Goal: Task Accomplishment & Management: Manage account settings

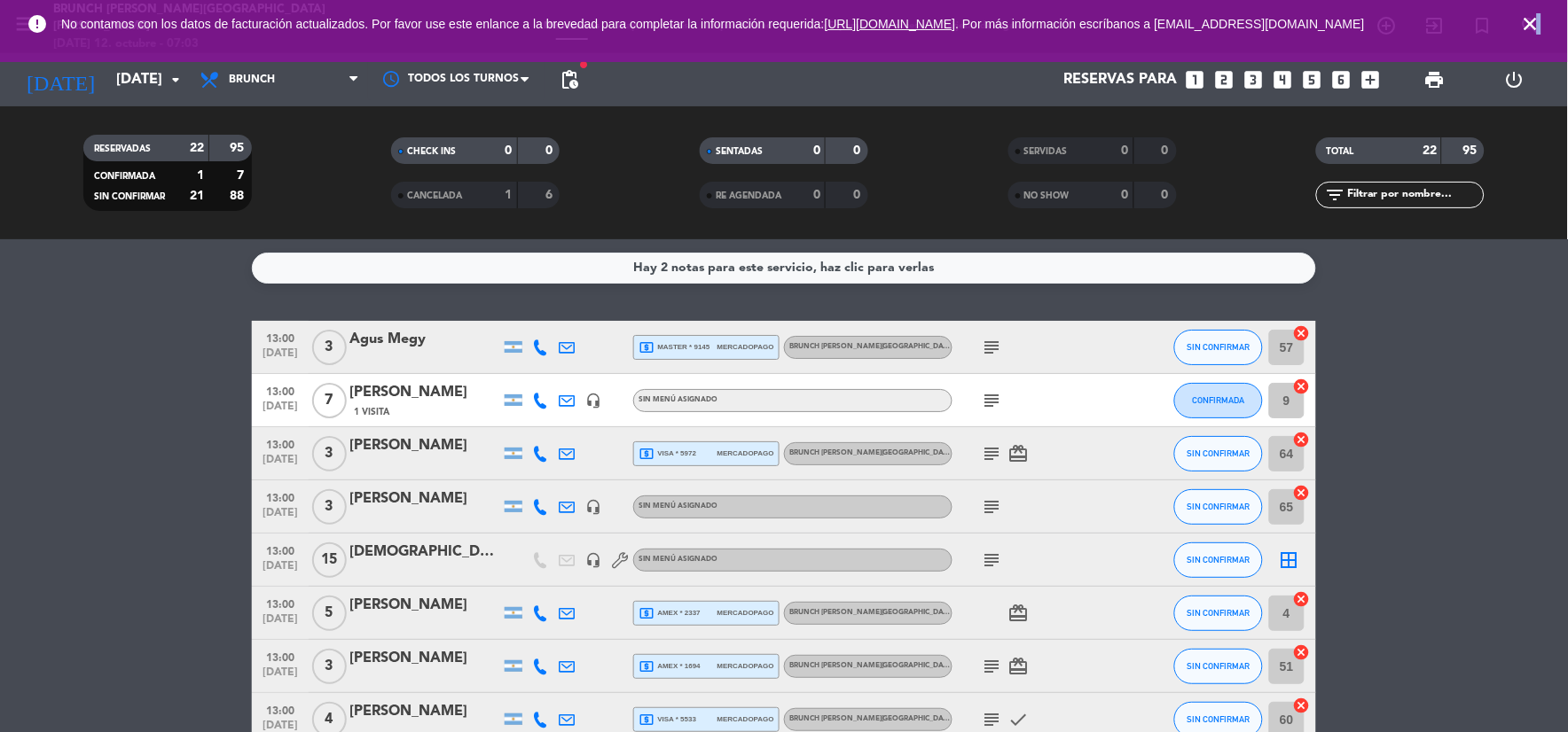
click at [1539, 29] on icon "close" at bounding box center [1530, 23] width 22 height 22
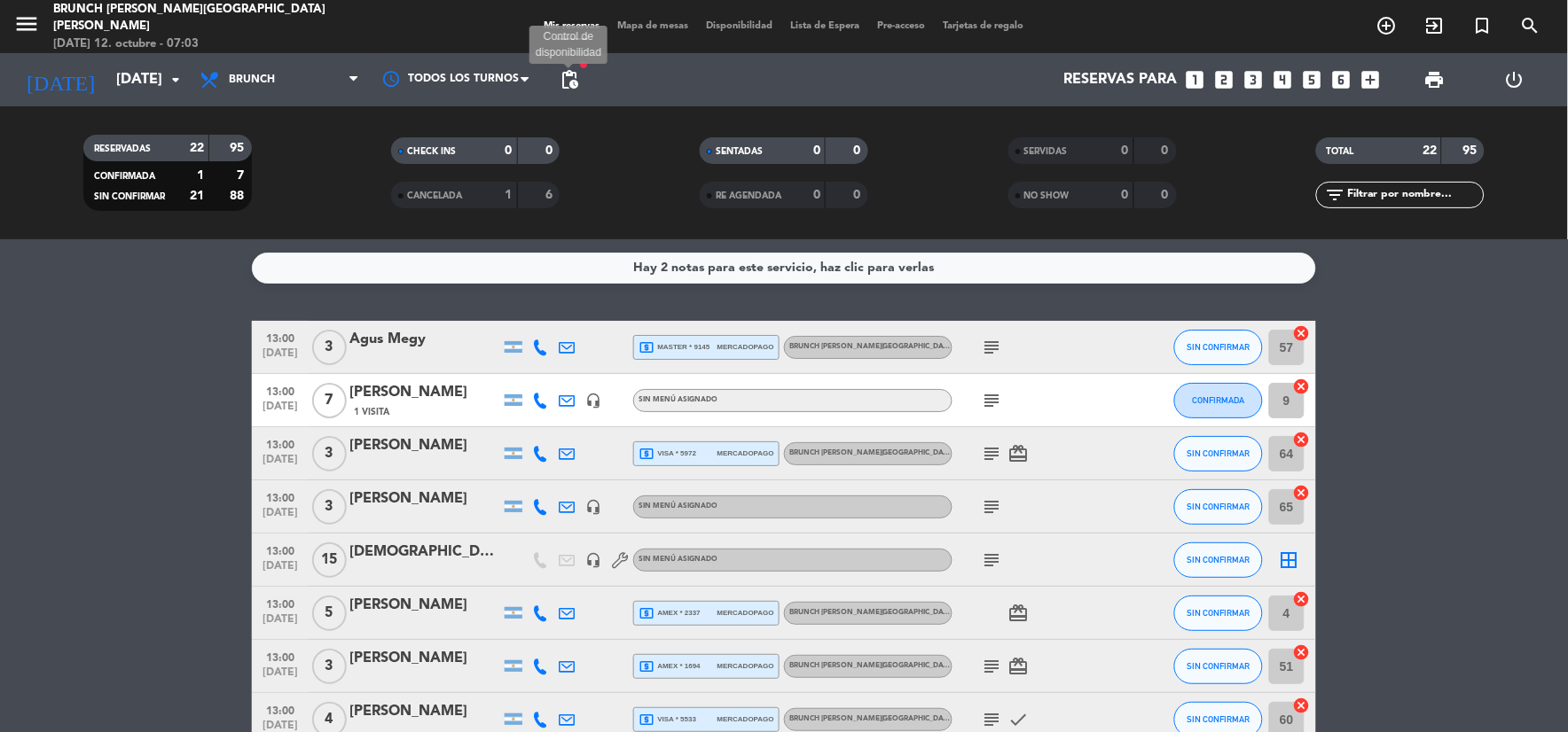
click at [568, 78] on span "pending_actions" at bounding box center [569, 80] width 22 height 22
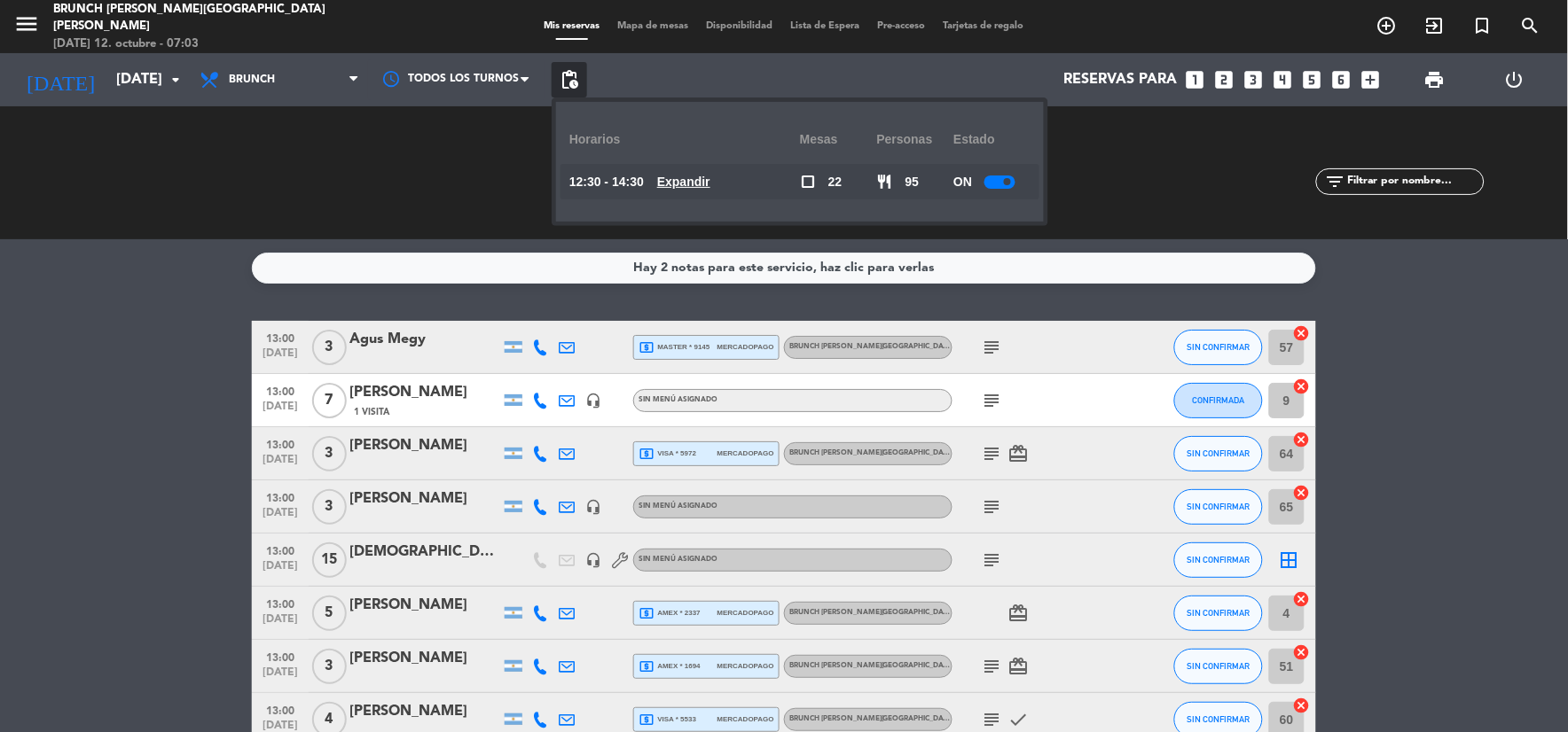
drag, startPoint x: 739, startPoint y: 173, endPoint x: 702, endPoint y: 173, distance: 37.0
click at [730, 172] on div "12:30 - 14:30 Expandir" at bounding box center [685, 182] width 231 height 36
click at [702, 174] on u "Expandir" at bounding box center [684, 181] width 53 height 14
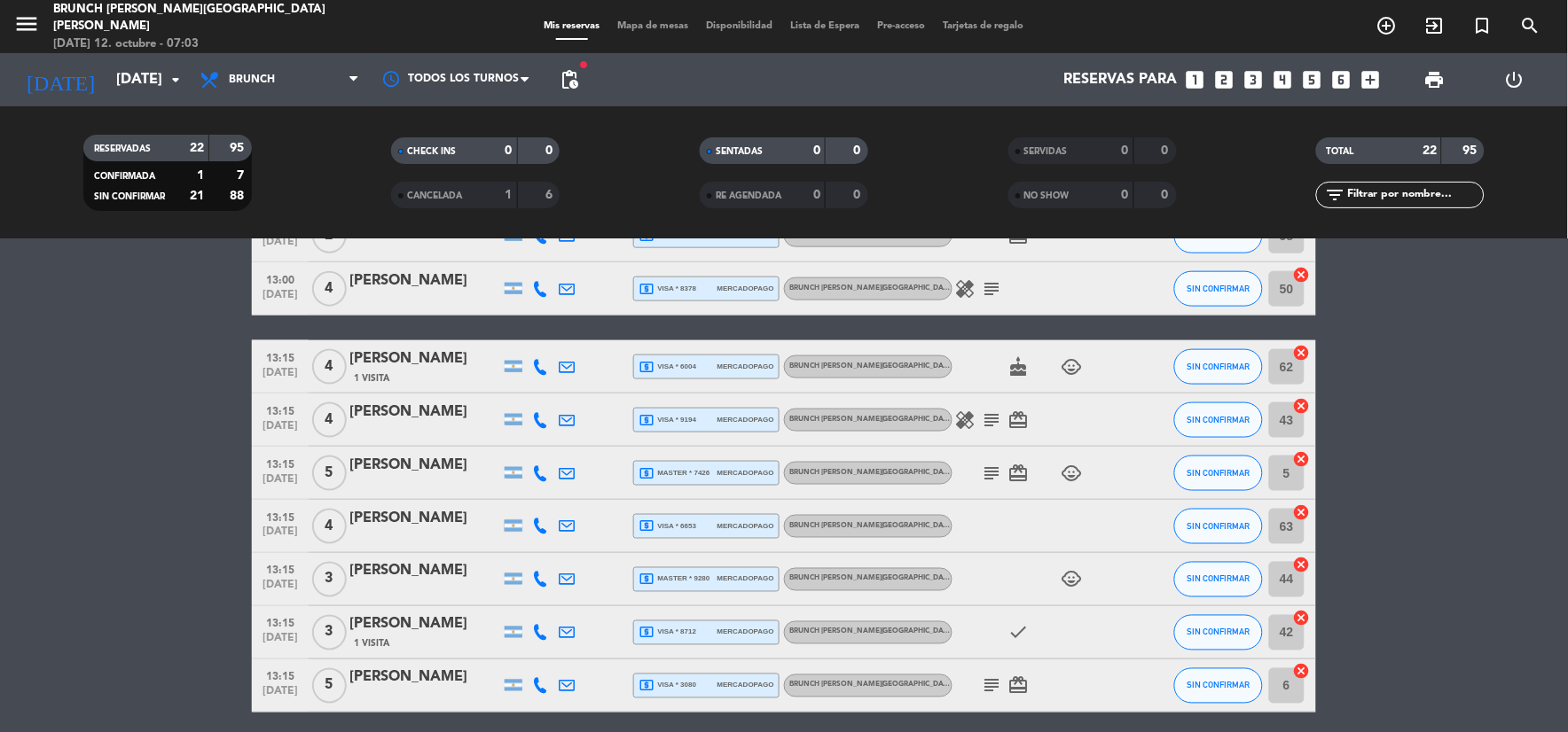
scroll to position [920, 0]
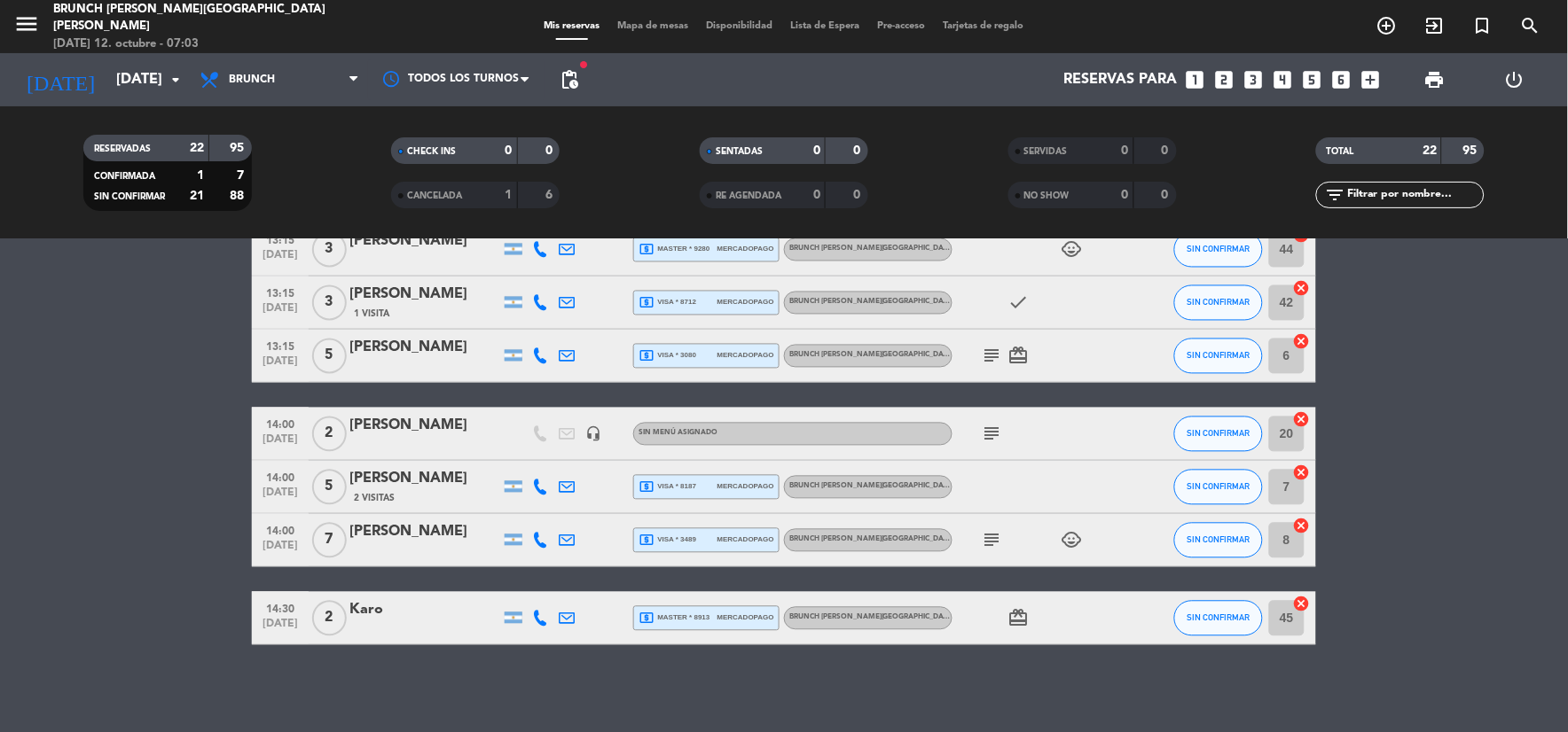
click at [27, 488] on bookings-row "13:00 [DATE] 3 Agus Megy local_atm master * 9145 mercadopago Brunch [PERSON_NAM…" at bounding box center [784, 23] width 1568 height 1245
click at [94, 57] on div "[DATE] [DATE] arrow_drop_down" at bounding box center [101, 80] width 177 height 53
click at [113, 67] on input "[DATE]" at bounding box center [201, 80] width 188 height 35
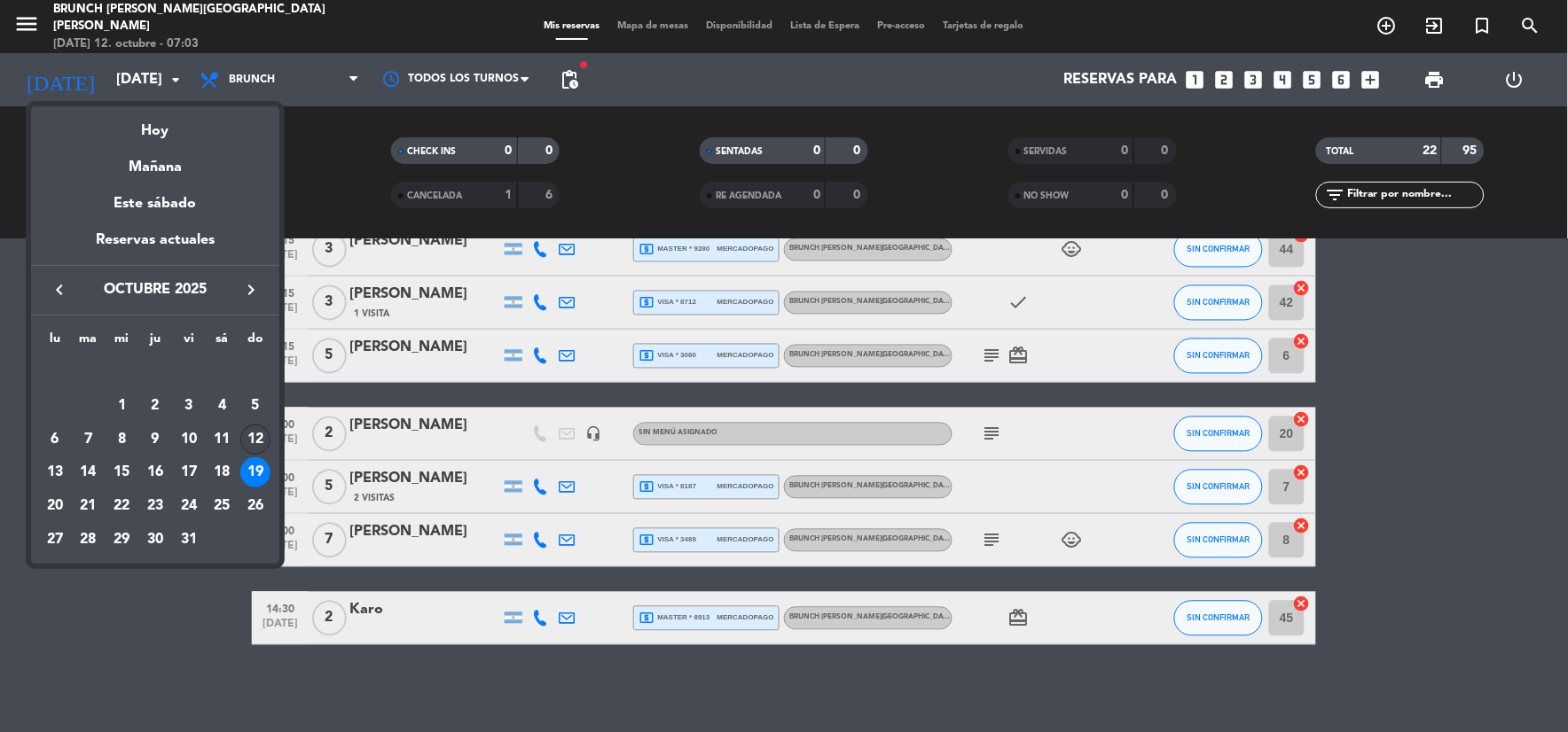
click at [250, 439] on div "12" at bounding box center [255, 440] width 30 height 30
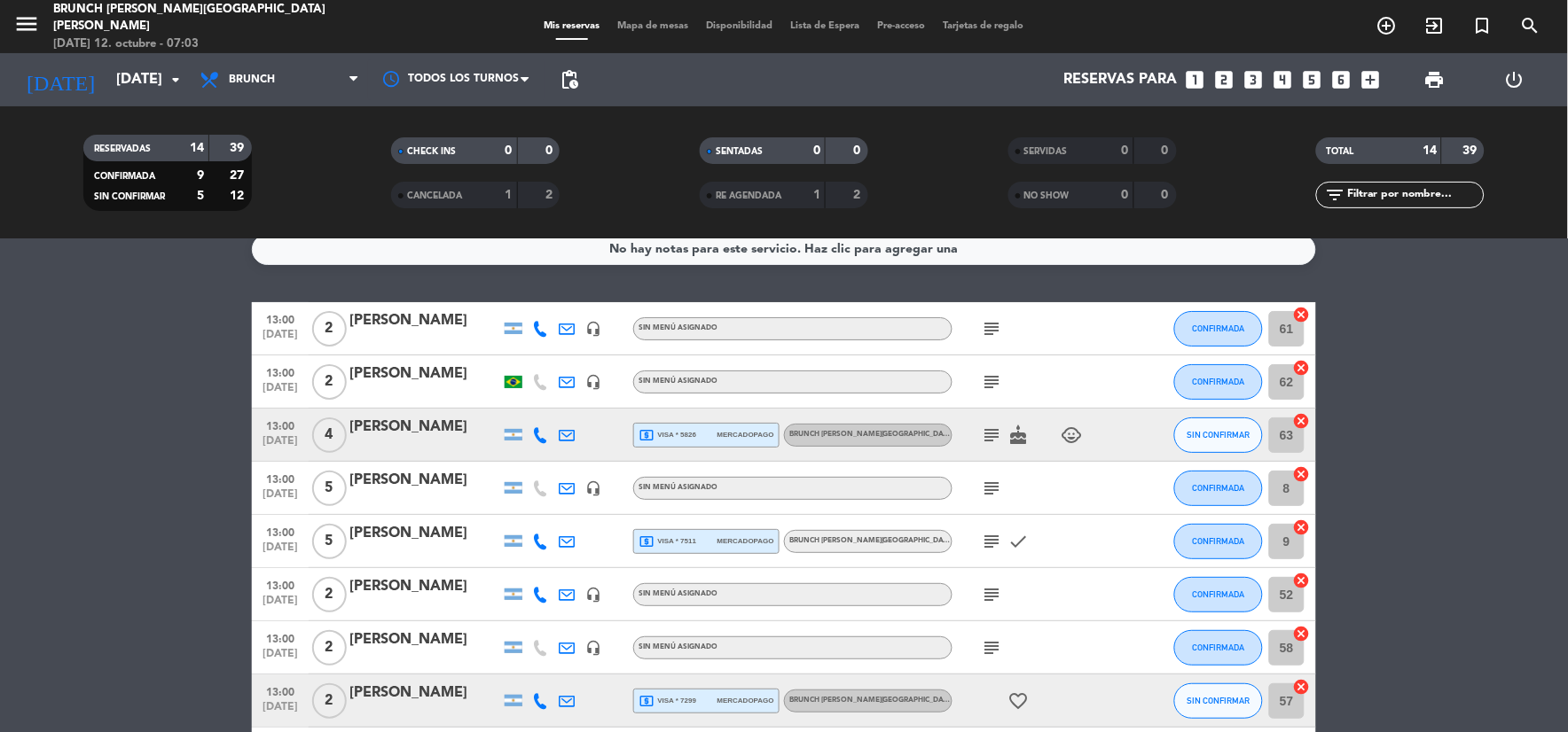
scroll to position [0, 0]
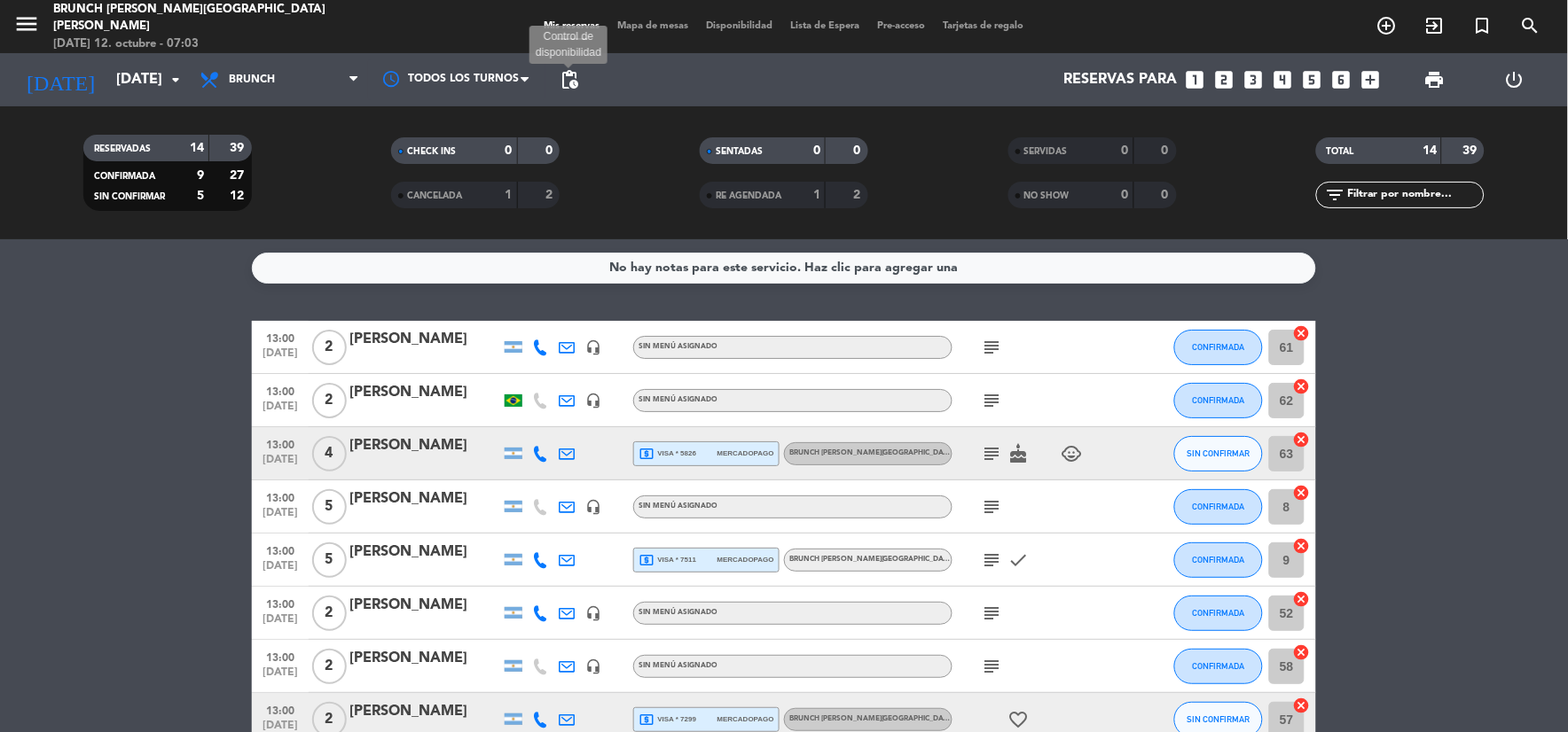
click at [572, 75] on span "pending_actions" at bounding box center [569, 80] width 22 height 22
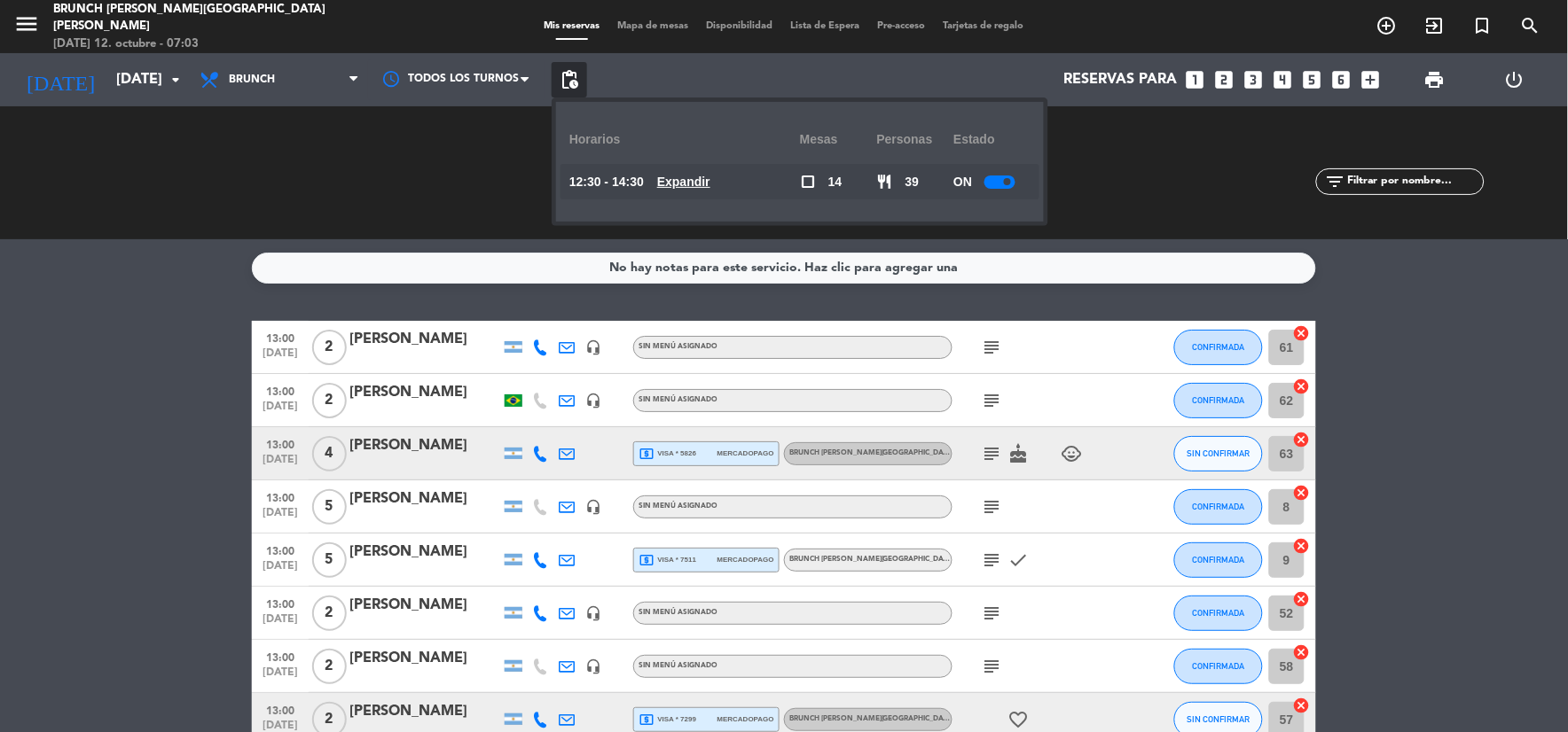
click at [200, 330] on bookings-row "13:00 [DATE] 2 [PERSON_NAME] headset_mic Sin menú asignado subject CONFIRMADA 6…" at bounding box center [784, 718] width 1568 height 795
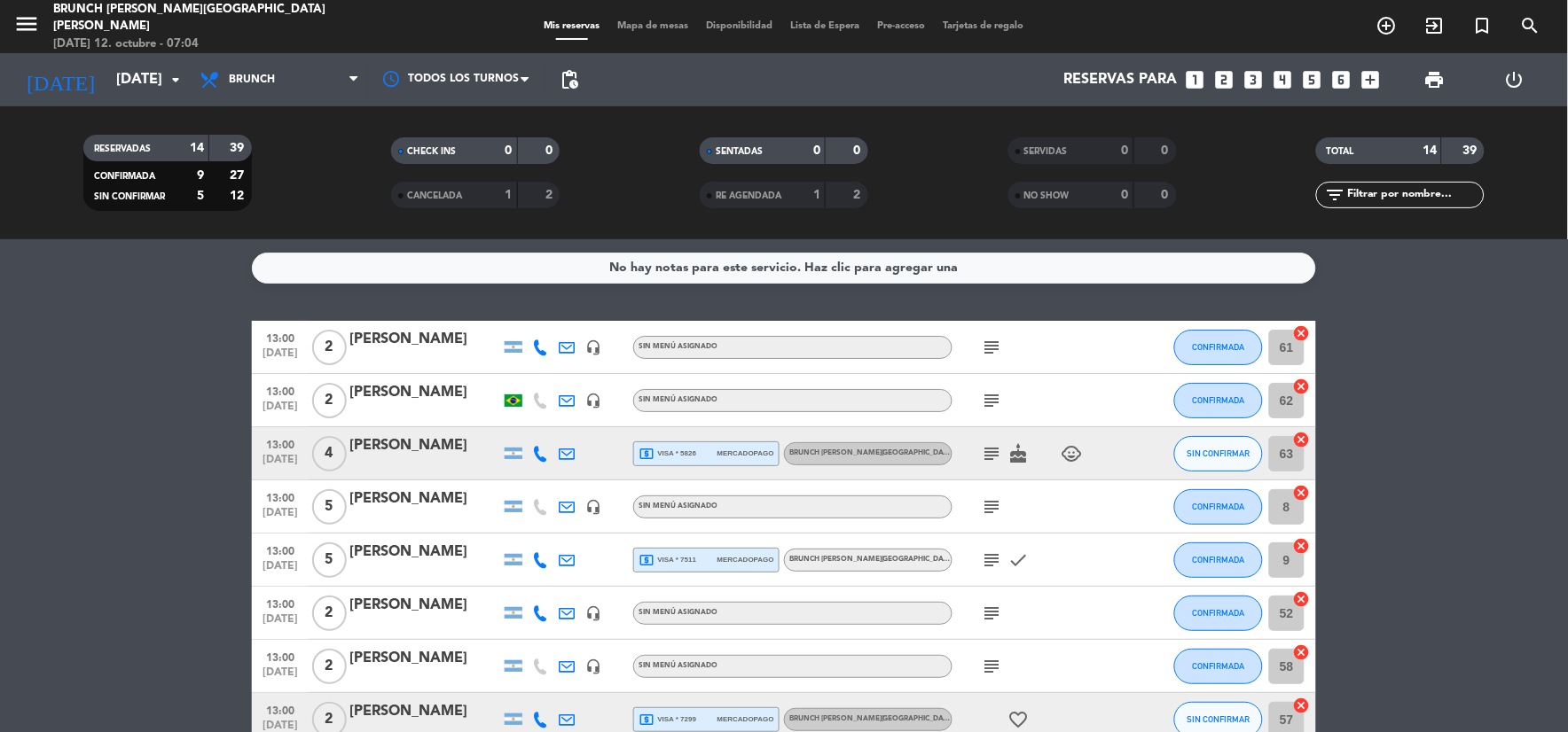
click at [988, 352] on icon "subject" at bounding box center [992, 347] width 22 height 22
click at [998, 399] on icon "subject" at bounding box center [992, 400] width 22 height 22
click at [990, 451] on icon "subject" at bounding box center [992, 454] width 22 height 22
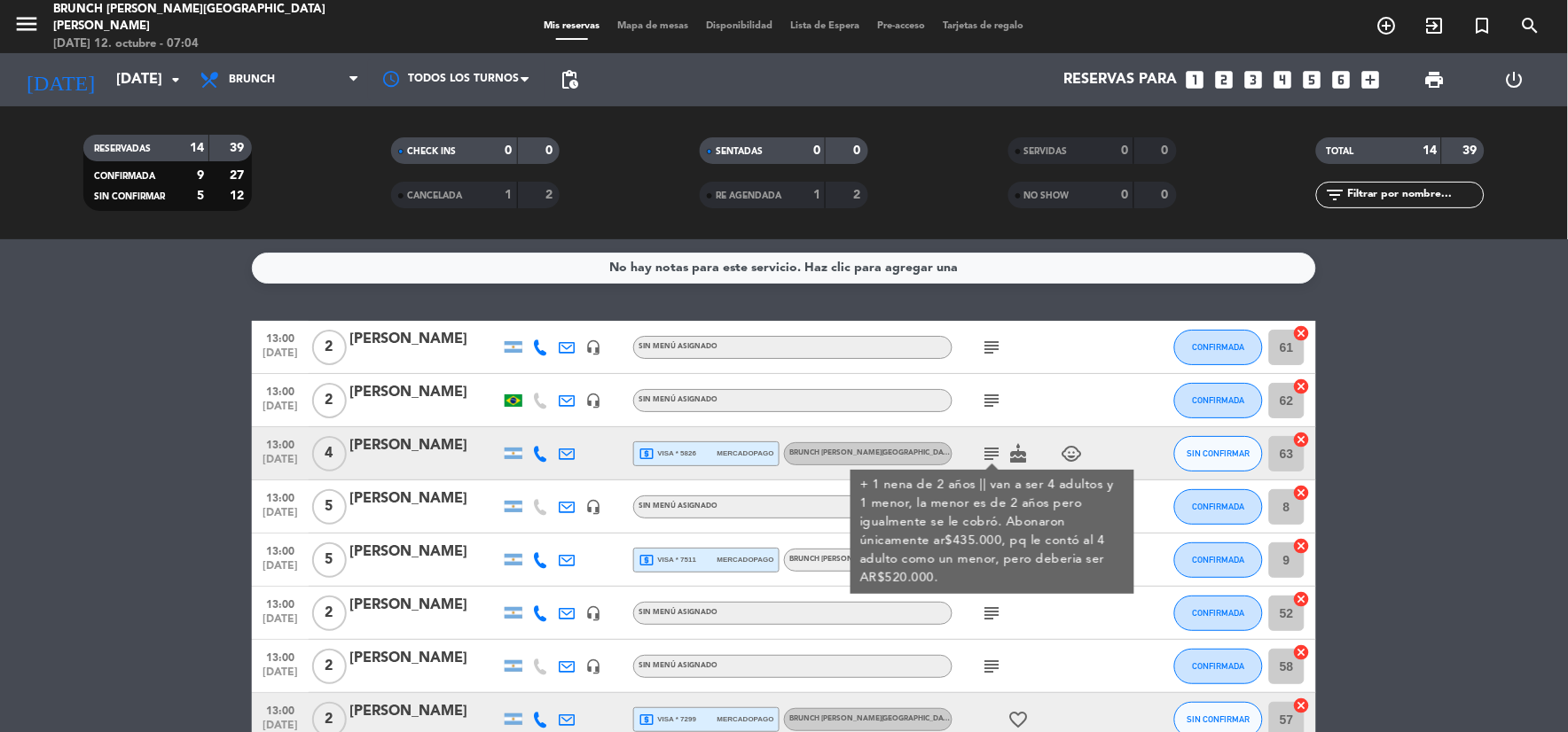
click at [730, 458] on span "mercadopago" at bounding box center [746, 454] width 57 height 11
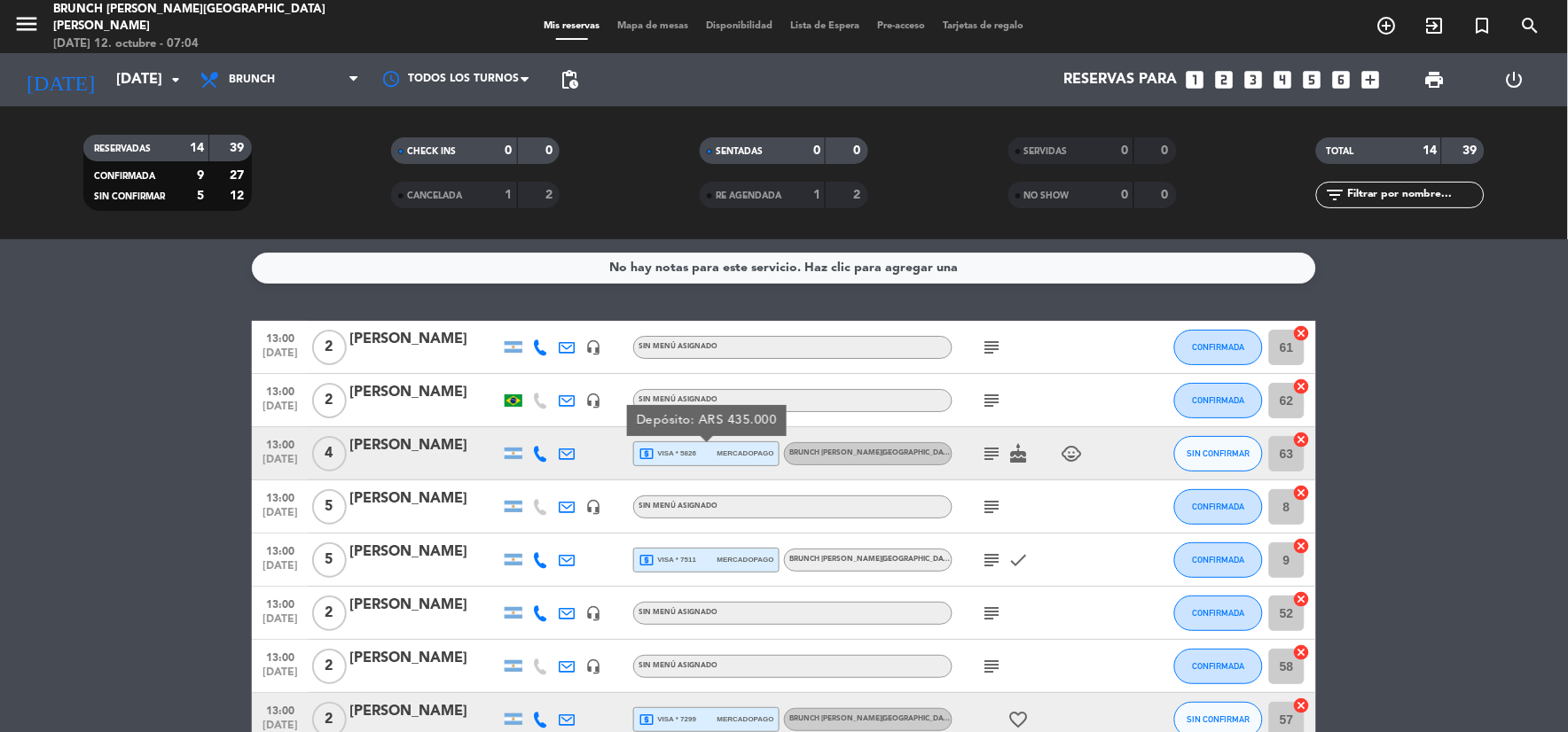
click at [1067, 447] on icon "child_care" at bounding box center [1072, 454] width 22 height 22
click at [996, 502] on icon "subject" at bounding box center [992, 507] width 22 height 22
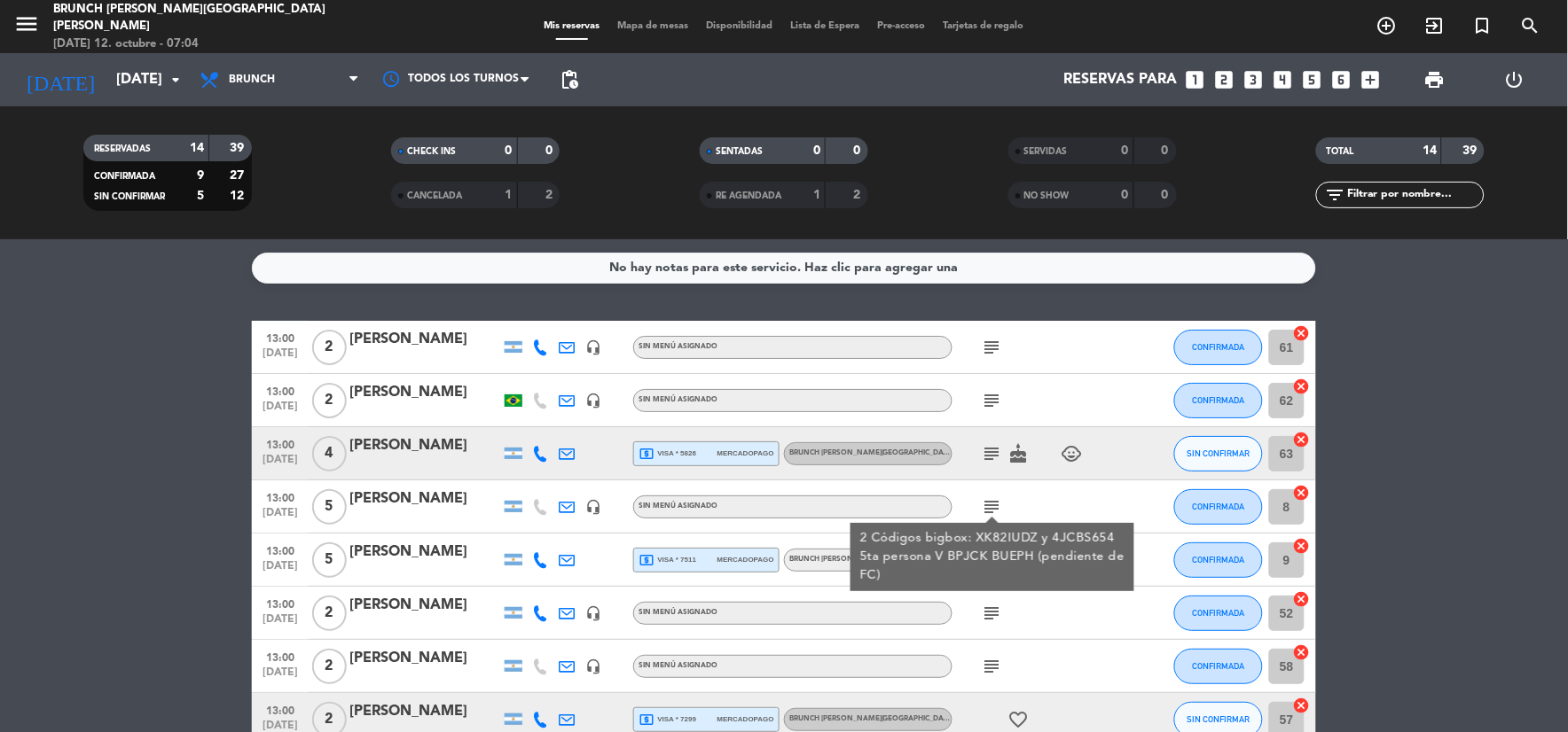
click at [991, 560] on div "2 Códigos bigbox: XK82IUDZ y 4JCBS654 5ta persona V BPJCK BUEPH (pendiente de F…" at bounding box center [992, 558] width 265 height 56
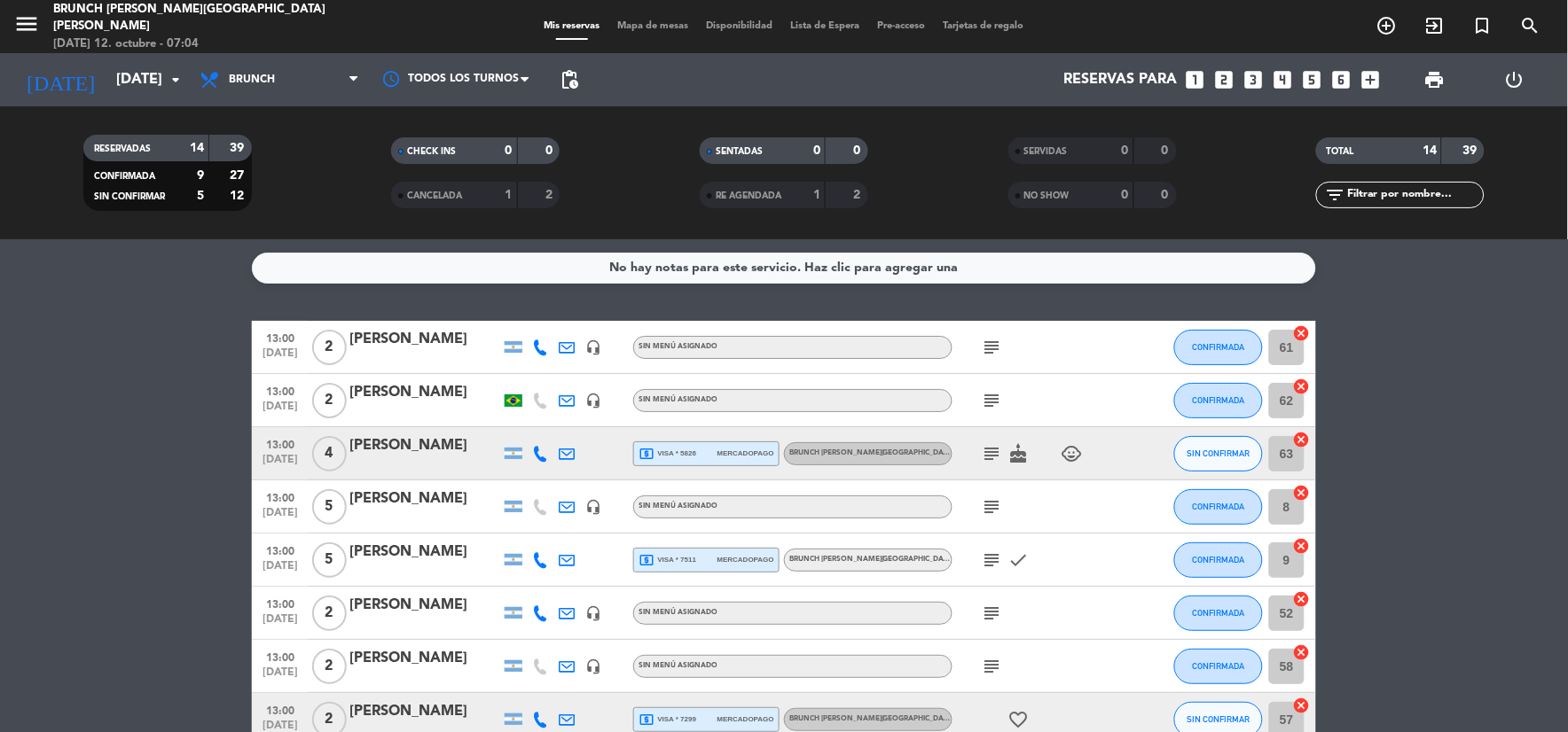
click at [993, 554] on icon "subject" at bounding box center [992, 560] width 22 height 22
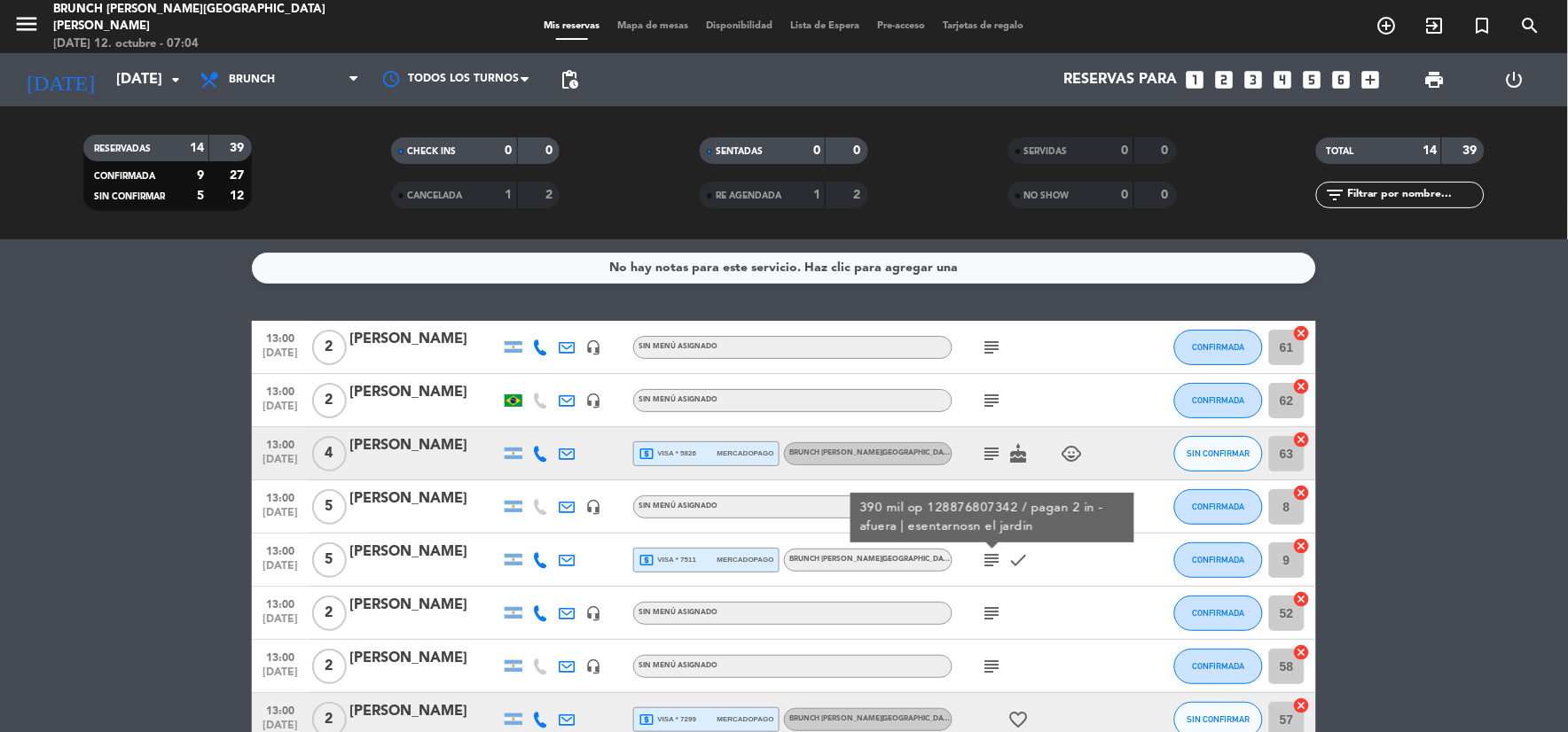
scroll to position [98, 0]
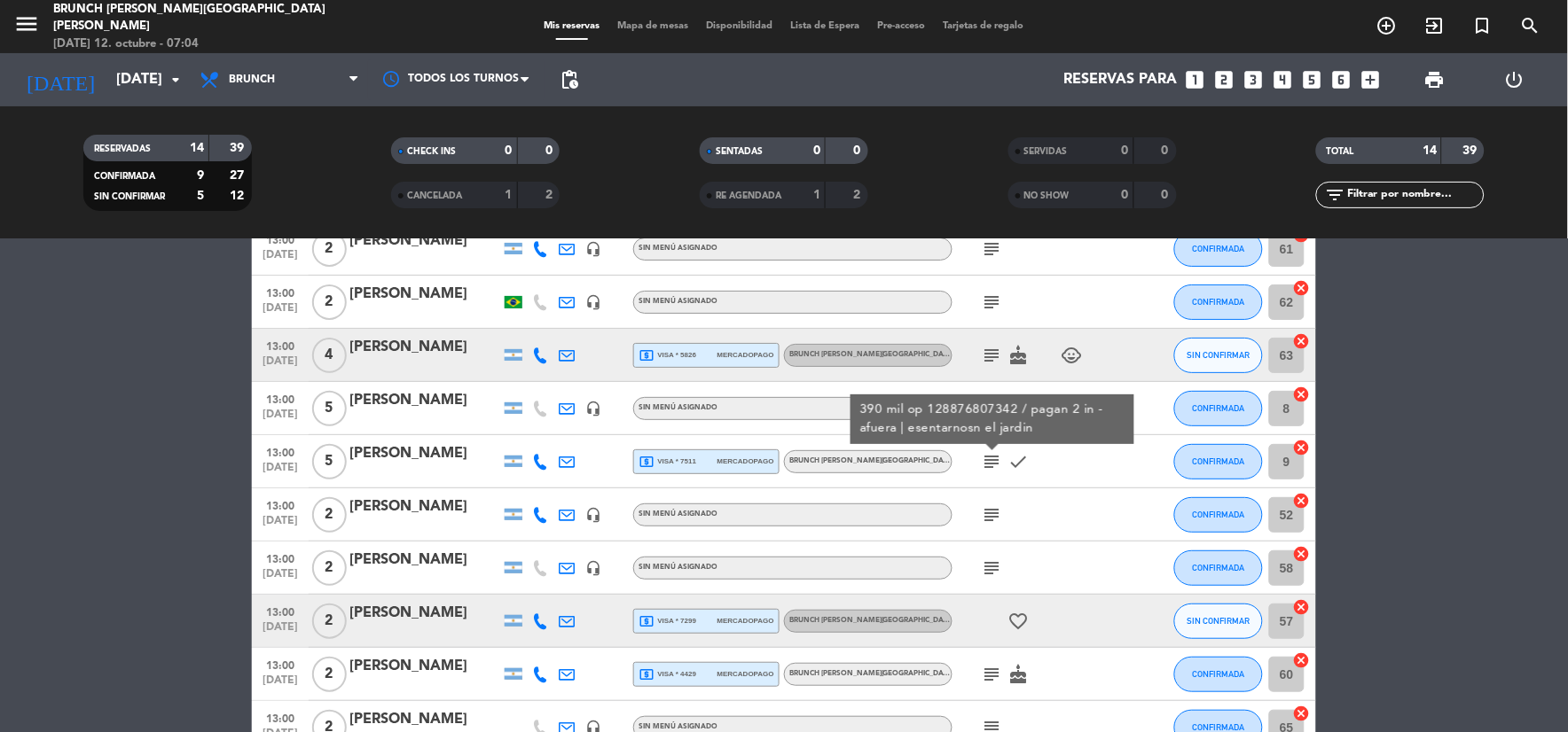
click at [990, 511] on icon "subject" at bounding box center [992, 515] width 22 height 22
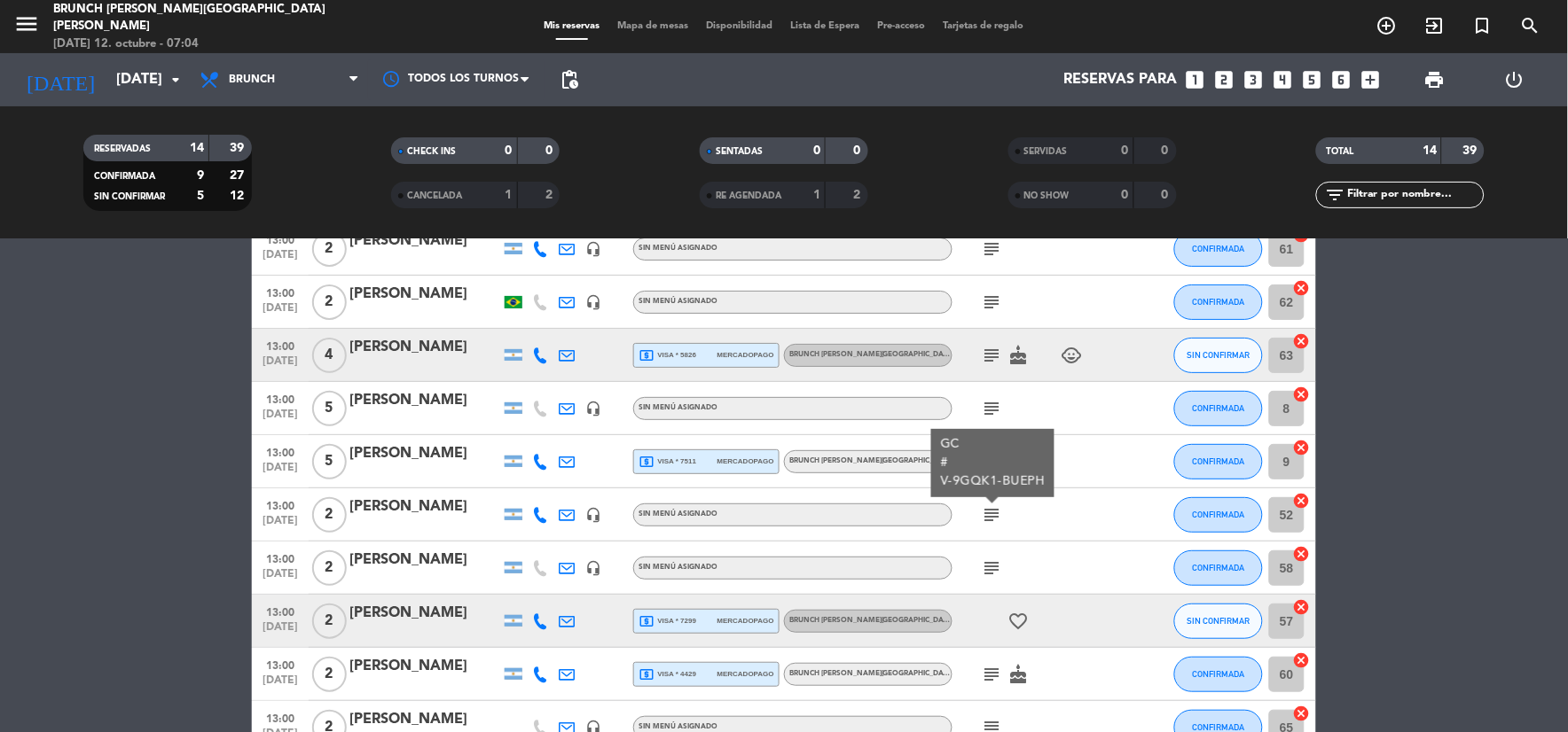
click at [991, 568] on icon "subject" at bounding box center [992, 568] width 22 height 22
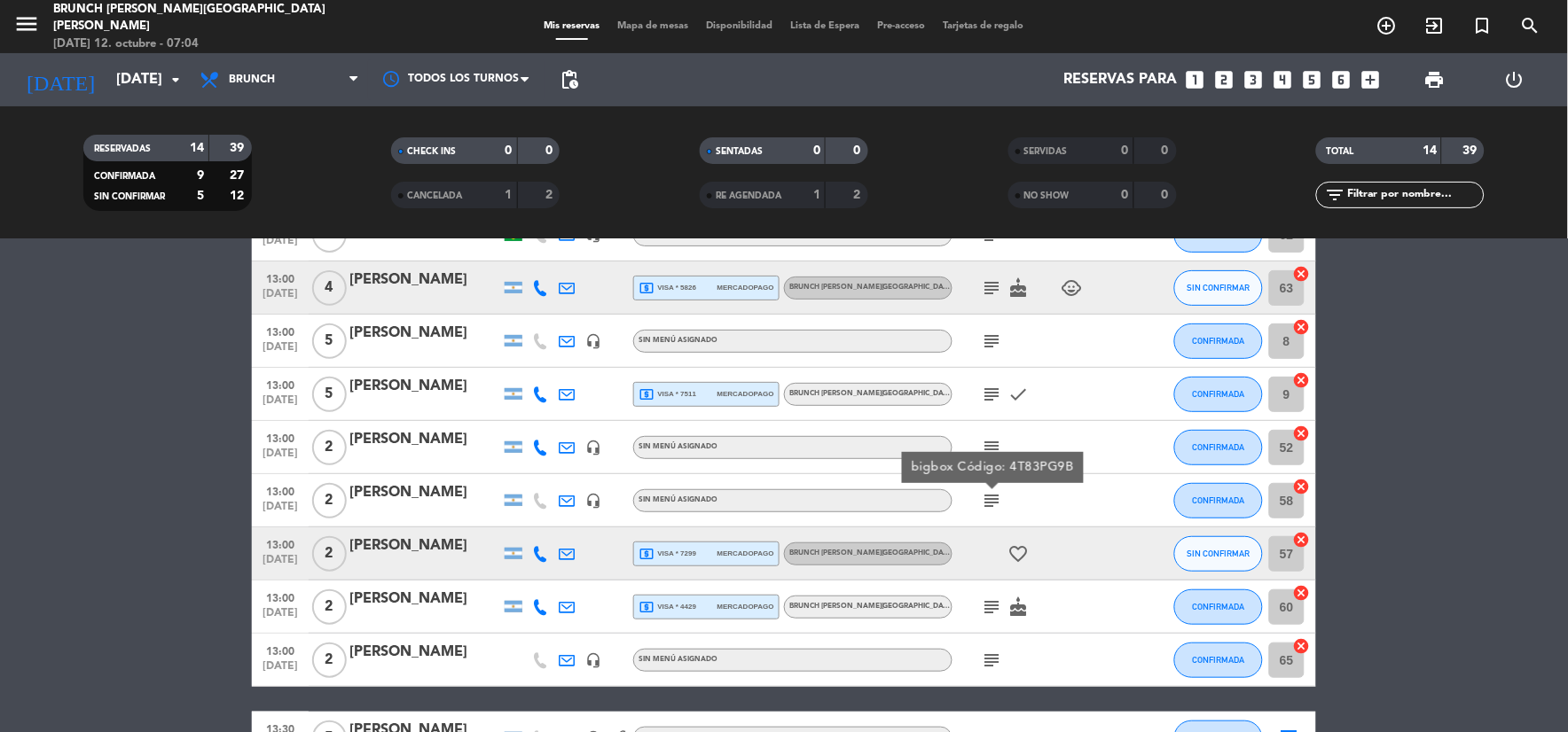
scroll to position [197, 0]
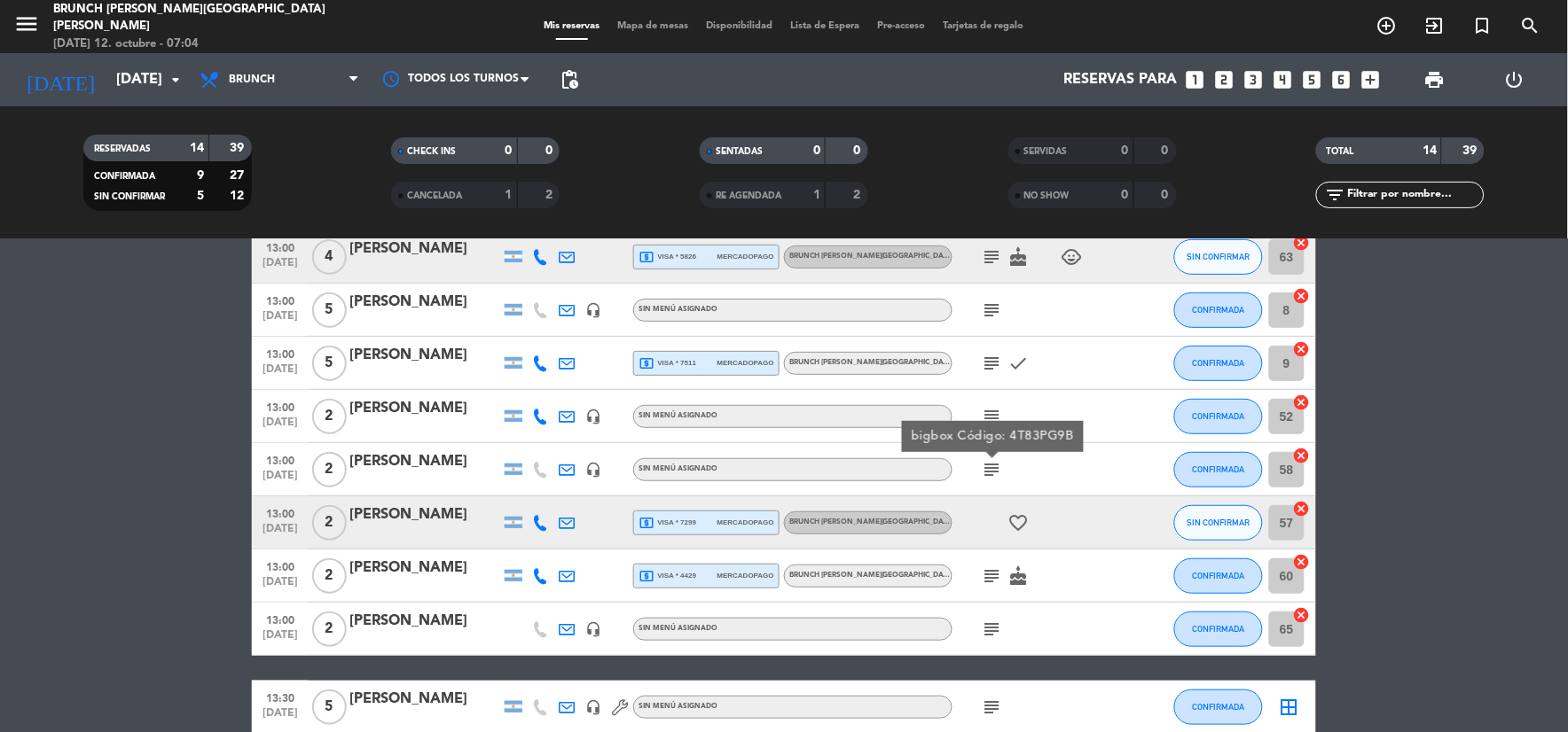
click at [994, 578] on icon "subject" at bounding box center [992, 575] width 22 height 22
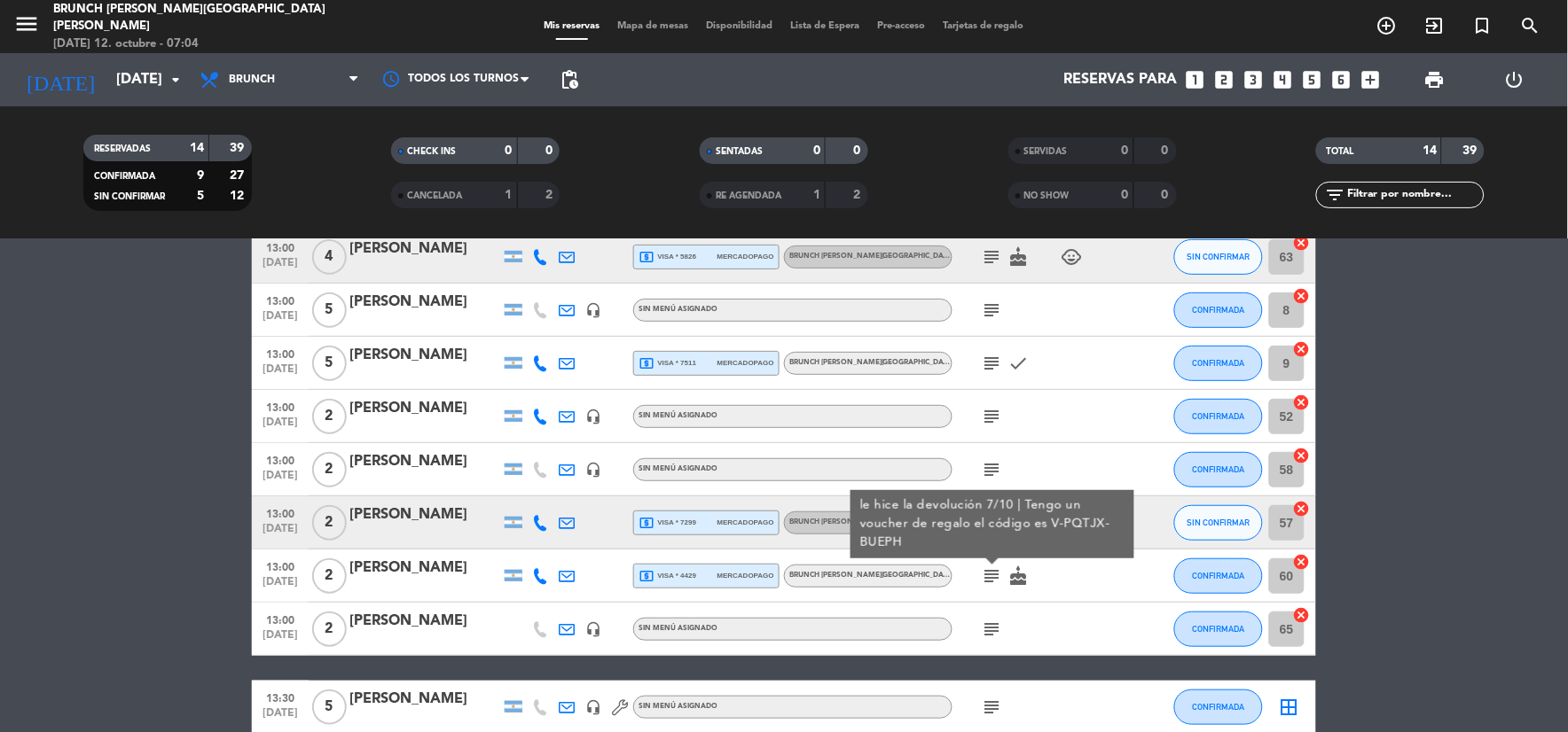
click at [990, 614] on div "subject" at bounding box center [1033, 629] width 159 height 52
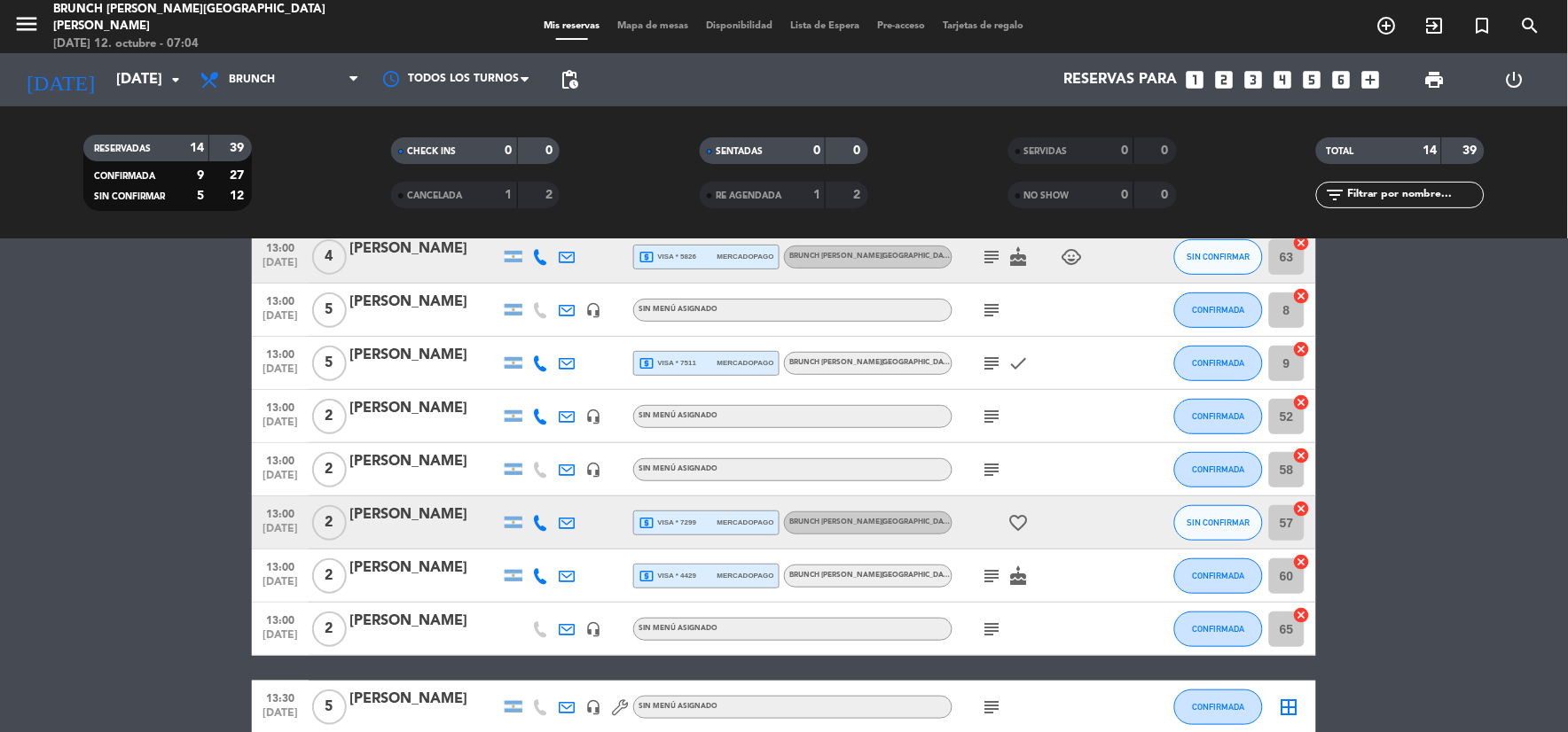
click at [990, 623] on icon "subject" at bounding box center [992, 629] width 22 height 22
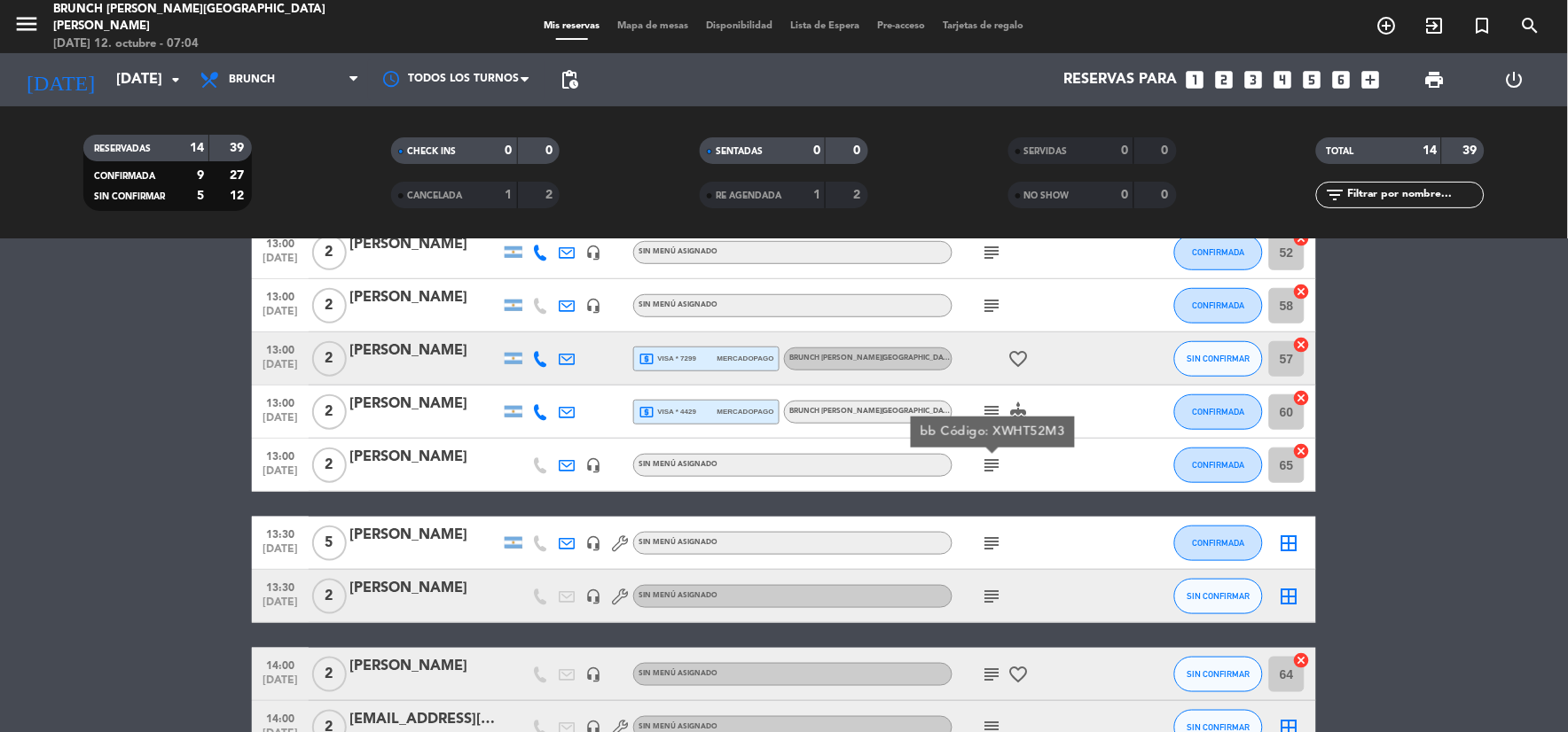
scroll to position [394, 0]
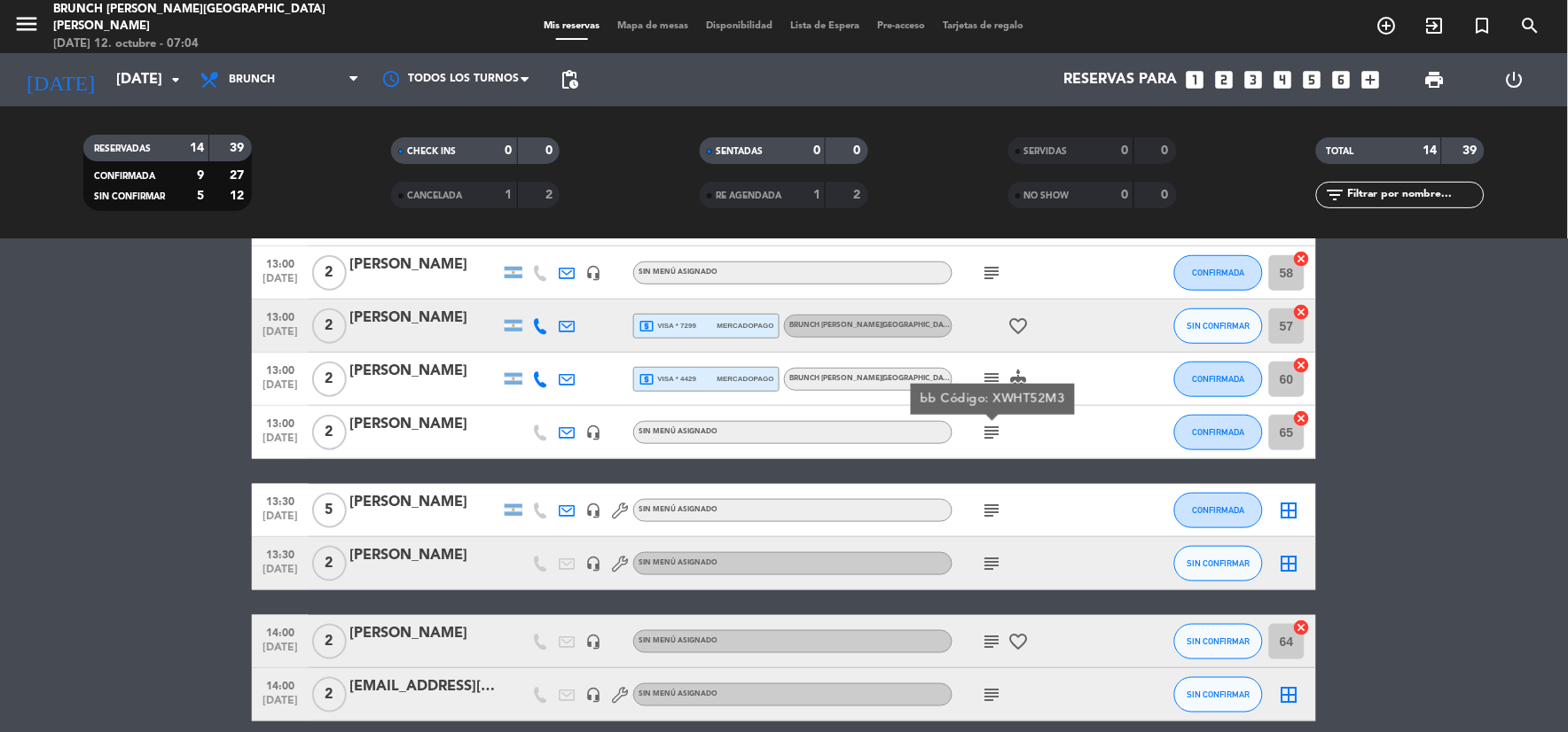
click at [986, 511] on icon "subject" at bounding box center [992, 510] width 22 height 22
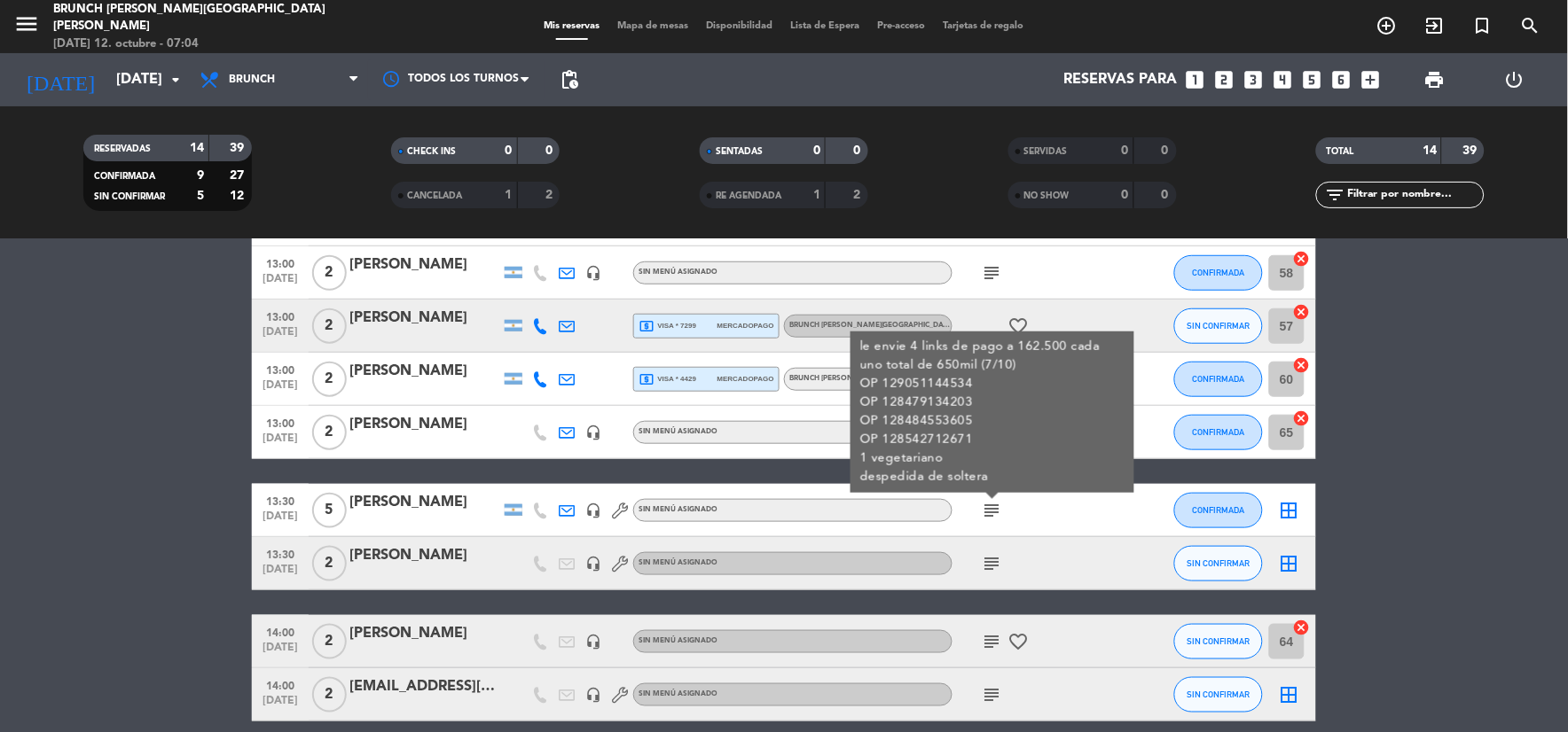
click at [1001, 565] on icon "subject" at bounding box center [992, 563] width 22 height 22
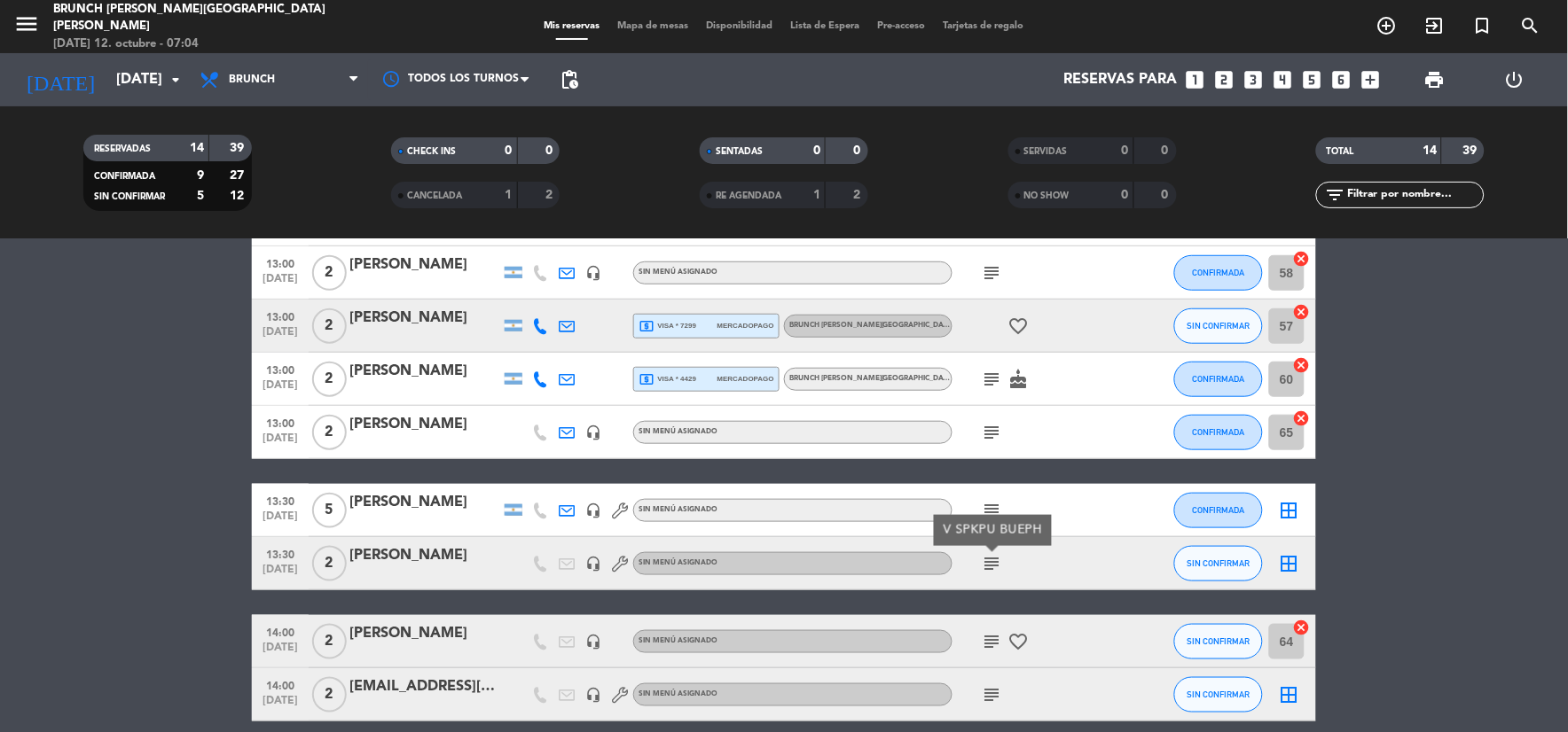
click at [996, 639] on icon "subject" at bounding box center [992, 641] width 22 height 22
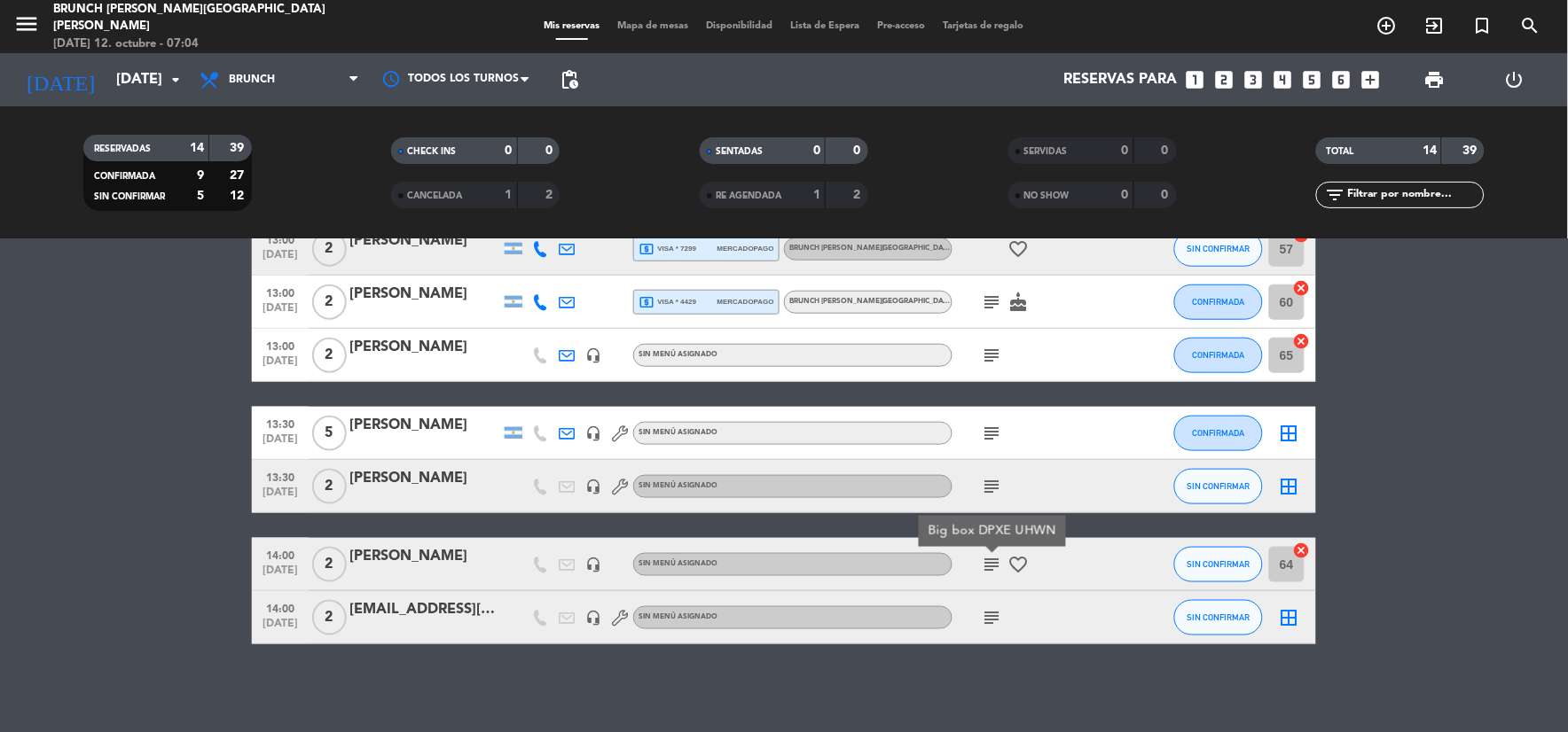
click at [998, 607] on icon "subject" at bounding box center [992, 618] width 22 height 22
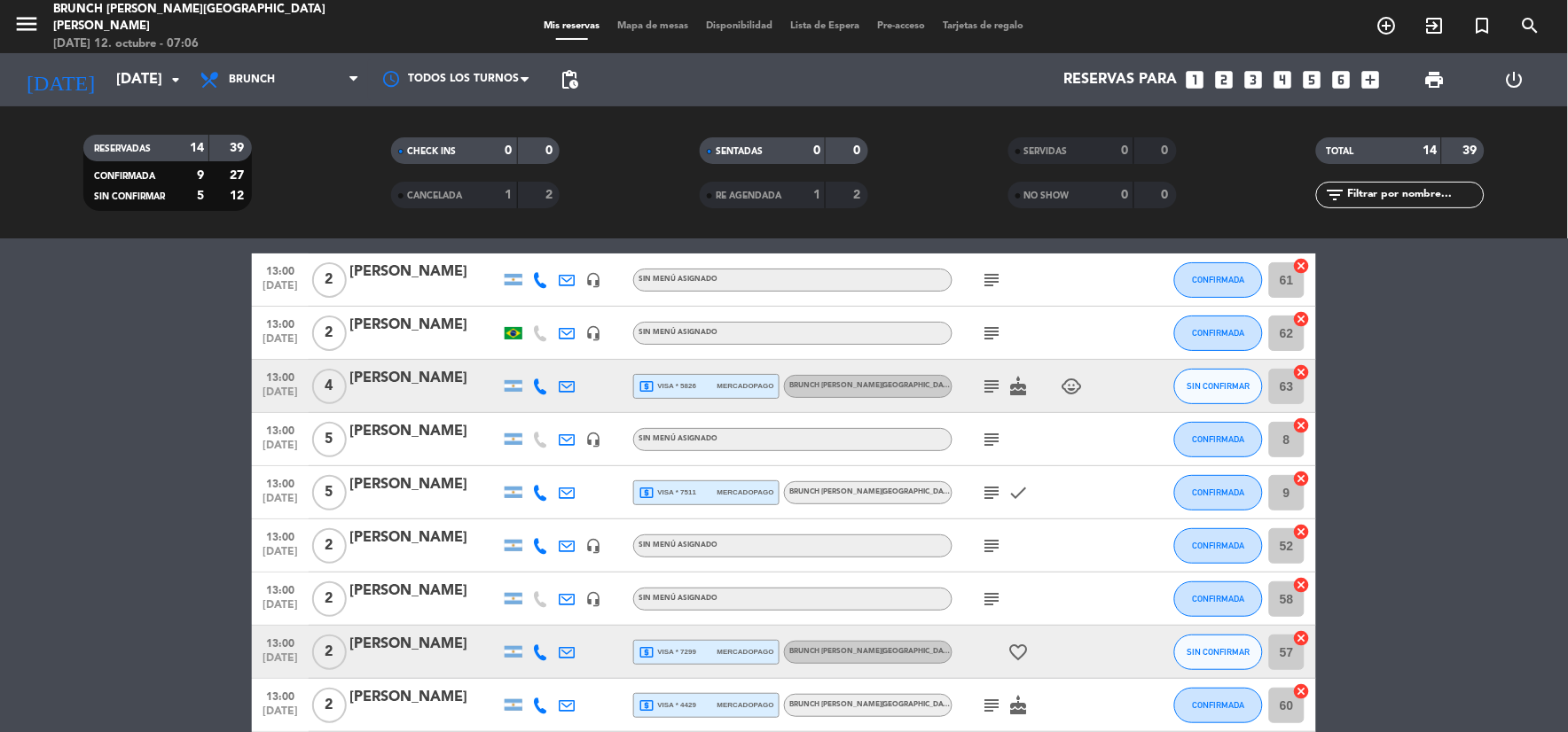
scroll to position [0, 0]
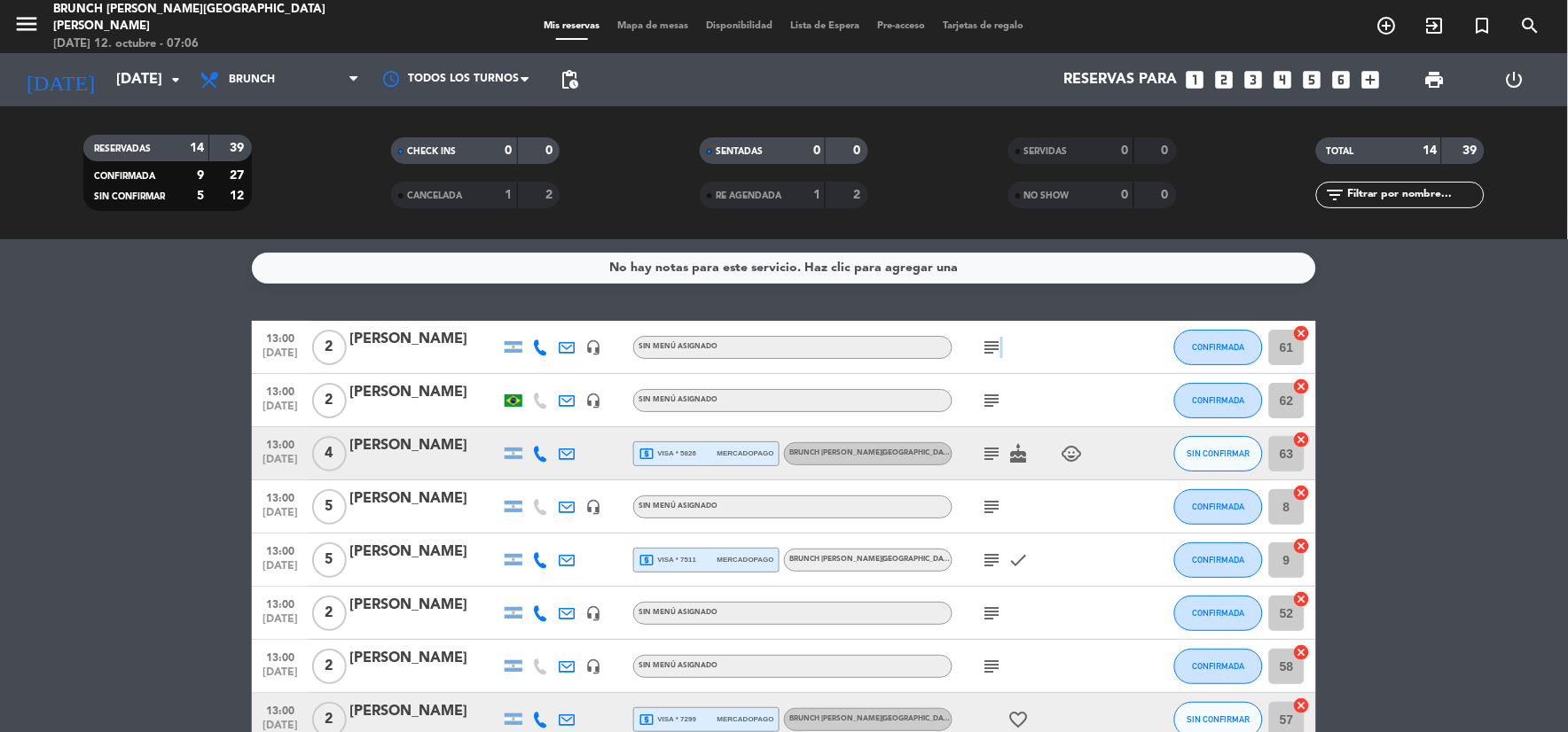
click at [998, 330] on div "subject" at bounding box center [1033, 347] width 159 height 52
drag, startPoint x: 998, startPoint y: 330, endPoint x: 997, endPoint y: 358, distance: 28.0
click at [997, 358] on div "subject" at bounding box center [1033, 347] width 159 height 52
click at [995, 357] on icon "subject" at bounding box center [992, 347] width 22 height 22
click at [999, 400] on icon "subject" at bounding box center [992, 400] width 22 height 22
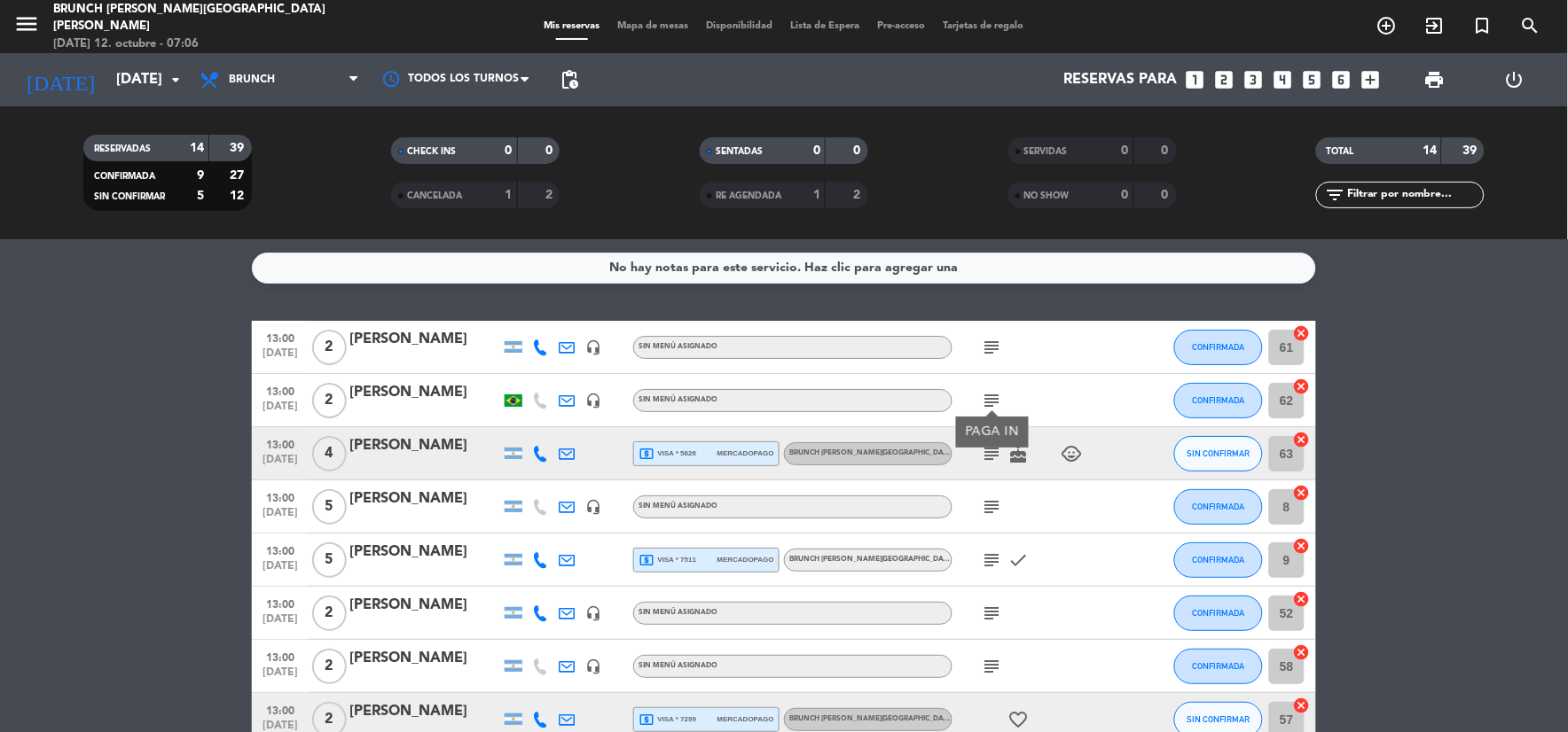
click at [991, 454] on icon "subject" at bounding box center [992, 454] width 22 height 22
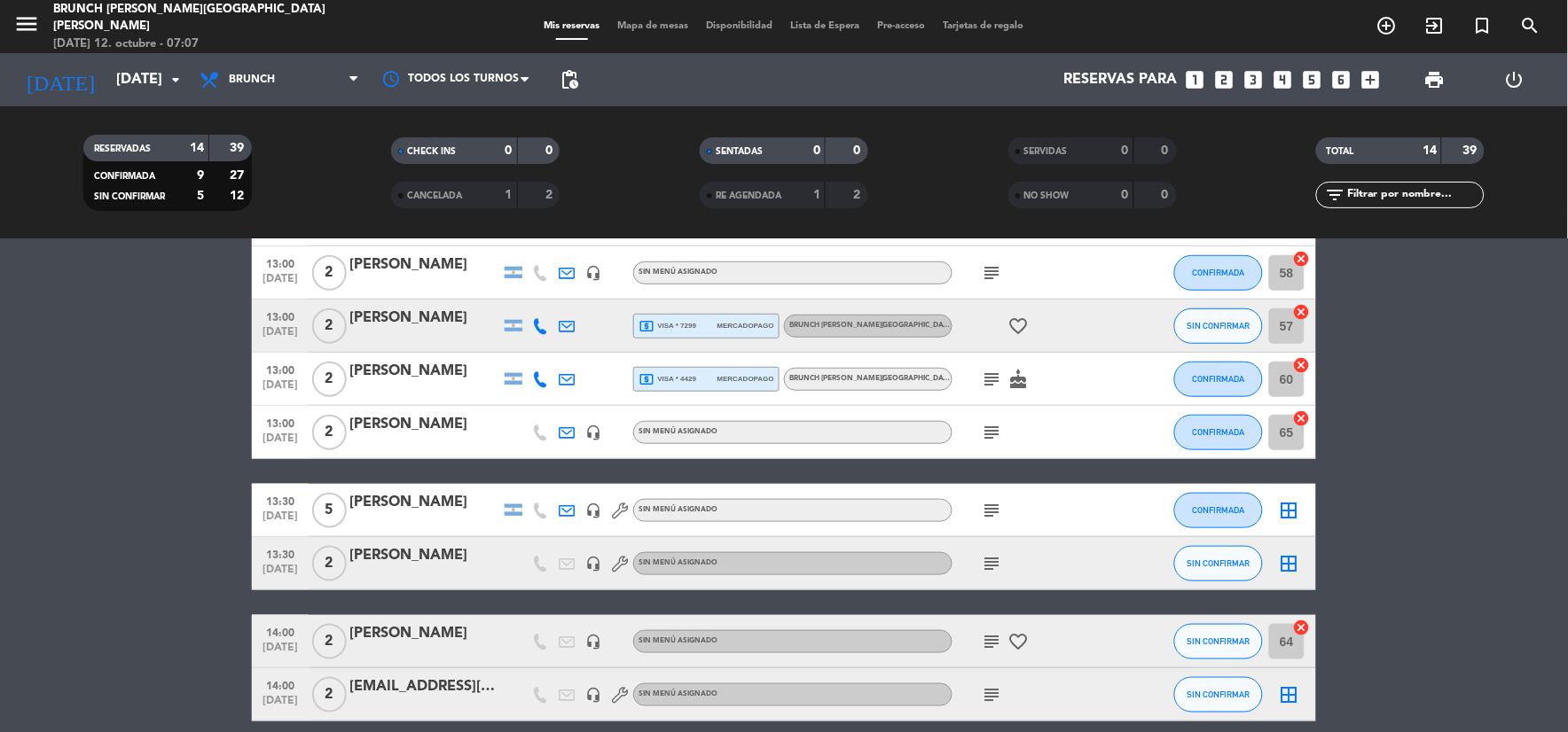
scroll to position [471, 0]
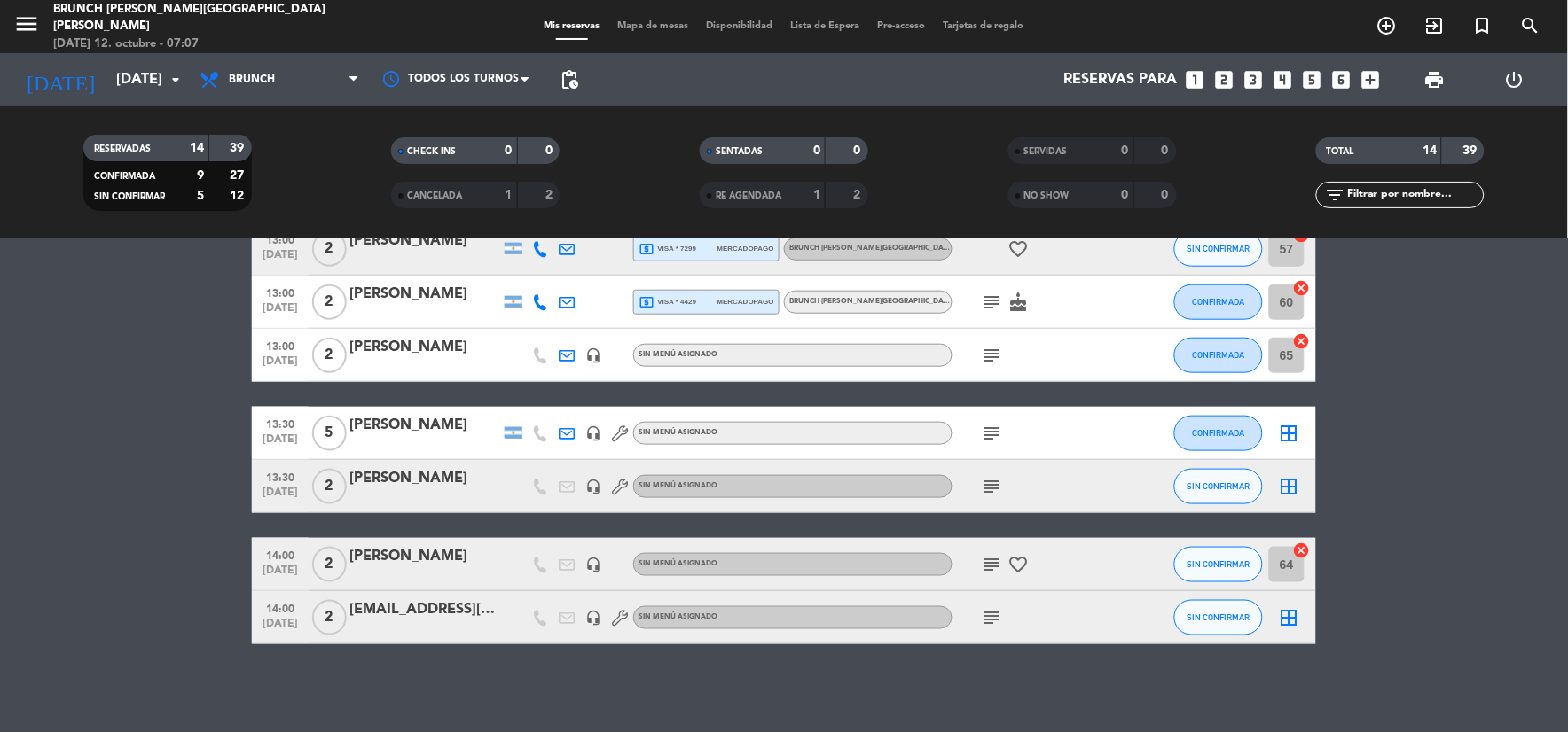
click at [988, 437] on icon "subject" at bounding box center [992, 433] width 22 height 22
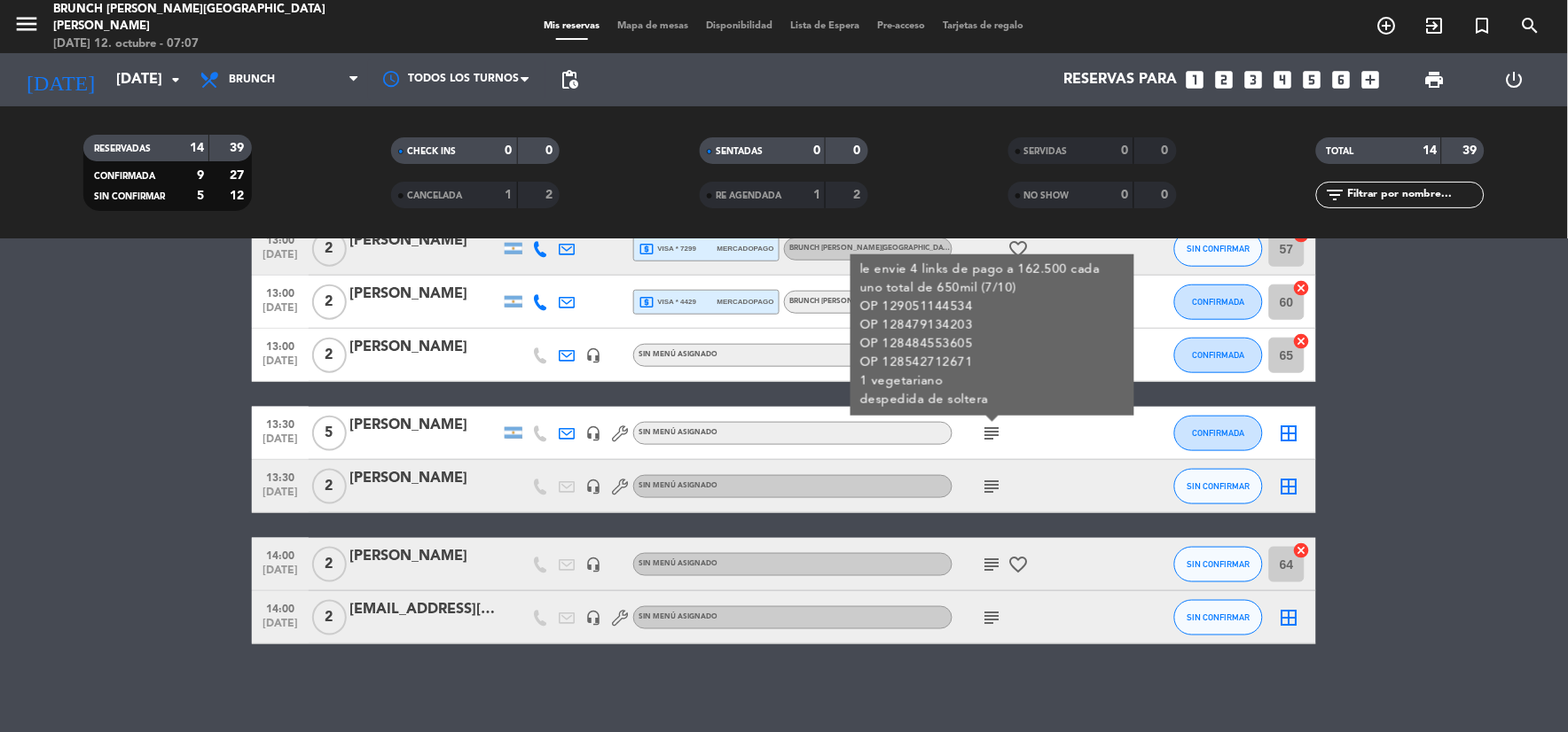
click at [991, 484] on icon "subject" at bounding box center [992, 486] width 22 height 22
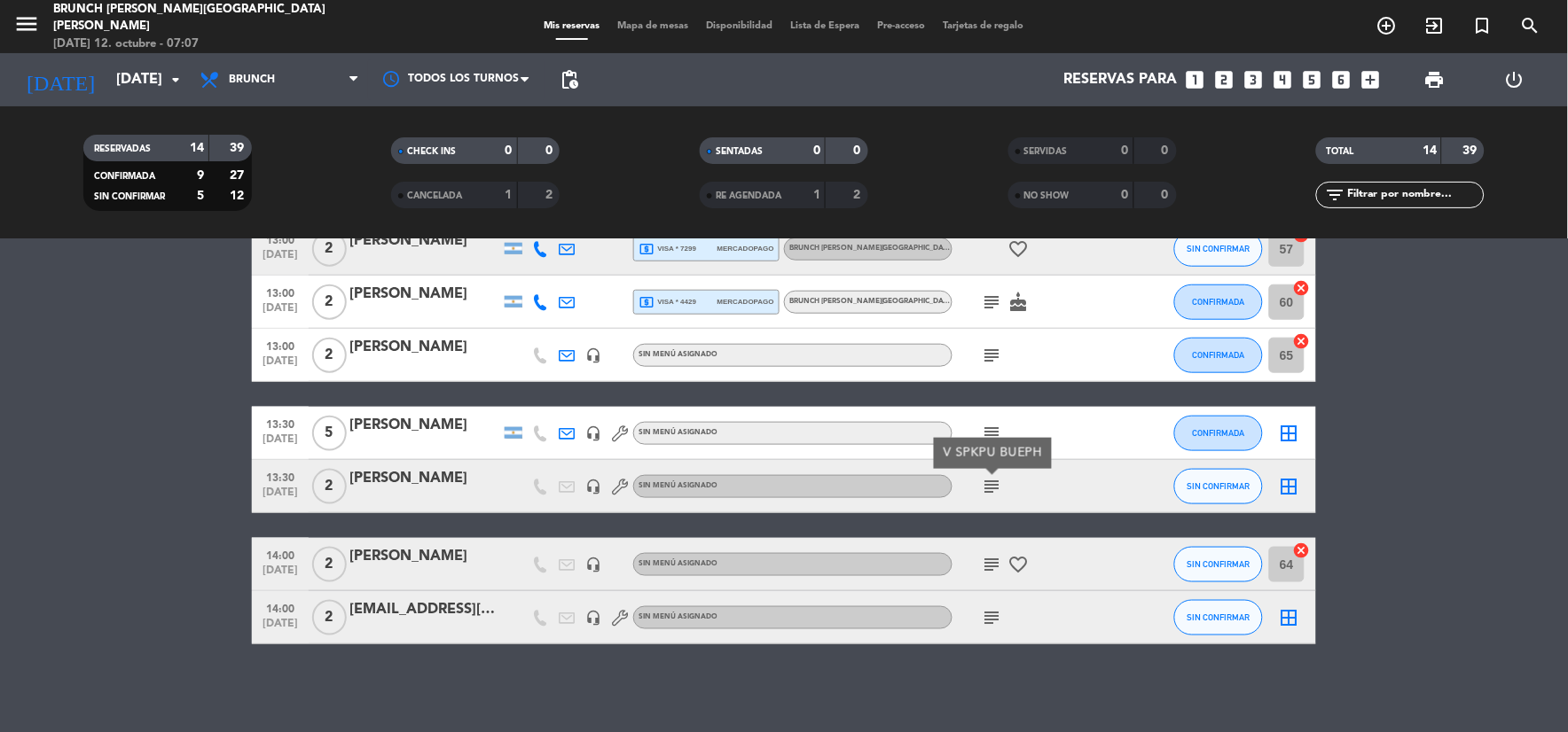
click at [987, 560] on icon "subject" at bounding box center [992, 564] width 22 height 22
click at [994, 614] on icon "subject" at bounding box center [992, 618] width 22 height 22
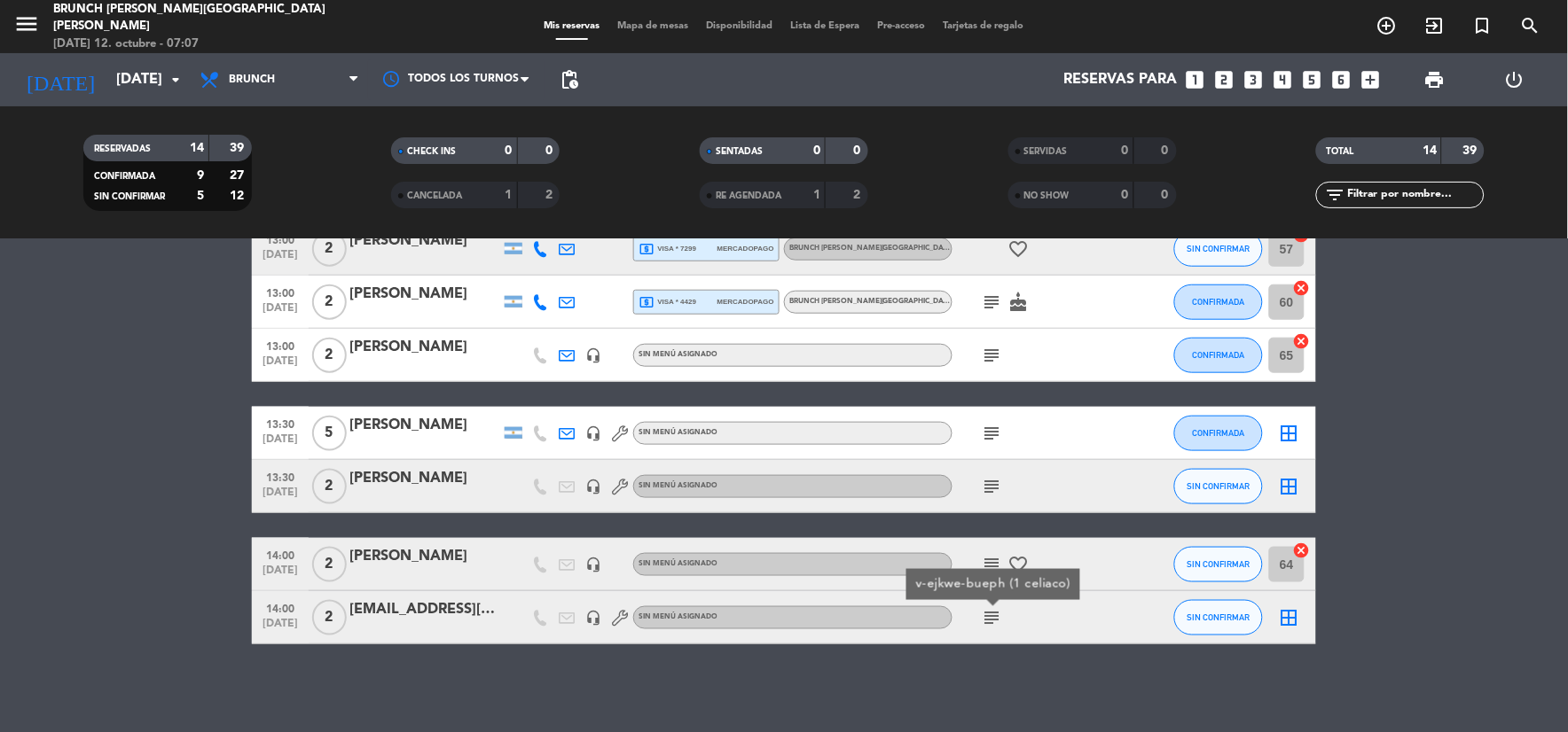
click at [977, 675] on div "No hay notas para este servicio. Haz clic para agregar una 13:00 [DATE] 2 [PERS…" at bounding box center [784, 486] width 1568 height 493
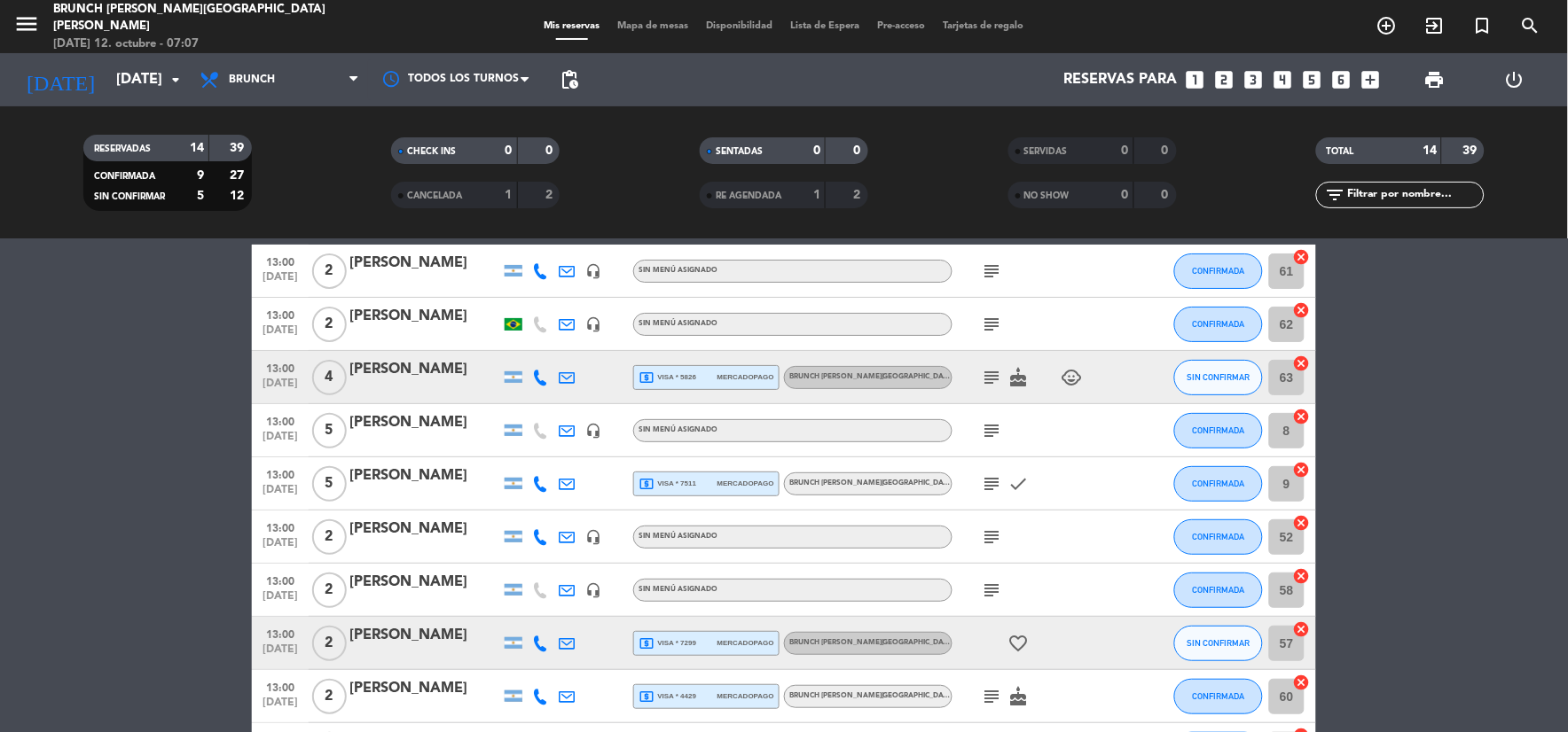
scroll to position [0, 0]
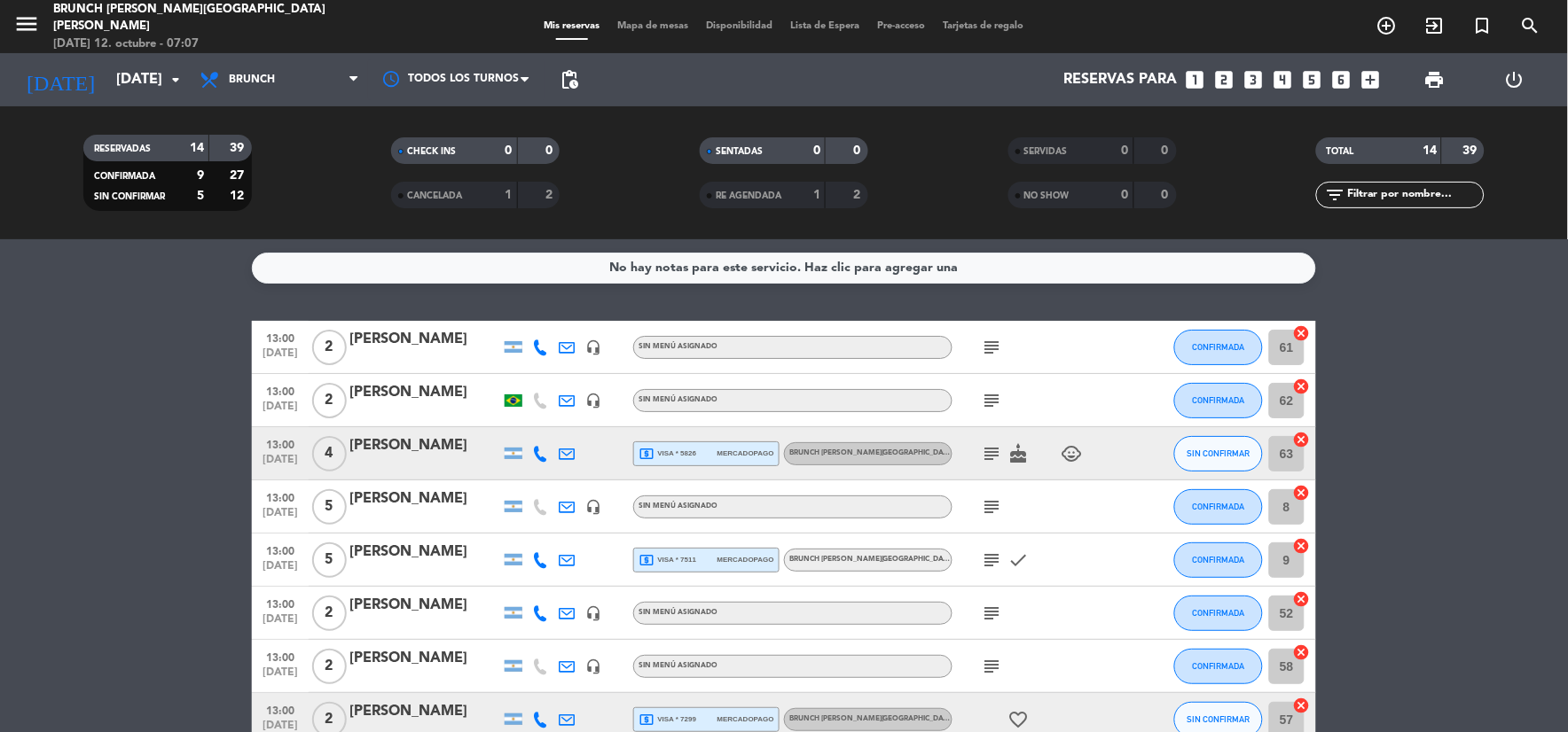
click at [987, 338] on icon "subject" at bounding box center [992, 347] width 22 height 22
click at [975, 264] on div "No hay notas para este servicio. Haz clic para agregar una" at bounding box center [784, 268] width 1064 height 31
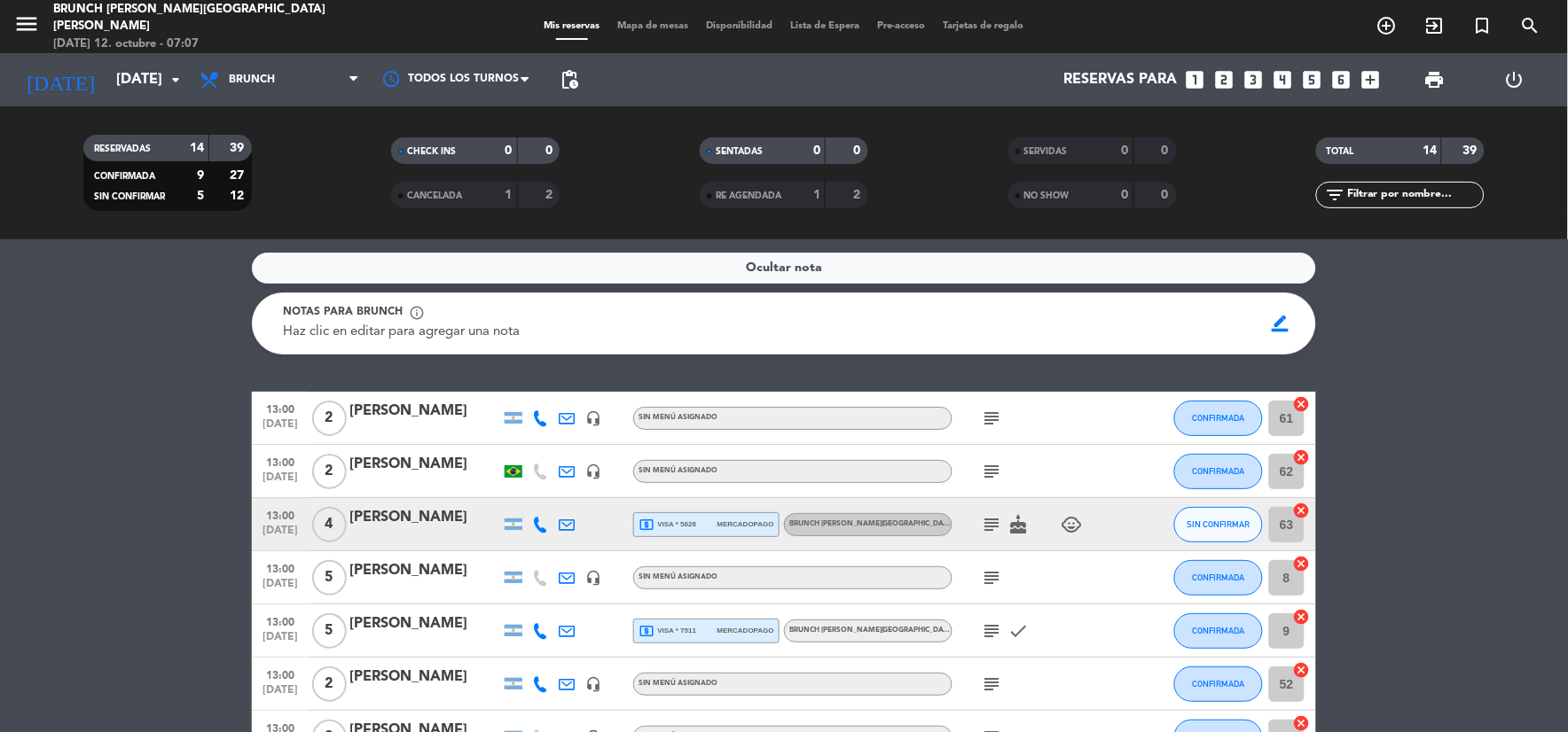
click at [975, 264] on div "Ocultar nota" at bounding box center [784, 268] width 1064 height 31
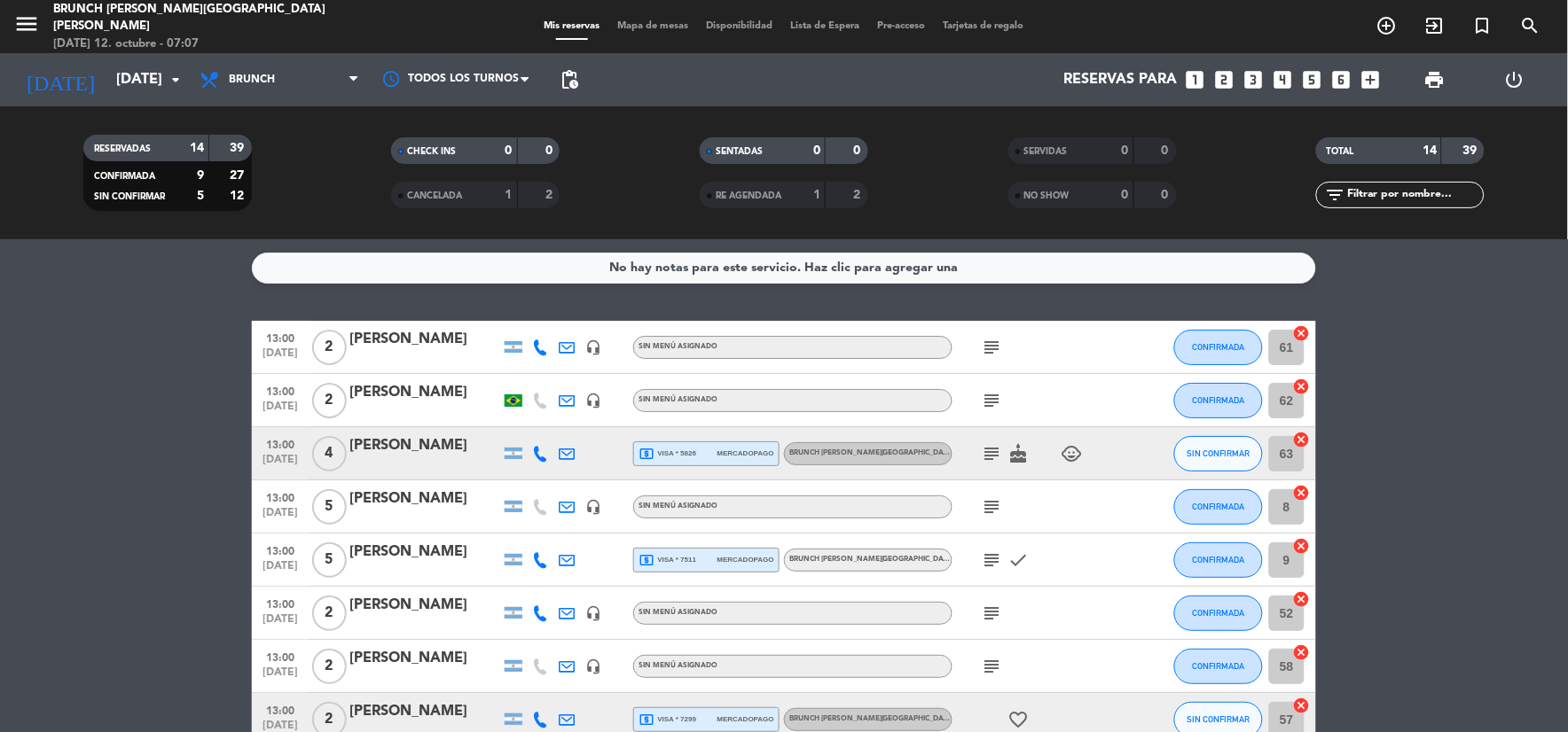
click at [994, 351] on icon "subject" at bounding box center [992, 347] width 22 height 22
click at [986, 395] on icon "subject" at bounding box center [992, 400] width 22 height 22
click at [996, 463] on icon "subject" at bounding box center [992, 454] width 22 height 22
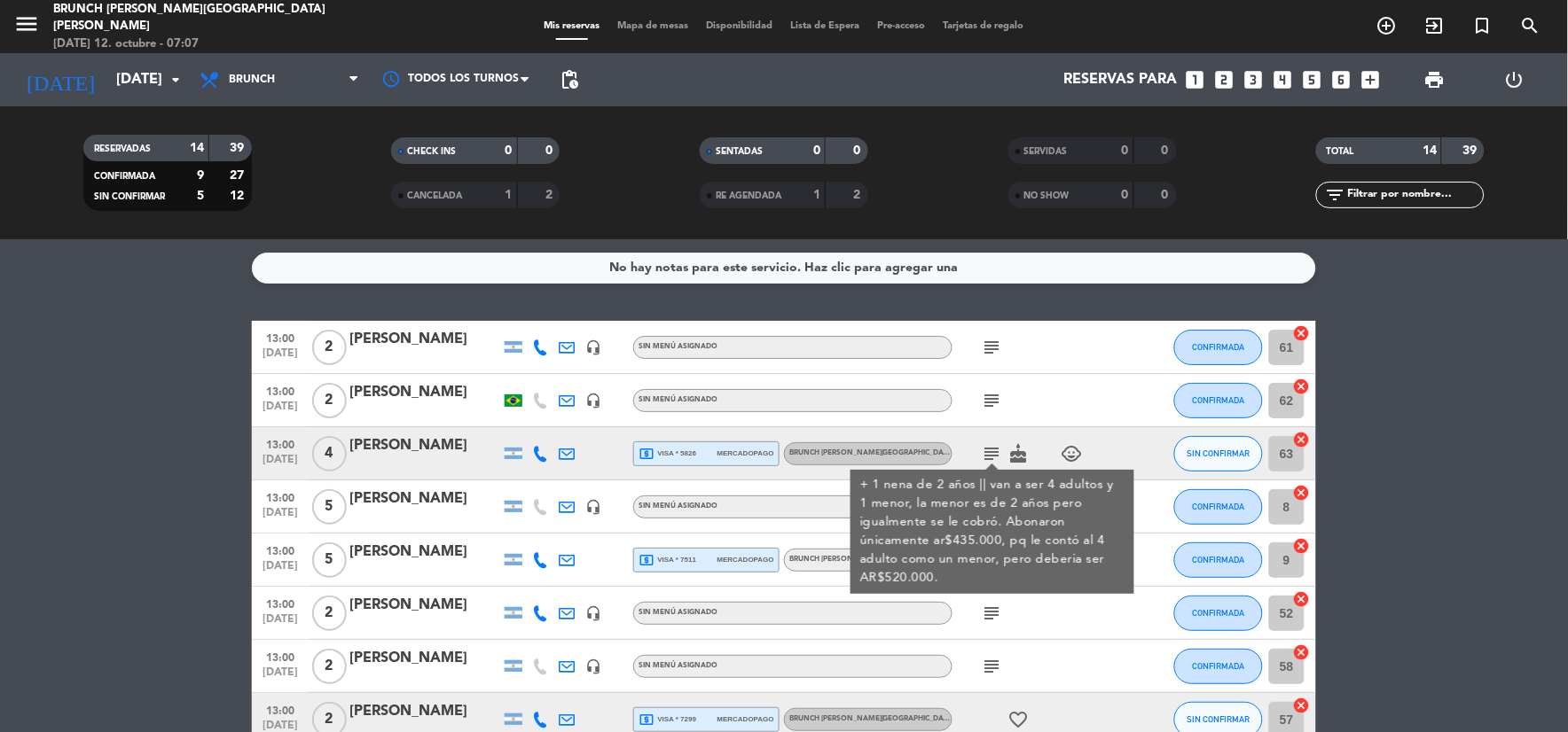
click at [681, 453] on span "local_atm visa * 5826" at bounding box center [667, 454] width 57 height 16
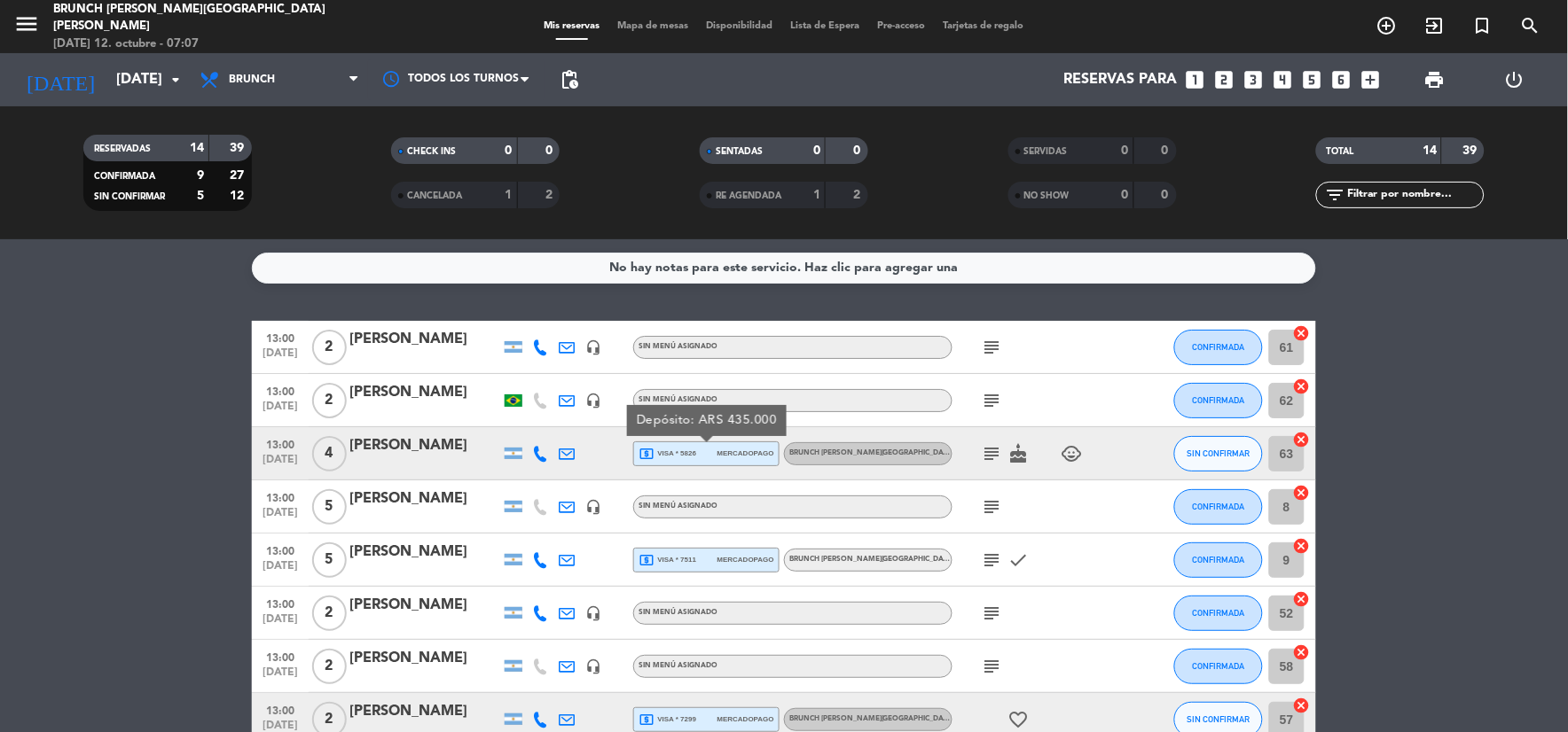
click at [995, 501] on icon "subject" at bounding box center [992, 507] width 22 height 22
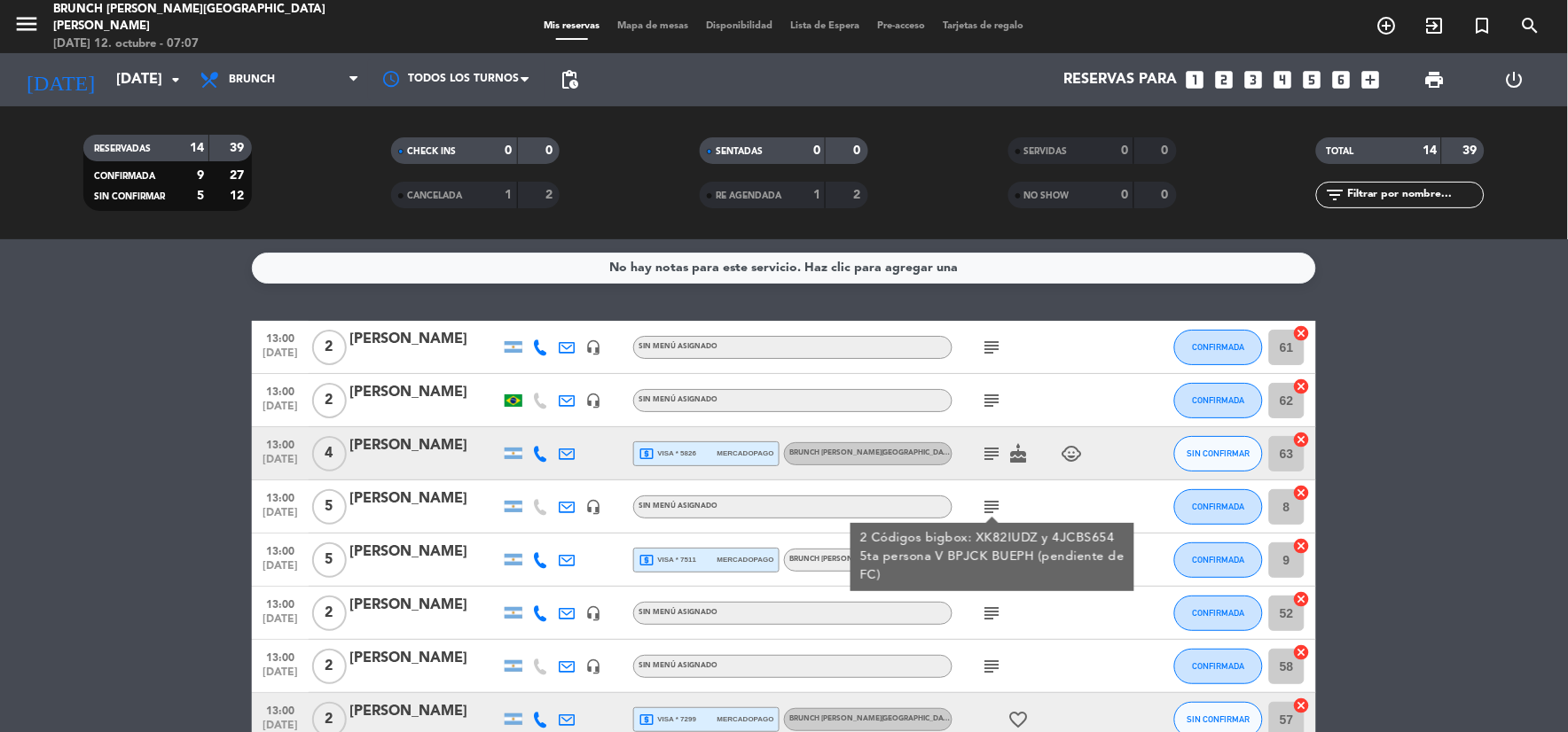
click at [1008, 492] on div "subject 2 Códigos bigbox: XK82IUDZ y 4JCBS654 5ta persona V BPJCK BUEPH (pendie…" at bounding box center [1033, 507] width 159 height 52
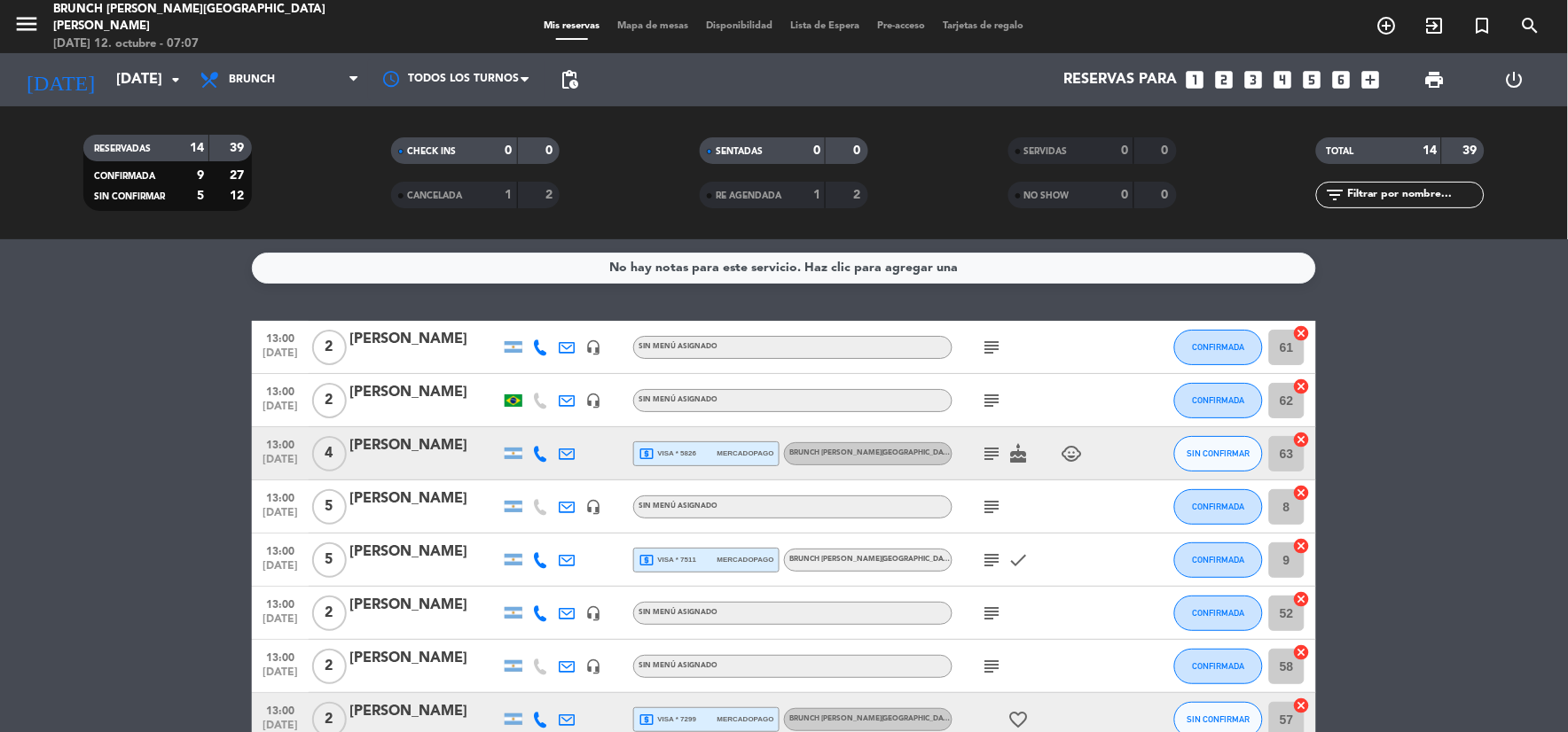
click at [985, 553] on icon "subject" at bounding box center [992, 560] width 22 height 22
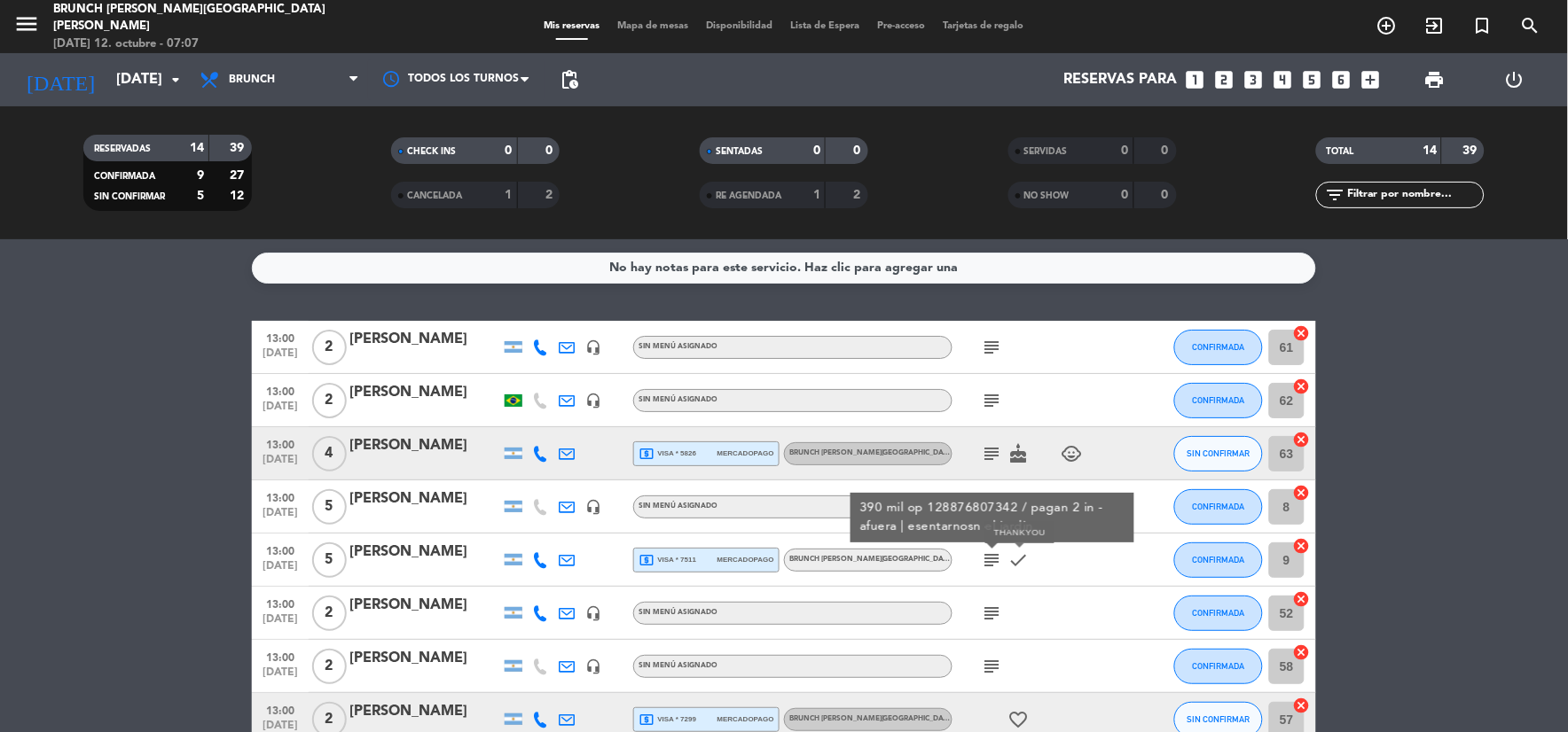
click at [1017, 556] on icon "check" at bounding box center [1018, 560] width 22 height 22
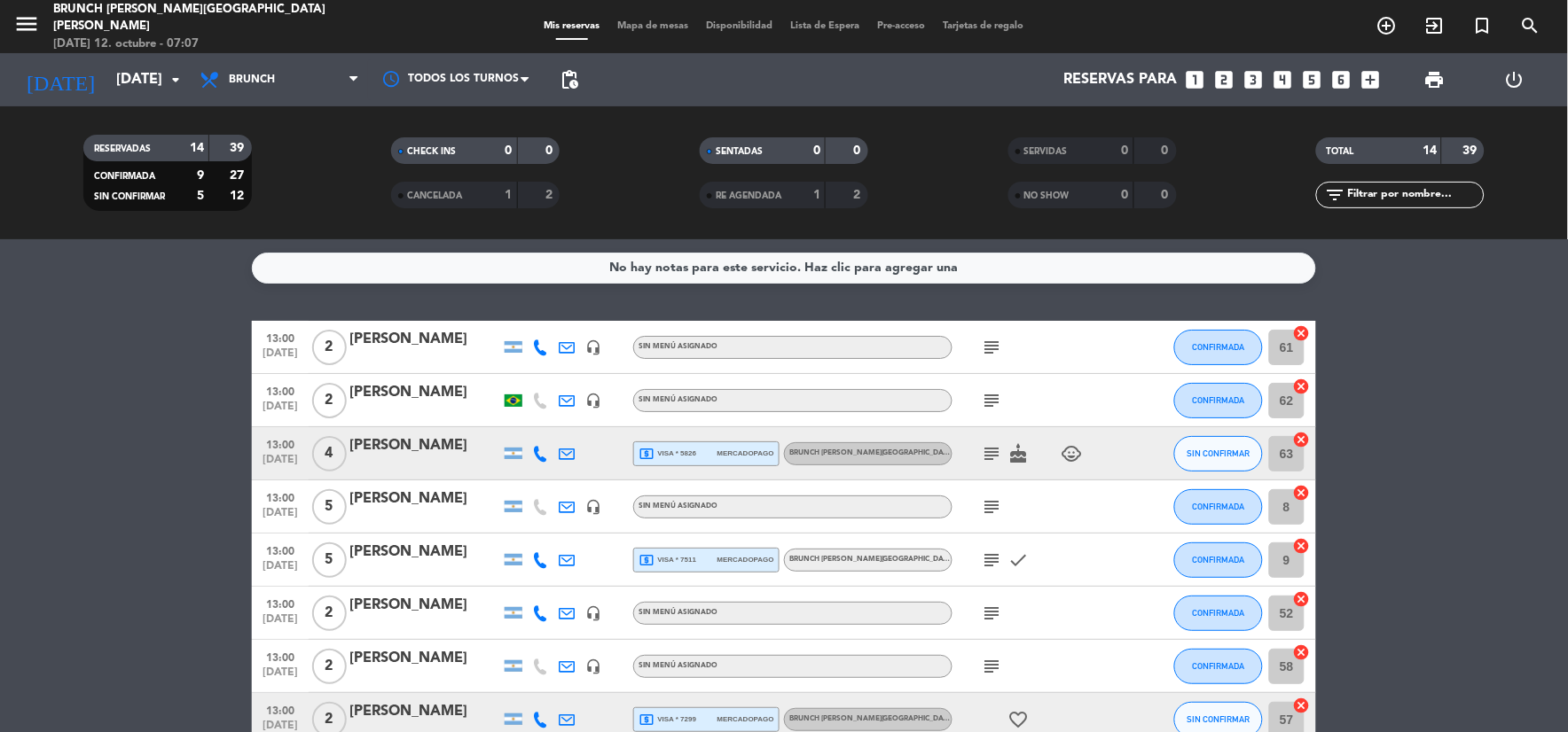
click at [991, 552] on icon "subject" at bounding box center [992, 560] width 22 height 22
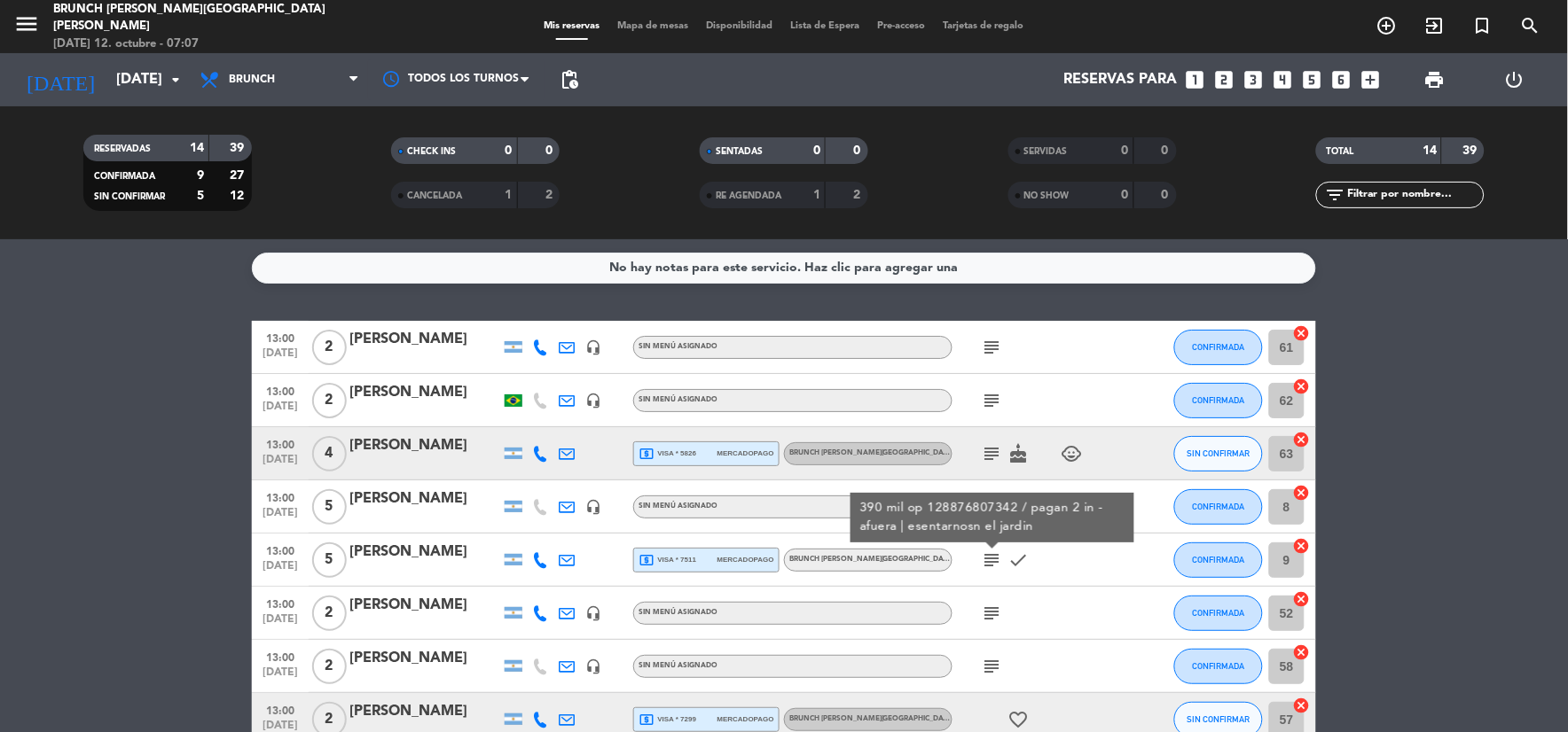
click at [989, 610] on icon "subject" at bounding box center [992, 613] width 22 height 22
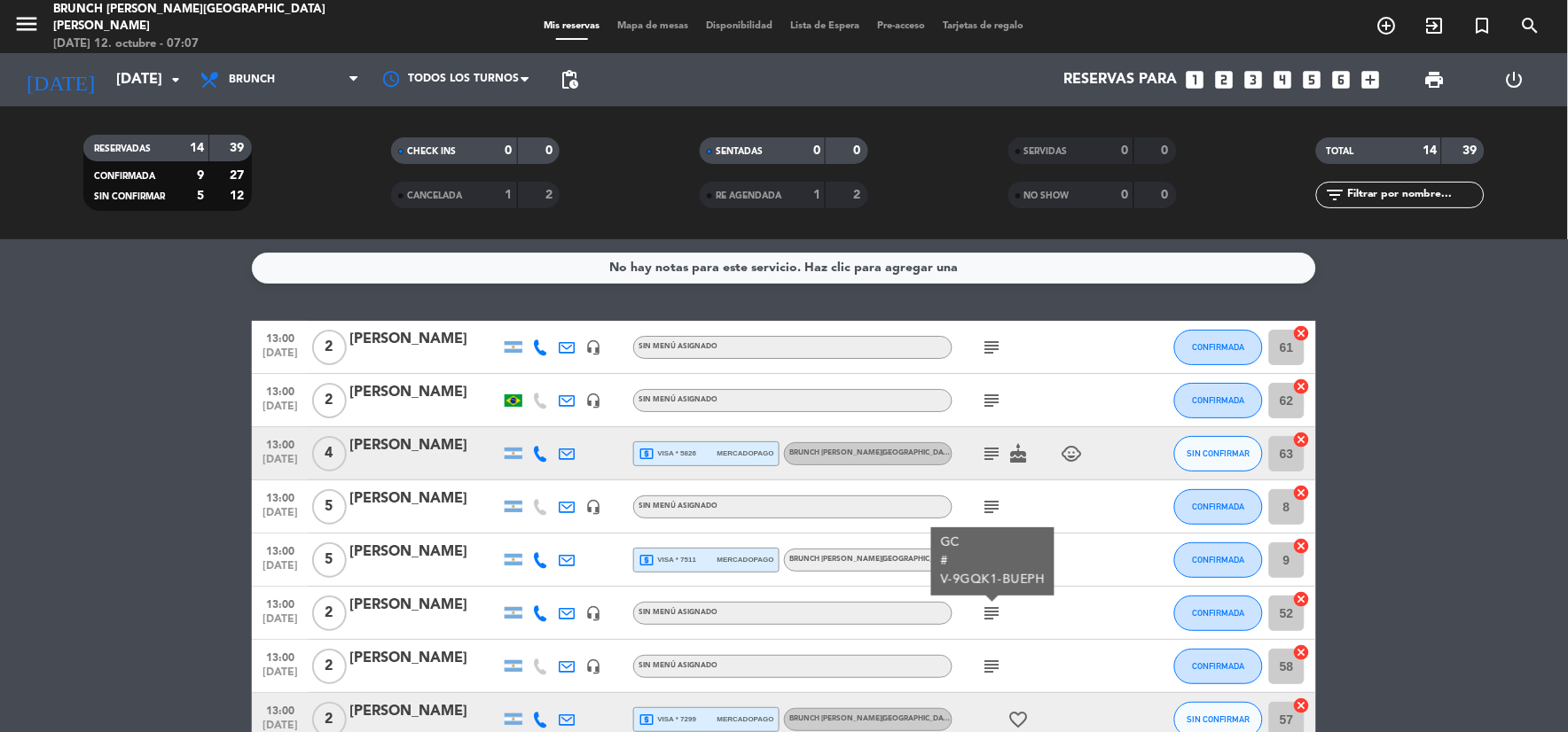
scroll to position [98, 0]
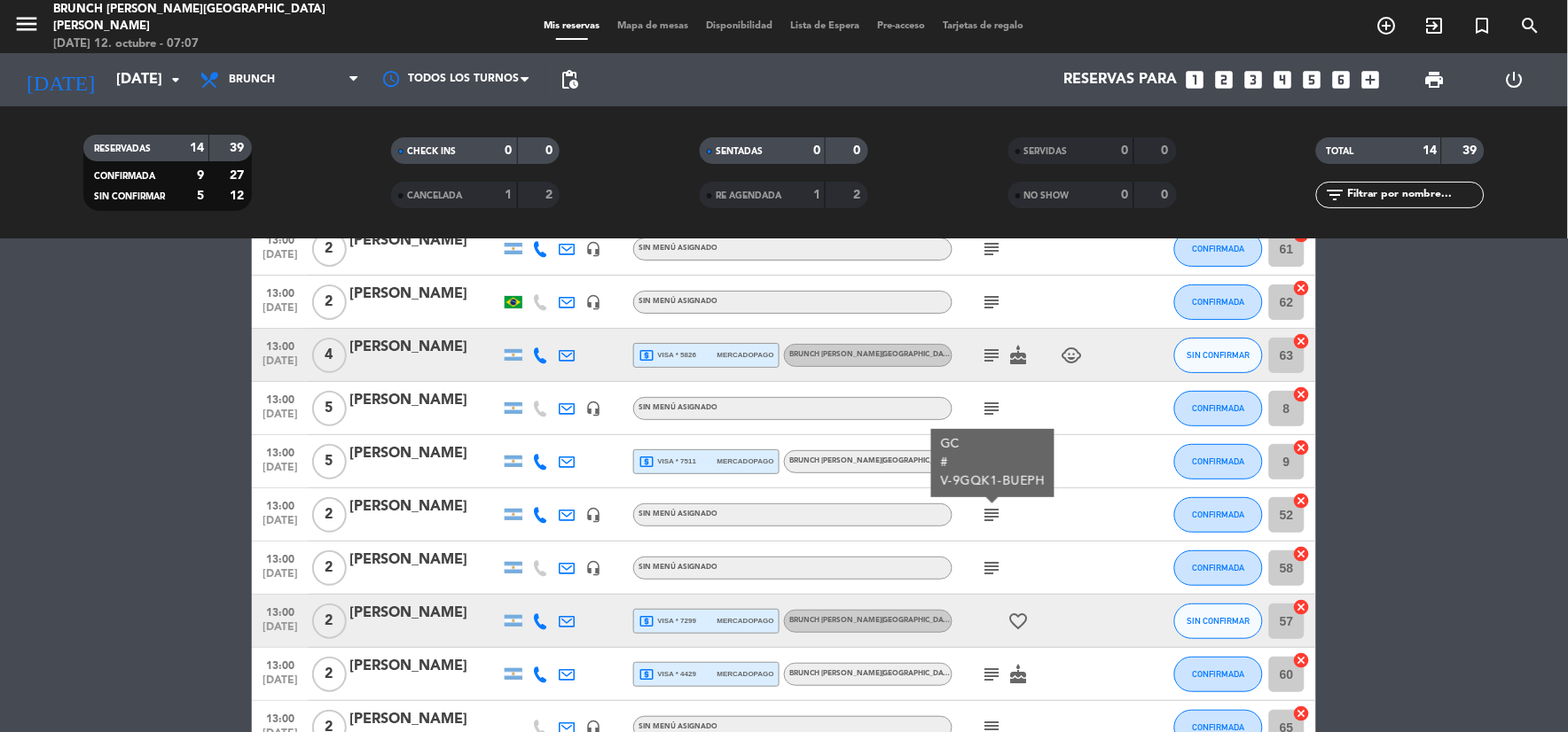
click at [988, 569] on icon "subject" at bounding box center [992, 568] width 22 height 22
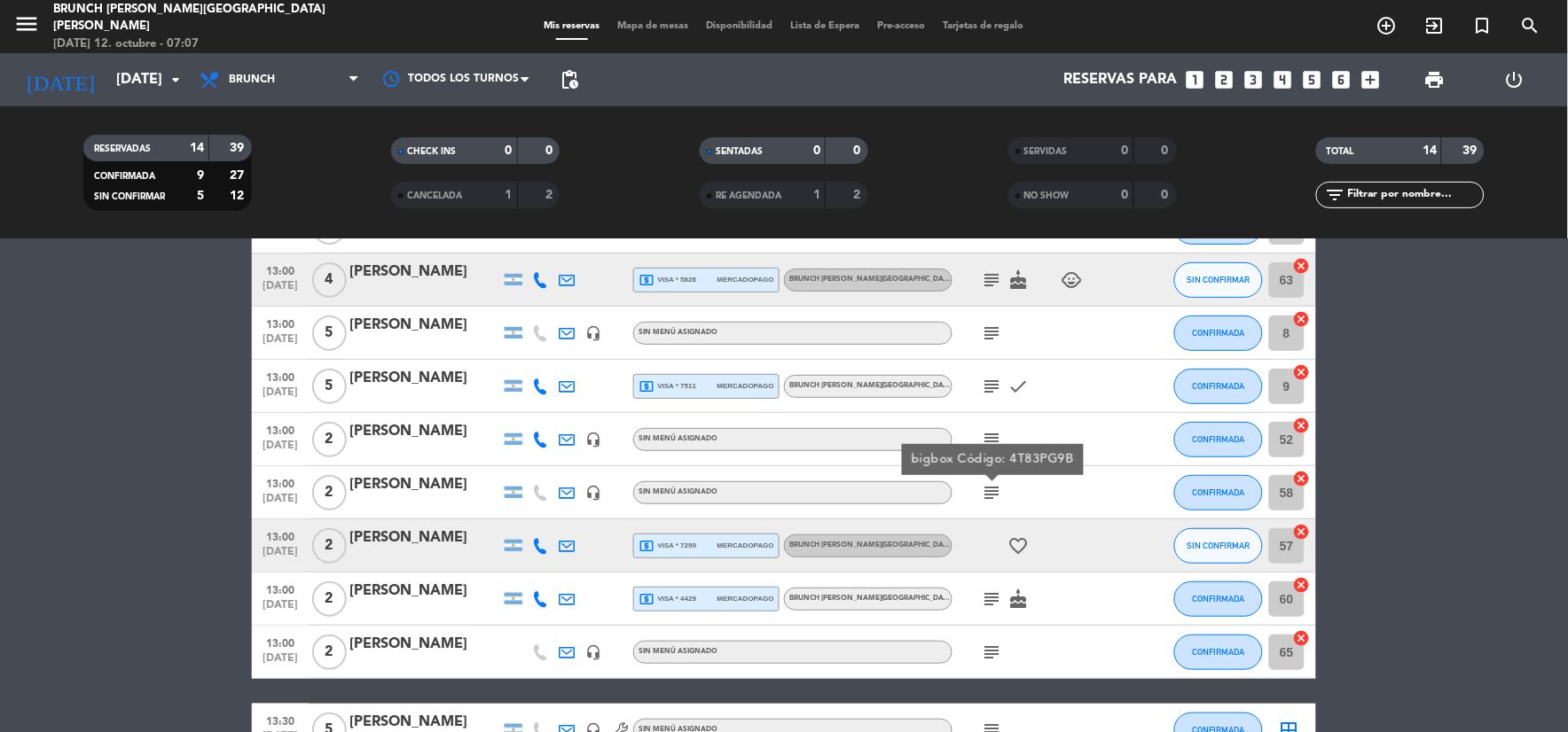
scroll to position [197, 0]
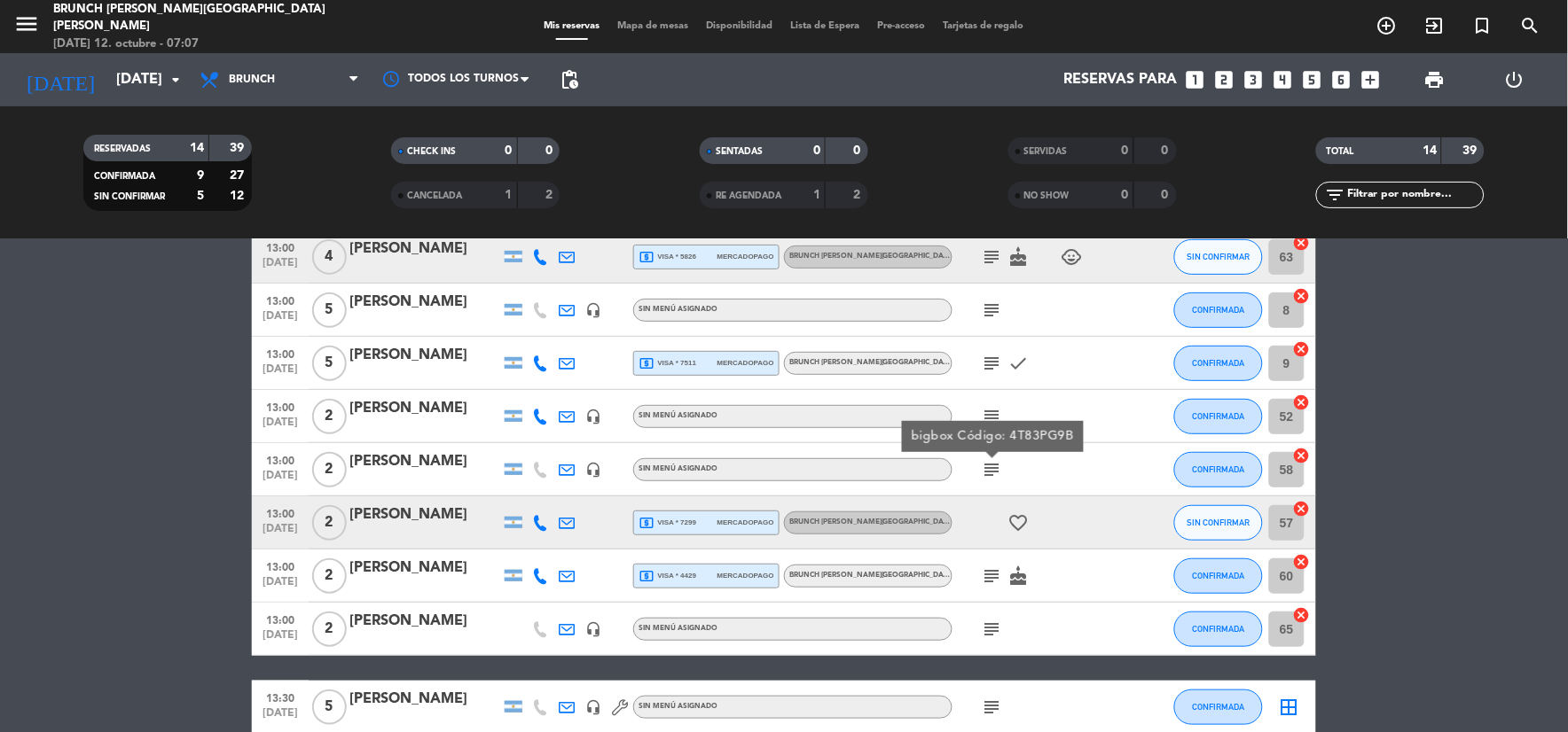
click at [996, 577] on icon "subject" at bounding box center [992, 575] width 22 height 22
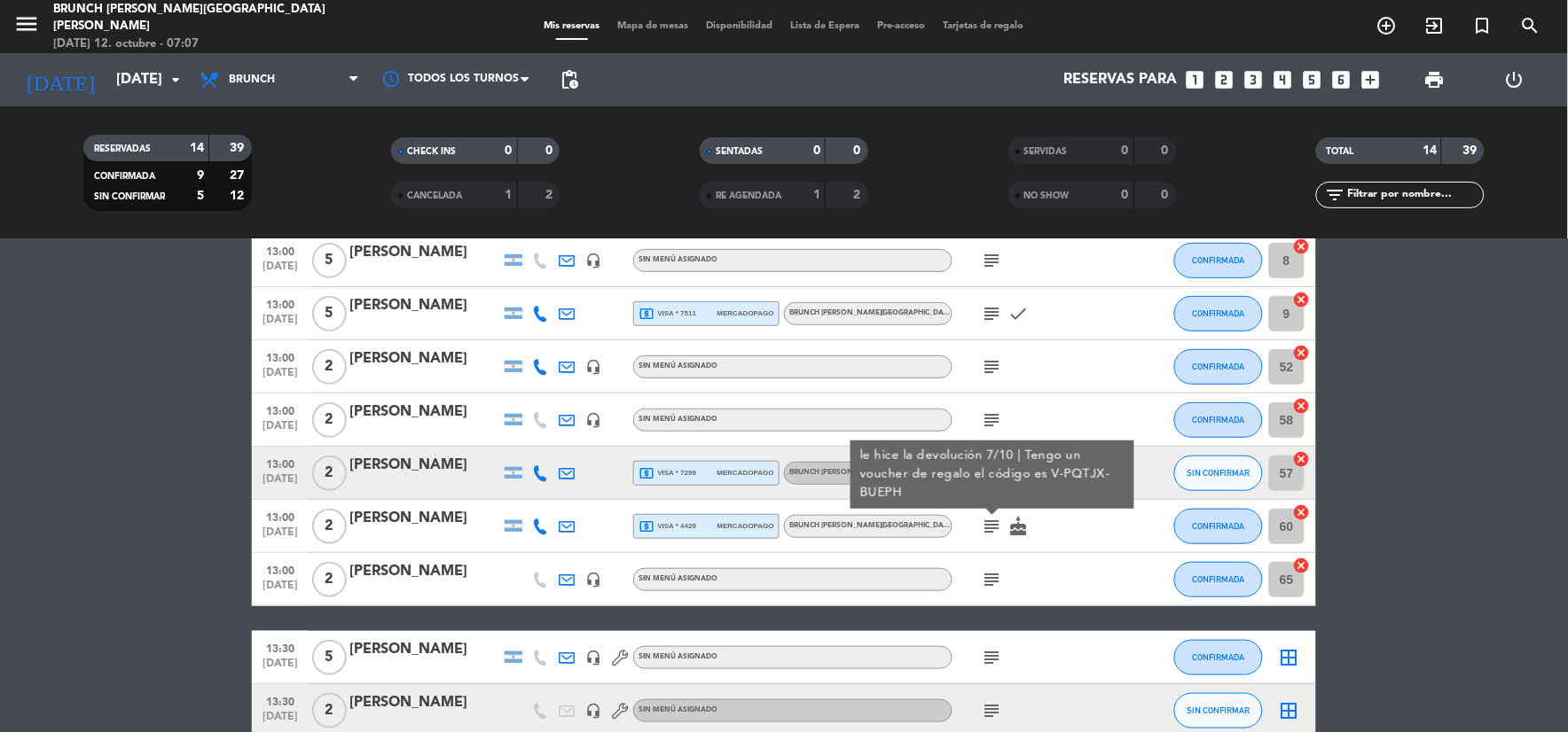
scroll to position [295, 0]
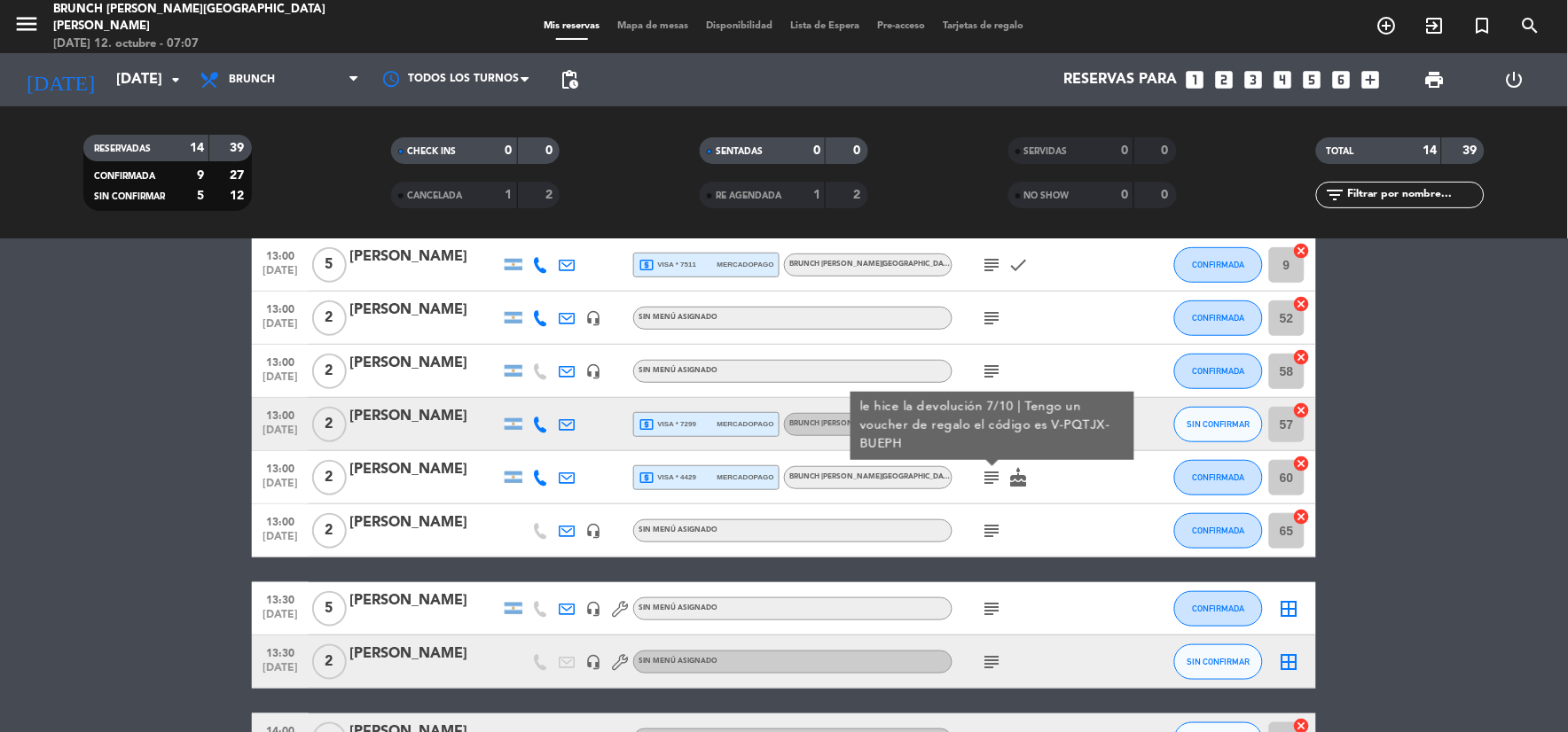
click at [987, 528] on icon "subject" at bounding box center [992, 530] width 22 height 22
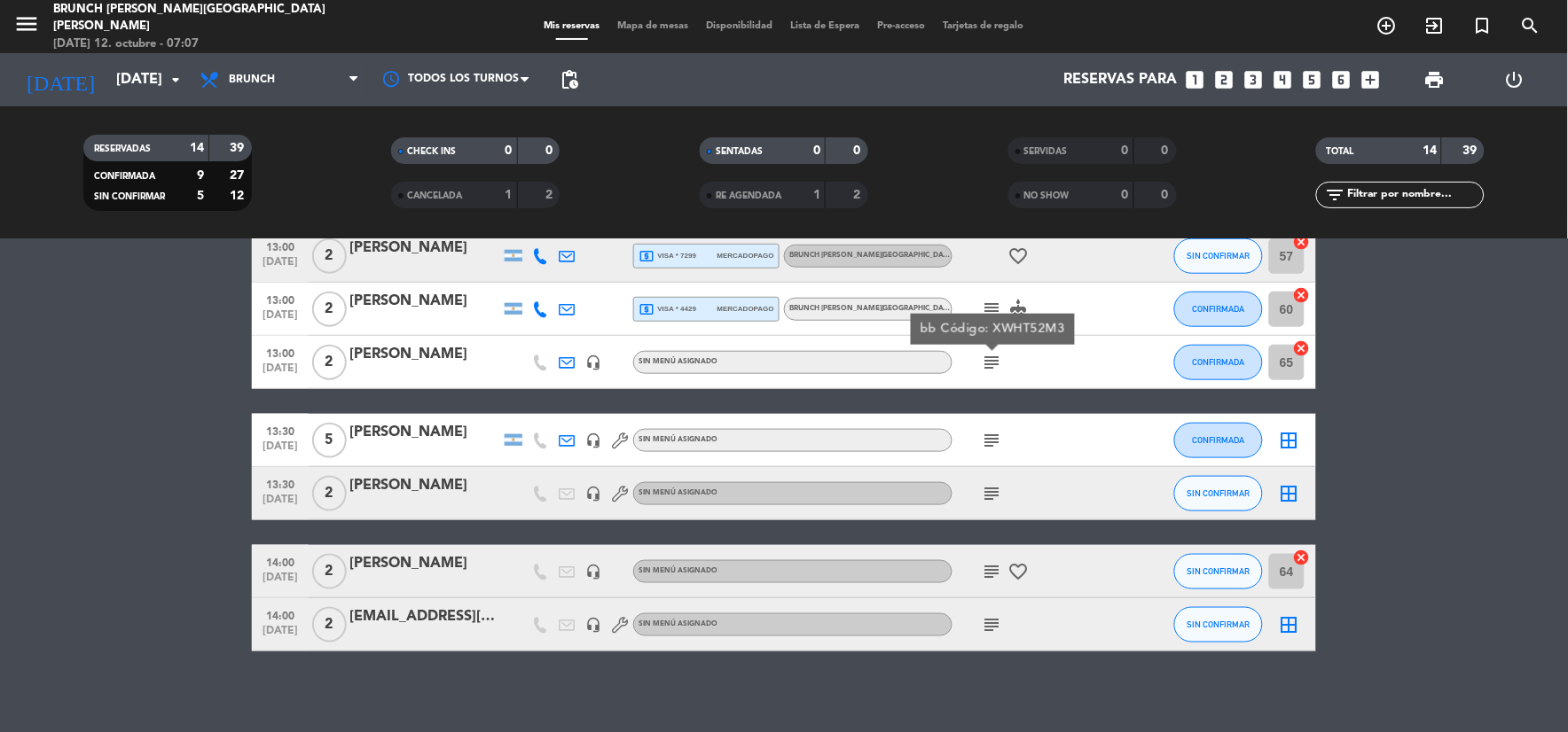
scroll to position [471, 0]
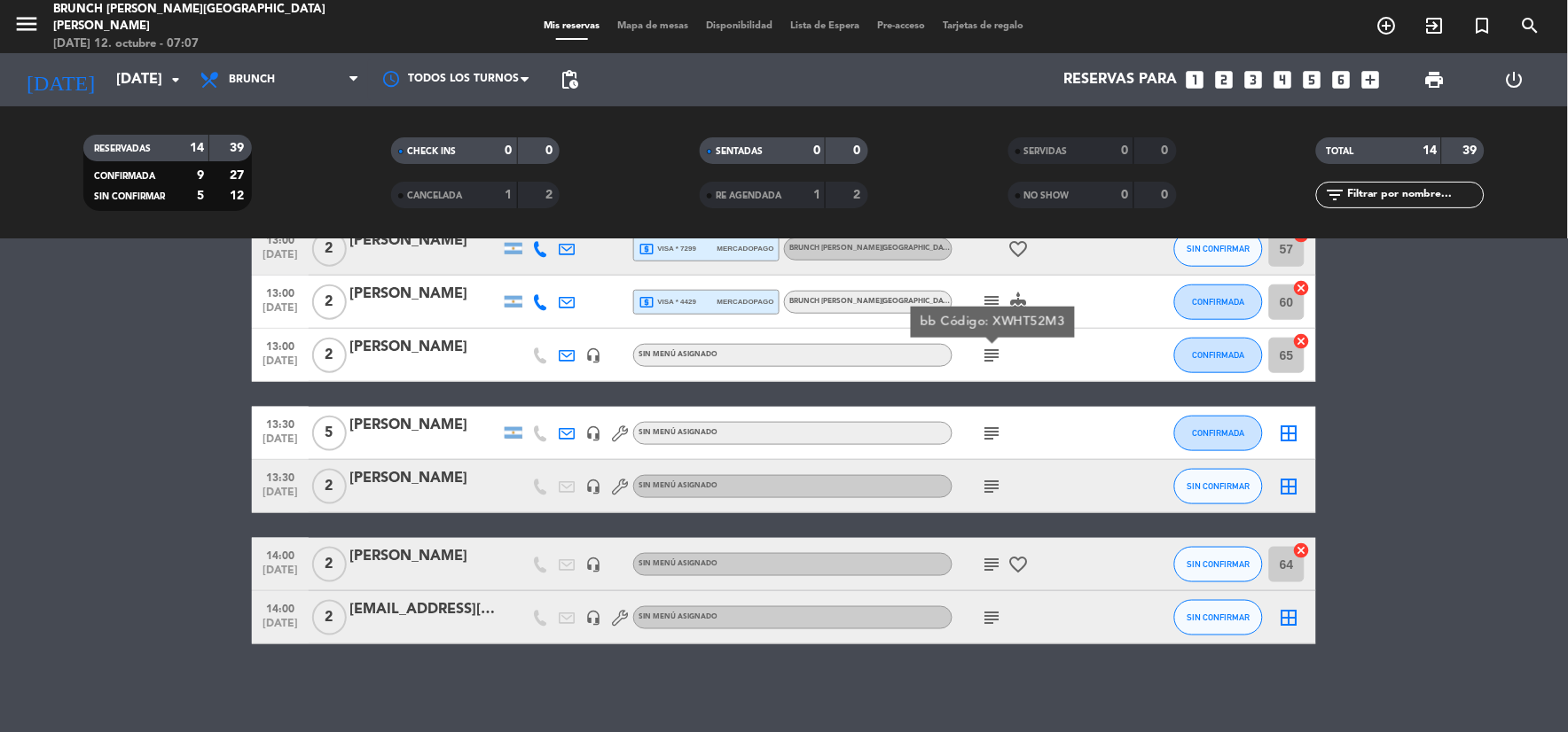
click at [991, 432] on icon "subject" at bounding box center [992, 433] width 22 height 22
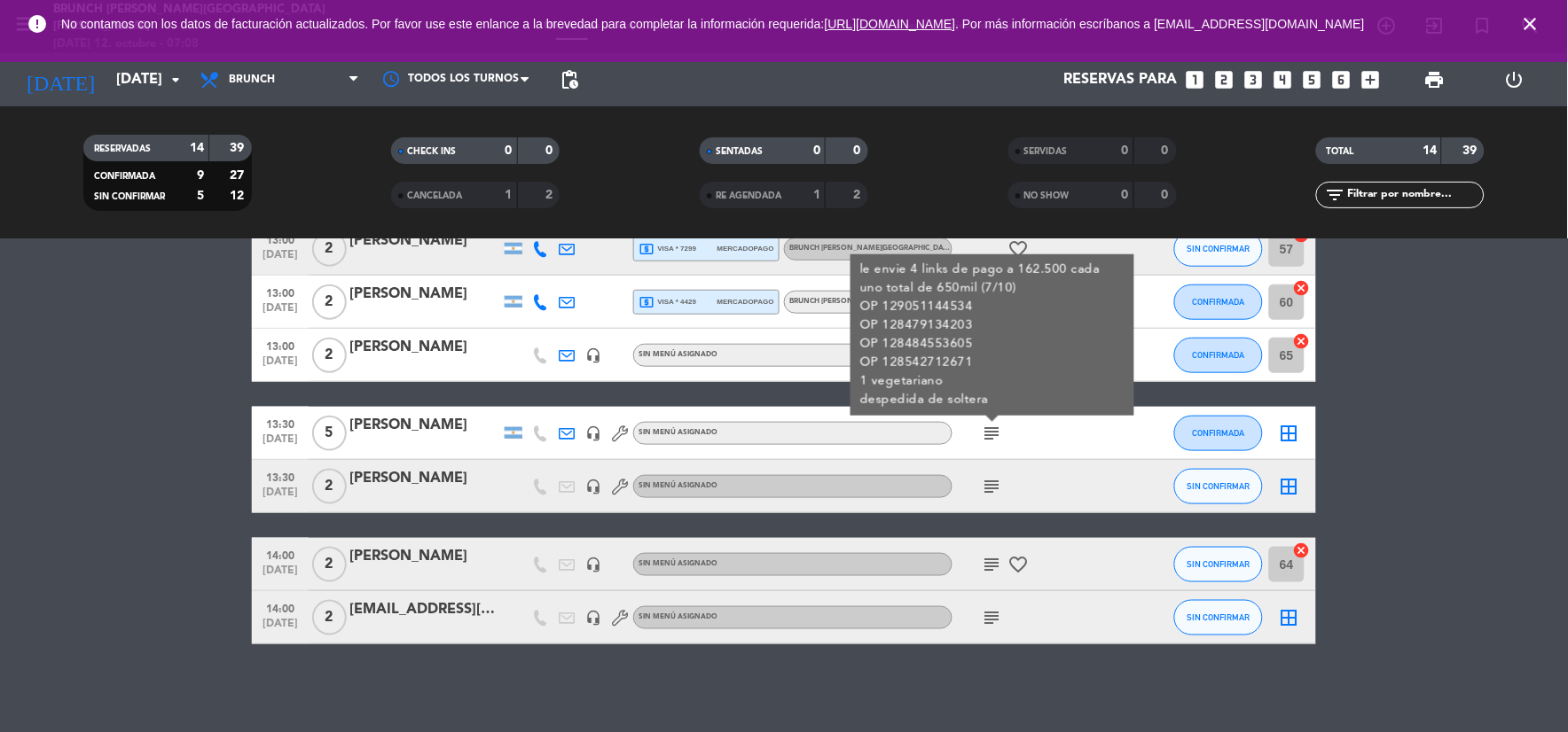
click at [998, 481] on icon "subject" at bounding box center [992, 486] width 22 height 22
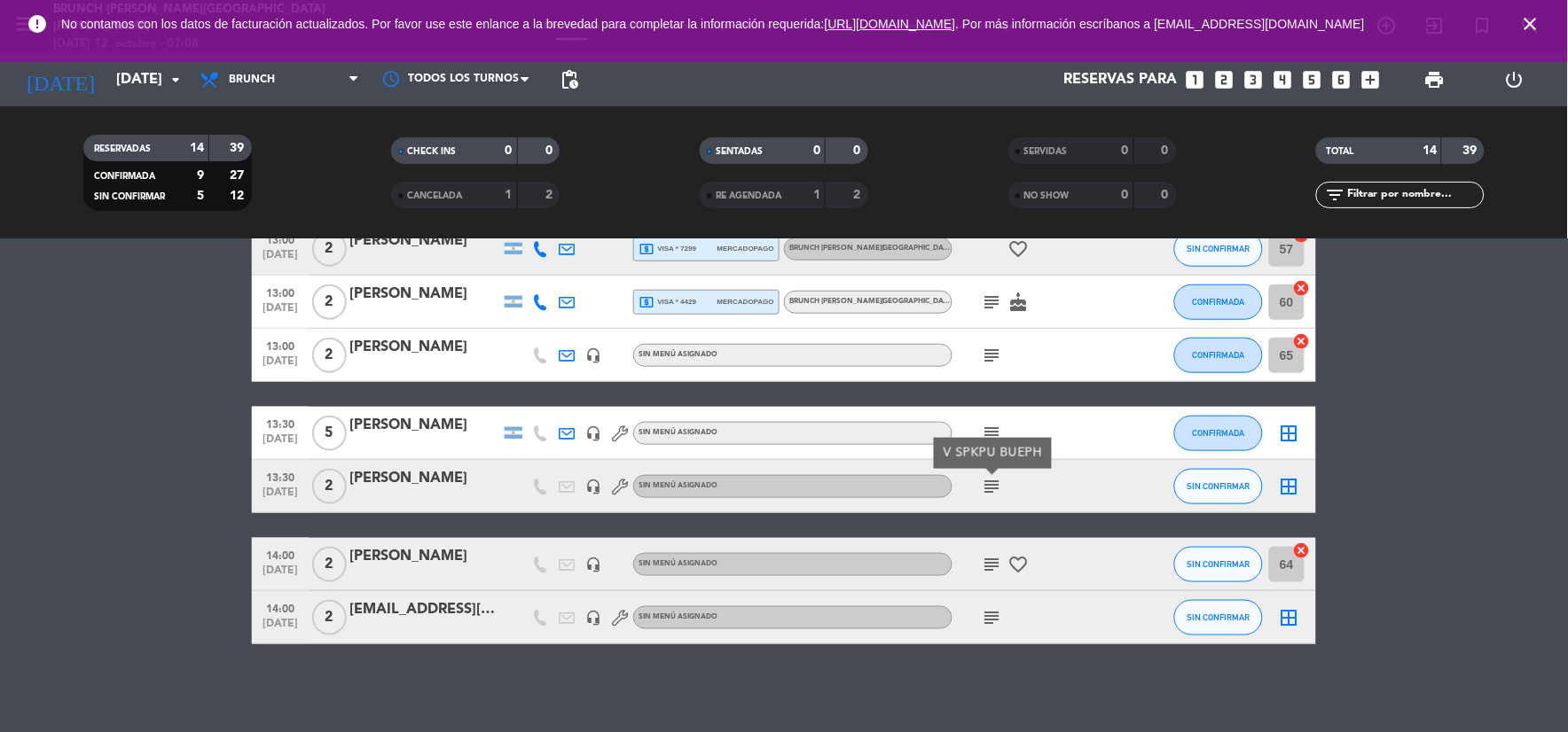
click at [1003, 555] on icon "subject" at bounding box center [992, 564] width 22 height 22
click at [1021, 552] on div "subject Big box DPXE UHWN favorite_border" at bounding box center [1033, 564] width 159 height 52
click at [1018, 559] on icon "favorite_border" at bounding box center [1018, 564] width 22 height 22
click at [997, 617] on icon "subject" at bounding box center [992, 618] width 22 height 22
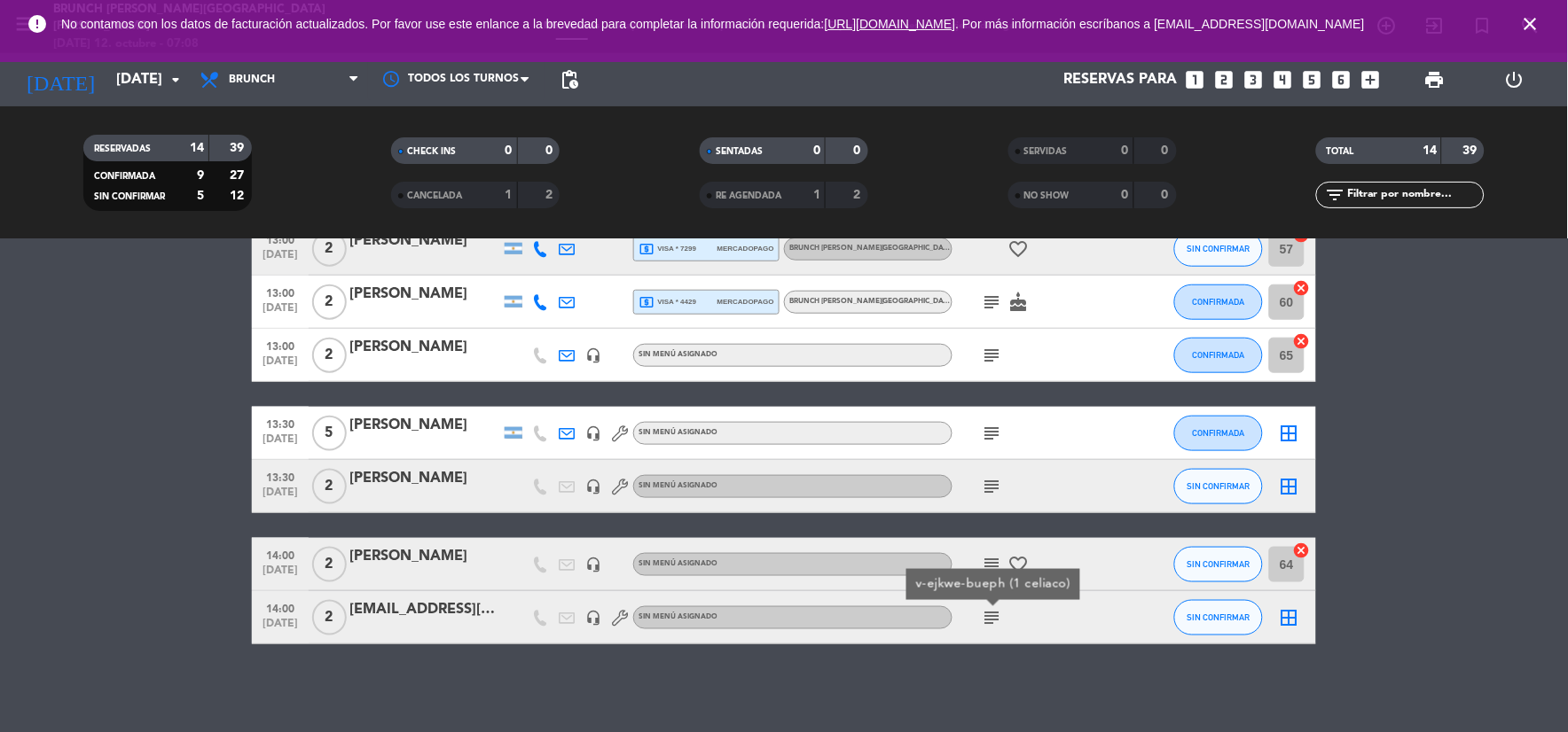
click at [989, 562] on icon "subject" at bounding box center [992, 564] width 22 height 22
click at [1021, 567] on icon "favorite_border" at bounding box center [1018, 564] width 22 height 22
click at [987, 487] on icon "subject" at bounding box center [992, 486] width 22 height 22
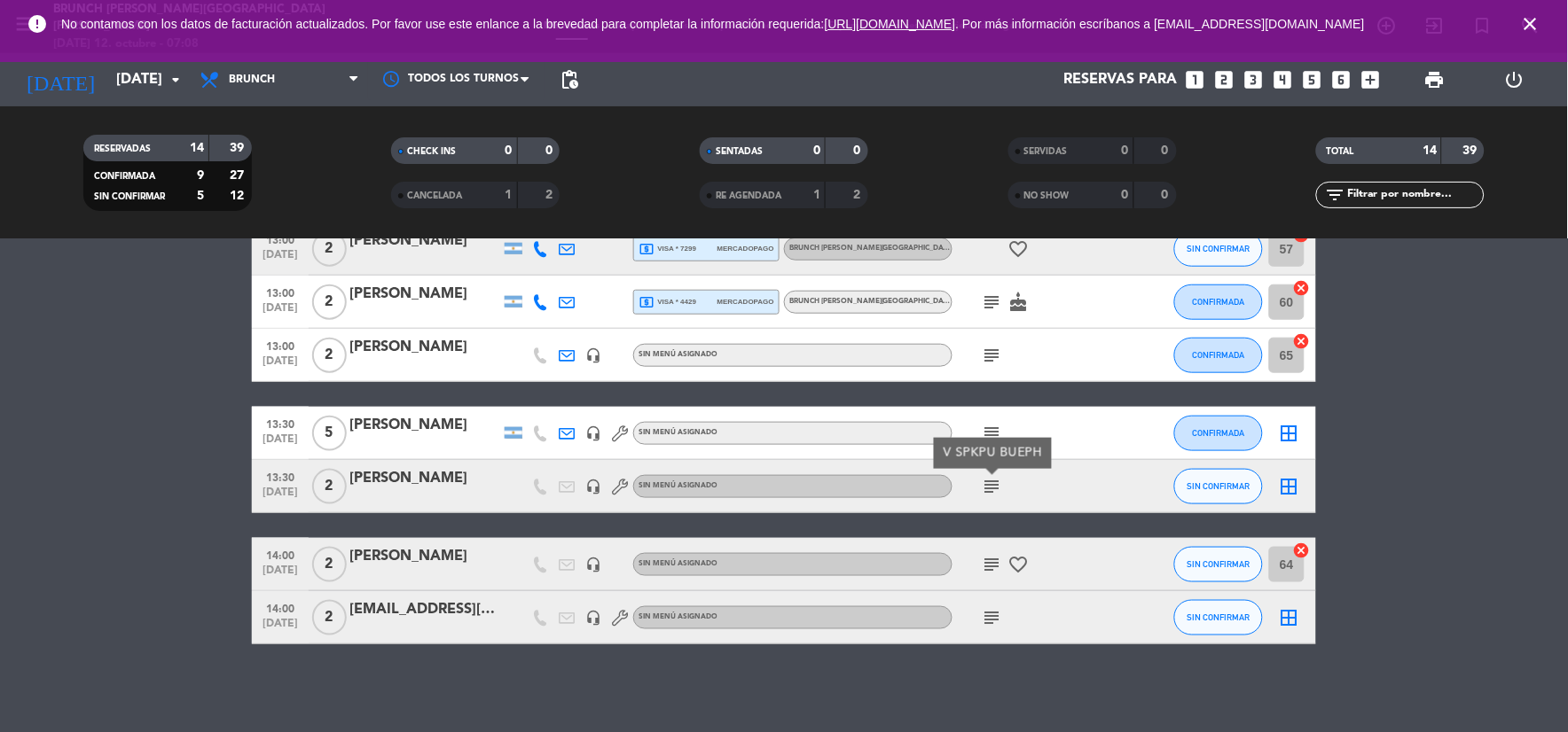
click at [985, 435] on icon "subject" at bounding box center [992, 433] width 22 height 22
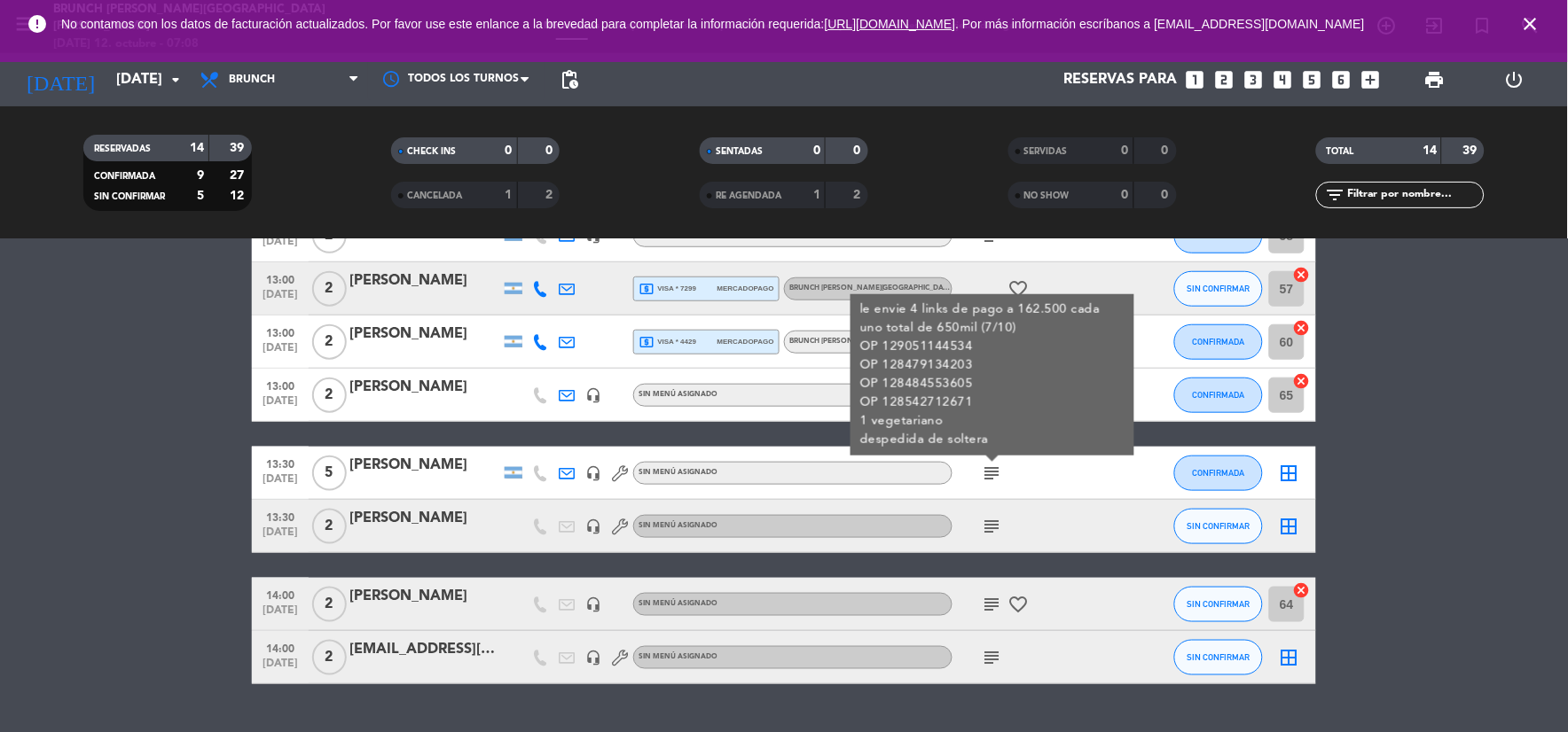
scroll to position [372, 0]
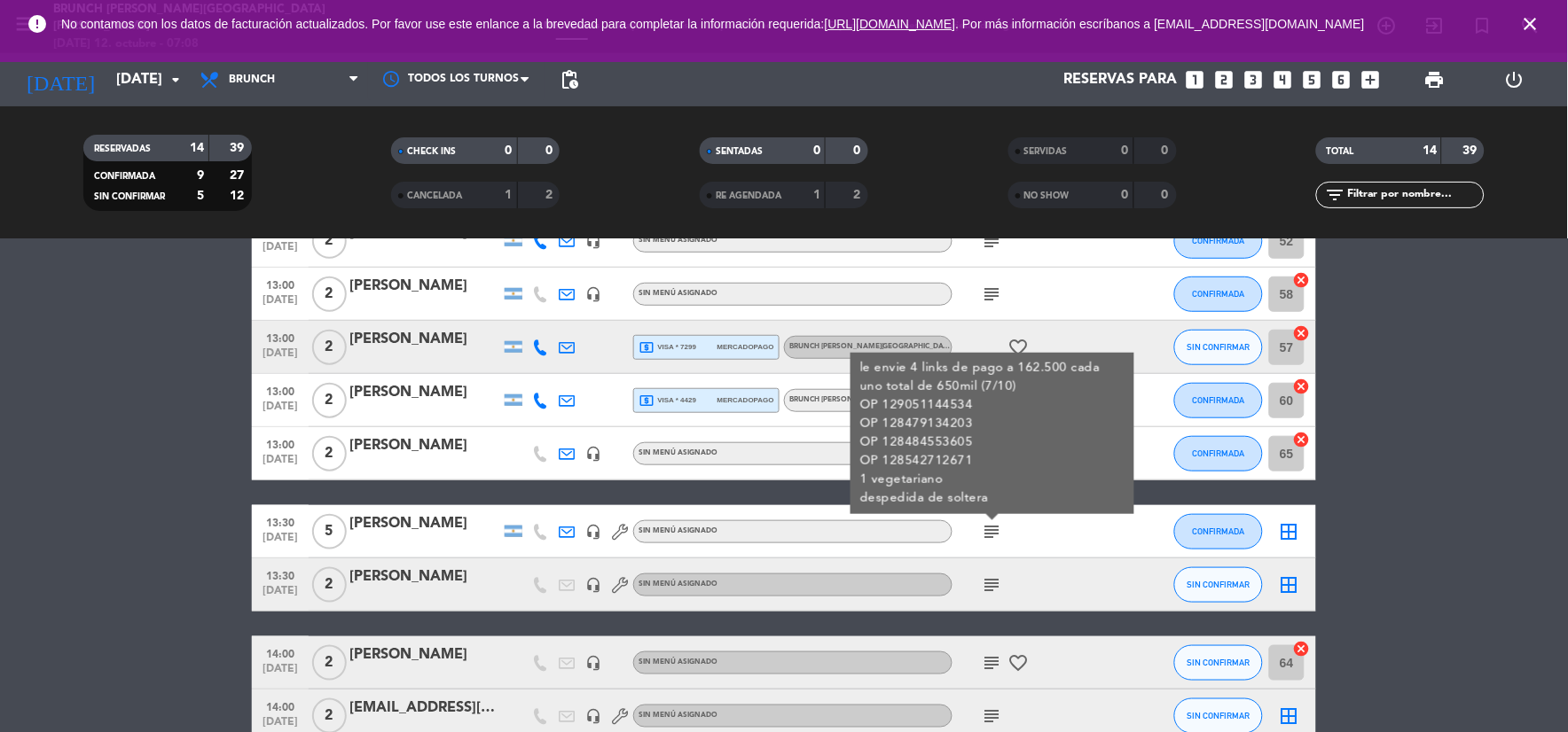
click at [994, 467] on div "le envie 4 links de pago a 162.500 cada uno total de 650mil (7/10) OP 129051144…" at bounding box center [992, 433] width 265 height 149
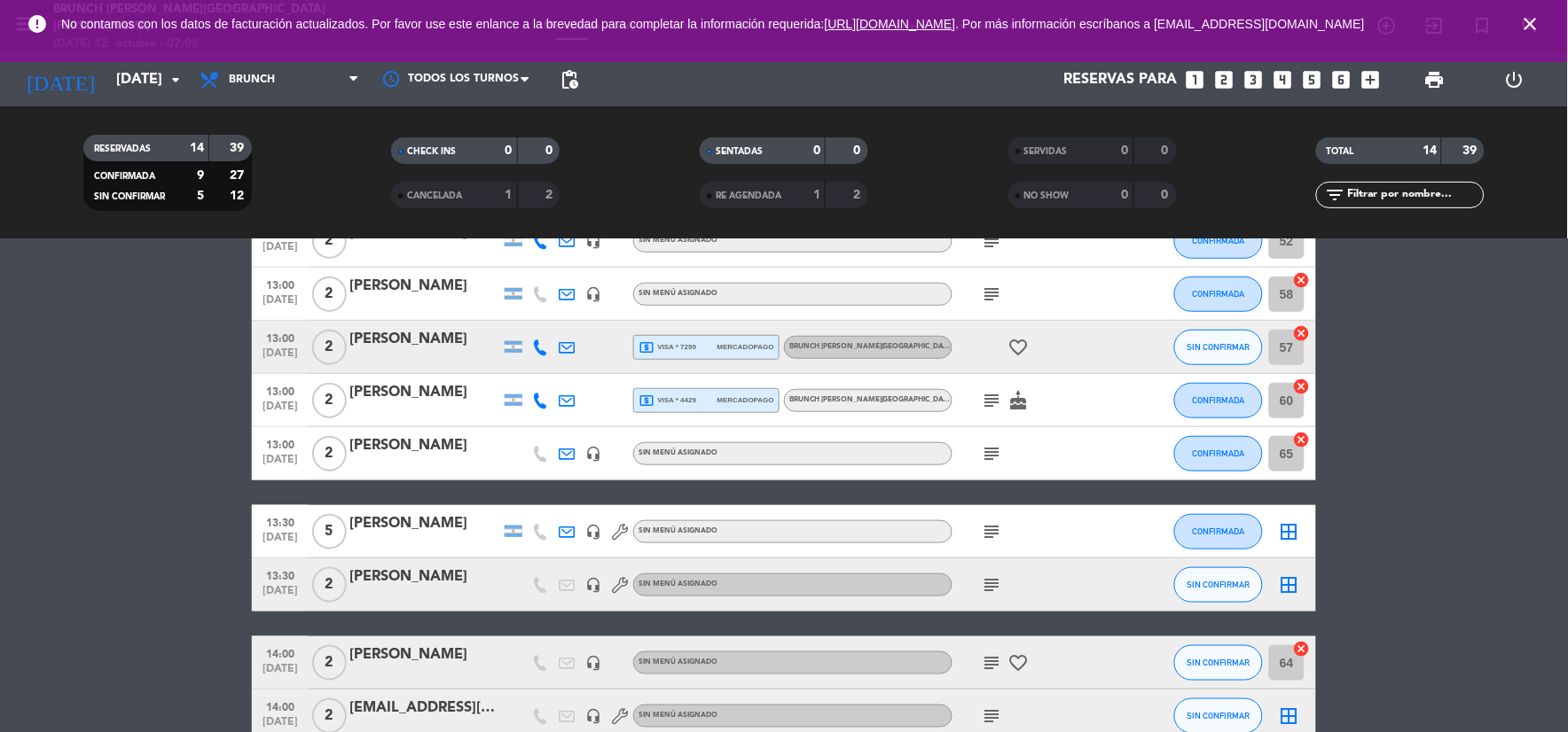
click at [989, 458] on icon "subject" at bounding box center [992, 454] width 22 height 22
click at [980, 405] on div "bb Código: XWHT52M3" at bounding box center [992, 420] width 164 height 31
click at [990, 395] on icon "subject" at bounding box center [992, 400] width 22 height 22
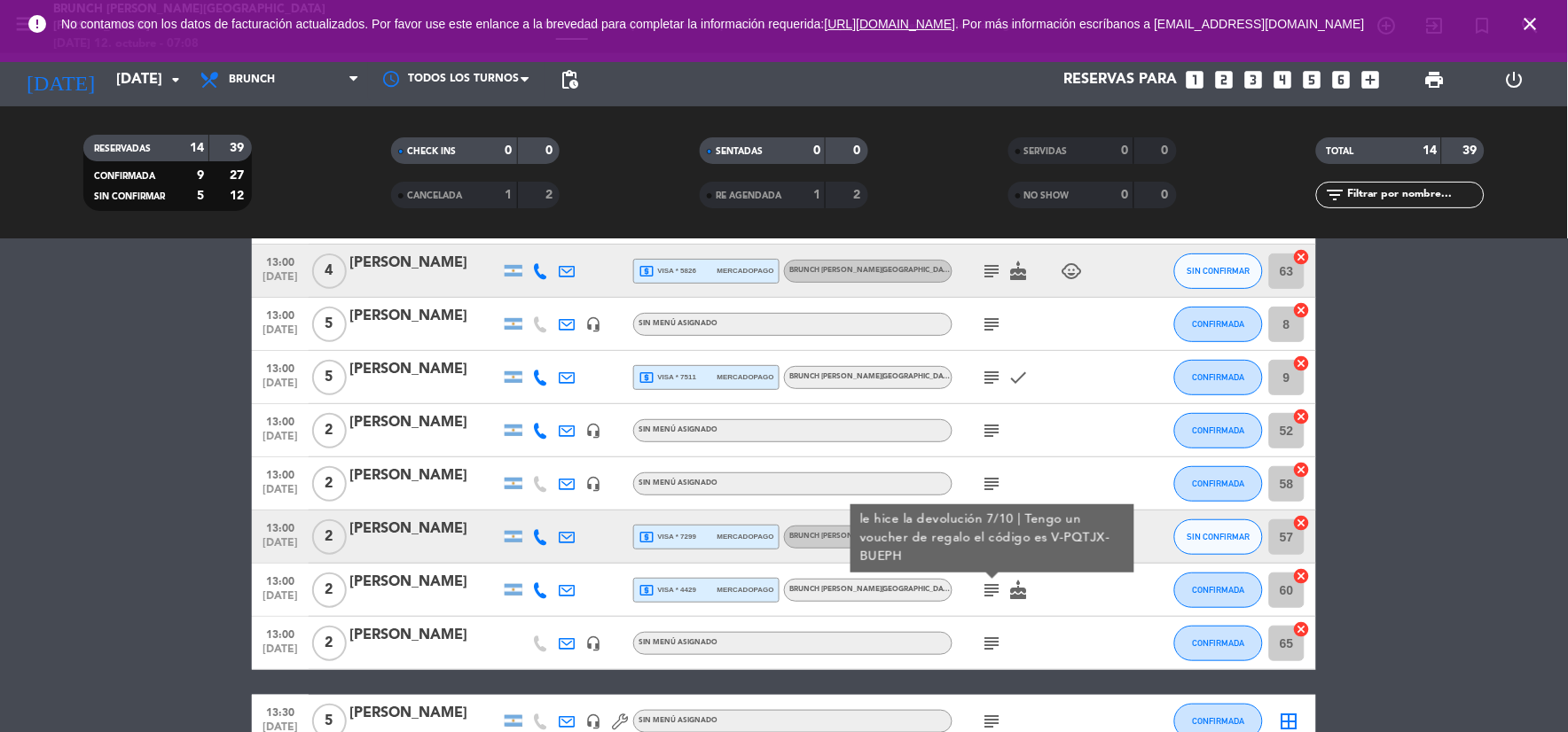
scroll to position [174, 0]
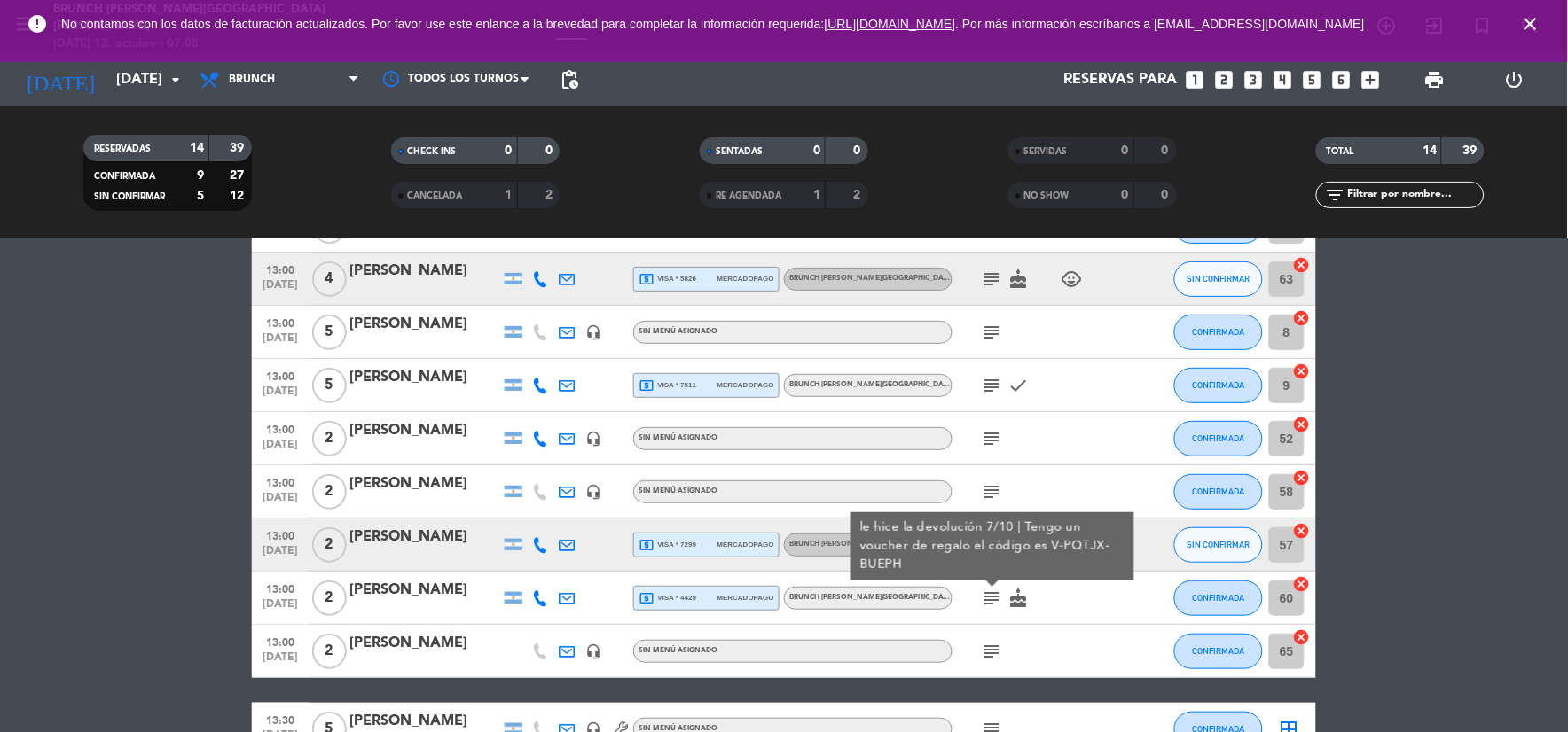
click at [999, 483] on icon "subject" at bounding box center [992, 492] width 22 height 22
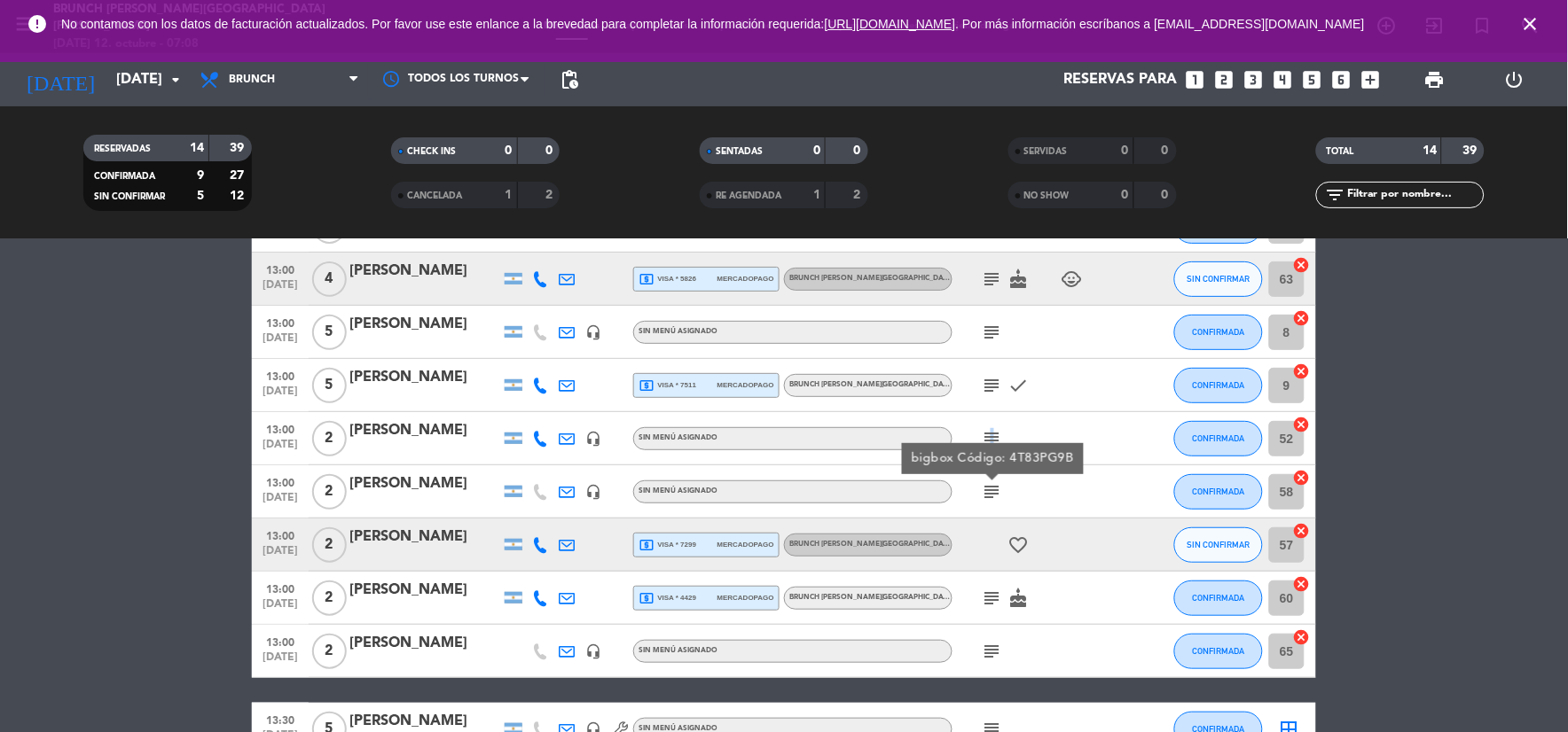
click at [991, 438] on icon "subject" at bounding box center [992, 439] width 22 height 22
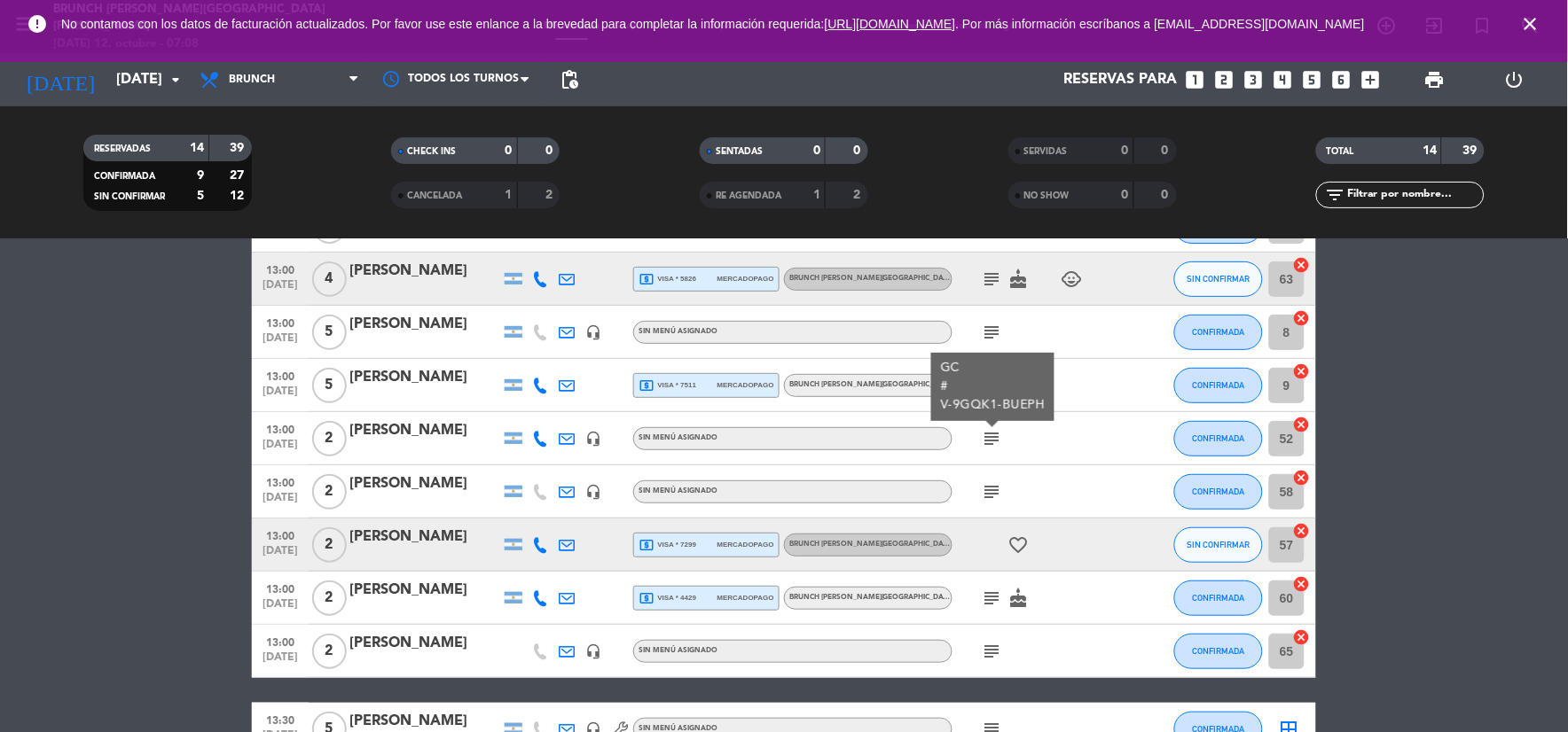
drag, startPoint x: 991, startPoint y: 438, endPoint x: 982, endPoint y: 388, distance: 50.8
click at [982, 388] on div "GC # V-9GQK1-BUEPH" at bounding box center [994, 387] width 105 height 56
click at [980, 383] on span "subject" at bounding box center [992, 385] width 26 height 22
click at [985, 387] on icon "subject" at bounding box center [992, 385] width 22 height 22
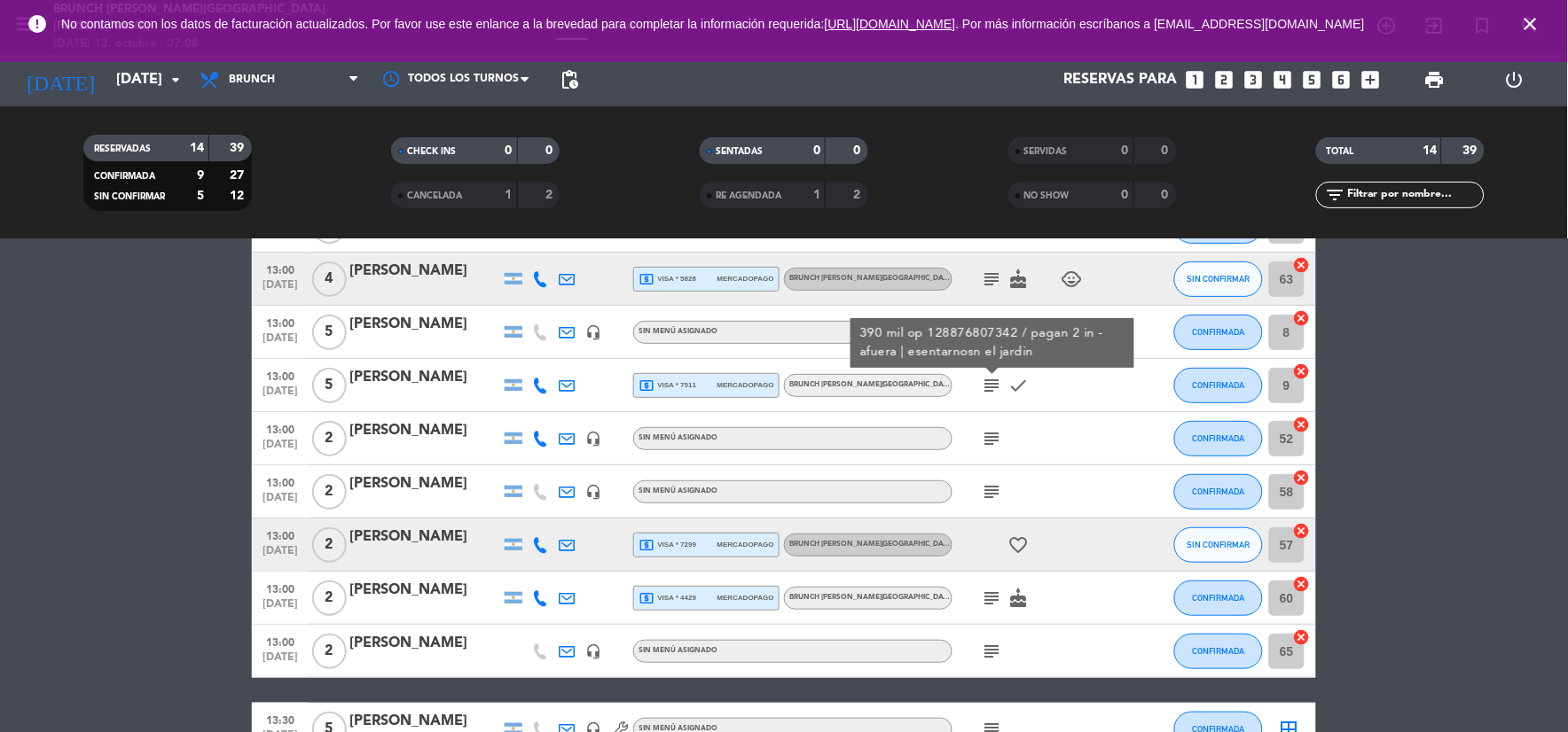
scroll to position [76, 0]
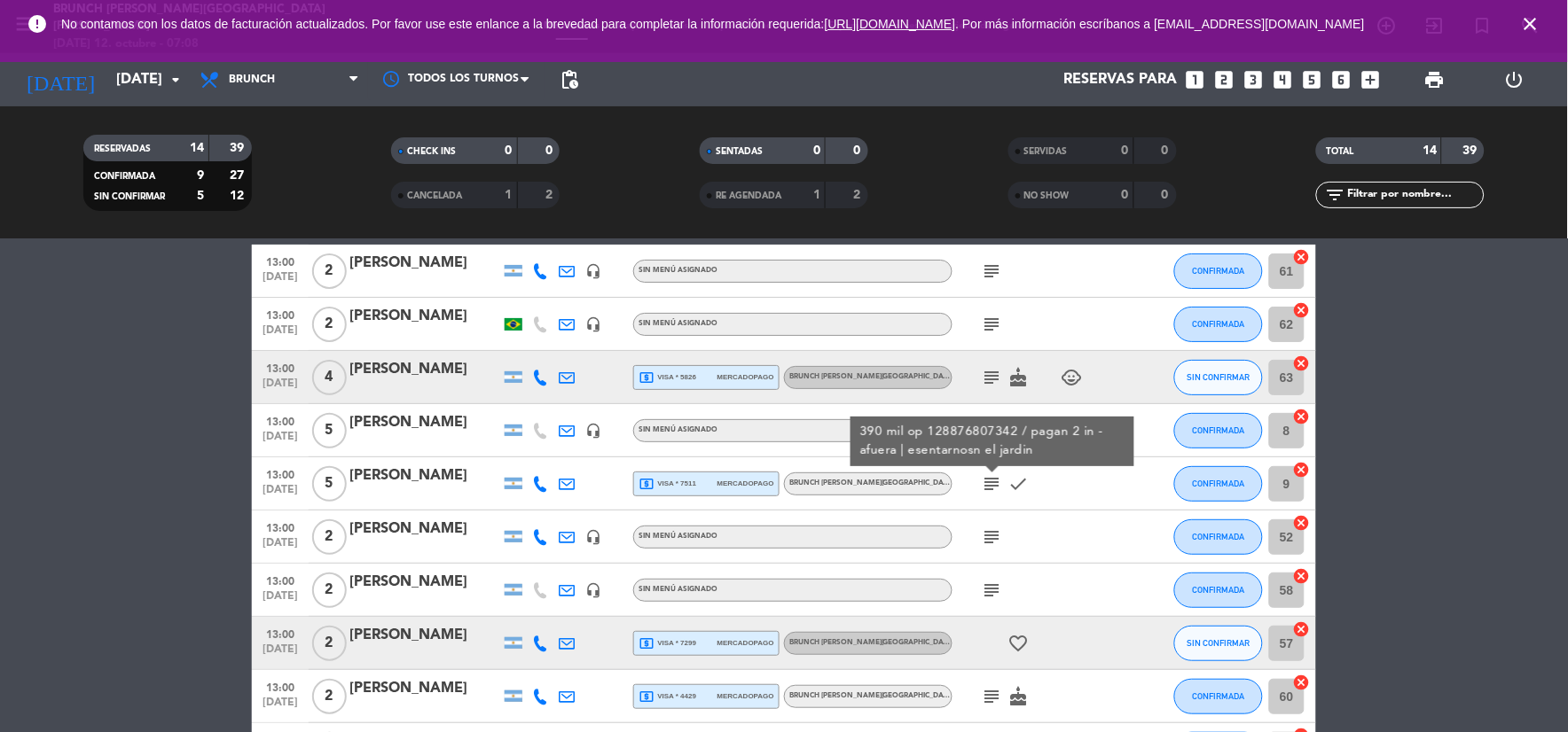
click at [1012, 429] on div "390 mil op 128876807342 / pagan 2 in - afuera | esentarnosn el jardin" at bounding box center [992, 441] width 265 height 37
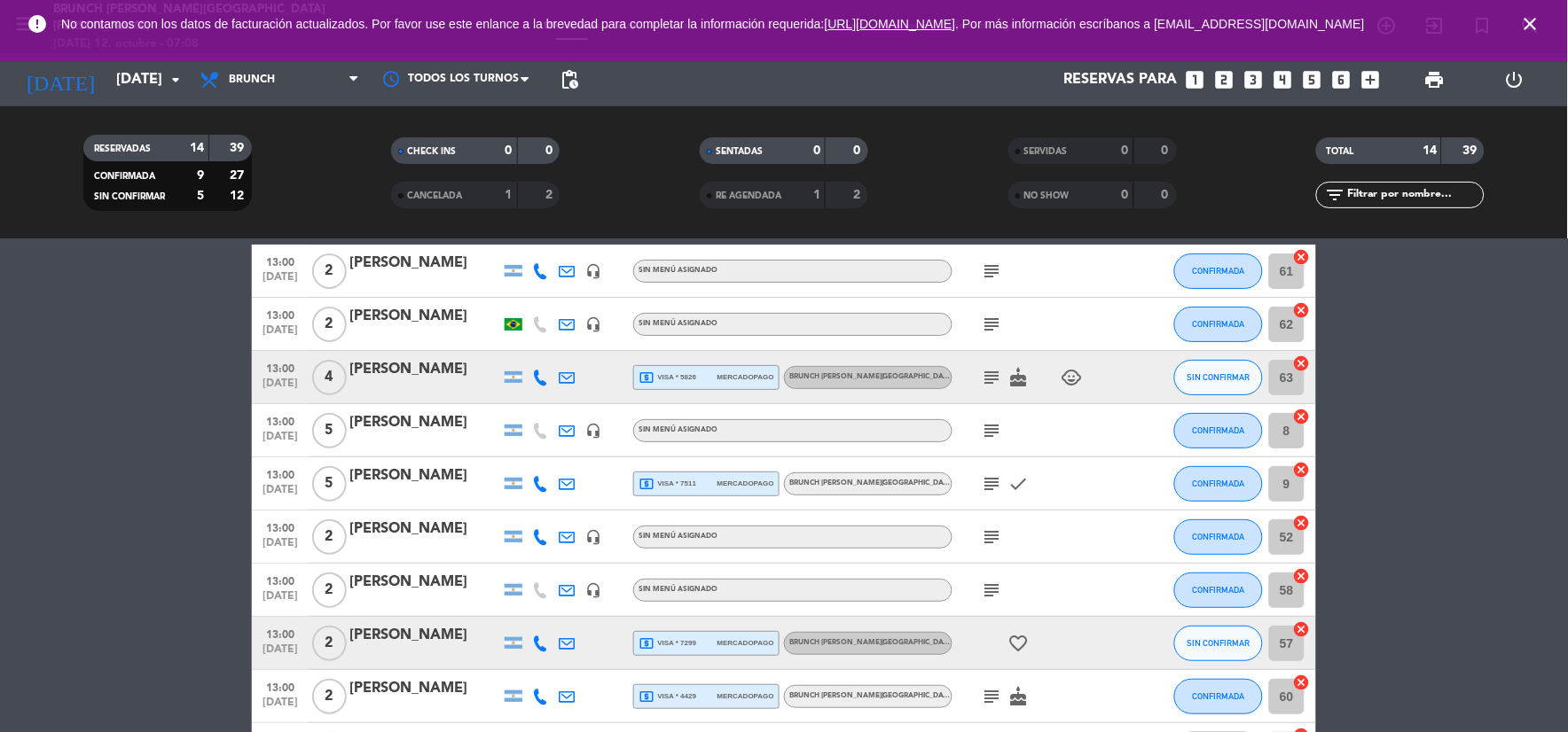
click at [996, 438] on icon "subject" at bounding box center [992, 430] width 22 height 22
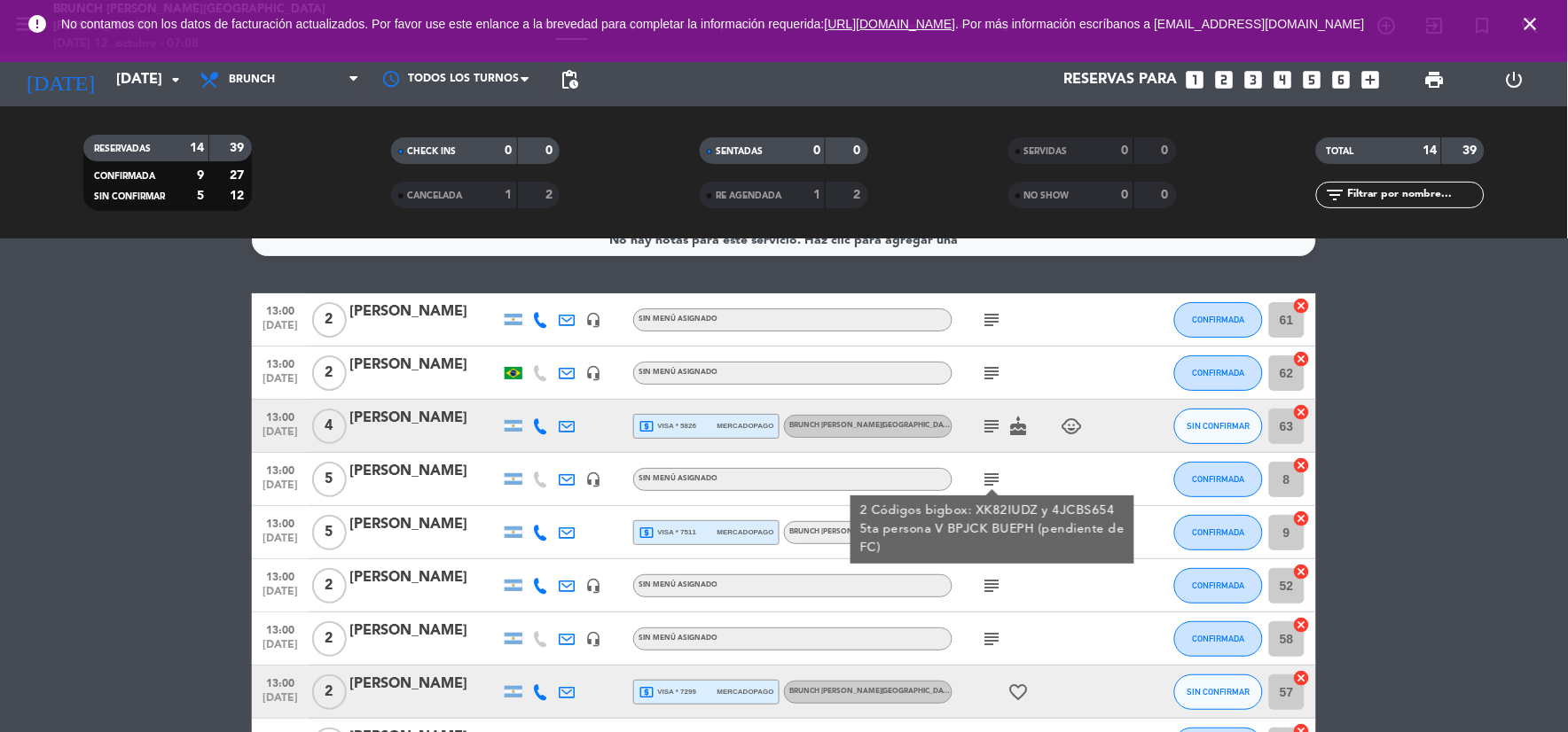
scroll to position [0, 0]
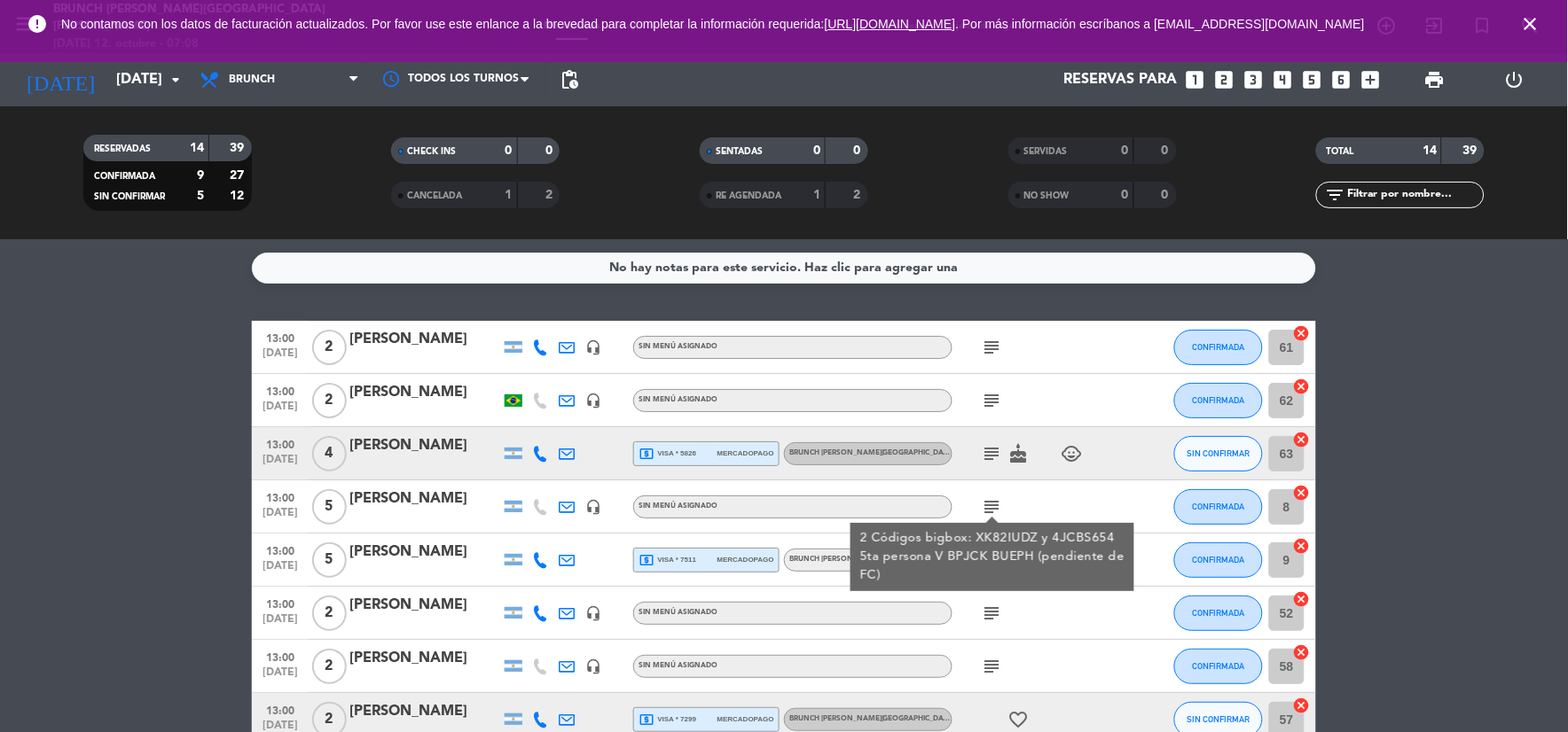
click at [991, 446] on icon "subject" at bounding box center [992, 454] width 22 height 22
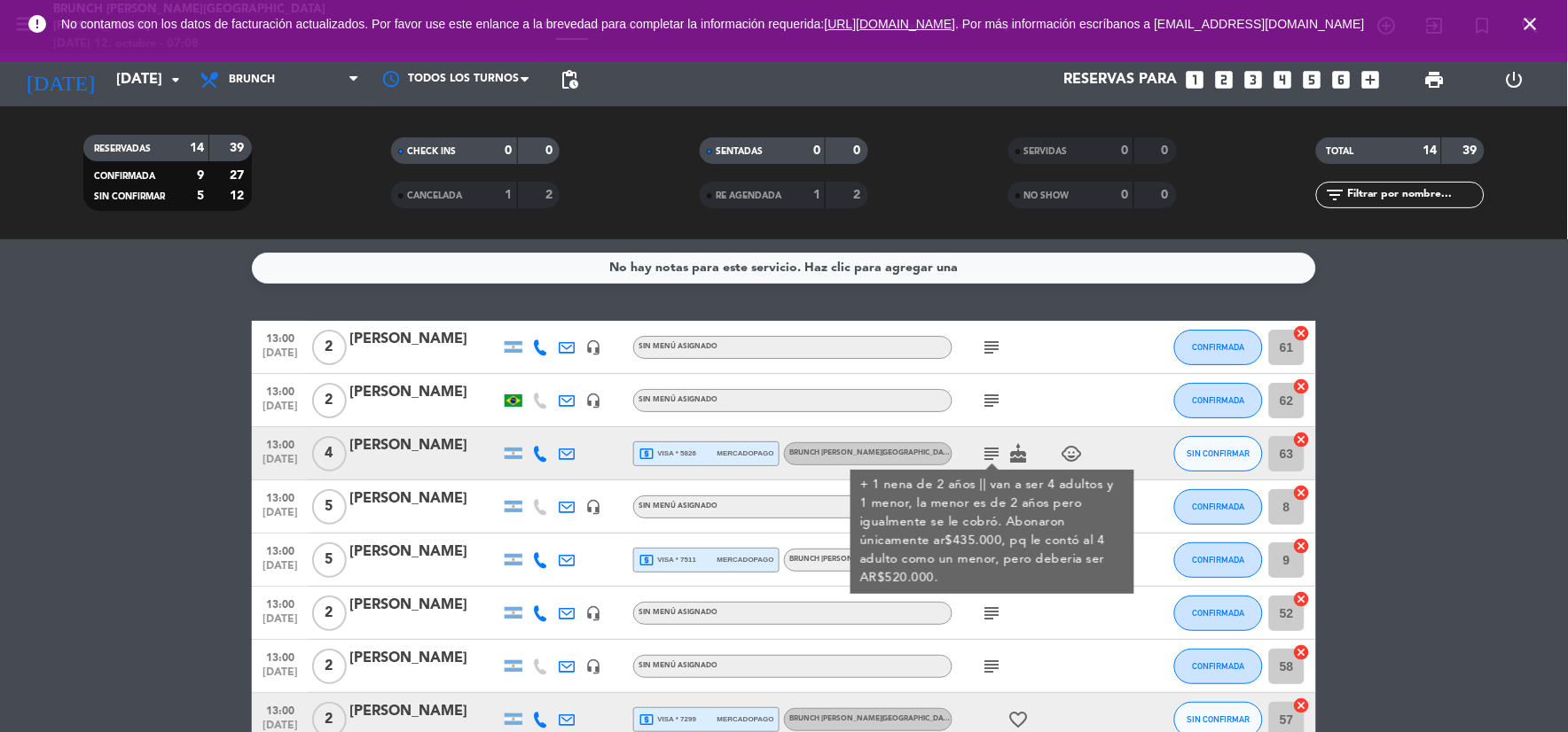
drag, startPoint x: 998, startPoint y: 409, endPoint x: 989, endPoint y: 379, distance: 31.3
click at [997, 408] on icon "subject" at bounding box center [992, 400] width 22 height 22
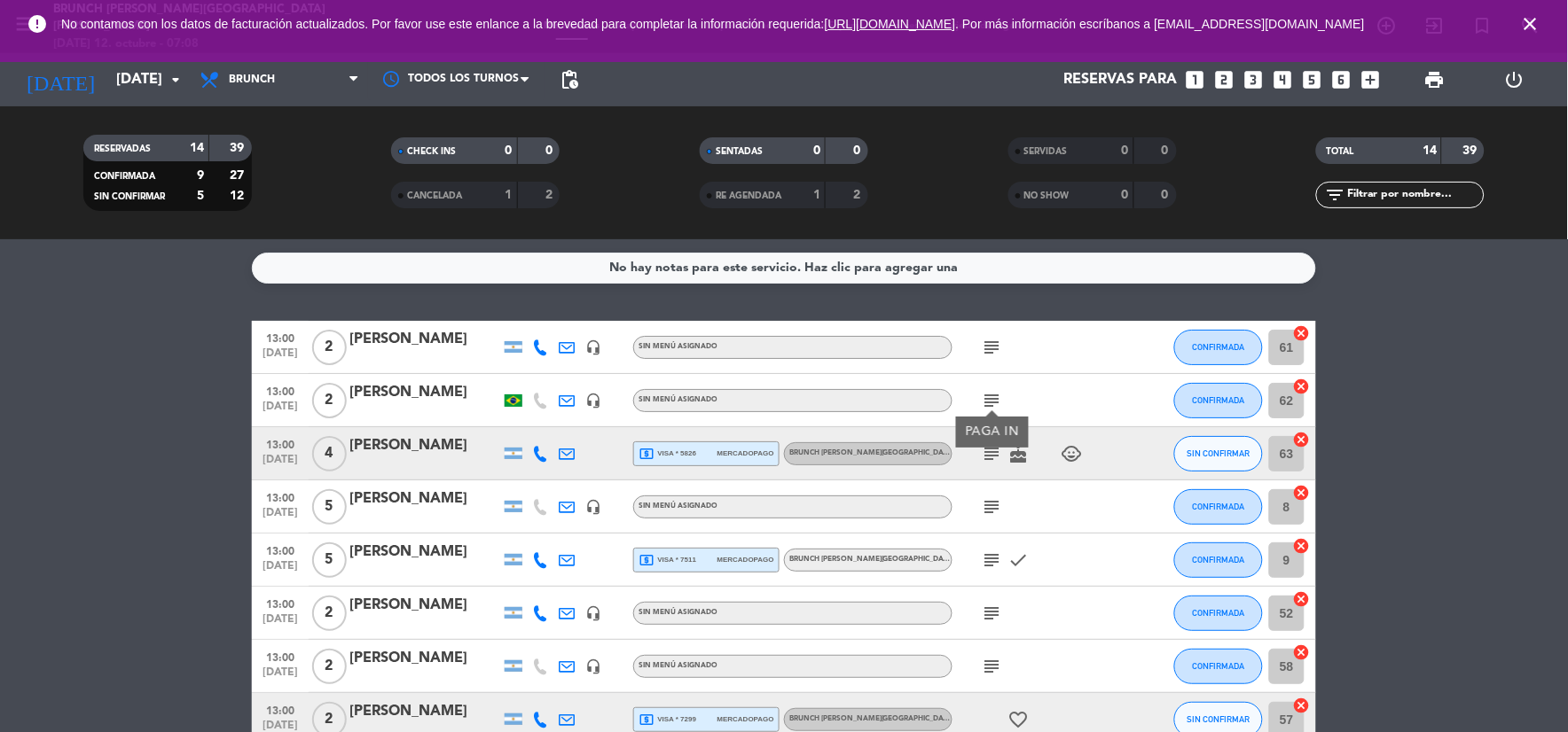
click at [979, 343] on span "subject" at bounding box center [992, 347] width 26 height 22
click at [994, 360] on div "subject" at bounding box center [1033, 347] width 159 height 52
drag, startPoint x: 995, startPoint y: 362, endPoint x: 993, endPoint y: 394, distance: 32.1
click at [993, 394] on icon "subject" at bounding box center [992, 400] width 22 height 22
click at [991, 348] on icon "subject" at bounding box center [992, 347] width 22 height 22
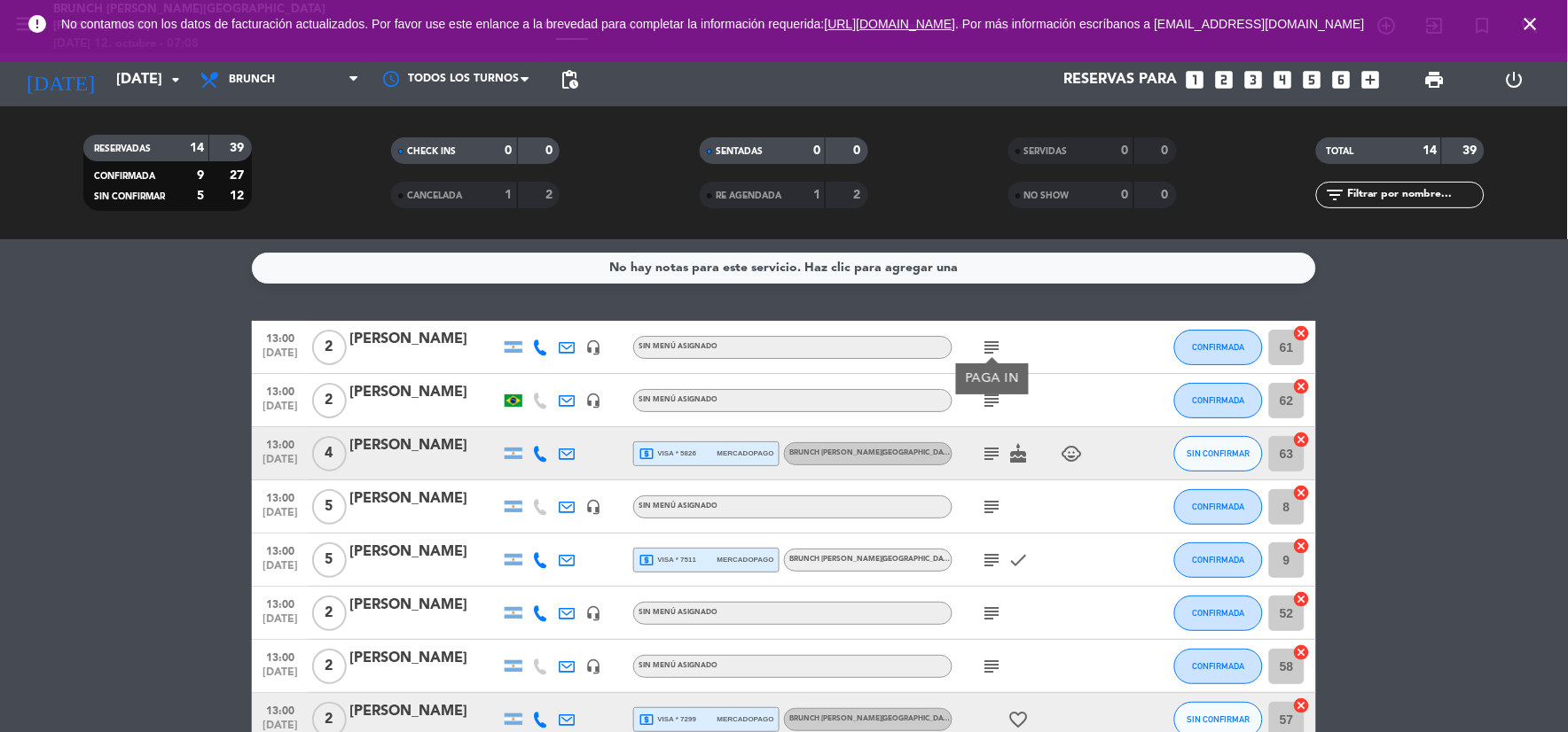
drag, startPoint x: 993, startPoint y: 351, endPoint x: 994, endPoint y: 447, distance: 96.0
click at [994, 447] on icon "subject" at bounding box center [992, 454] width 22 height 22
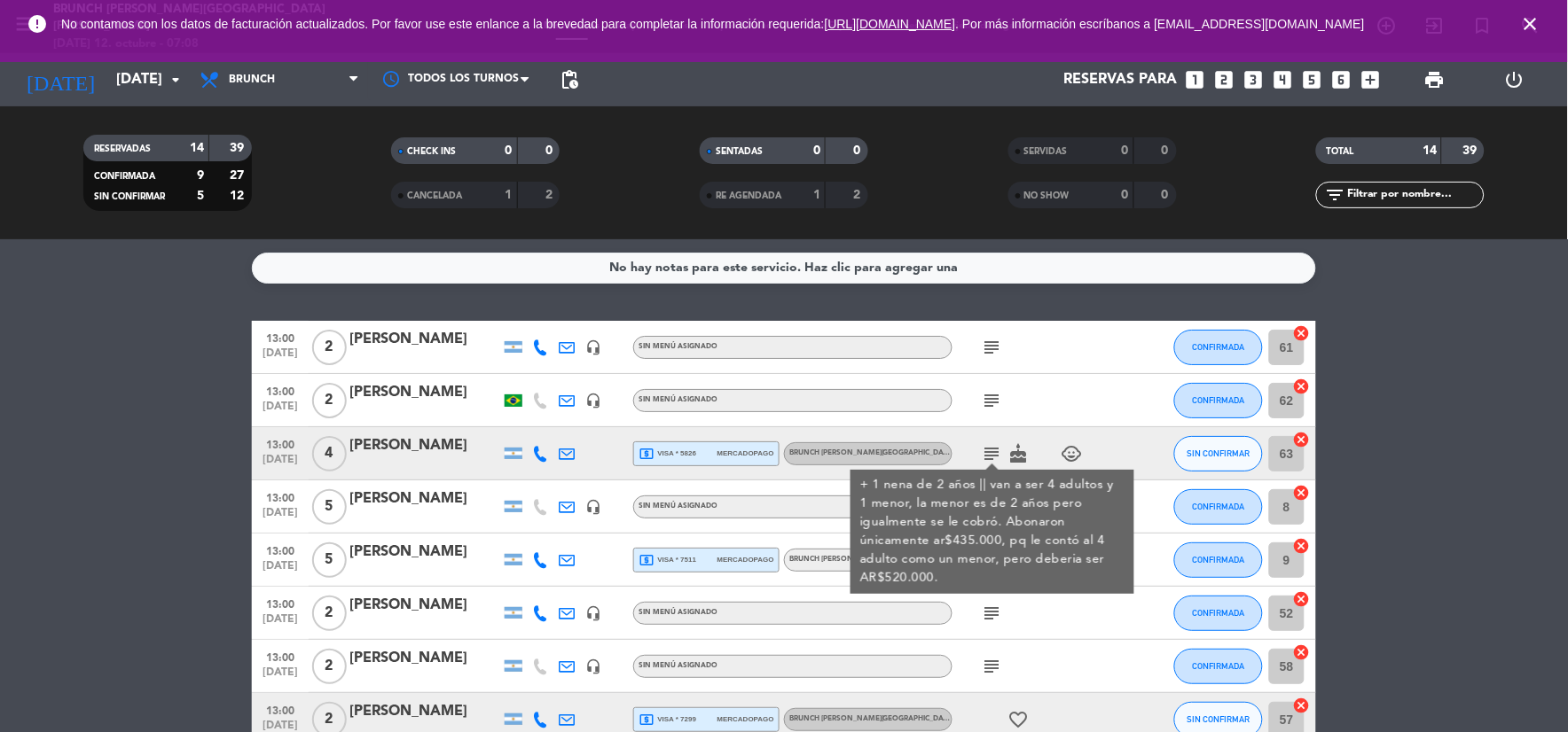
click at [1024, 489] on div "+ 1 nena de 2 años || van a ser 4 adultos y 1 menor, la menor es de 2 años pero…" at bounding box center [992, 531] width 265 height 112
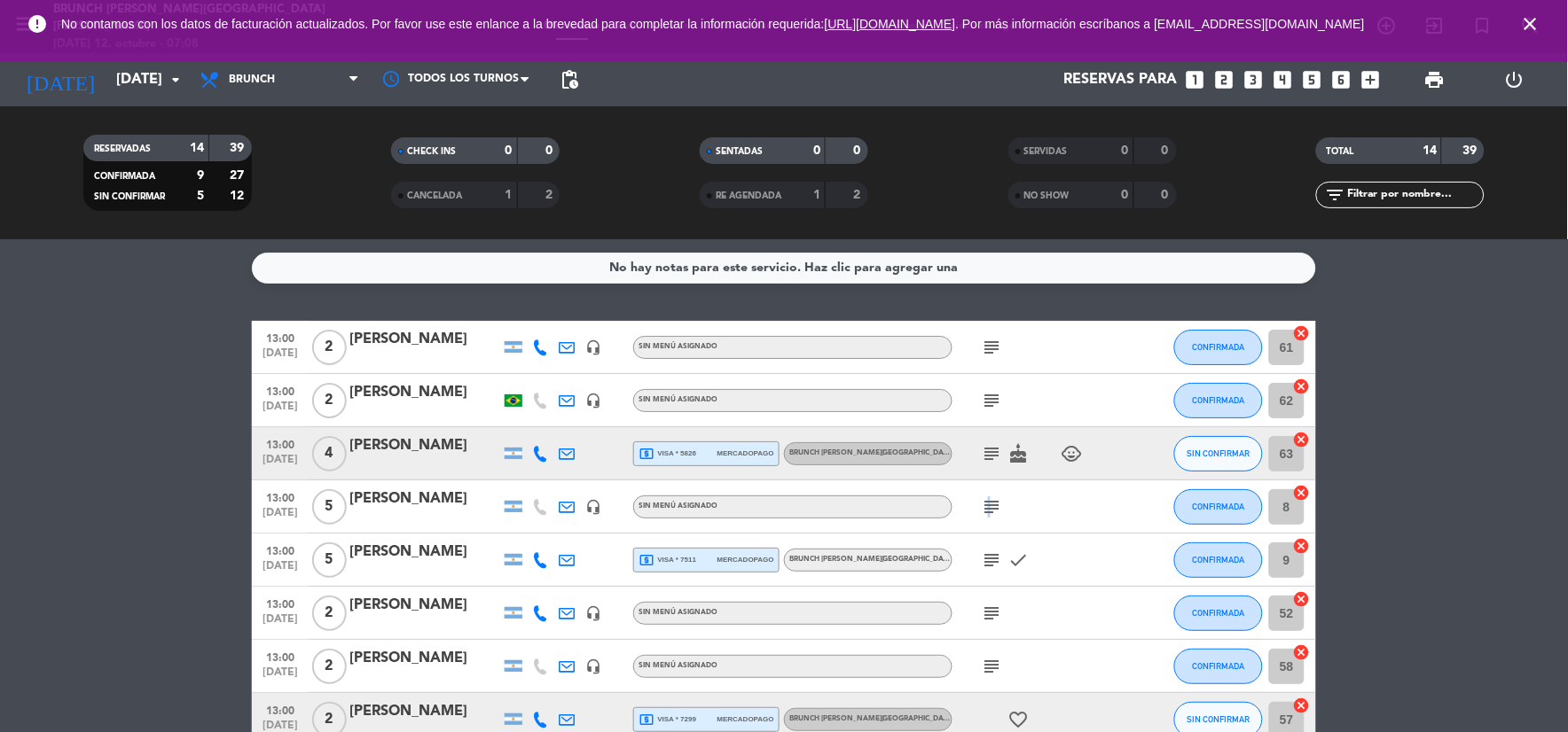
click at [988, 500] on icon "subject" at bounding box center [992, 507] width 22 height 22
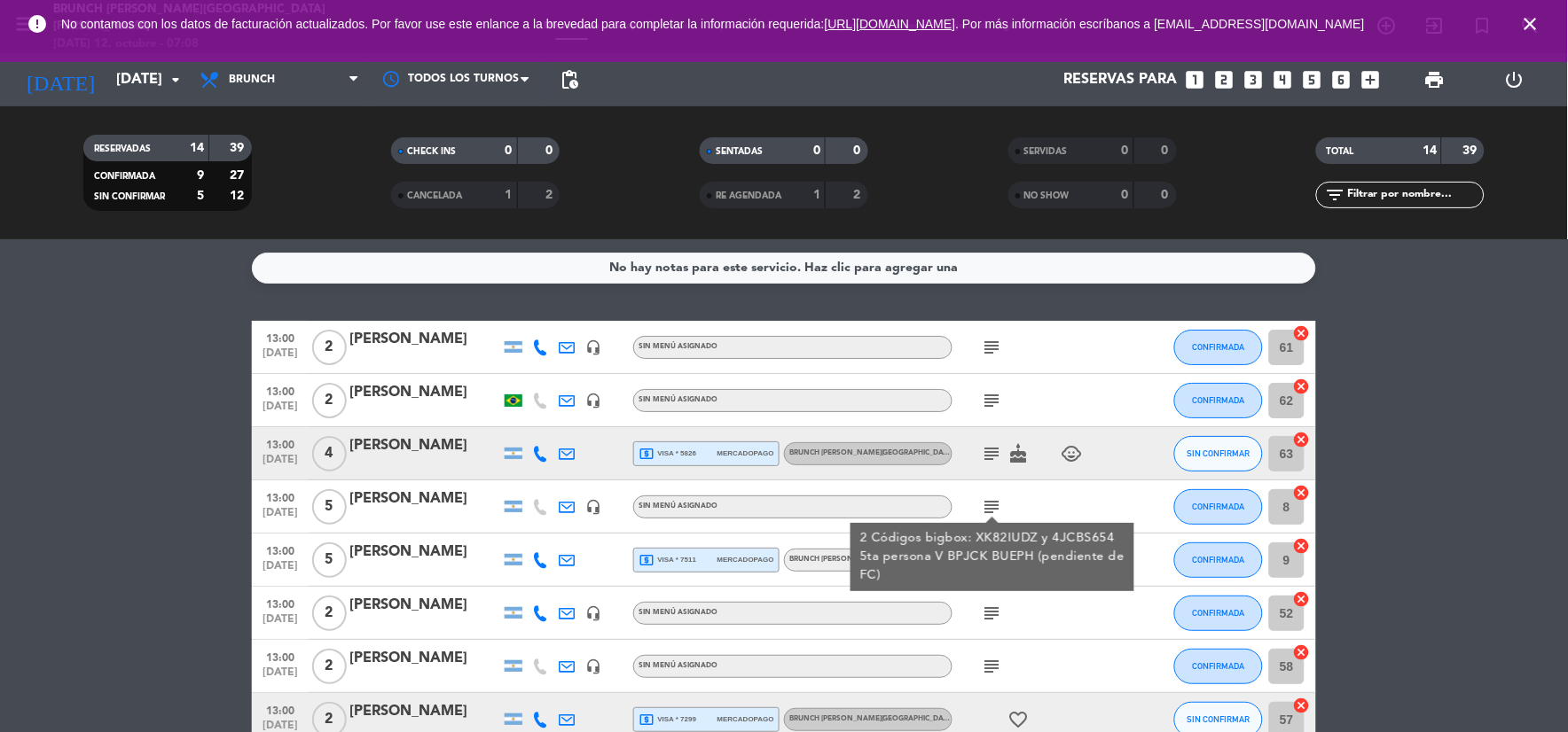
drag, startPoint x: 989, startPoint y: 500, endPoint x: 995, endPoint y: 560, distance: 60.3
click at [995, 560] on div "2 Códigos bigbox: XK82IUDZ y 4JCBS654 5ta persona V BPJCK BUEPH (pendiente de F…" at bounding box center [992, 558] width 265 height 56
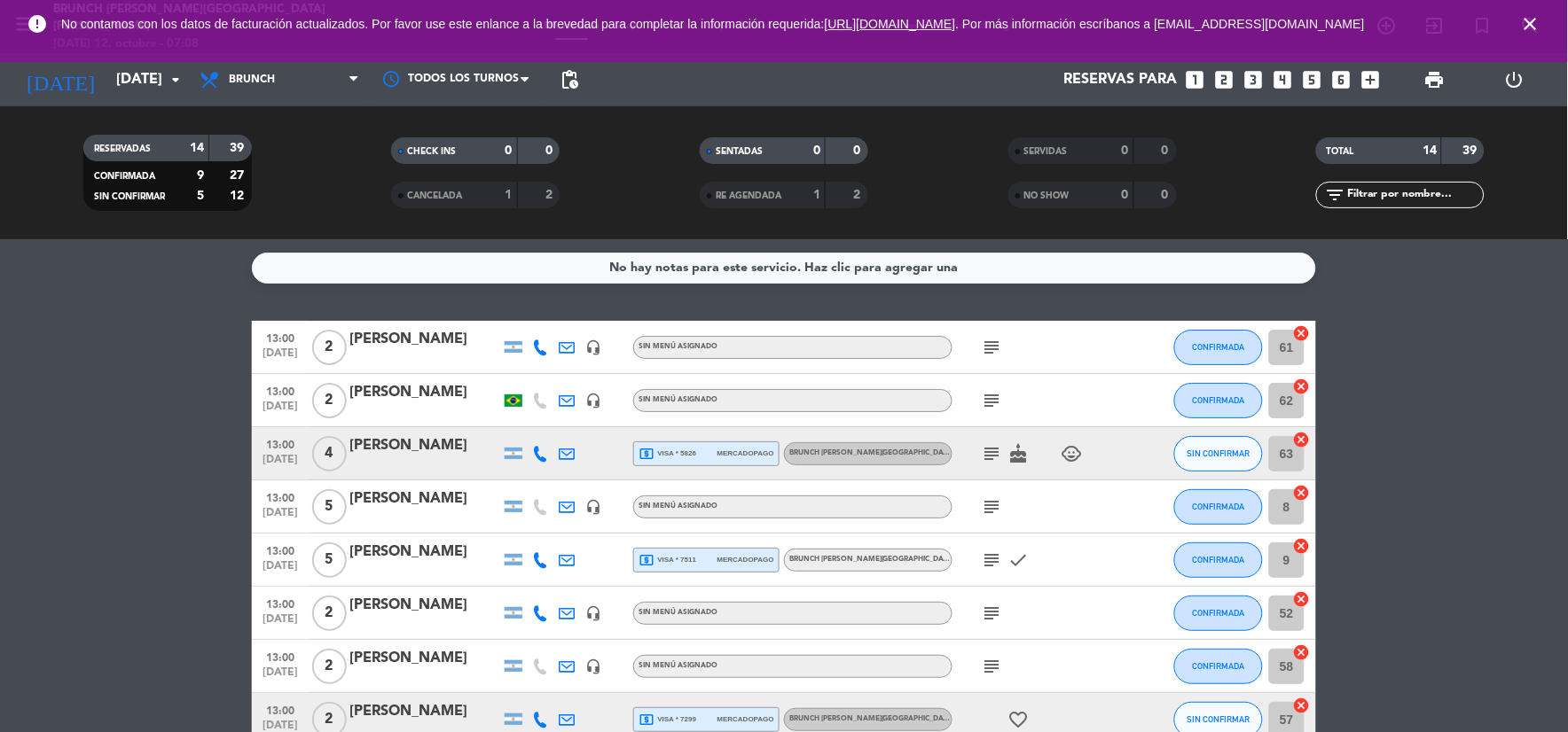
click at [995, 560] on icon "subject" at bounding box center [992, 560] width 22 height 22
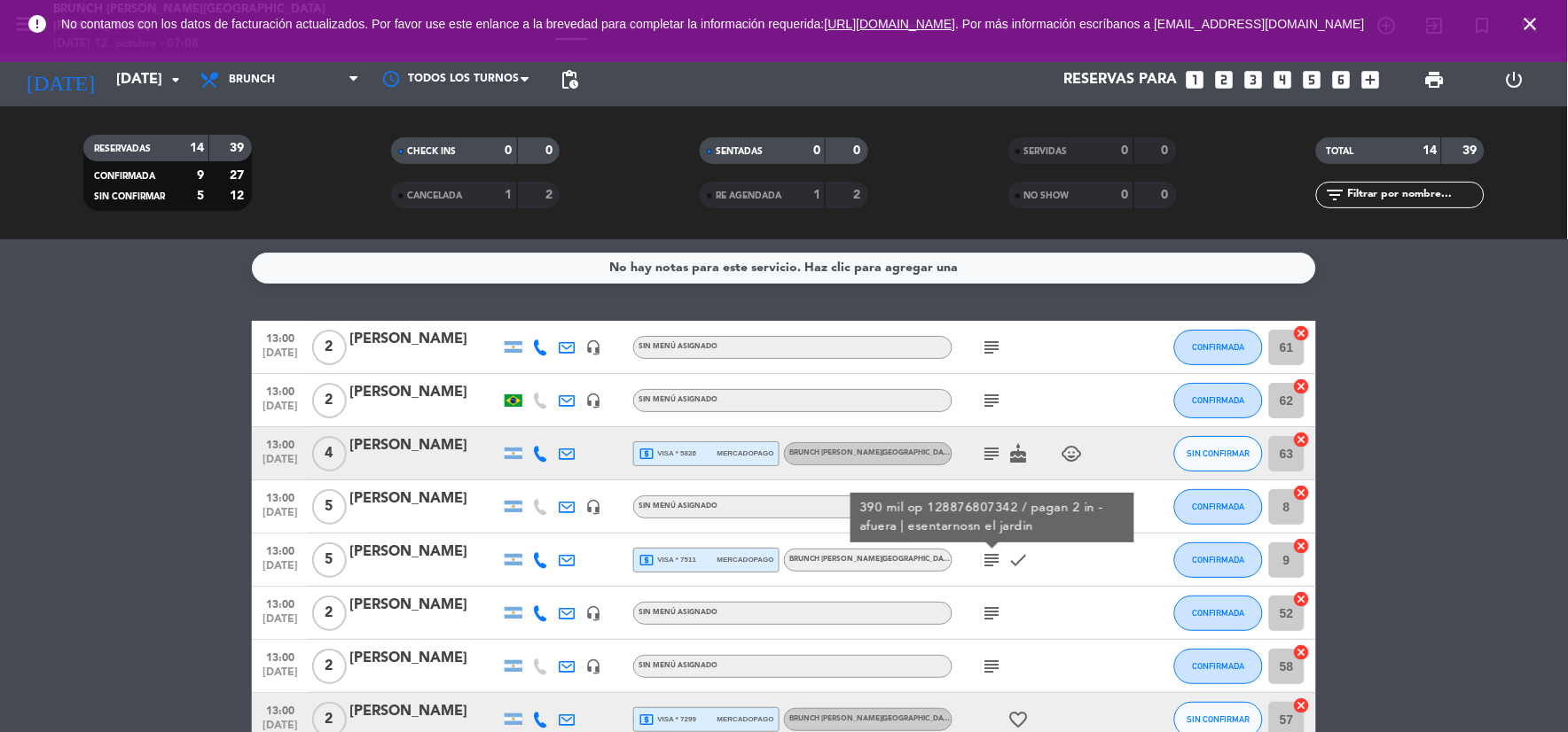
drag, startPoint x: 995, startPoint y: 560, endPoint x: 996, endPoint y: 606, distance: 46.0
click at [996, 605] on div "subject" at bounding box center [1033, 613] width 159 height 52
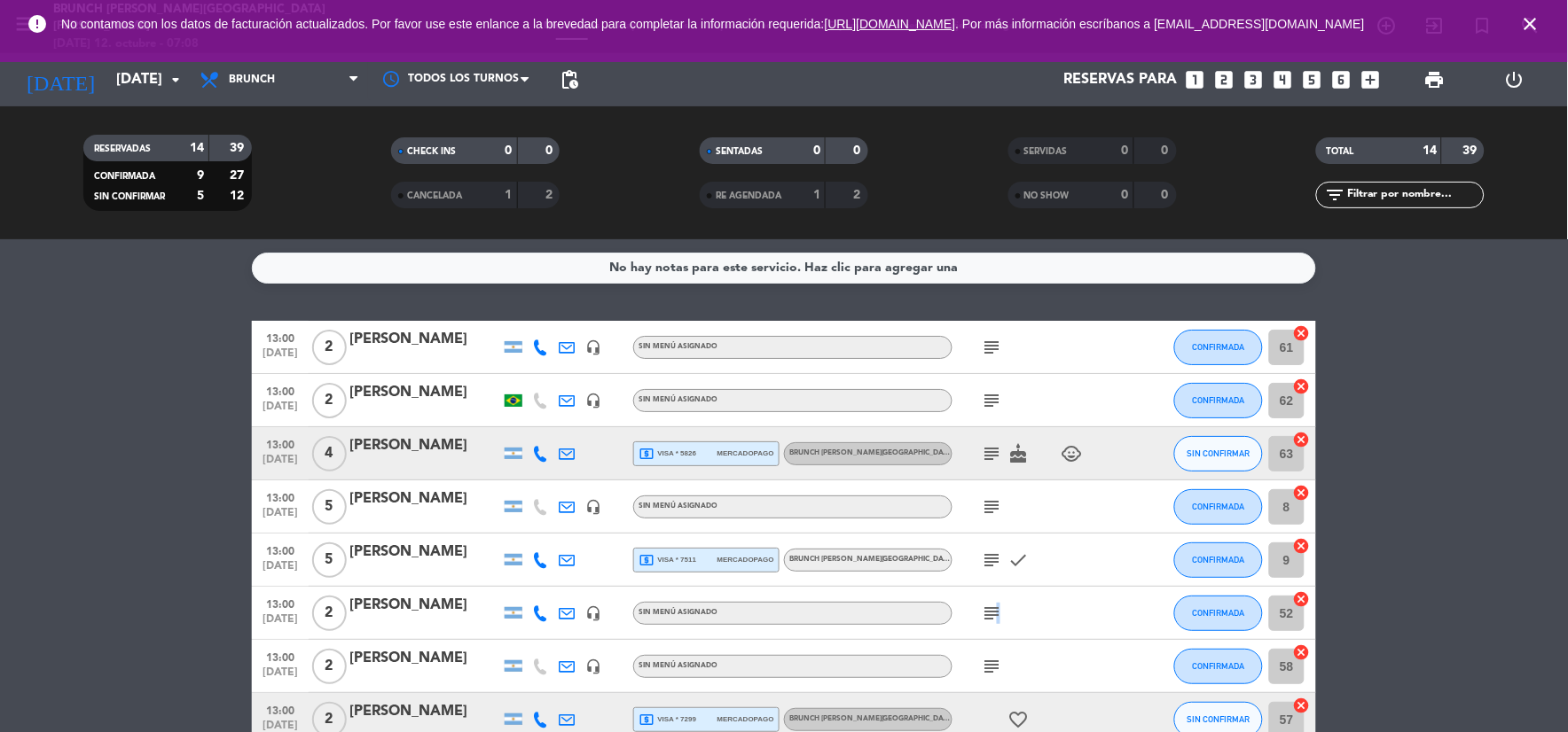
click at [997, 609] on icon "subject" at bounding box center [992, 613] width 22 height 22
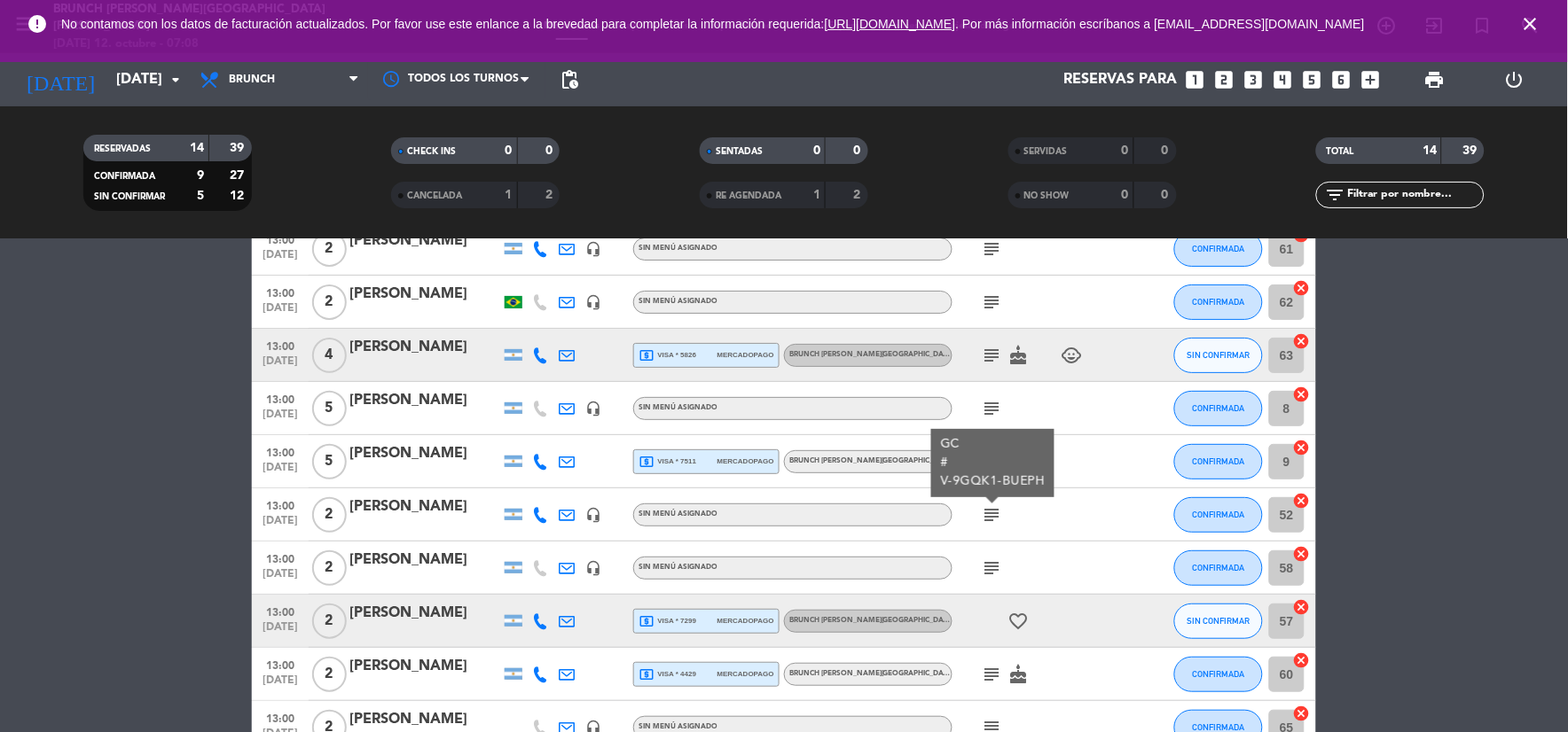
click at [993, 561] on icon "subject" at bounding box center [992, 568] width 22 height 22
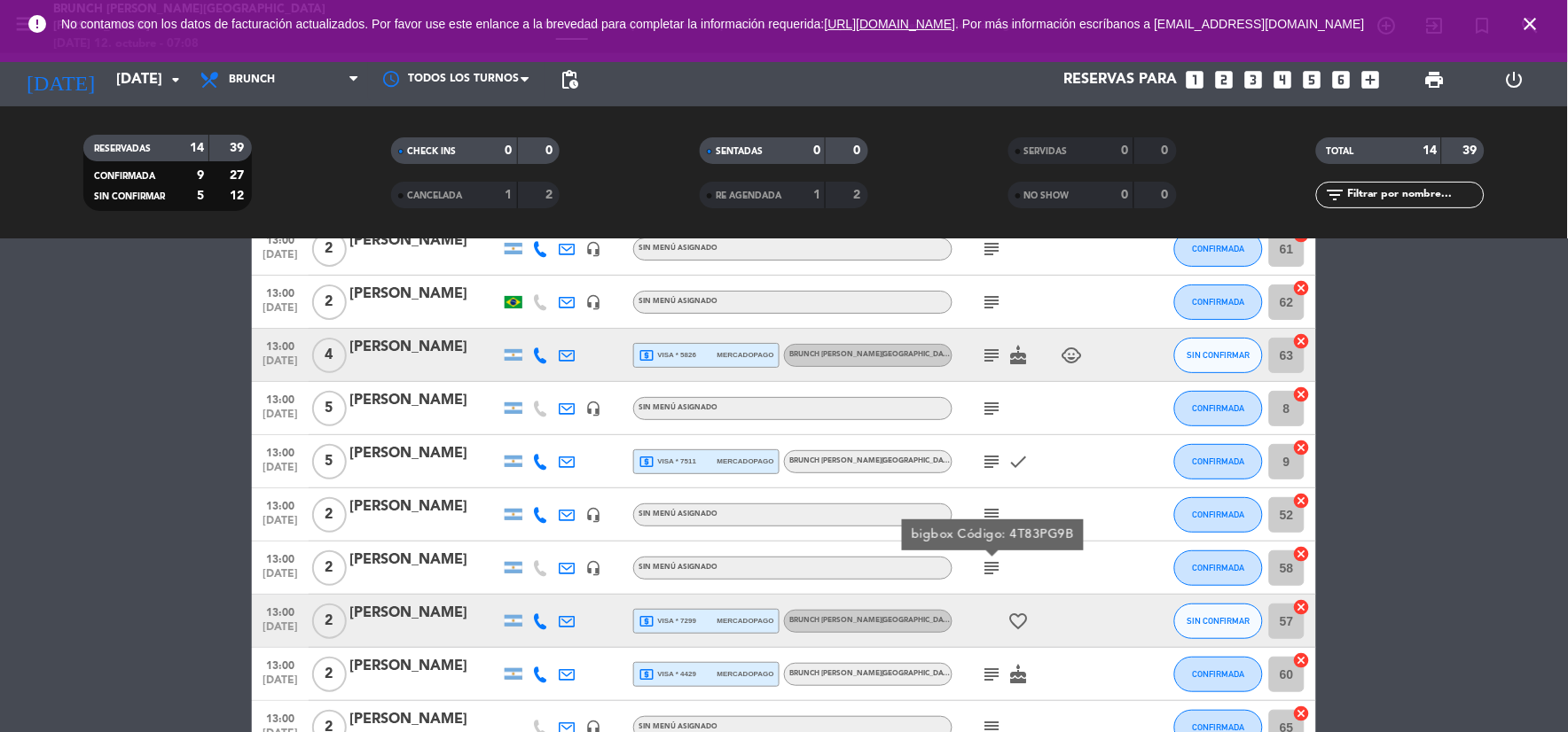
scroll to position [197, 0]
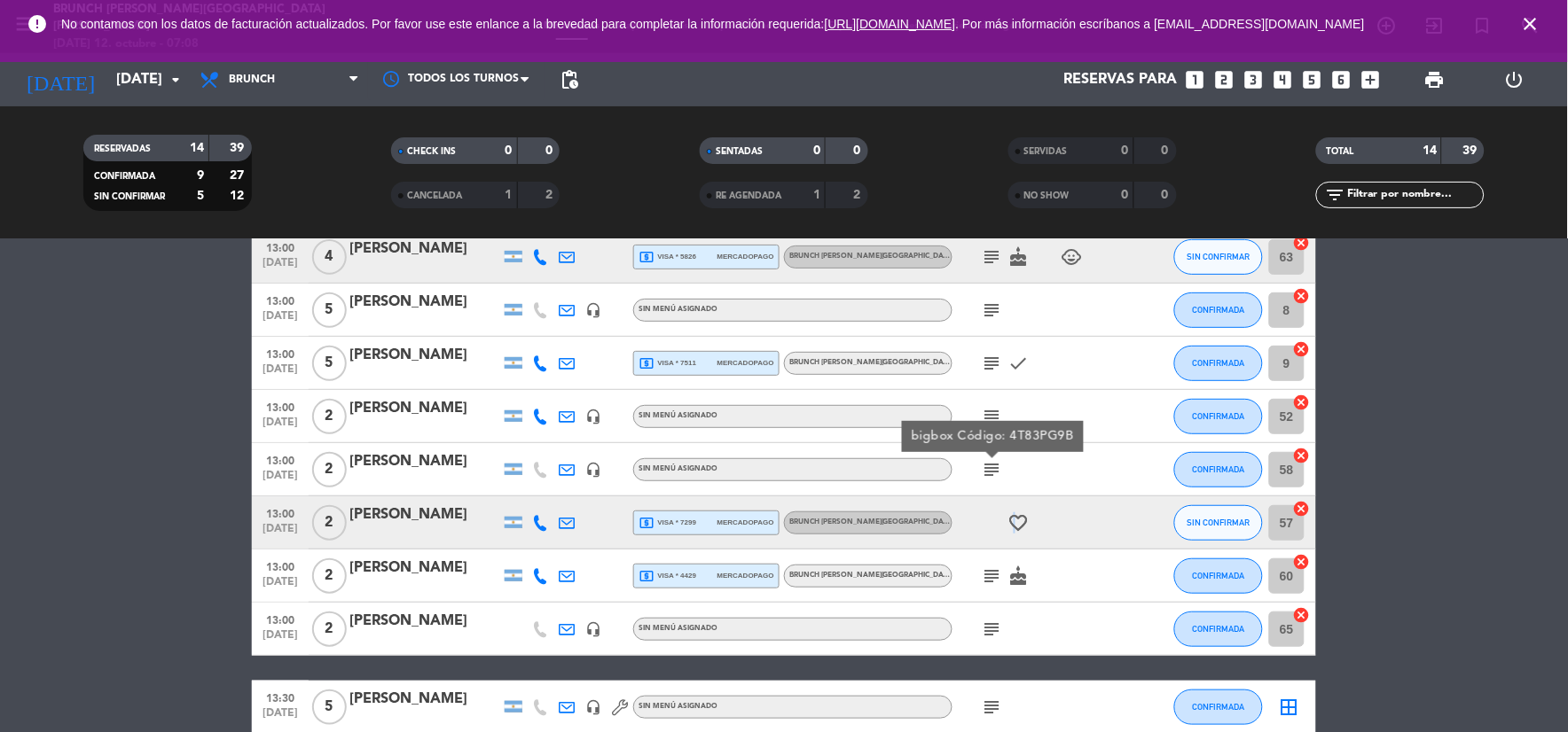
click at [1014, 523] on icon "favorite_border" at bounding box center [1018, 523] width 22 height 22
drag, startPoint x: 1014, startPoint y: 523, endPoint x: 990, endPoint y: 588, distance: 69.3
click at [987, 597] on div "subject cake" at bounding box center [1033, 575] width 159 height 52
click at [991, 586] on icon "subject" at bounding box center [992, 575] width 22 height 22
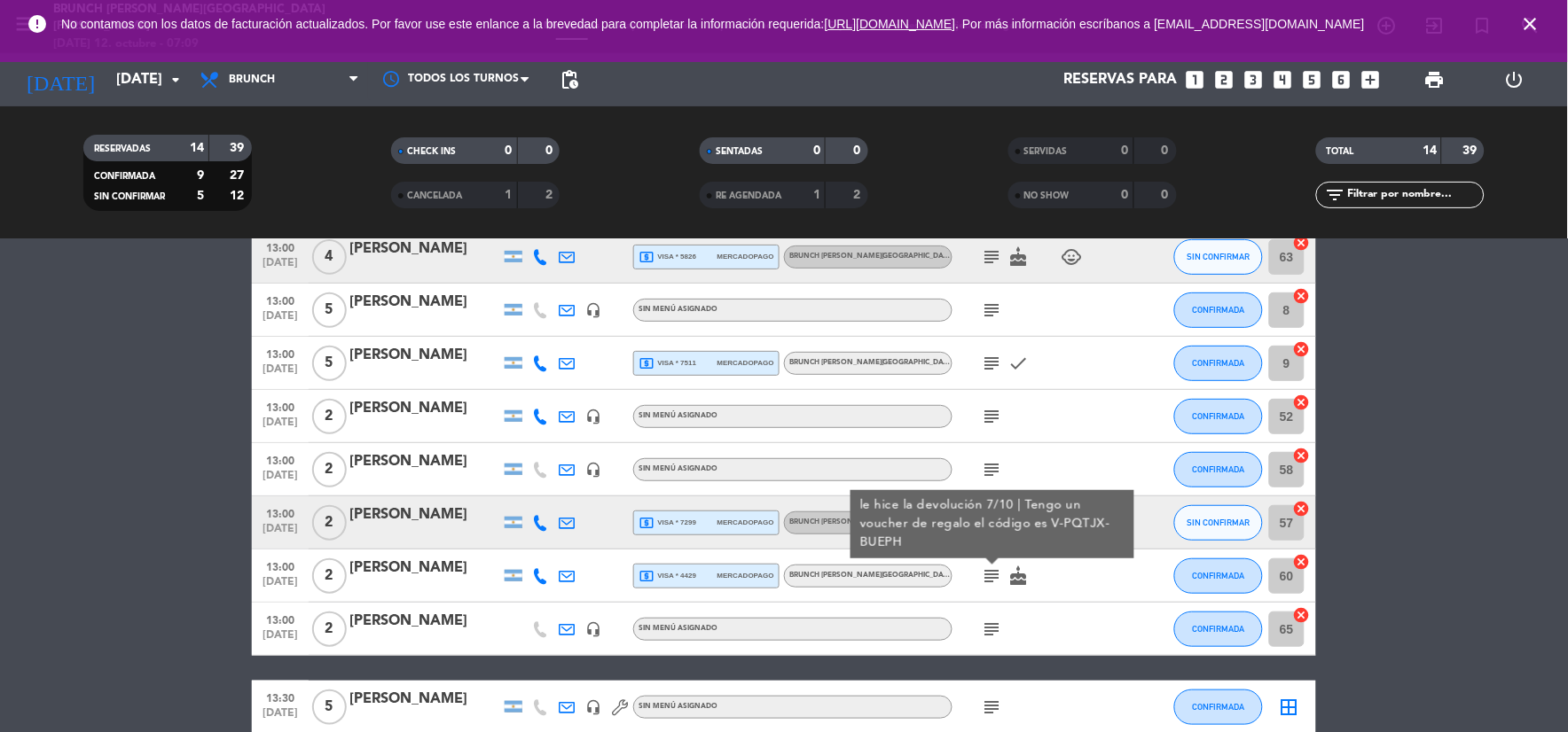
click at [988, 622] on icon "subject" at bounding box center [992, 629] width 22 height 22
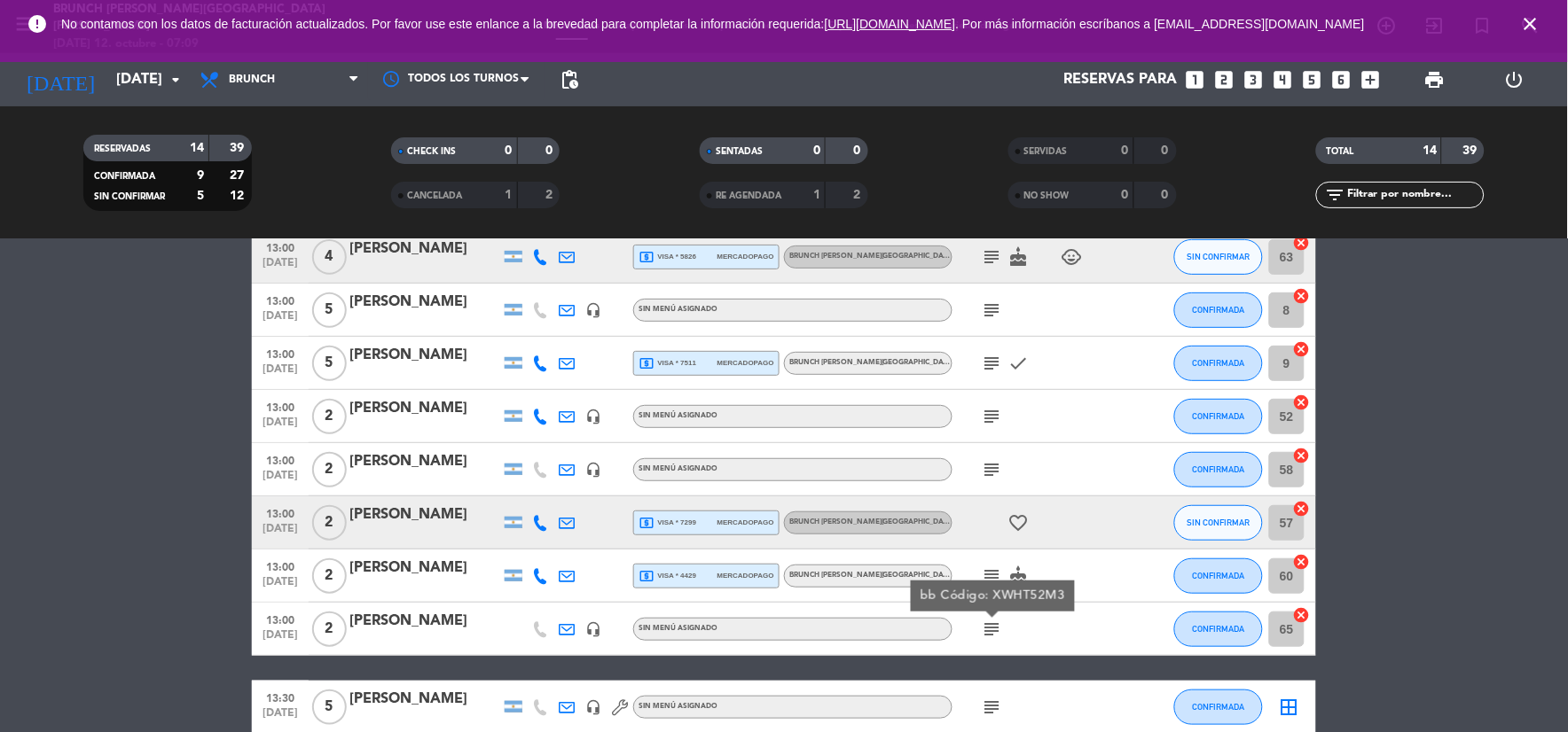
scroll to position [295, 0]
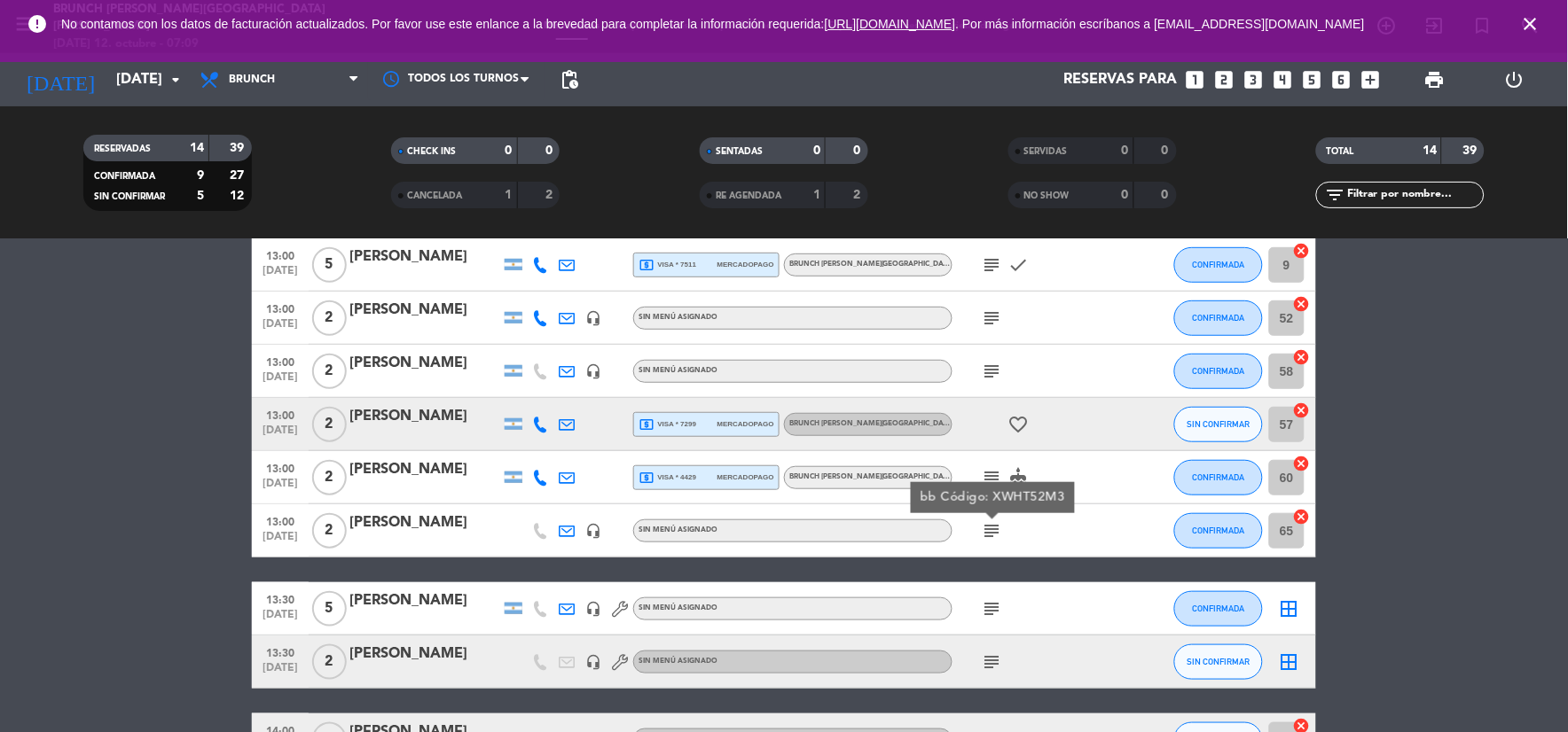
click at [991, 590] on div "subject" at bounding box center [1033, 608] width 159 height 52
click at [991, 599] on icon "subject" at bounding box center [992, 608] width 22 height 22
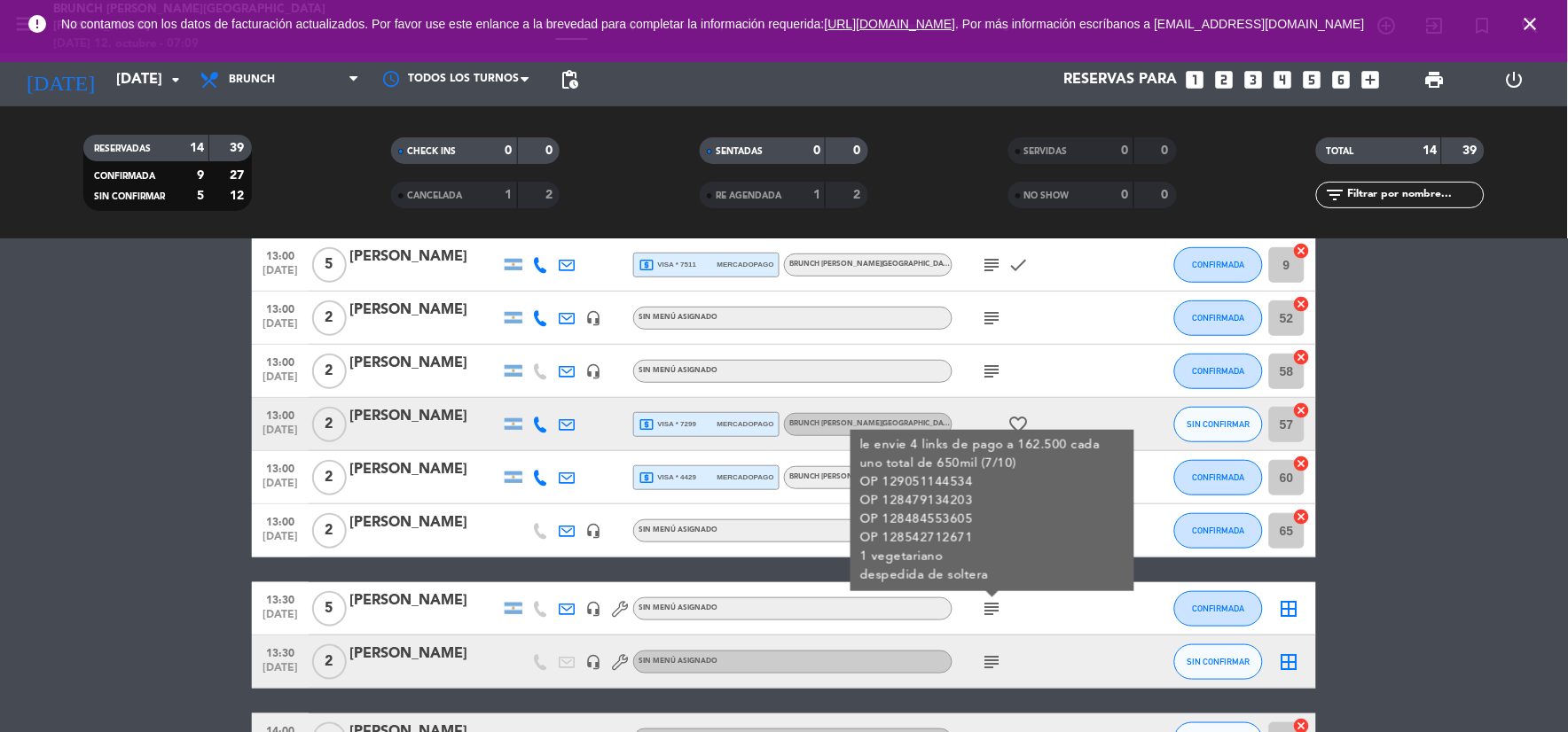
click at [991, 658] on icon "subject" at bounding box center [992, 662] width 22 height 22
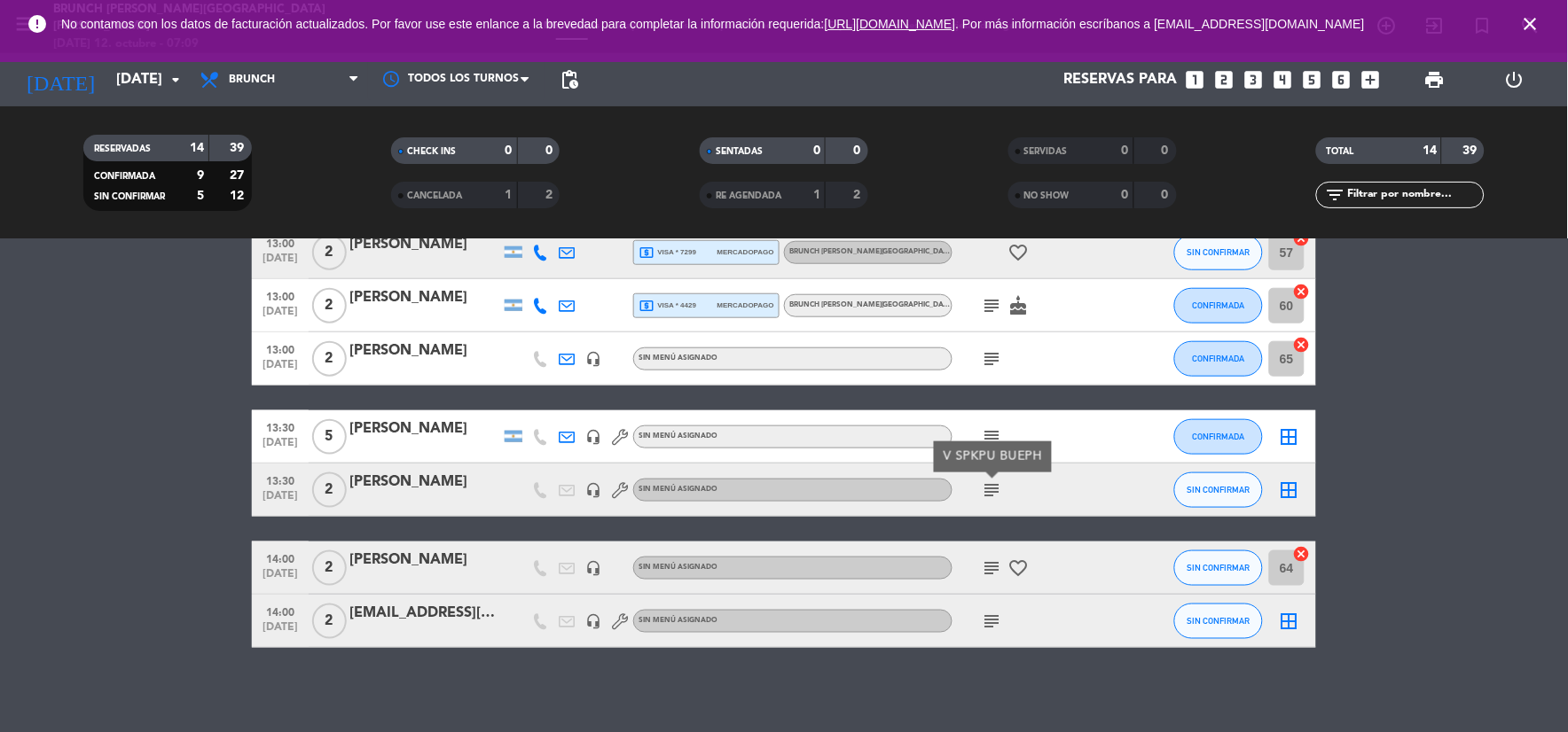
scroll to position [471, 0]
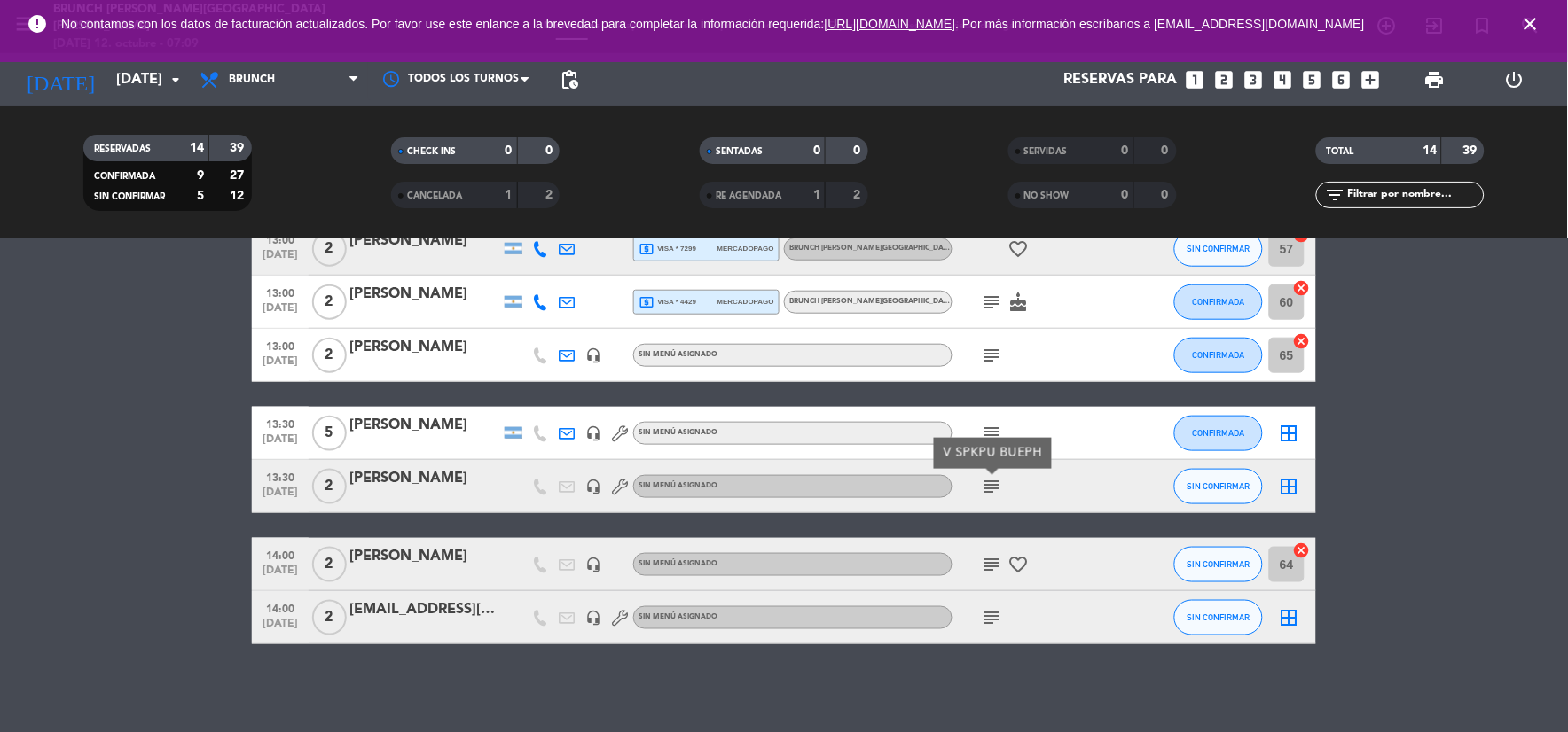
click at [997, 560] on icon "subject" at bounding box center [992, 564] width 22 height 22
click at [1017, 560] on icon "favorite_border" at bounding box center [1018, 564] width 22 height 22
click at [991, 614] on icon "subject" at bounding box center [992, 618] width 22 height 22
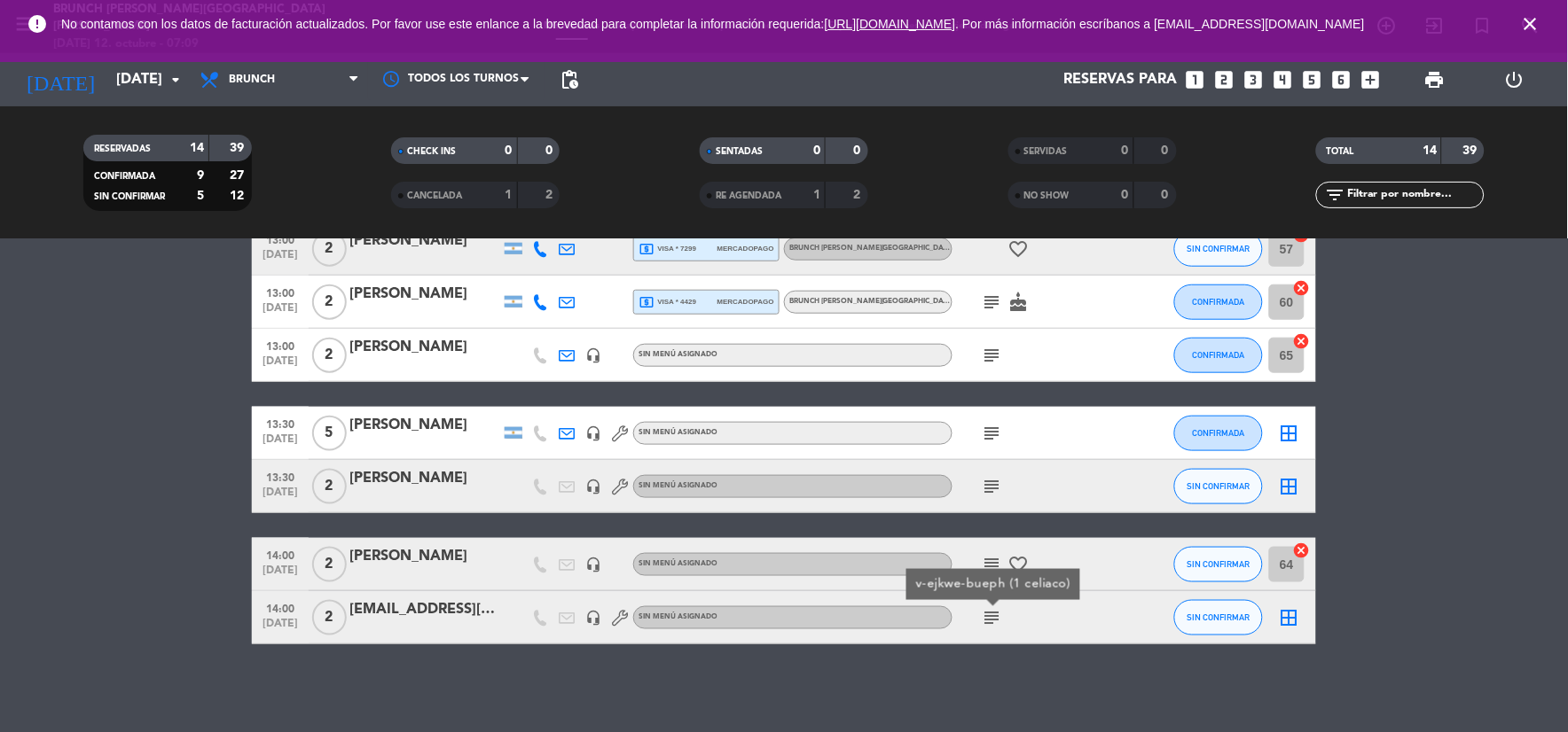
click at [993, 658] on div "No hay notas para este servicio. Haz clic para agregar una 13:00 [DATE] 2 [PERS…" at bounding box center [784, 486] width 1568 height 493
click at [994, 623] on icon "subject" at bounding box center [992, 618] width 22 height 22
click at [990, 679] on div "No hay notas para este servicio. Haz clic para agregar una 13:00 [DATE] 2 [PERS…" at bounding box center [784, 486] width 1568 height 493
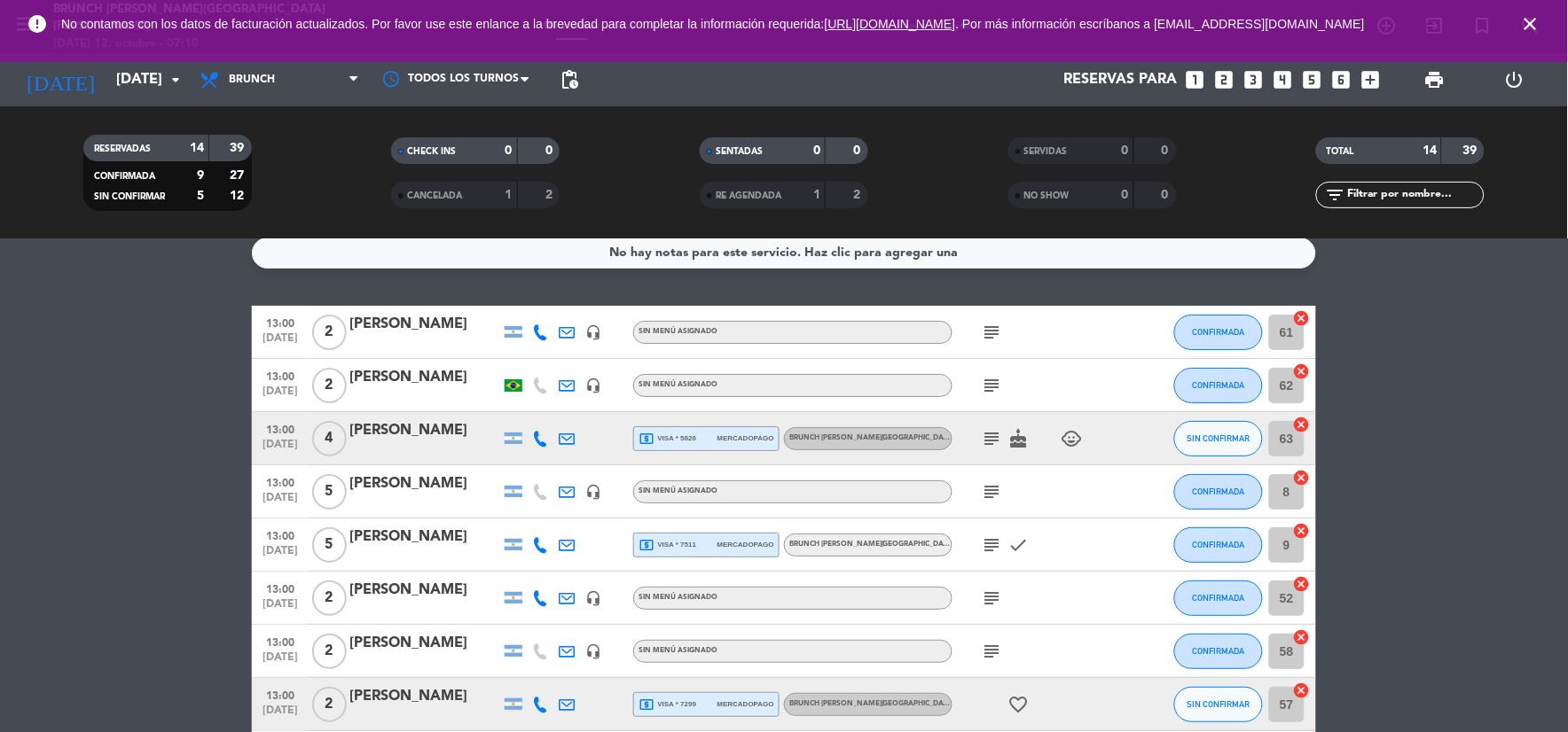
scroll to position [0, 0]
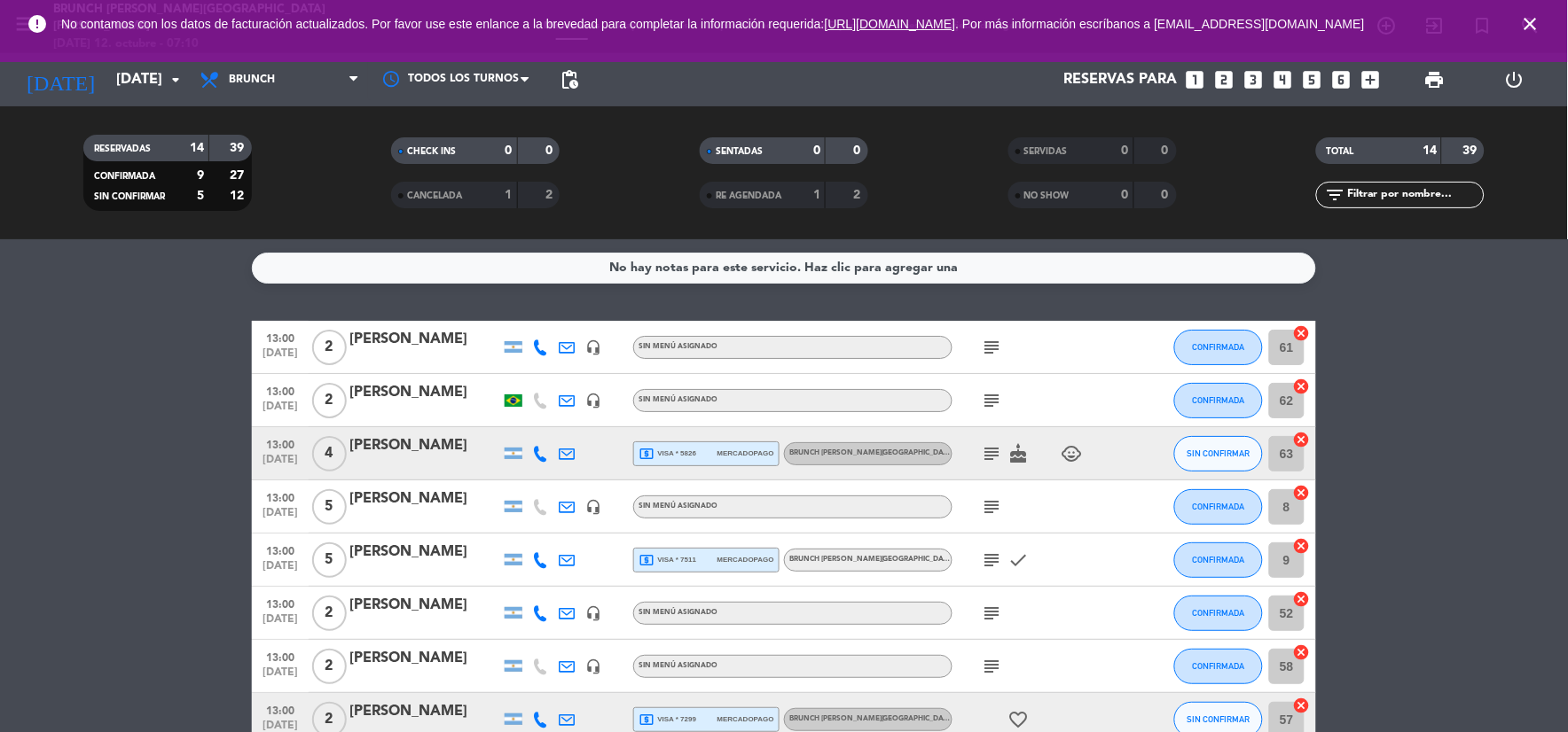
click at [1529, 18] on icon "close" at bounding box center [1530, 23] width 22 height 22
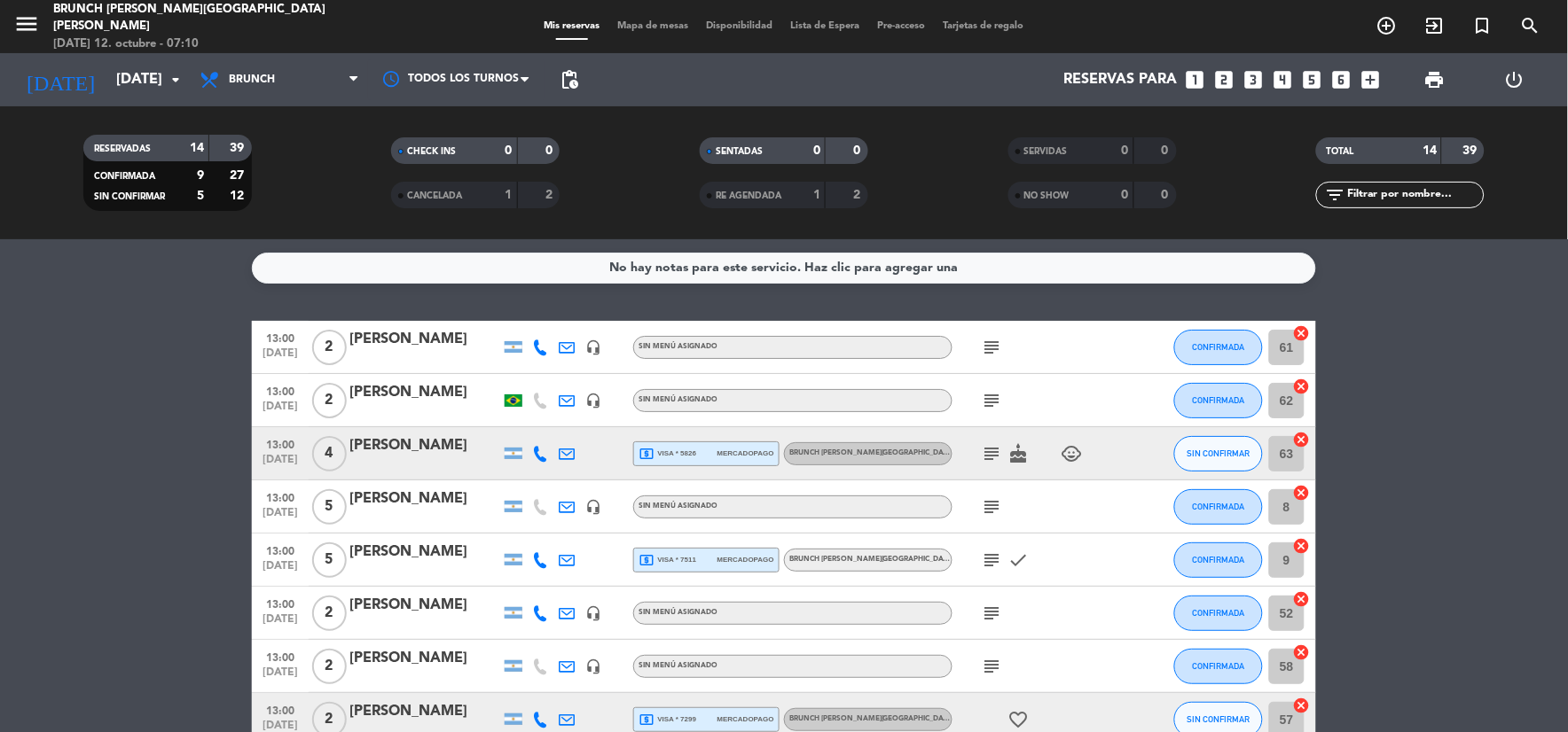
click at [989, 348] on icon "subject" at bounding box center [992, 347] width 22 height 22
click at [982, 397] on icon "subject" at bounding box center [992, 400] width 22 height 22
click at [1496, 412] on bookings-row "13:00 [DATE] 2 [PERSON_NAME] headset_mic Sin menú asignado subject CONFIRMADA 6…" at bounding box center [784, 718] width 1568 height 795
click at [1001, 451] on icon "subject" at bounding box center [992, 454] width 22 height 22
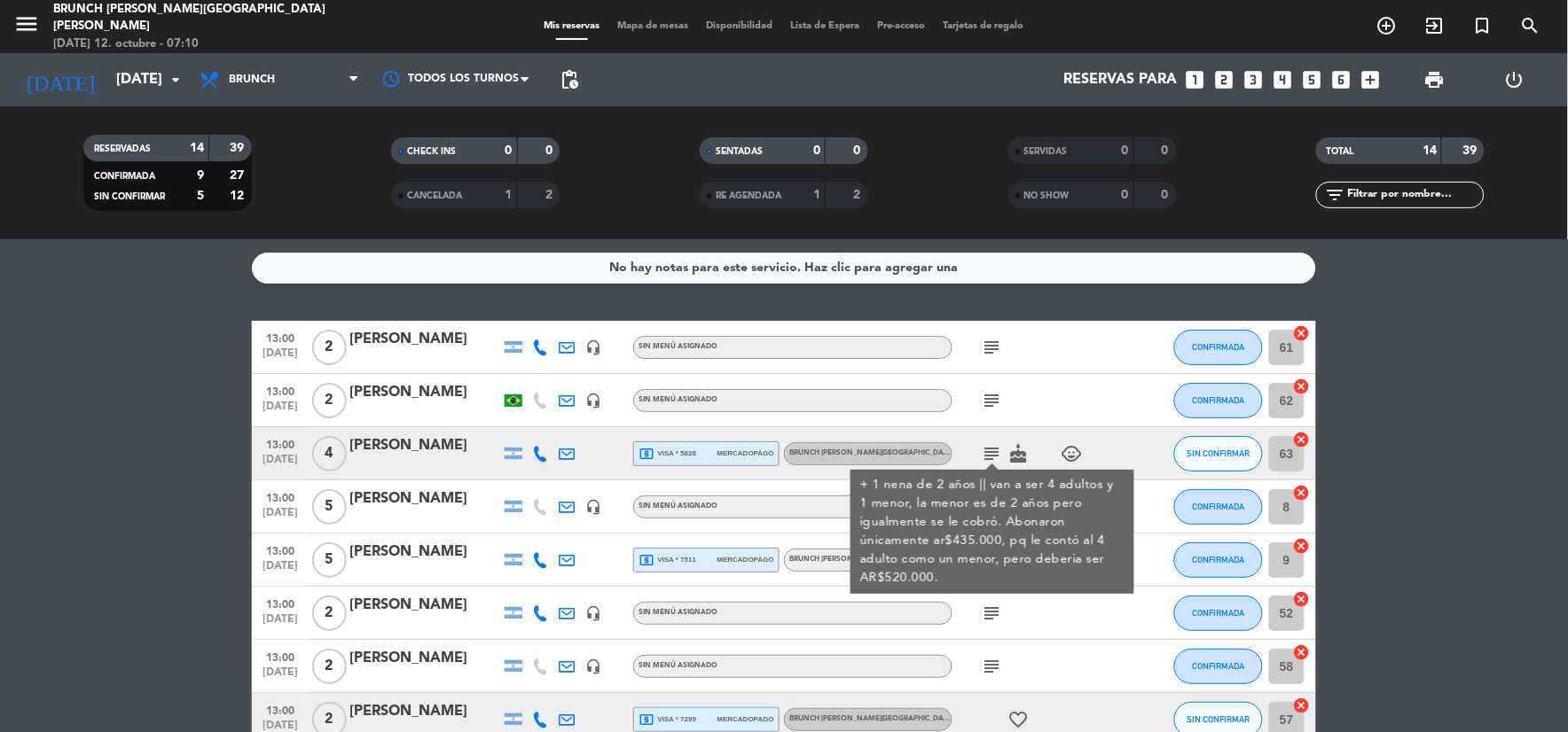
click at [587, 340] on icon "headset_mic" at bounding box center [593, 347] width 16 height 16
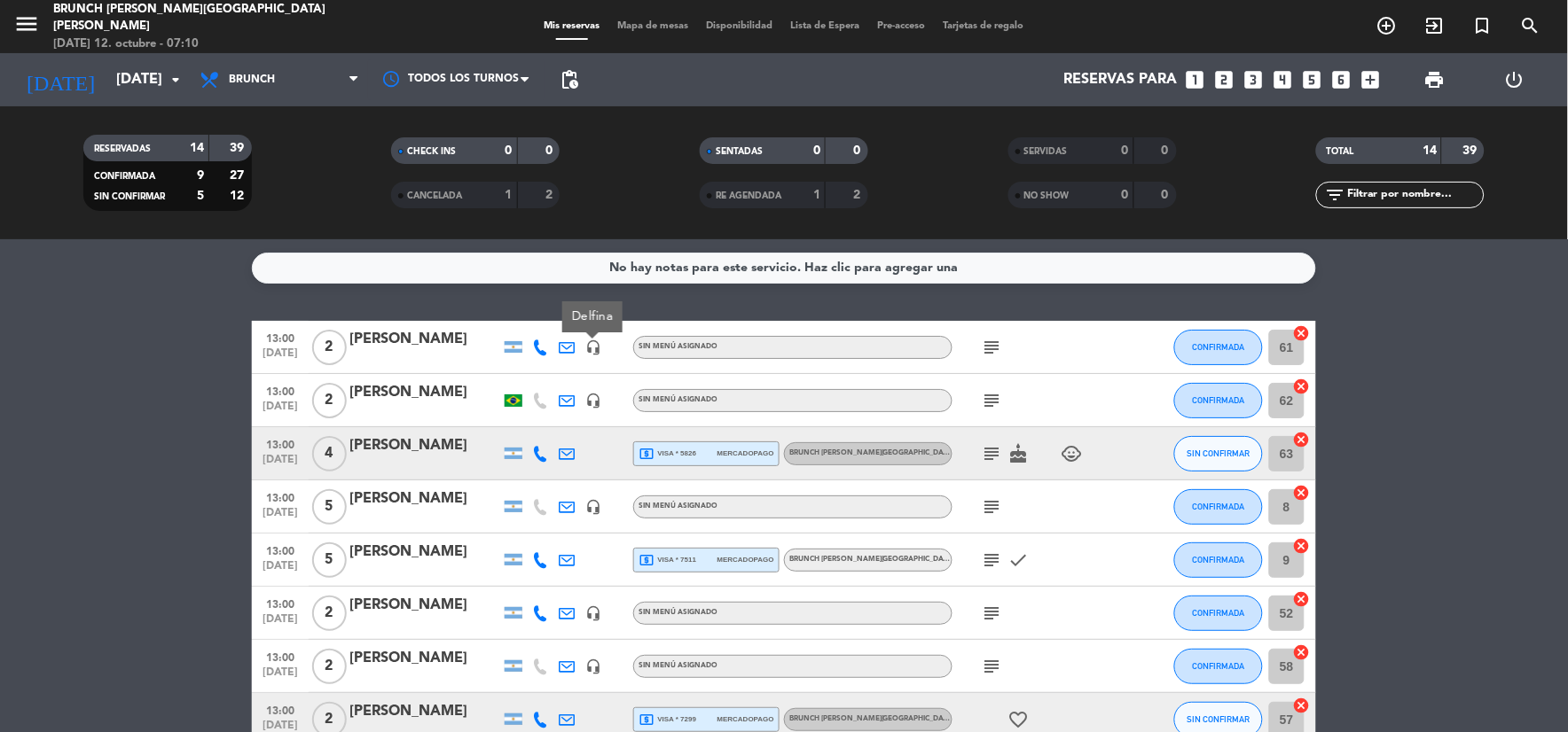
click at [565, 344] on icon at bounding box center [566, 347] width 16 height 16
click at [536, 350] on icon at bounding box center [540, 347] width 16 height 16
click at [513, 352] on div at bounding box center [513, 347] width 26 height 52
click at [998, 401] on icon "subject" at bounding box center [992, 400] width 22 height 22
click at [988, 456] on icon "subject" at bounding box center [992, 454] width 22 height 22
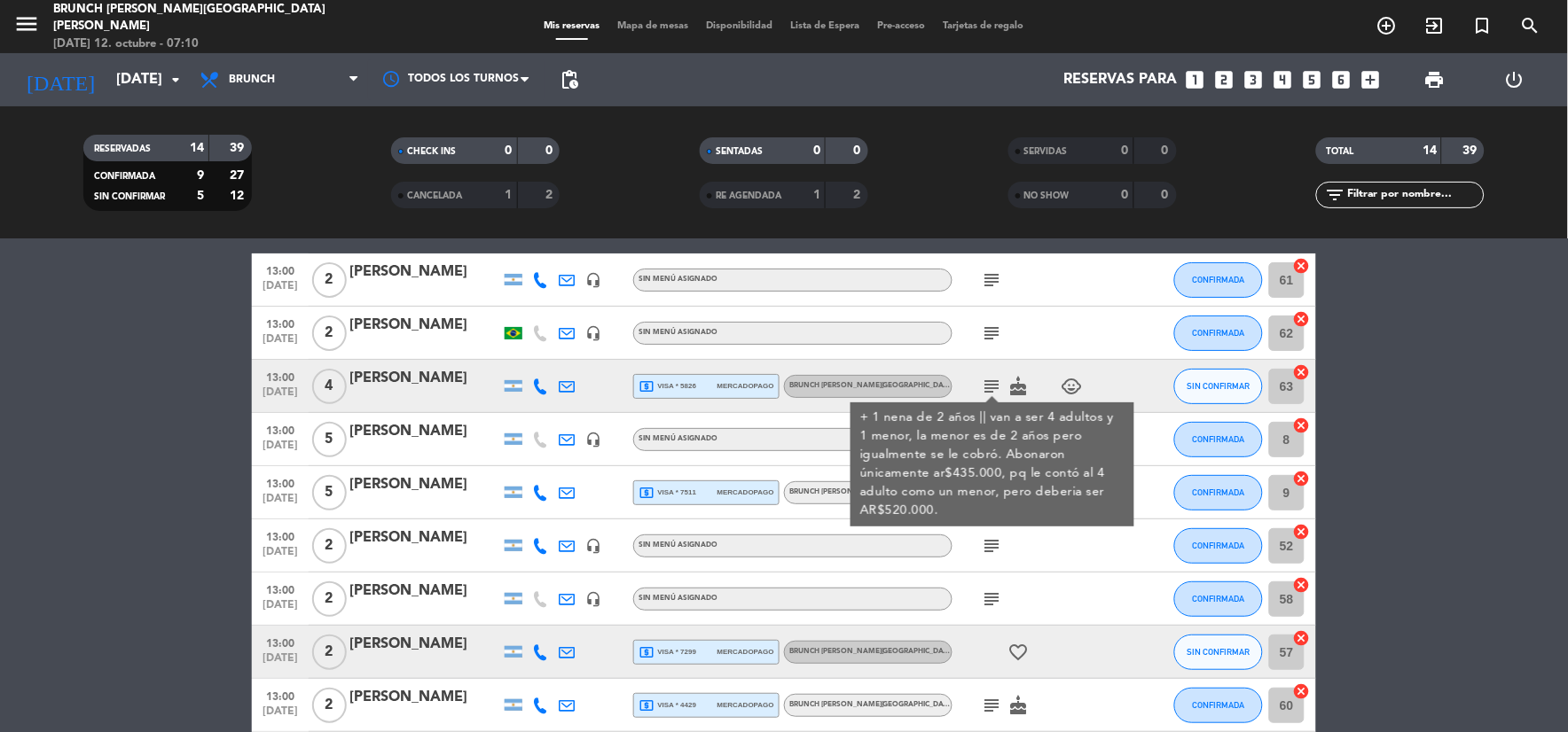
scroll to position [98, 0]
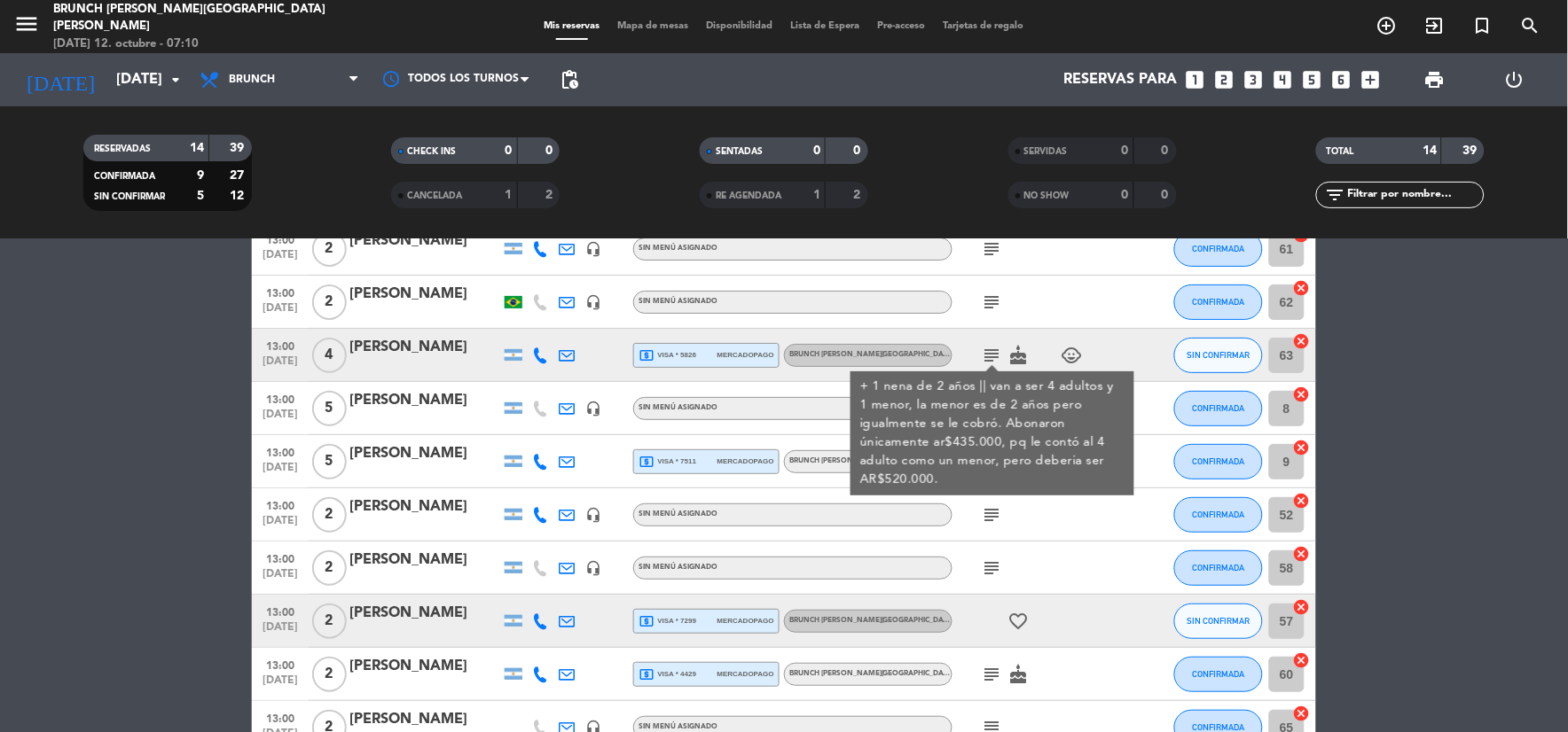
click at [1047, 417] on div "+ 1 nena de 2 años || van a ser 4 adultos y 1 menor, la menor es de 2 años pero…" at bounding box center [992, 433] width 265 height 112
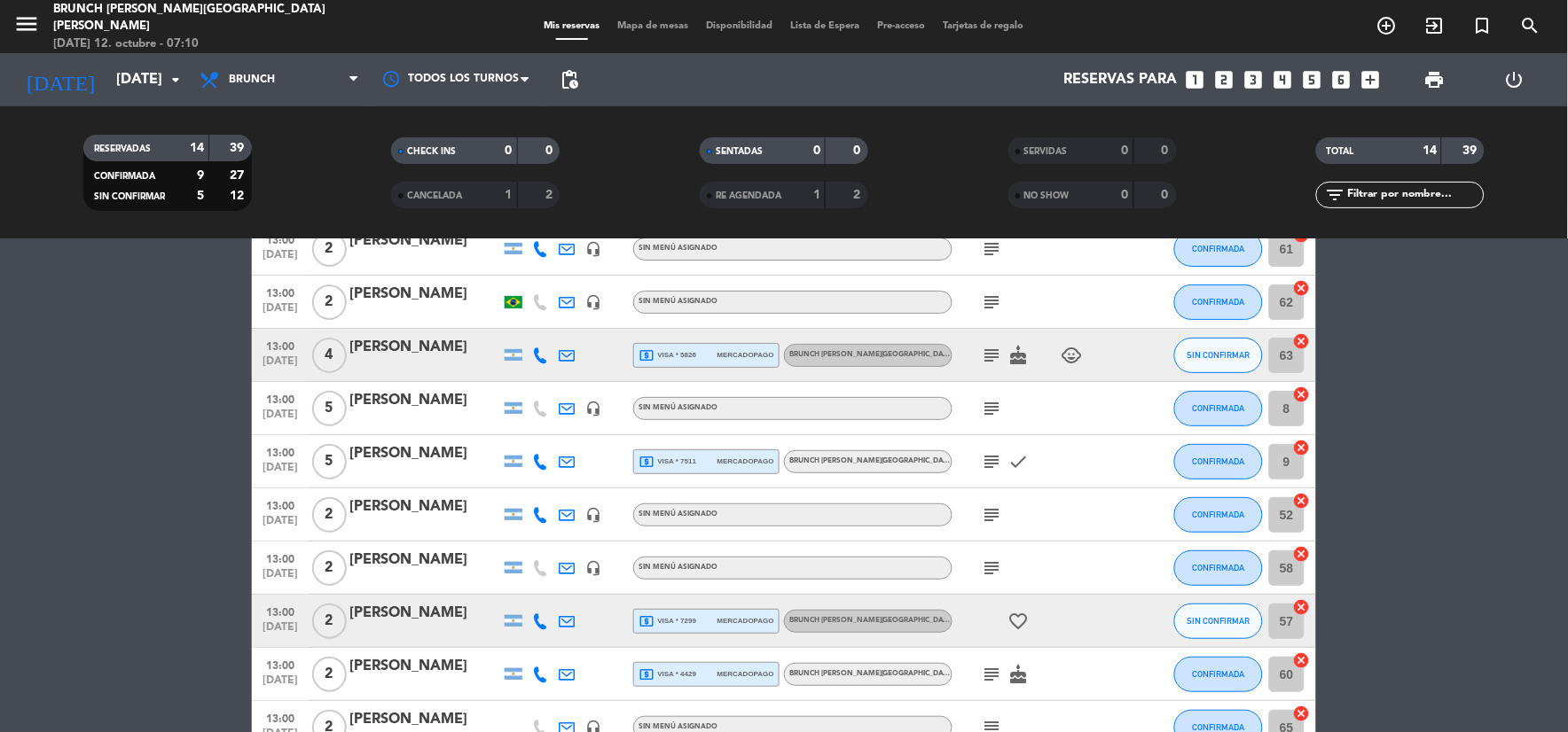
drag, startPoint x: 1047, startPoint y: 418, endPoint x: 991, endPoint y: 410, distance: 56.6
click at [991, 410] on icon "subject" at bounding box center [992, 409] width 22 height 22
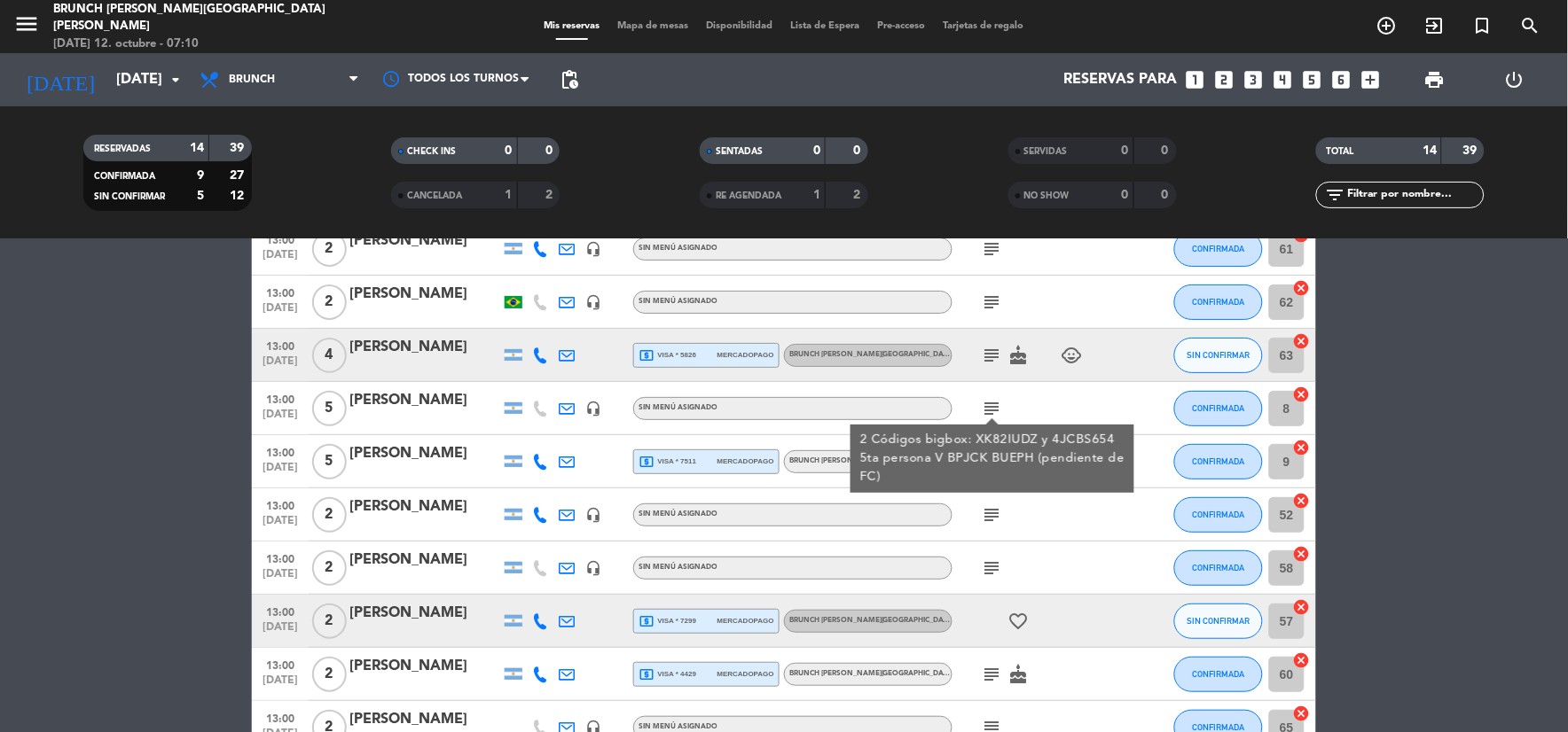
click at [997, 418] on div at bounding box center [992, 421] width 12 height 7
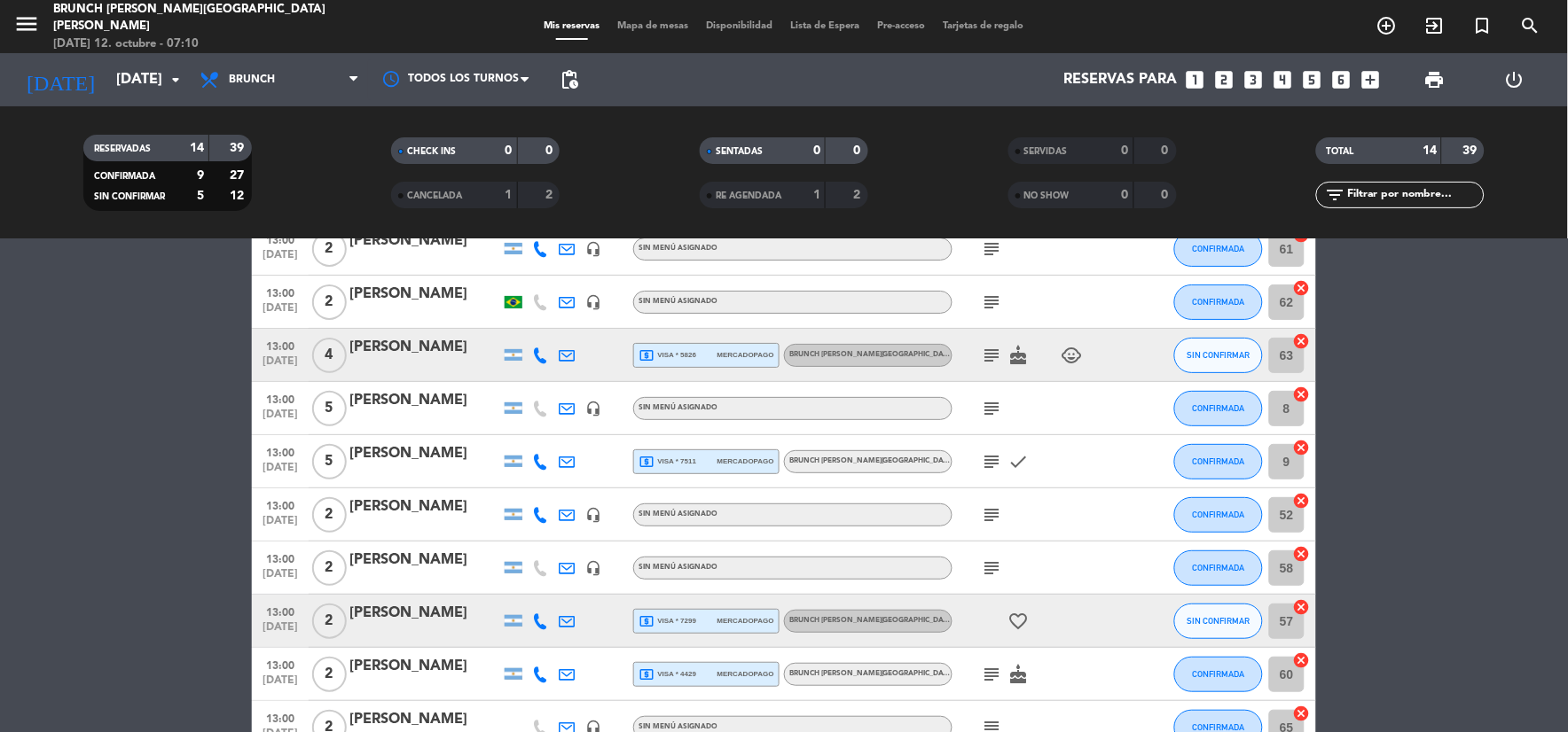
click at [982, 462] on icon "subject" at bounding box center [992, 461] width 22 height 22
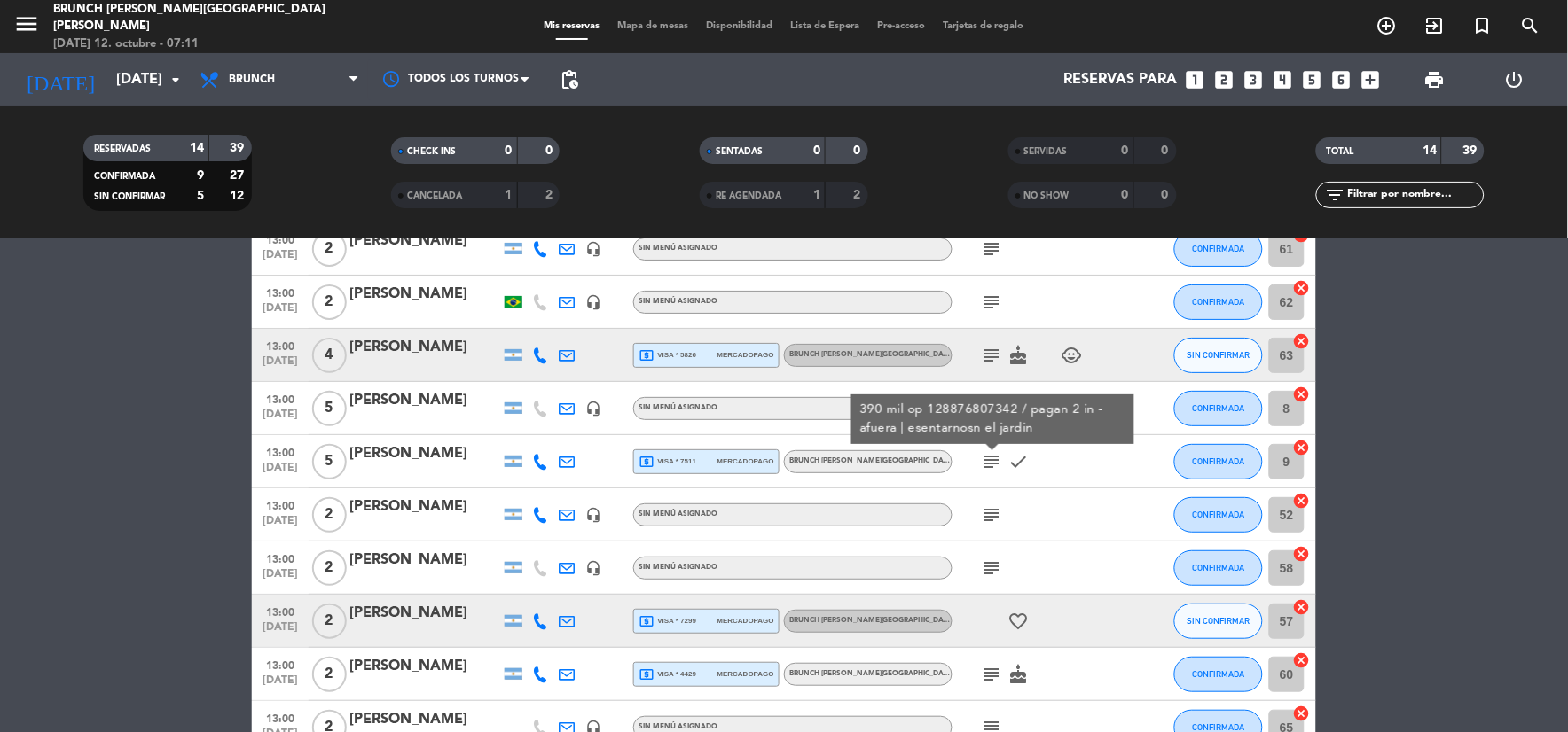
click at [1000, 406] on div "390 mil op 128876807342 / pagan 2 in - afuera | esentarnosn el jardin" at bounding box center [992, 420] width 265 height 37
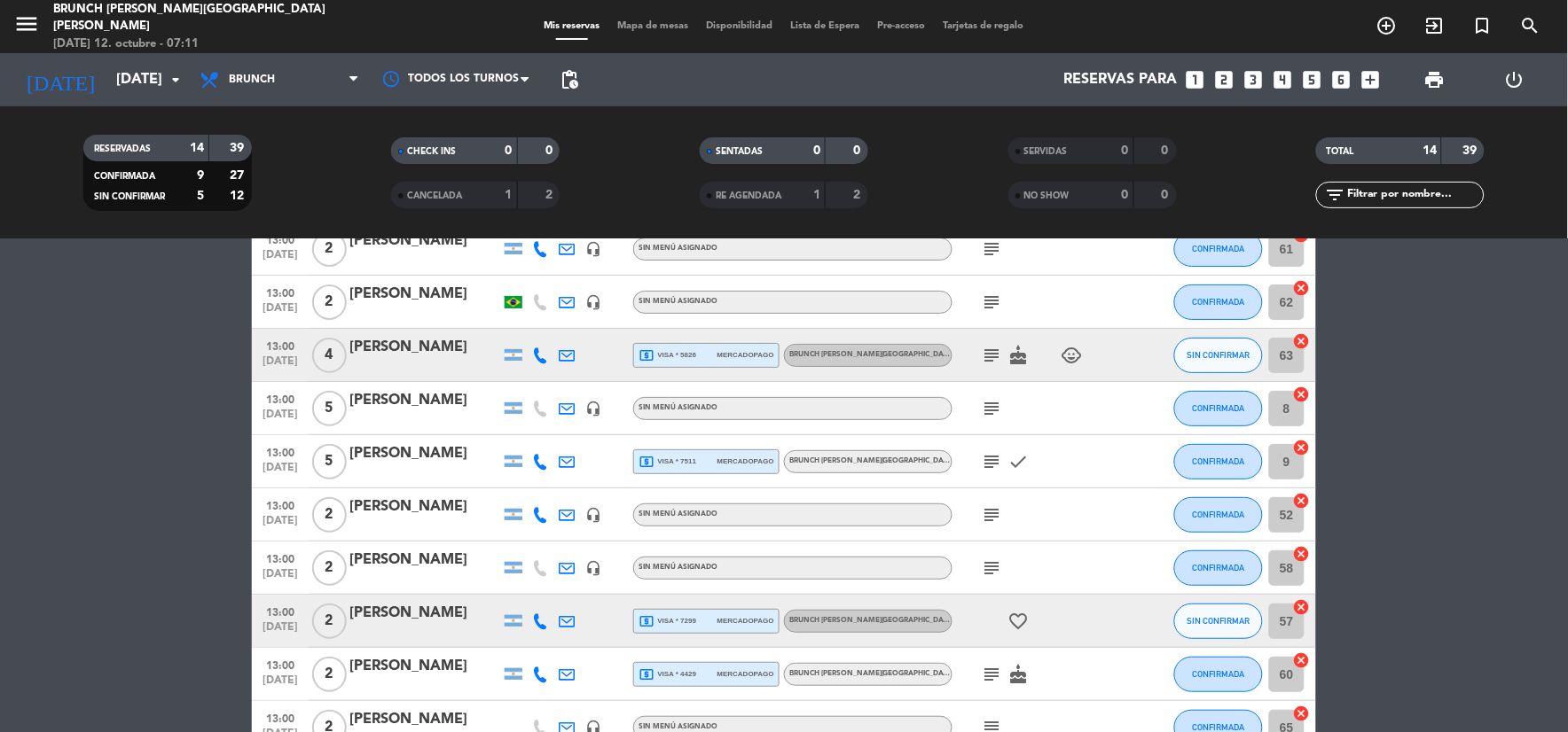
click at [996, 410] on icon "subject" at bounding box center [992, 409] width 22 height 22
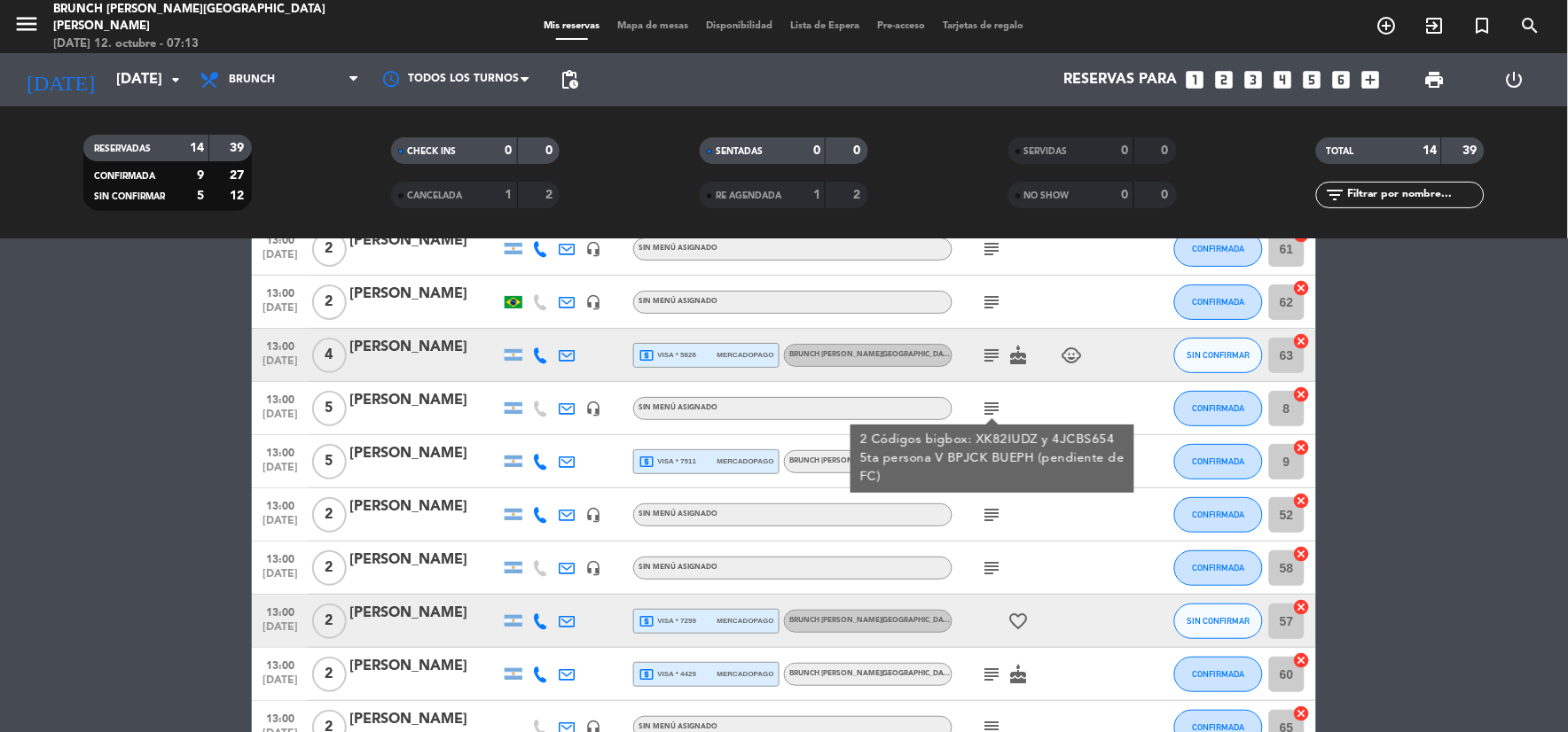
drag, startPoint x: 1468, startPoint y: 461, endPoint x: 1457, endPoint y: 467, distance: 12.5
click at [1464, 464] on bookings-row "13:00 [DATE] 2 [PERSON_NAME] headset_mic Sin menú asignado subject CONFIRMADA 6…" at bounding box center [784, 620] width 1568 height 795
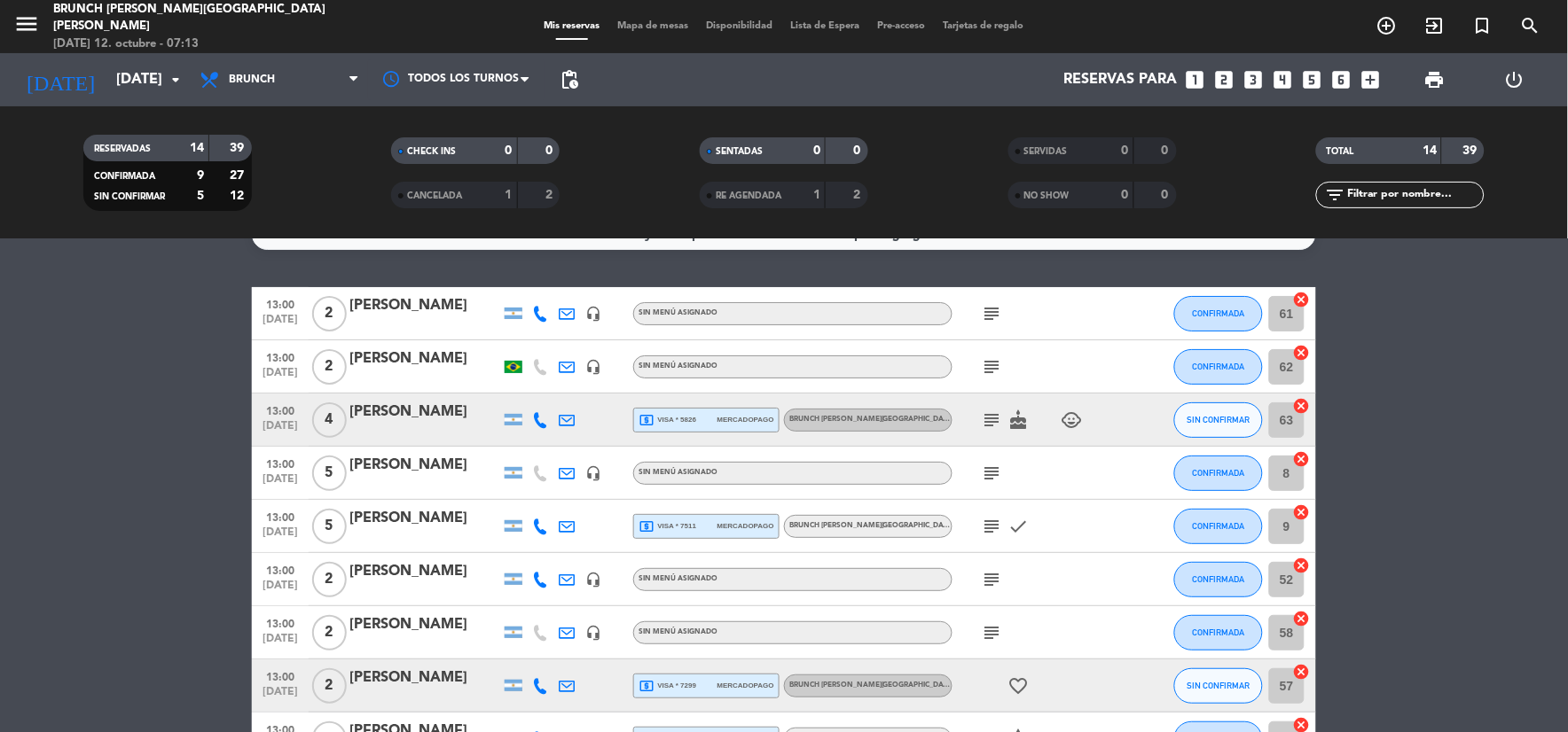
scroll to position [0, 0]
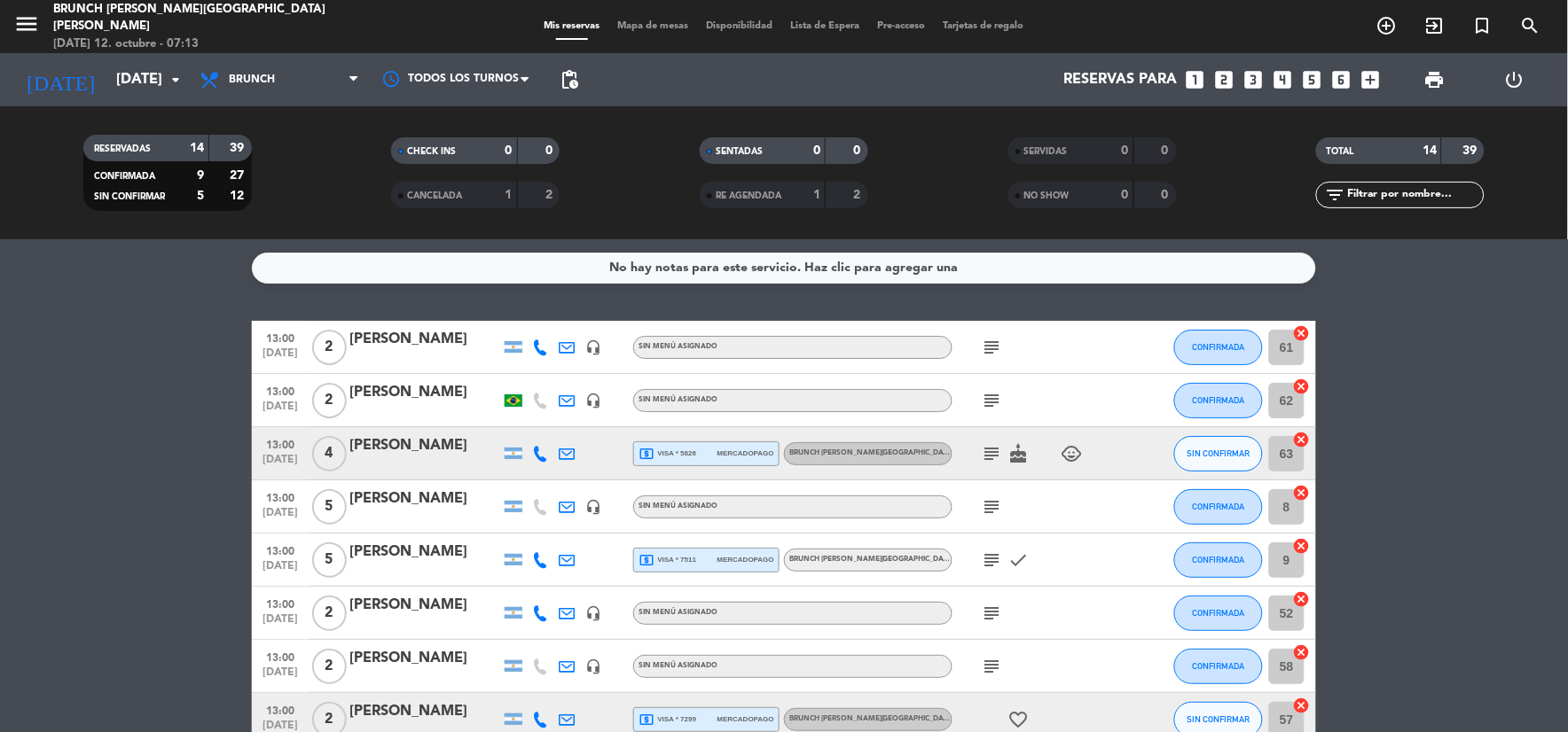
click at [998, 349] on icon "subject" at bounding box center [992, 347] width 22 height 22
click at [997, 394] on div "PAGA IN" at bounding box center [993, 379] width 73 height 31
click at [996, 410] on icon "subject" at bounding box center [992, 400] width 22 height 22
click at [991, 451] on icon "subject" at bounding box center [992, 454] width 22 height 22
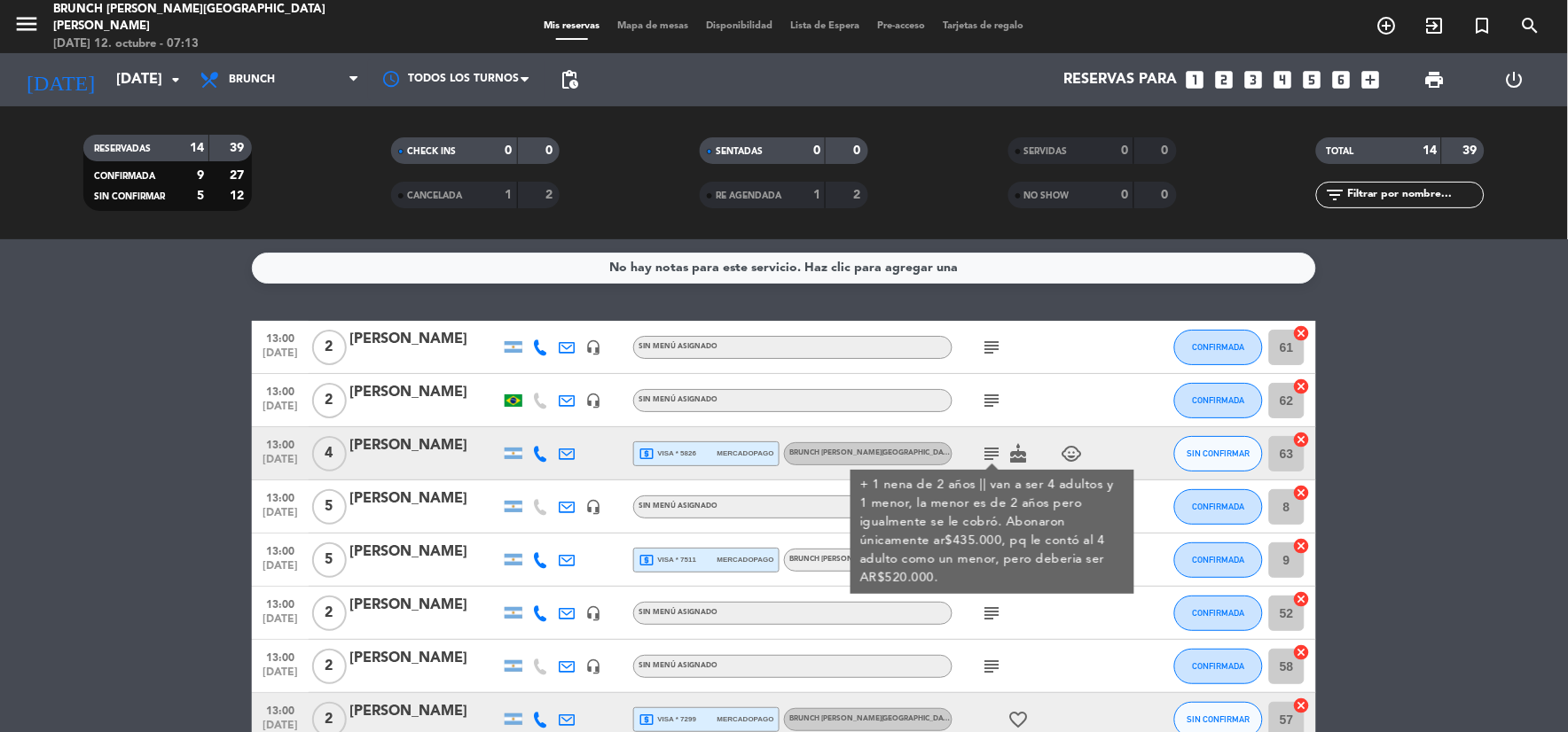
click at [1060, 476] on div "+ 1 nena de 2 años || van a ser 4 adultos y 1 menor, la menor es de 2 años pero…" at bounding box center [992, 531] width 265 height 112
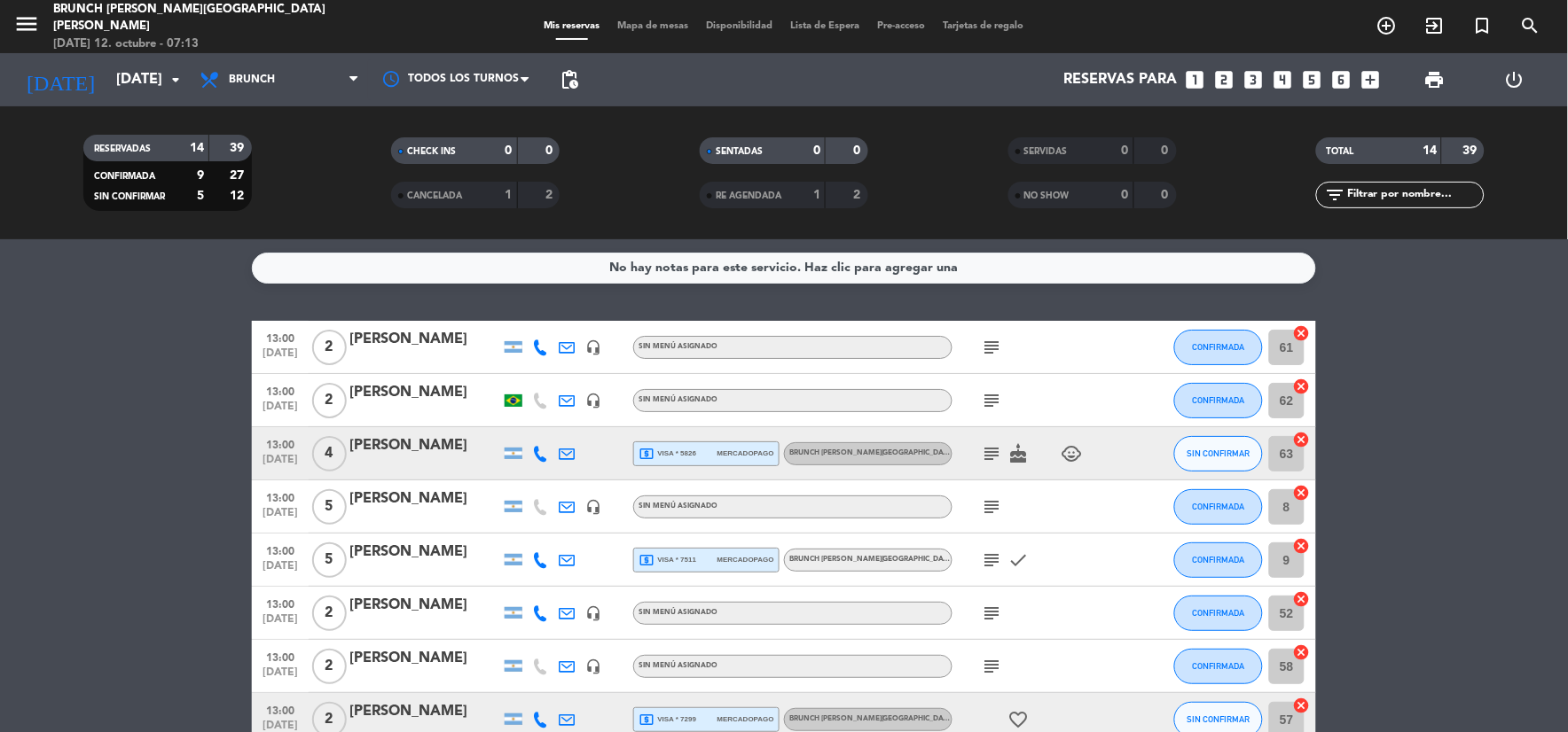
click at [988, 505] on icon "subject" at bounding box center [992, 507] width 22 height 22
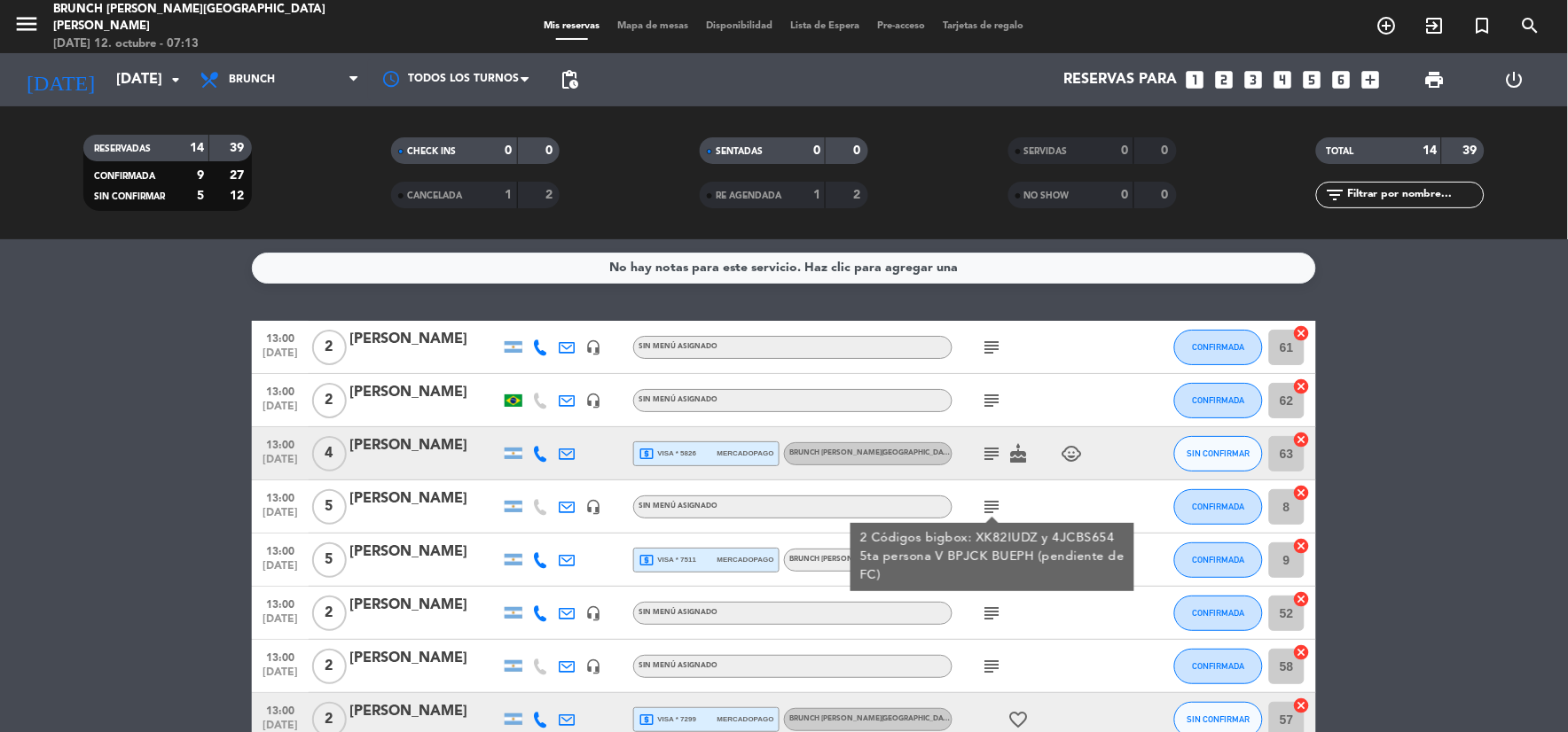
click at [990, 572] on div "2 Códigos bigbox: XK82IUDZ y 4JCBS654 5ta persona V BPJCK BUEPH (pendiente de F…" at bounding box center [992, 558] width 265 height 56
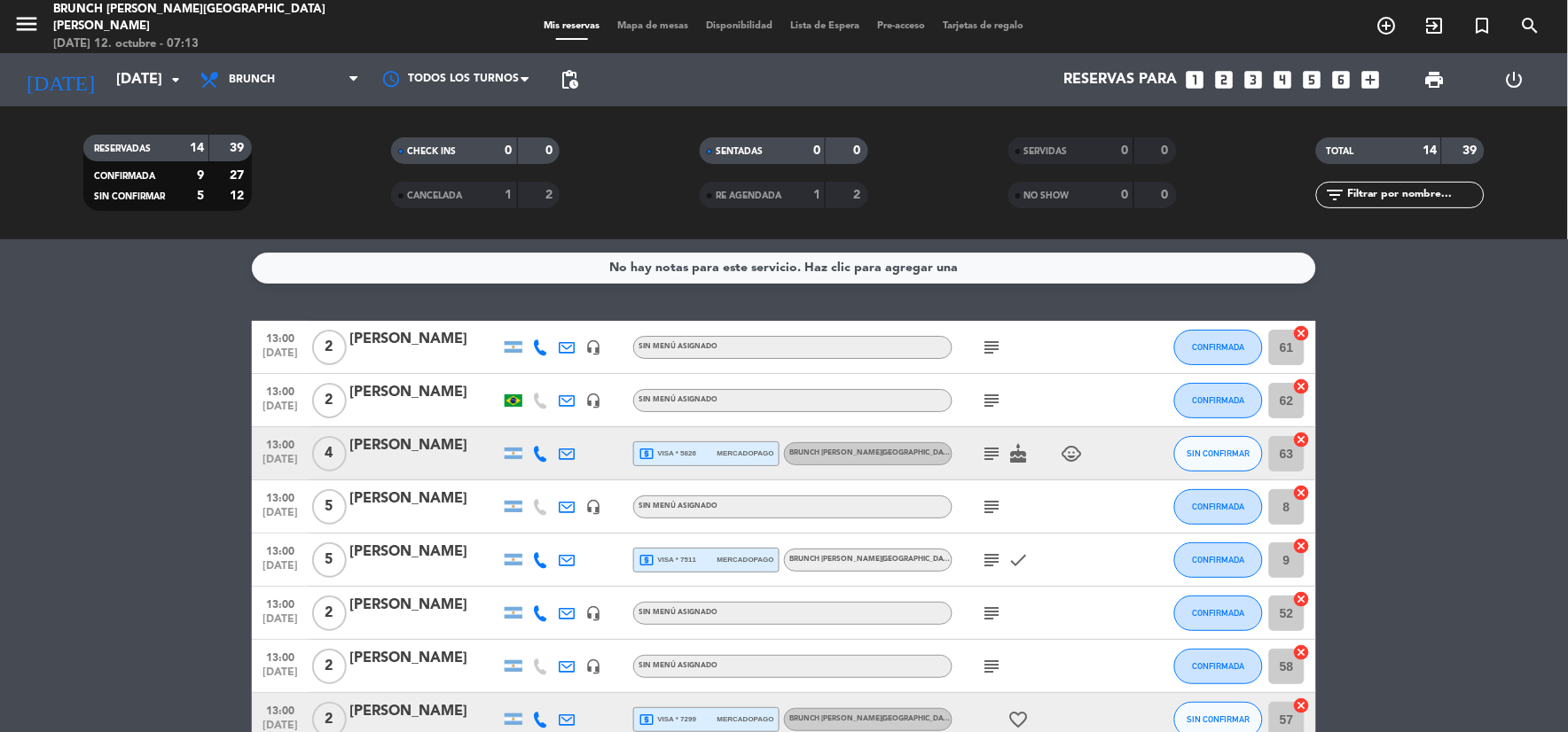
click at [986, 567] on icon "subject" at bounding box center [992, 560] width 22 height 22
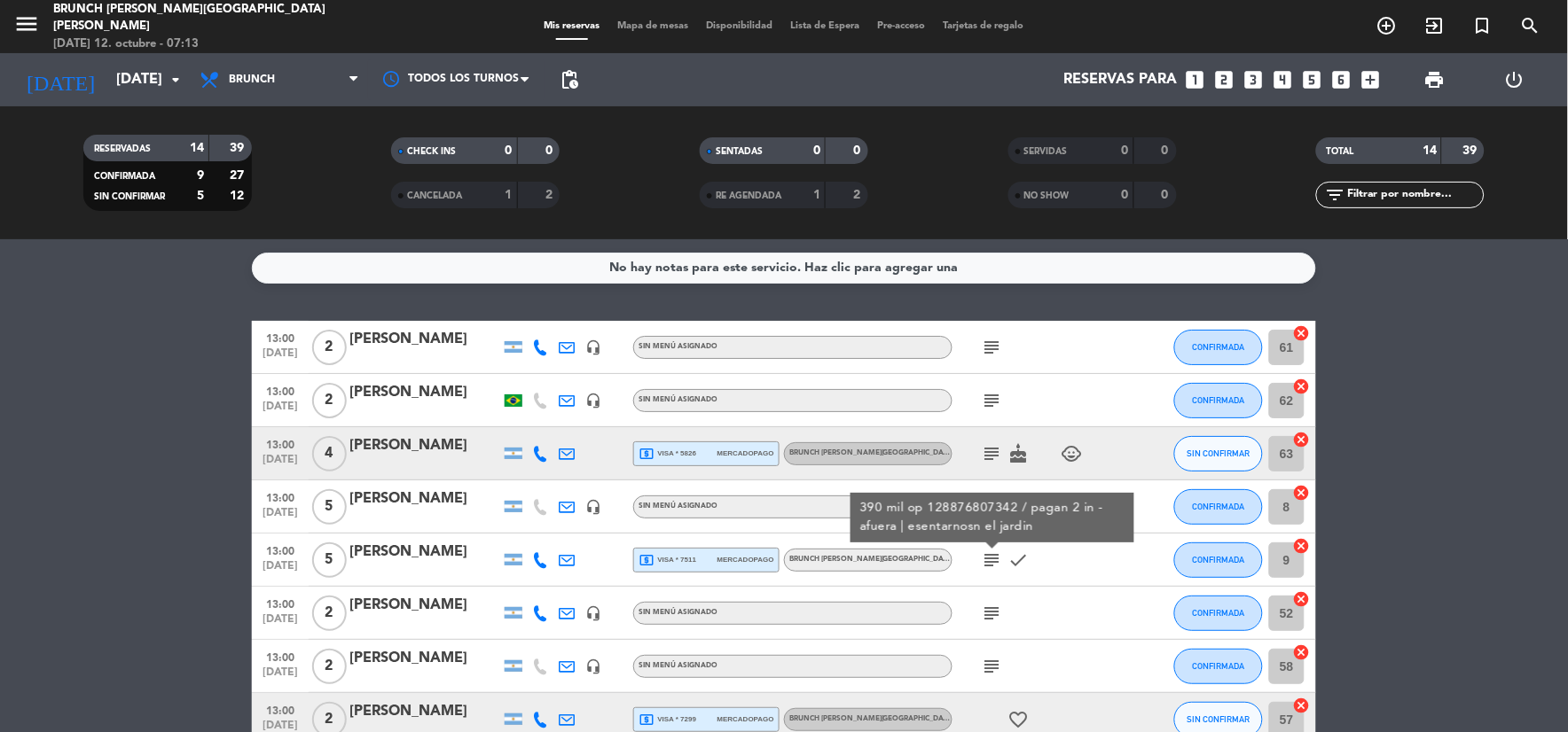
click at [996, 608] on icon "subject" at bounding box center [992, 613] width 22 height 22
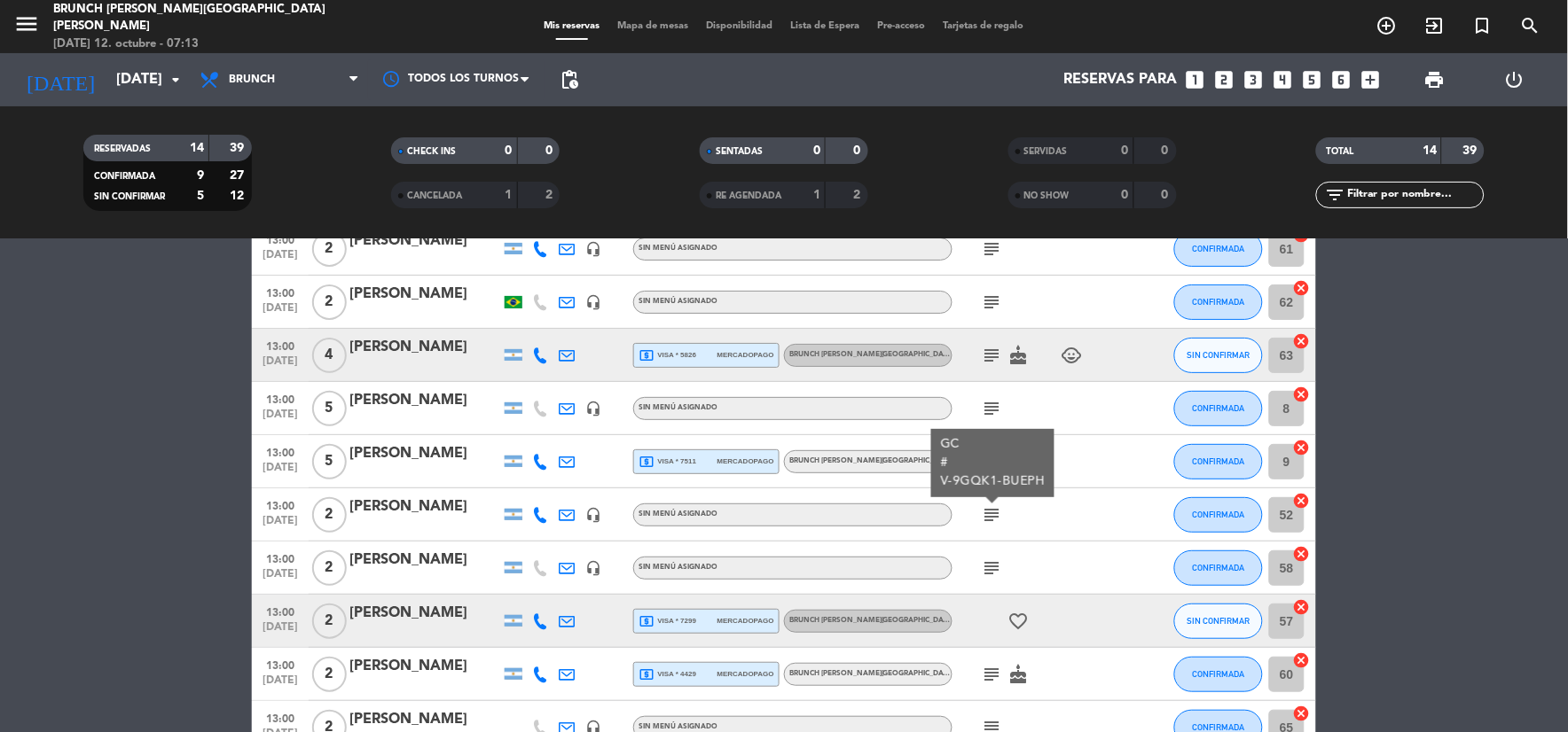
click at [1001, 575] on icon "subject" at bounding box center [992, 568] width 22 height 22
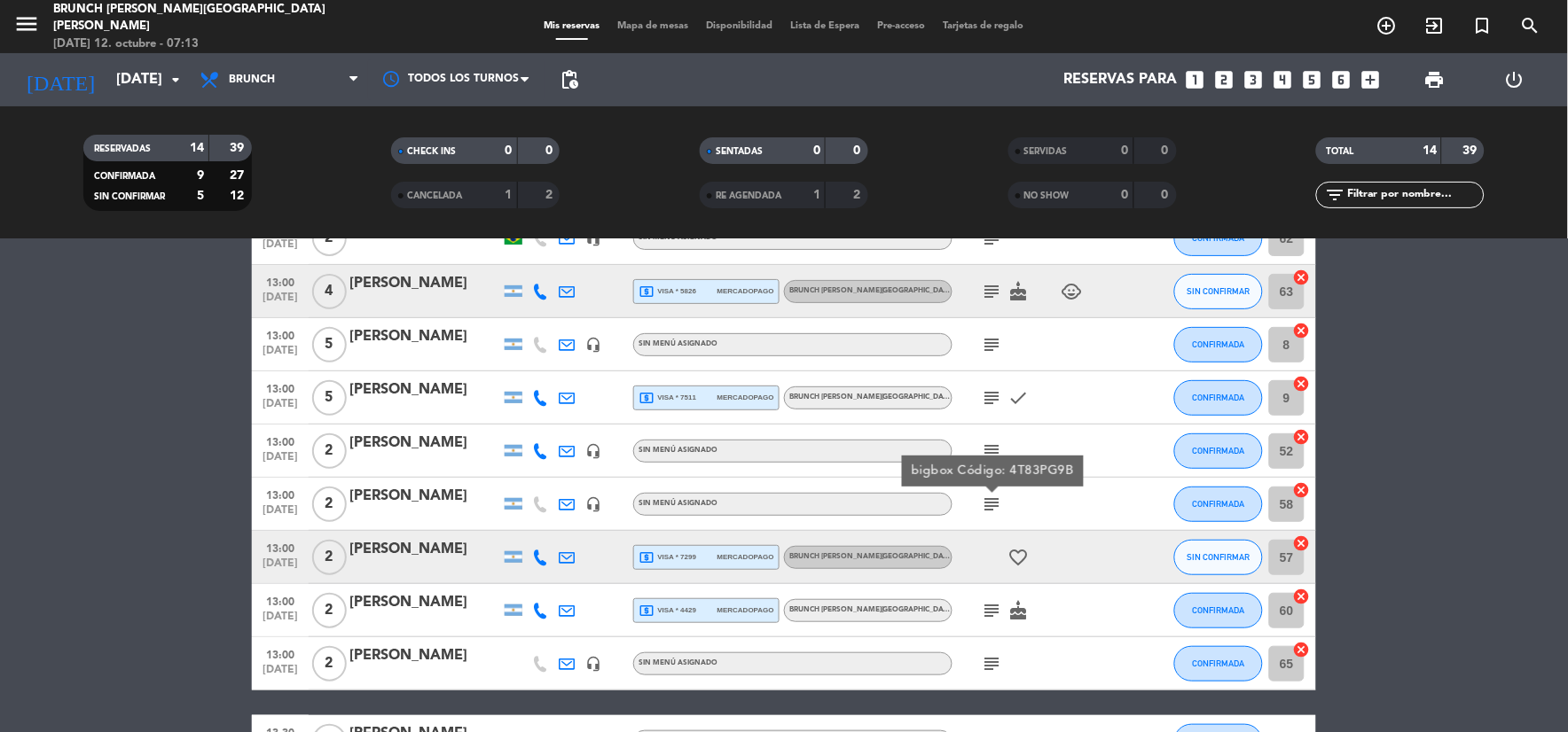
scroll to position [197, 0]
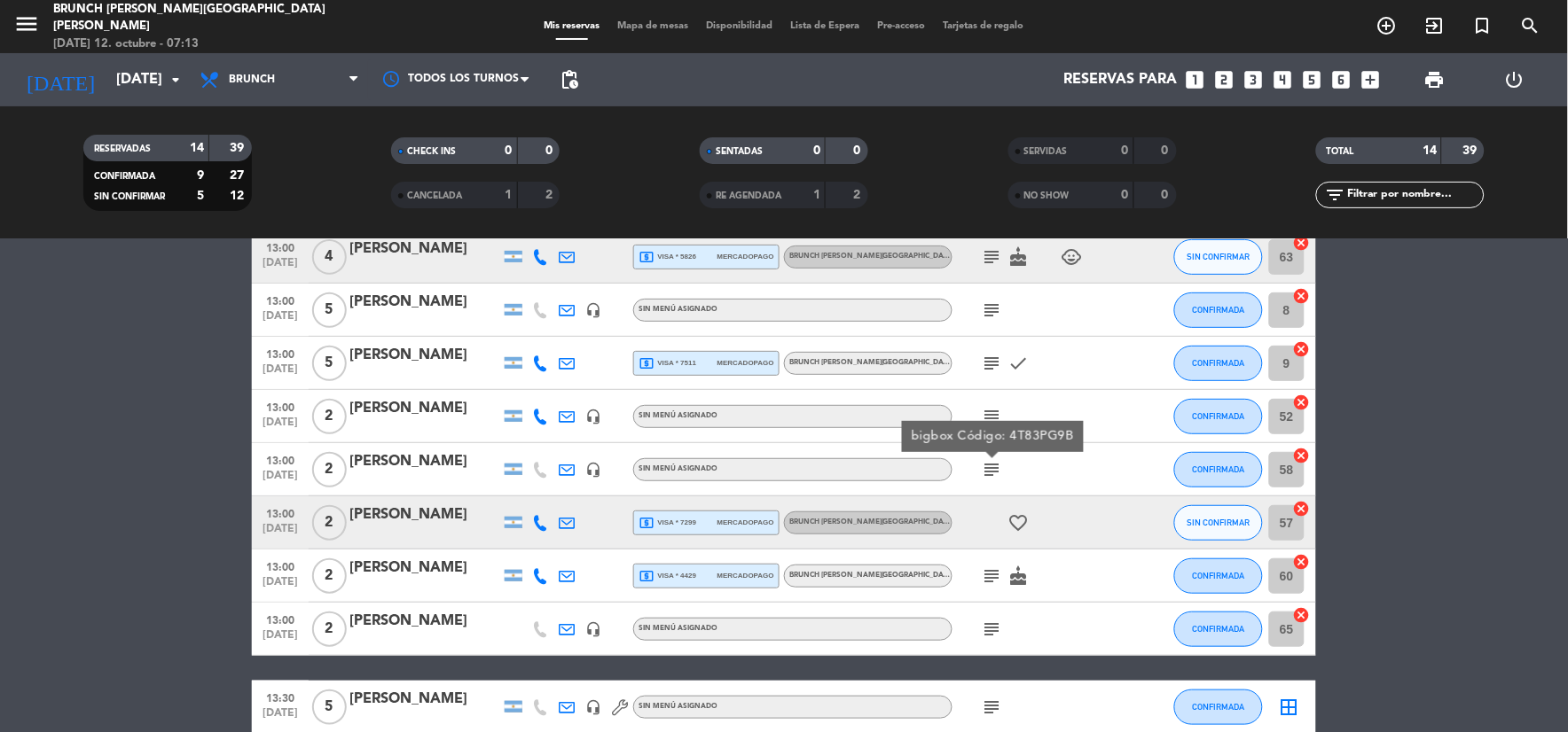
click at [1015, 519] on icon "favorite_border" at bounding box center [1018, 523] width 22 height 22
click at [988, 582] on icon "subject" at bounding box center [992, 575] width 22 height 22
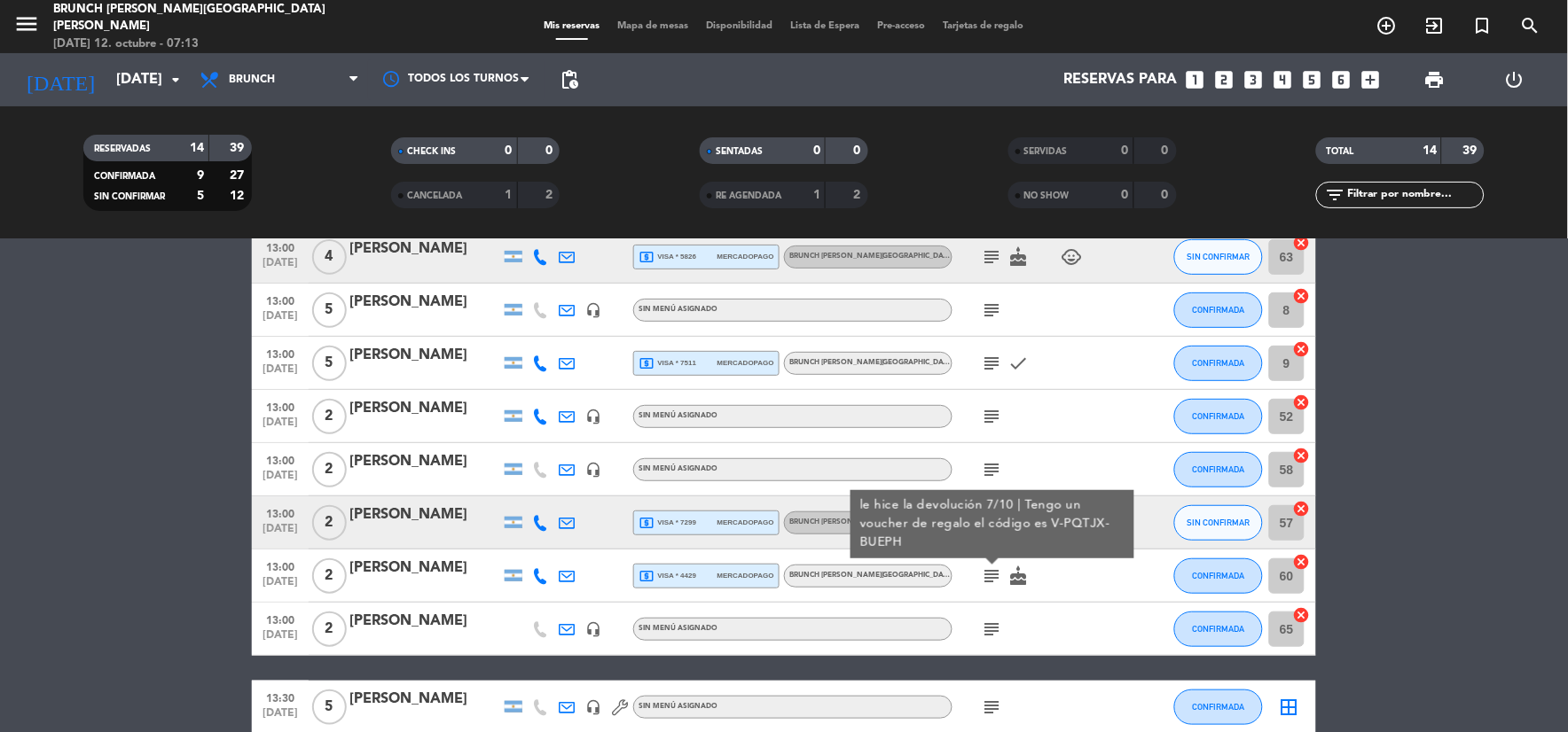
click at [993, 627] on icon "subject" at bounding box center [992, 629] width 22 height 22
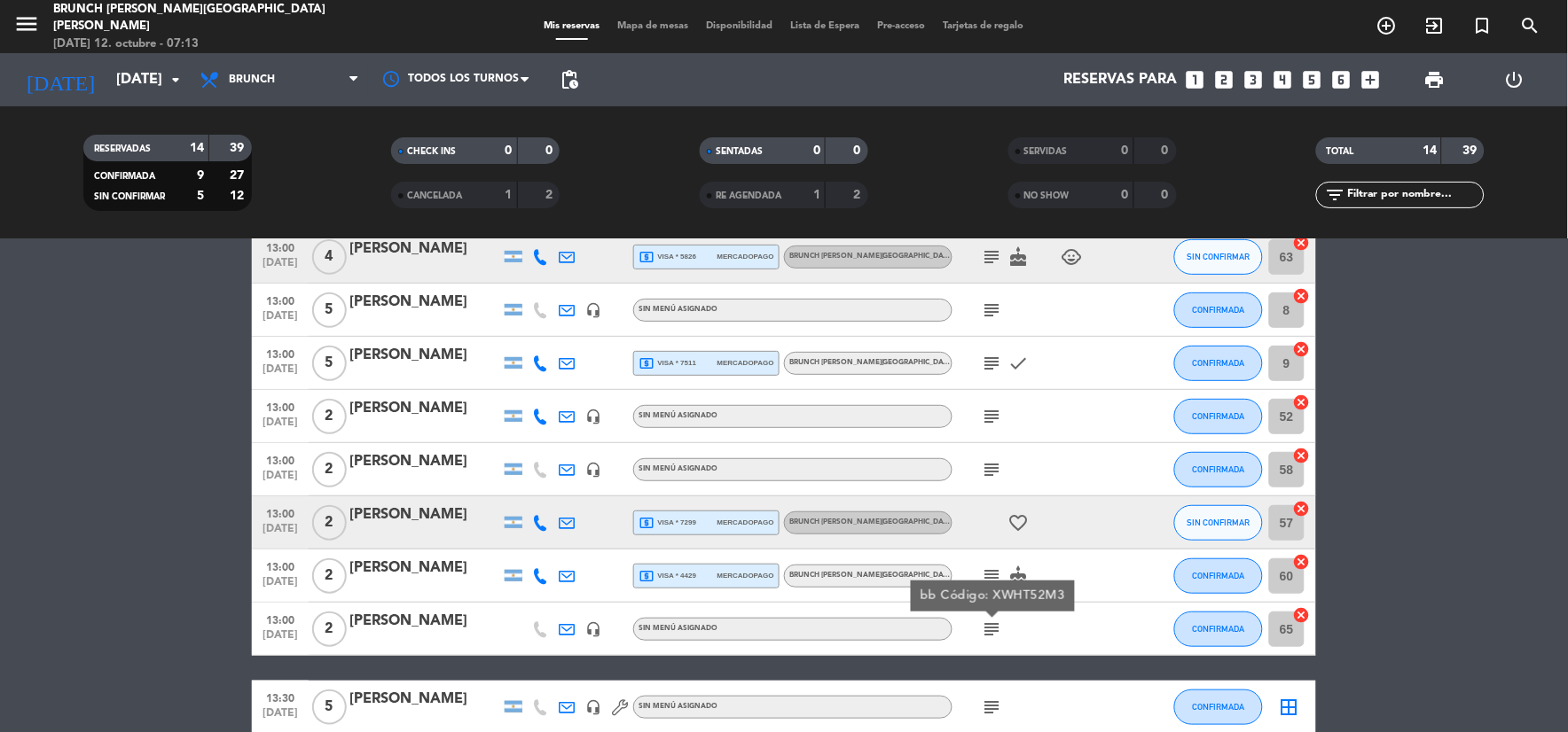
click at [729, 516] on span "mercadopago" at bounding box center [746, 522] width 57 height 11
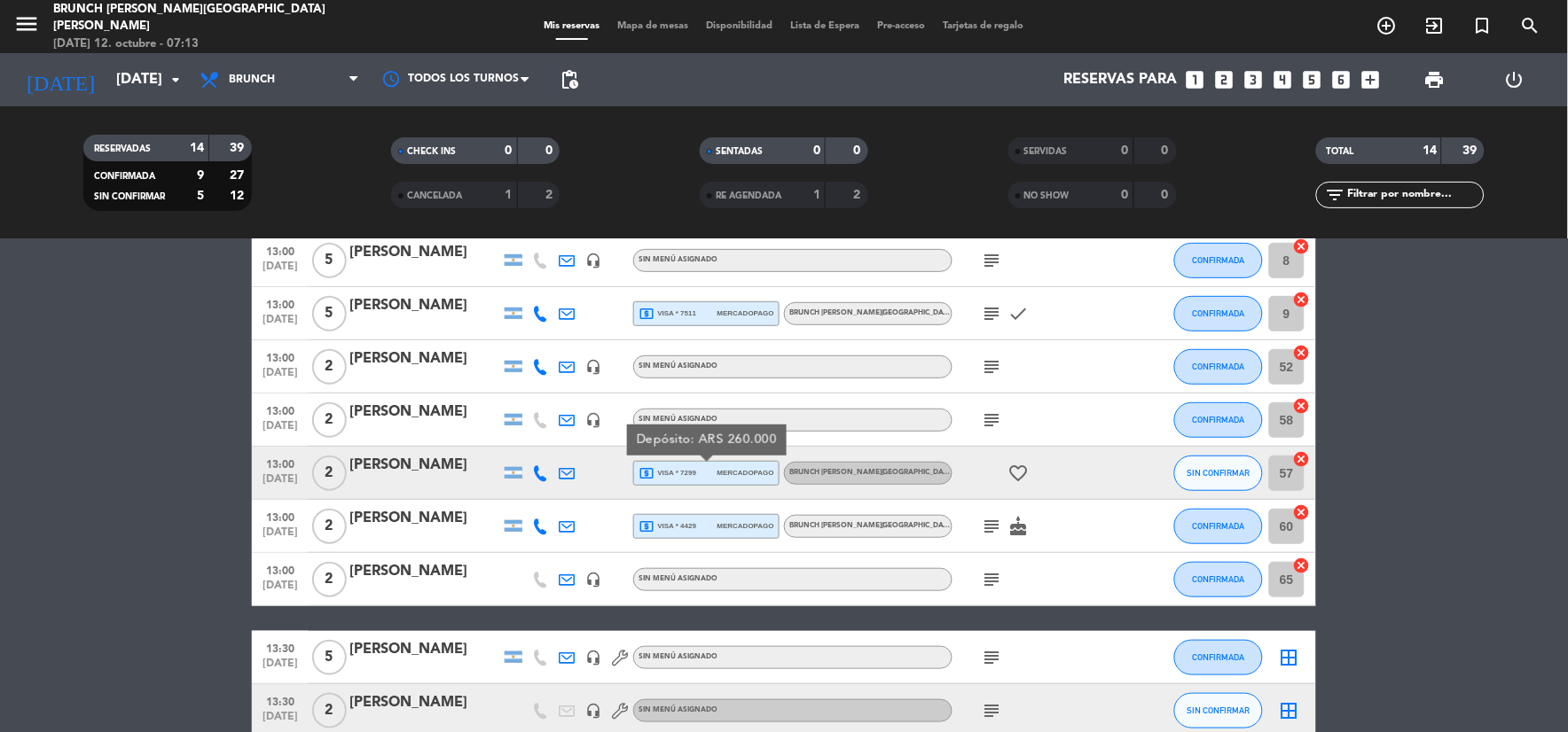
scroll to position [295, 0]
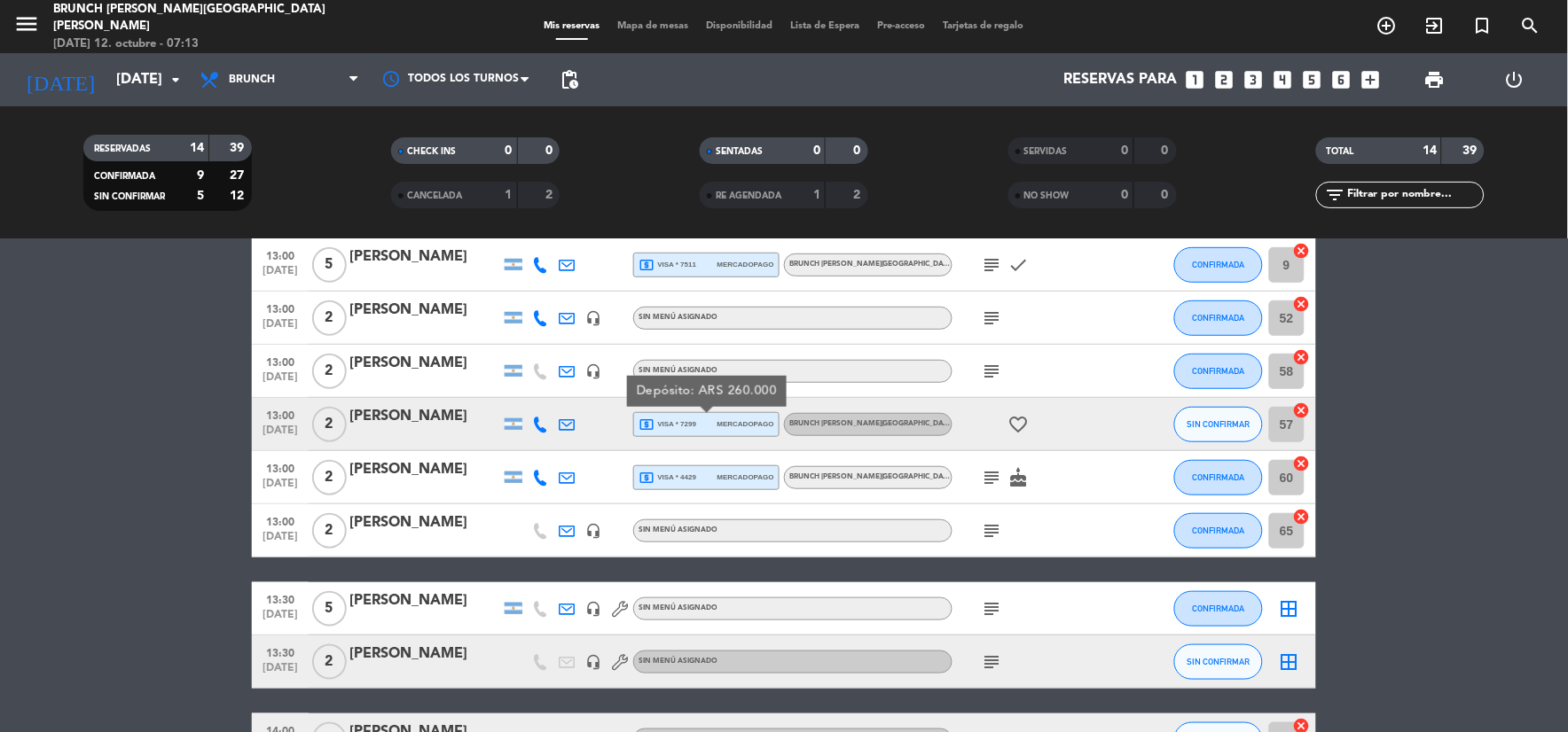
click at [997, 598] on icon "subject" at bounding box center [992, 608] width 22 height 22
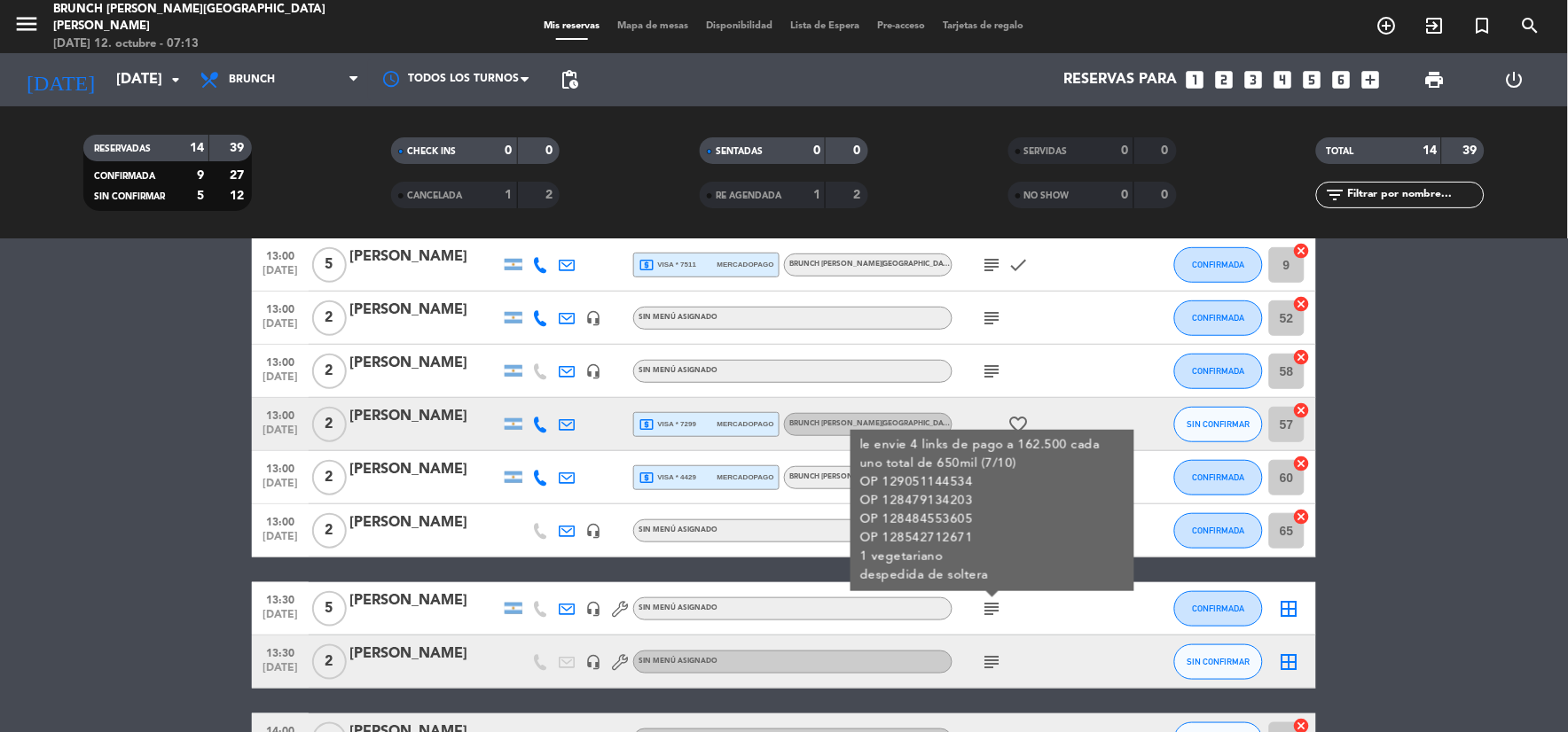
click at [993, 663] on icon "subject" at bounding box center [992, 662] width 22 height 22
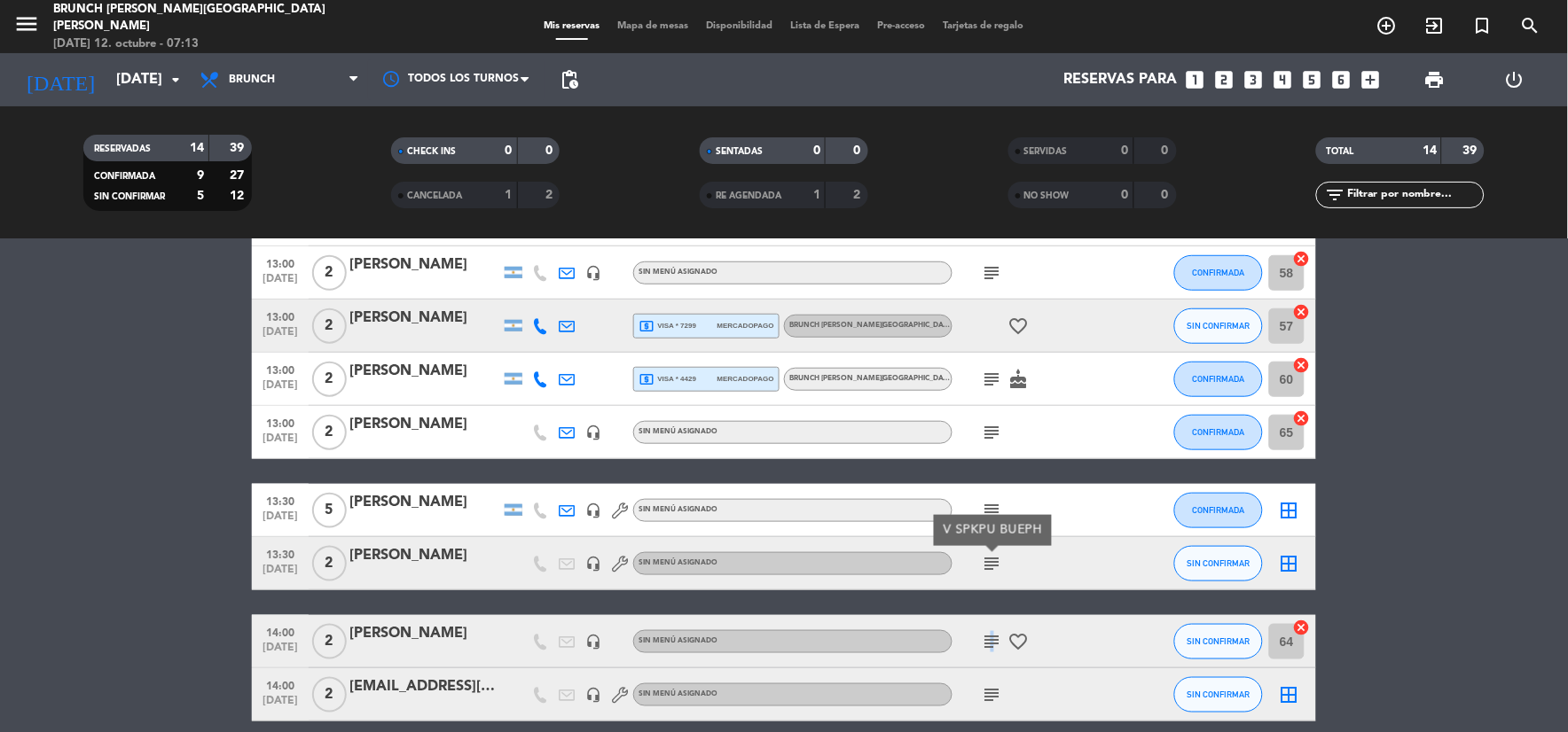
click at [990, 642] on icon "subject" at bounding box center [992, 641] width 22 height 22
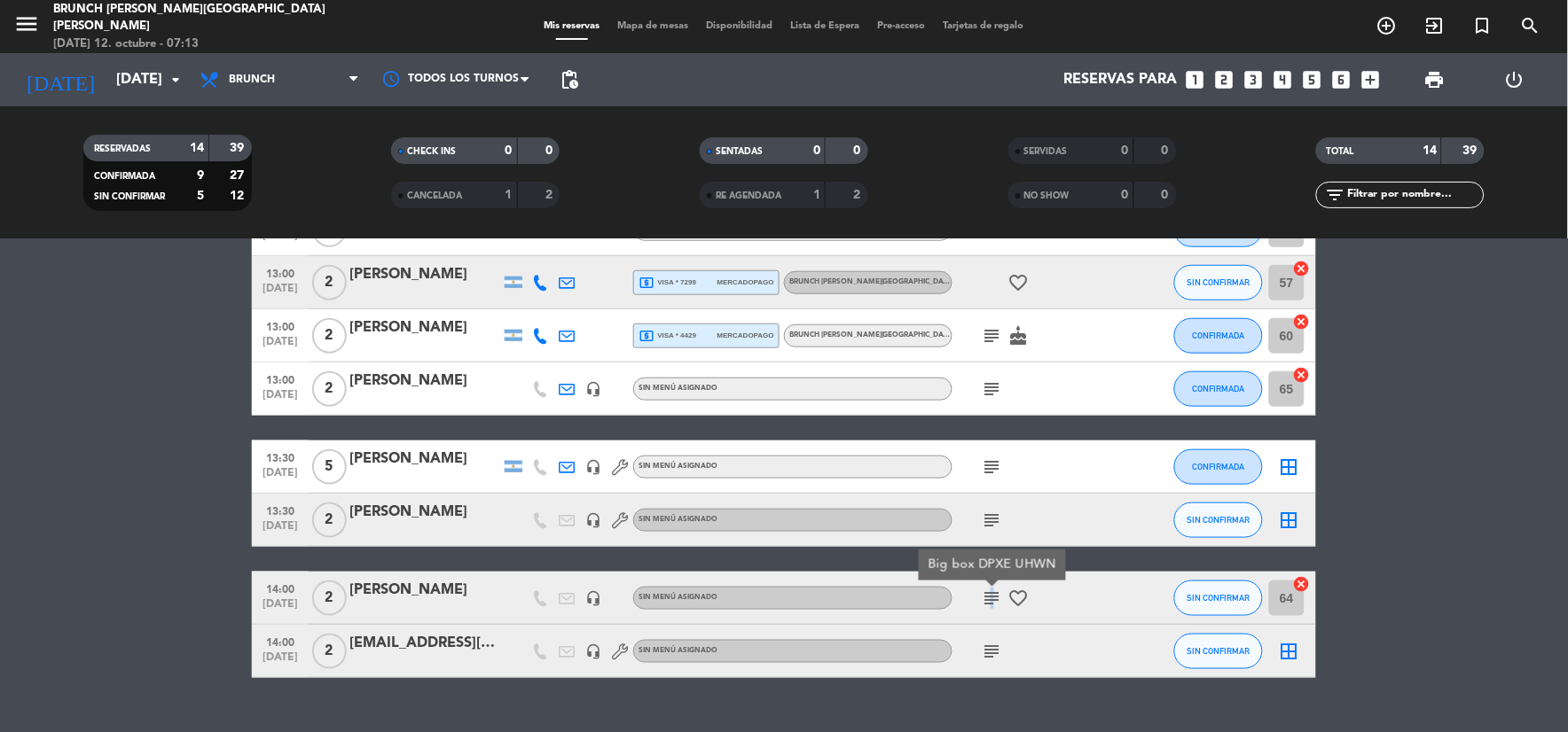
scroll to position [471, 0]
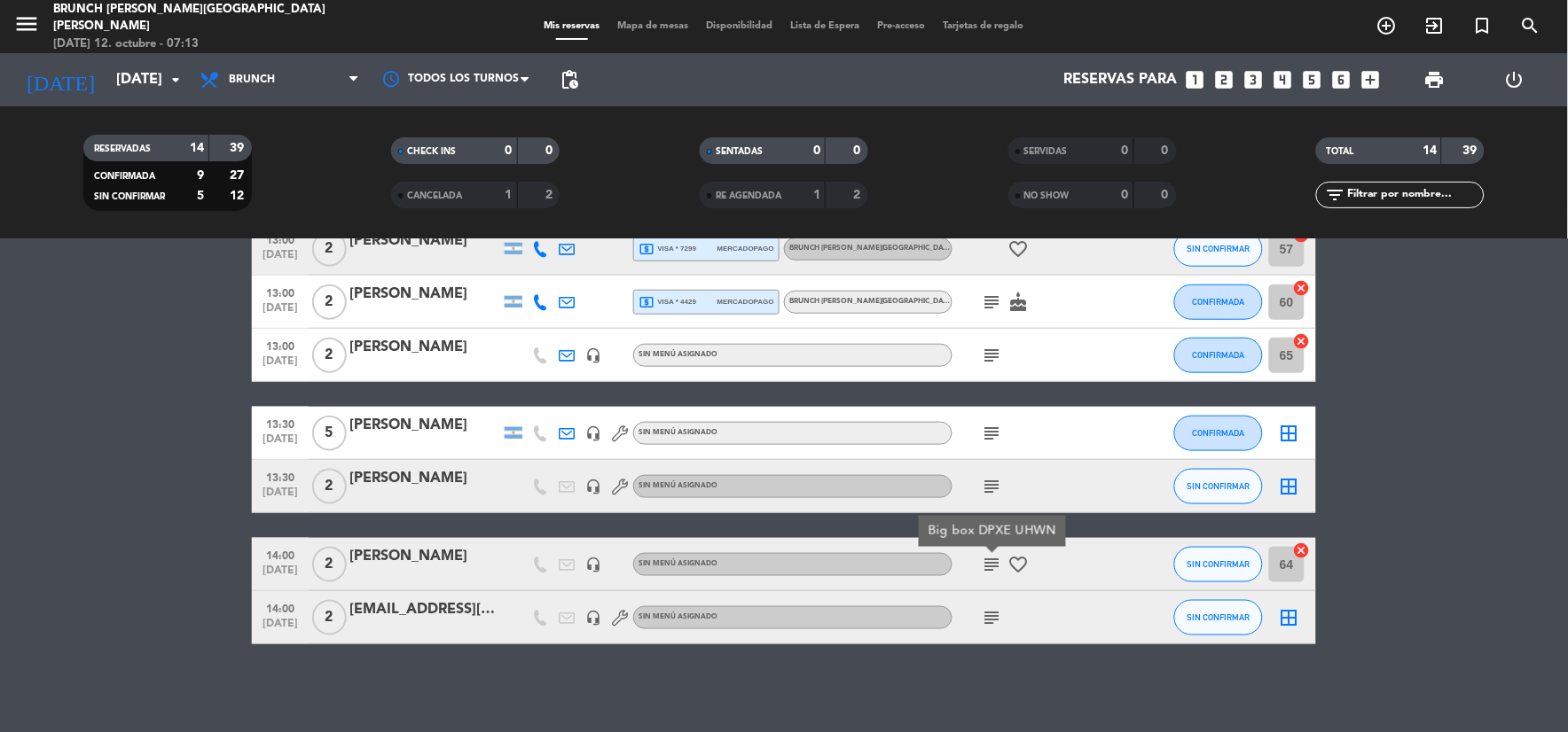
click at [985, 607] on icon "subject" at bounding box center [992, 618] width 22 height 22
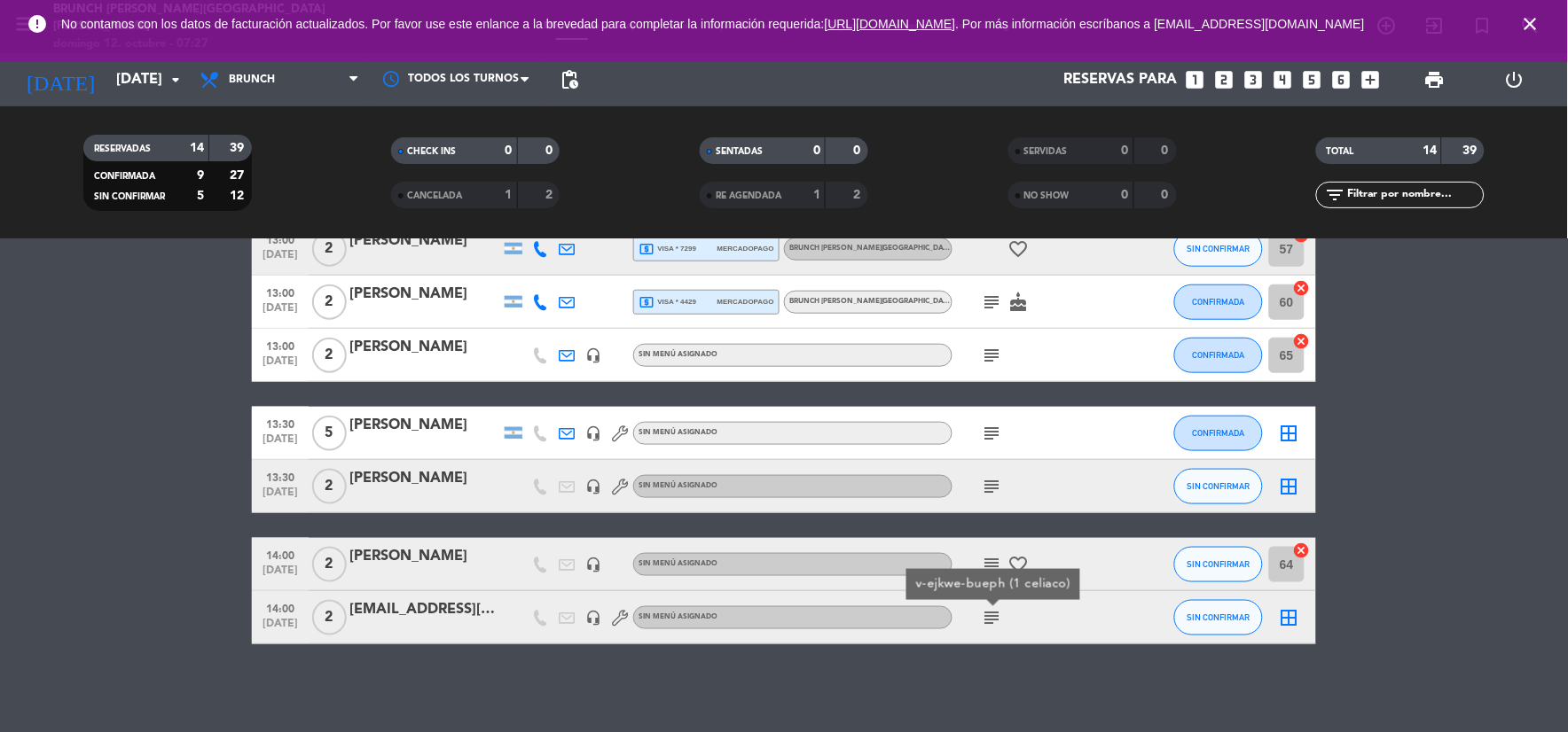
click at [1529, 24] on icon "close" at bounding box center [1530, 23] width 22 height 22
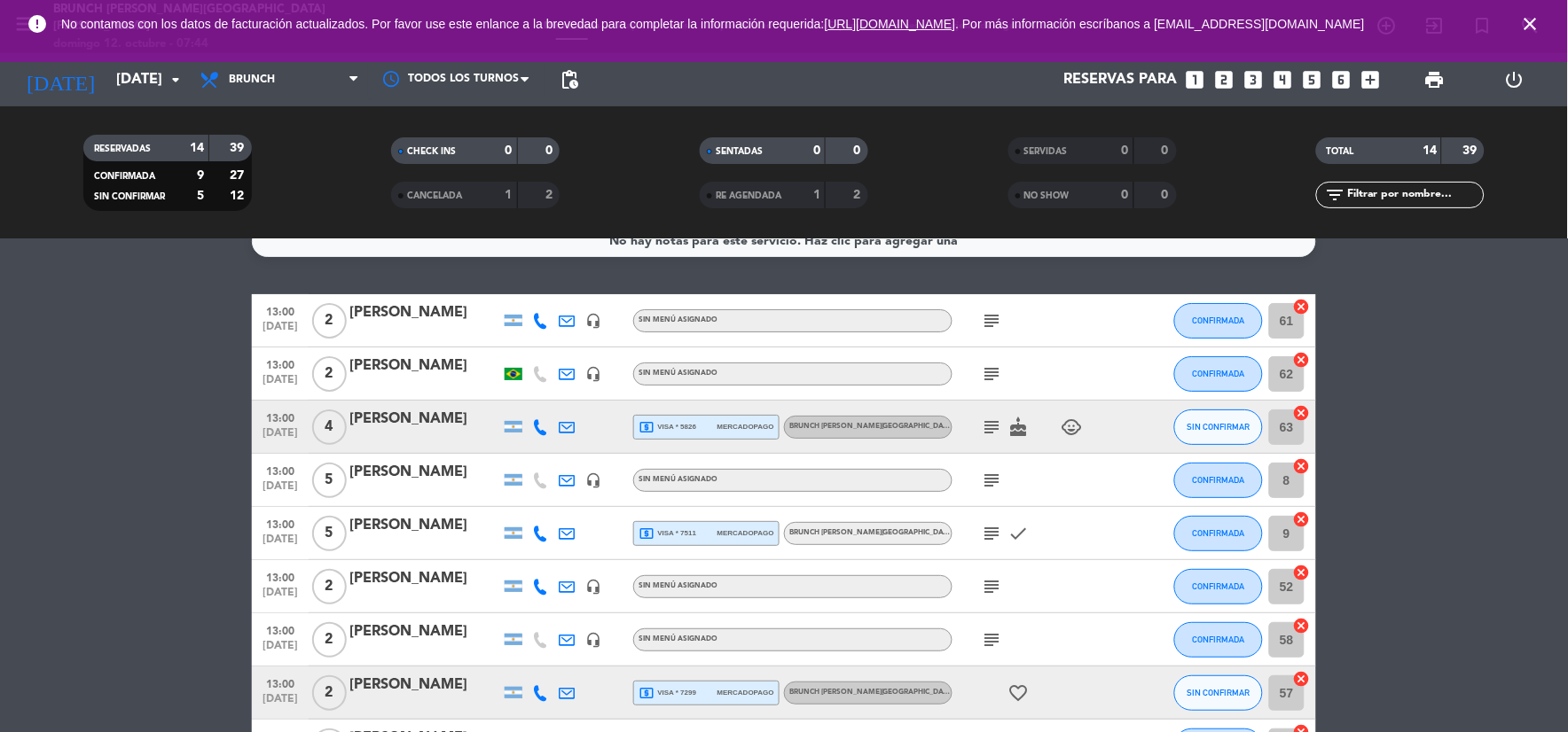
scroll to position [0, 0]
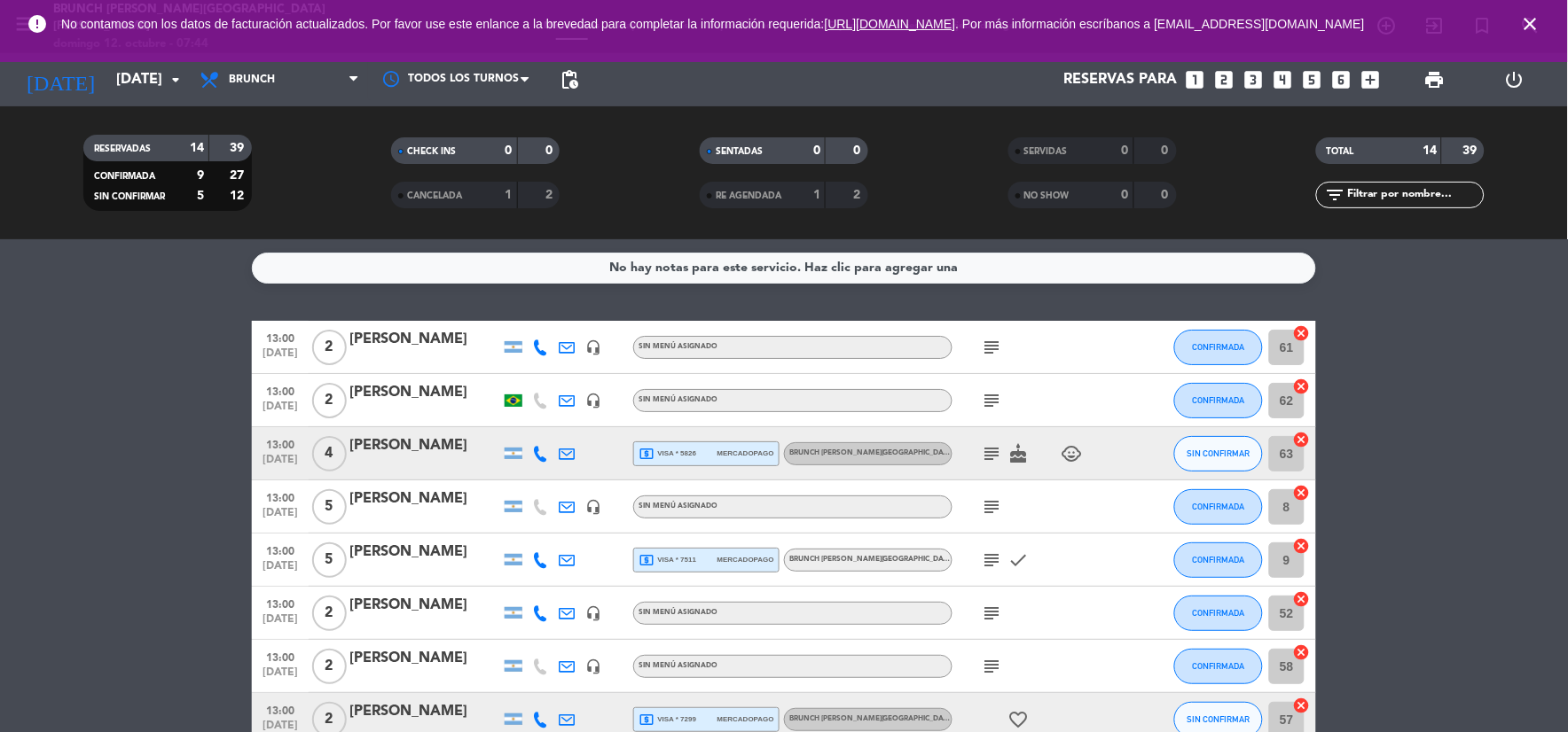
click at [991, 458] on icon "subject" at bounding box center [992, 454] width 22 height 22
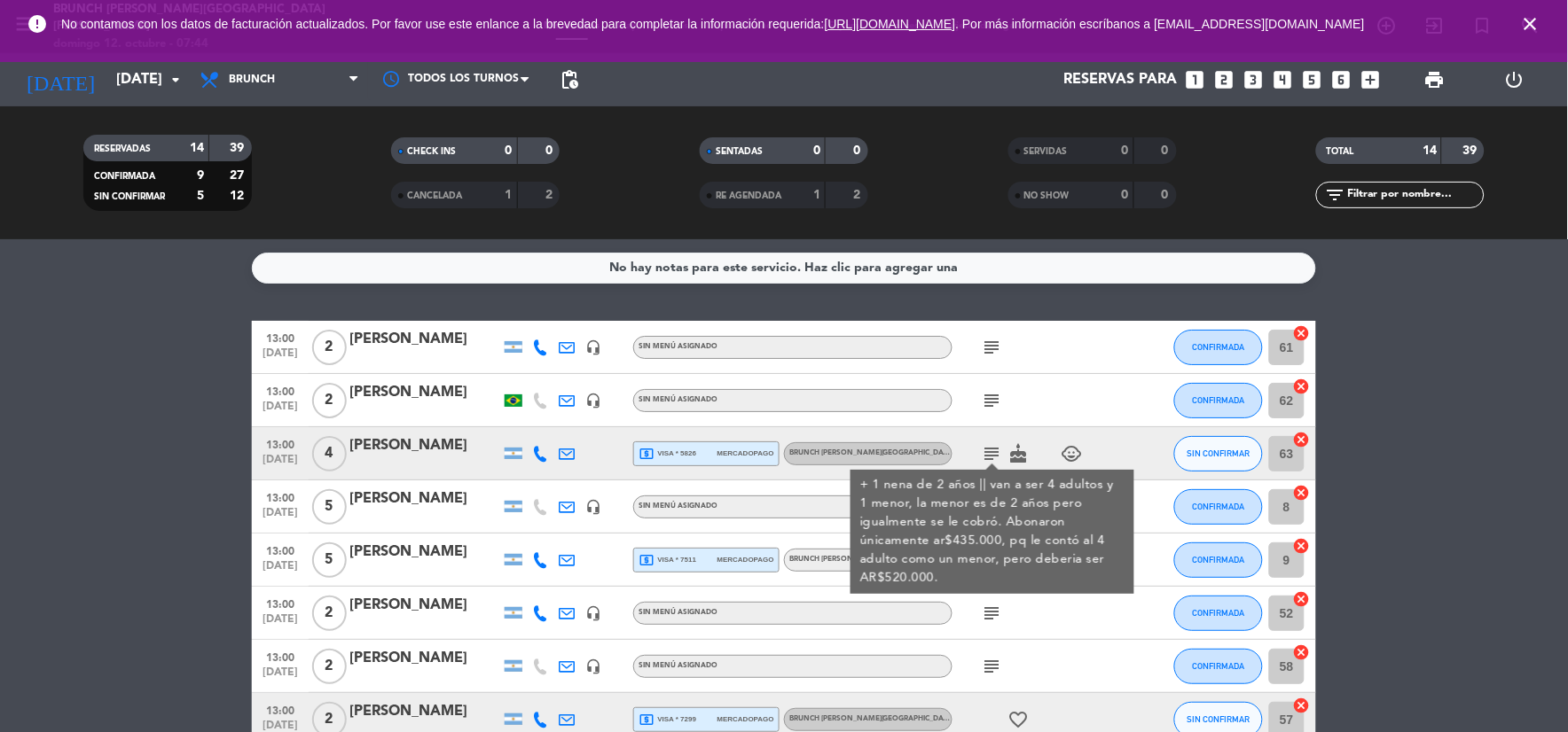
click at [1024, 439] on div "subject + 1 nena de 2 años || van a ser 4 adultos y 1 menor, la menor es de 2 a…" at bounding box center [1033, 454] width 159 height 52
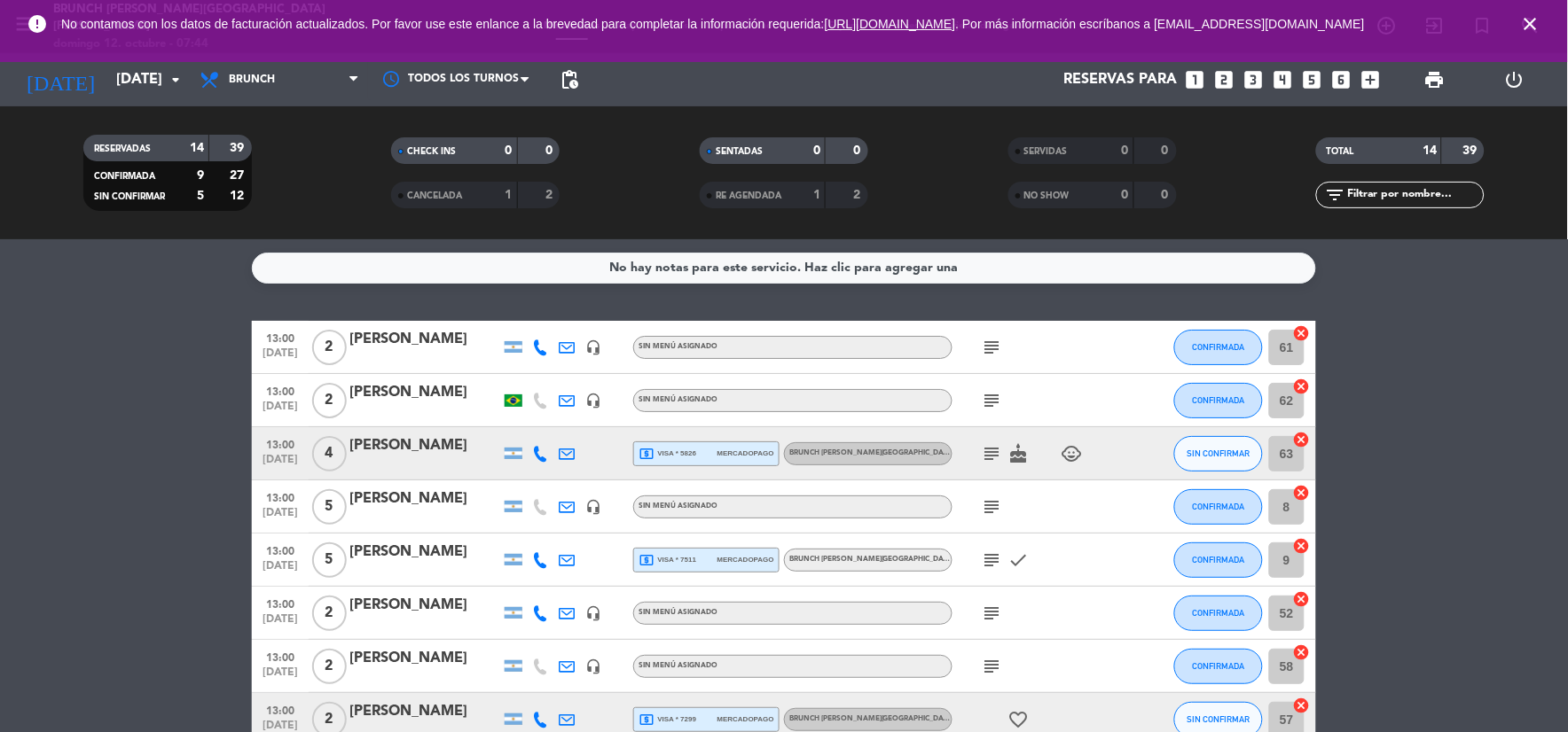
click at [994, 342] on icon "subject" at bounding box center [992, 347] width 22 height 22
click at [990, 408] on icon "subject" at bounding box center [992, 400] width 22 height 22
click at [994, 456] on icon "subject" at bounding box center [992, 454] width 22 height 22
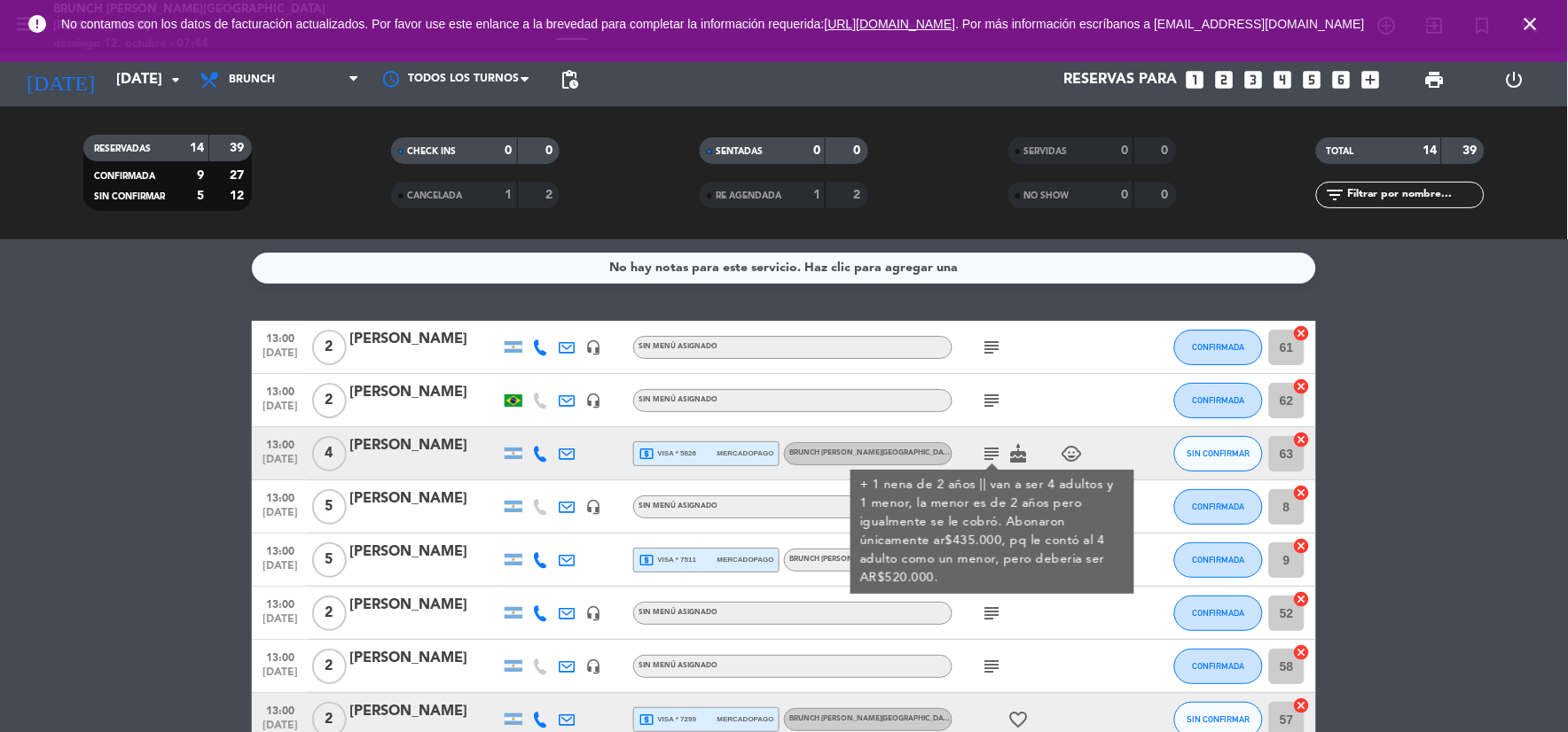
click at [991, 518] on div "+ 1 nena de 2 años || van a ser 4 adultos y 1 menor, la menor es de 2 años pero…" at bounding box center [992, 531] width 265 height 112
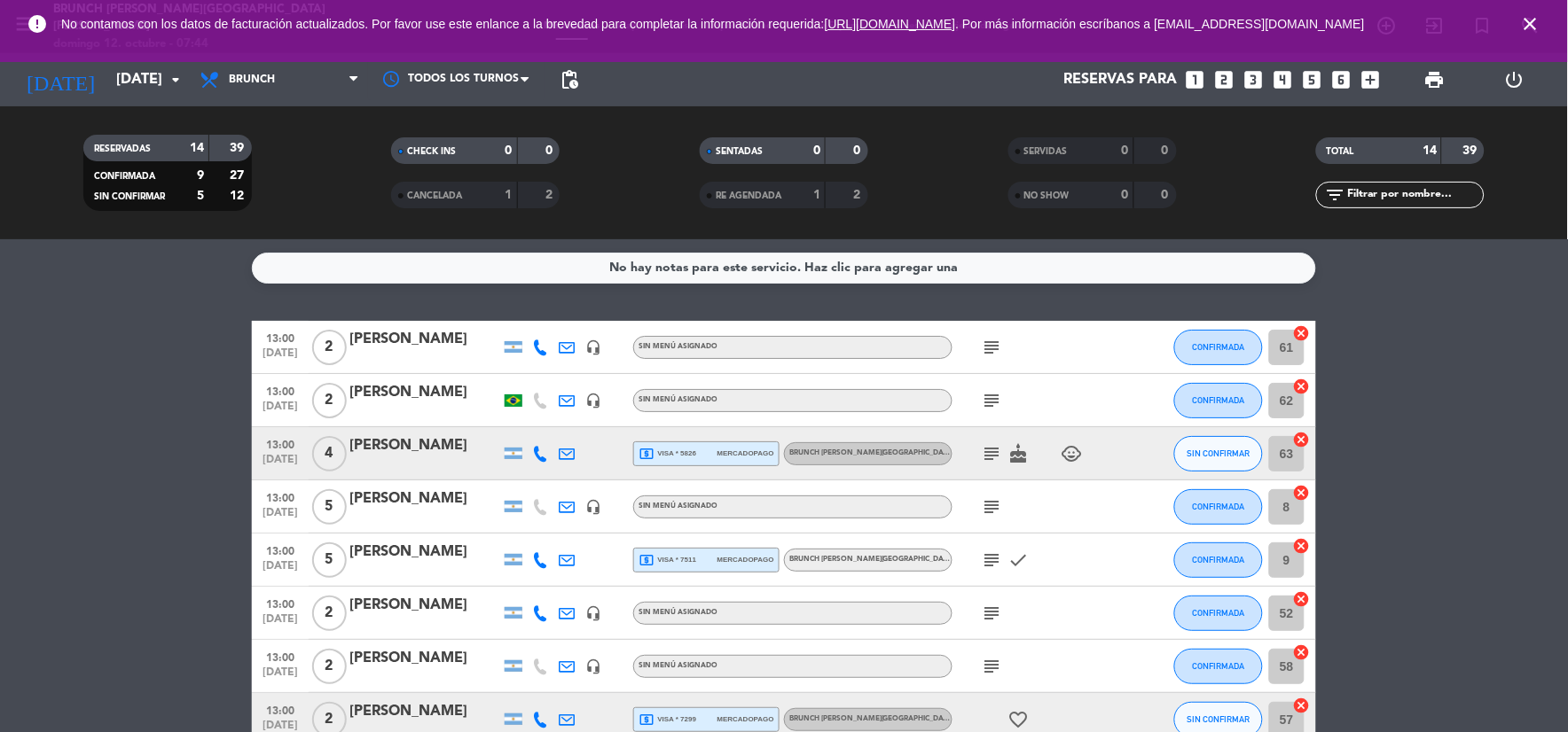
click at [991, 513] on icon "subject" at bounding box center [992, 507] width 22 height 22
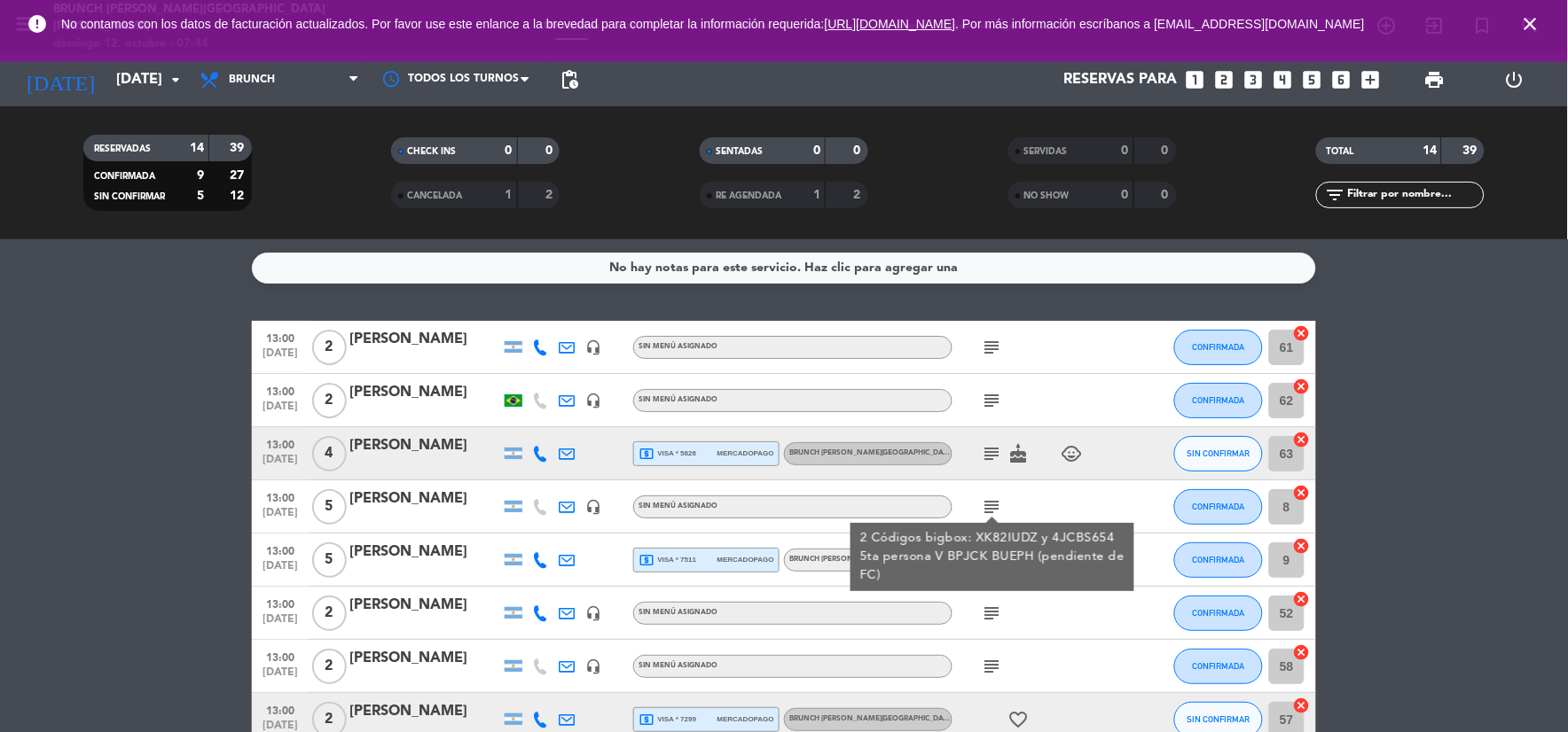
click at [996, 560] on div "2 Códigos bigbox: XK82IUDZ y 4JCBS654 5ta persona V BPJCK BUEPH (pendiente de F…" at bounding box center [992, 558] width 265 height 56
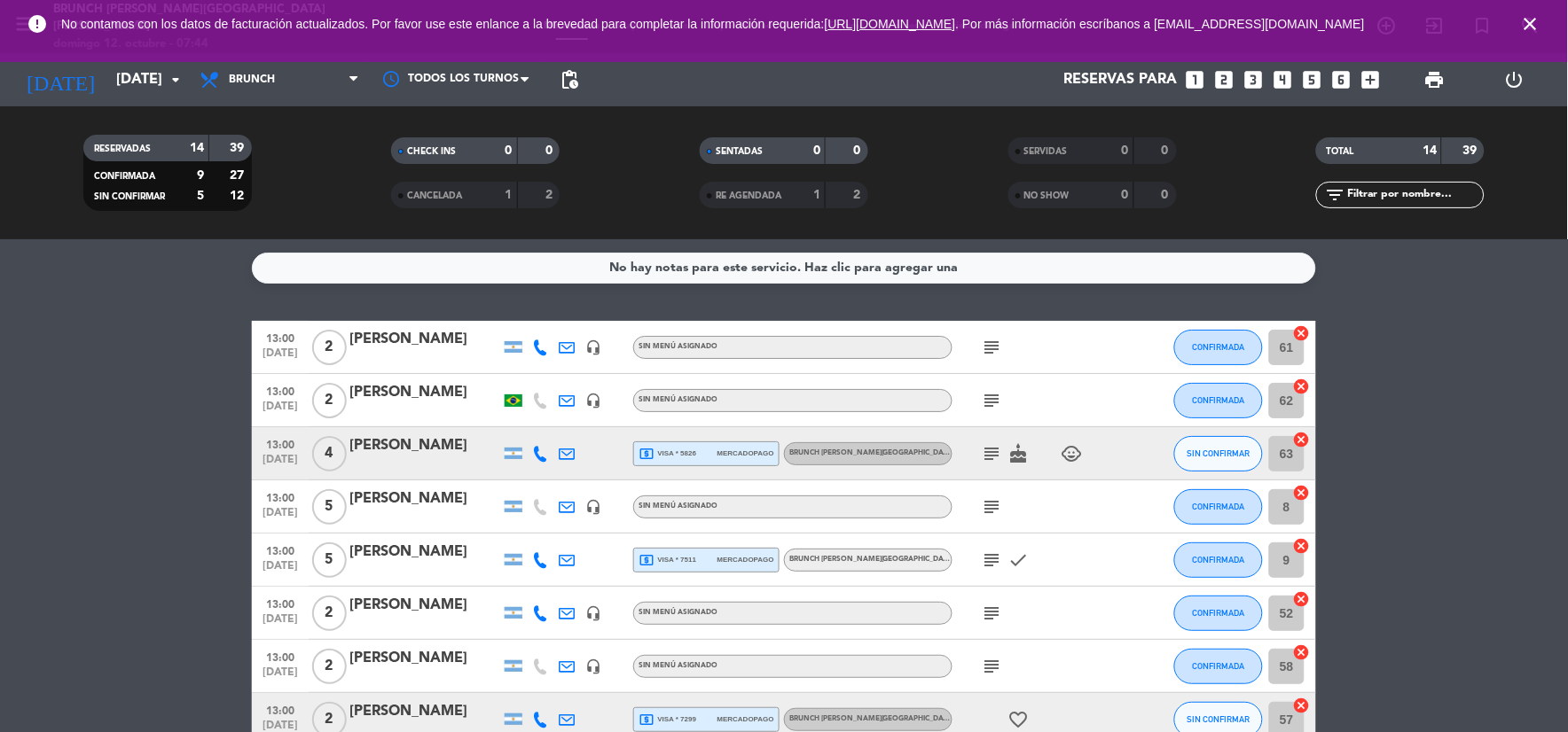
click at [994, 551] on icon "subject" at bounding box center [992, 560] width 22 height 22
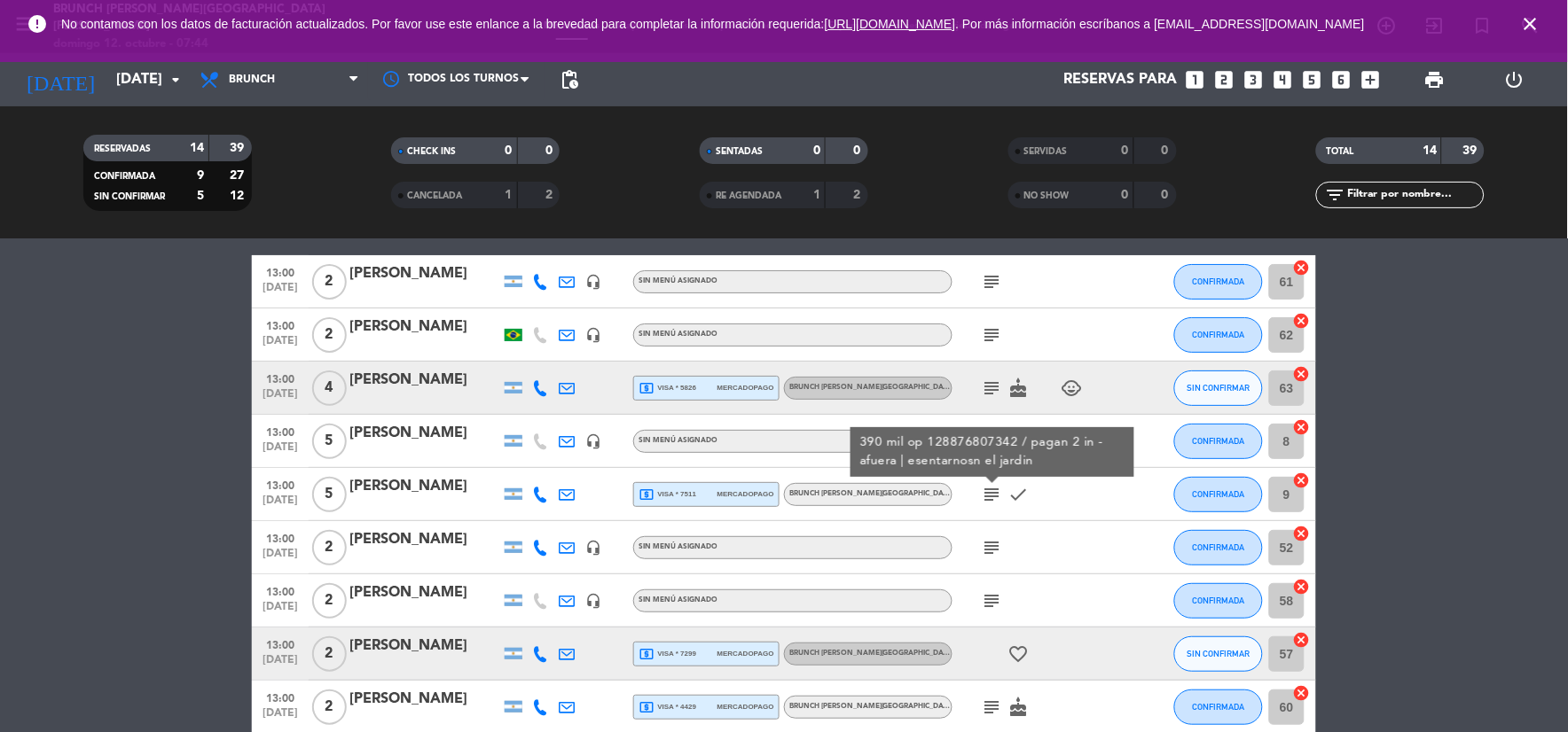
scroll to position [98, 0]
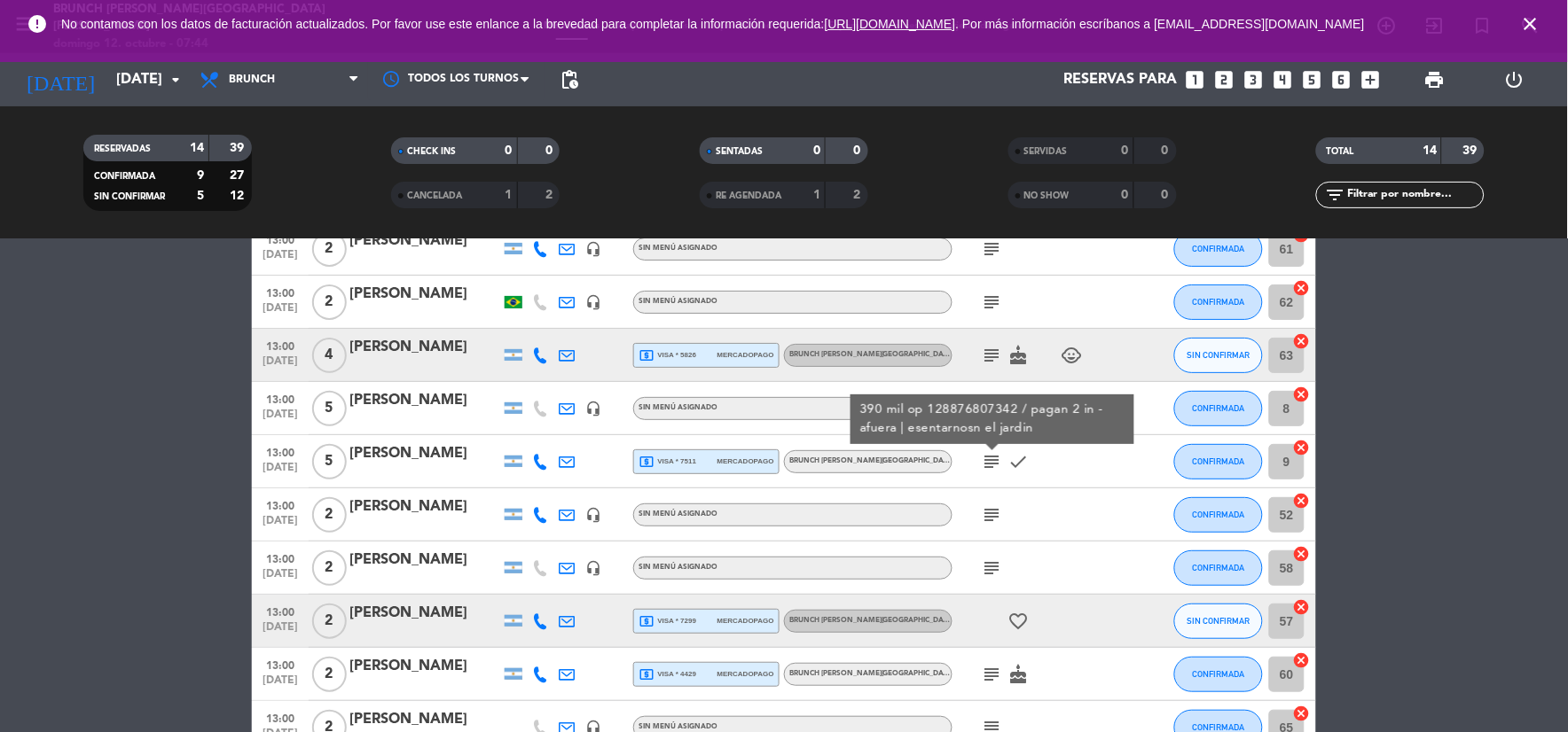
click at [991, 515] on icon "subject" at bounding box center [992, 515] width 22 height 22
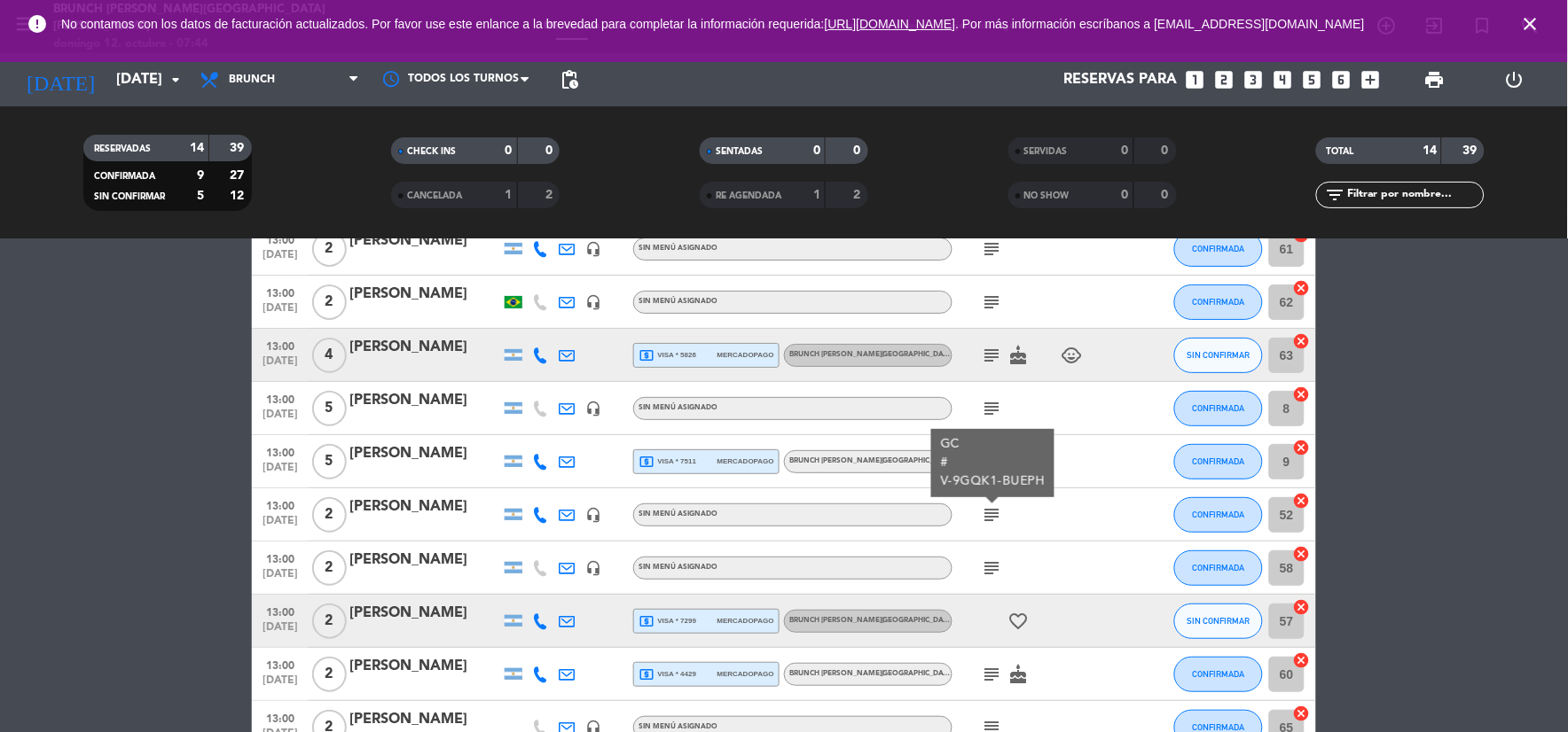
click at [991, 559] on icon "subject" at bounding box center [992, 568] width 22 height 22
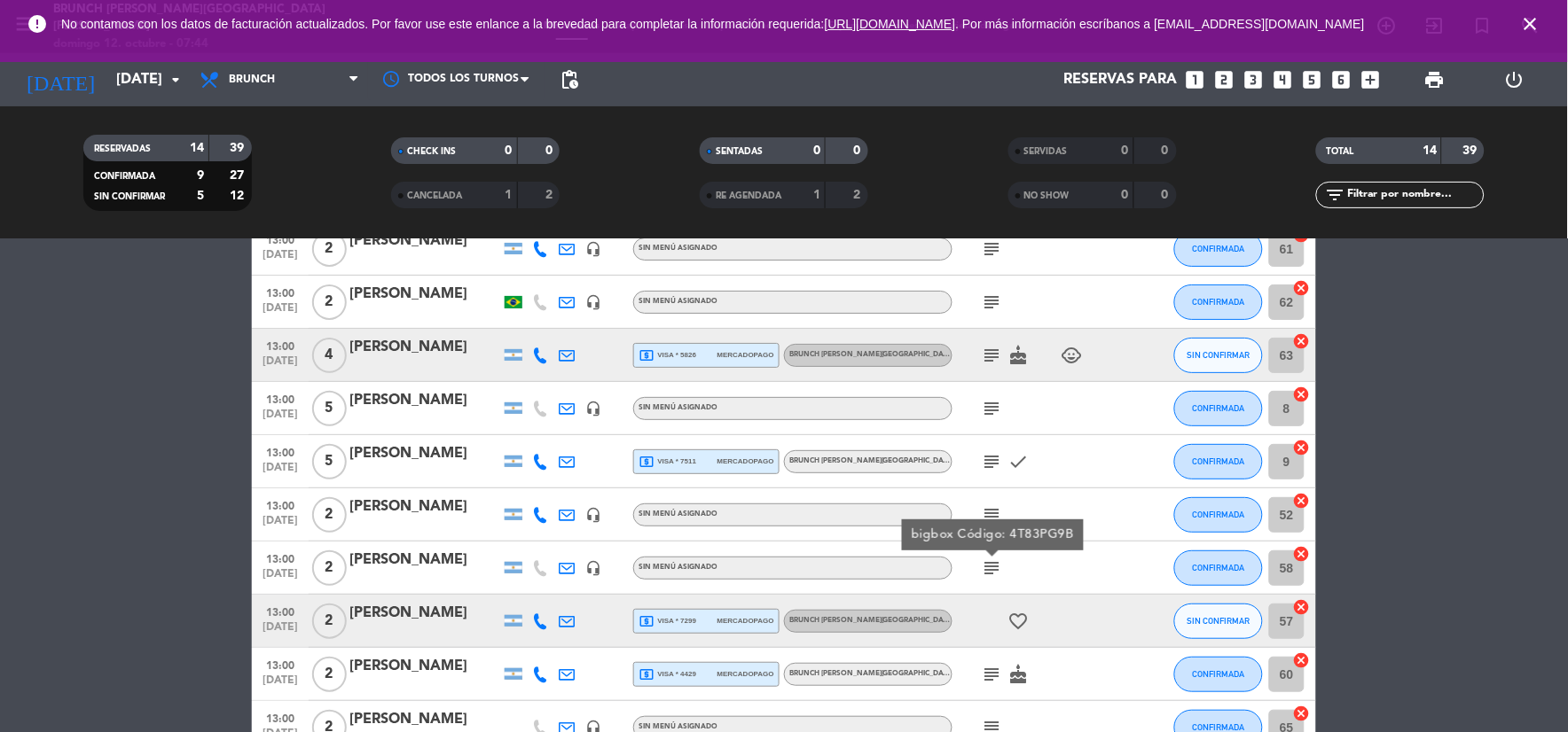
scroll to position [197, 0]
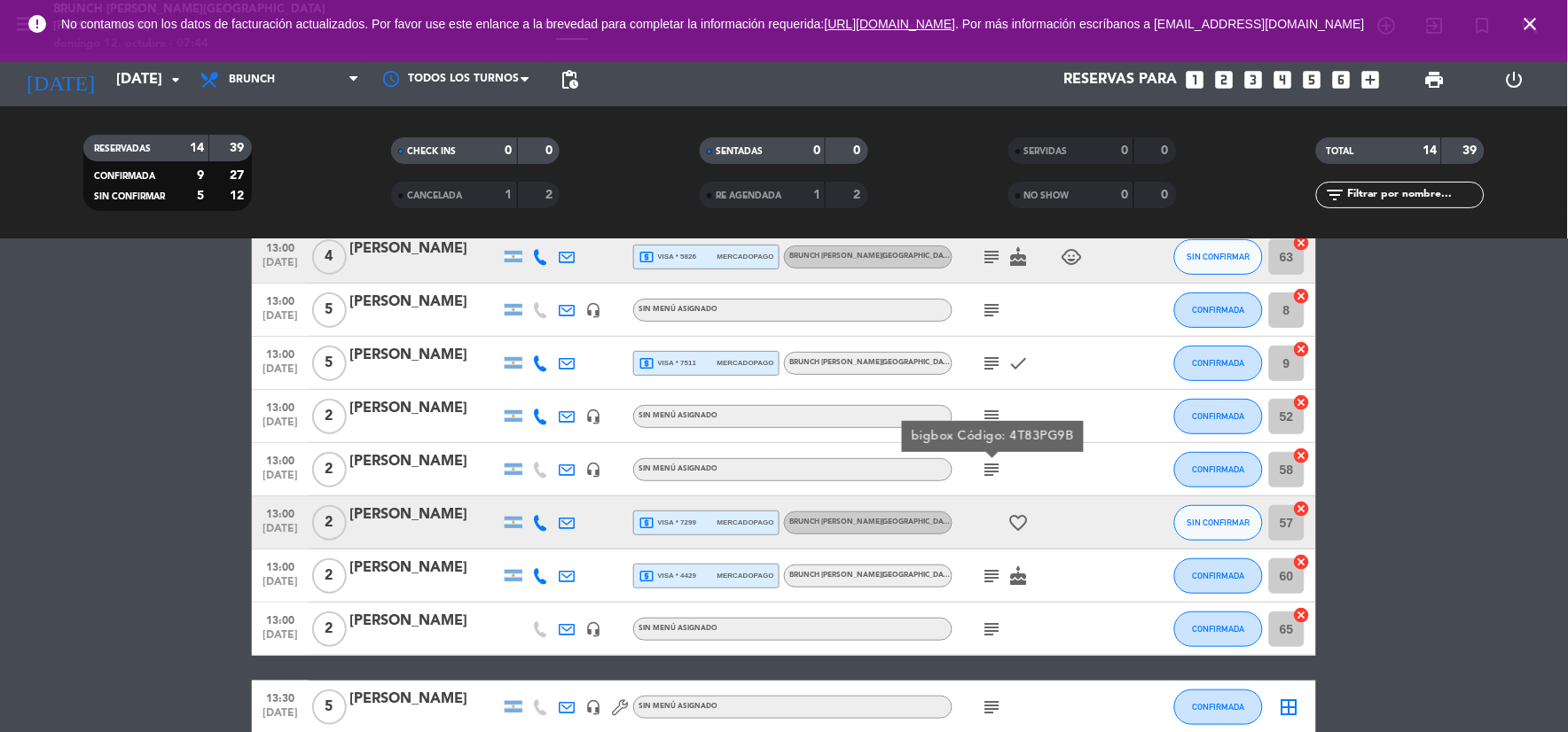
click at [996, 577] on icon "subject" at bounding box center [992, 575] width 22 height 22
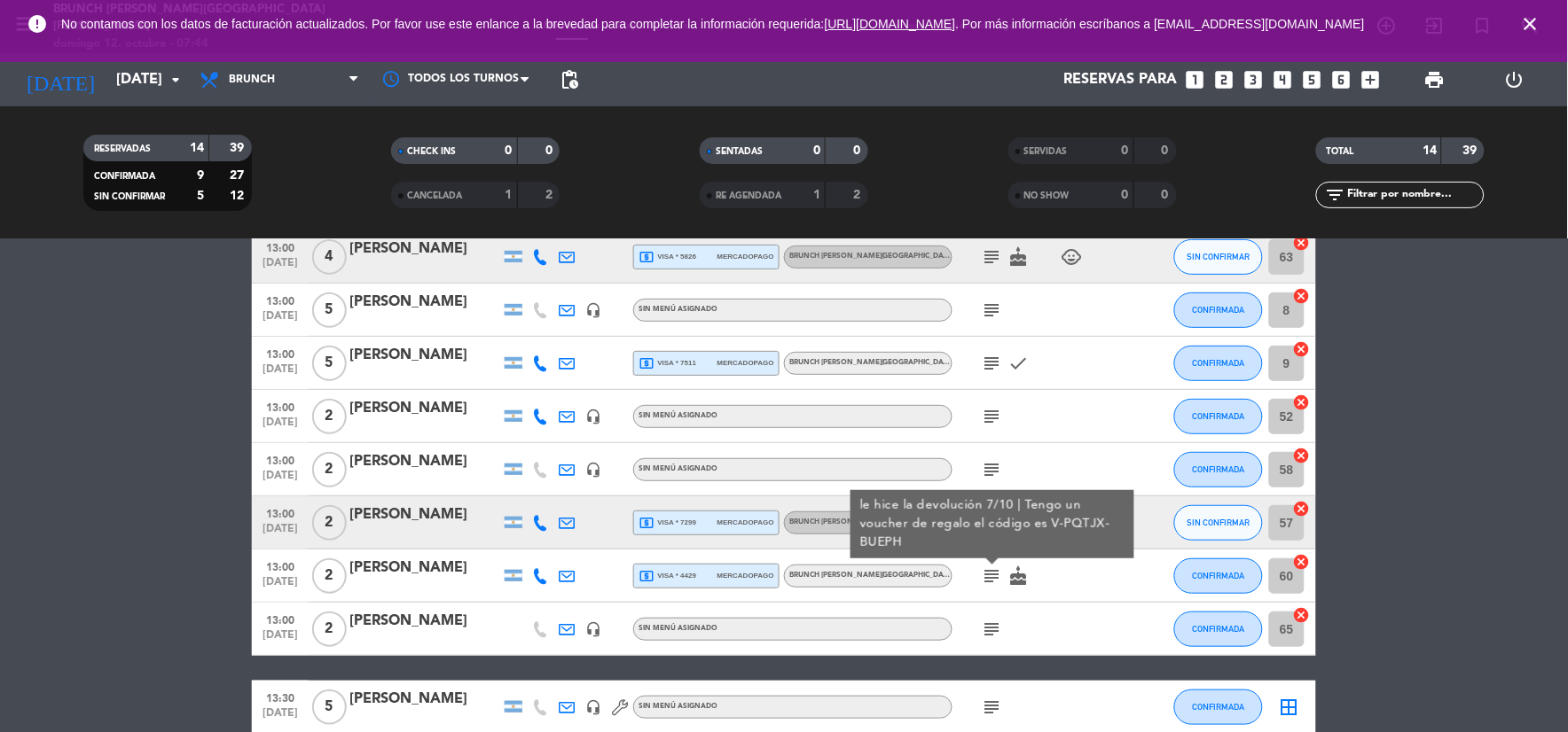
scroll to position [295, 0]
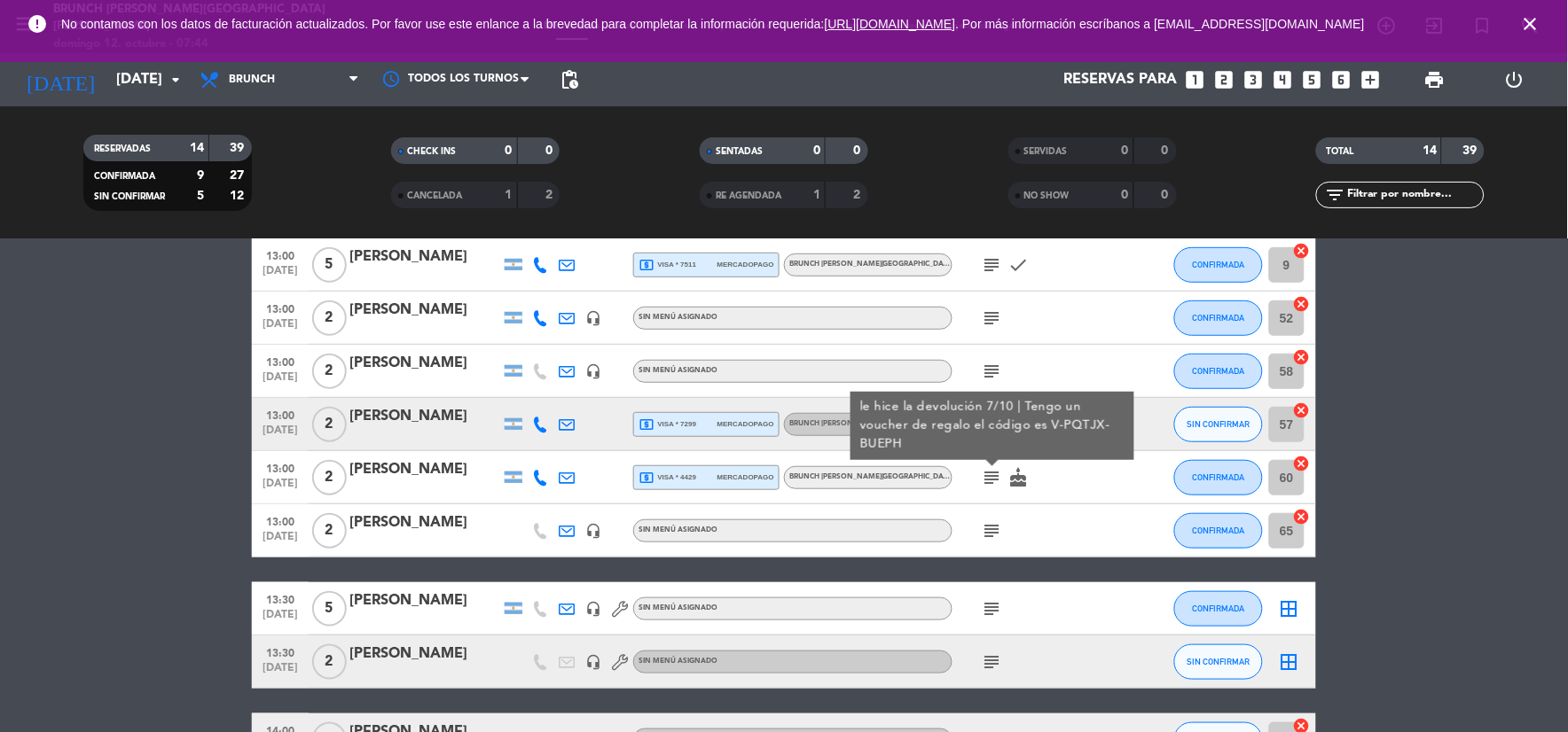
click at [1003, 515] on div "subject" at bounding box center [1033, 530] width 159 height 52
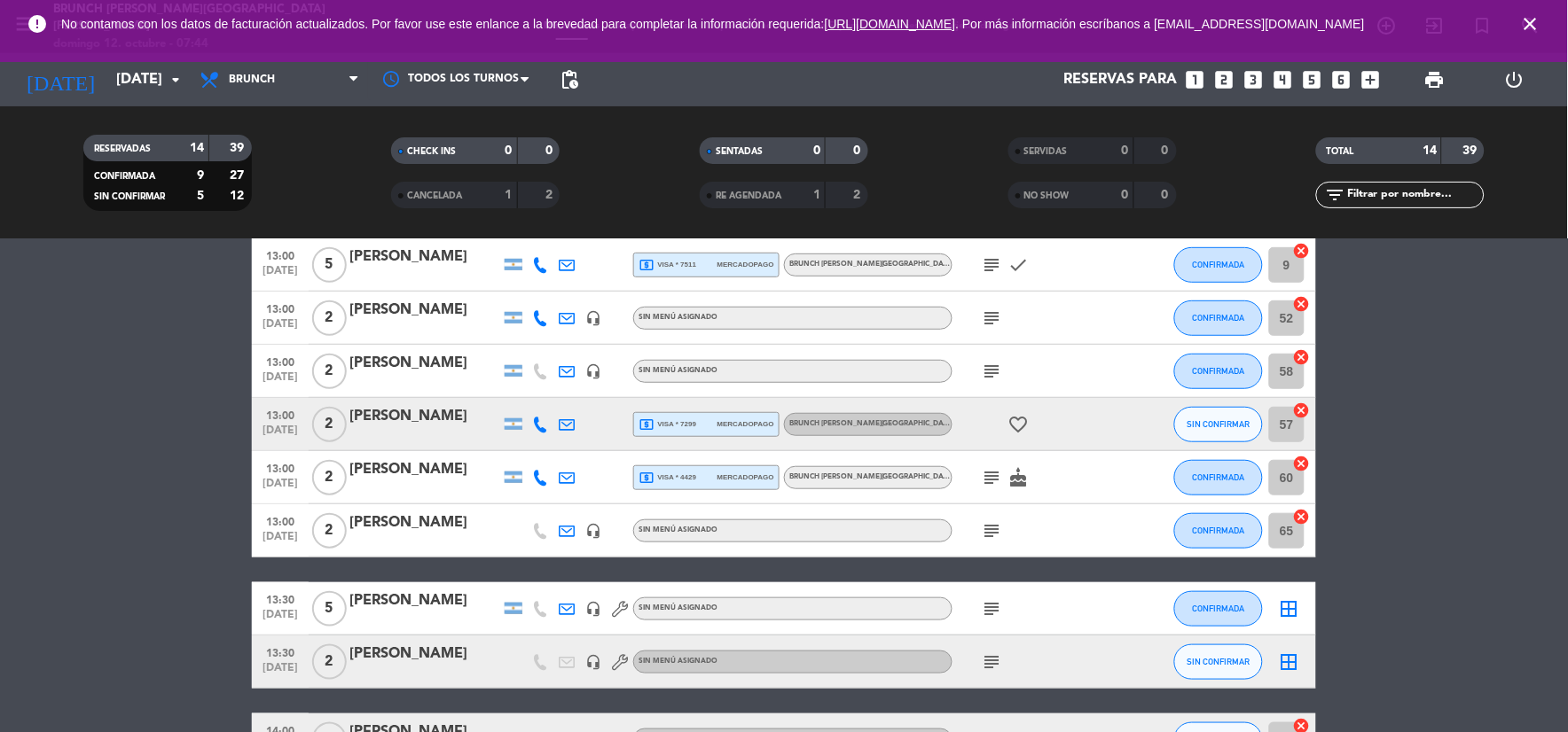
drag, startPoint x: 1001, startPoint y: 518, endPoint x: 997, endPoint y: 538, distance: 20.4
click at [1000, 527] on icon "subject" at bounding box center [992, 530] width 22 height 22
click at [985, 598] on icon "subject" at bounding box center [992, 608] width 22 height 22
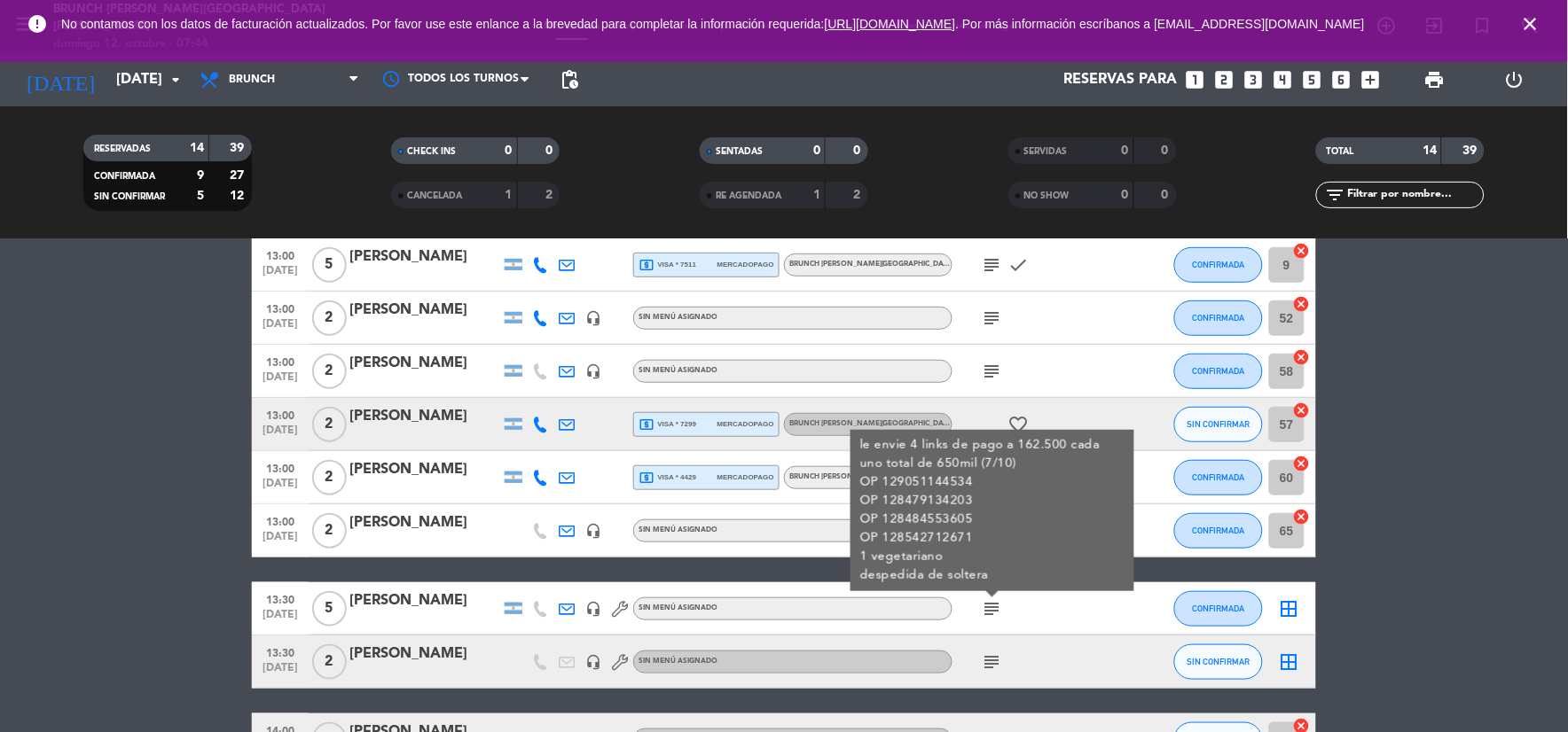
scroll to position [394, 0]
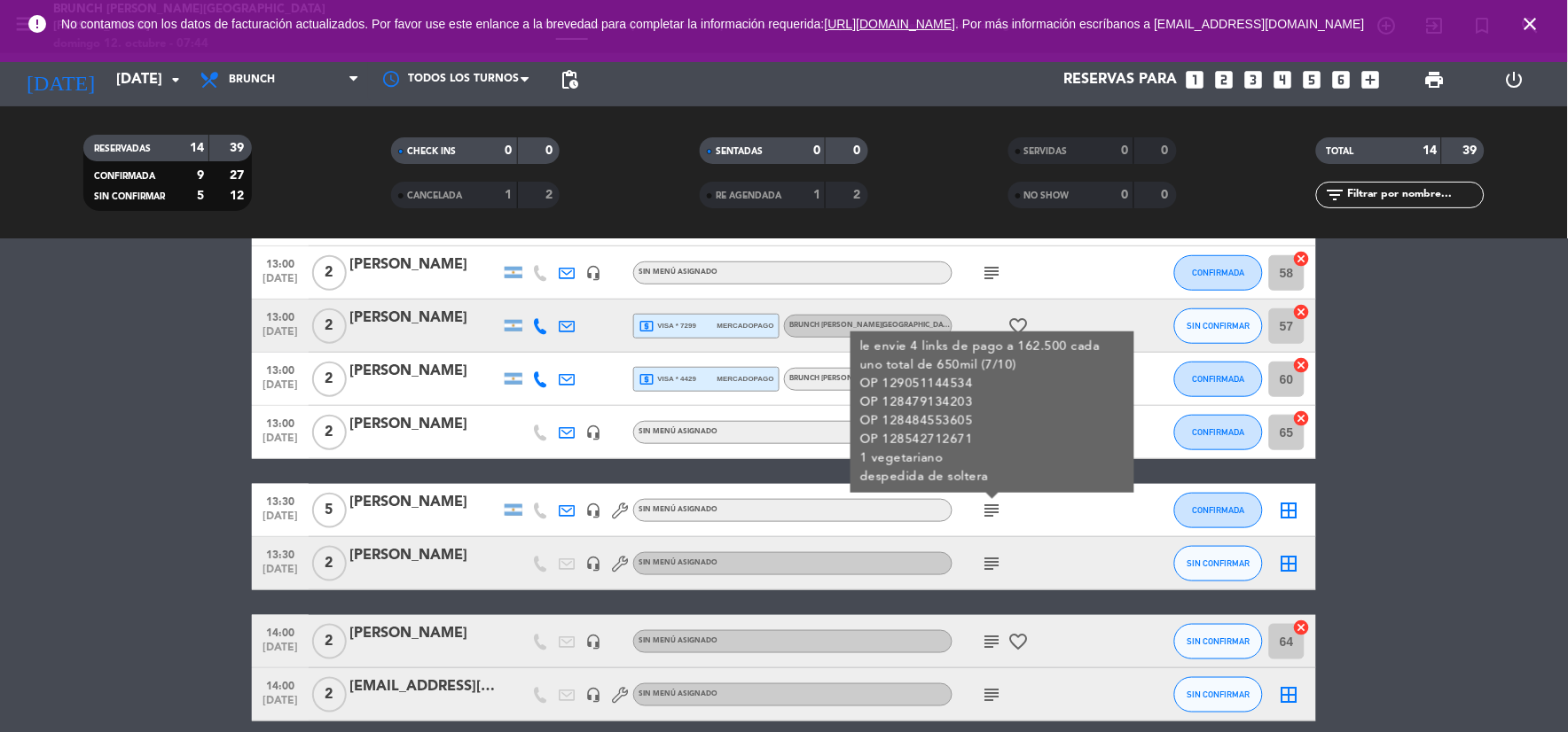
click at [980, 565] on span "subject" at bounding box center [992, 563] width 26 height 22
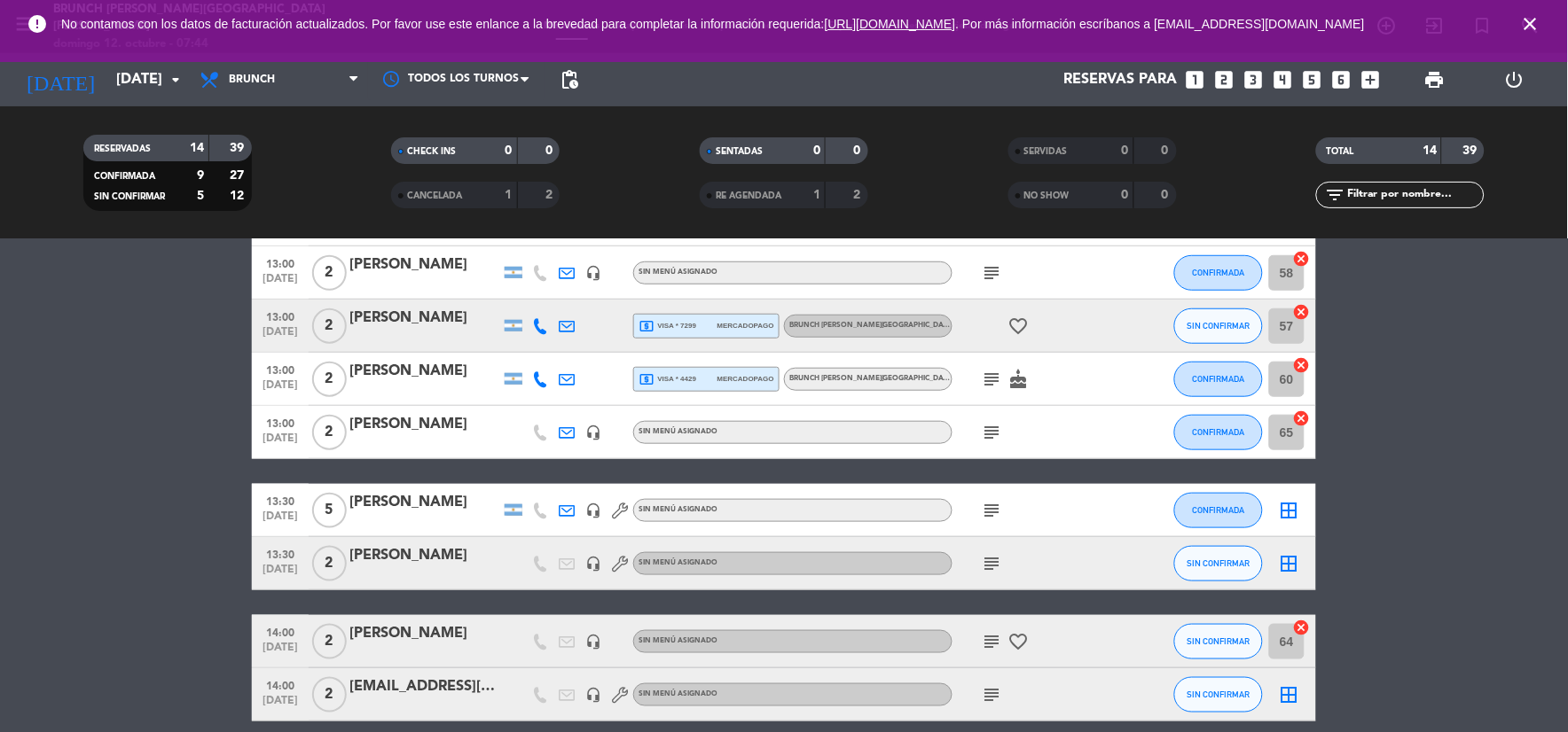
click at [983, 567] on icon "subject" at bounding box center [992, 563] width 22 height 22
drag, startPoint x: 983, startPoint y: 567, endPoint x: 997, endPoint y: 651, distance: 85.2
click at [998, 652] on div "subject favorite_border" at bounding box center [1033, 641] width 159 height 52
drag, startPoint x: 997, startPoint y: 651, endPoint x: 999, endPoint y: 494, distance: 157.0
click at [999, 494] on div "subject" at bounding box center [1033, 510] width 159 height 52
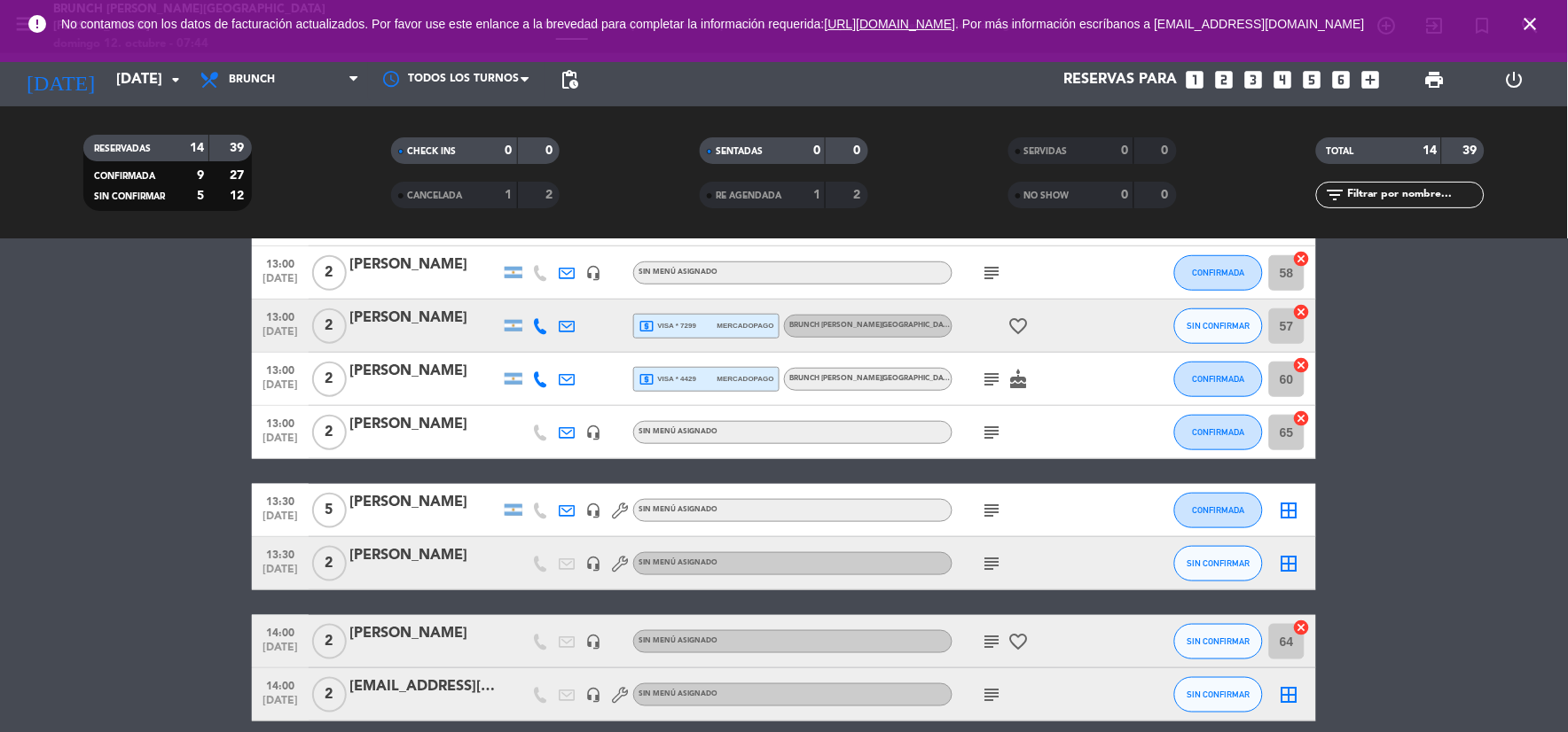
click at [999, 513] on icon "subject" at bounding box center [992, 510] width 22 height 22
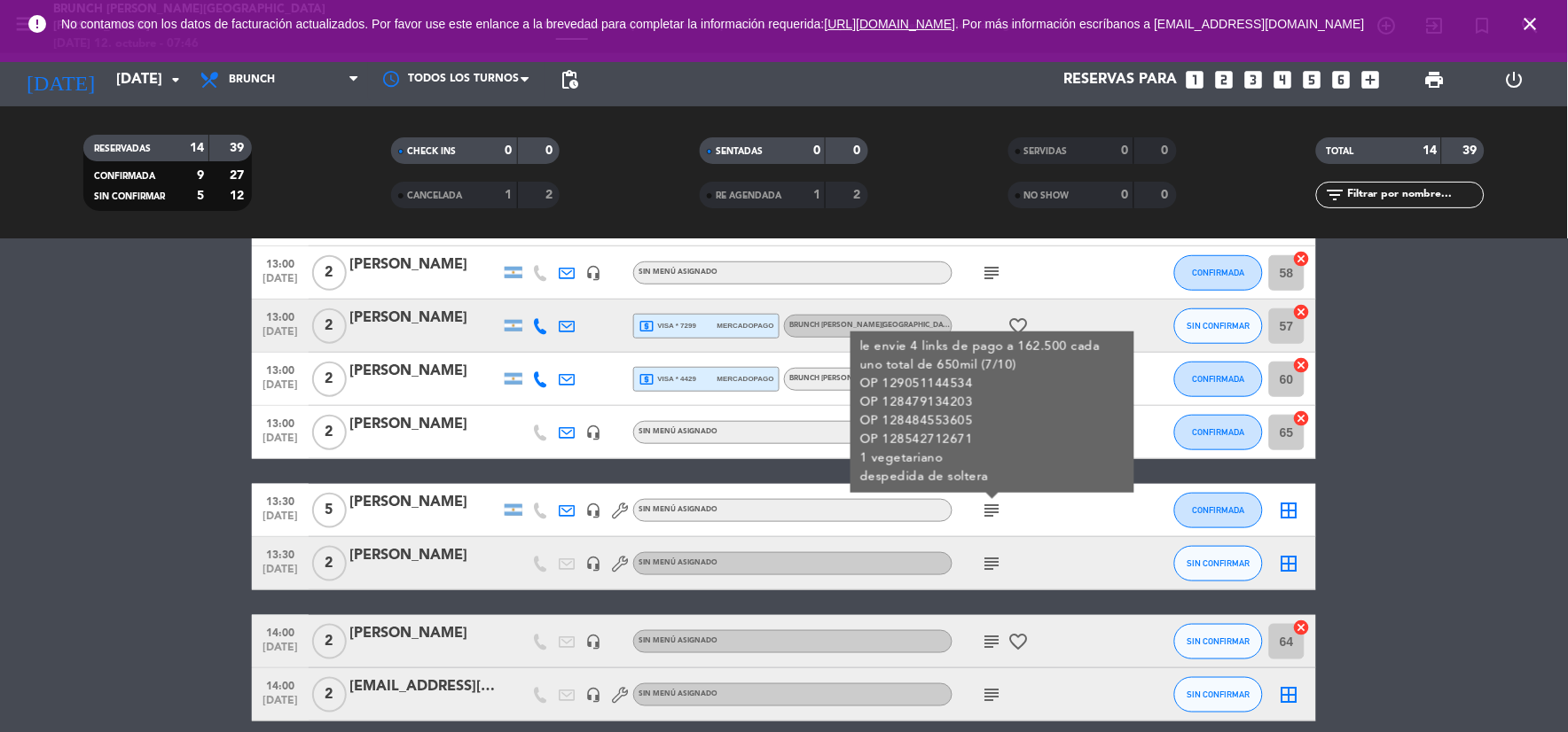
click at [571, 509] on icon at bounding box center [566, 510] width 16 height 16
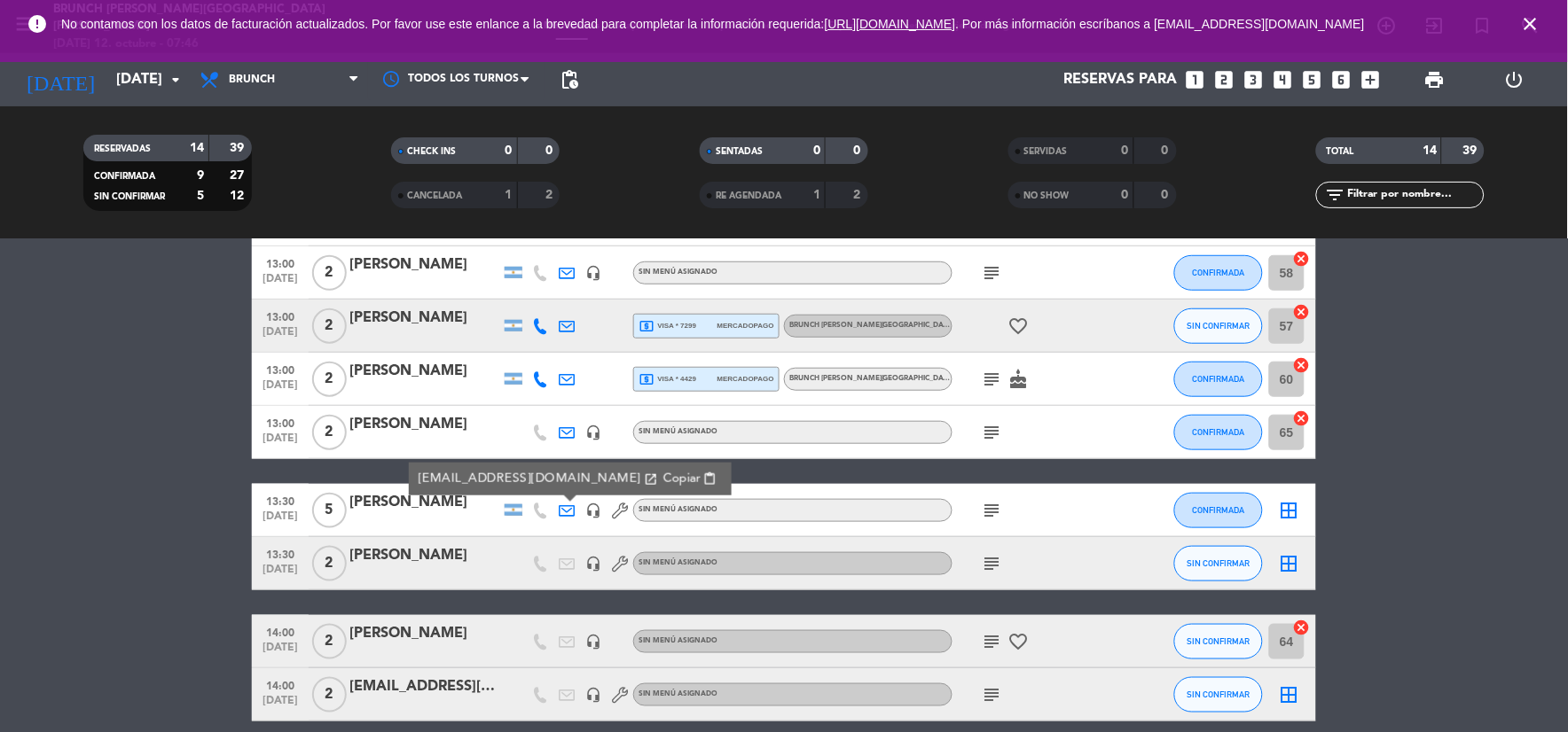
click at [592, 508] on icon "headset_mic" at bounding box center [593, 510] width 16 height 16
click at [991, 515] on icon "subject" at bounding box center [992, 510] width 22 height 22
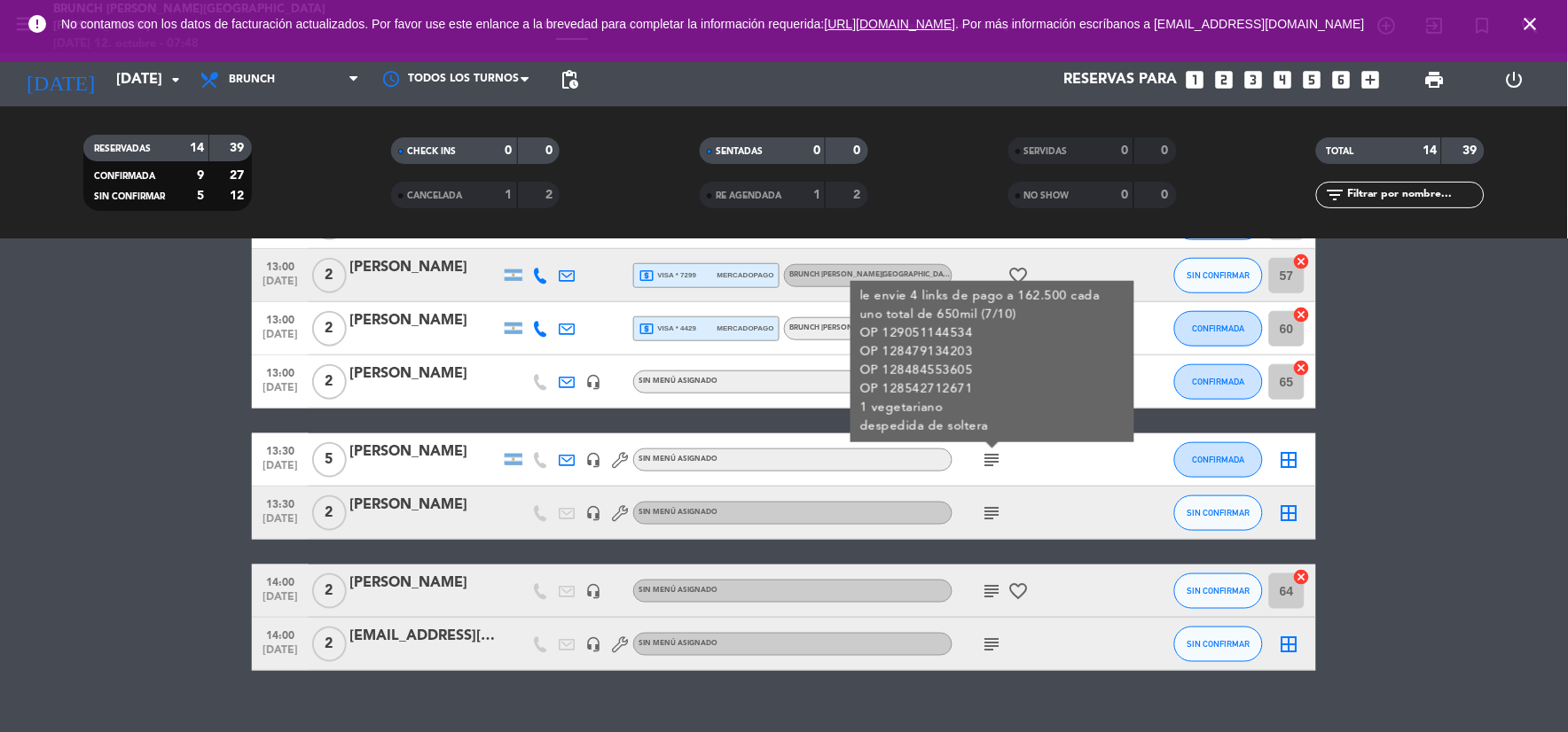
scroll to position [471, 0]
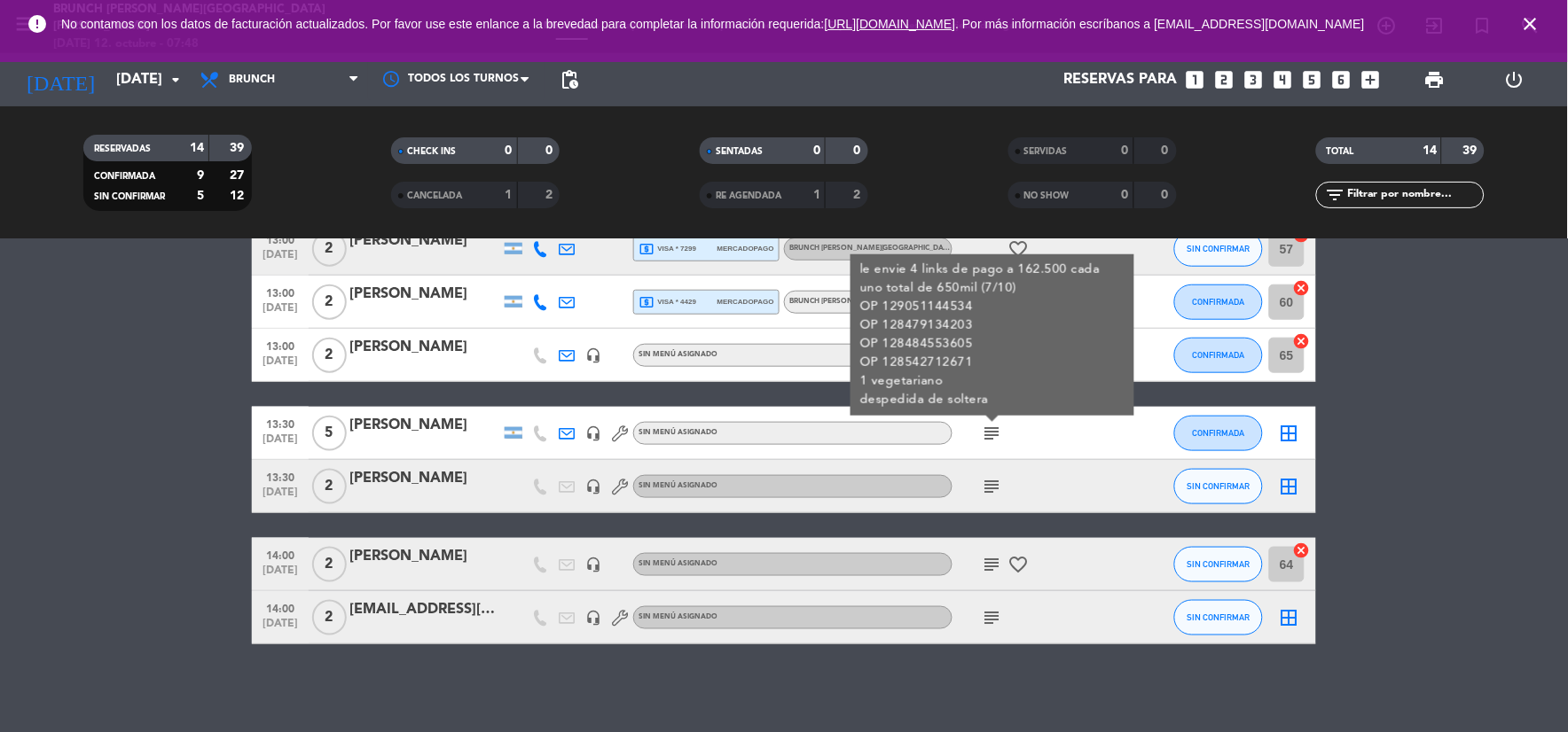
drag, startPoint x: 1455, startPoint y: 456, endPoint x: 1425, endPoint y: 453, distance: 30.1
click at [1455, 456] on bookings-row "13:00 [DATE] 2 [PERSON_NAME] headset_mic Sin menú asignado subject CONFIRMADA 6…" at bounding box center [784, 247] width 1568 height 795
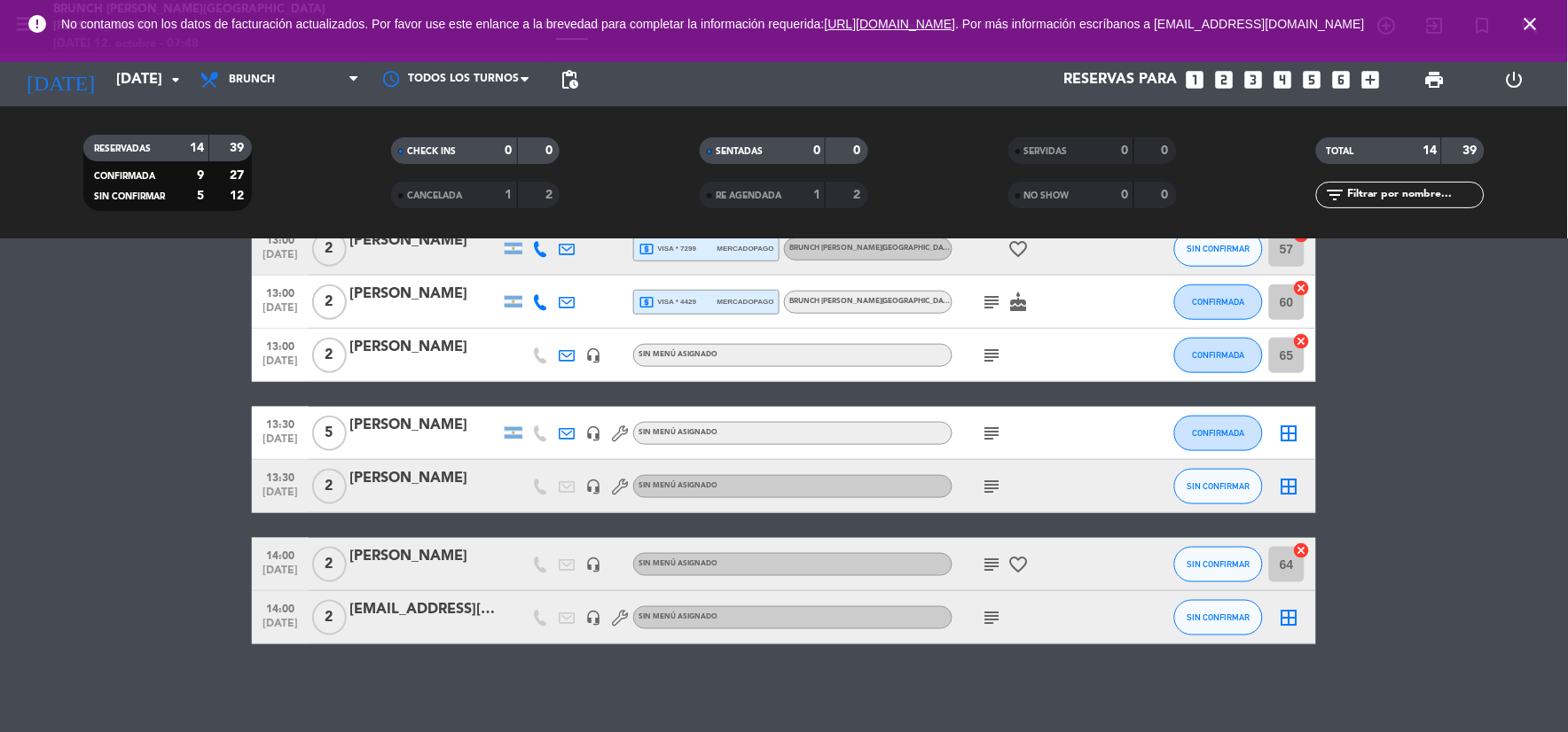
scroll to position [0, 0]
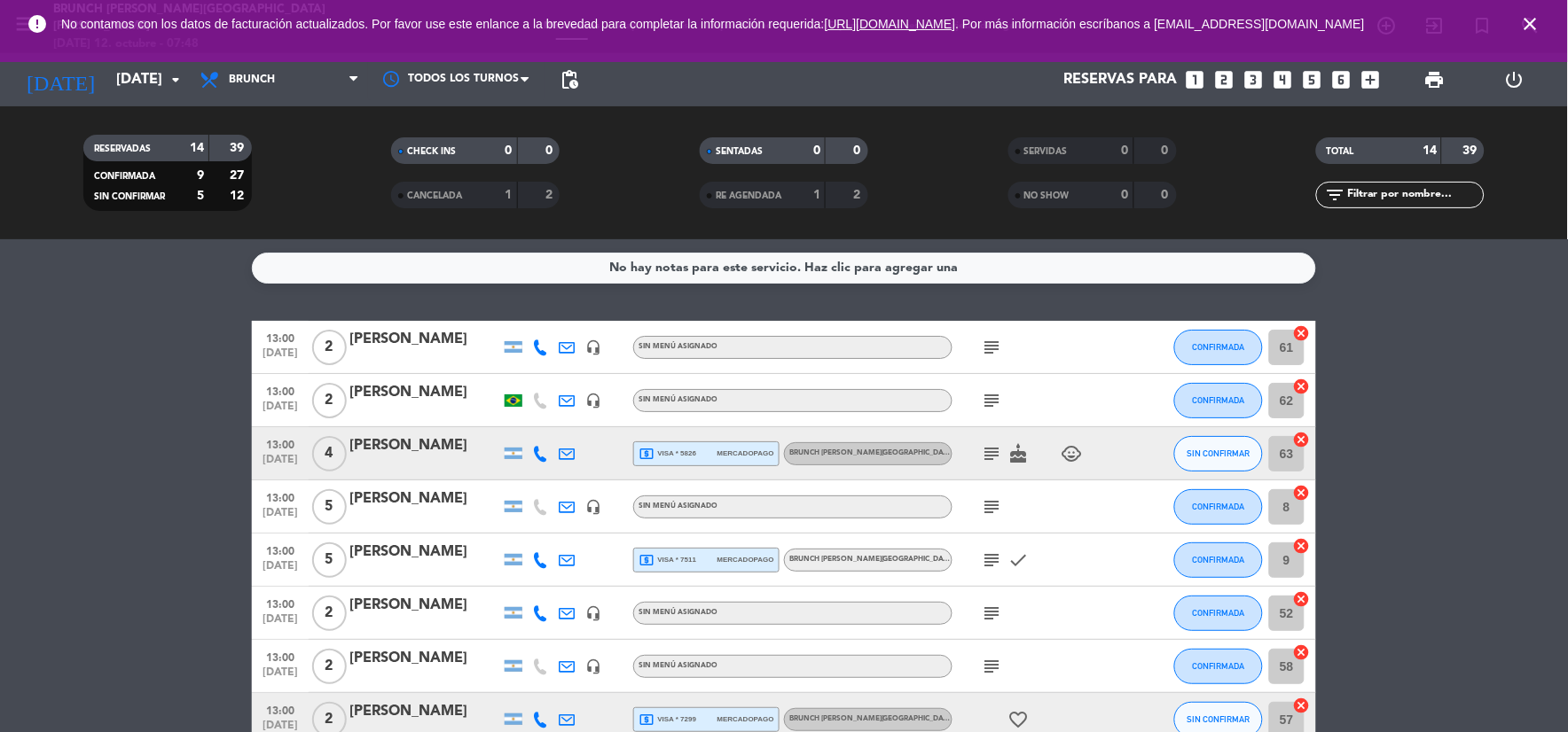
click at [989, 340] on icon "subject" at bounding box center [992, 347] width 22 height 22
click at [995, 401] on icon "subject" at bounding box center [992, 400] width 22 height 22
click at [988, 449] on icon "subject" at bounding box center [992, 454] width 22 height 22
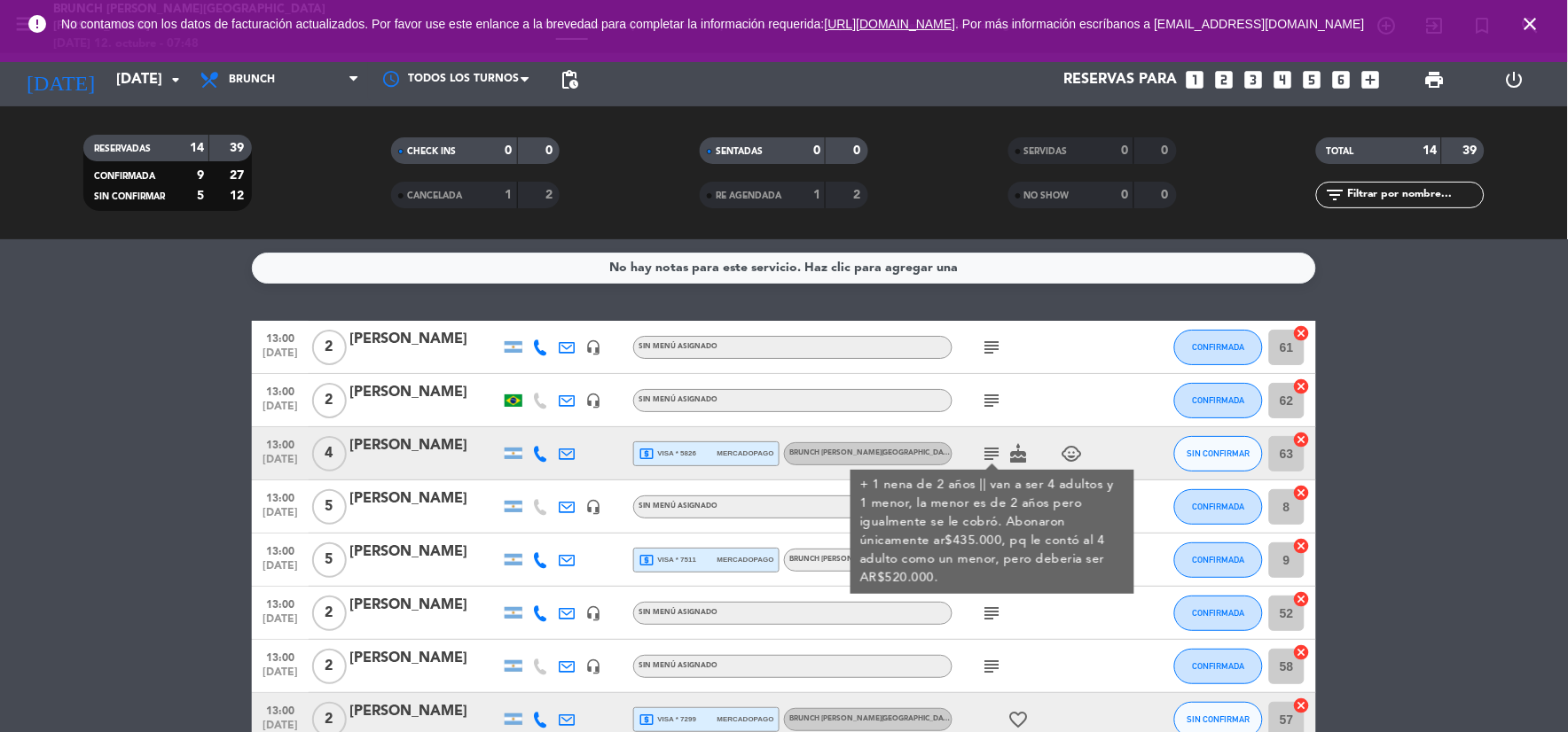
click at [990, 351] on icon "subject" at bounding box center [992, 347] width 22 height 22
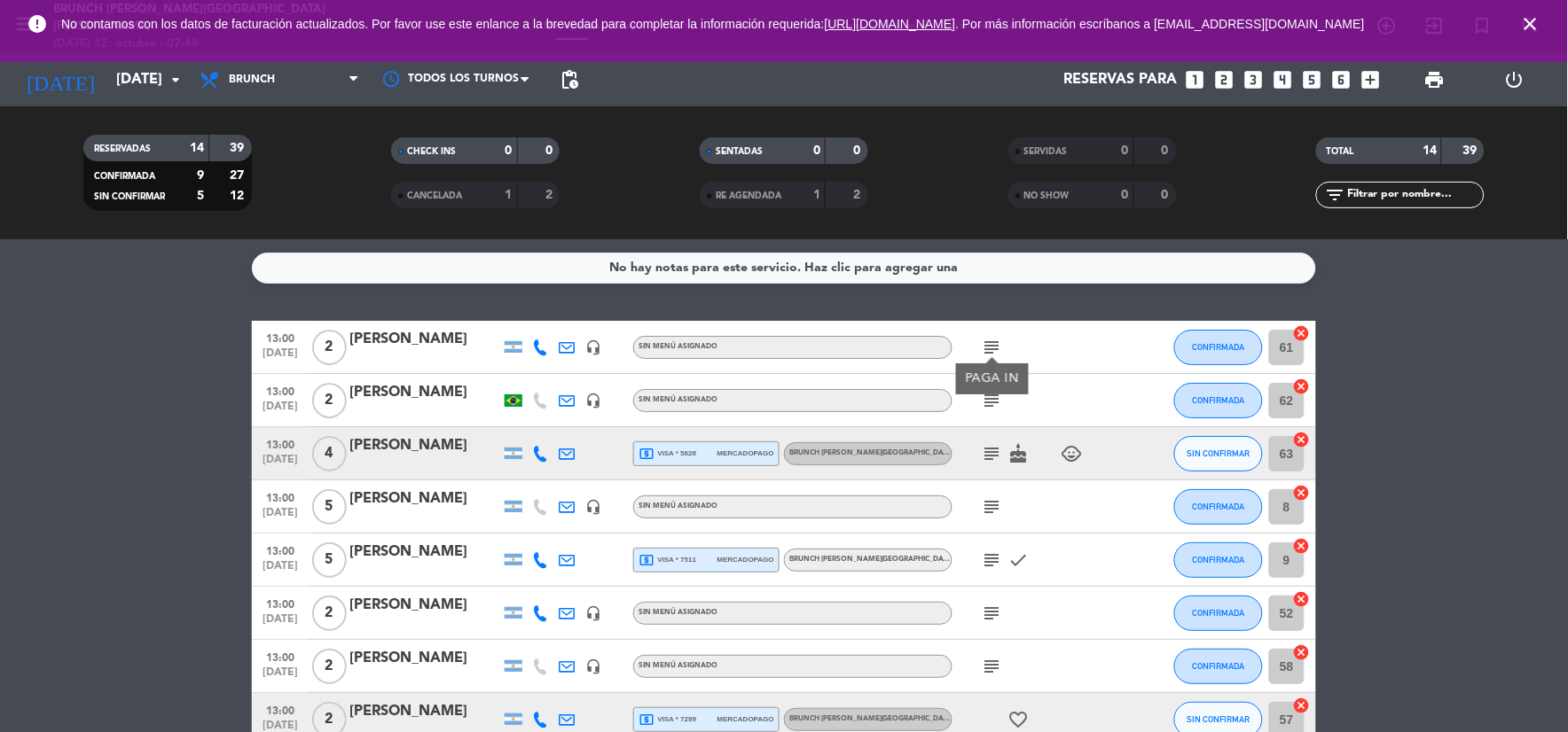
drag, startPoint x: 990, startPoint y: 351, endPoint x: 994, endPoint y: 396, distance: 45.2
click at [994, 396] on icon "subject" at bounding box center [992, 400] width 22 height 22
click at [995, 458] on icon "subject" at bounding box center [992, 454] width 22 height 22
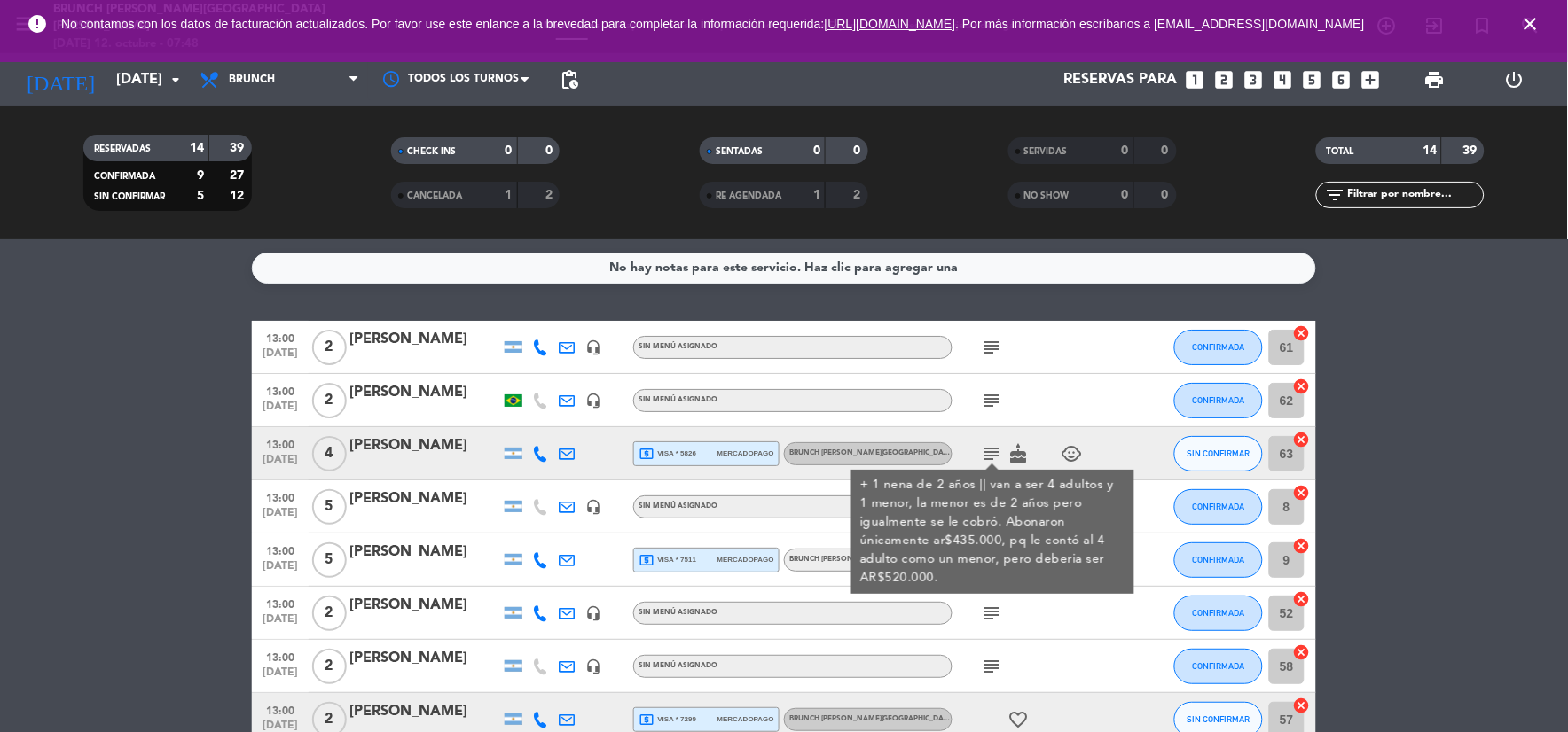
drag, startPoint x: 995, startPoint y: 458, endPoint x: 1049, endPoint y: 449, distance: 54.7
click at [1049, 449] on div "subject + 1 nena de 2 años || van a ser 4 adultos y 1 menor, la menor es de 2 a…" at bounding box center [1033, 454] width 159 height 52
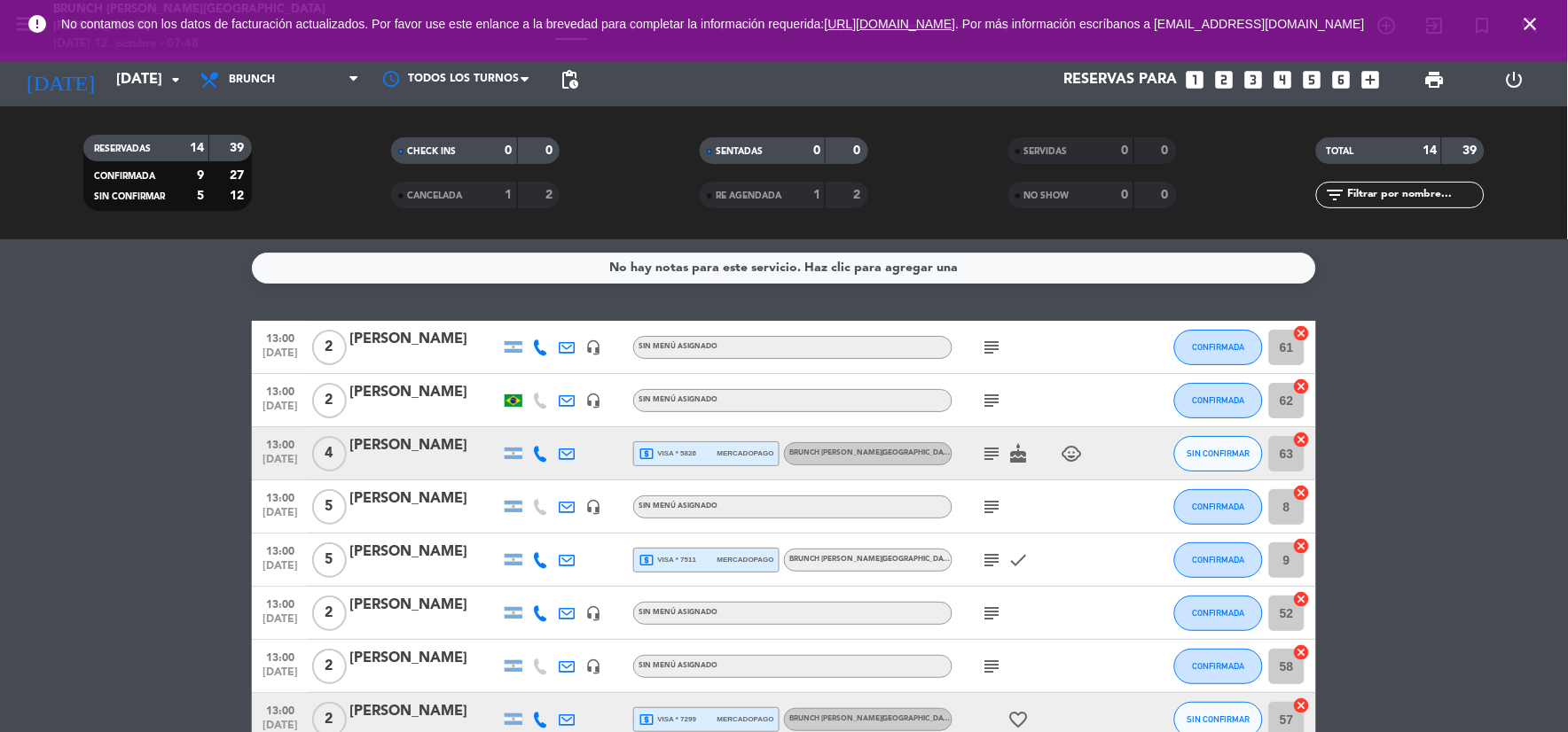
click at [1065, 449] on icon "child_care" at bounding box center [1072, 454] width 22 height 22
click at [982, 503] on icon "subject" at bounding box center [992, 507] width 22 height 22
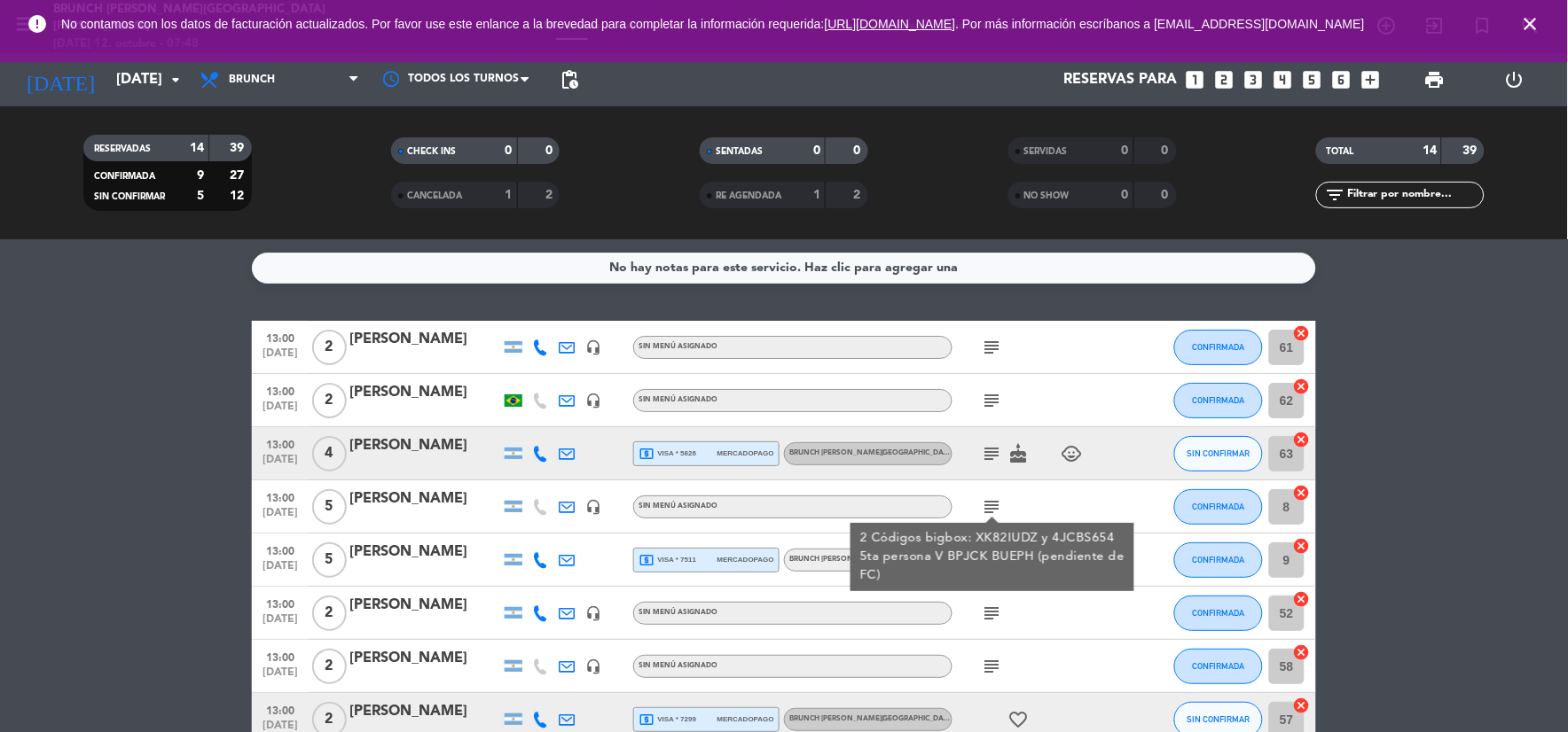
click at [990, 550] on div "2 Códigos bigbox: XK82IUDZ y 4JCBS654 5ta persona V BPJCK BUEPH (pendiente de F…" at bounding box center [992, 558] width 265 height 56
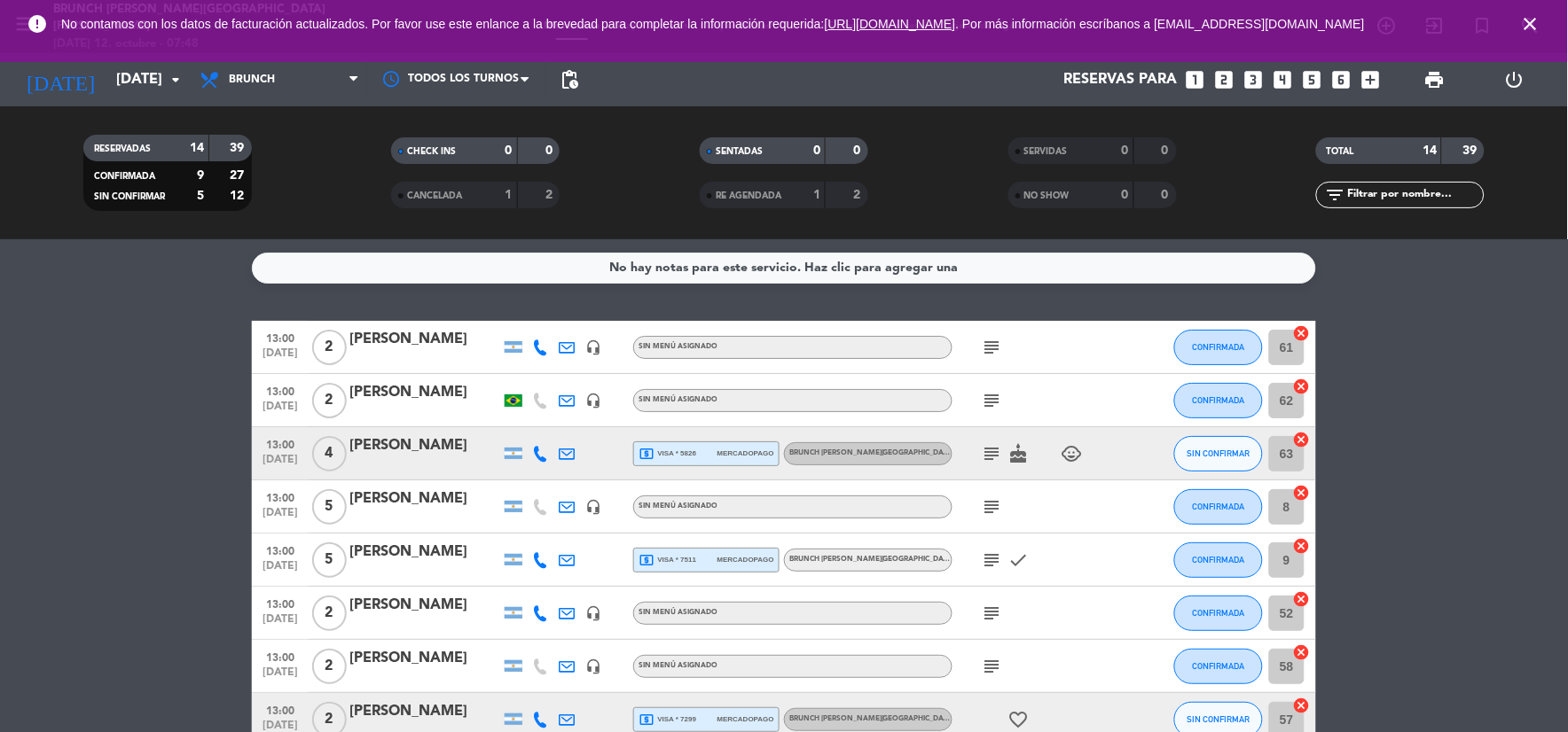
click at [990, 550] on icon "subject" at bounding box center [992, 560] width 22 height 22
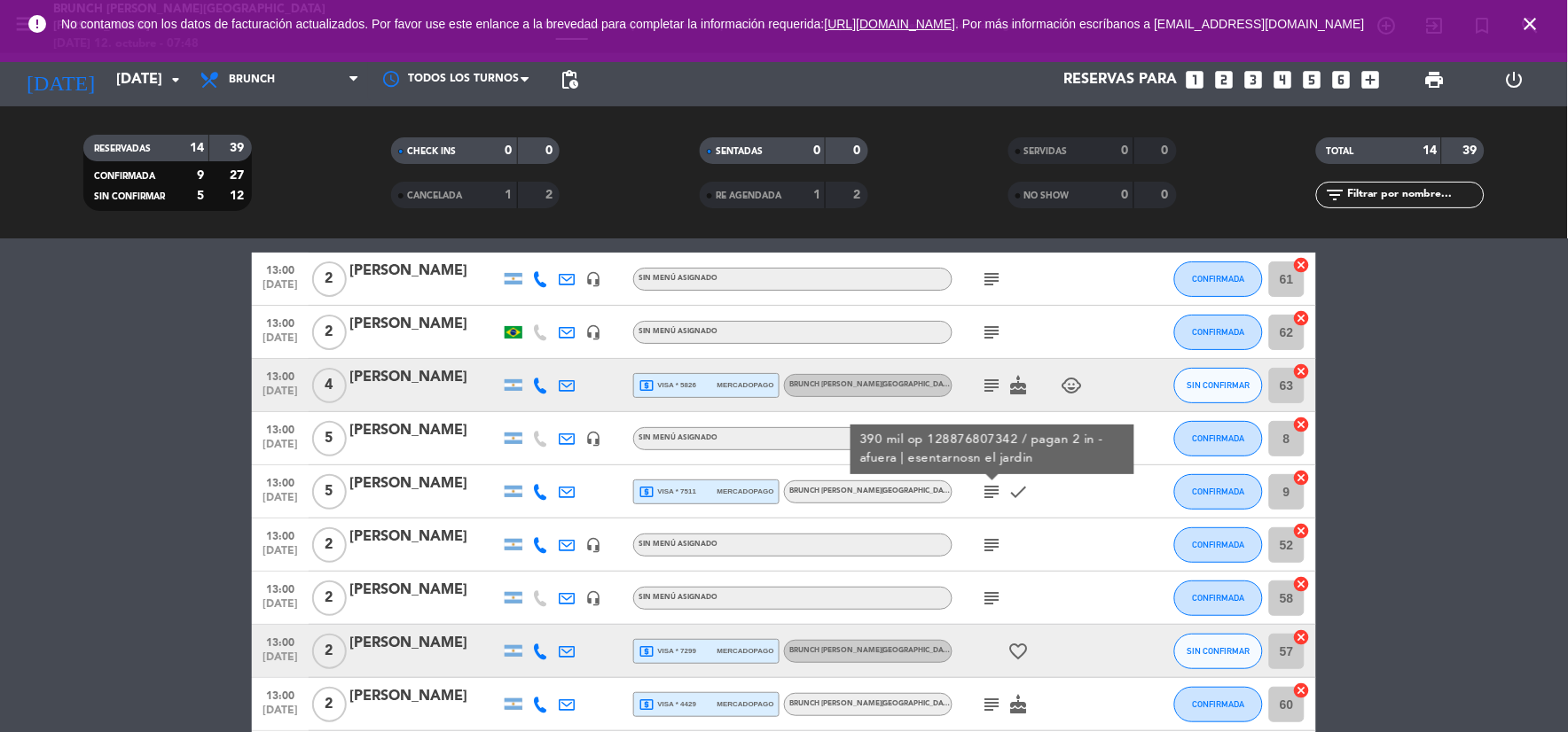
scroll to position [98, 0]
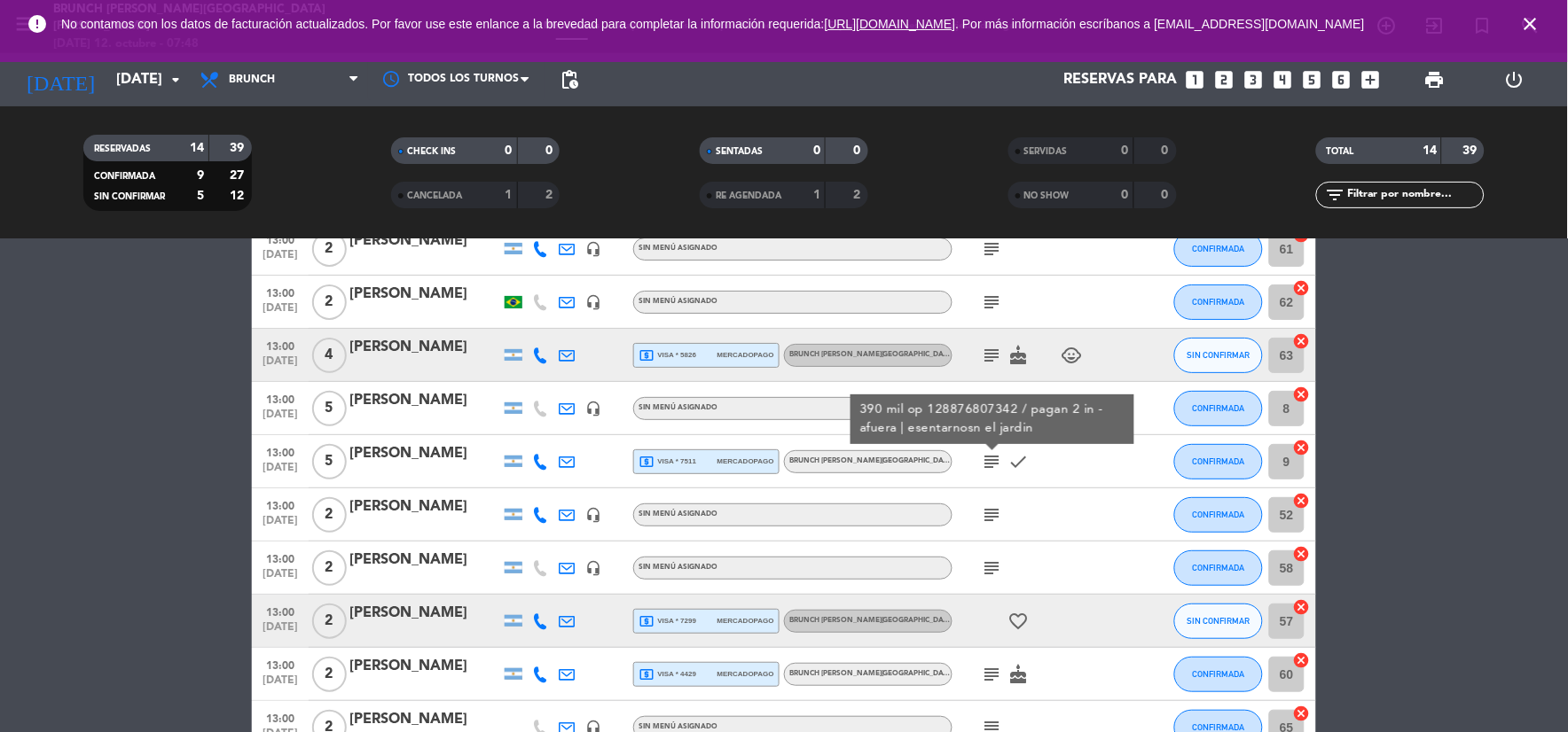
click at [991, 526] on div "subject" at bounding box center [1033, 515] width 159 height 52
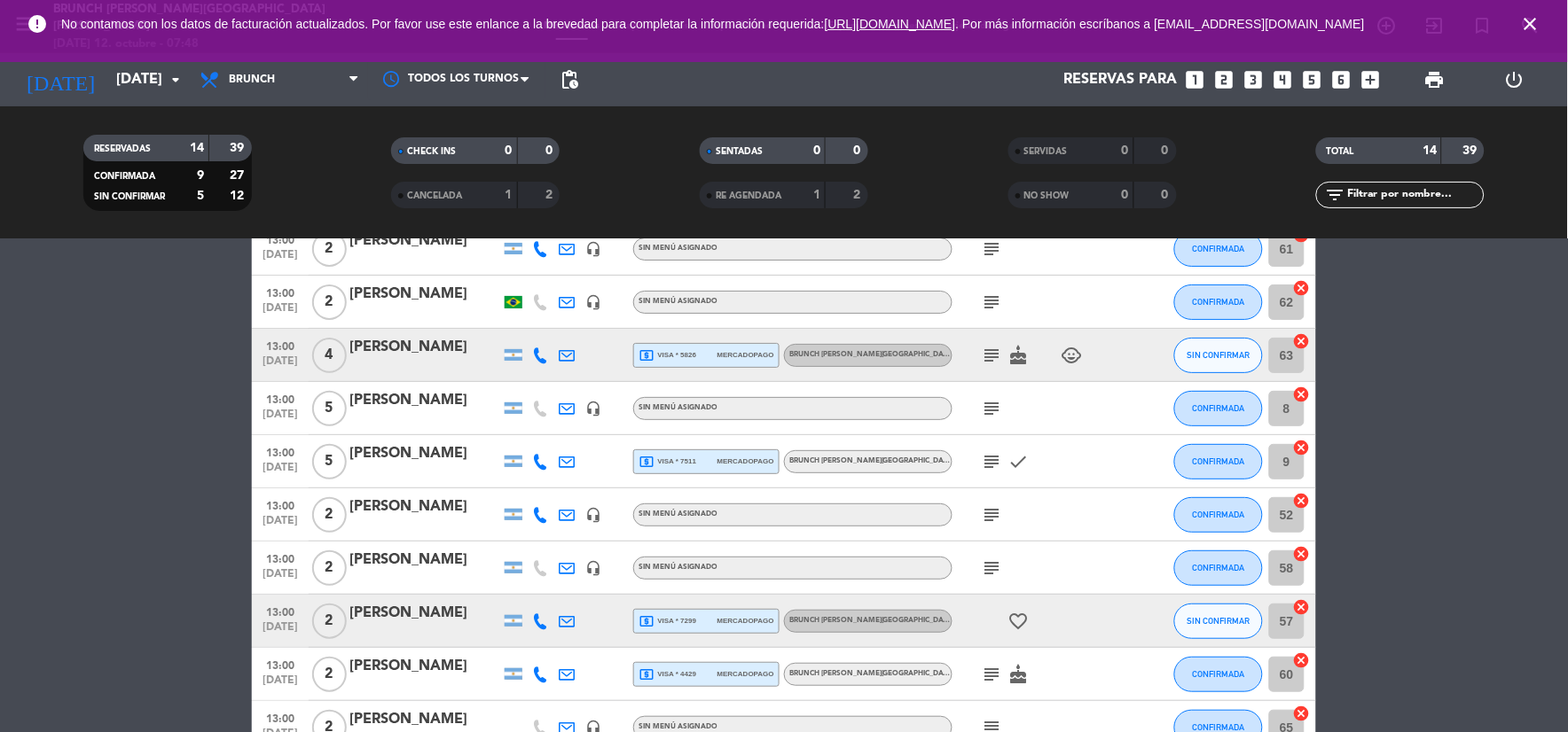
click at [993, 521] on icon "subject" at bounding box center [992, 515] width 22 height 22
click at [986, 560] on icon "subject" at bounding box center [992, 568] width 22 height 22
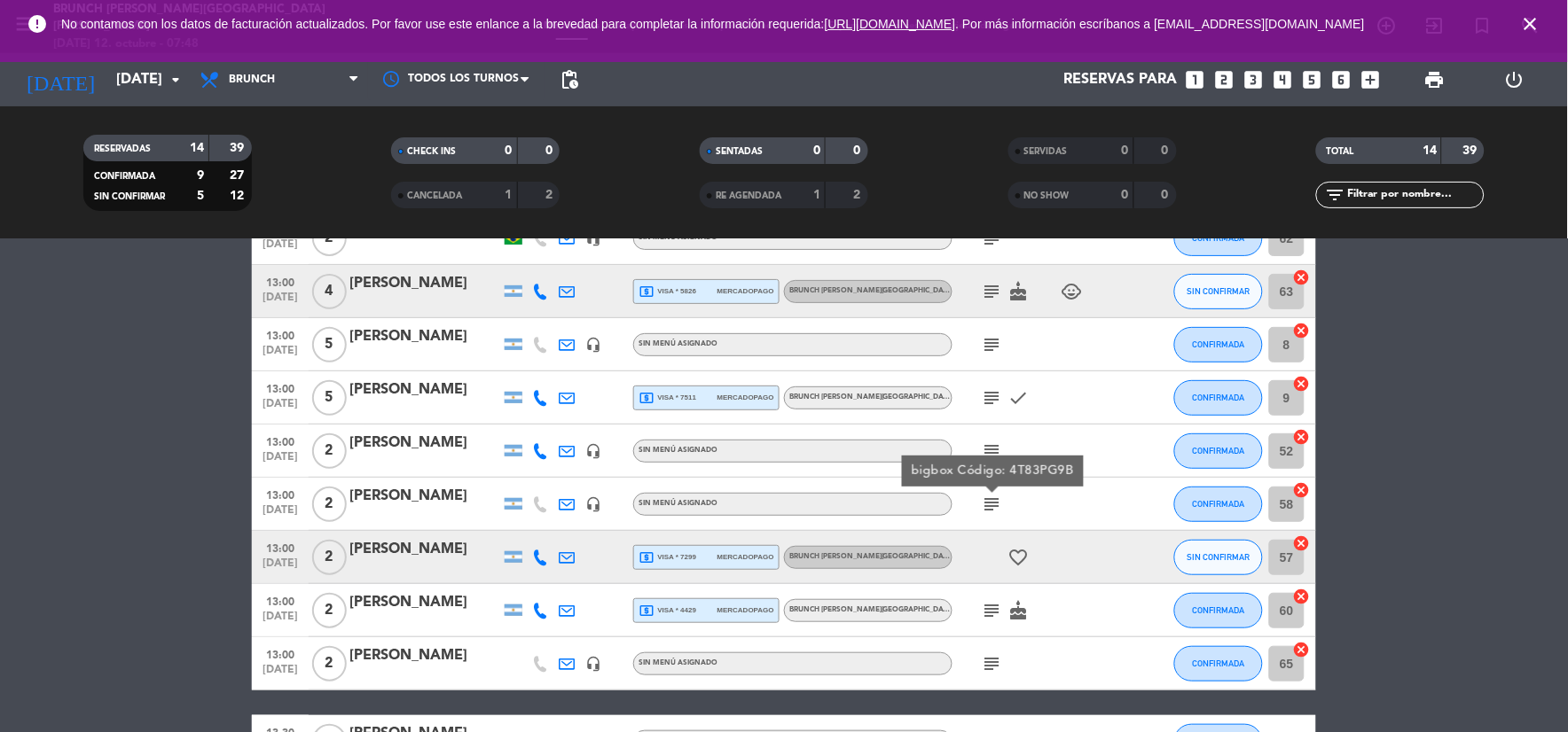
scroll to position [197, 0]
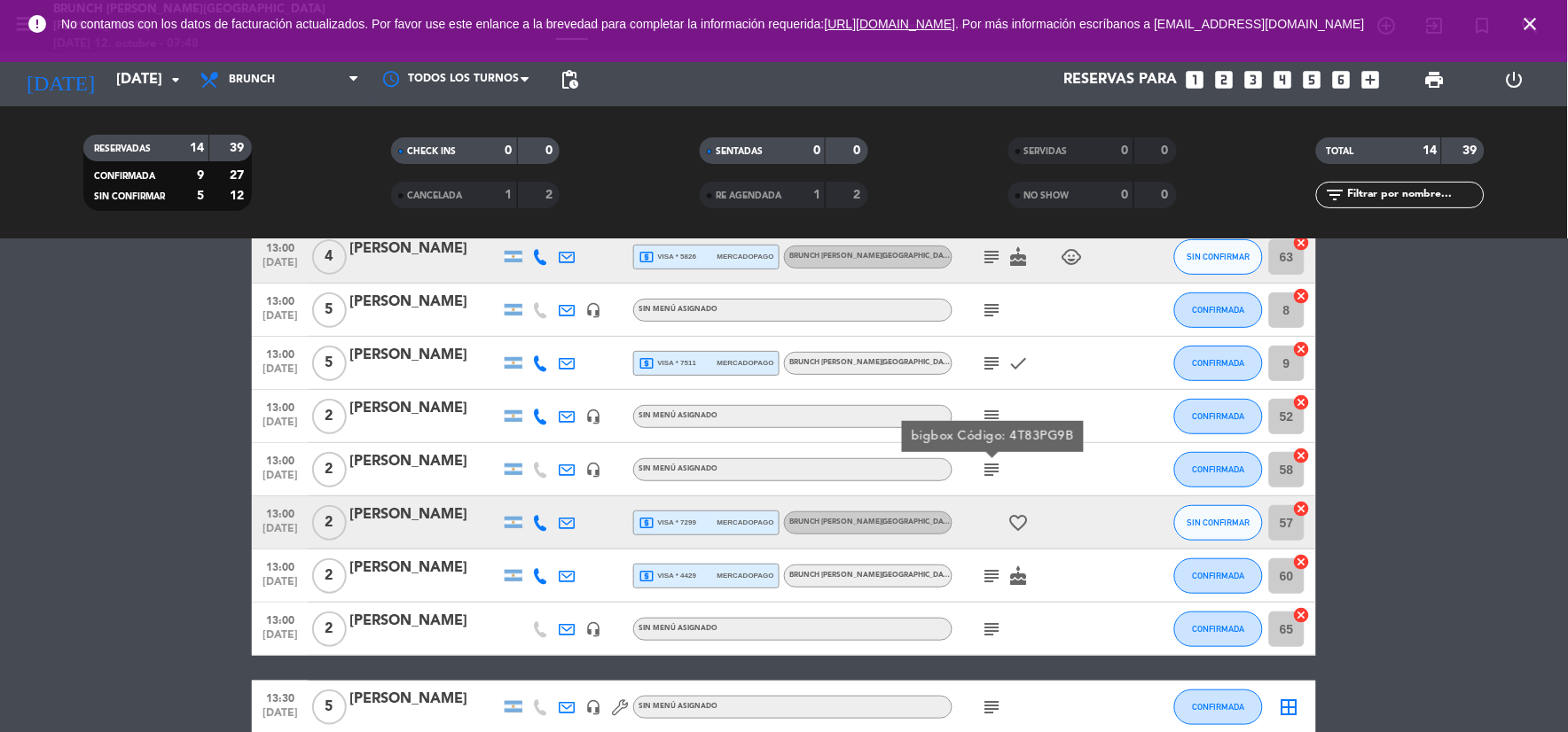
drag, startPoint x: 1020, startPoint y: 516, endPoint x: 1012, endPoint y: 552, distance: 36.9
click at [1020, 518] on icon "favorite_border" at bounding box center [1018, 523] width 22 height 22
click at [999, 577] on icon "subject" at bounding box center [992, 575] width 22 height 22
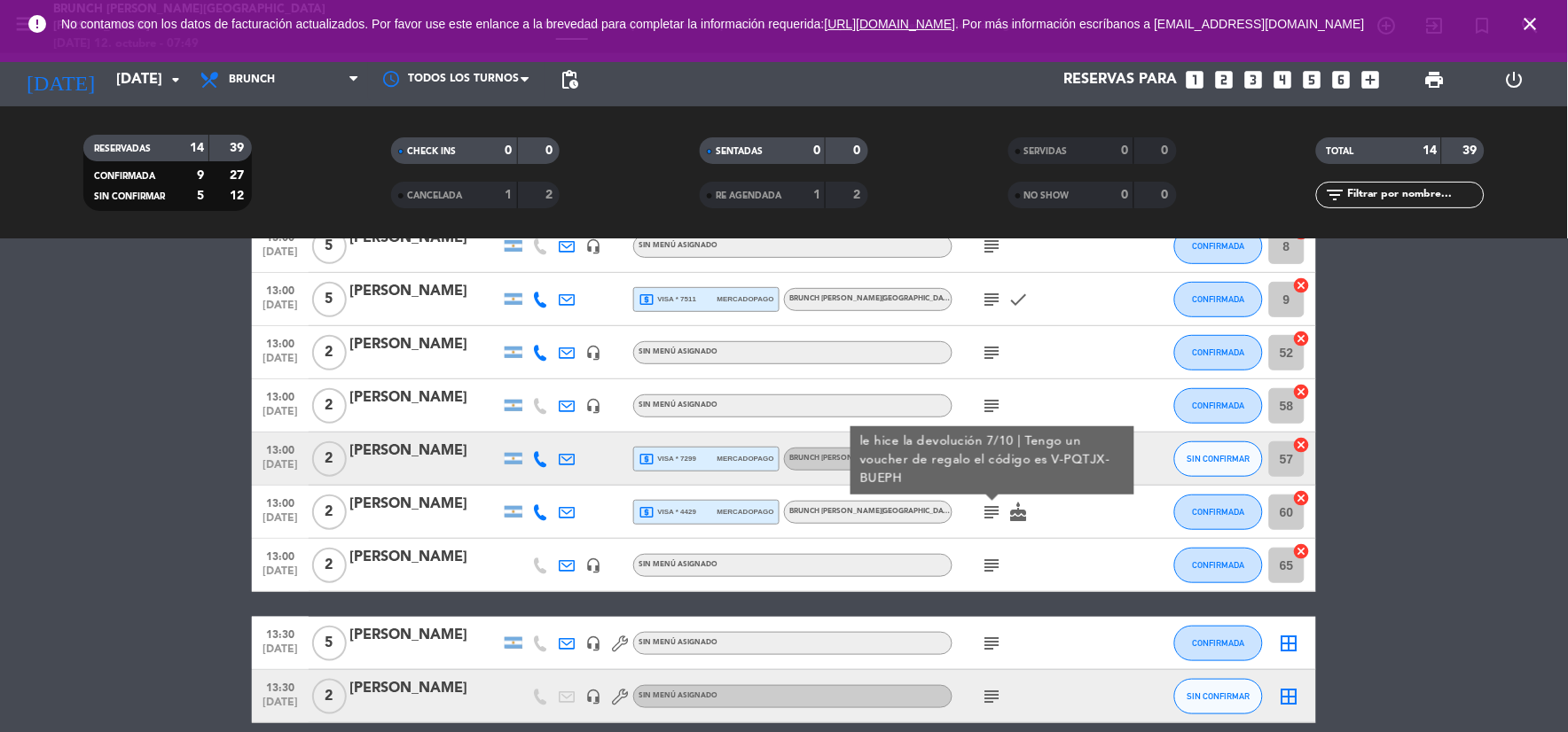
scroll to position [295, 0]
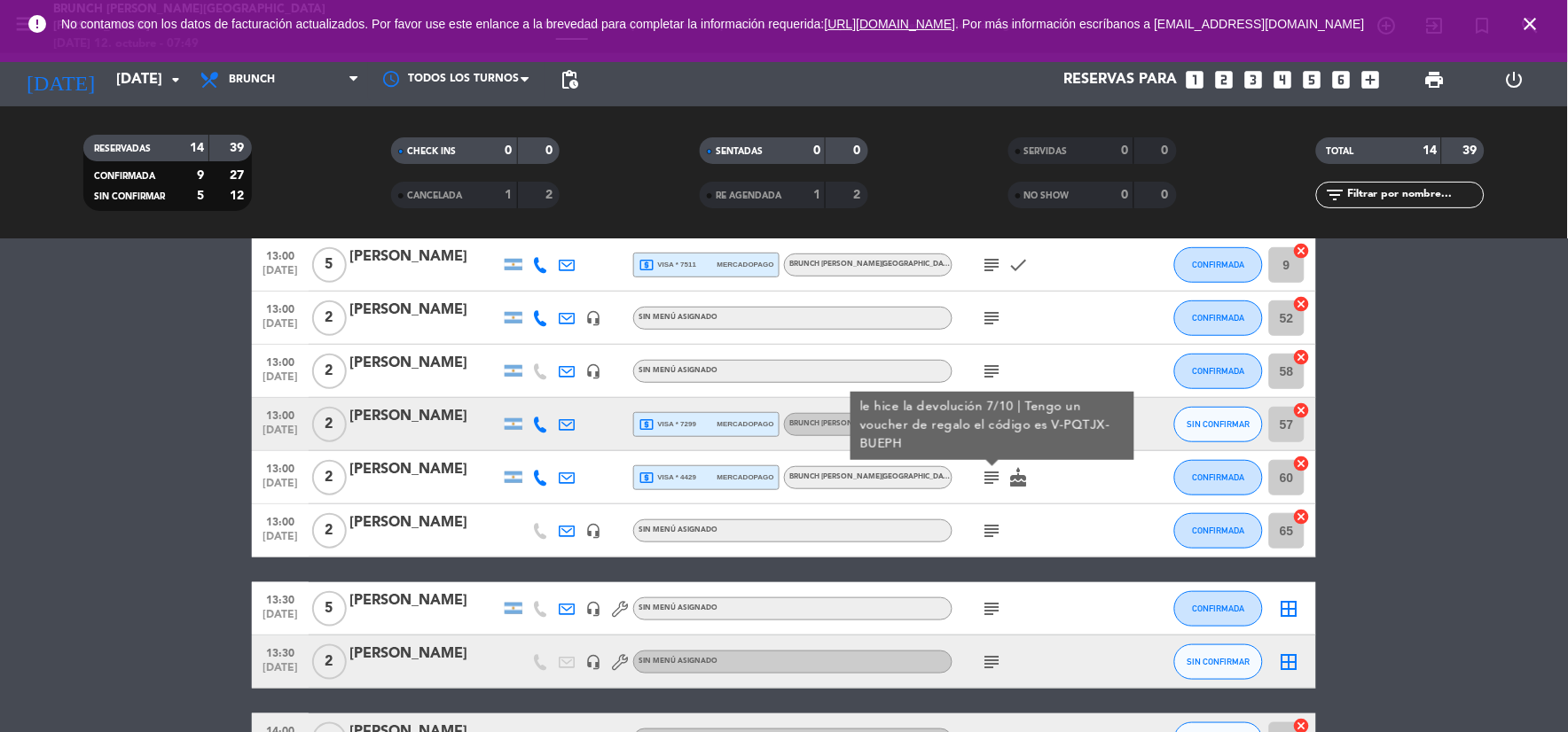
click at [993, 530] on icon "subject" at bounding box center [992, 530] width 22 height 22
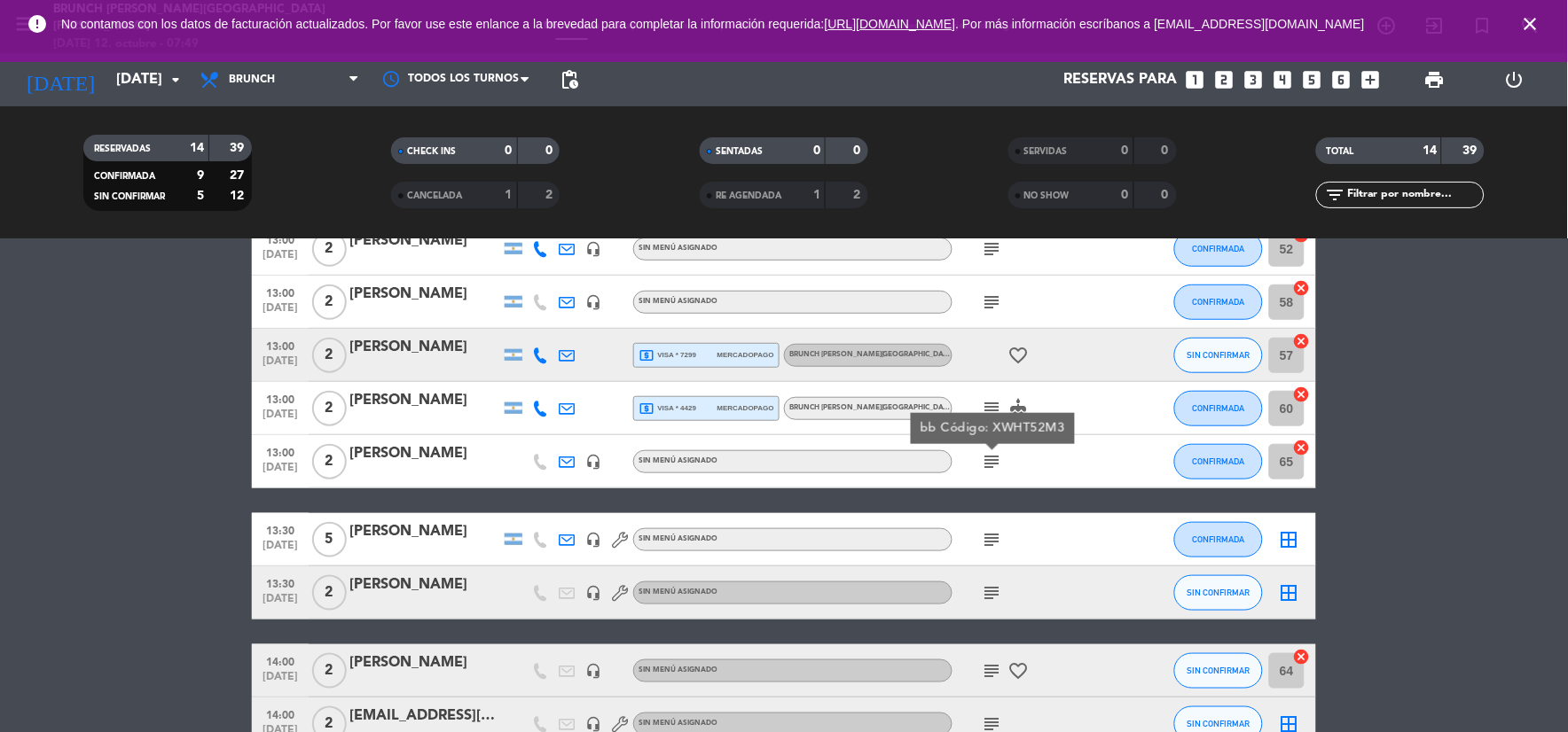
scroll to position [394, 0]
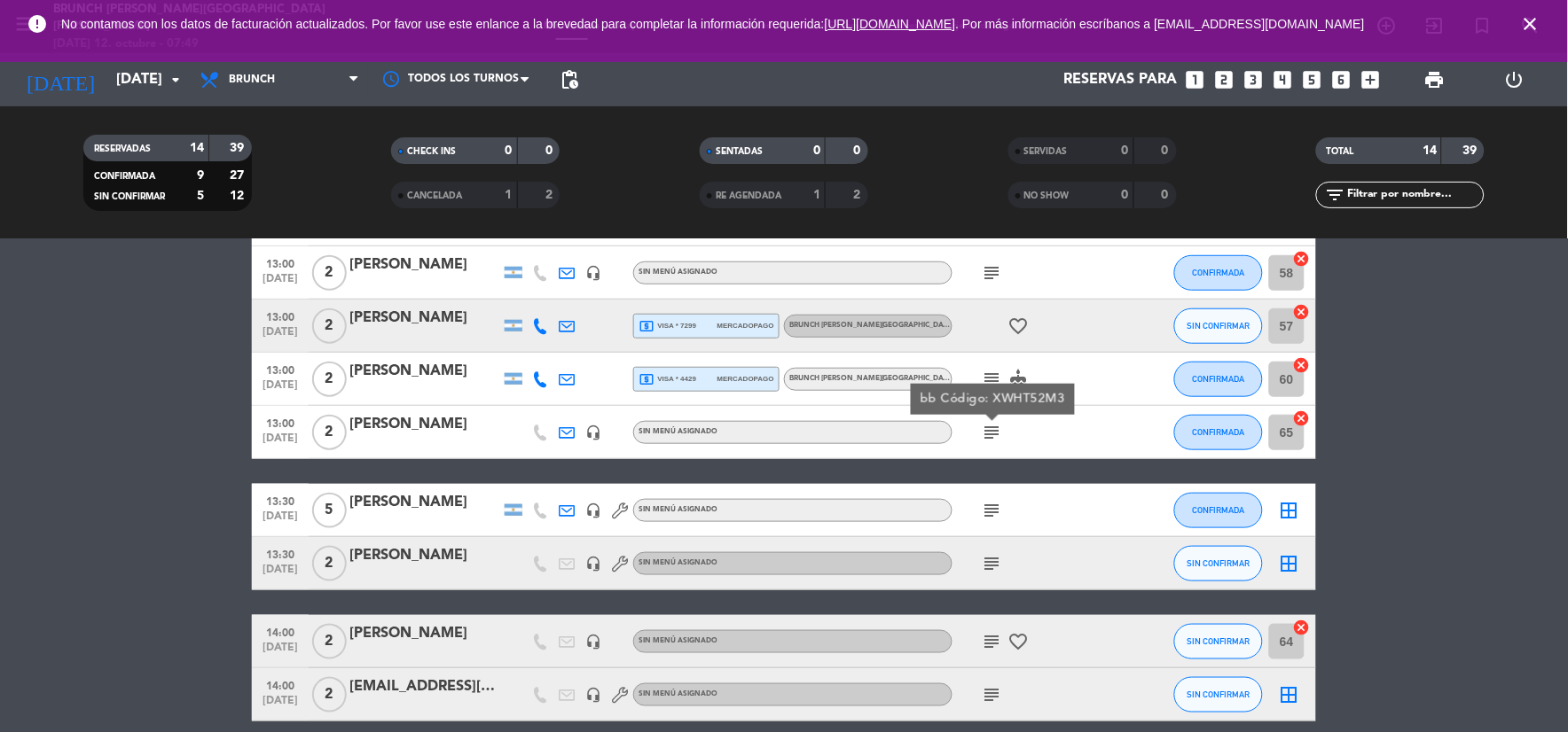
click at [993, 518] on icon "subject" at bounding box center [992, 510] width 22 height 22
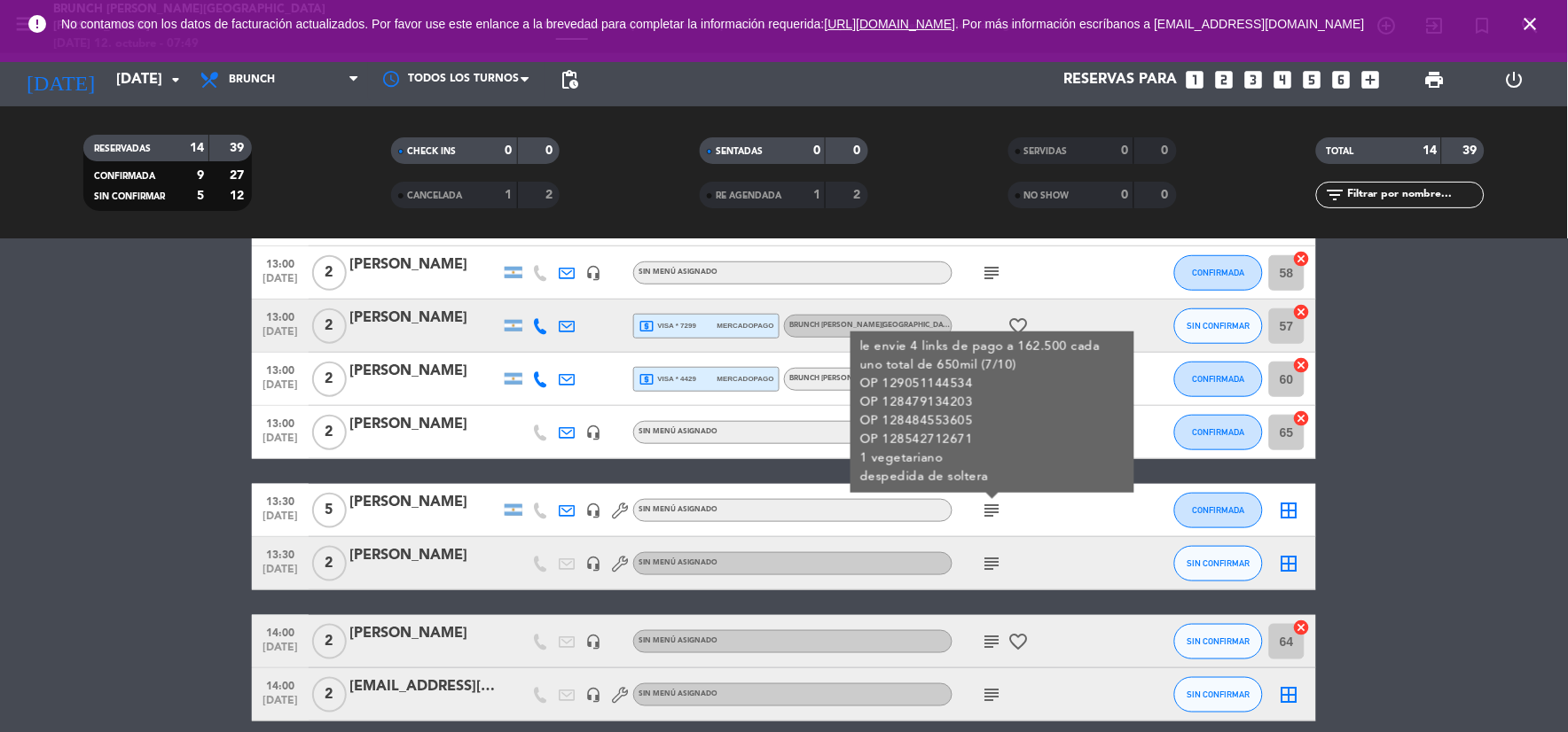
click at [997, 560] on icon "subject" at bounding box center [992, 563] width 22 height 22
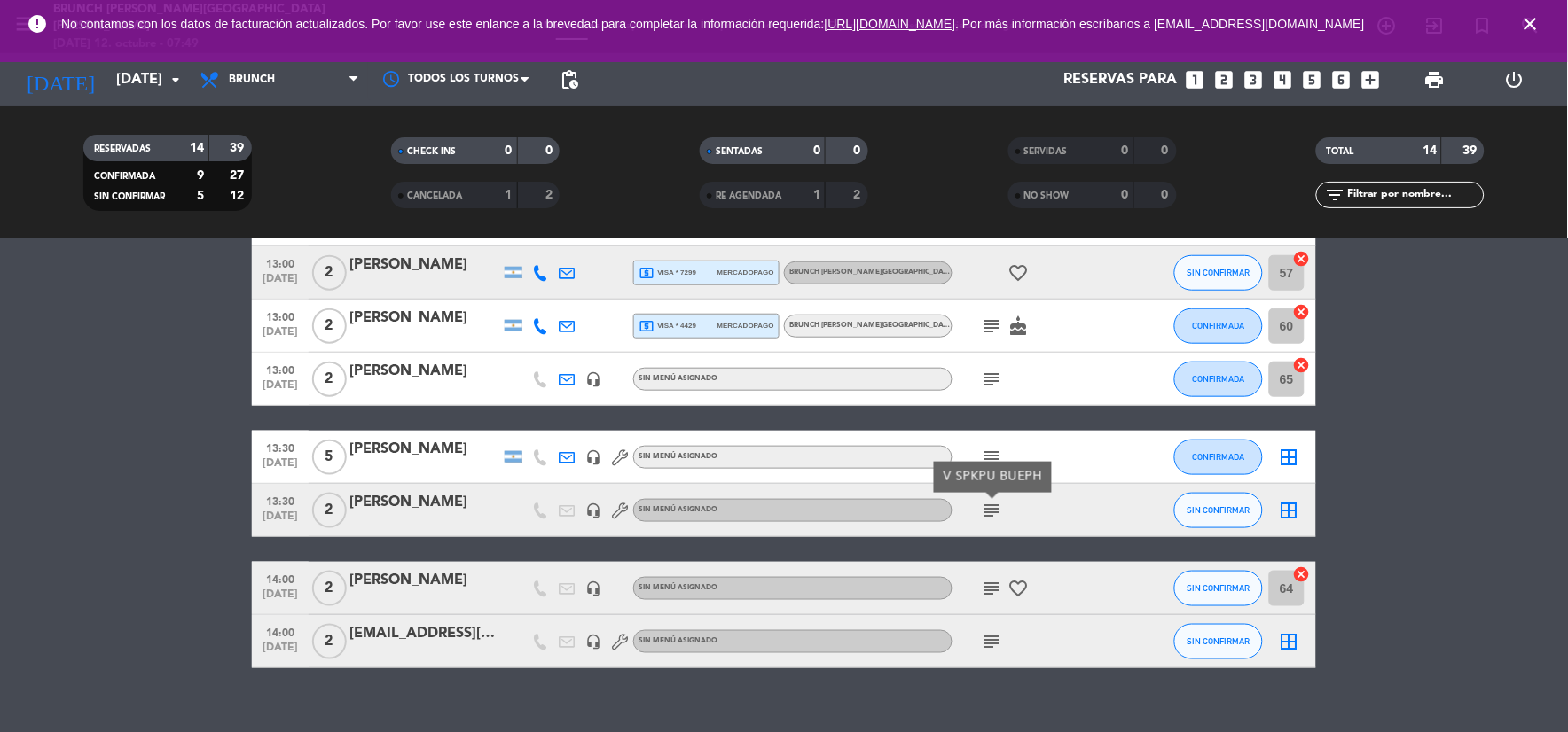
scroll to position [471, 0]
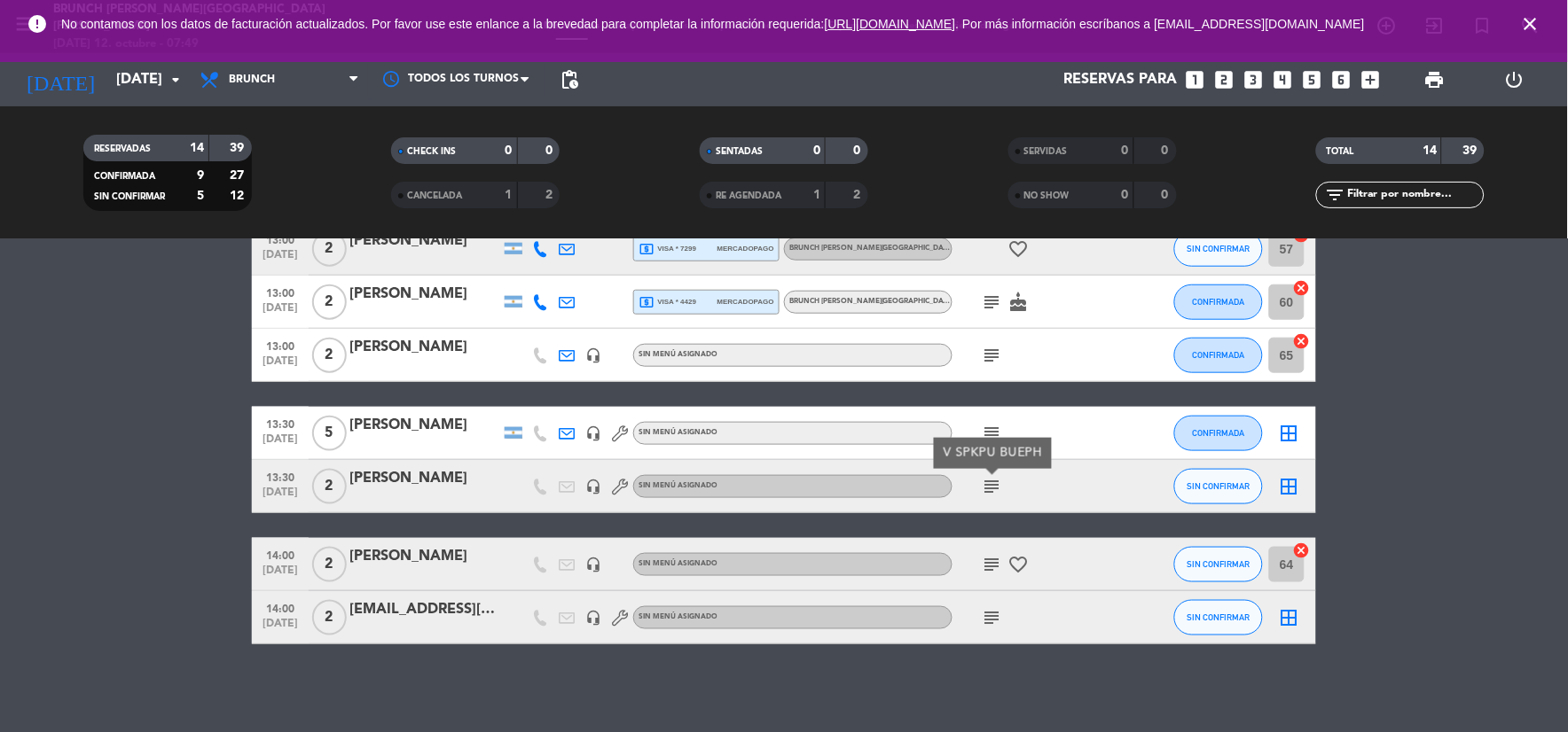
click at [991, 556] on icon "subject" at bounding box center [992, 564] width 22 height 22
click at [988, 620] on icon "subject" at bounding box center [992, 618] width 22 height 22
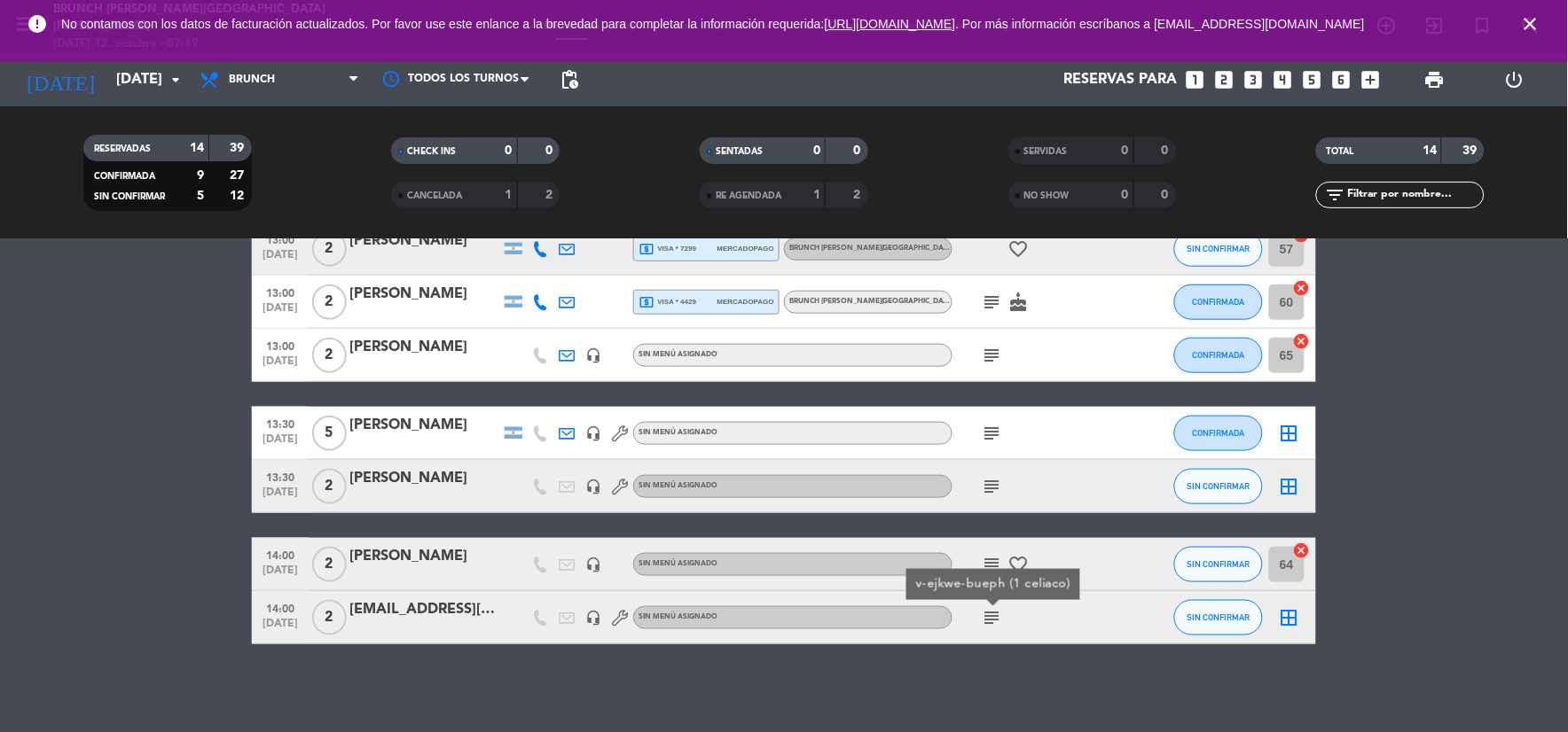
click at [991, 418] on div "subject" at bounding box center [1033, 433] width 159 height 52
click at [991, 426] on icon "subject" at bounding box center [992, 433] width 22 height 22
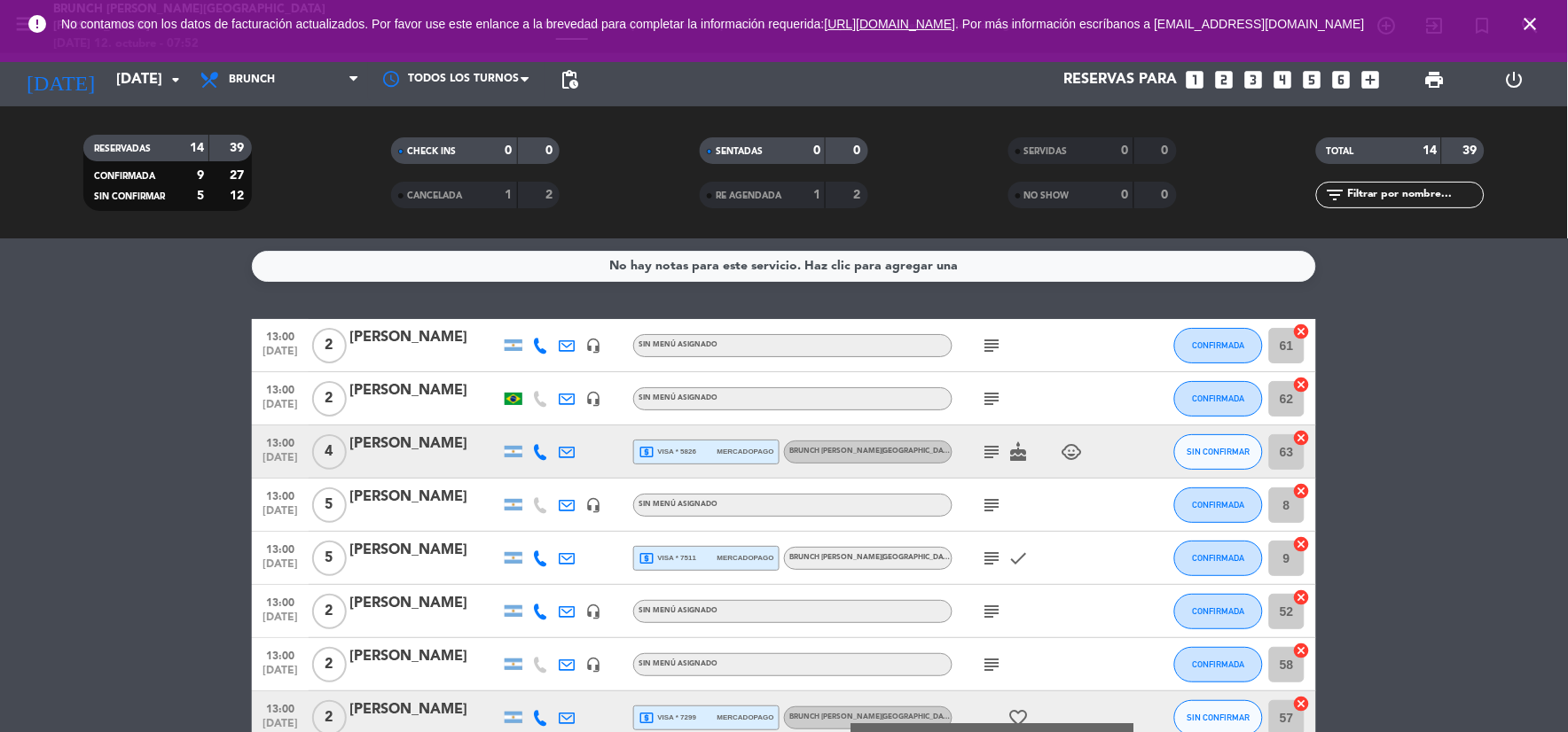
scroll to position [0, 0]
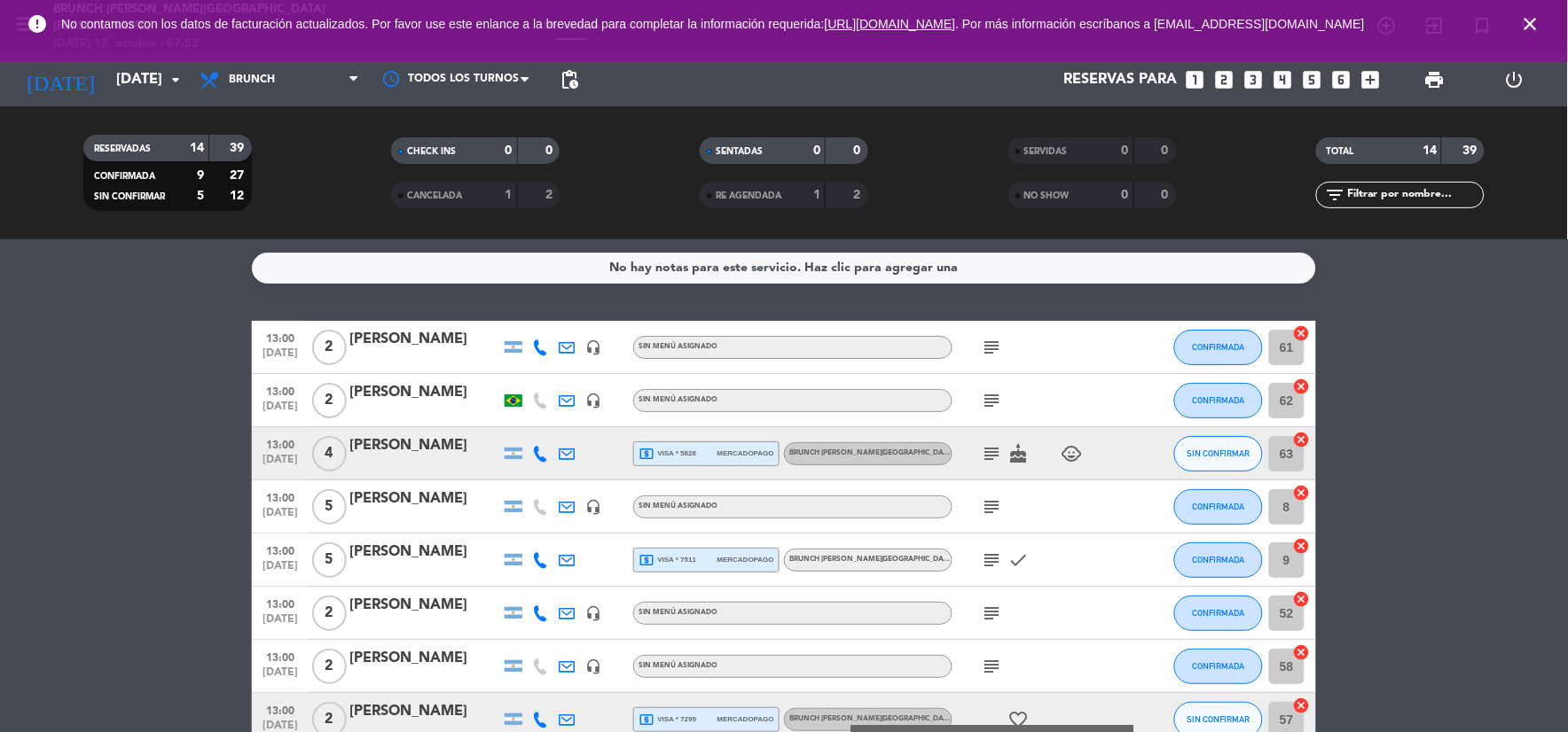
click at [196, 429] on bookings-row "13:00 [DATE] 2 [PERSON_NAME] headset_mic Sin menú asignado subject CONFIRMADA 6…" at bounding box center [784, 718] width 1568 height 795
click at [1191, 395] on button "CONFIRMADA" at bounding box center [1218, 401] width 89 height 36
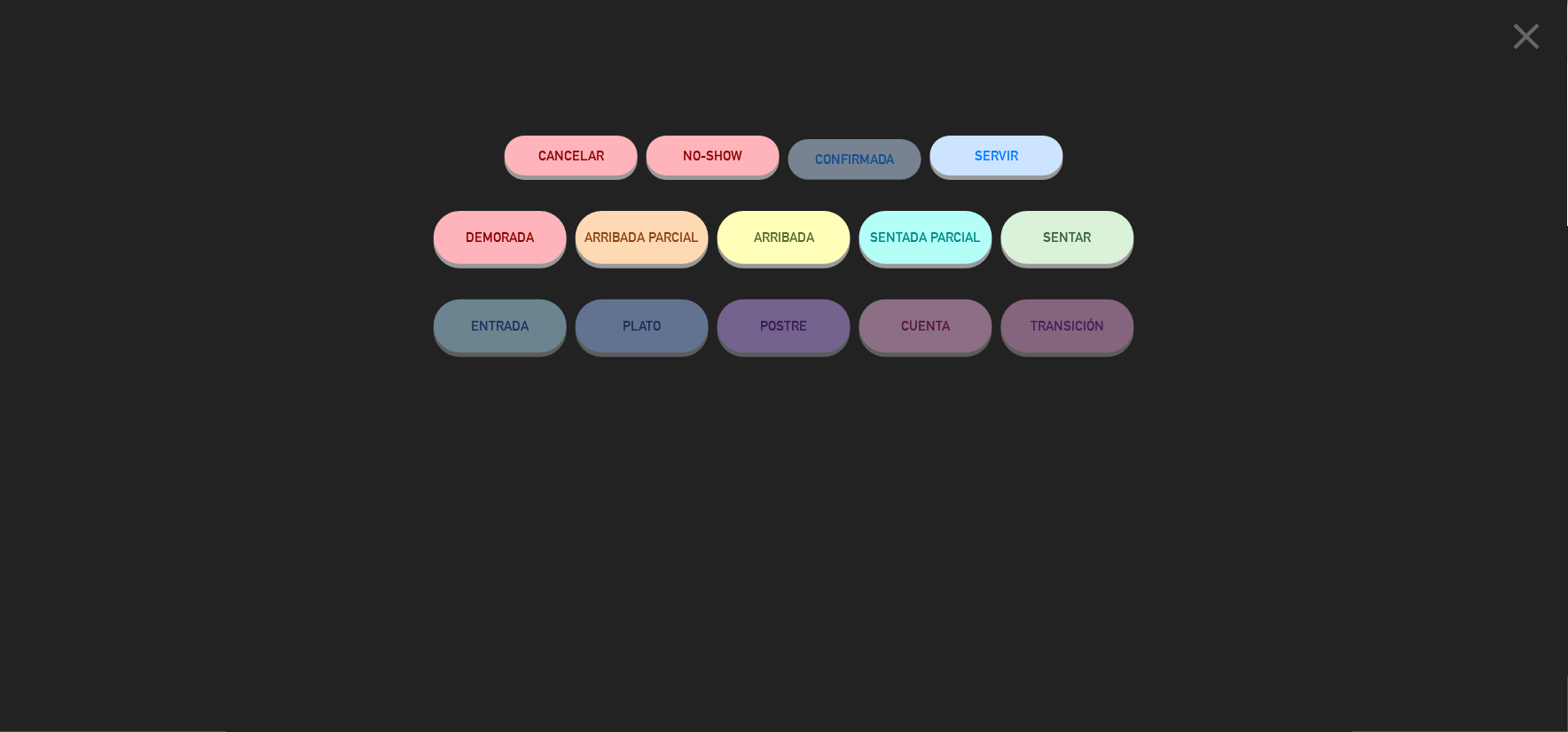
click at [1052, 245] on span "SENTAR" at bounding box center [1067, 237] width 48 height 15
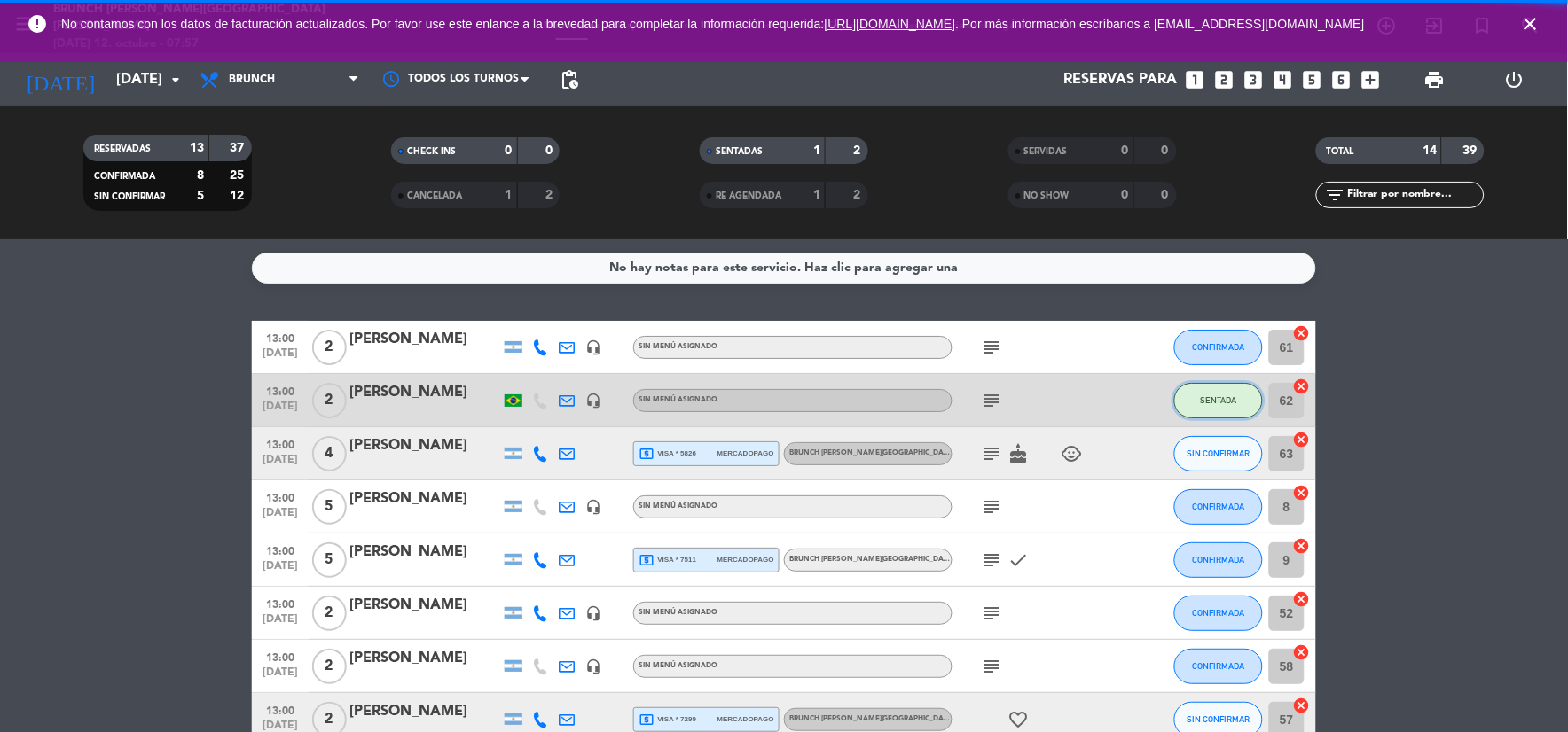
click at [1229, 396] on span "SENTADA" at bounding box center [1219, 400] width 37 height 9
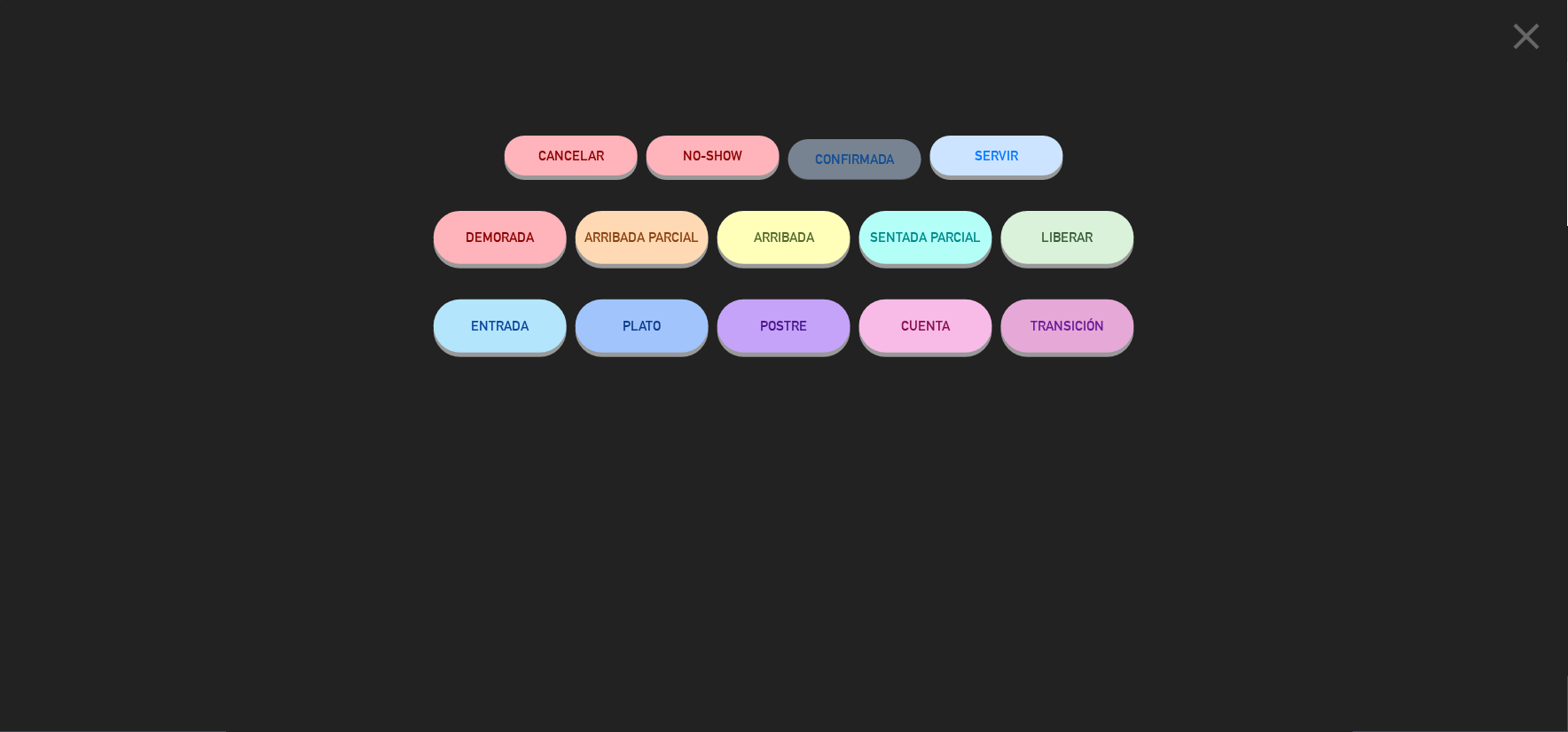
click at [608, 147] on button "Cancelar" at bounding box center [571, 156] width 133 height 40
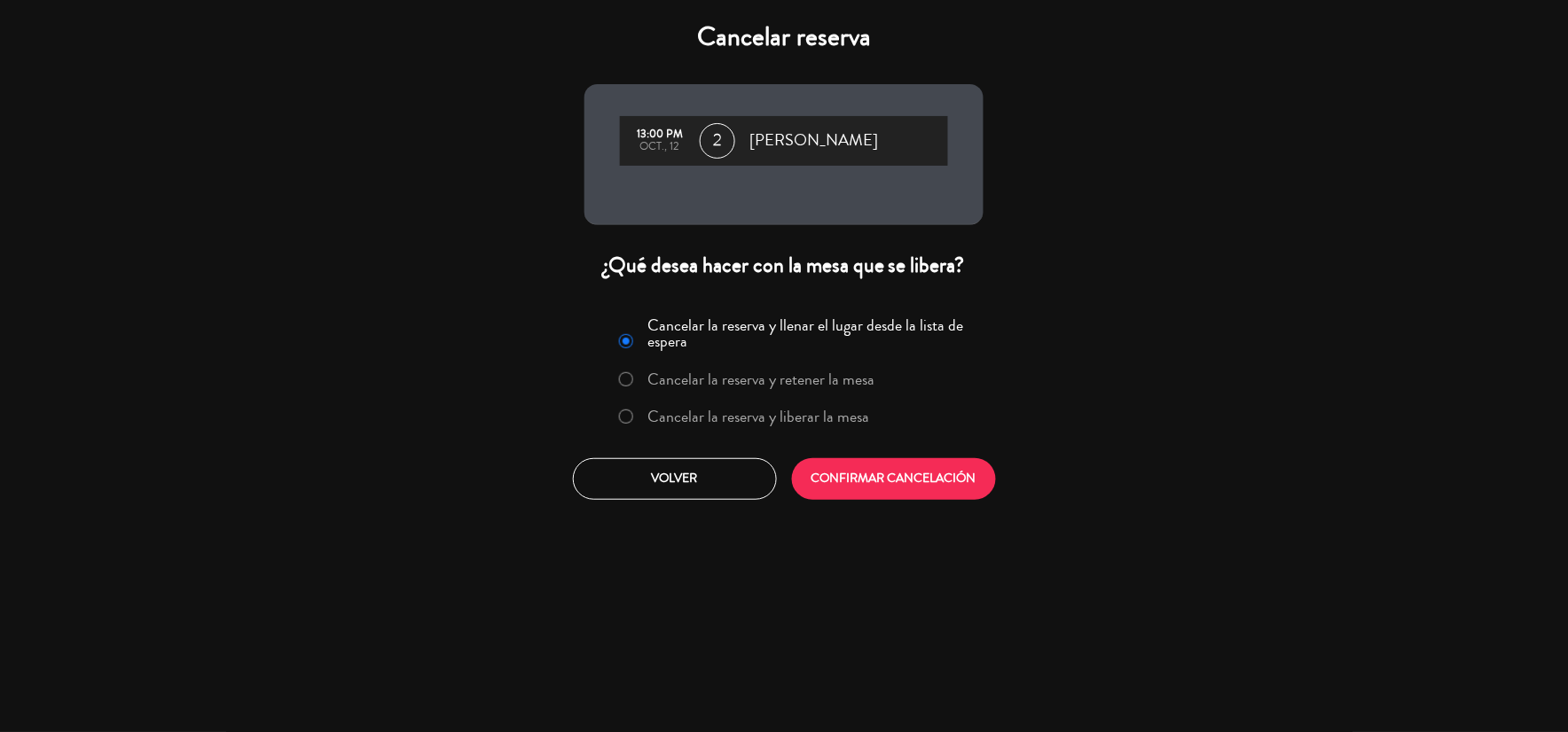
click at [897, 502] on div "Cancelar la reserva y llenar el lugar desde la lista de espera Cancelar la rese…" at bounding box center [784, 405] width 426 height 215
click at [910, 477] on button "CONFIRMAR CANCELACIÓN" at bounding box center [895, 479] width 204 height 41
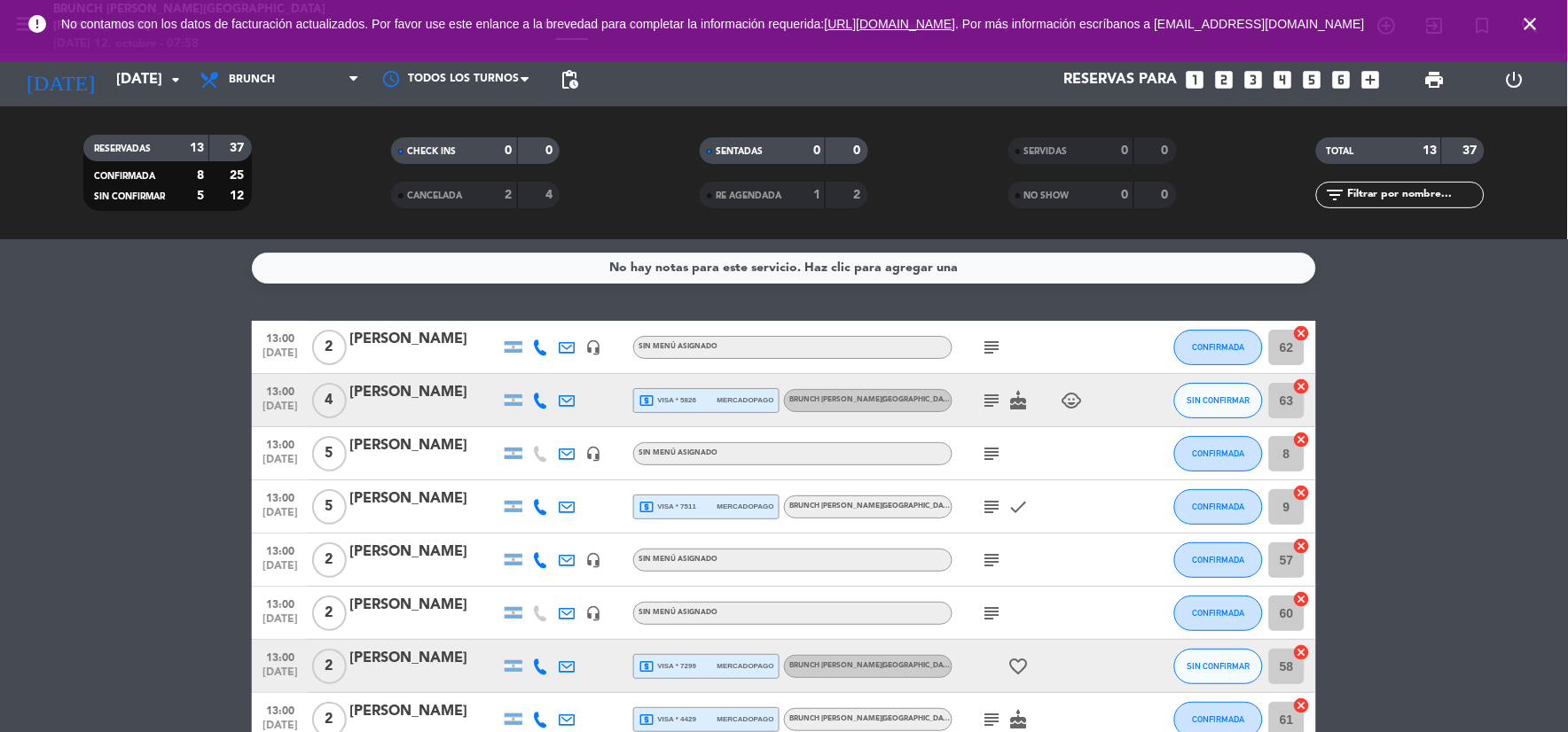
click at [1530, 29] on icon "close" at bounding box center [1530, 23] width 22 height 22
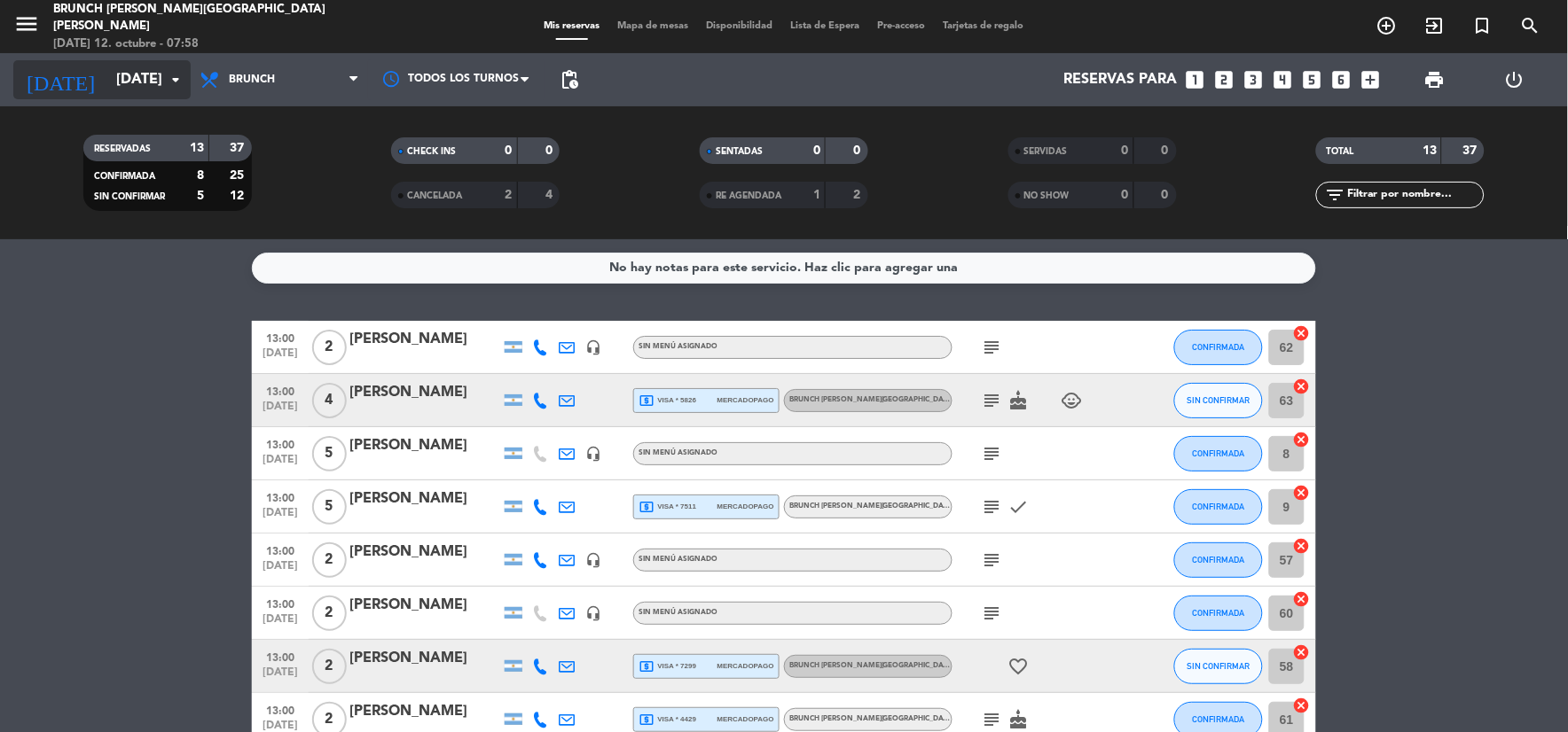
click at [107, 73] on input "[DATE]" at bounding box center [201, 80] width 188 height 35
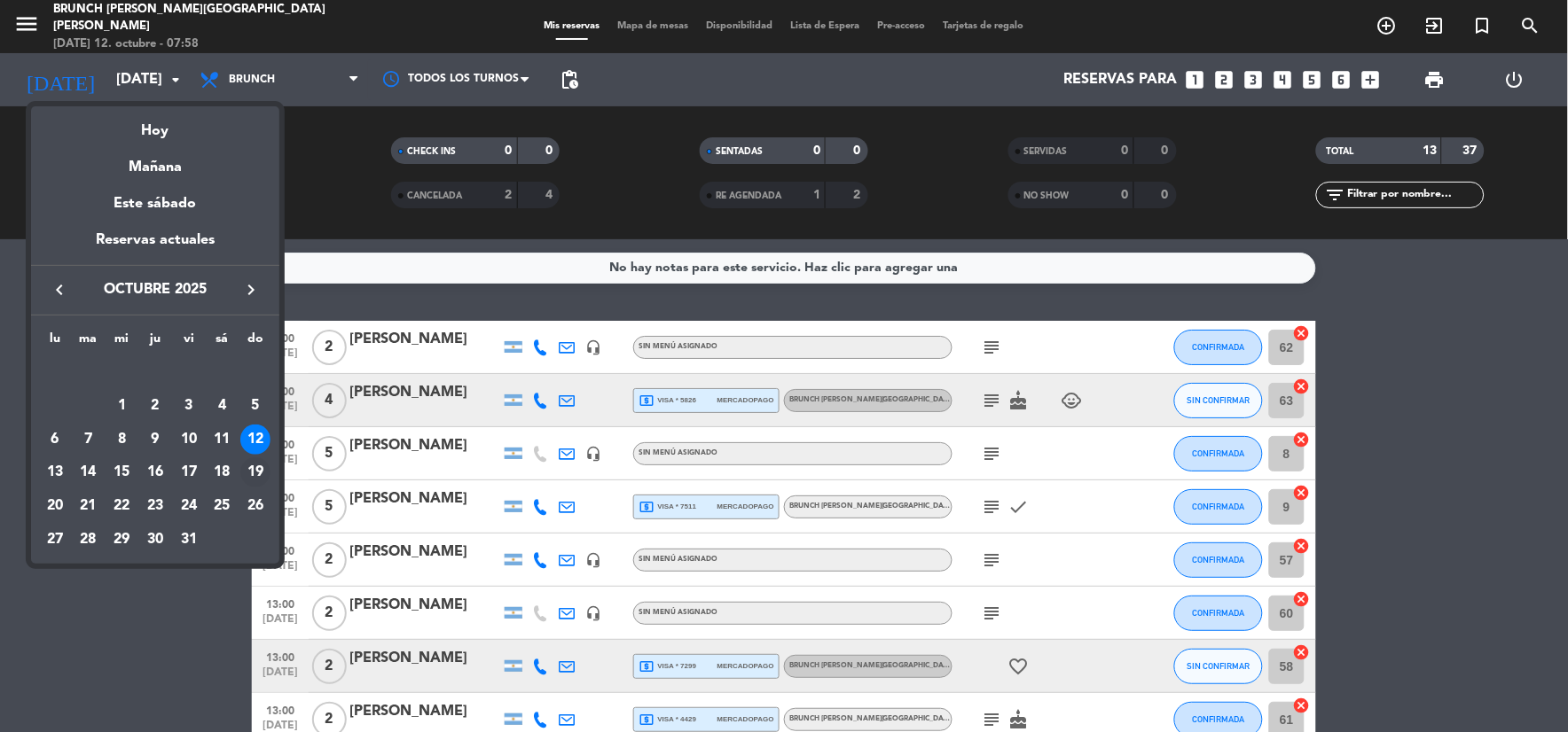
click at [253, 474] on div "19" at bounding box center [255, 472] width 30 height 30
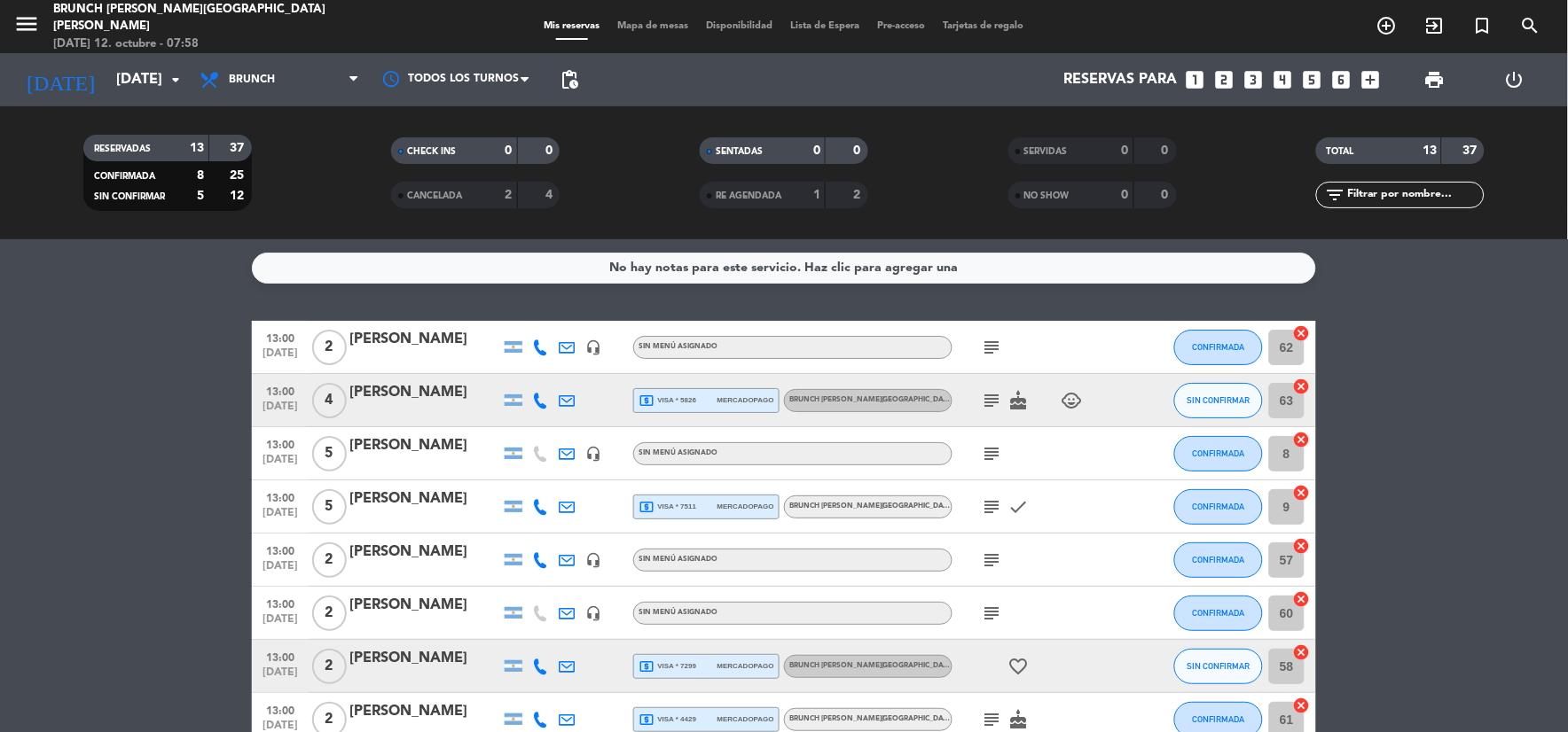
type input "[DATE]"
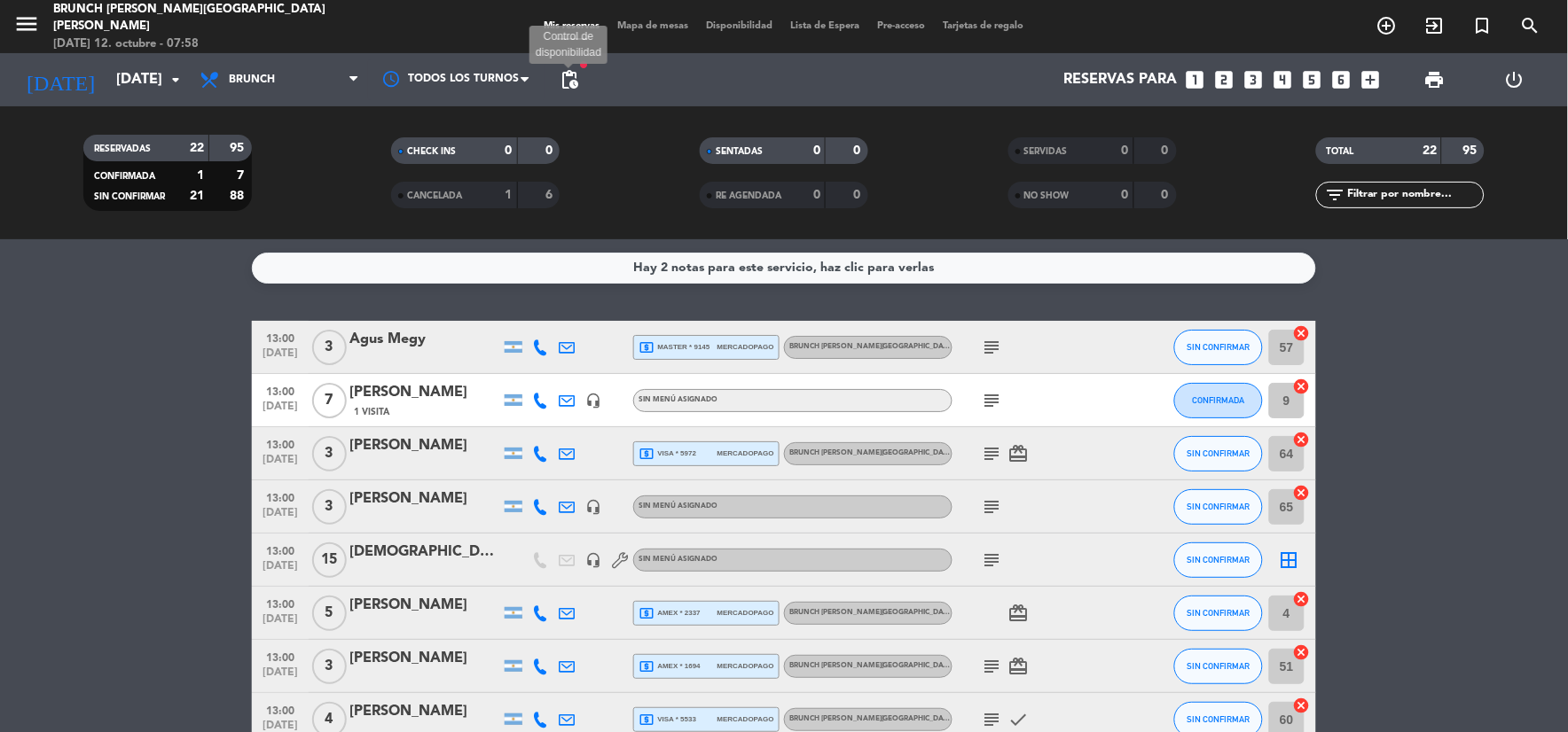
click at [562, 74] on span "pending_actions" at bounding box center [569, 80] width 22 height 22
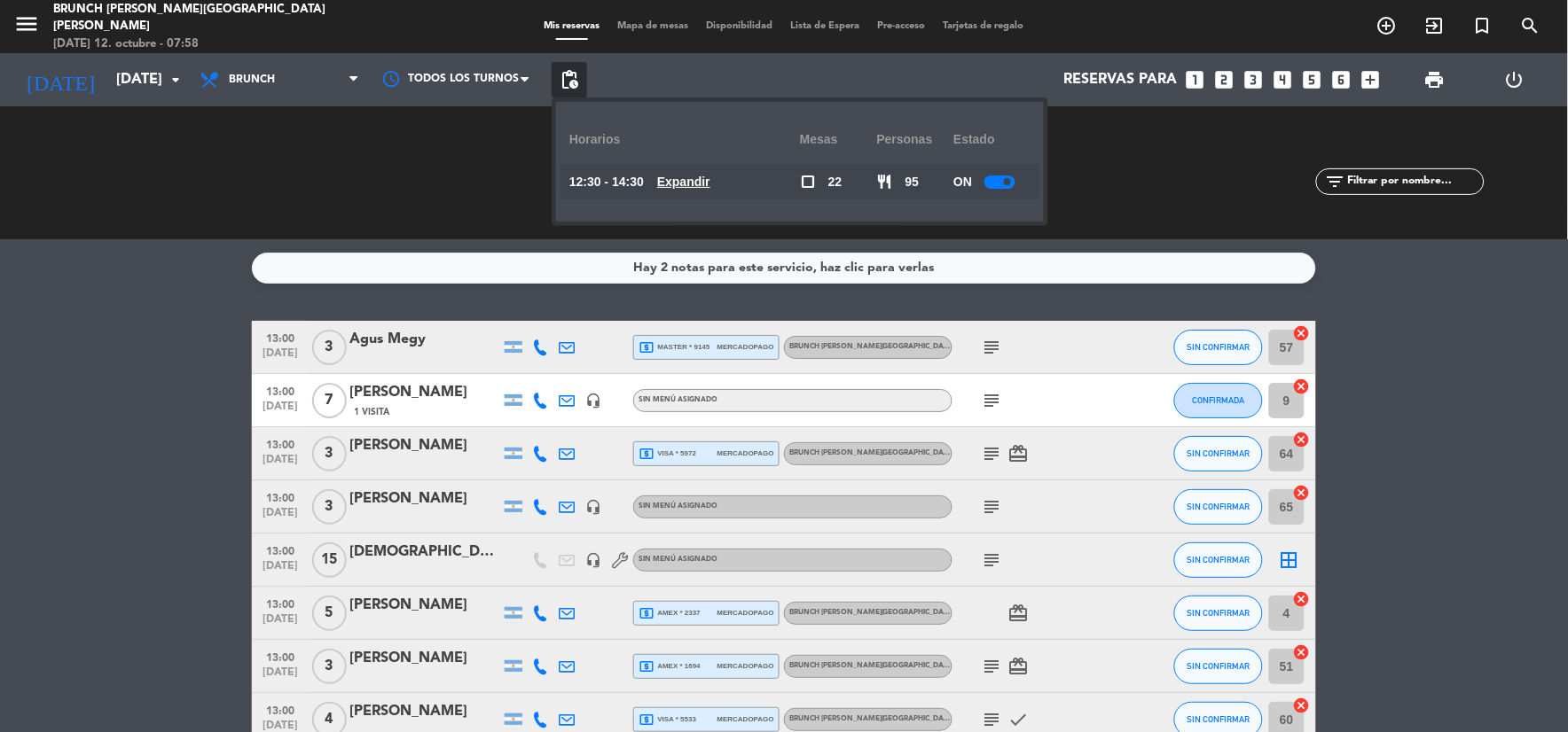
click at [694, 174] on u "Expandir" at bounding box center [684, 181] width 53 height 14
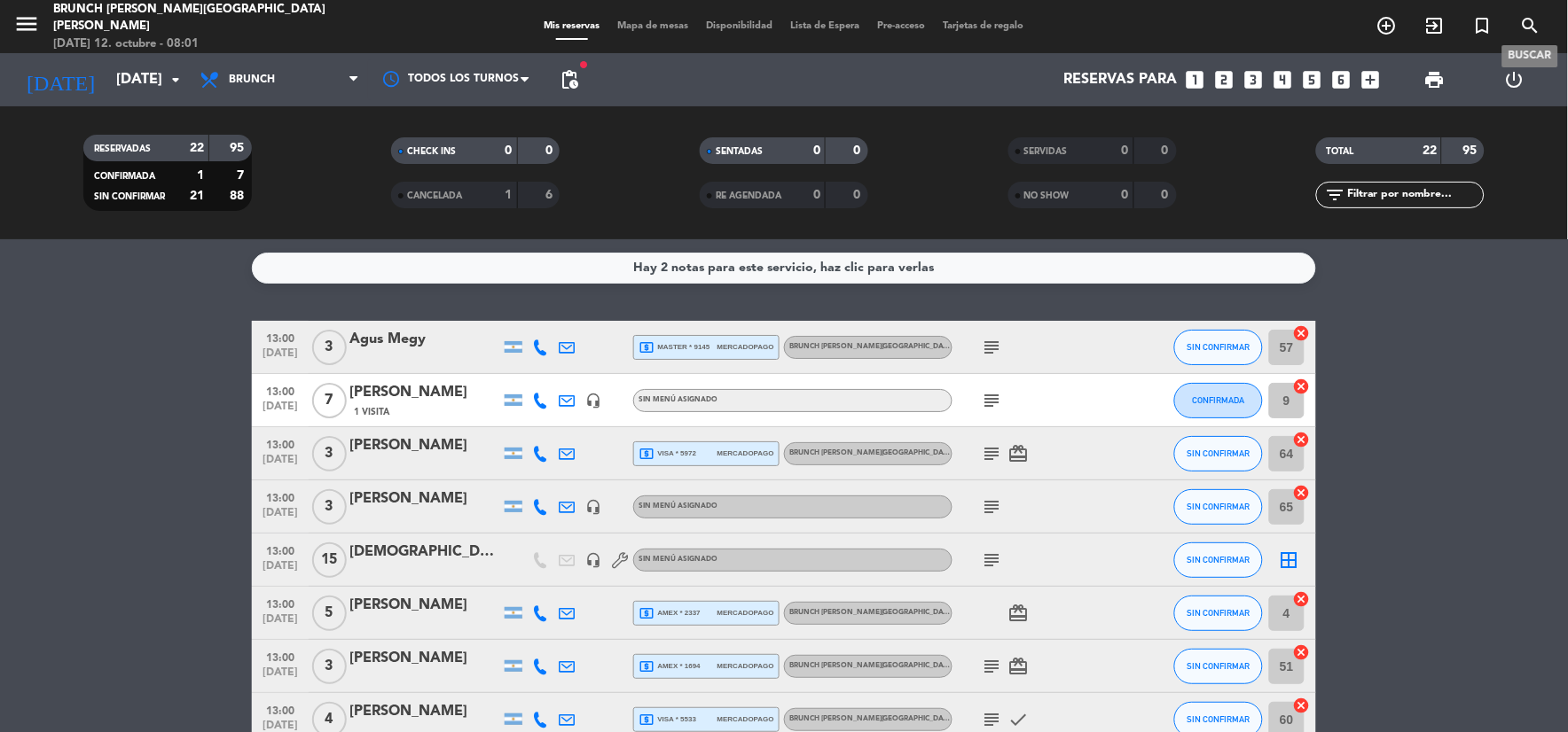
click at [1529, 33] on icon "search" at bounding box center [1530, 25] width 22 height 22
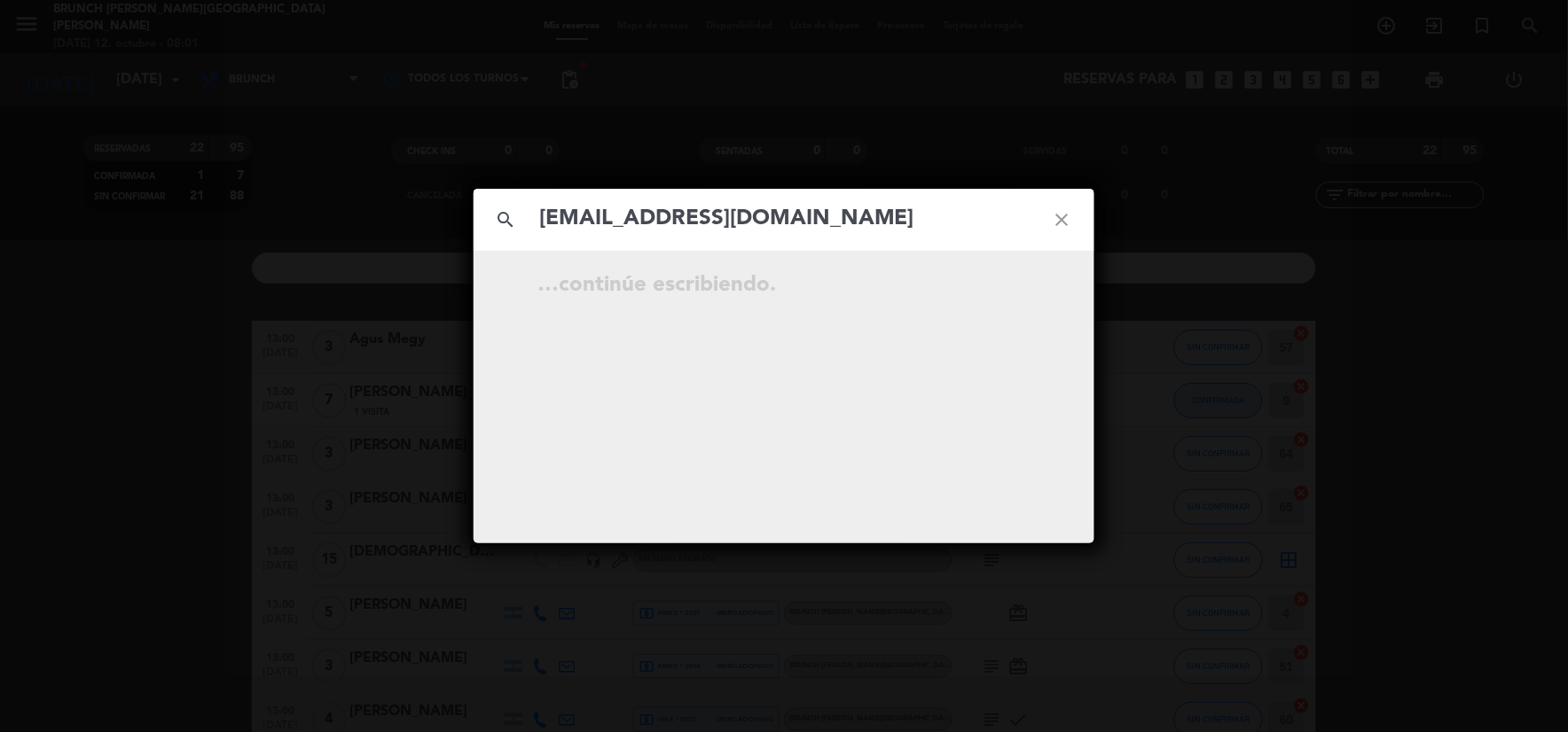
type input "[EMAIL_ADDRESS][DOMAIN_NAME]"
click at [1059, 219] on icon "close" at bounding box center [1063, 220] width 64 height 64
click at [1061, 214] on icon "close" at bounding box center [1063, 220] width 64 height 64
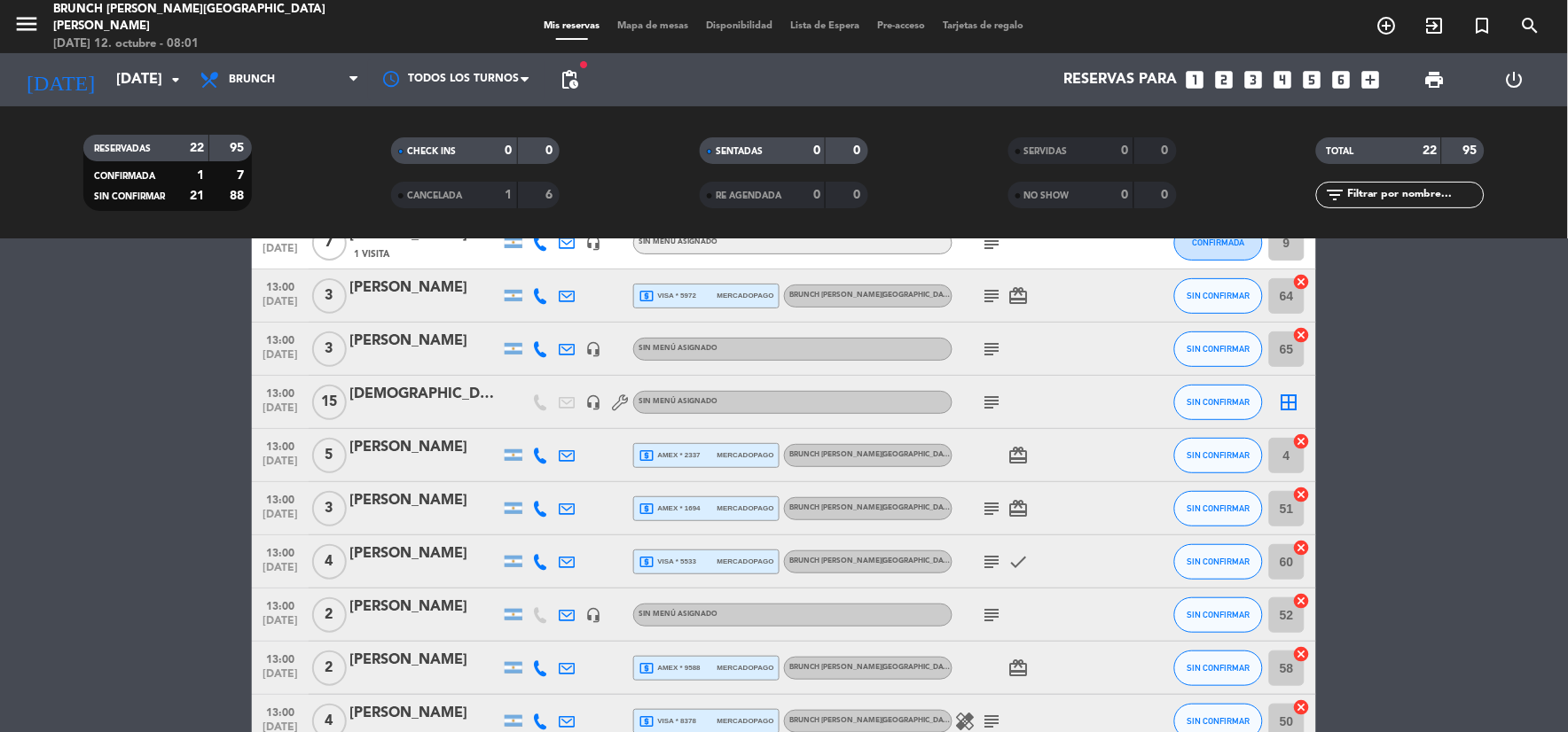
scroll to position [98, 0]
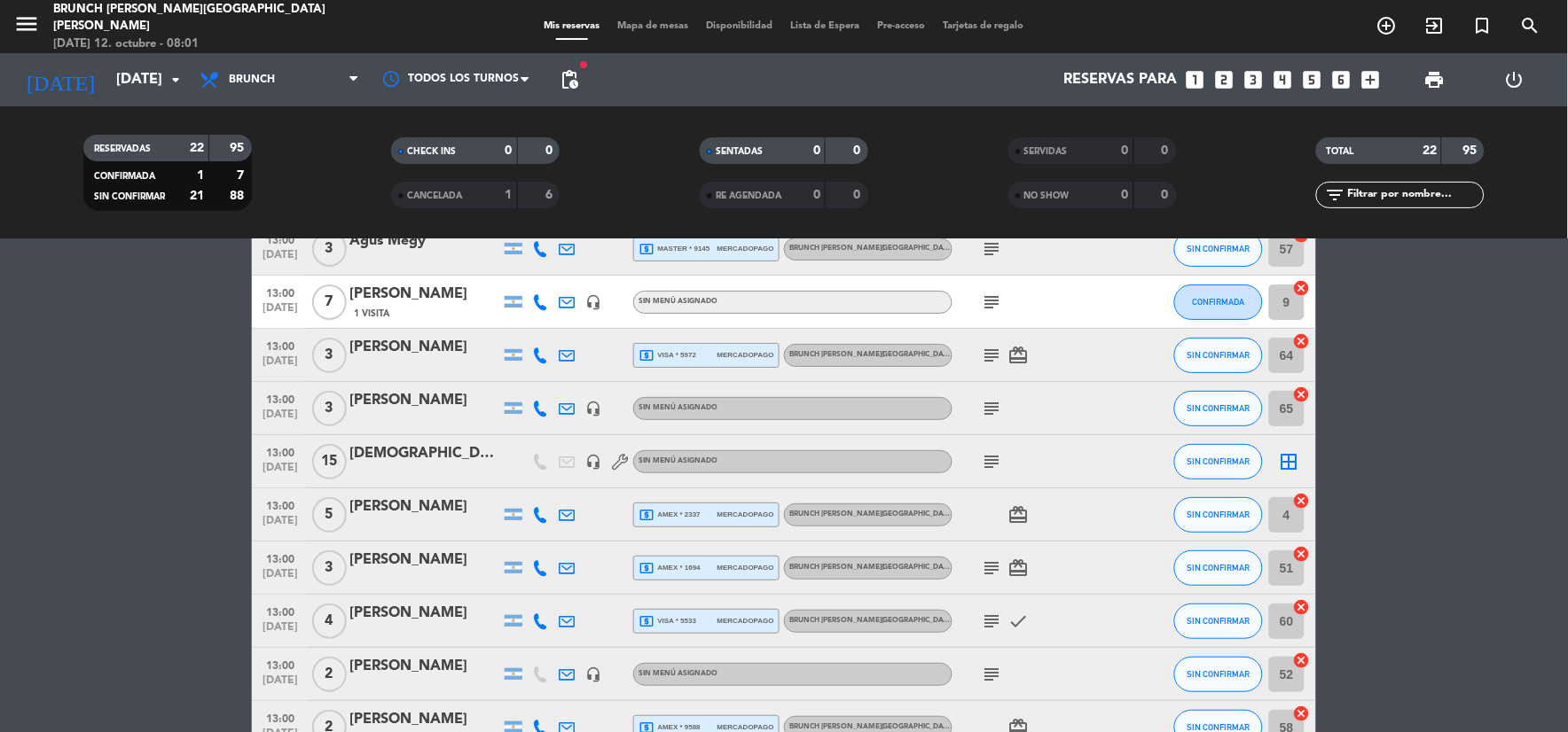
click at [991, 456] on icon "subject" at bounding box center [992, 461] width 22 height 22
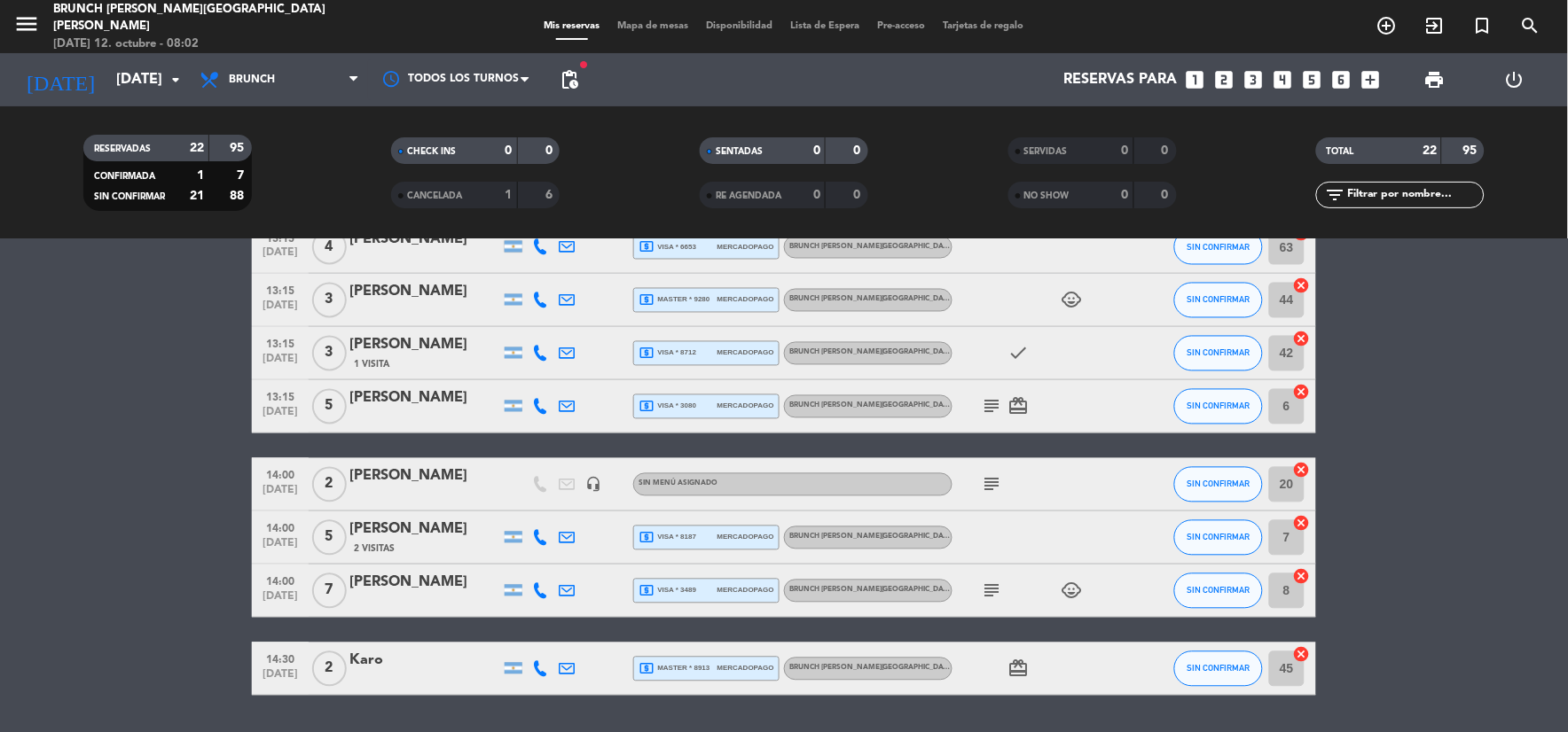
scroll to position [887, 0]
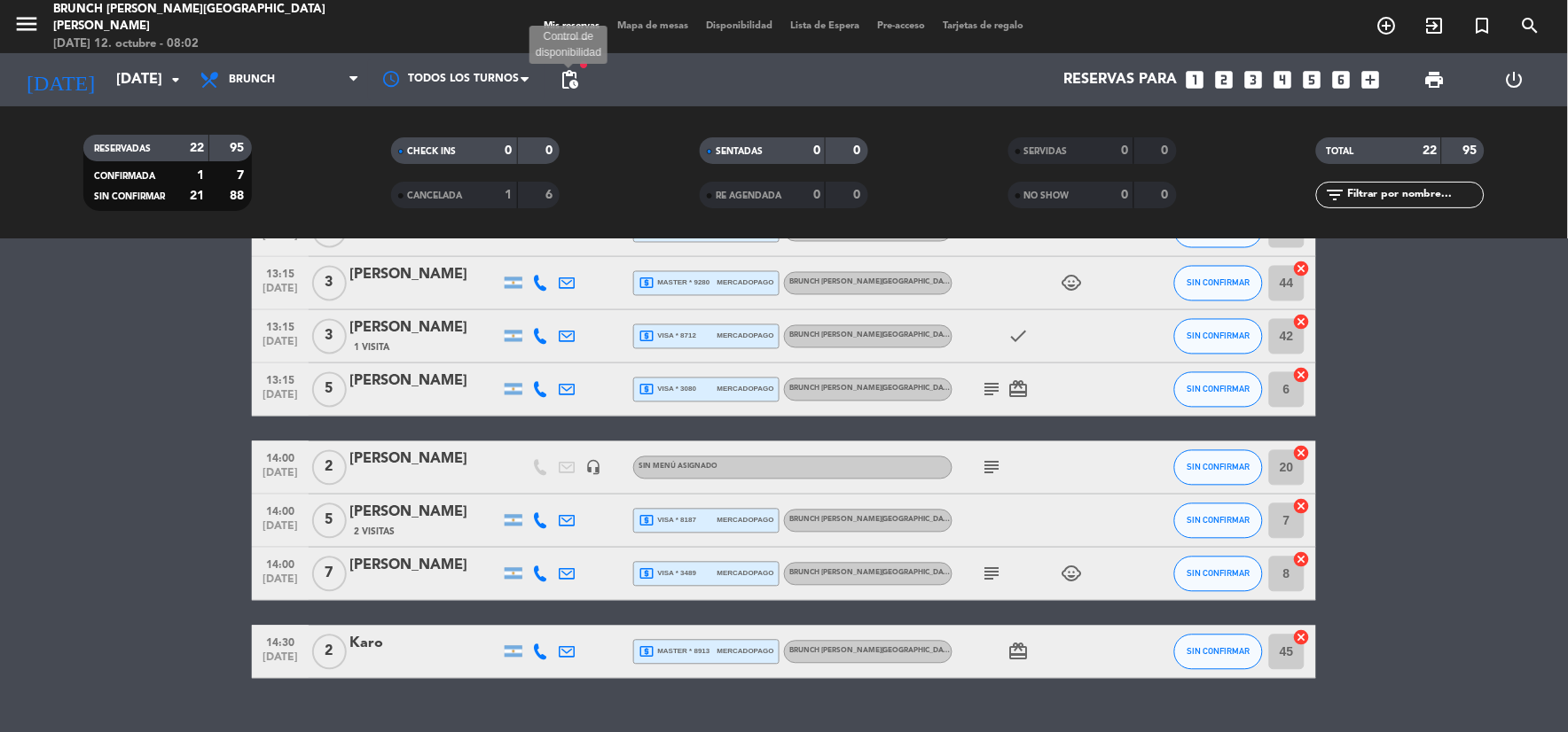
click at [567, 73] on span "pending_actions" at bounding box center [569, 80] width 22 height 22
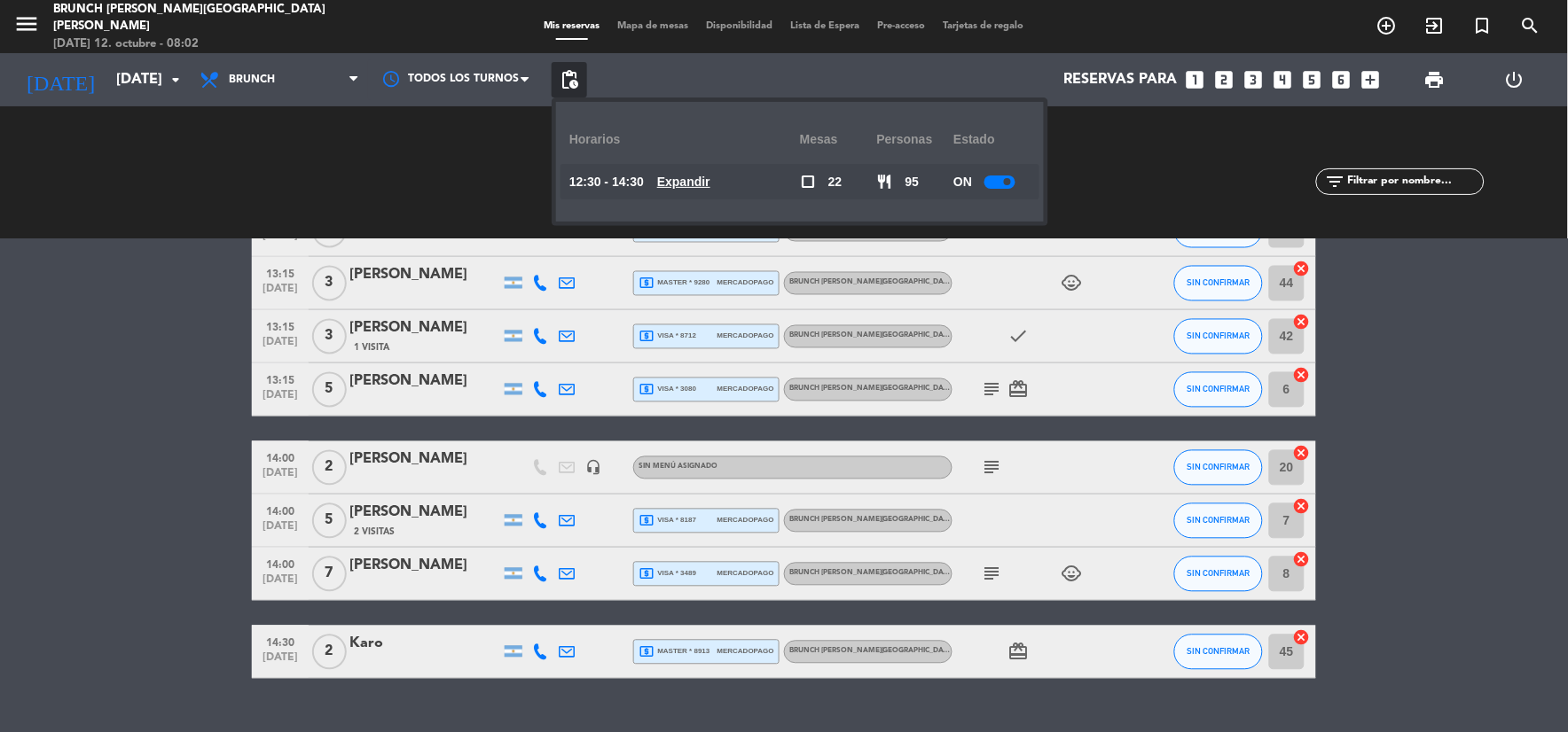
click at [711, 181] on u "Expandir" at bounding box center [684, 181] width 53 height 14
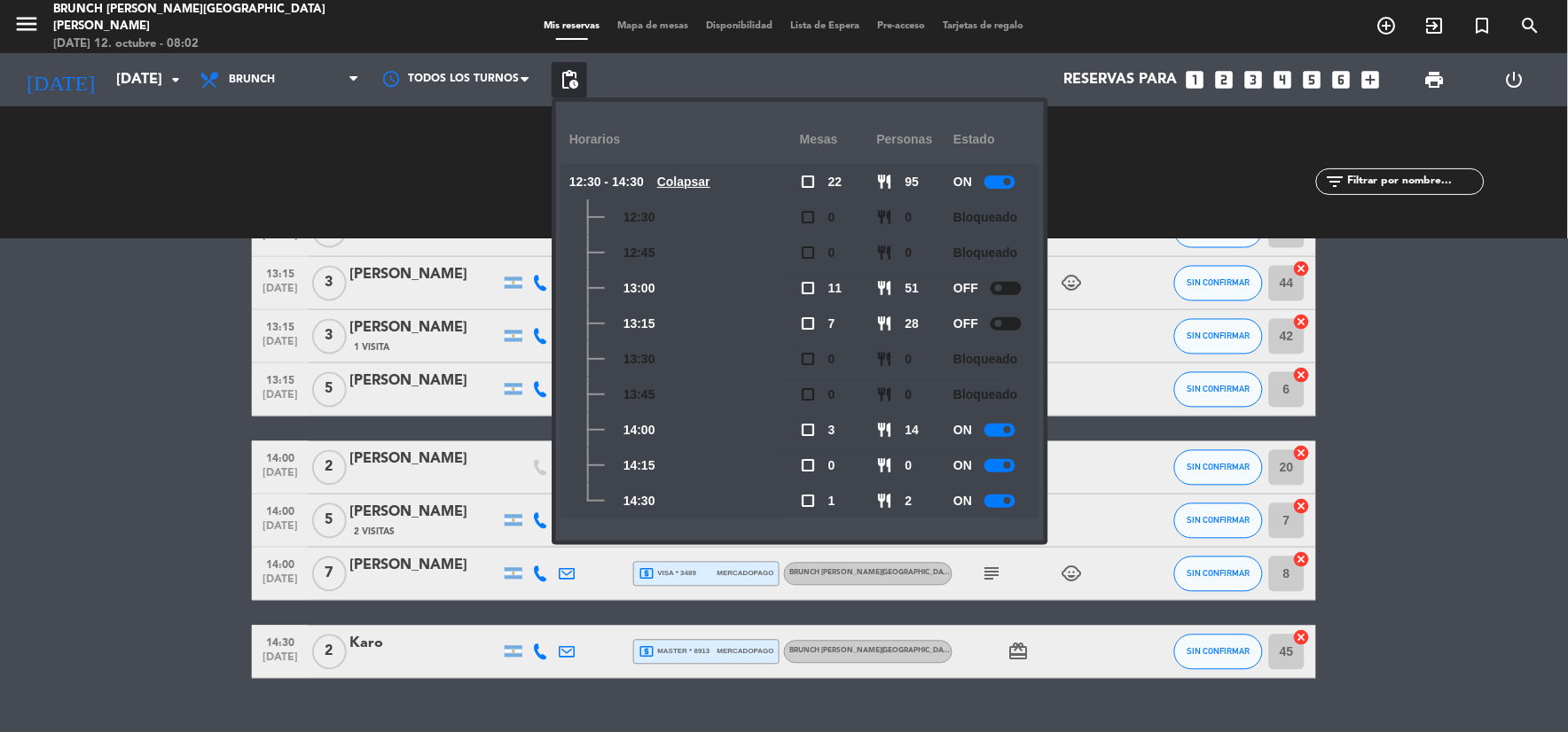
click at [1492, 400] on bookings-row "13:00 [DATE] 3 Agus Megy local_atm master * 9145 mercadopago Brunch [PERSON_NAM…" at bounding box center [784, 57] width 1568 height 1245
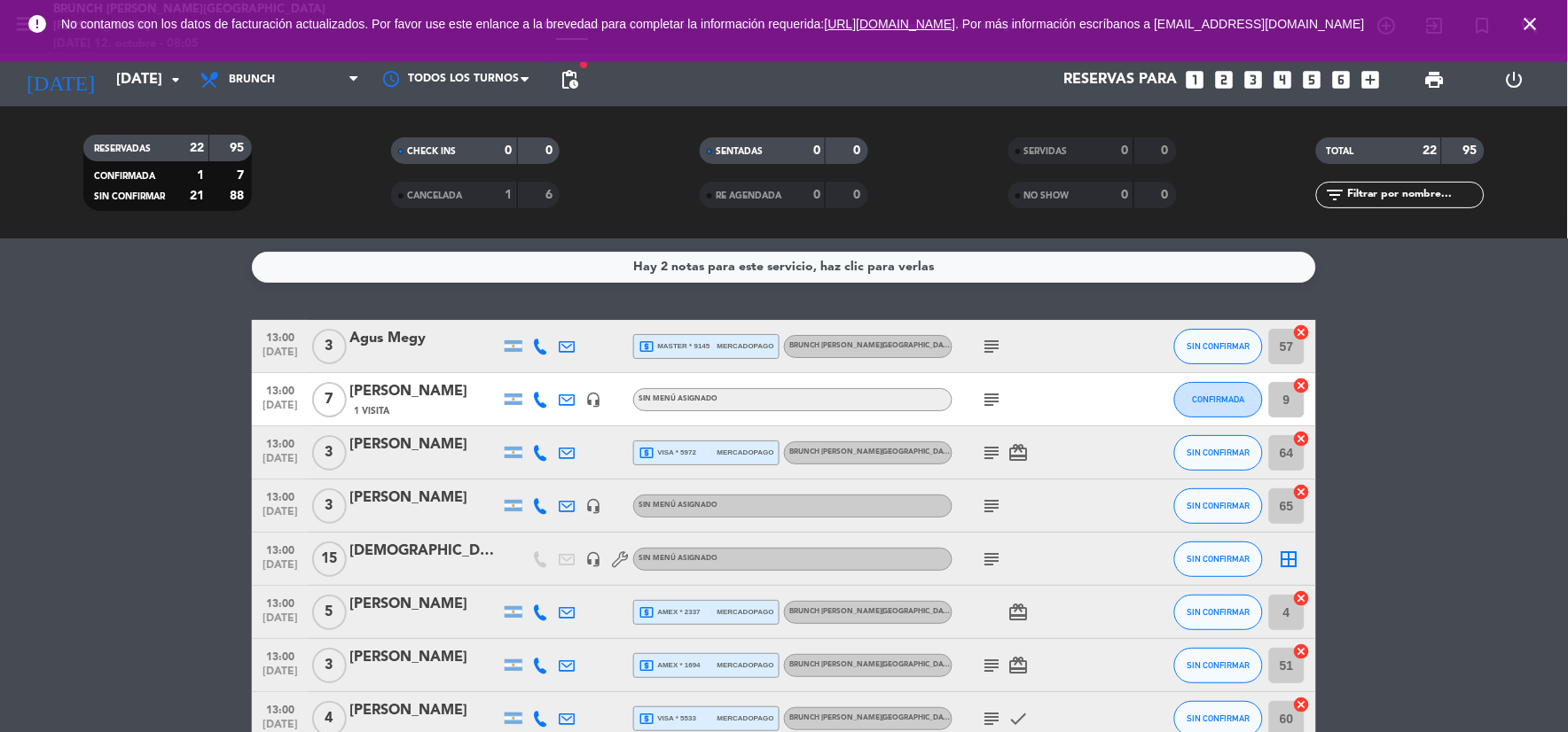
scroll to position [0, 0]
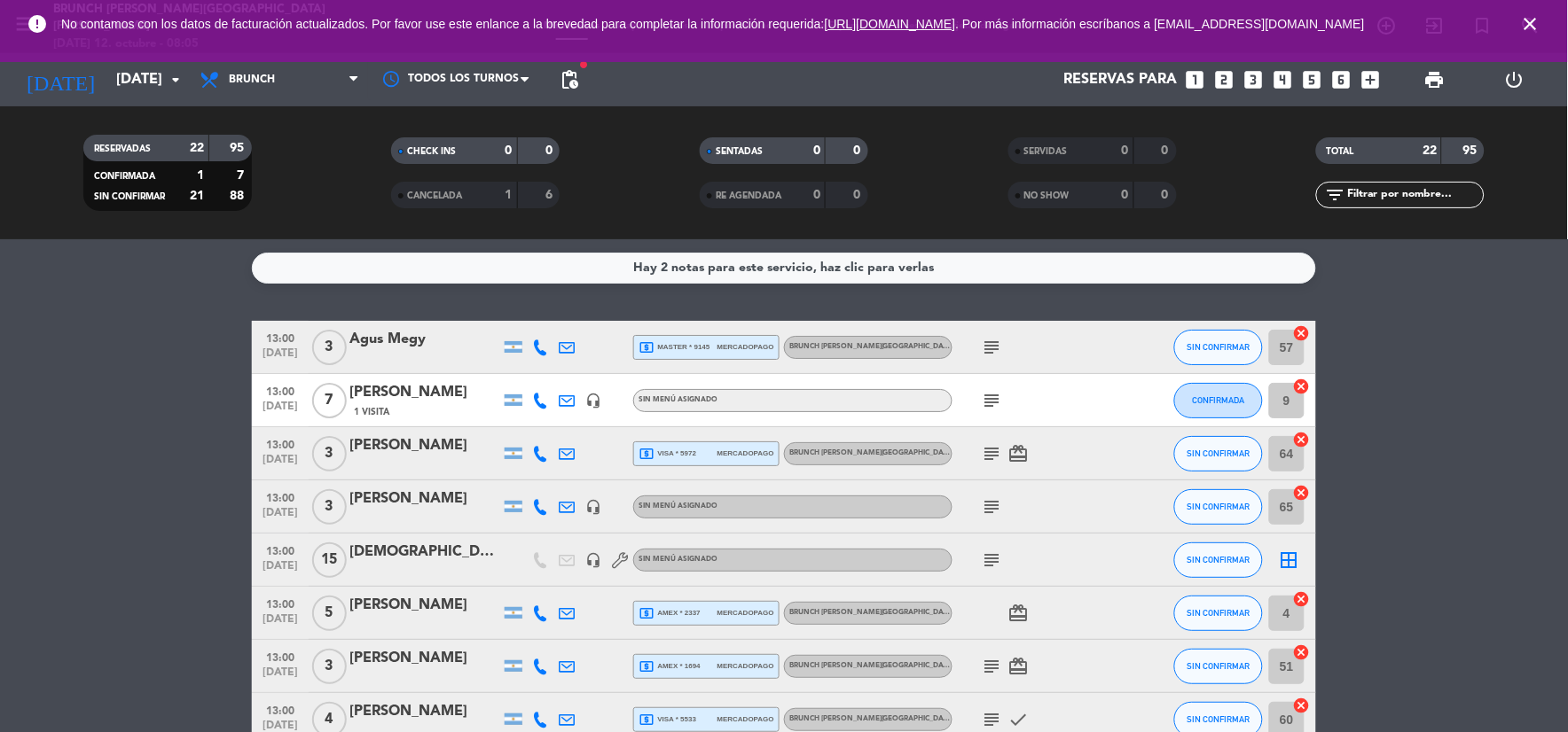
click at [980, 565] on span "subject" at bounding box center [992, 560] width 26 height 22
click at [991, 561] on icon "subject" at bounding box center [992, 560] width 22 height 22
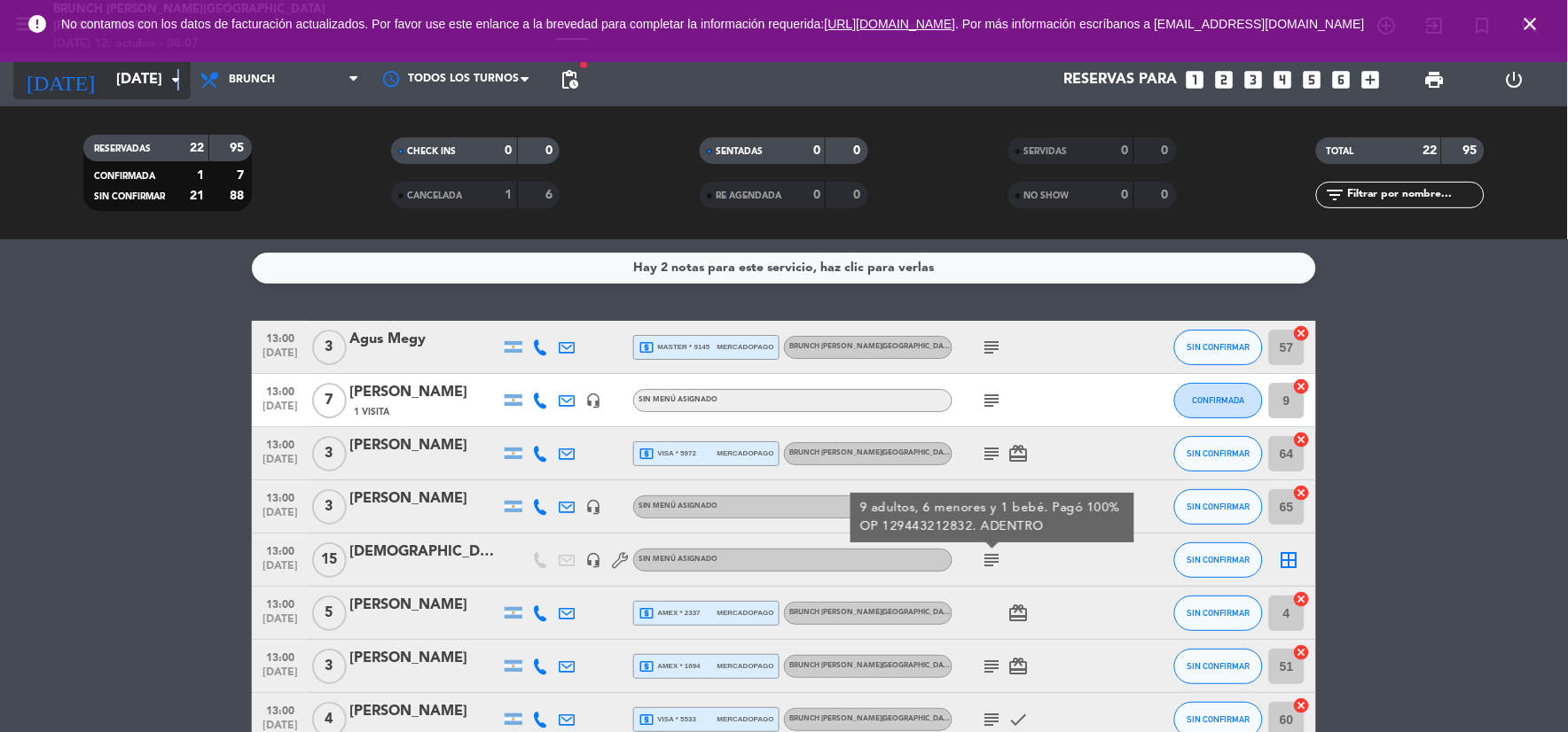
click at [177, 69] on icon "arrow_drop_down" at bounding box center [175, 80] width 22 height 22
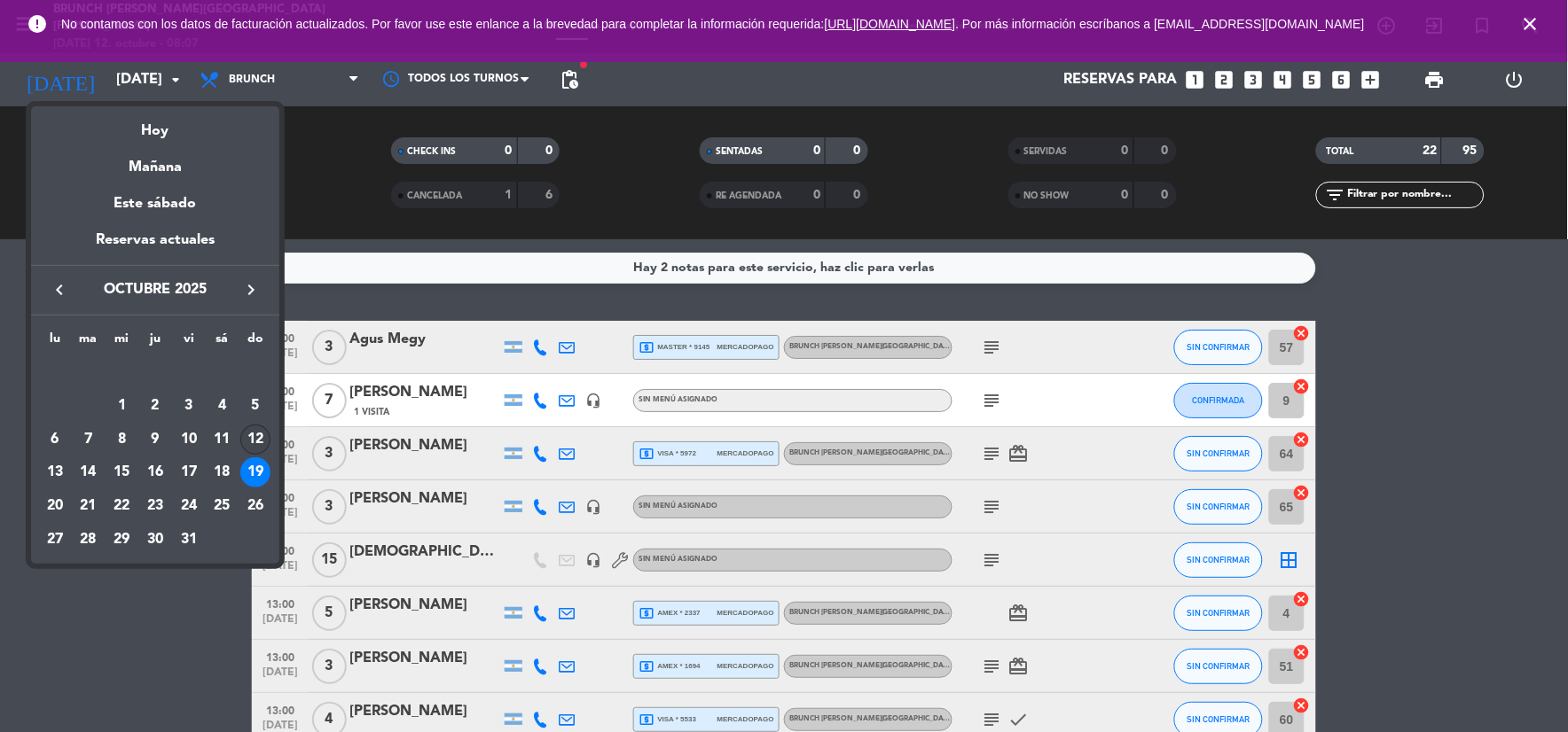
click at [257, 432] on div "12" at bounding box center [255, 440] width 30 height 30
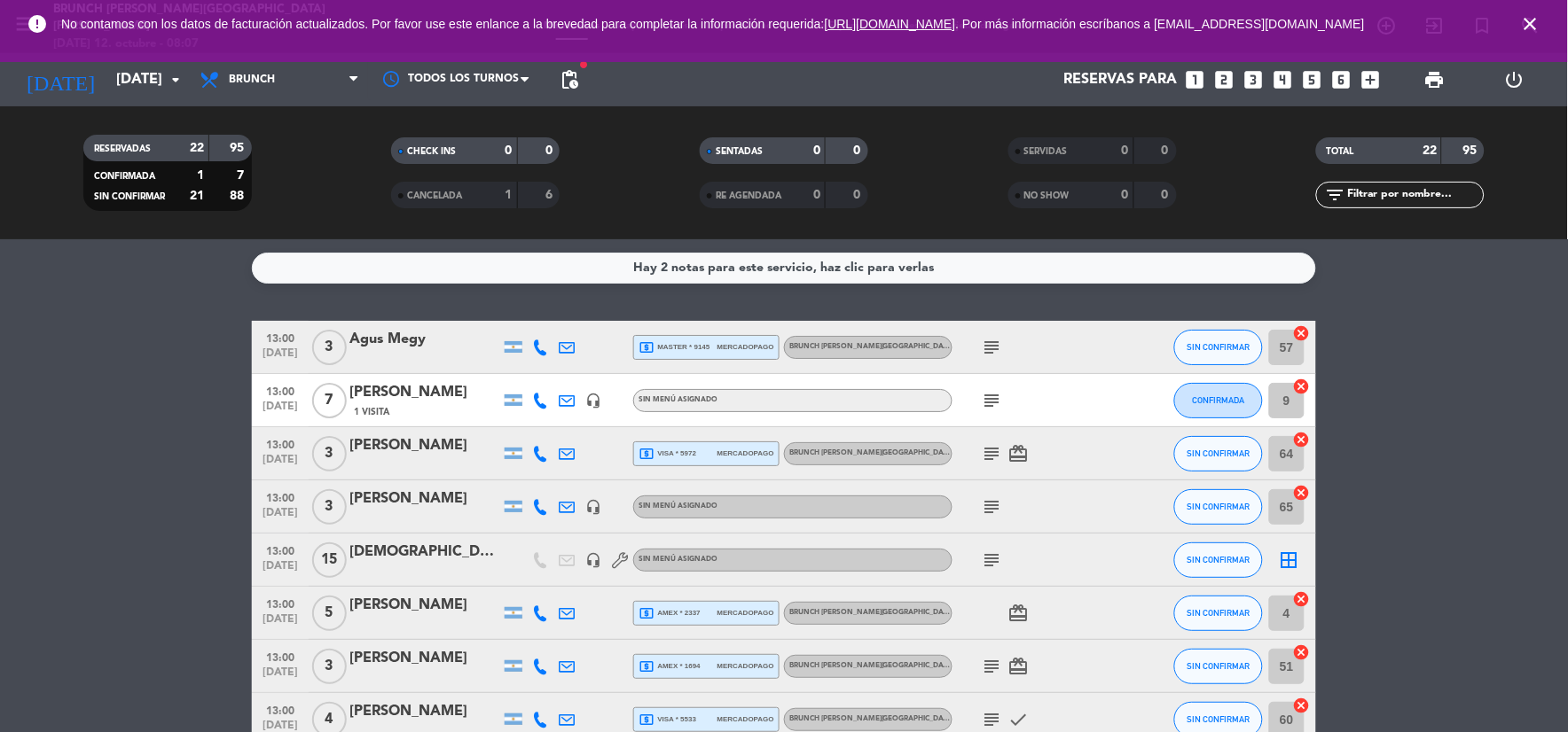
type input "[DATE]"
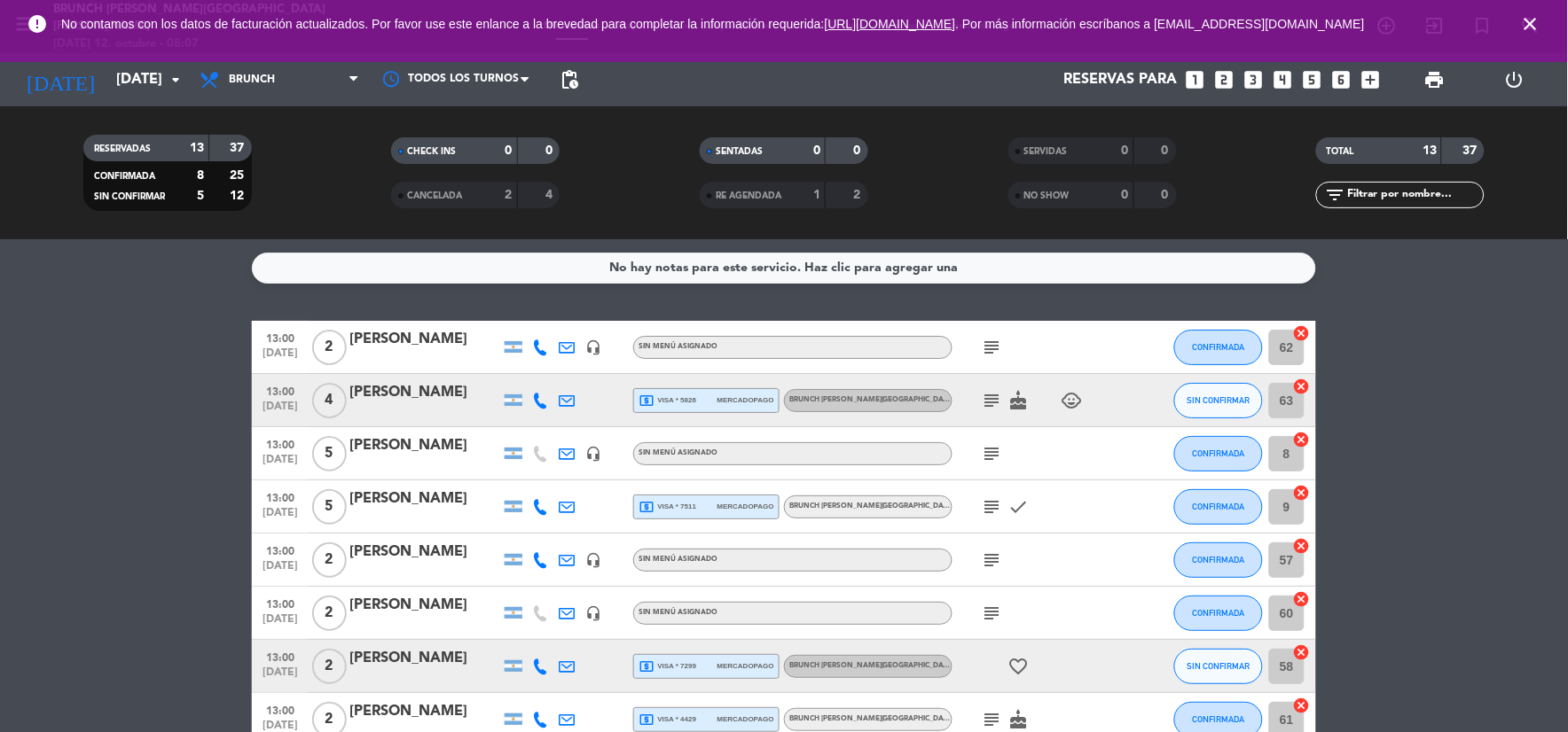
drag, startPoint x: 1532, startPoint y: 26, endPoint x: 1380, endPoint y: 6, distance: 153.3
click at [1523, 26] on icon "close" at bounding box center [1530, 23] width 22 height 22
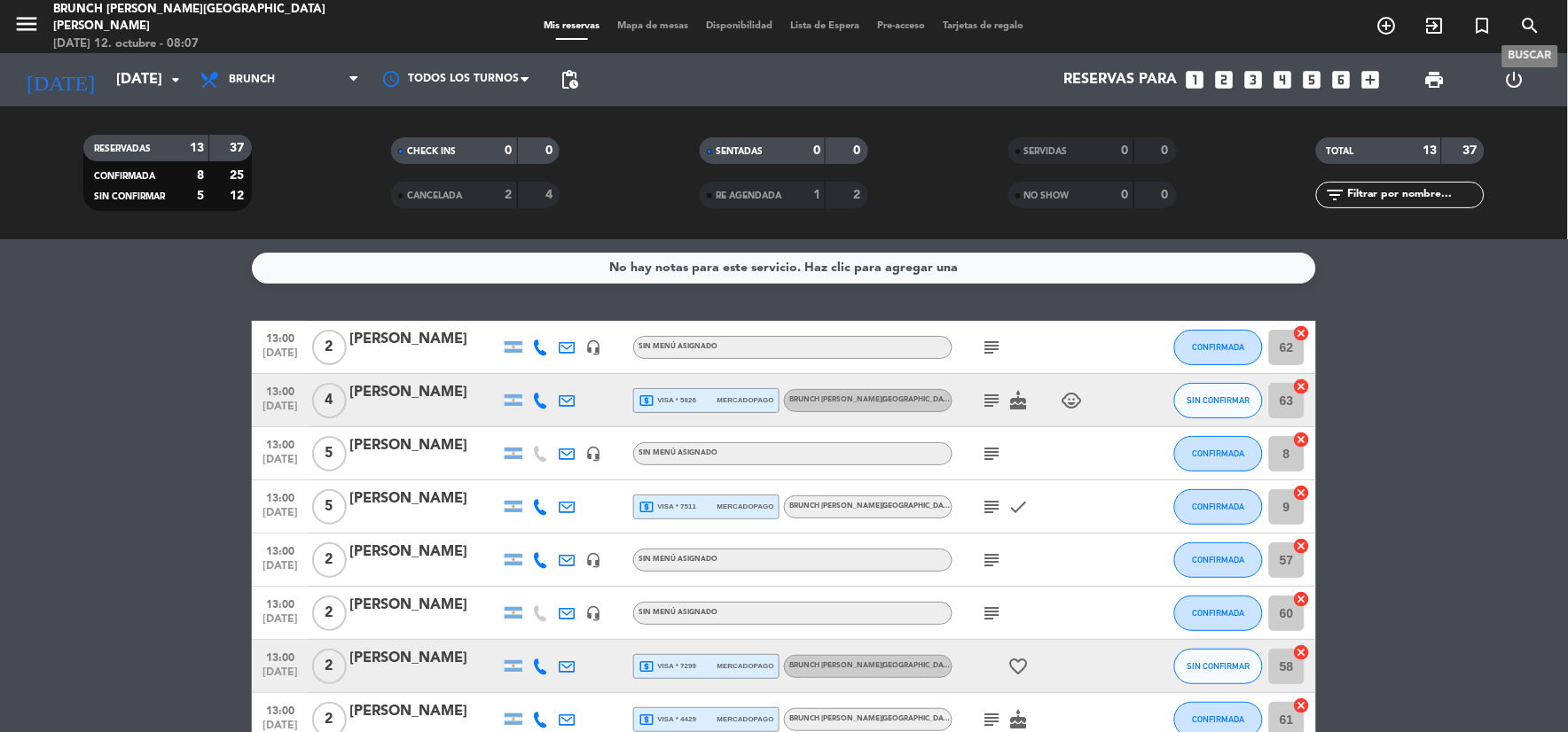
click at [1532, 27] on icon "search" at bounding box center [1530, 25] width 22 height 22
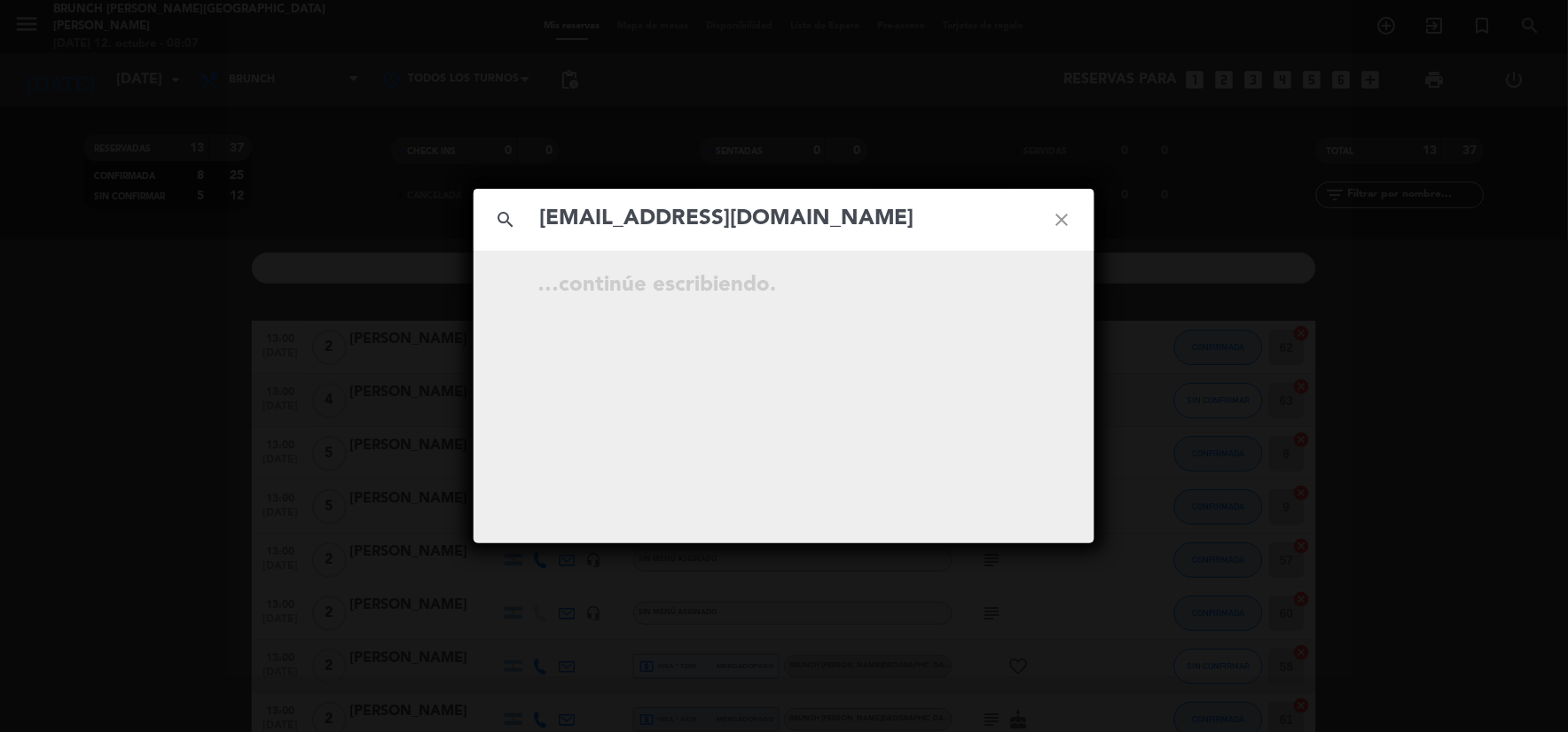
type input "[EMAIL_ADDRESS][DOMAIN_NAME]"
click at [1018, 285] on icon "open_in_new" at bounding box center [1018, 288] width 22 height 22
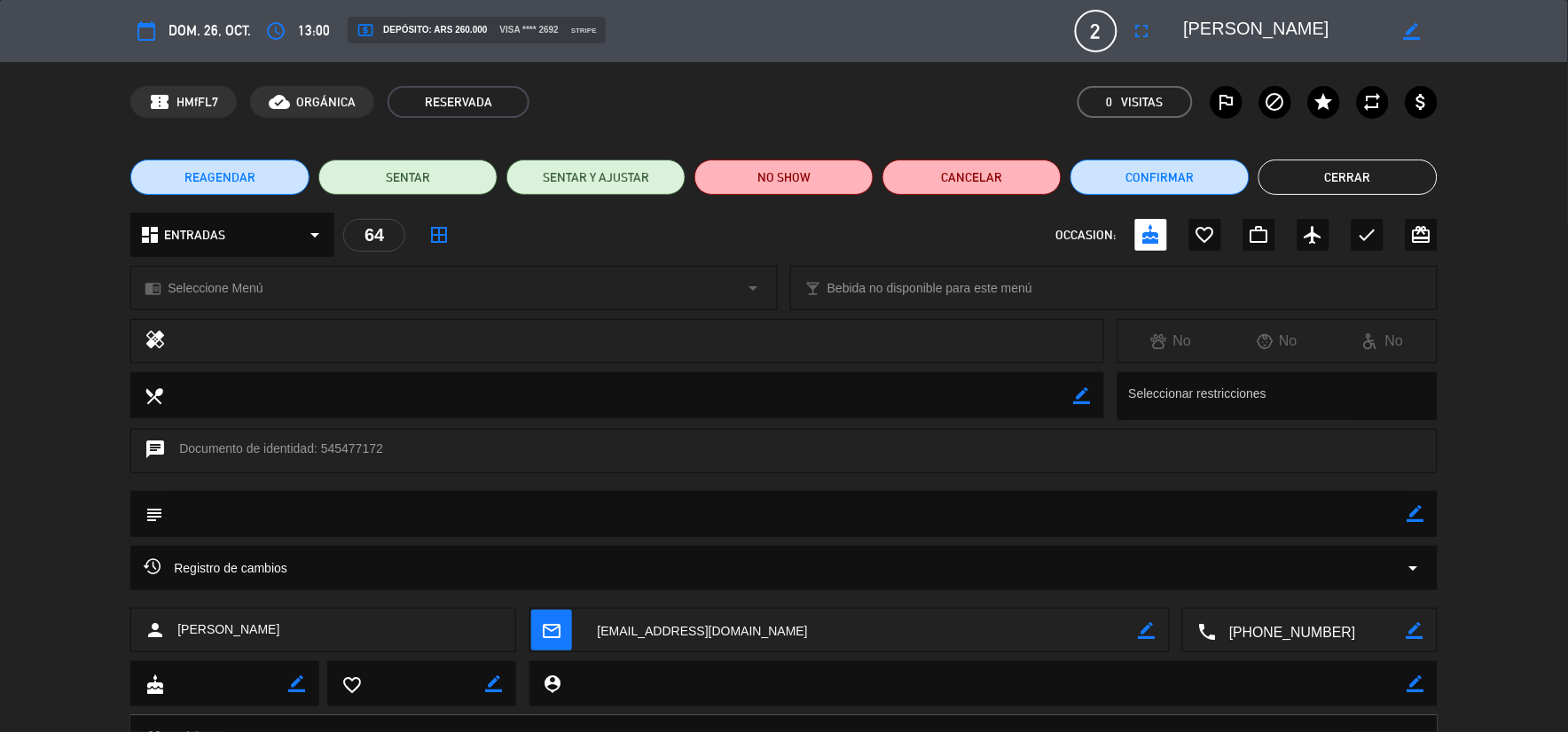
click at [1306, 178] on button "Cerrar" at bounding box center [1348, 177] width 179 height 36
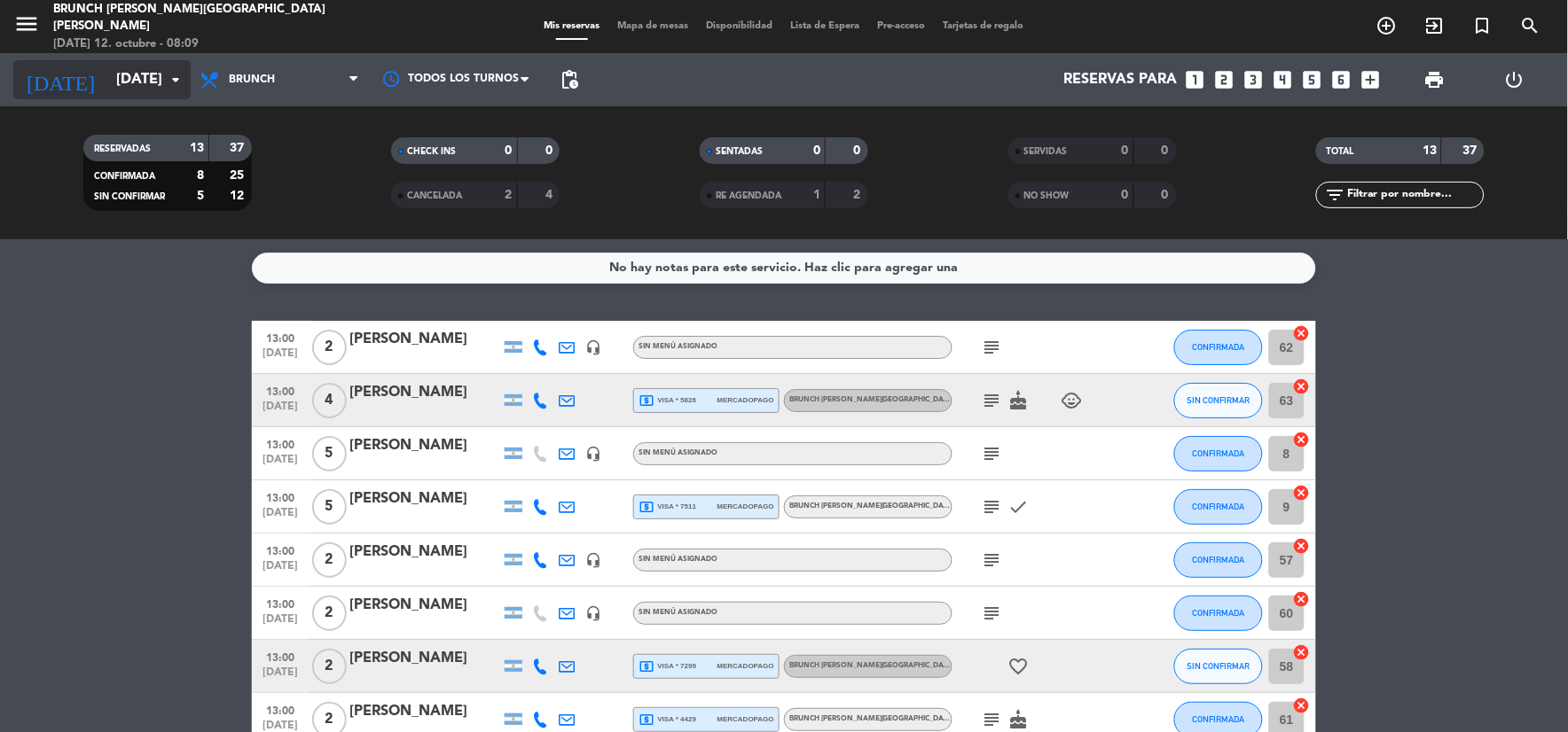
click at [143, 65] on input "[DATE]" at bounding box center [201, 80] width 188 height 35
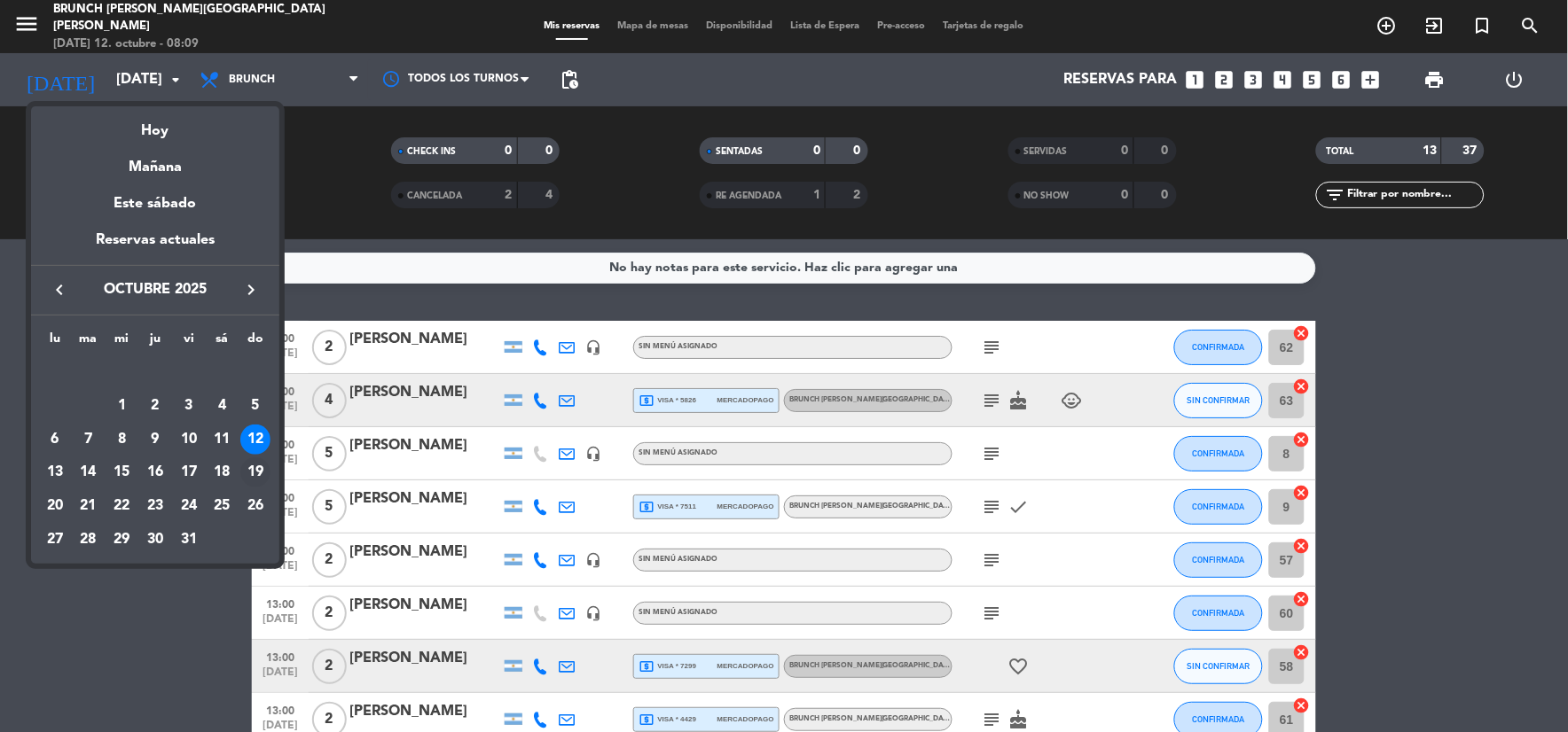
click at [255, 466] on div "19" at bounding box center [255, 472] width 30 height 30
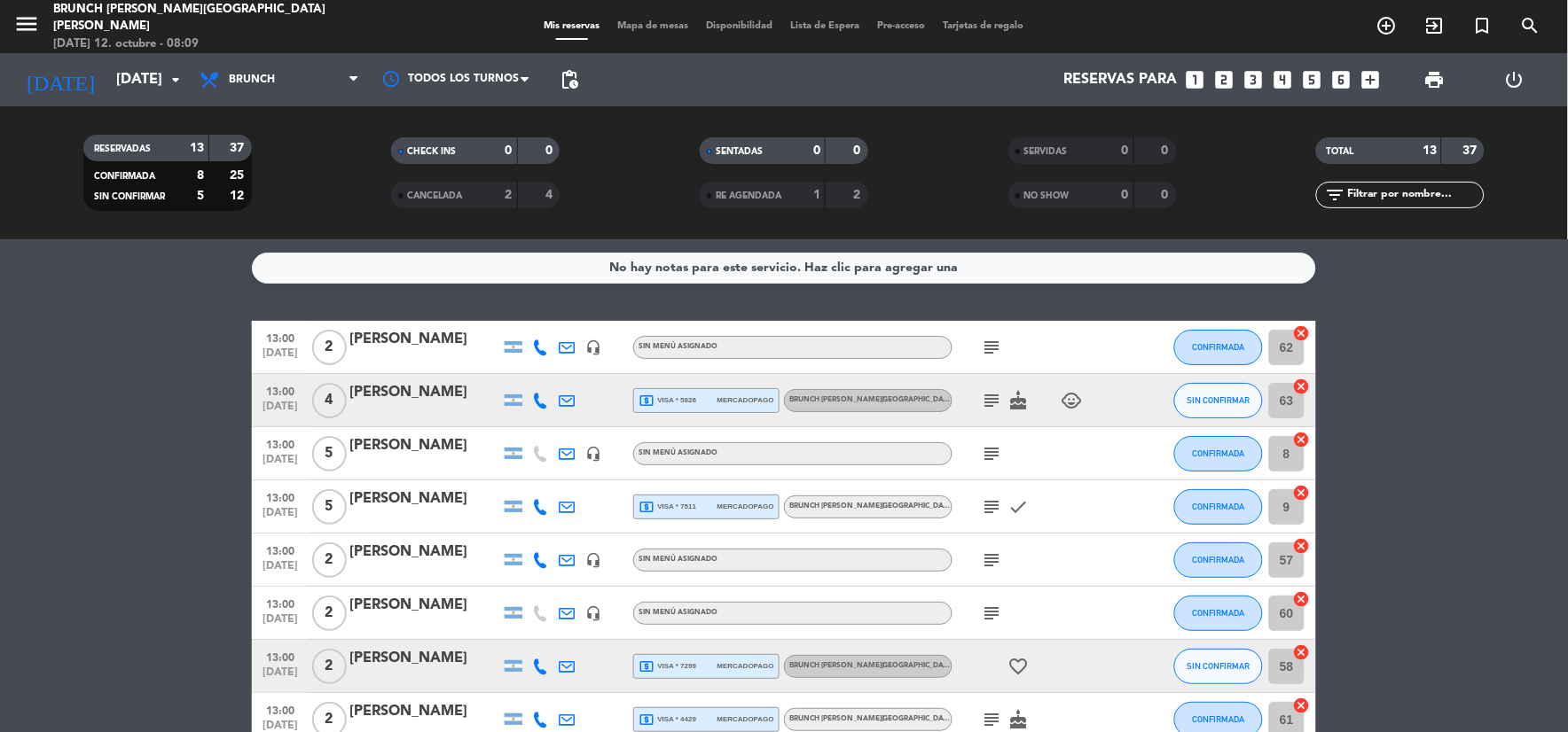
type input "[DATE]"
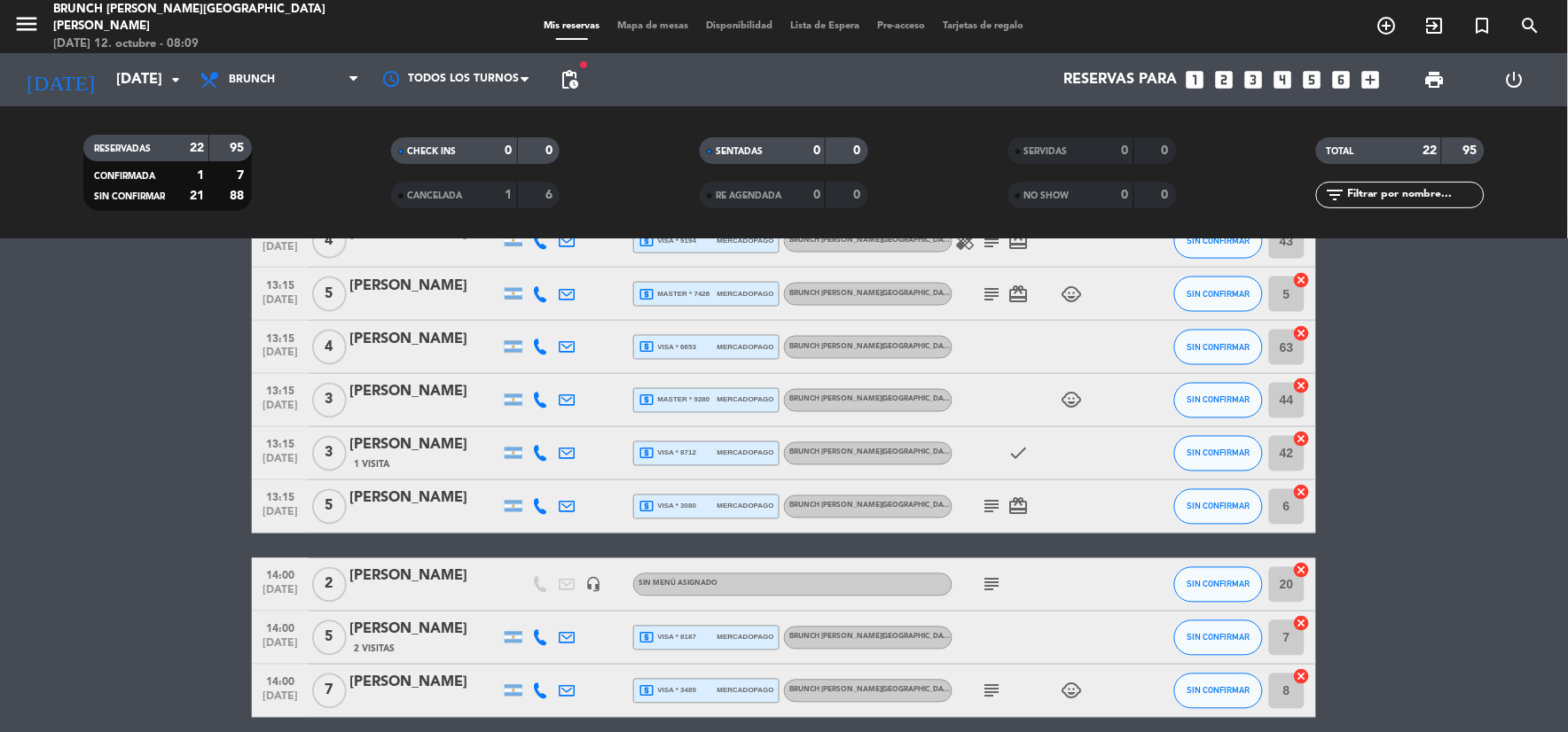
scroll to position [887, 0]
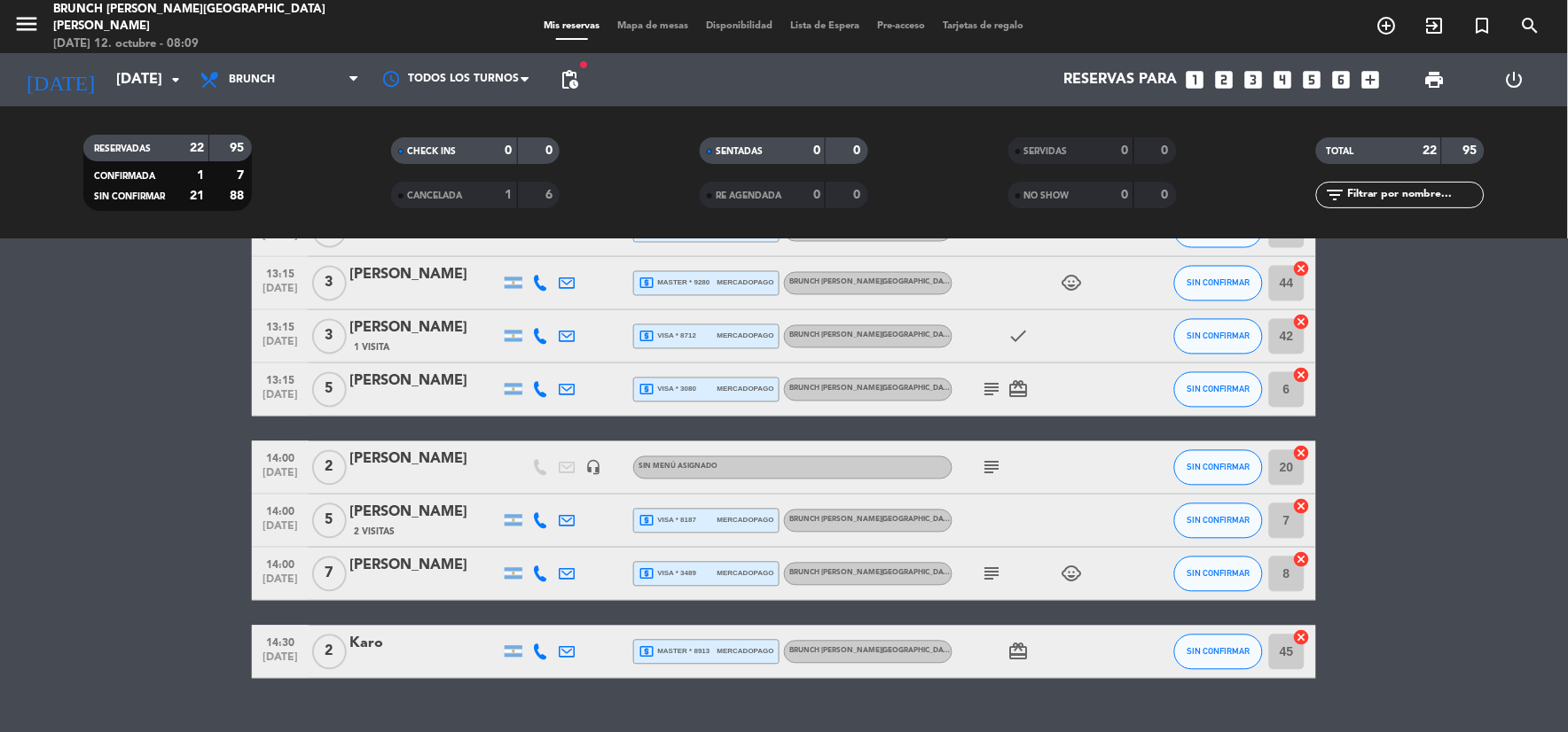
click at [989, 463] on icon "subject" at bounding box center [992, 468] width 22 height 22
click at [436, 471] on div "[PERSON_NAME]" at bounding box center [425, 460] width 151 height 23
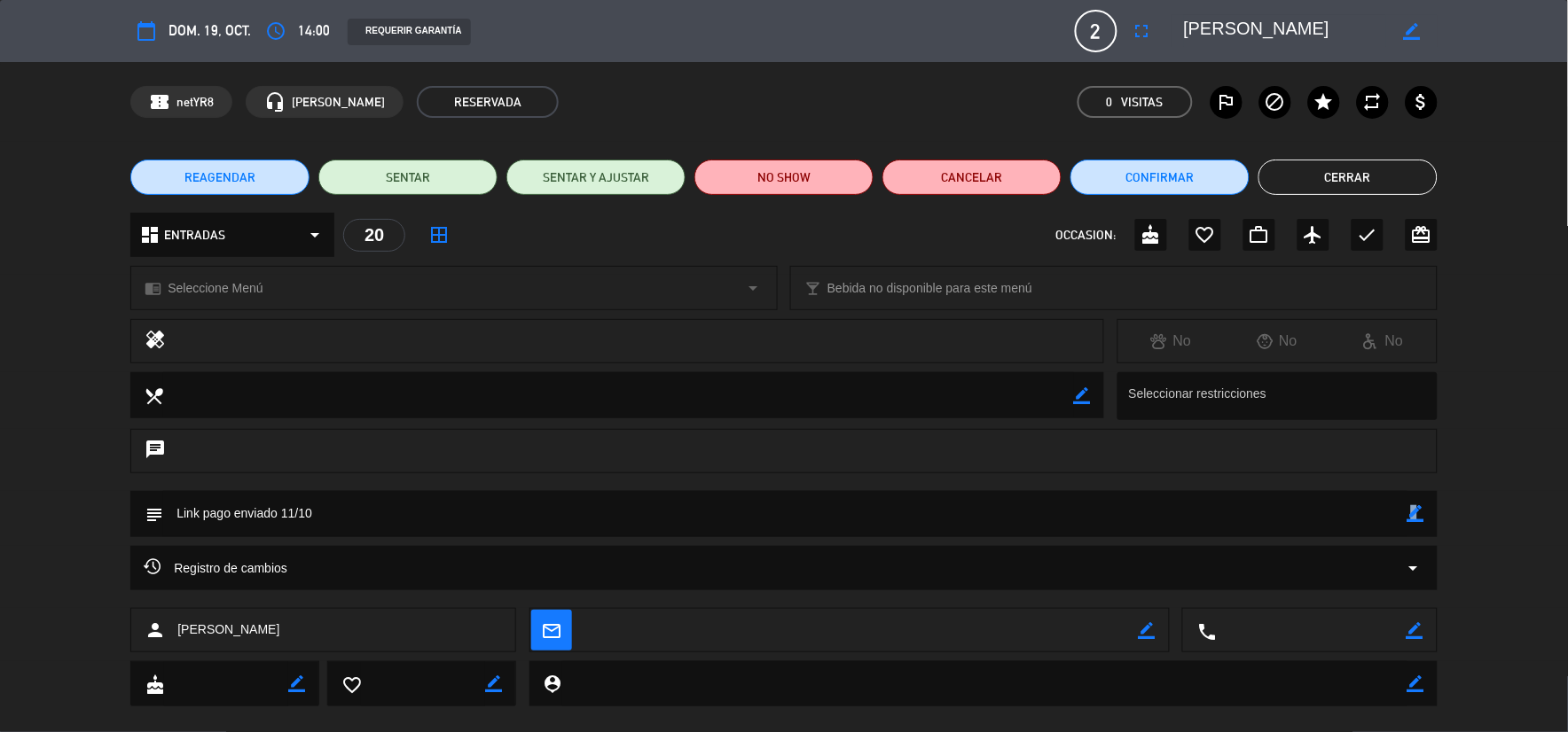
drag, startPoint x: 1416, startPoint y: 513, endPoint x: 1187, endPoint y: 532, distance: 229.8
click at [1408, 513] on icon "border_color" at bounding box center [1416, 514] width 17 height 17
drag, startPoint x: 430, startPoint y: 543, endPoint x: 125, endPoint y: 532, distance: 305.2
click at [125, 532] on div "subject" at bounding box center [784, 518] width 1568 height 55
type textarea "A"
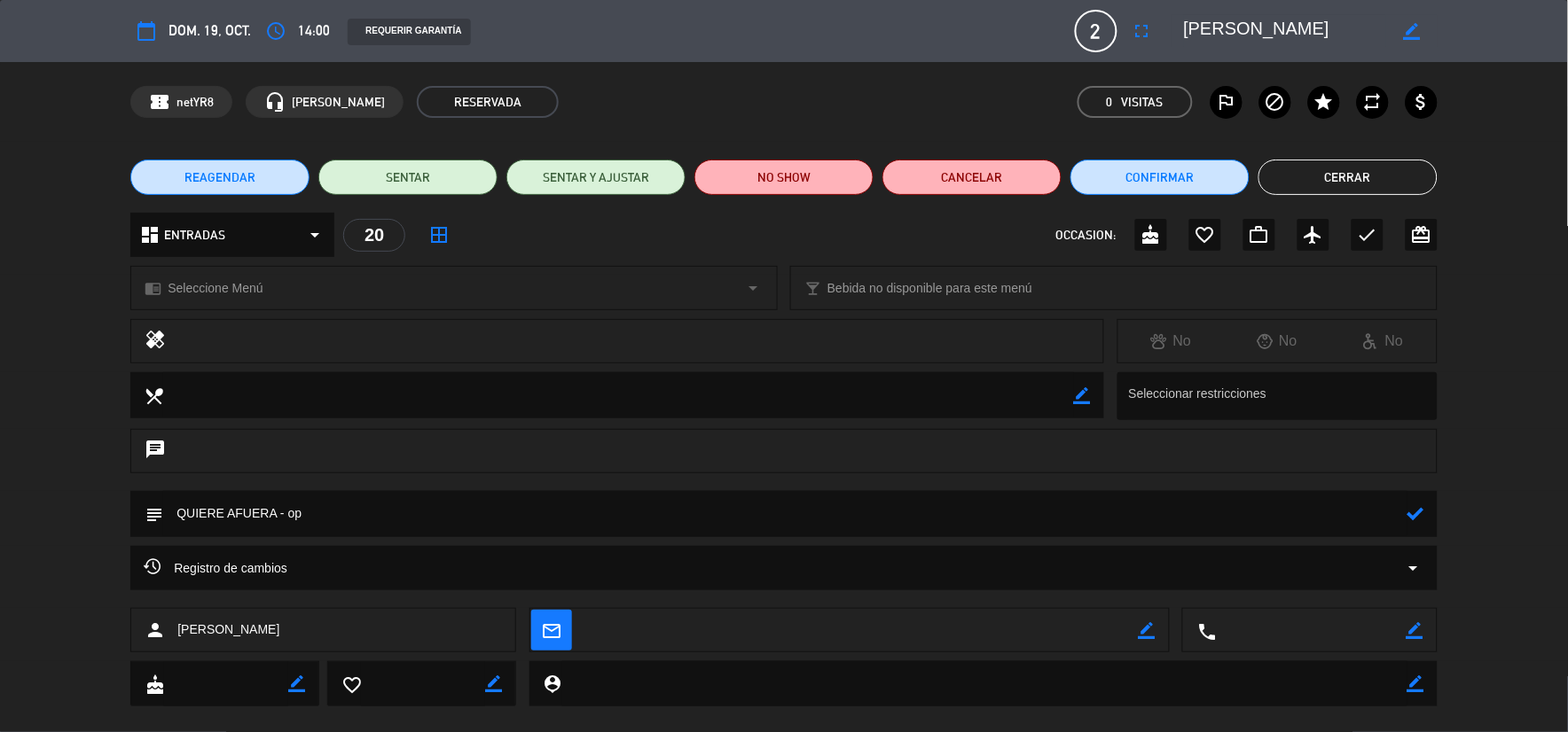
paste textarea "129044652465"
type textarea "QUIERE AFUERA - op 129044652465"
click at [1423, 510] on icon at bounding box center [1416, 514] width 17 height 17
click at [1321, 172] on button "Cerrar" at bounding box center [1348, 177] width 179 height 36
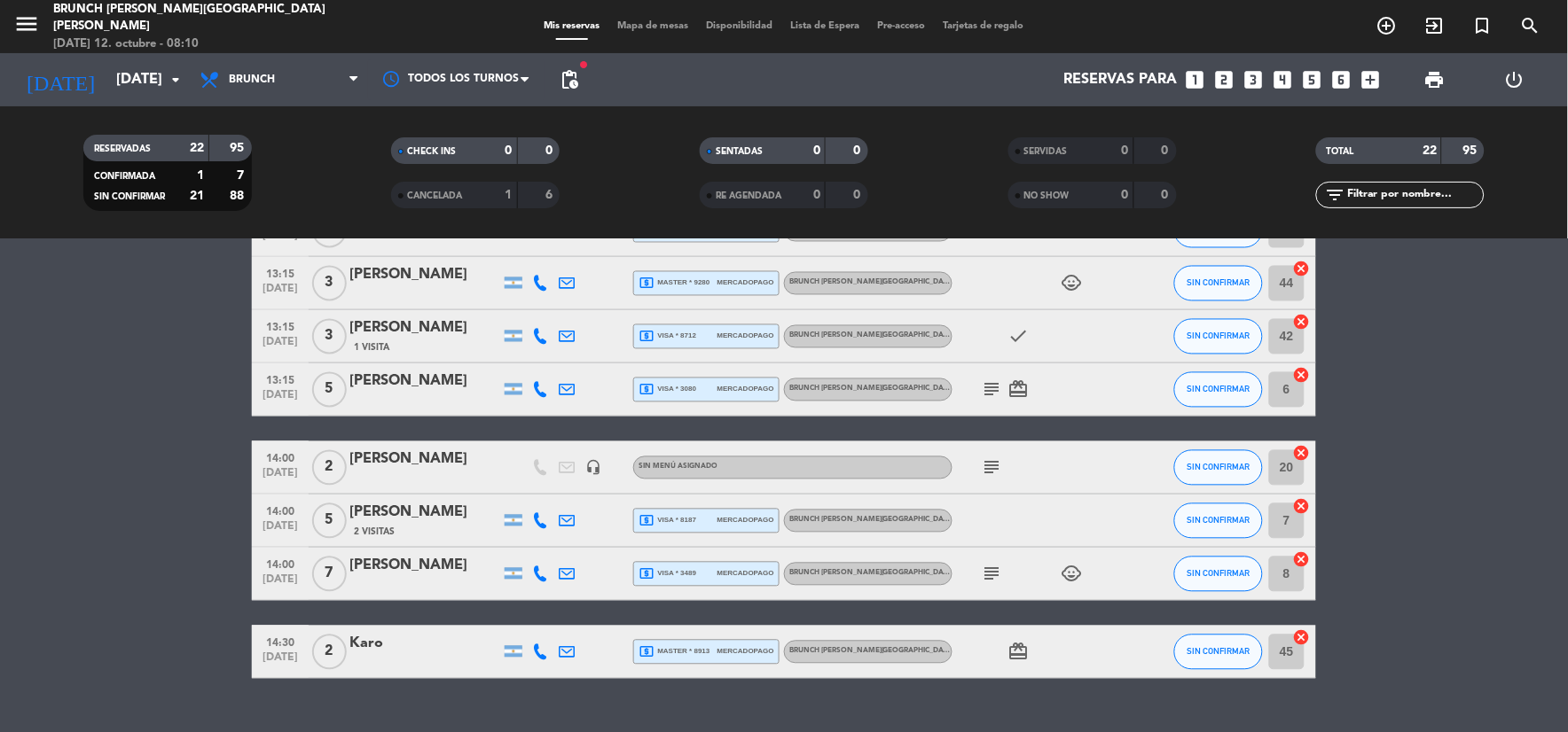
click at [989, 468] on icon "subject" at bounding box center [992, 468] width 22 height 22
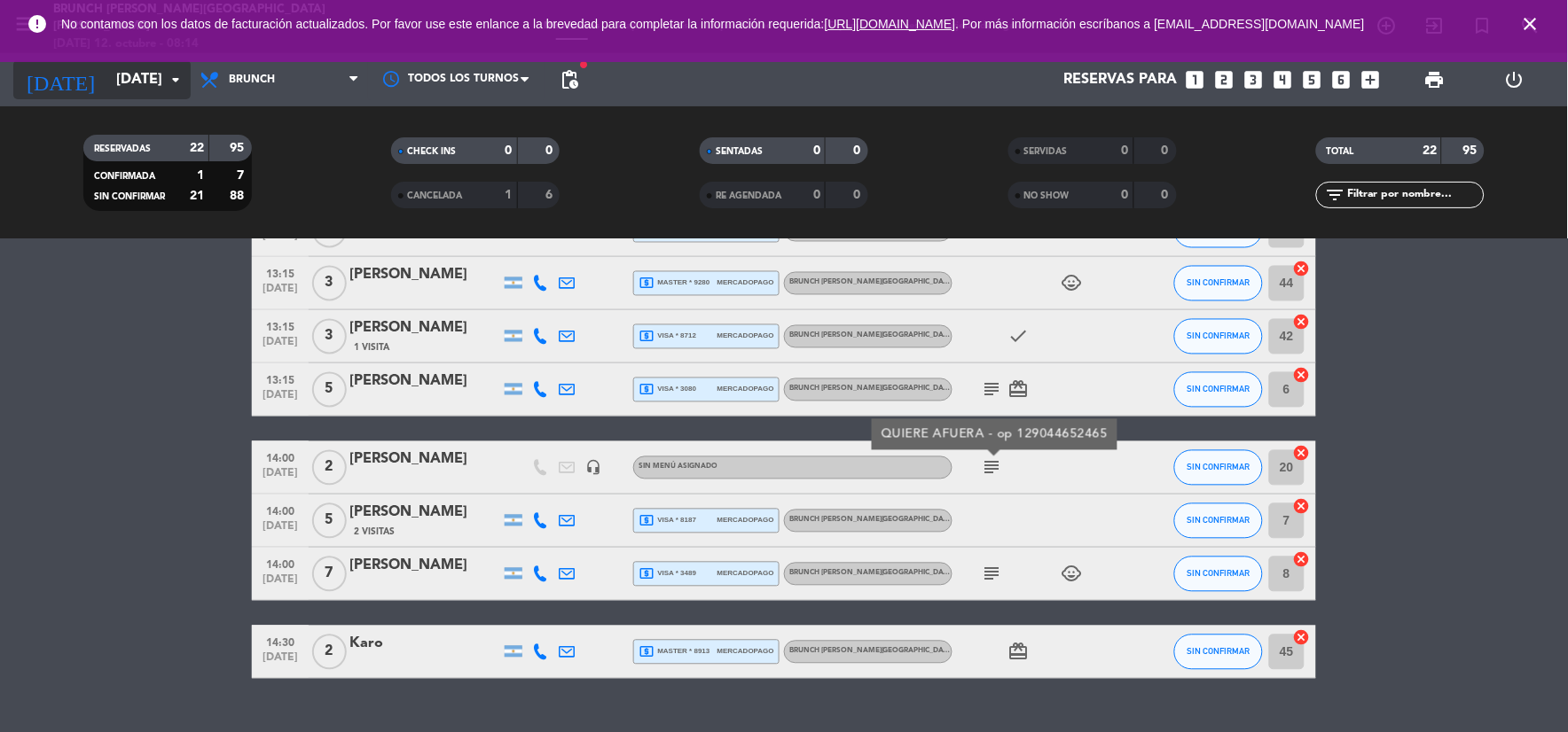
click at [130, 76] on input "[DATE]" at bounding box center [201, 80] width 188 height 35
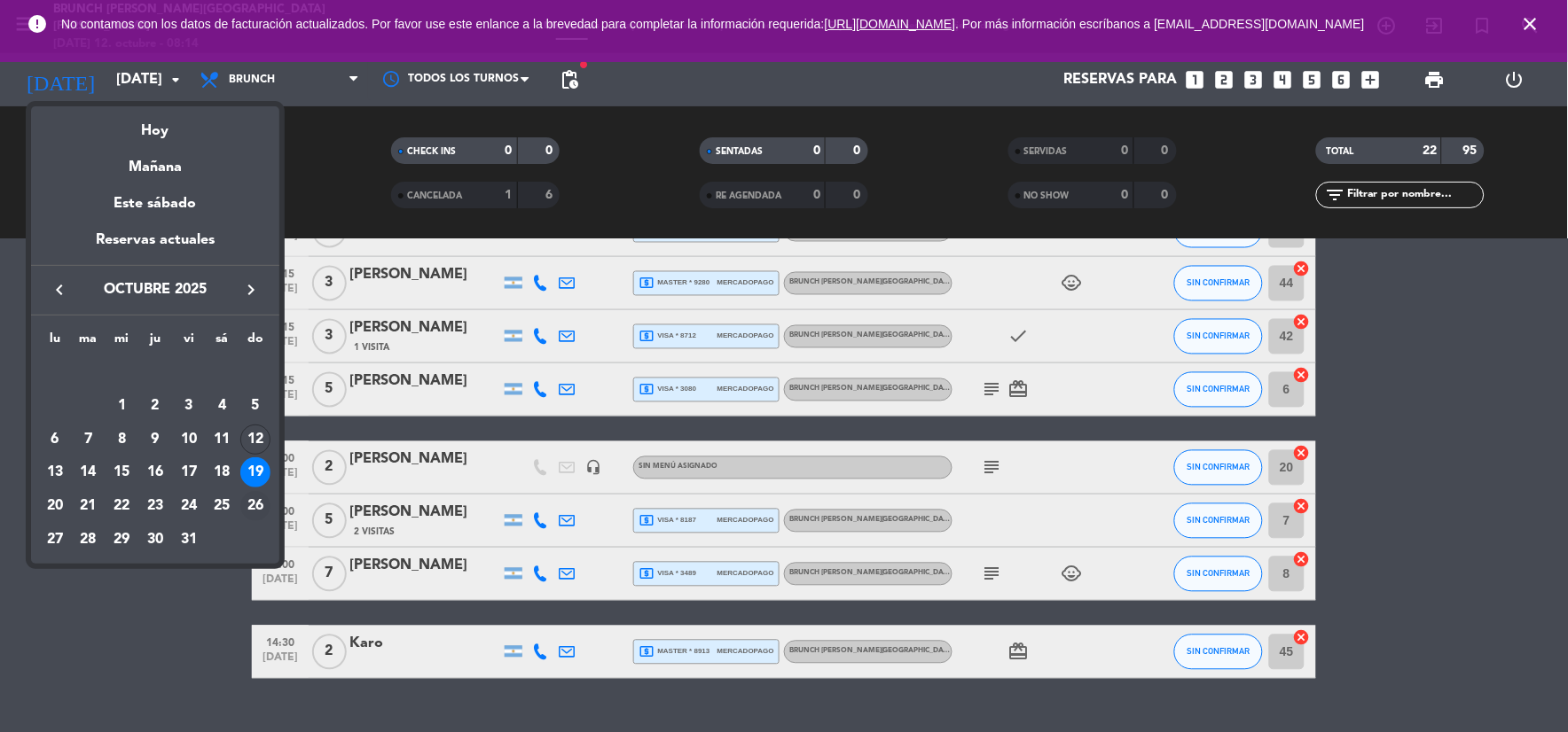
click at [254, 494] on div "26" at bounding box center [255, 506] width 30 height 30
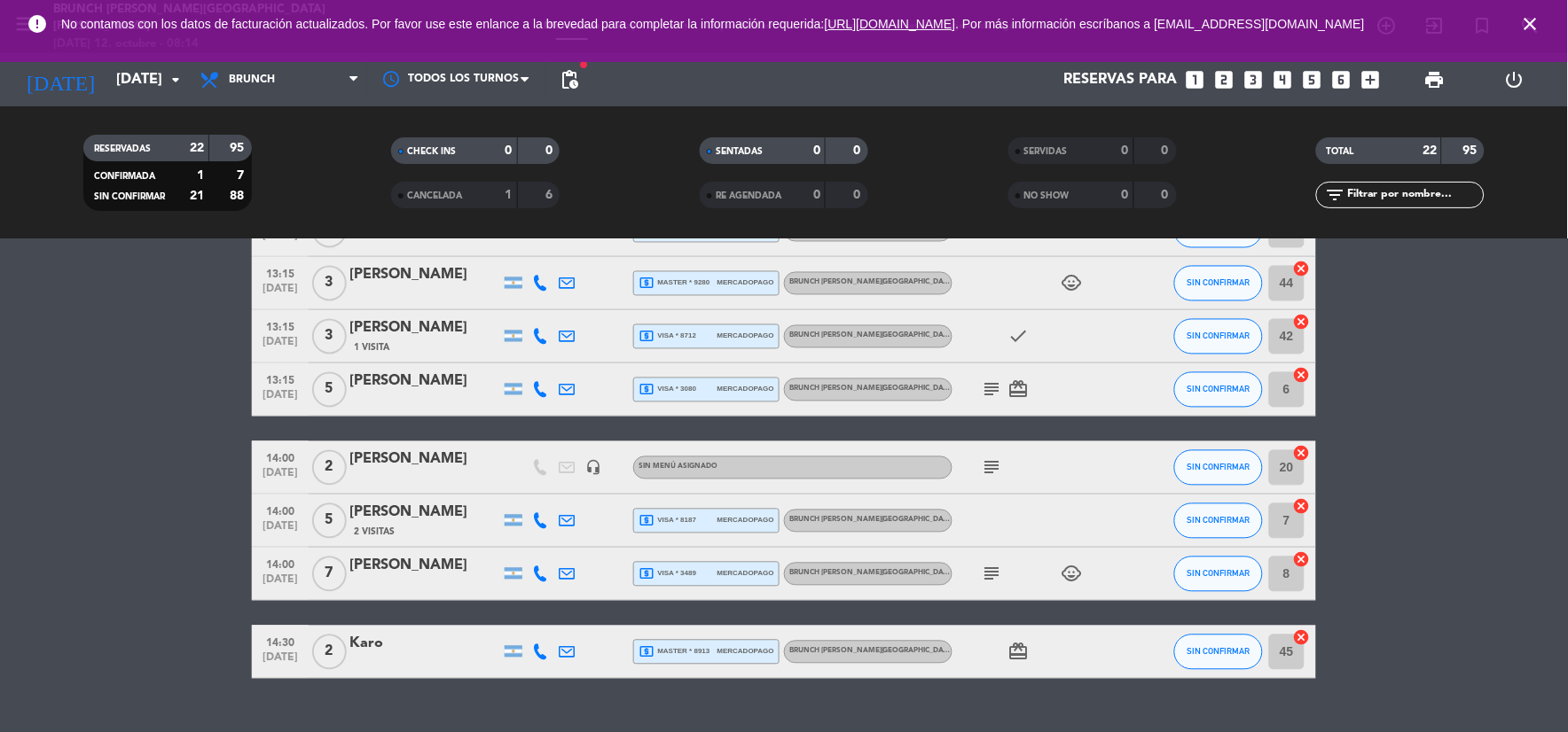
type input "[DATE]"
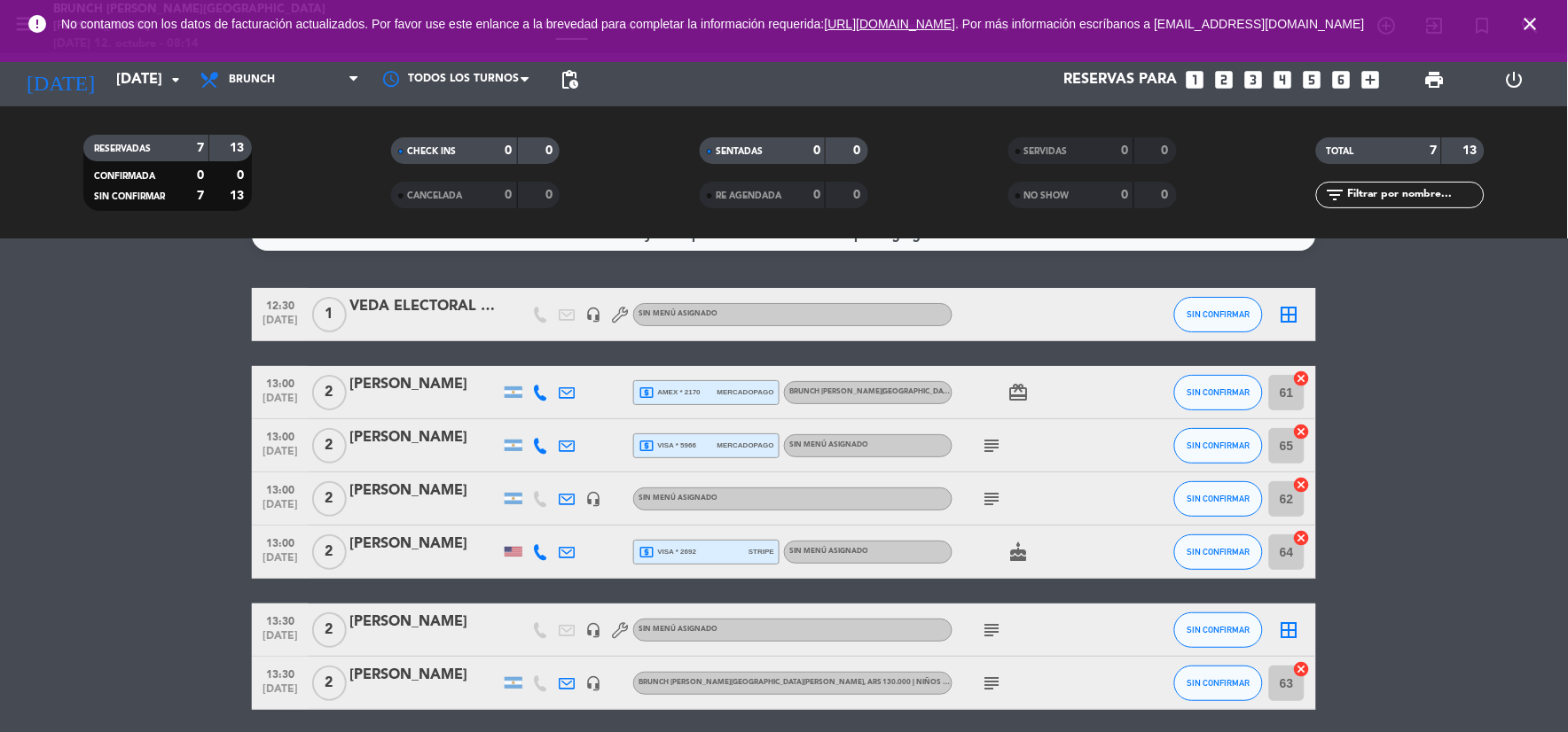
scroll to position [0, 0]
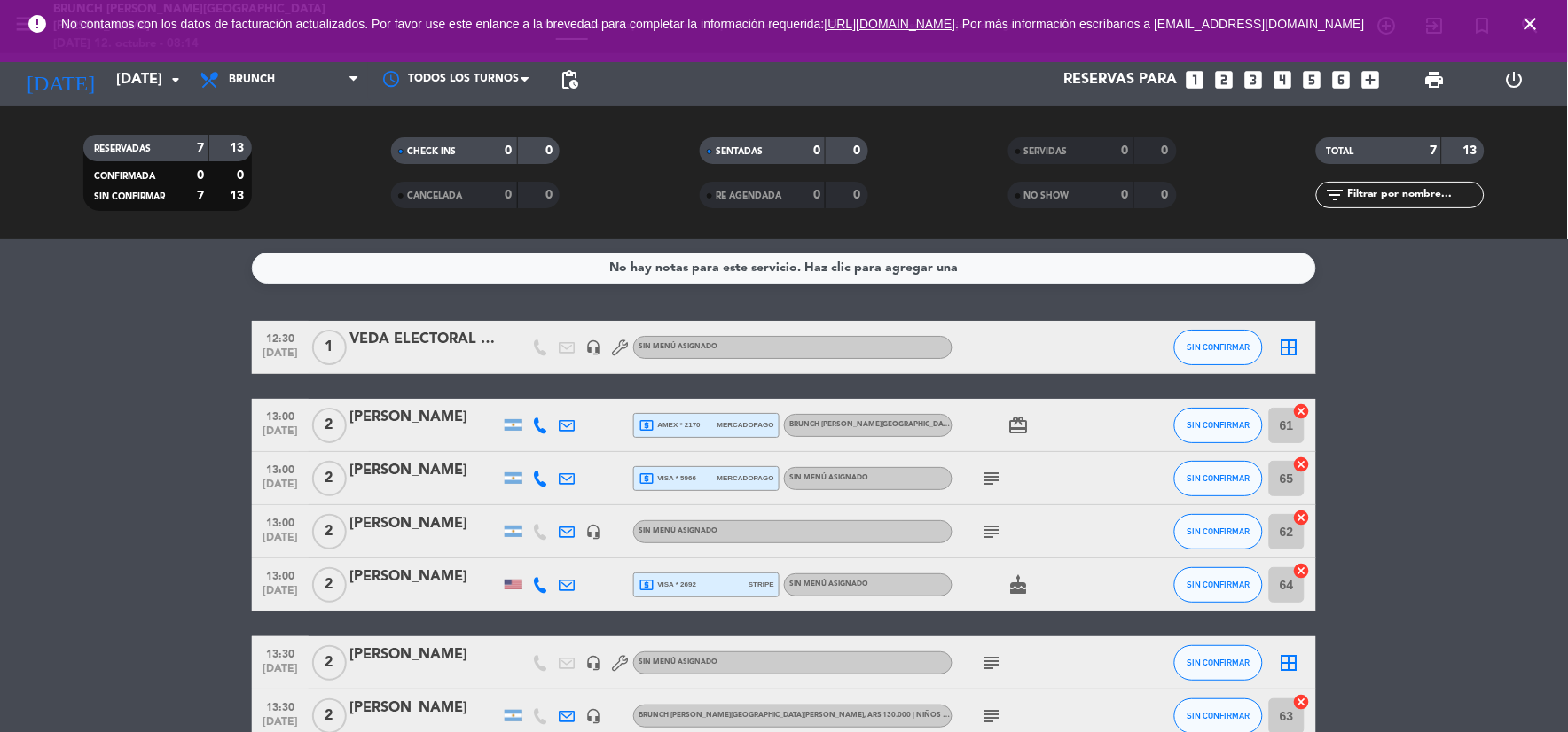
click at [1528, 24] on icon "close" at bounding box center [1530, 23] width 22 height 22
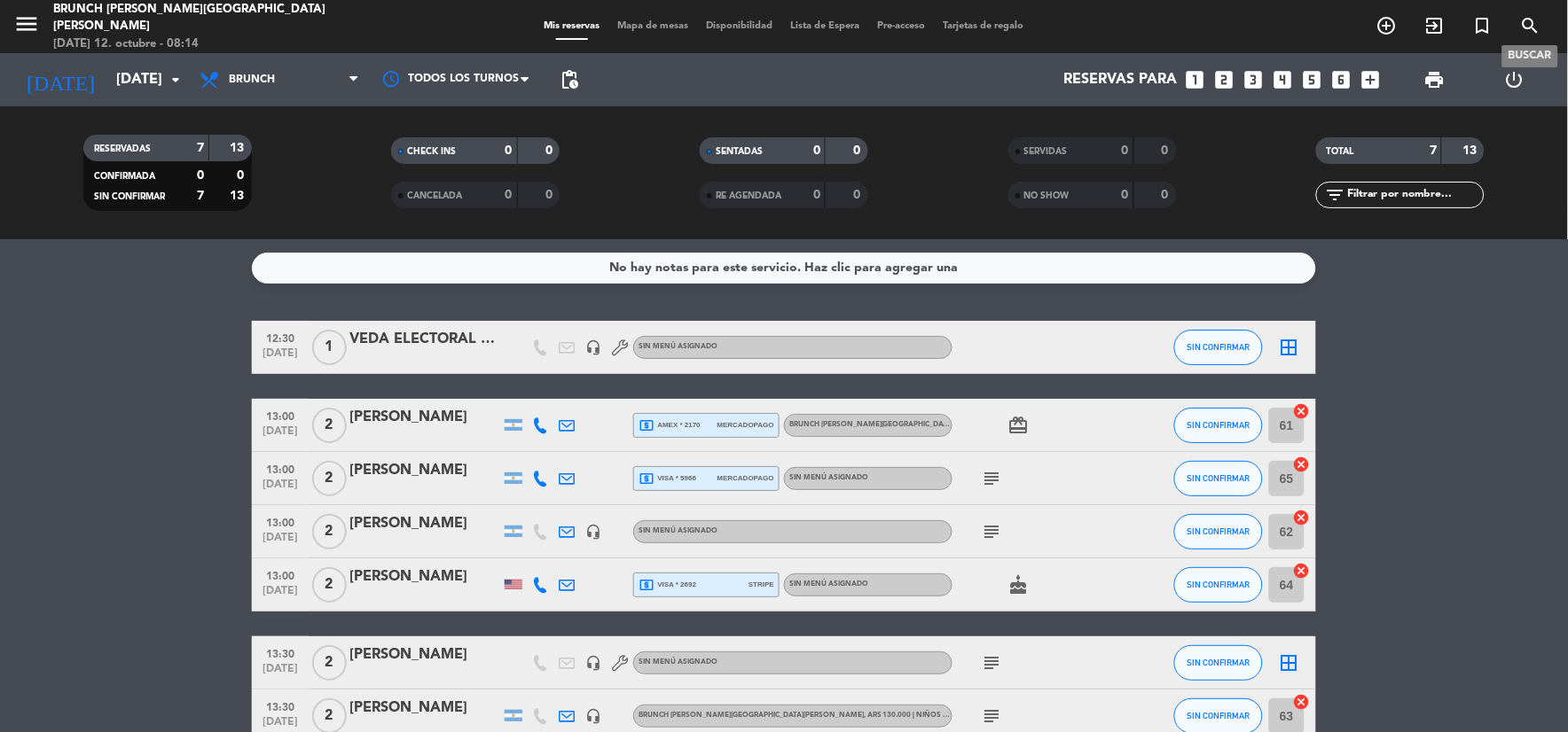
click at [1530, 15] on icon "search" at bounding box center [1530, 25] width 22 height 22
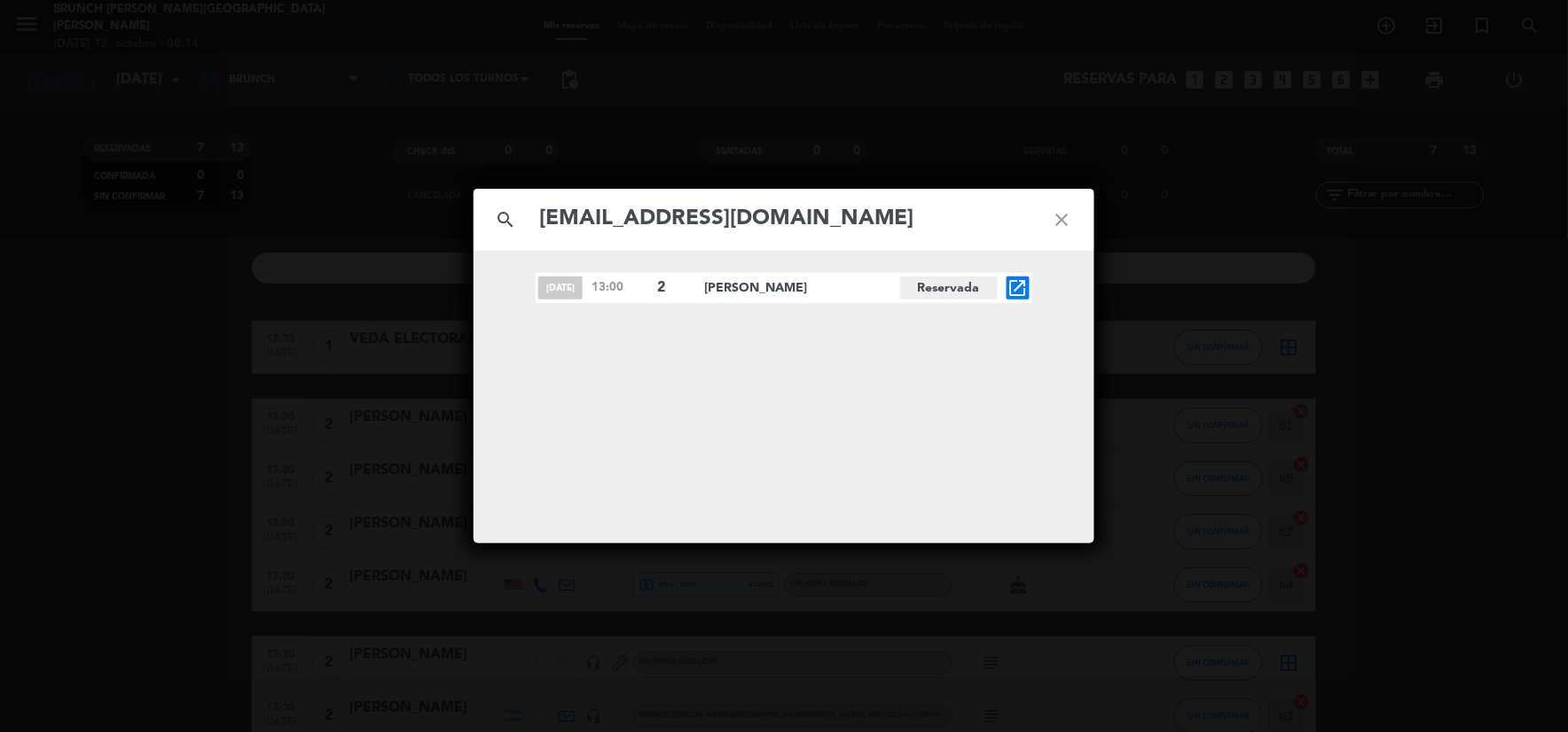
type input "[EMAIL_ADDRESS][DOMAIN_NAME]"
click at [1074, 217] on icon "close" at bounding box center [1063, 220] width 64 height 64
click at [1018, 284] on icon "open_in_new" at bounding box center [1018, 288] width 22 height 22
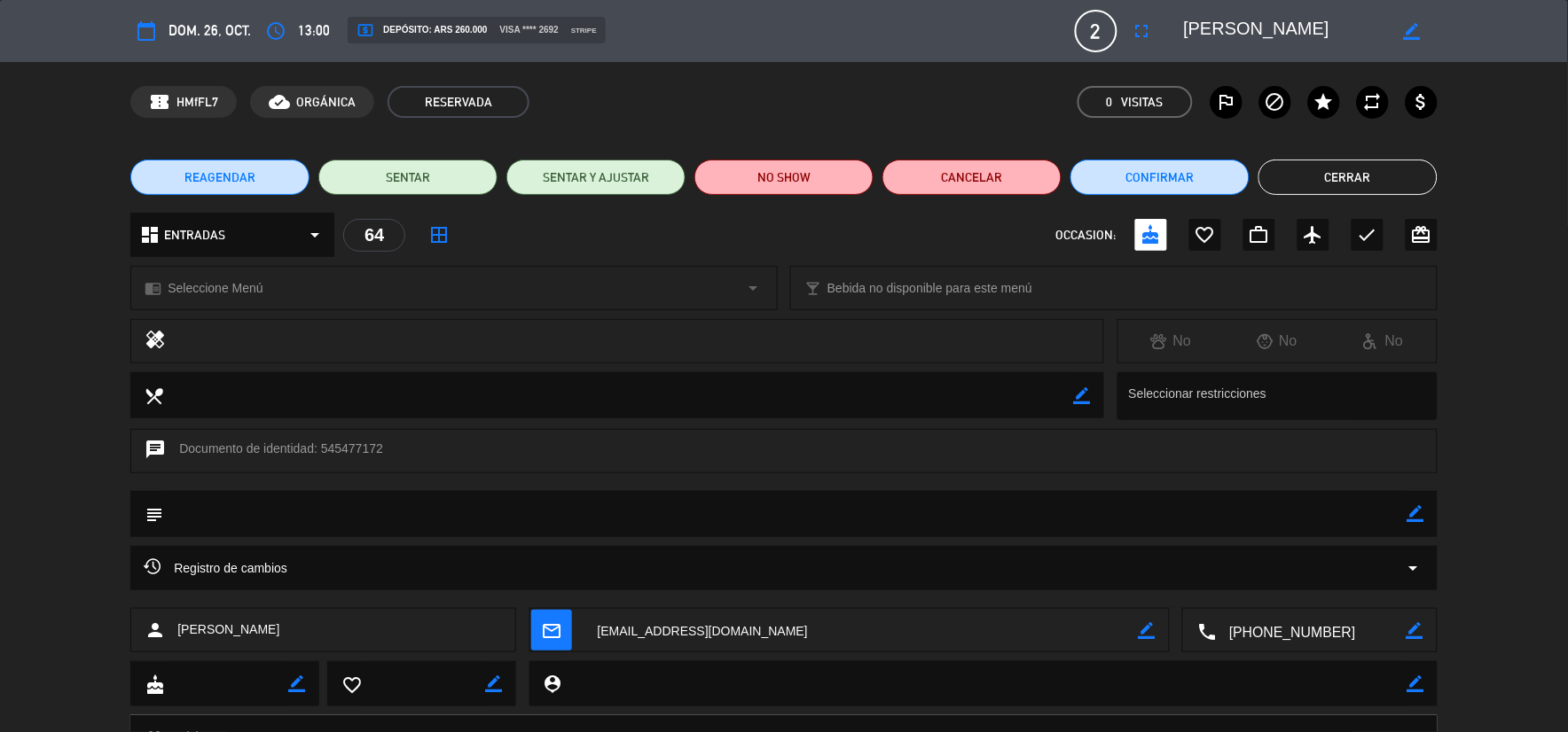
click at [1335, 172] on button "Cerrar" at bounding box center [1348, 177] width 179 height 36
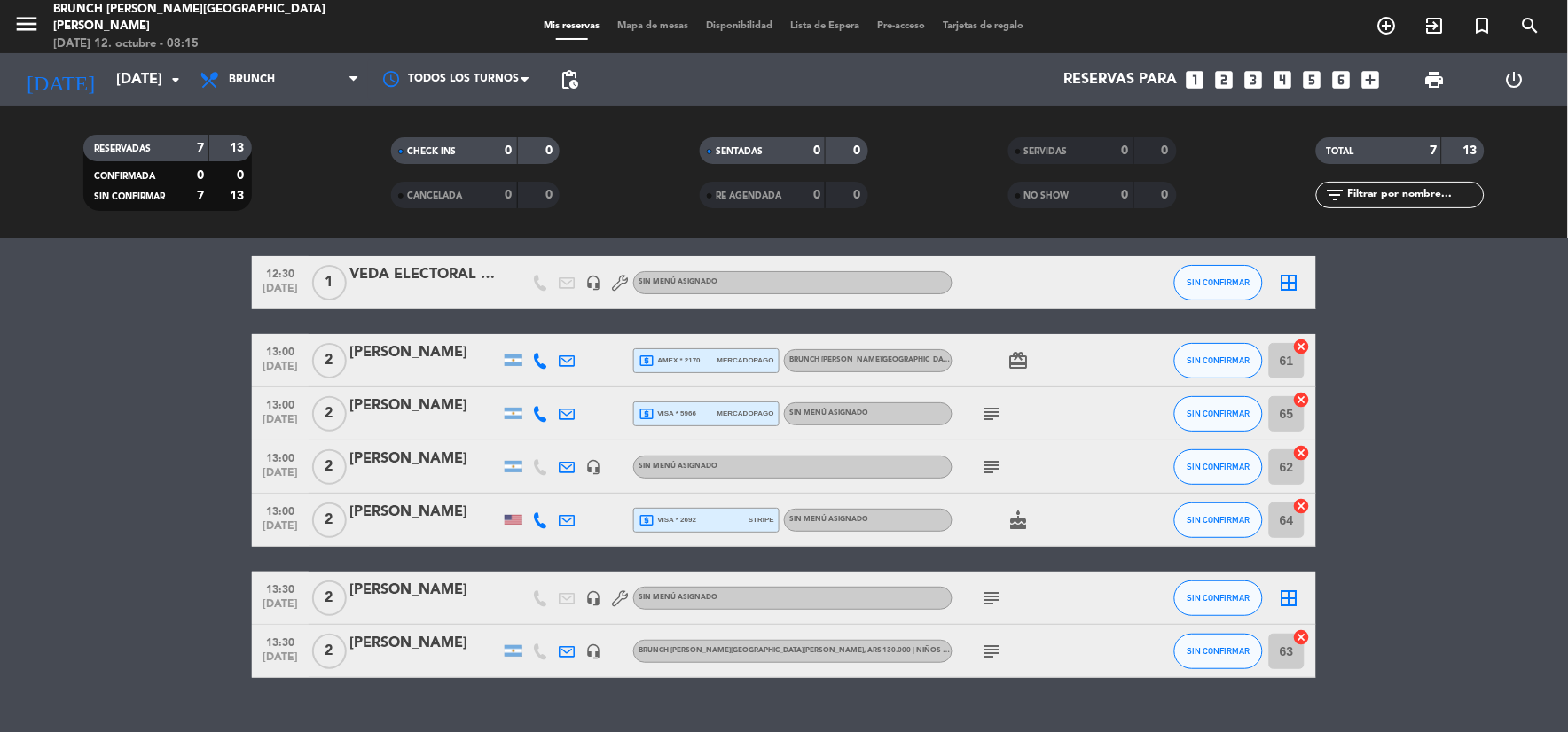
scroll to position [98, 0]
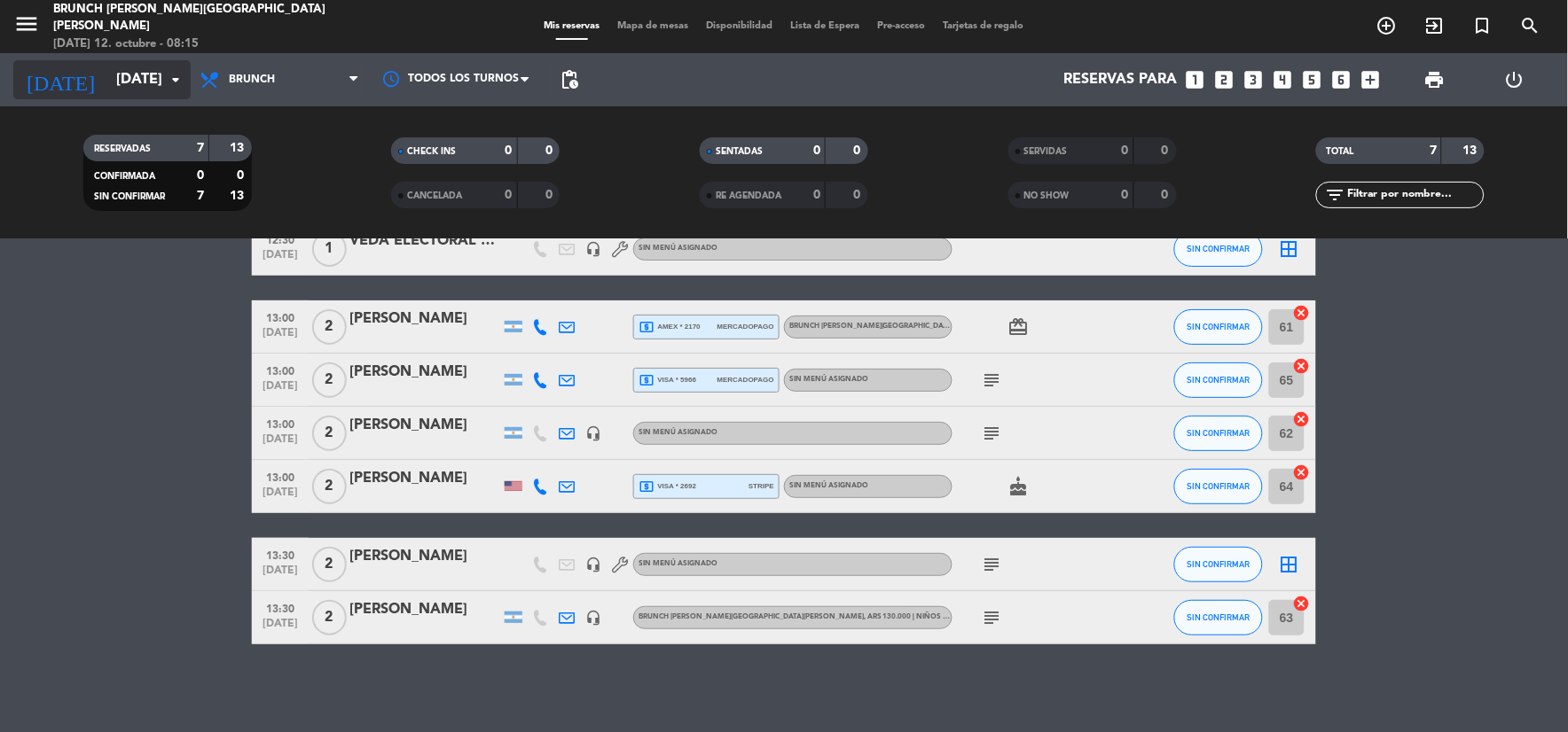
click at [107, 86] on input "[DATE]" at bounding box center [201, 80] width 188 height 35
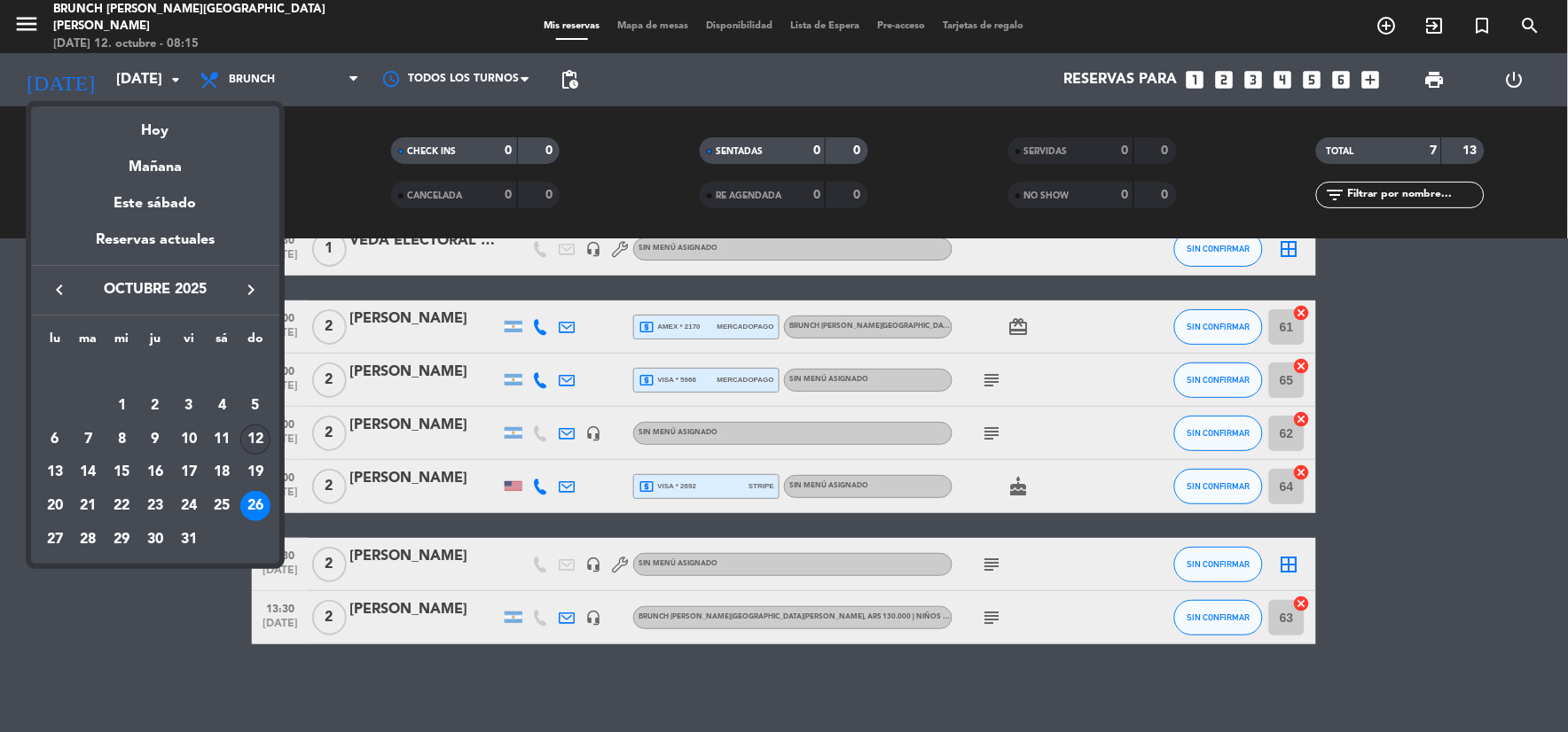
click at [254, 443] on div "12" at bounding box center [255, 440] width 30 height 30
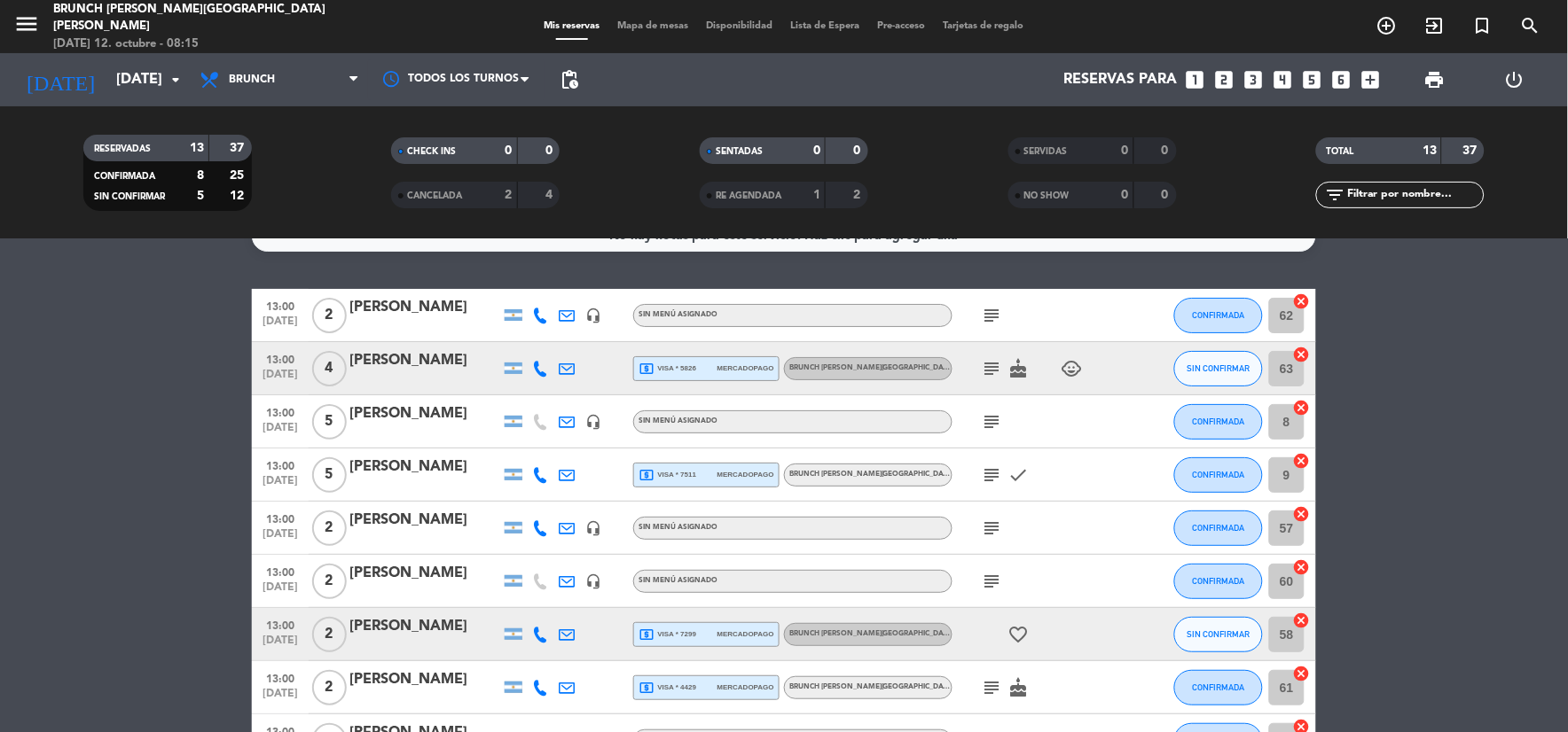
scroll to position [0, 0]
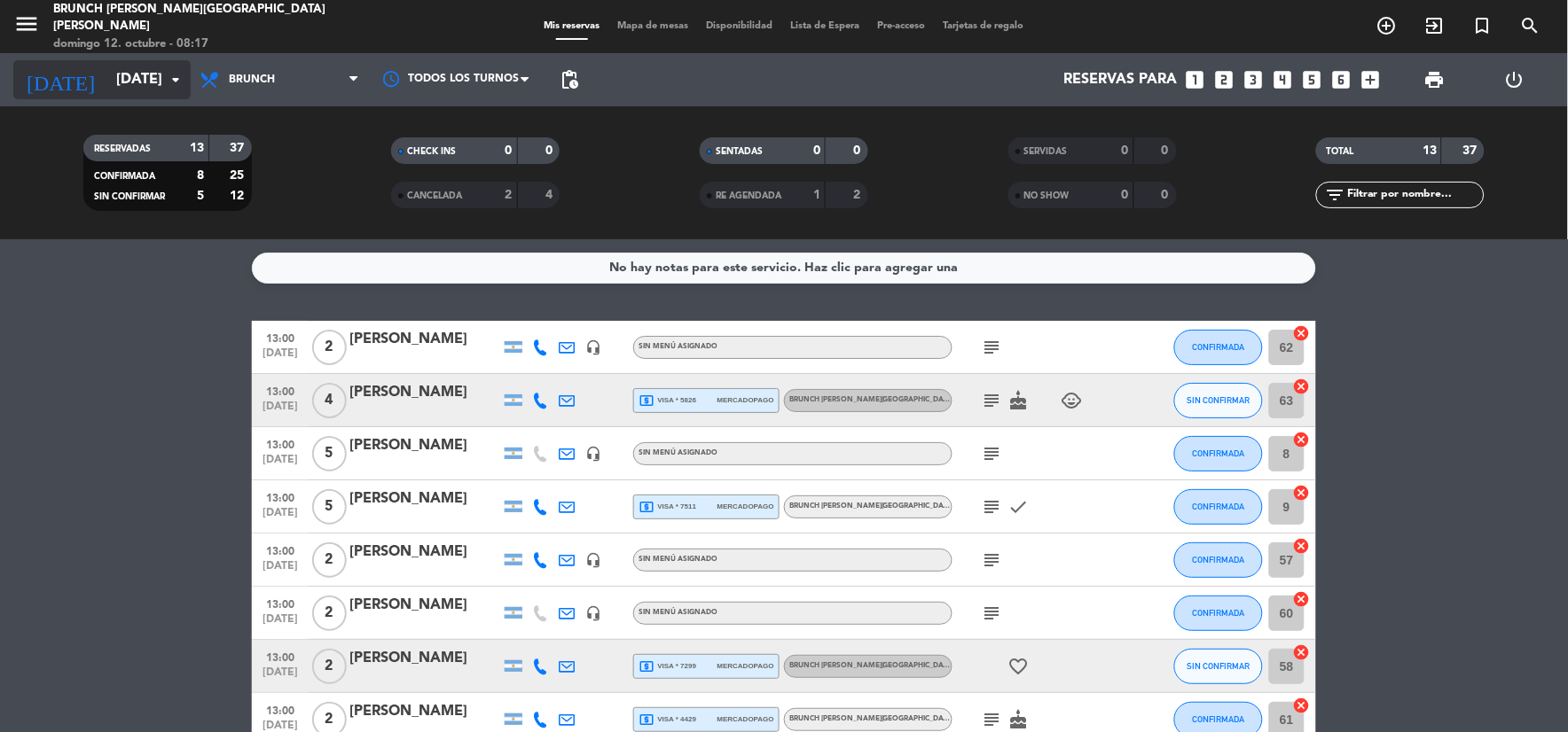
click at [166, 92] on input "[DATE]" at bounding box center [201, 80] width 188 height 35
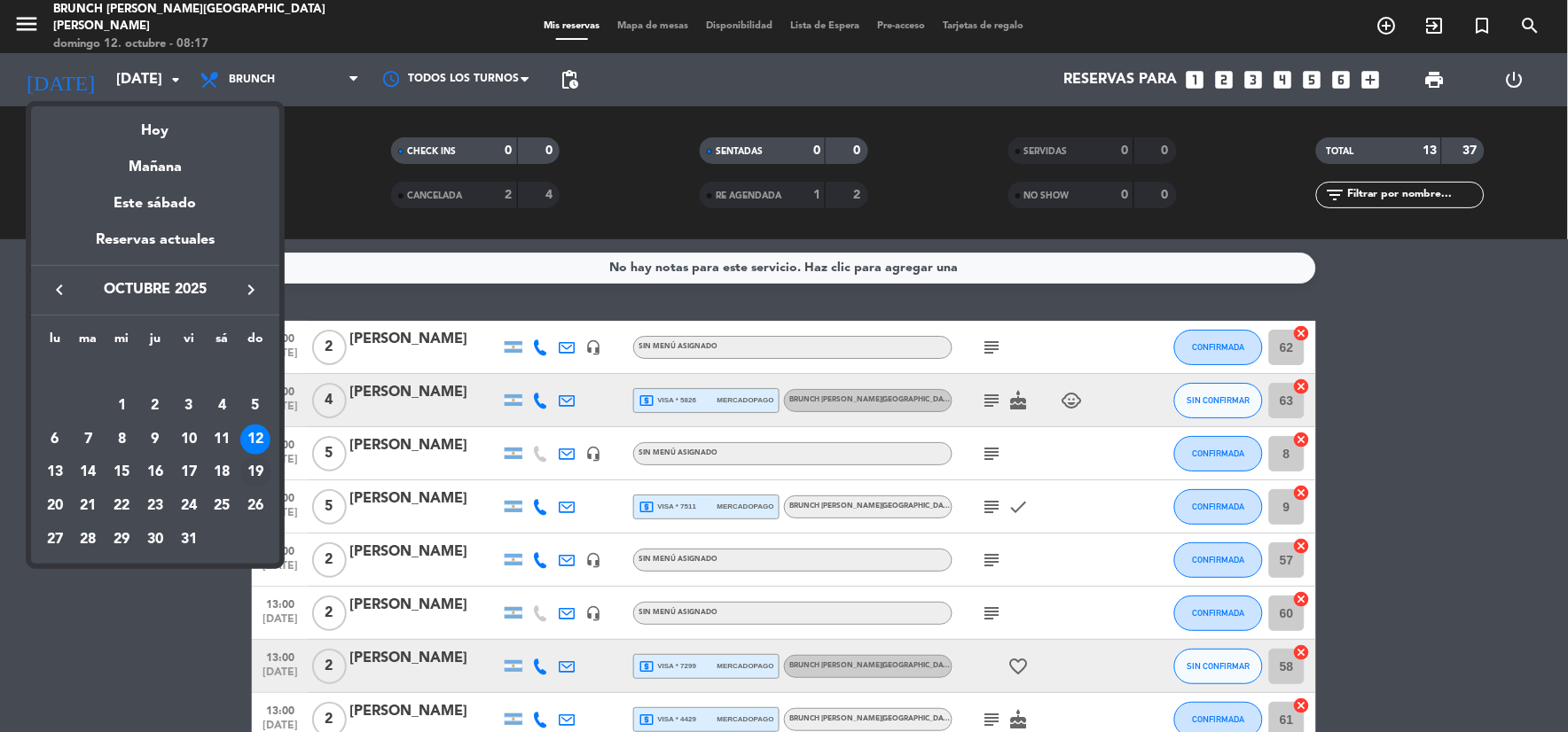
click at [254, 458] on div "19" at bounding box center [255, 472] width 30 height 30
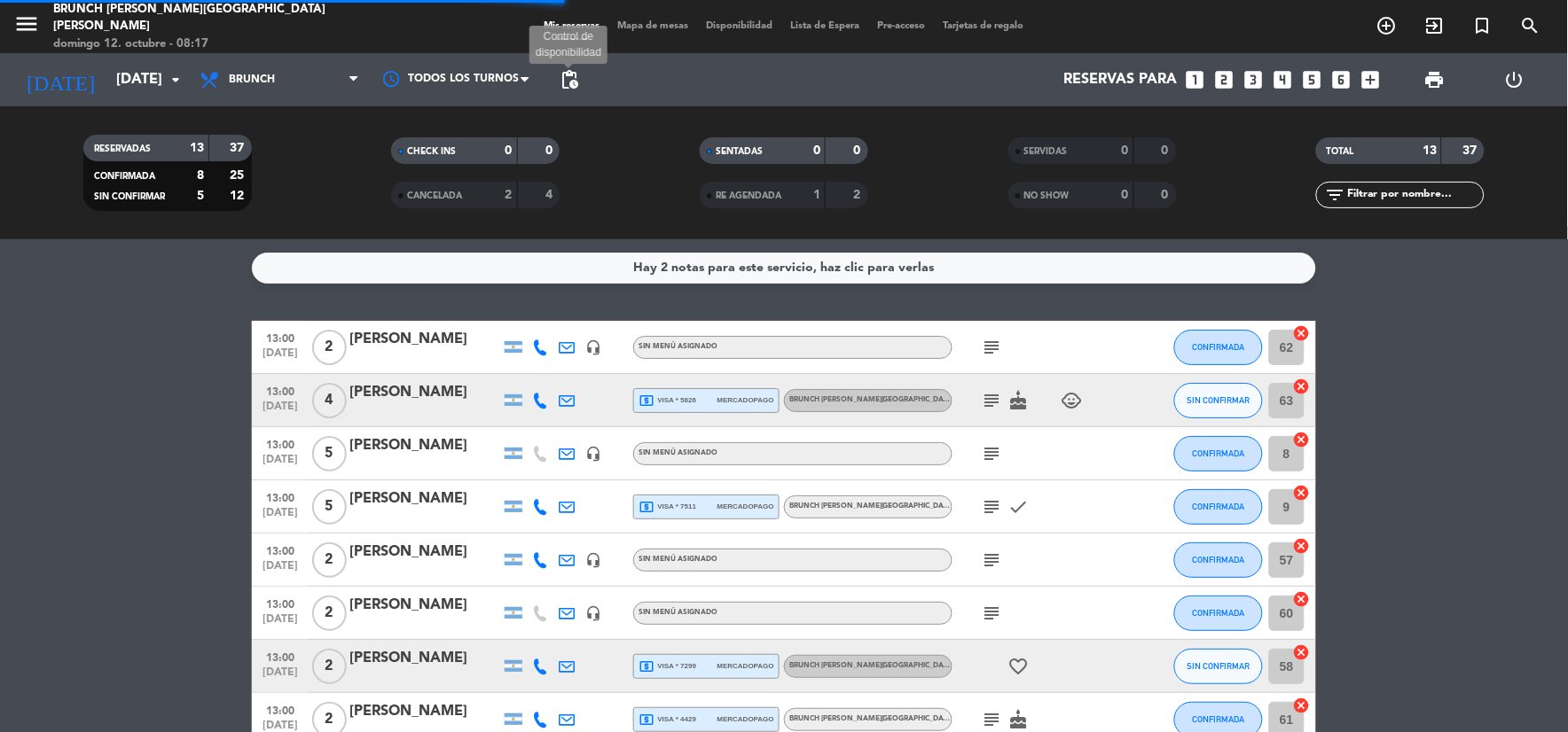
click at [572, 80] on span "pending_actions" at bounding box center [569, 80] width 22 height 22
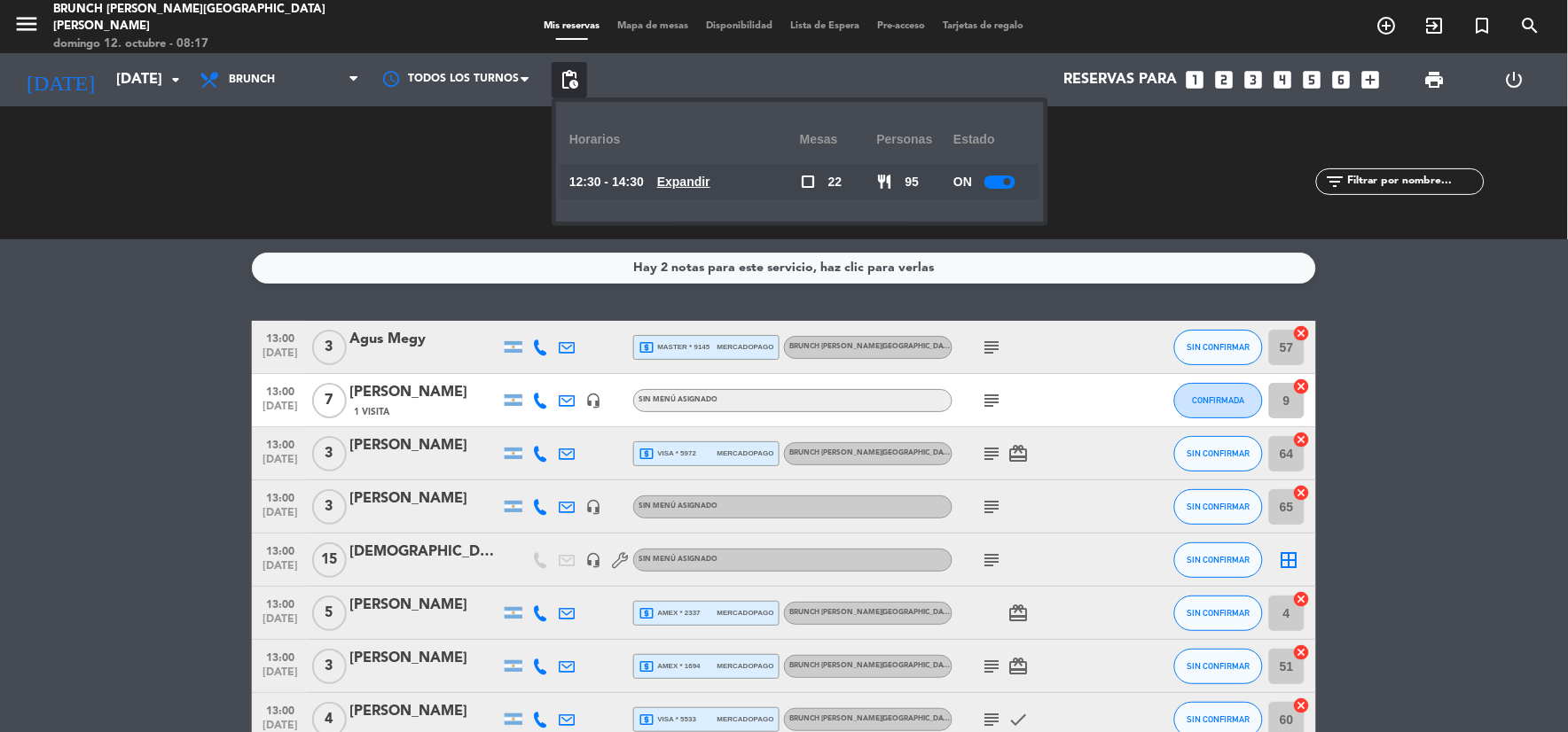
click at [990, 178] on div at bounding box center [1000, 182] width 31 height 13
click at [686, 180] on u "Expandir" at bounding box center [684, 181] width 53 height 14
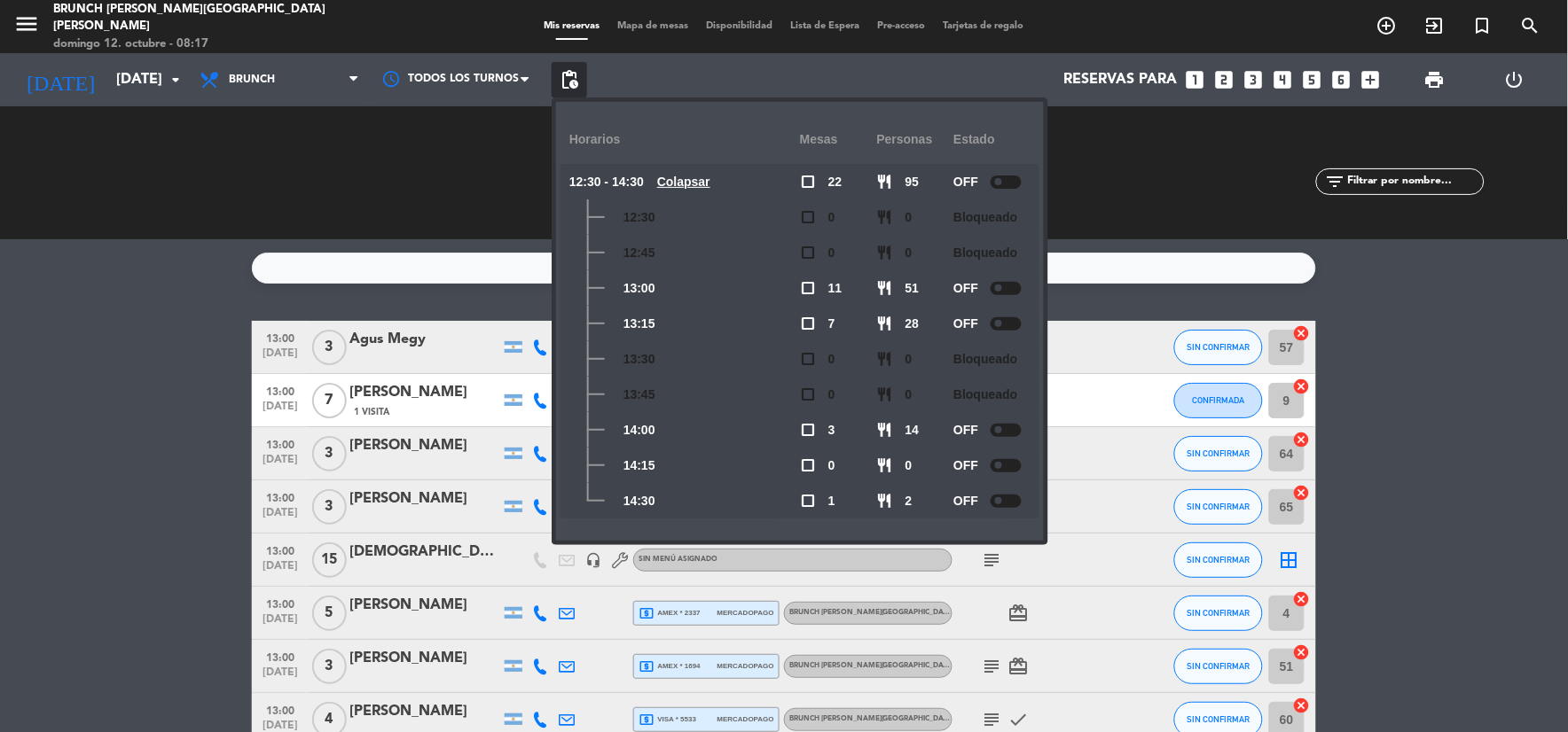
click at [1001, 187] on div at bounding box center [1006, 182] width 31 height 13
click at [999, 431] on div at bounding box center [1000, 430] width 31 height 13
click at [991, 459] on div at bounding box center [1000, 466] width 31 height 13
click at [1003, 491] on div "ON" at bounding box center [992, 501] width 77 height 36
click at [1013, 502] on div at bounding box center [1000, 501] width 31 height 13
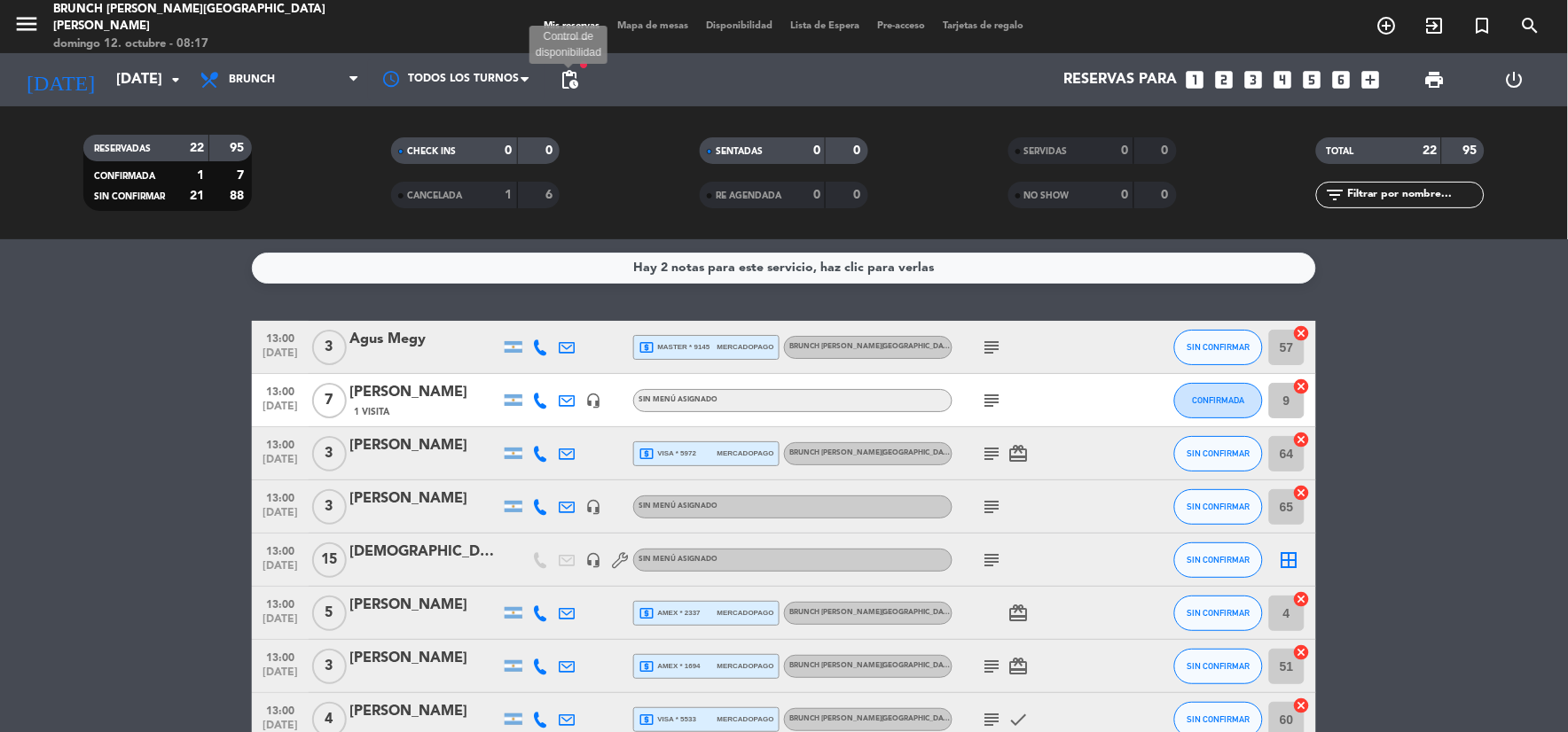
click at [577, 76] on span "pending_actions" at bounding box center [569, 80] width 22 height 22
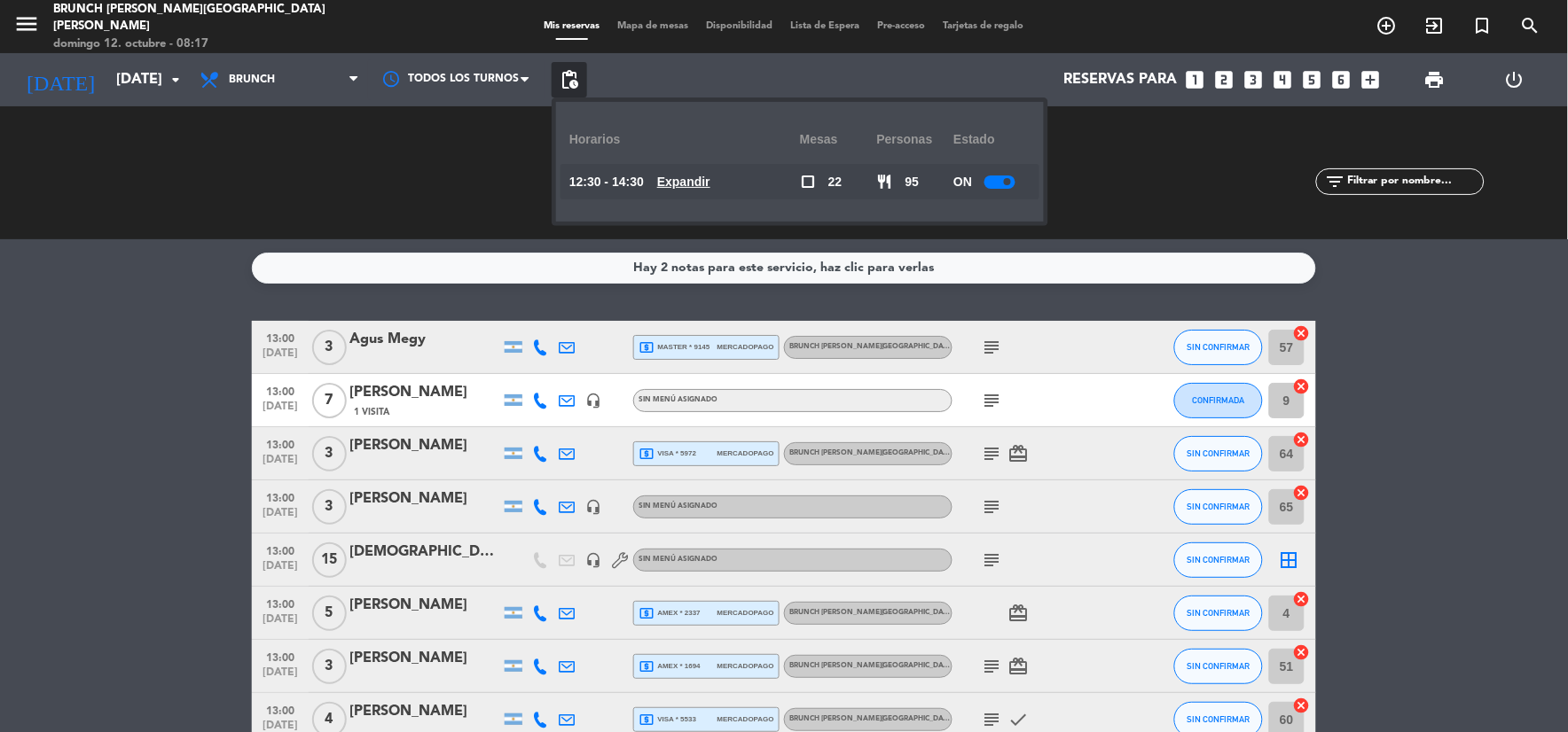
click at [711, 182] on u "Expandir" at bounding box center [684, 181] width 53 height 14
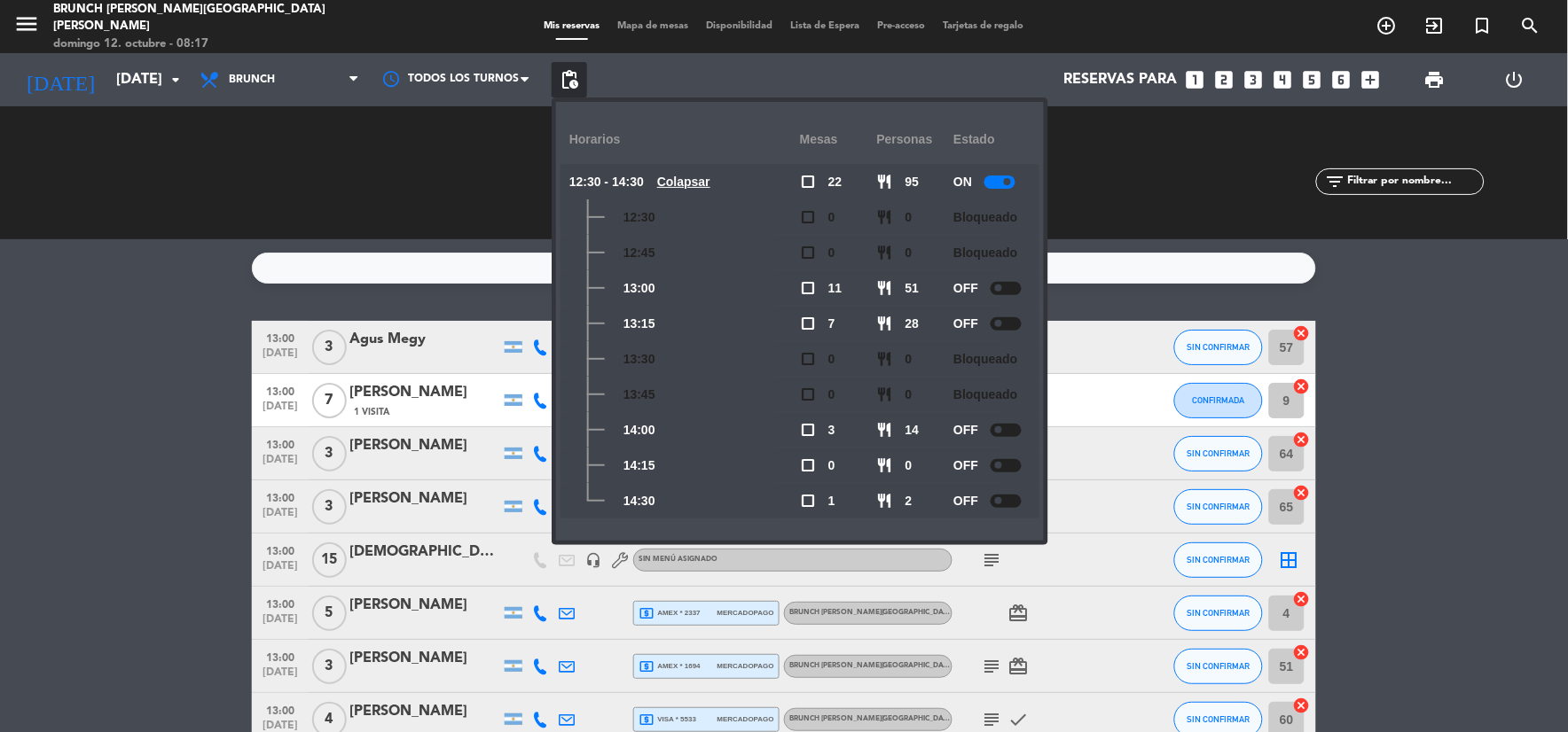
click at [1349, 276] on service-notes "Hay 2 notas para este servicio, haz clic para verlas" at bounding box center [784, 268] width 1568 height 31
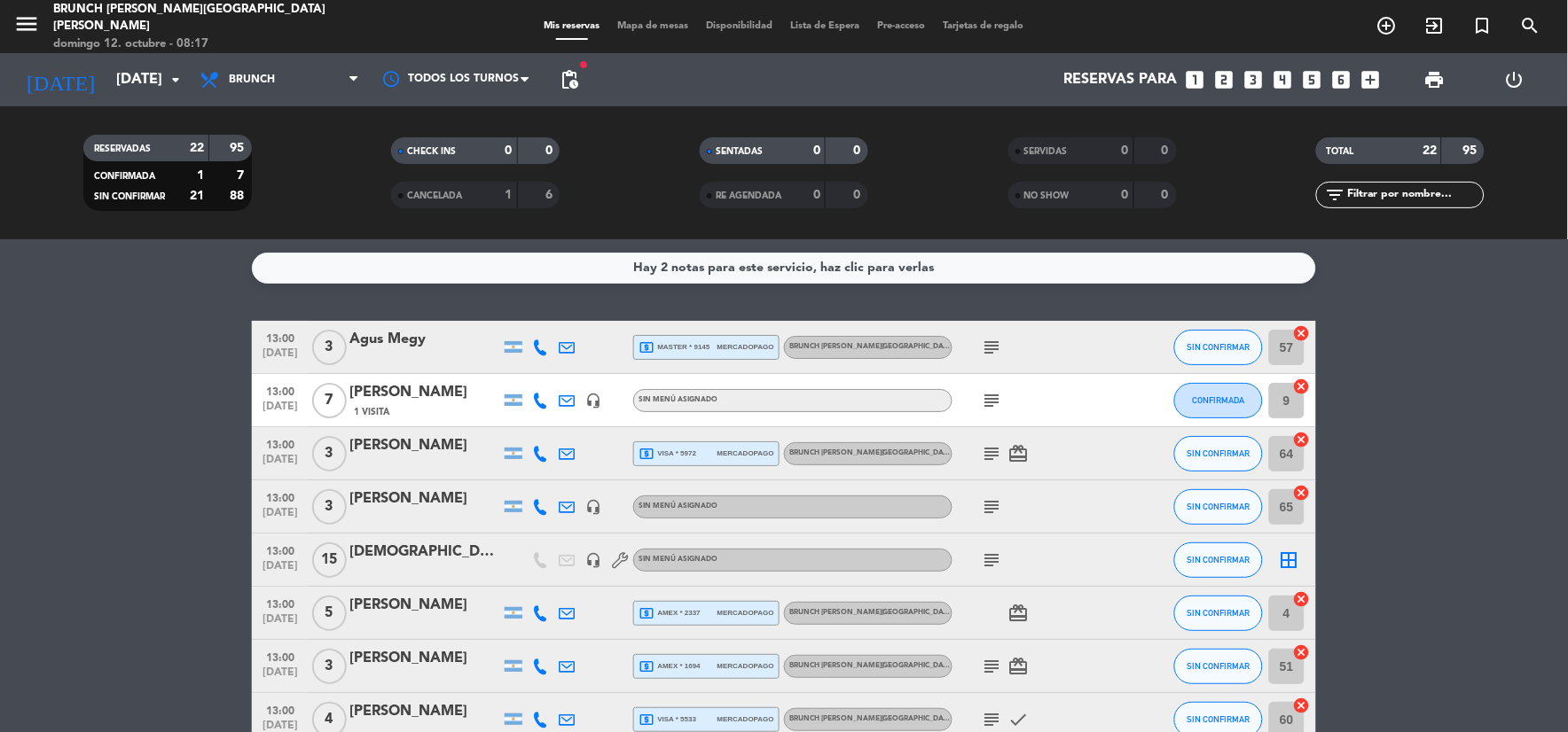
click at [1221, 259] on div "Hay 2 notas para este servicio, haz clic para verlas" at bounding box center [784, 268] width 1064 height 31
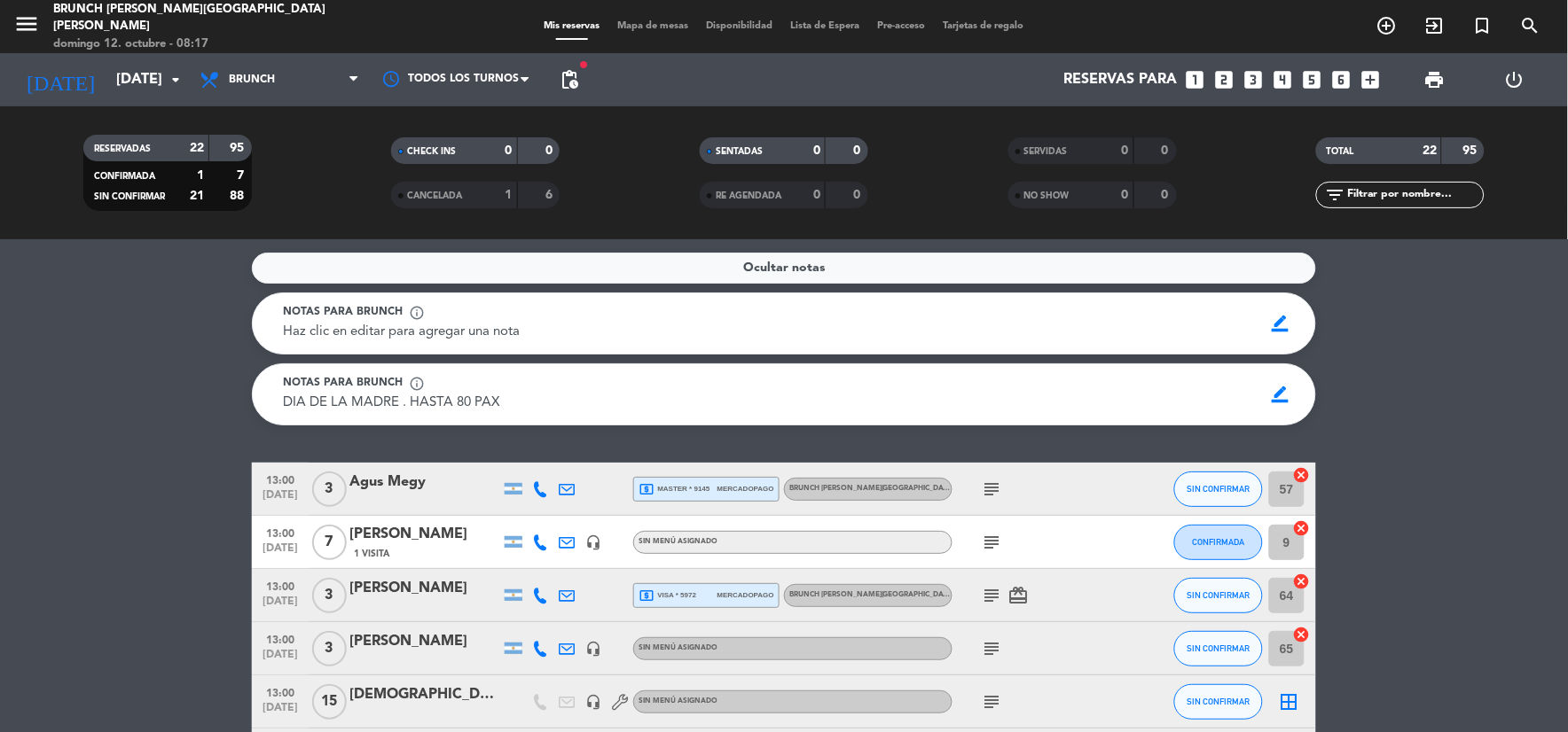
click at [1138, 254] on div "Ocultar notas" at bounding box center [784, 268] width 1064 height 31
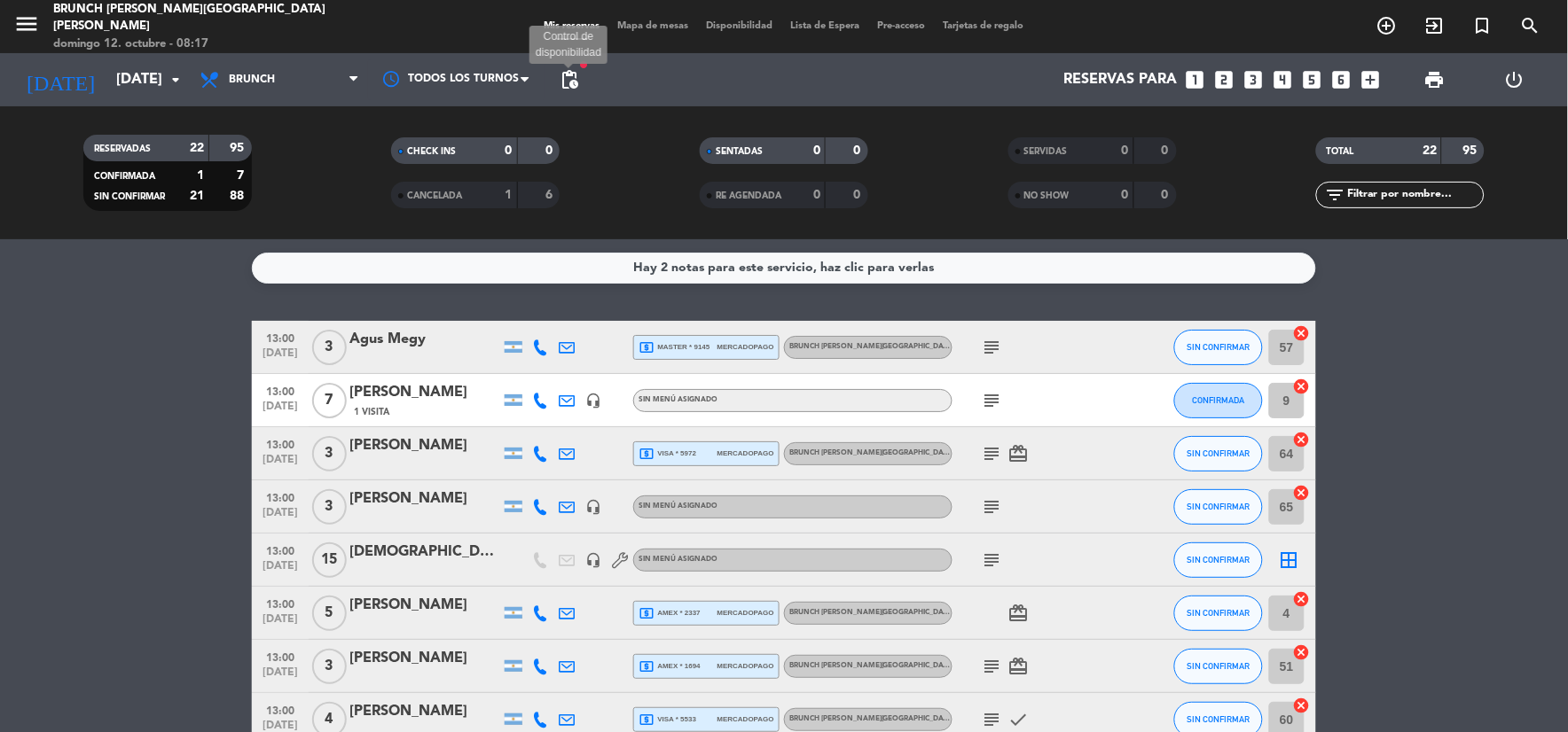
click at [574, 69] on span "pending_actions" at bounding box center [569, 80] width 22 height 22
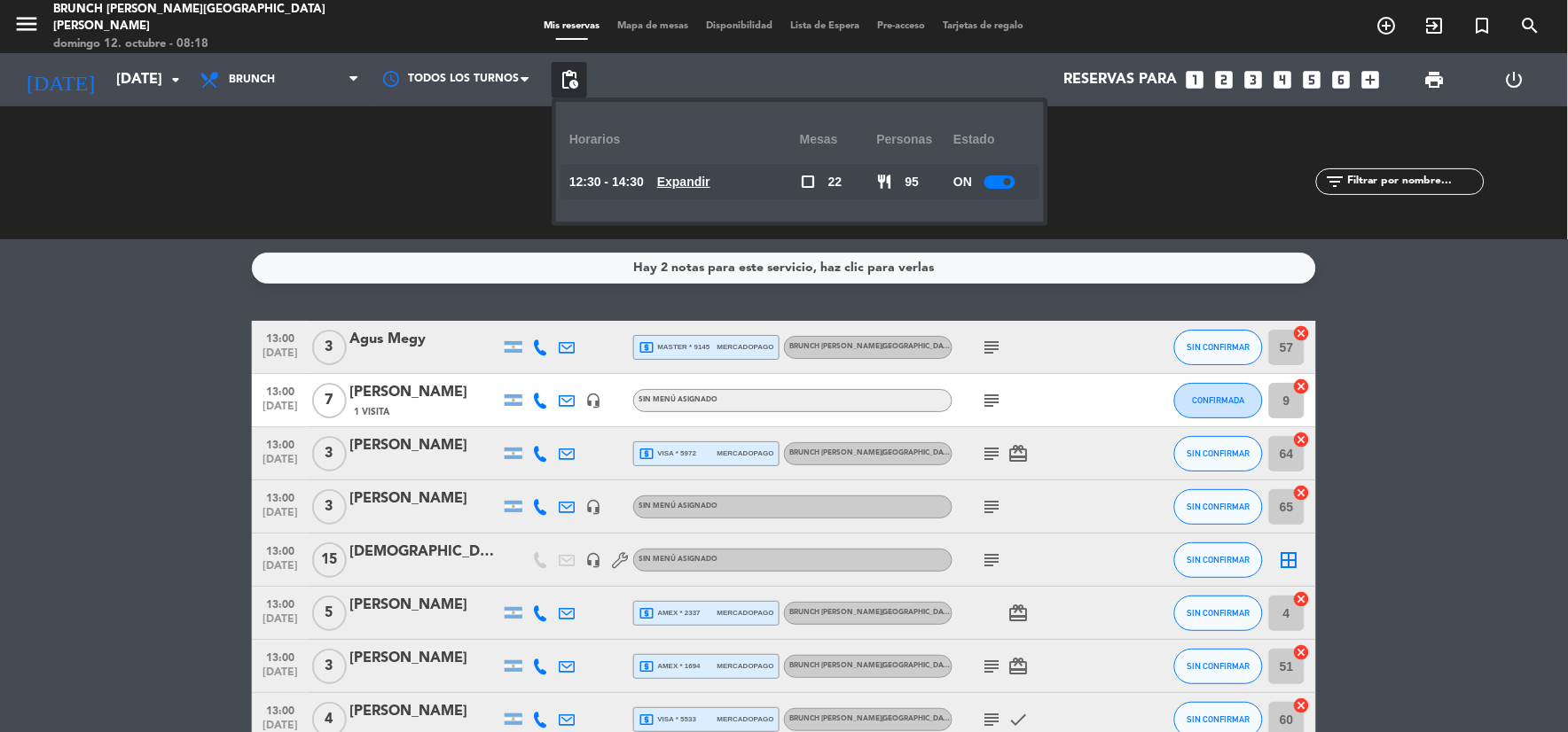
click at [683, 182] on u "Expandir" at bounding box center [684, 181] width 53 height 14
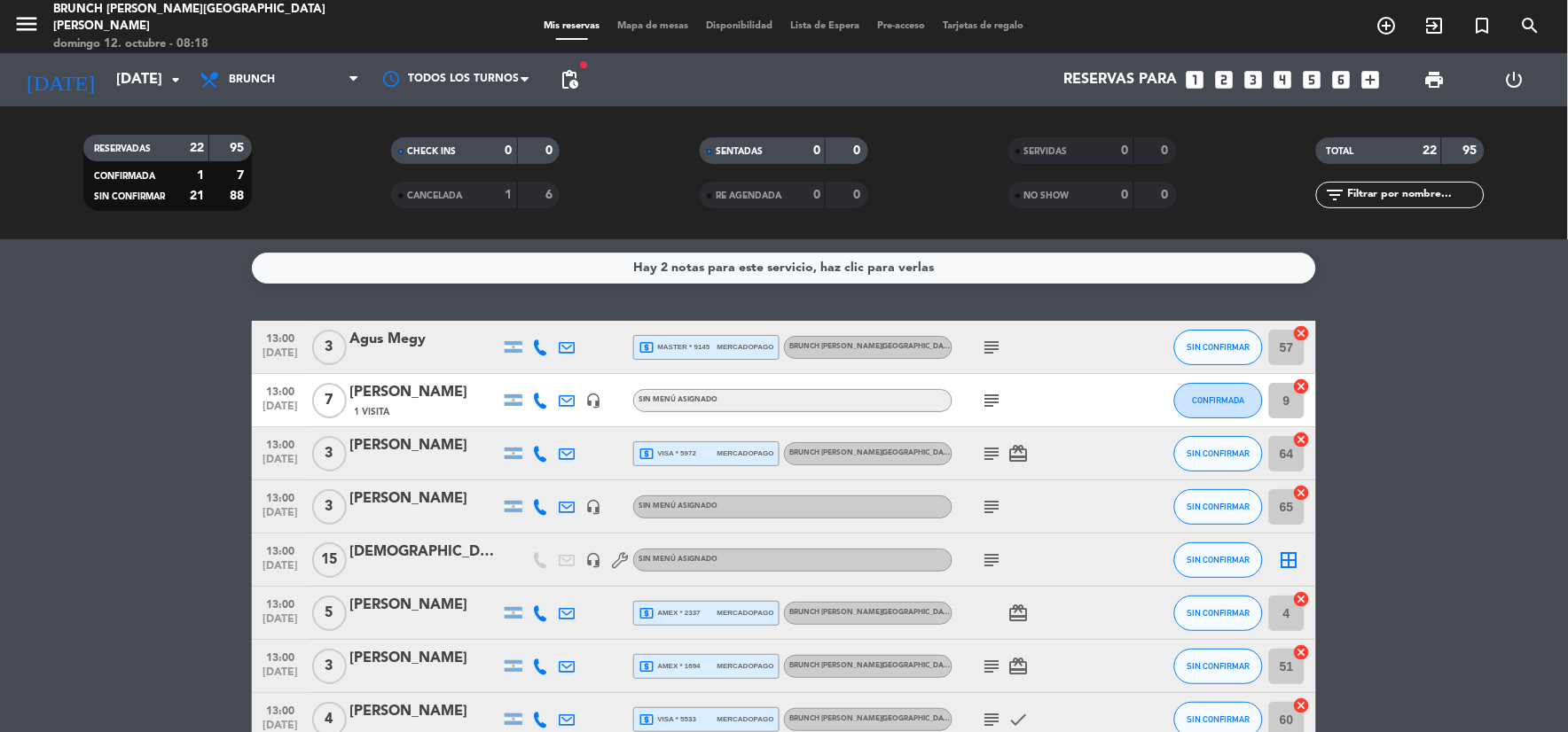
click at [581, 74] on span "pending_actions" at bounding box center [569, 80] width 36 height 36
click at [574, 74] on span "pending_actions" at bounding box center [569, 80] width 22 height 22
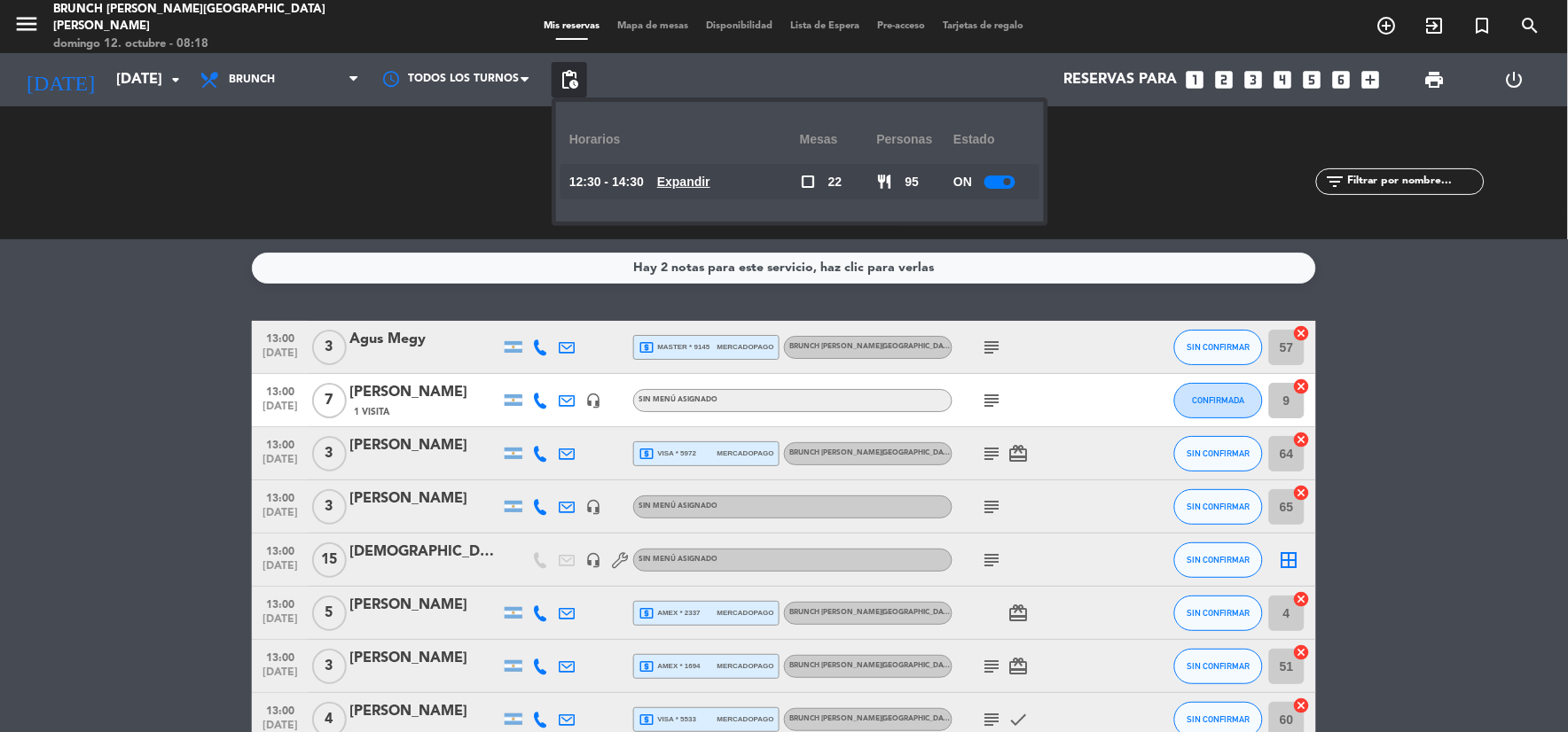
click at [679, 187] on u "Expandir" at bounding box center [684, 181] width 53 height 14
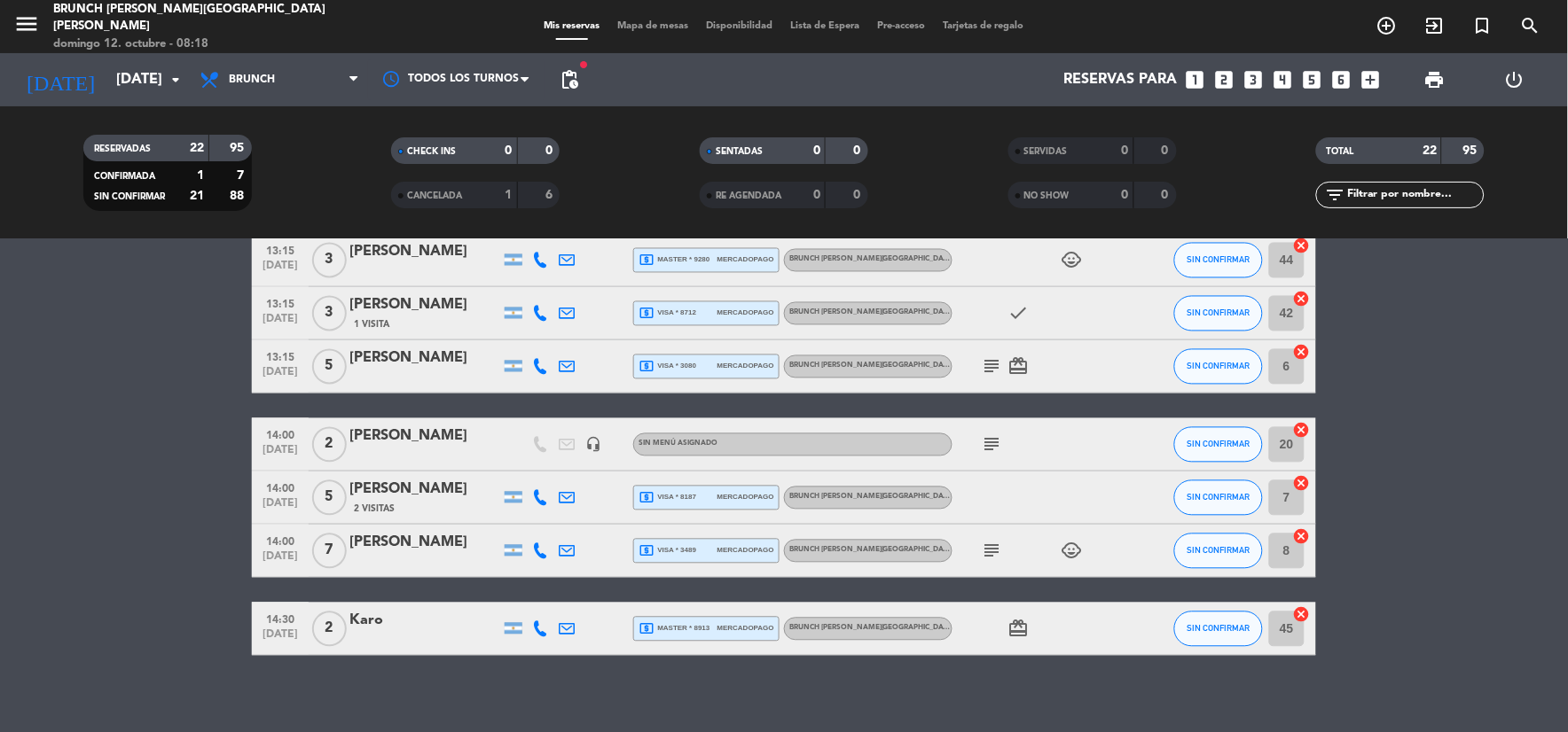
scroll to position [920, 0]
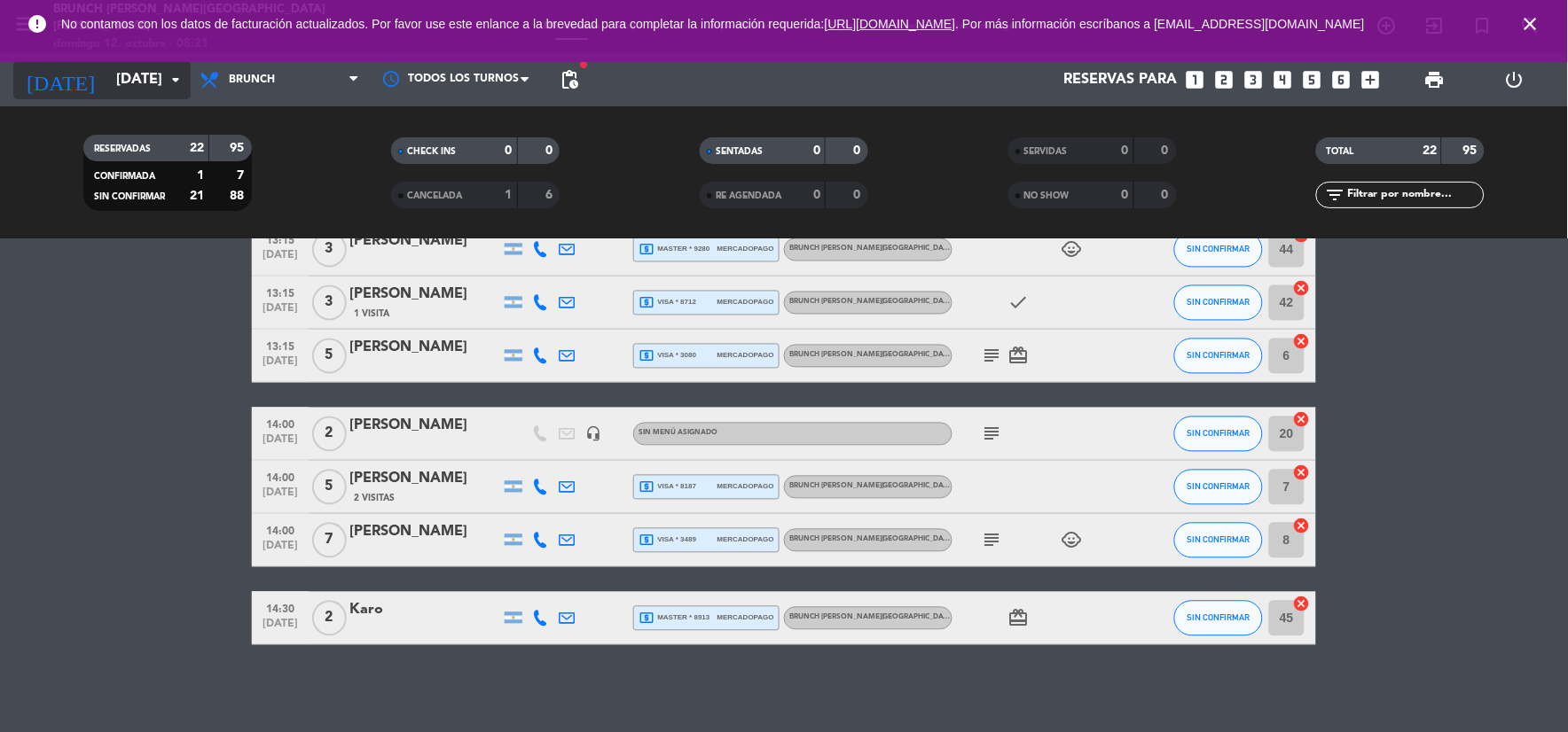
click at [117, 64] on input "[DATE]" at bounding box center [201, 80] width 188 height 35
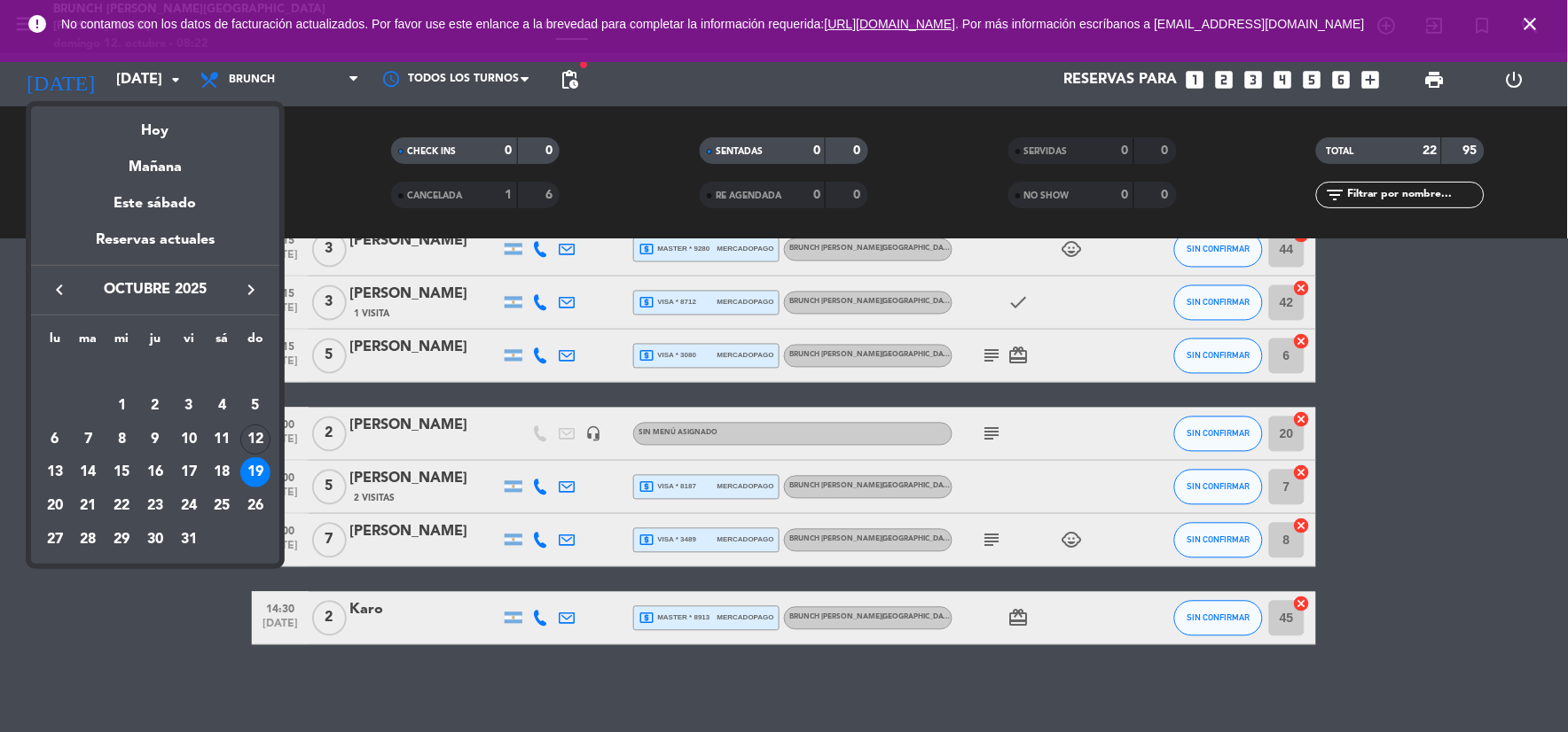
drag, startPoint x: 251, startPoint y: 441, endPoint x: 254, endPoint y: 455, distance: 14.3
click at [252, 441] on div "12" at bounding box center [255, 440] width 30 height 30
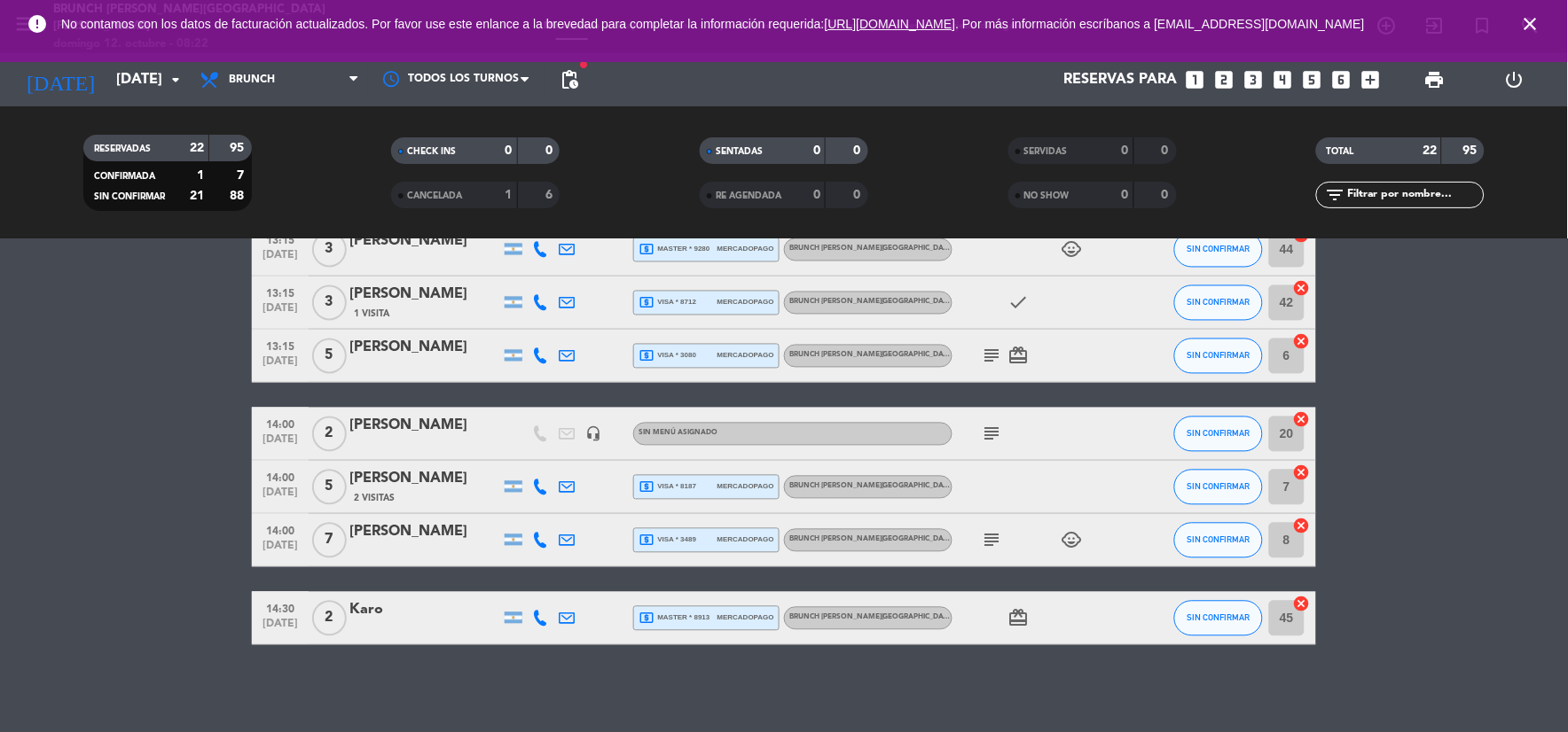
type input "[DATE]"
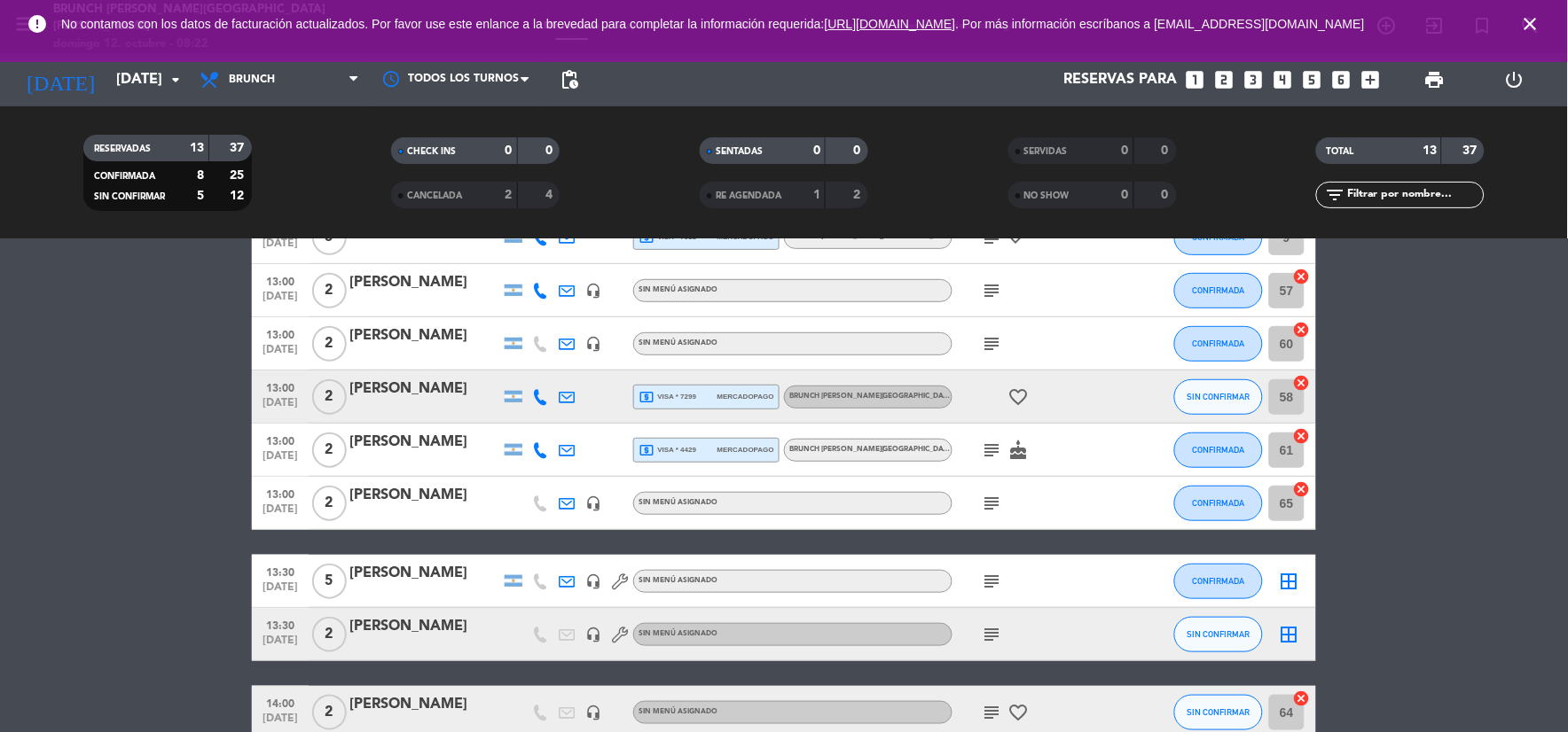
scroll to position [122, 0]
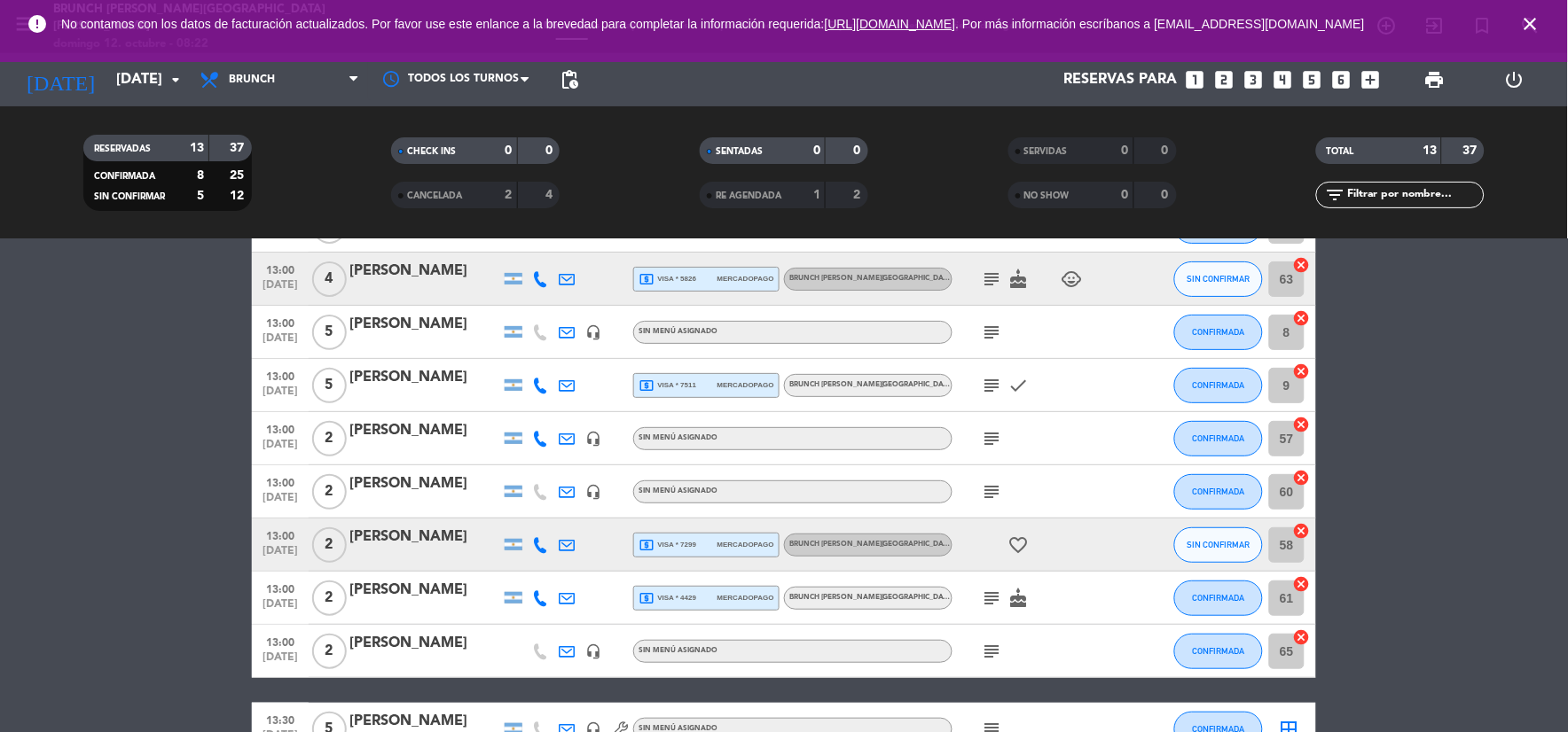
click at [434, 332] on div "[PERSON_NAME]" at bounding box center [425, 324] width 151 height 23
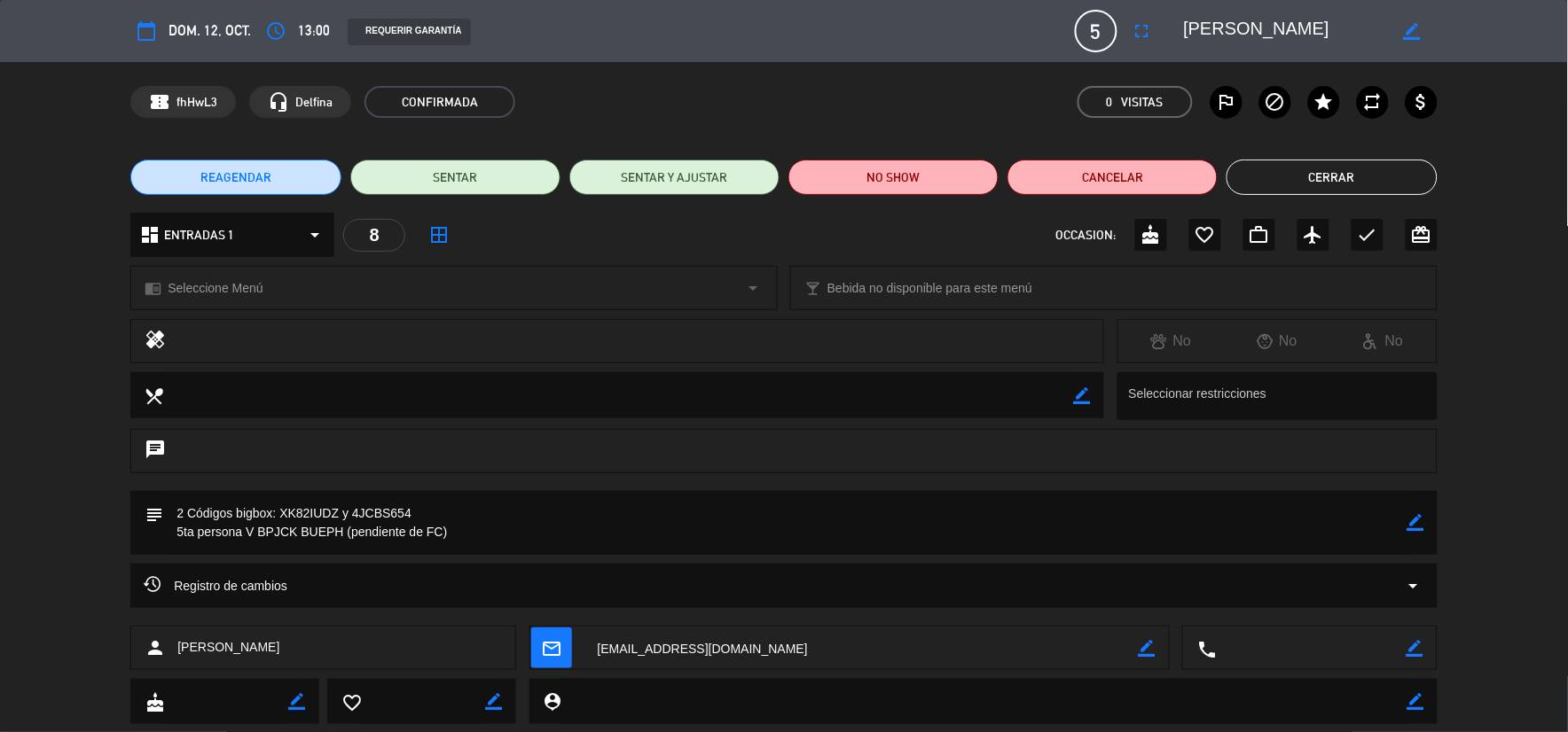
click at [1420, 515] on icon "border_color" at bounding box center [1416, 523] width 17 height 17
drag, startPoint x: 459, startPoint y: 536, endPoint x: 351, endPoint y: 534, distance: 108.0
click at [351, 534] on textarea at bounding box center [785, 523] width 1244 height 64
click at [1420, 532] on div at bounding box center [1416, 523] width 17 height 64
click at [1414, 524] on icon at bounding box center [1416, 523] width 17 height 17
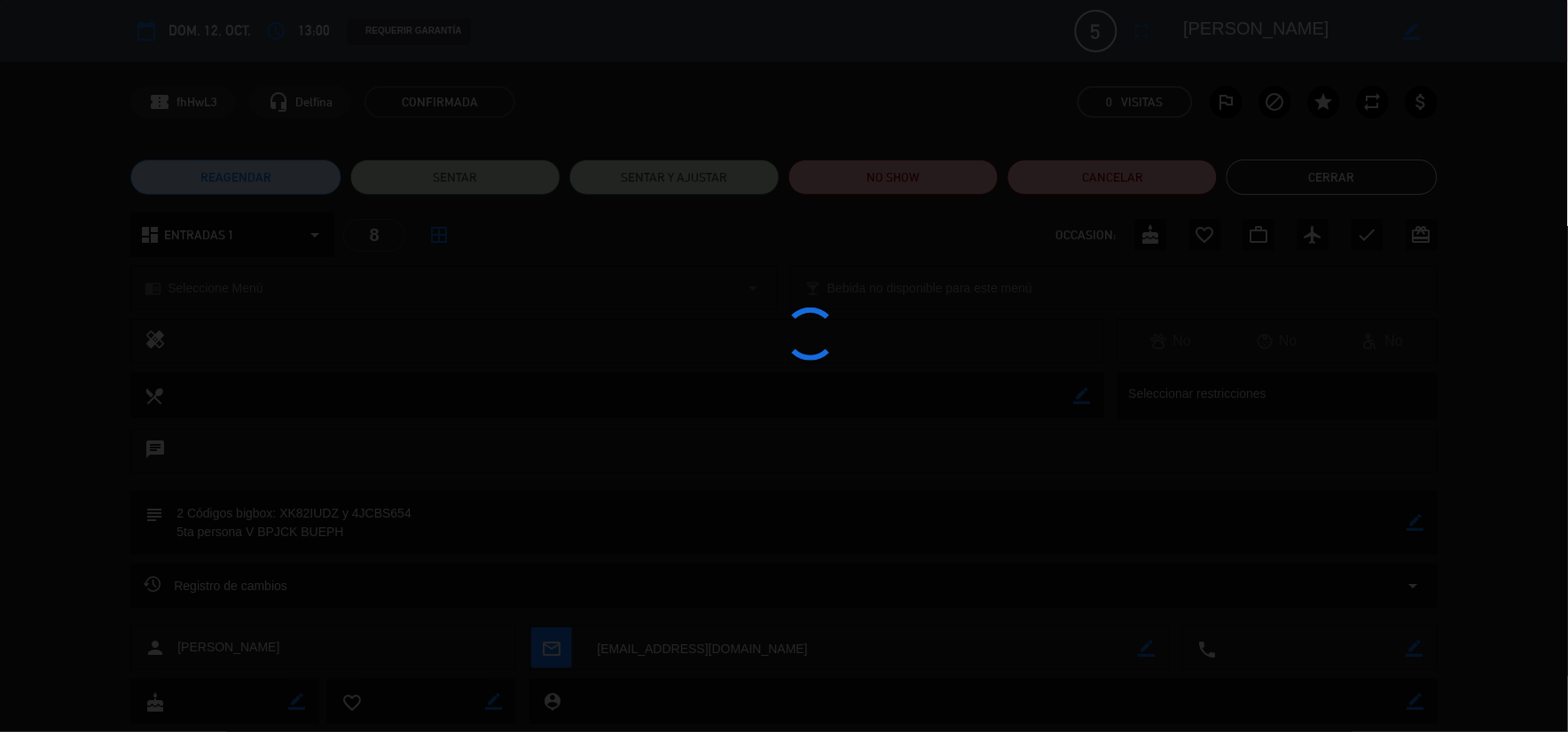
type textarea "2 Códigos bigbox: XK82IUDZ y 4JCBS654 5ta persona V BPJCK BUEPH"
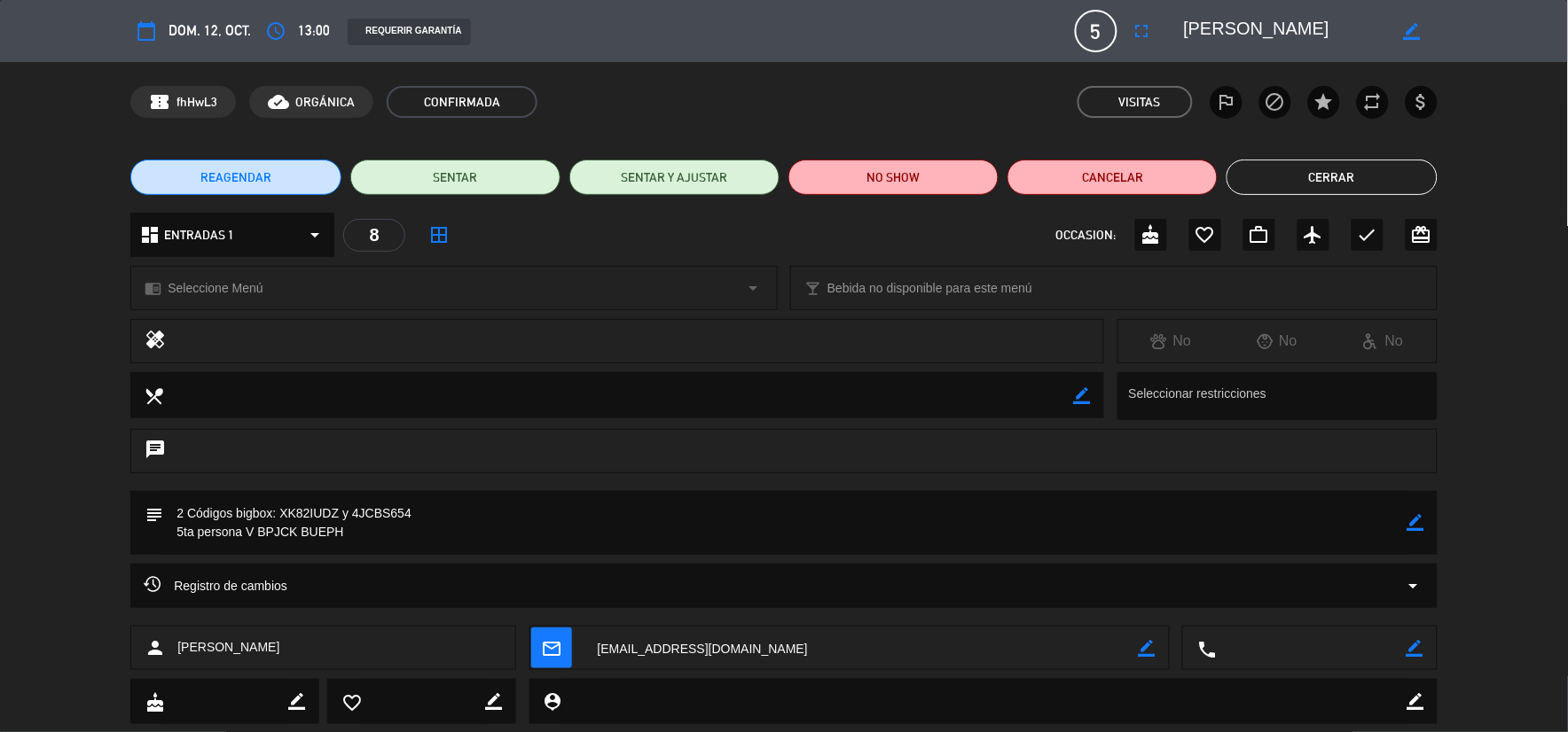
drag, startPoint x: 1332, startPoint y: 166, endPoint x: 1187, endPoint y: 258, distance: 171.7
click at [1332, 169] on button "Cerrar" at bounding box center [1332, 177] width 210 height 36
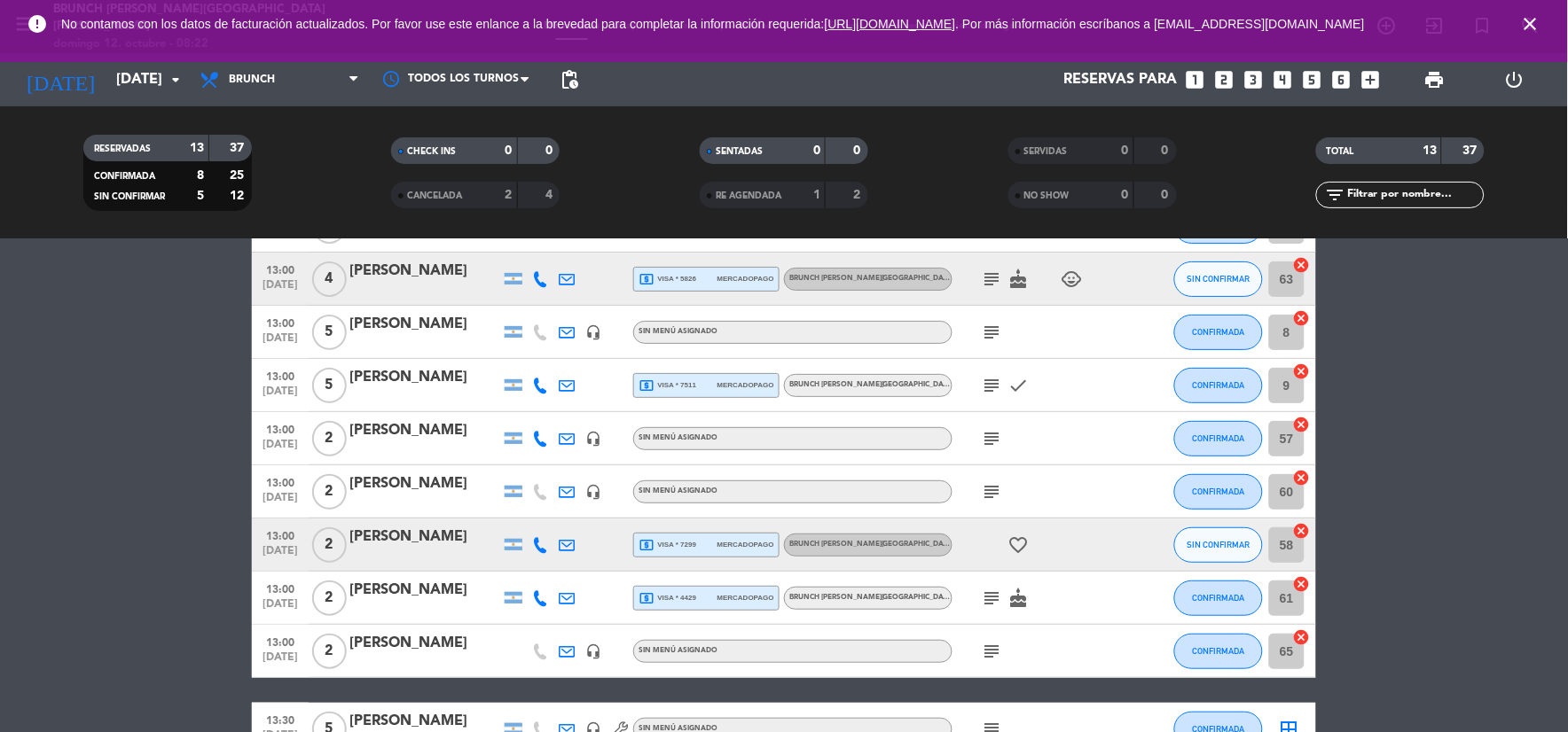
click at [988, 326] on icon "subject" at bounding box center [992, 332] width 22 height 22
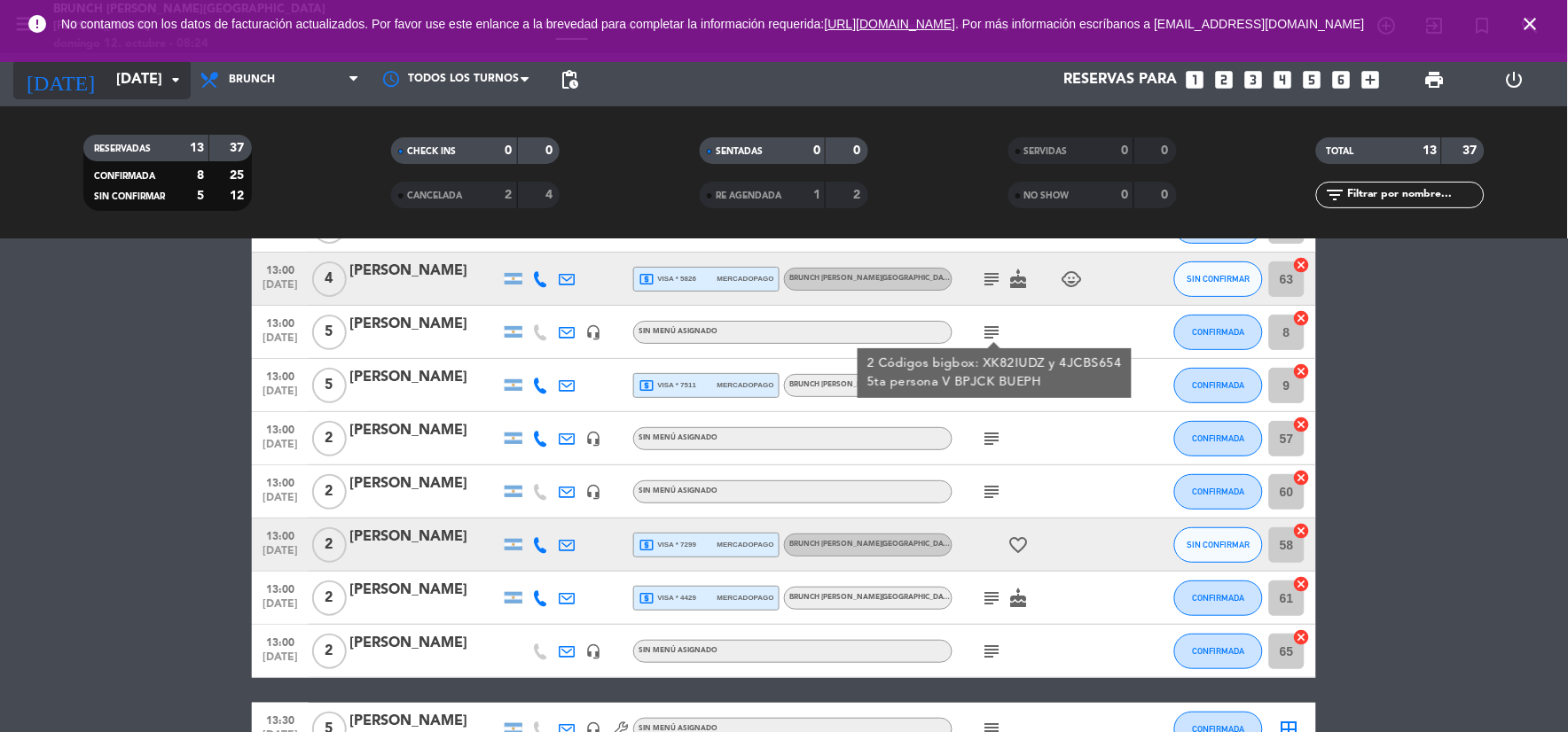
click at [115, 89] on input "[DATE]" at bounding box center [201, 80] width 188 height 35
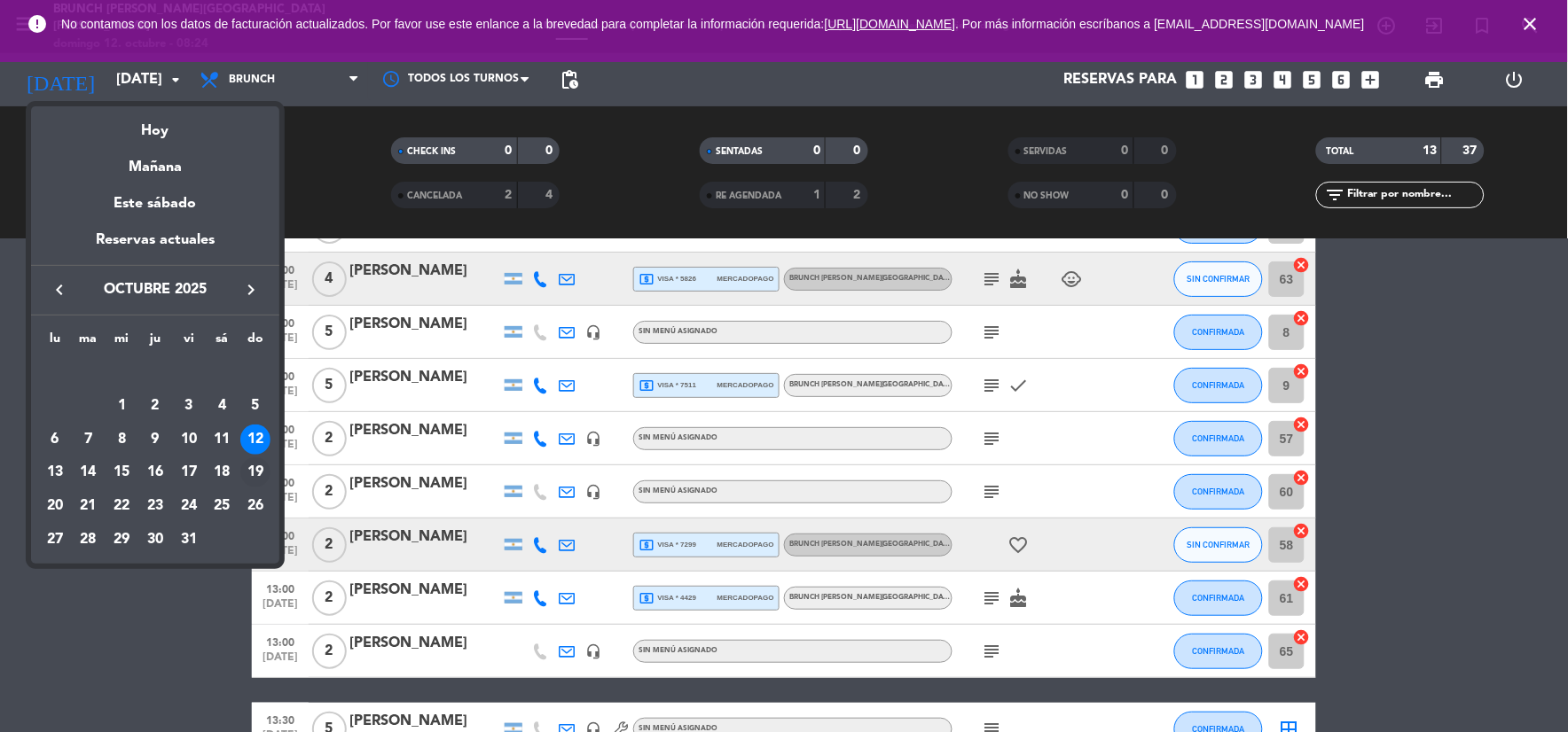
click at [252, 456] on td "19" at bounding box center [255, 472] width 34 height 34
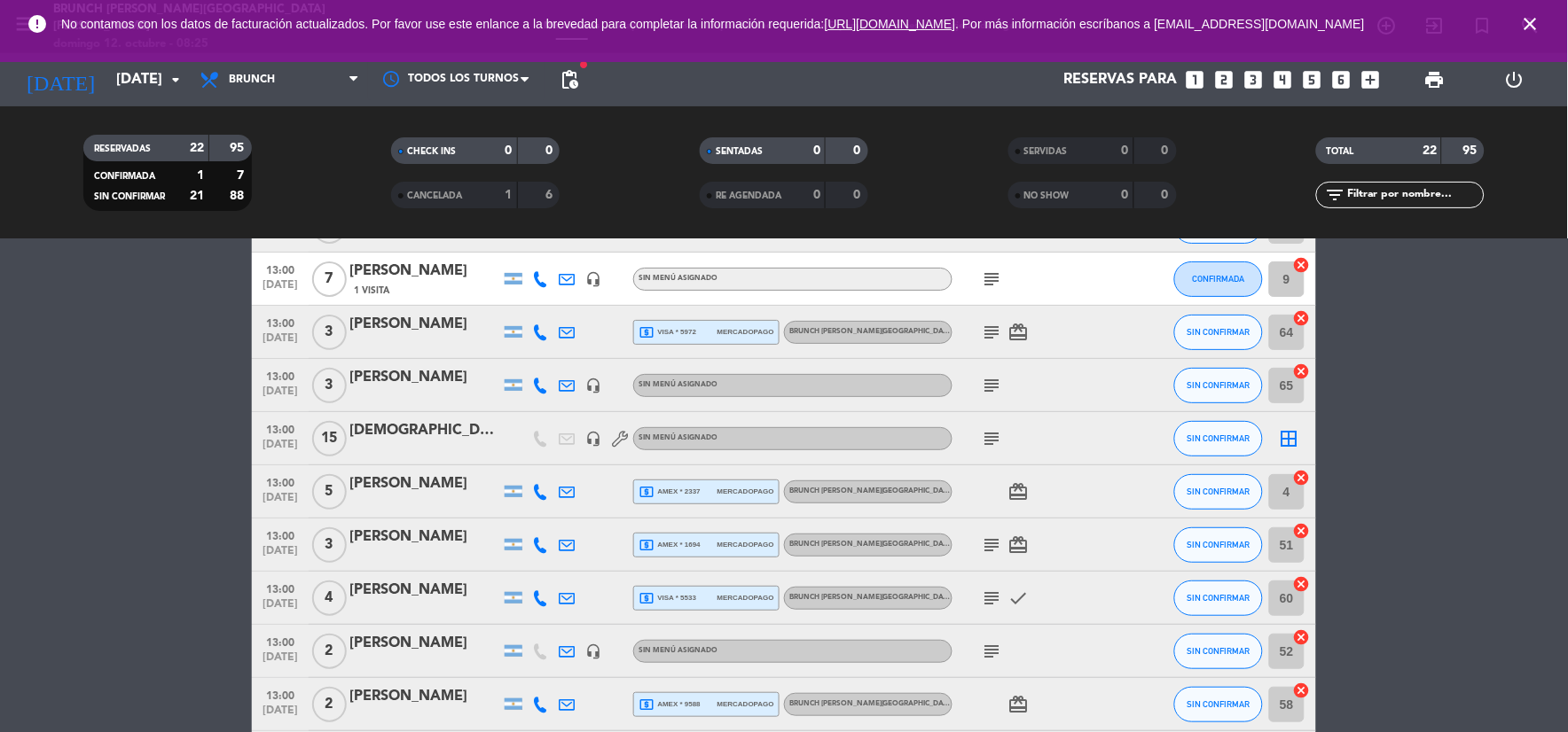
click at [1537, 26] on icon "close" at bounding box center [1530, 23] width 22 height 22
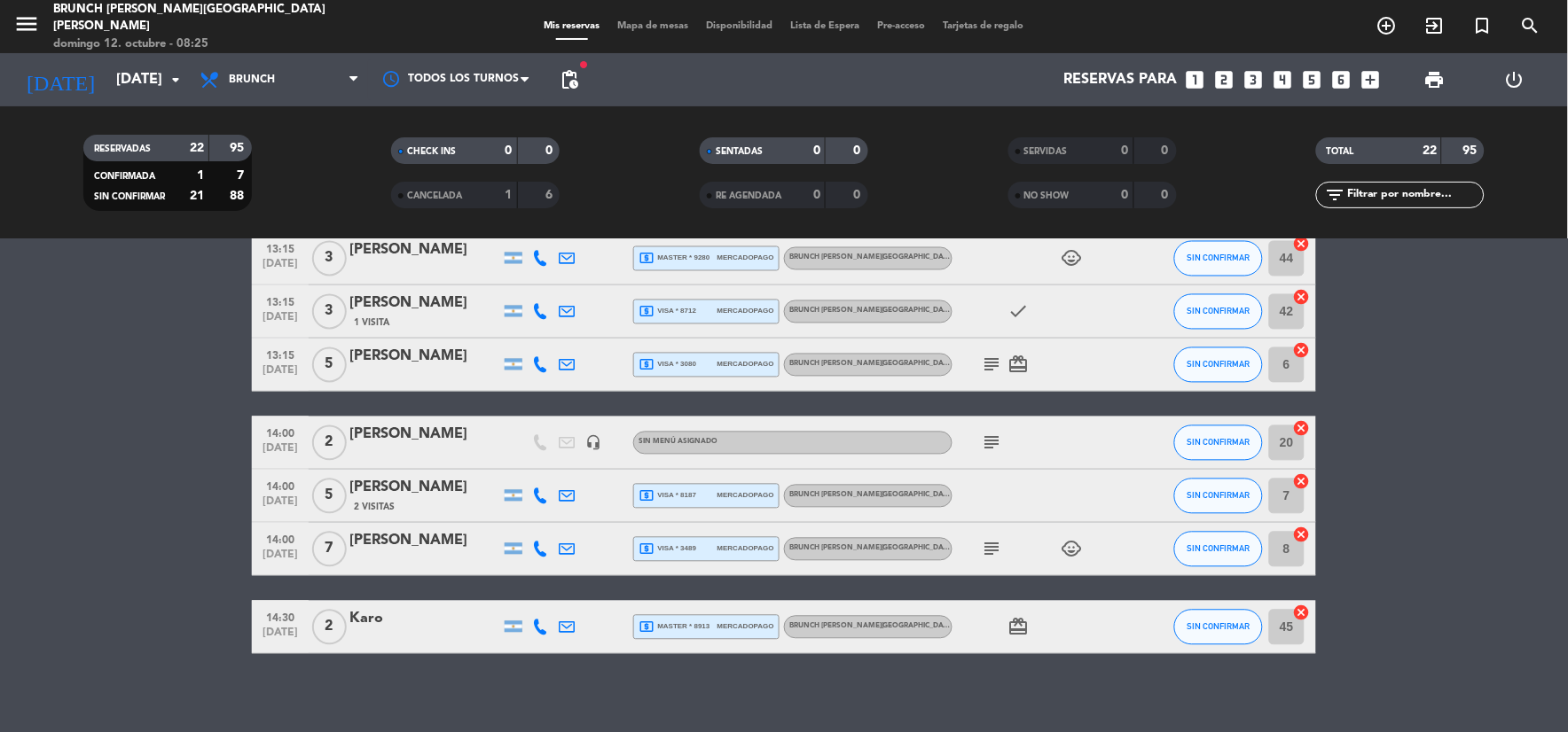
scroll to position [920, 0]
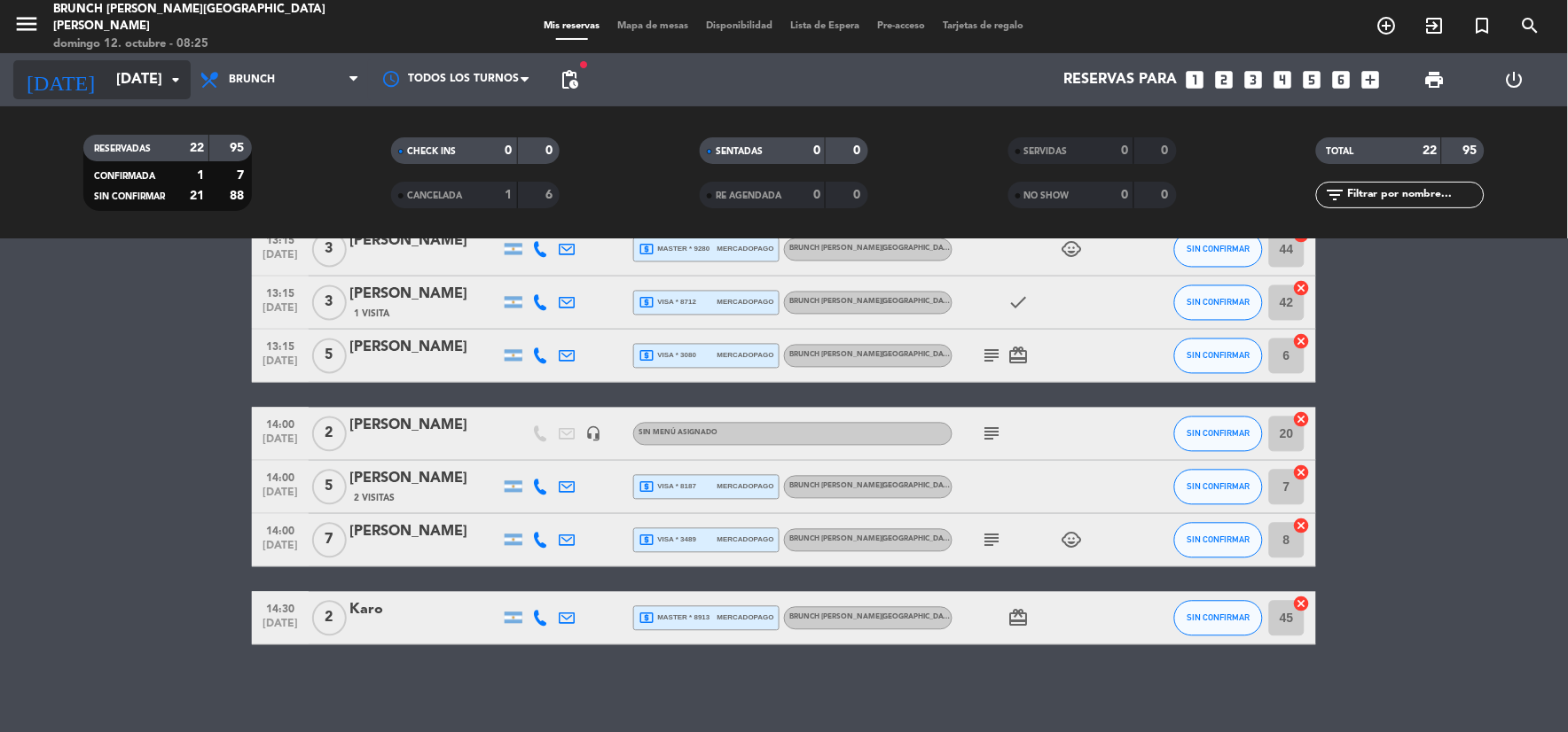
click at [169, 83] on icon "arrow_drop_down" at bounding box center [175, 80] width 22 height 22
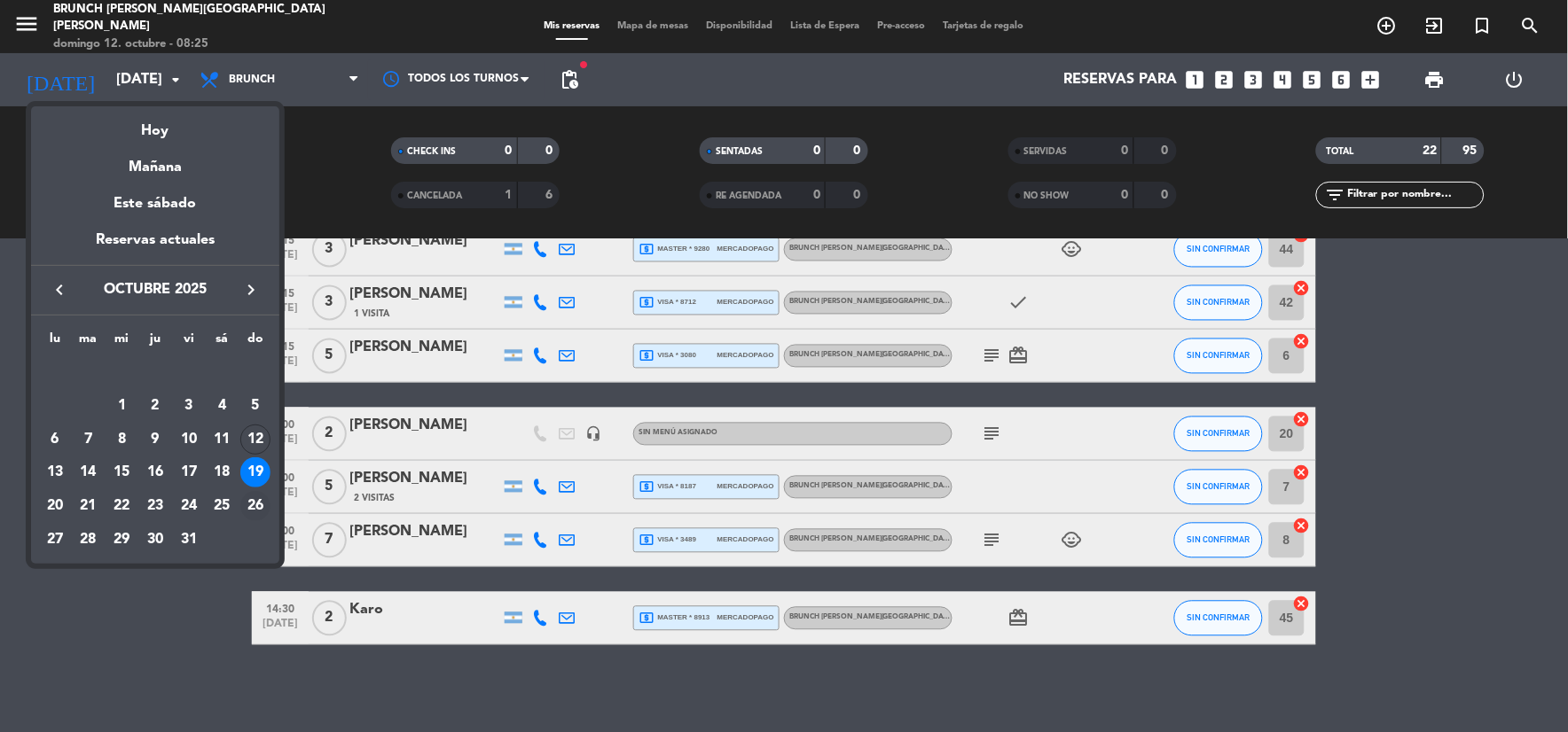
click at [258, 508] on div "26" at bounding box center [255, 506] width 30 height 30
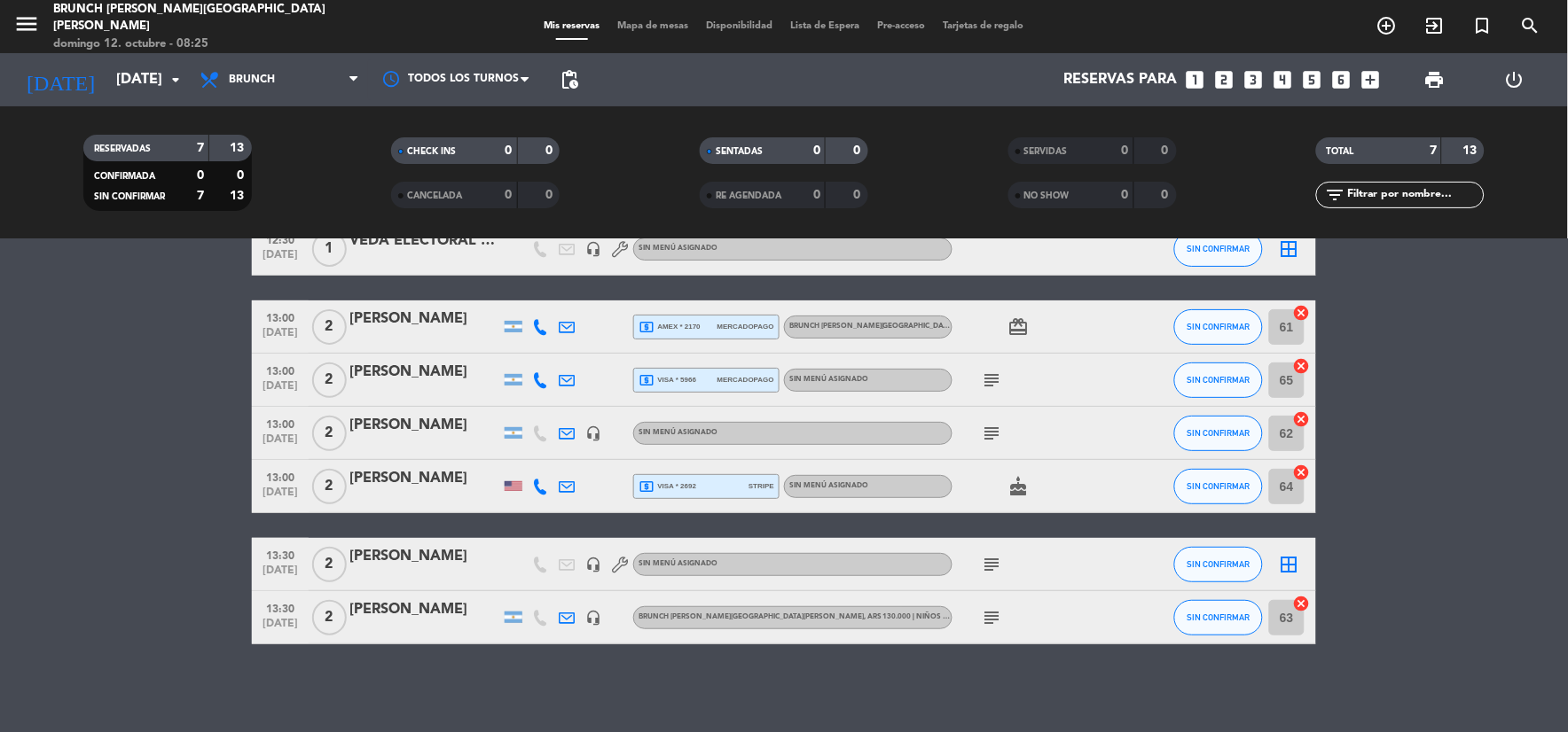
scroll to position [0, 0]
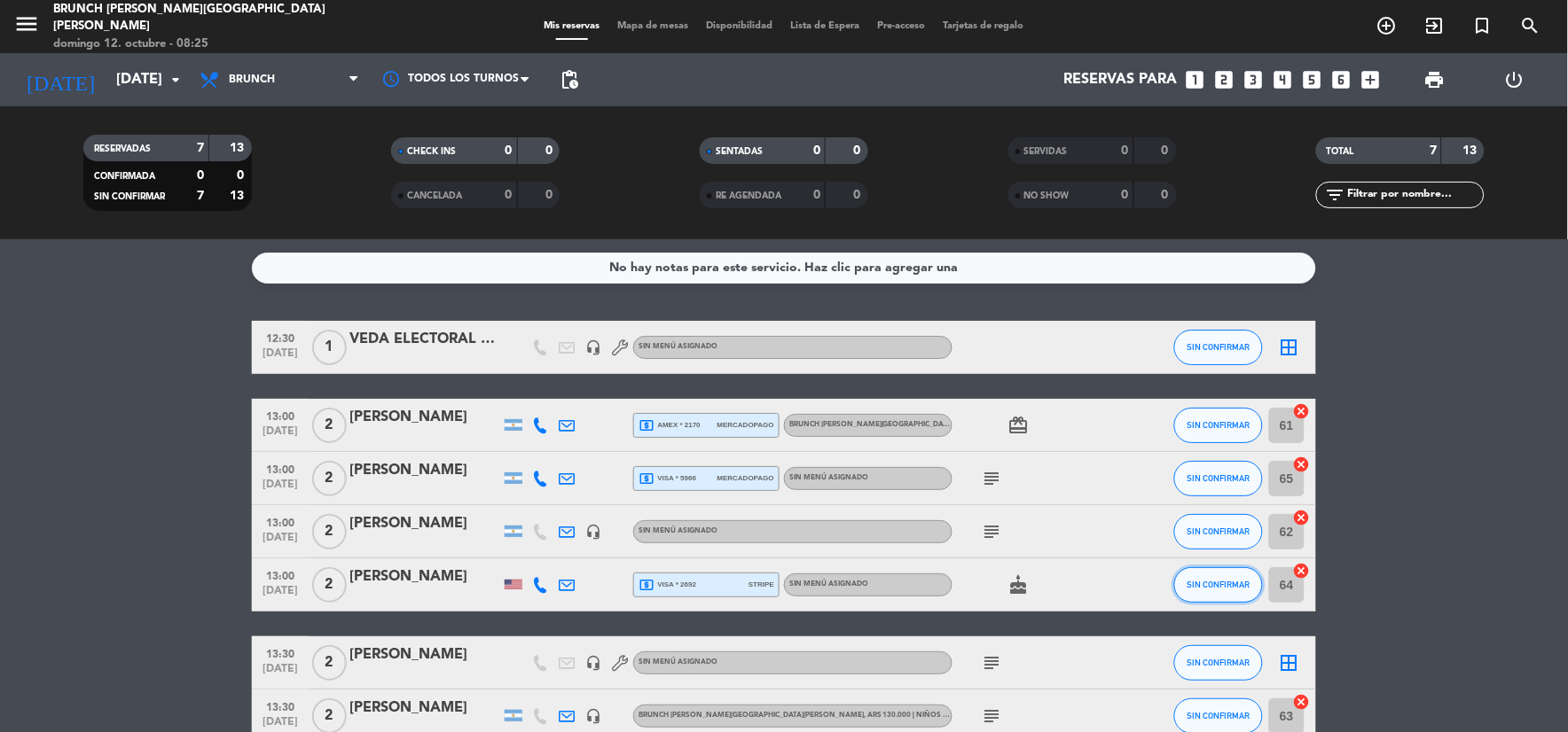
click at [1206, 573] on button "SIN CONFIRMAR" at bounding box center [1218, 585] width 89 height 36
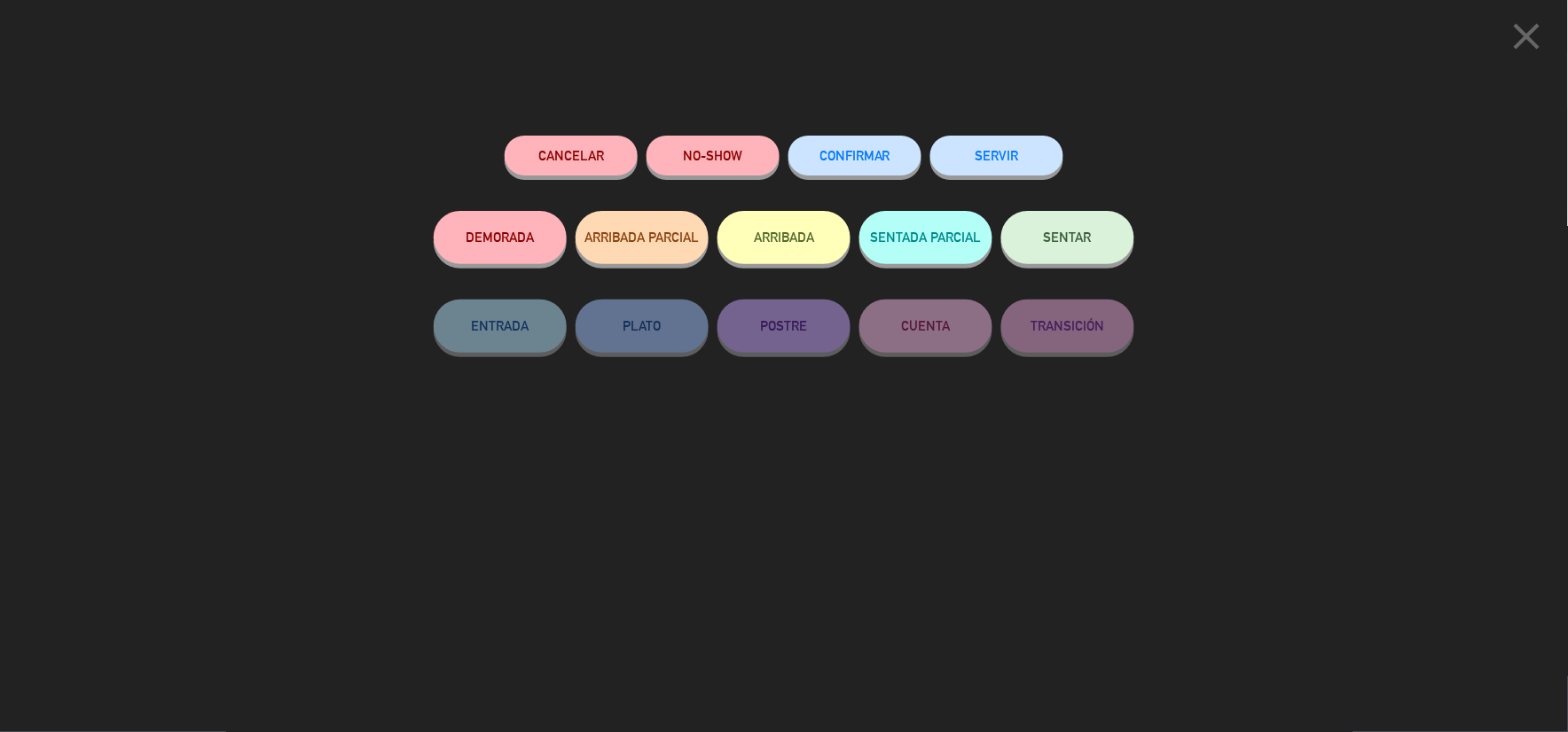
click at [850, 164] on button "CONFIRMAR" at bounding box center [855, 156] width 133 height 40
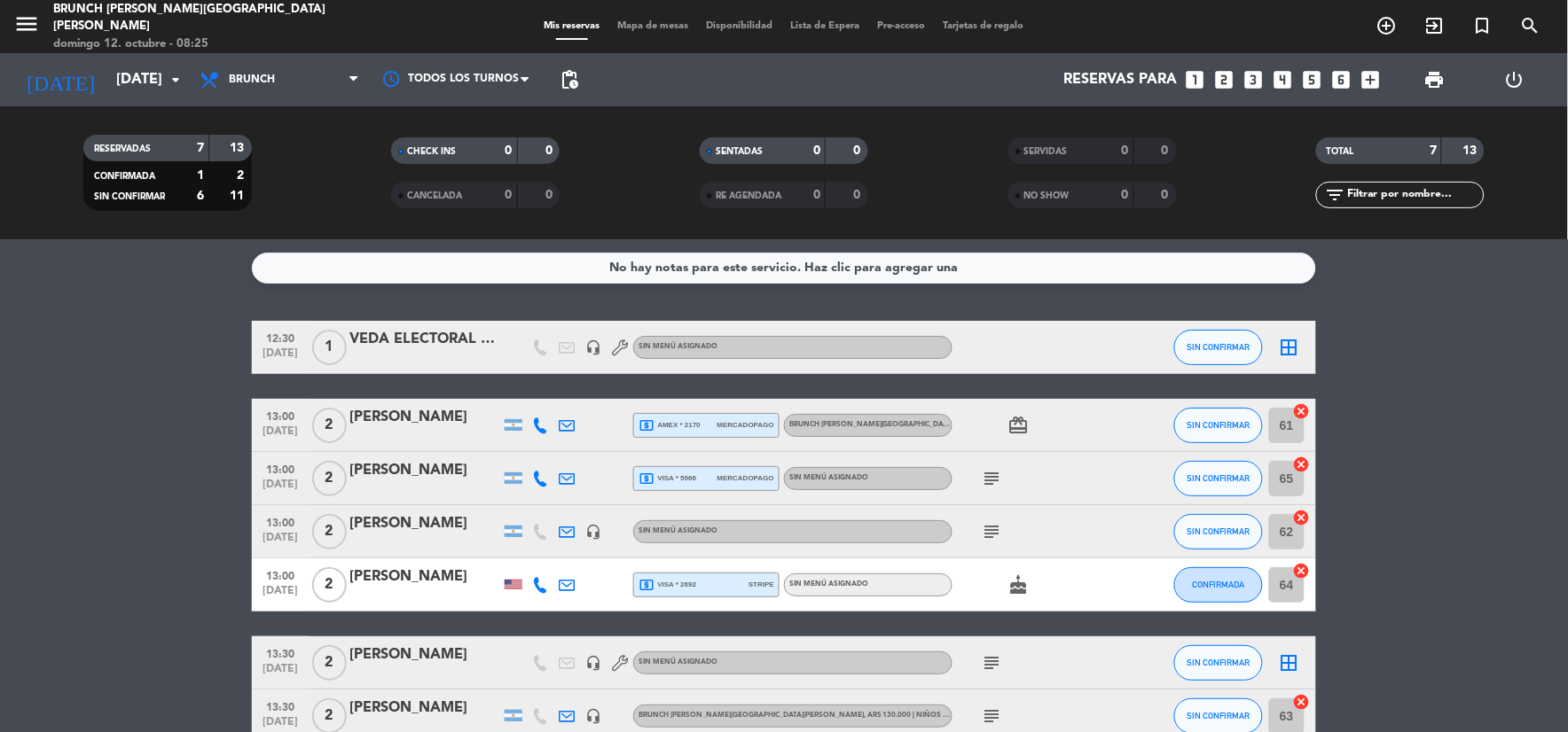
click at [862, 582] on span "Sin menú asignado" at bounding box center [829, 585] width 79 height 7
click at [655, 586] on span "local_atm visa * 2692" at bounding box center [667, 585] width 57 height 16
click at [444, 598] on div at bounding box center [425, 596] width 151 height 14
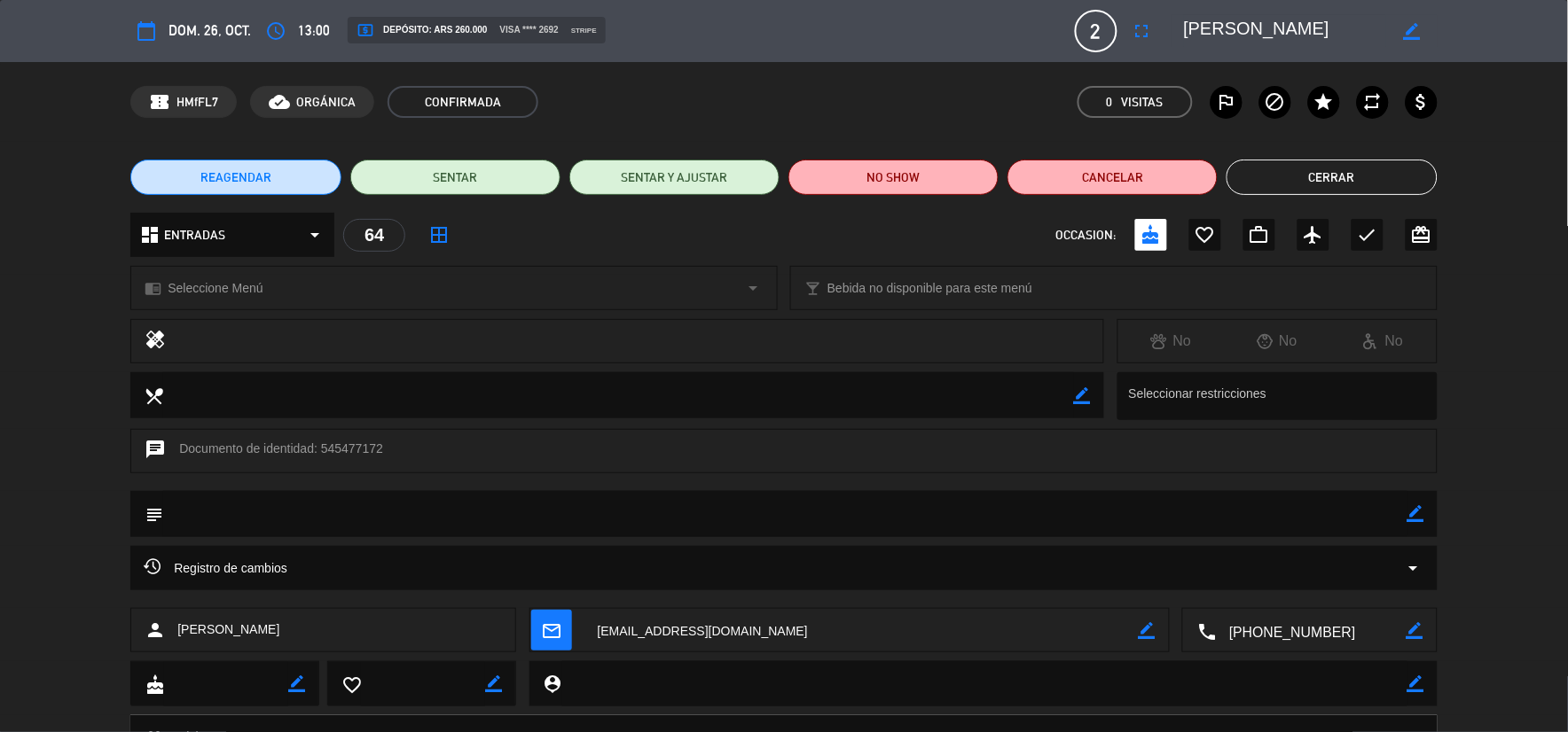
click at [267, 277] on div "chrome_reader_mode Seleccione Menú arrow_drop_down" at bounding box center [454, 288] width 646 height 42
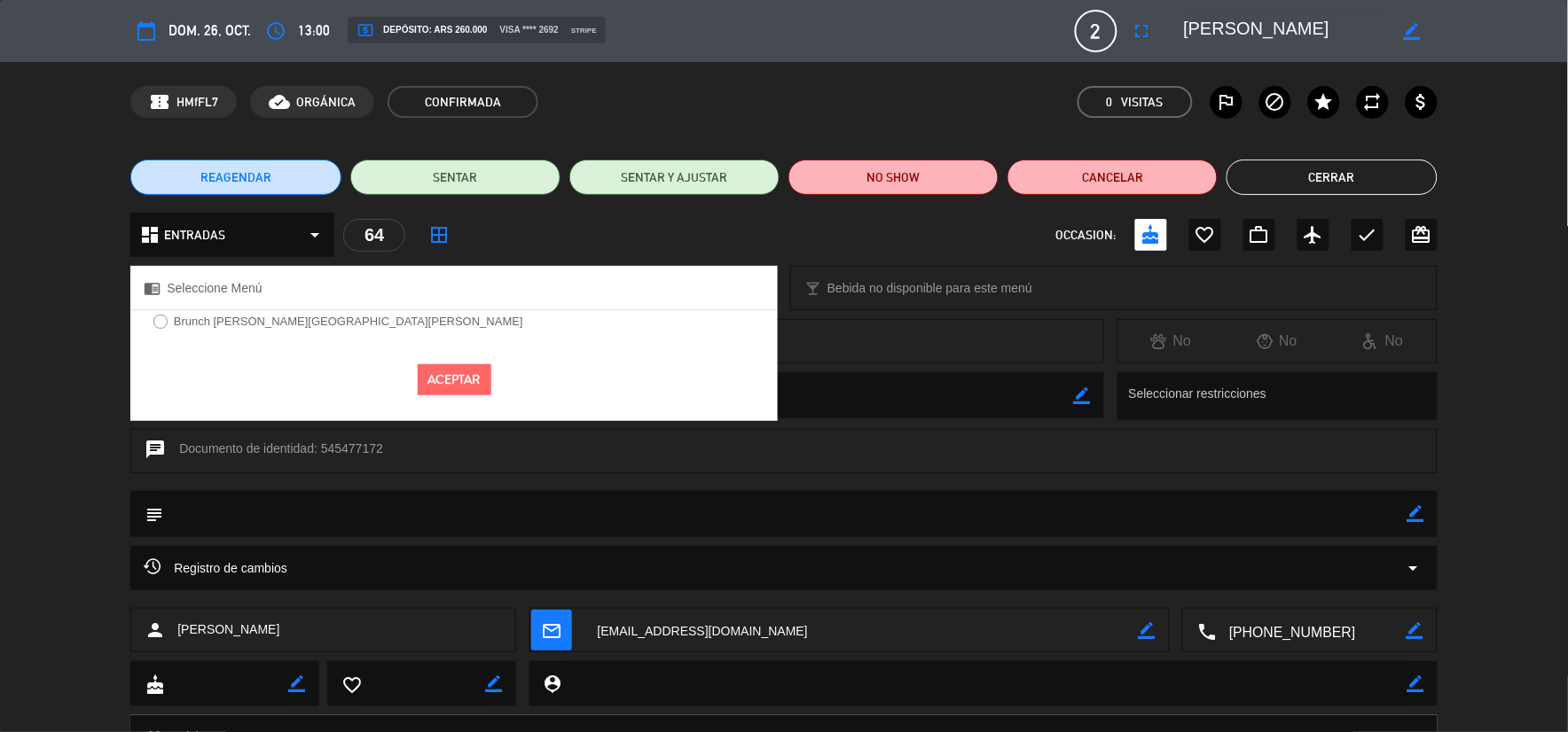
click at [264, 322] on label "Brunch [PERSON_NAME][GEOGRAPHIC_DATA][PERSON_NAME]" at bounding box center [348, 321] width 350 height 11
click at [477, 372] on button "Aceptar" at bounding box center [455, 380] width 74 height 31
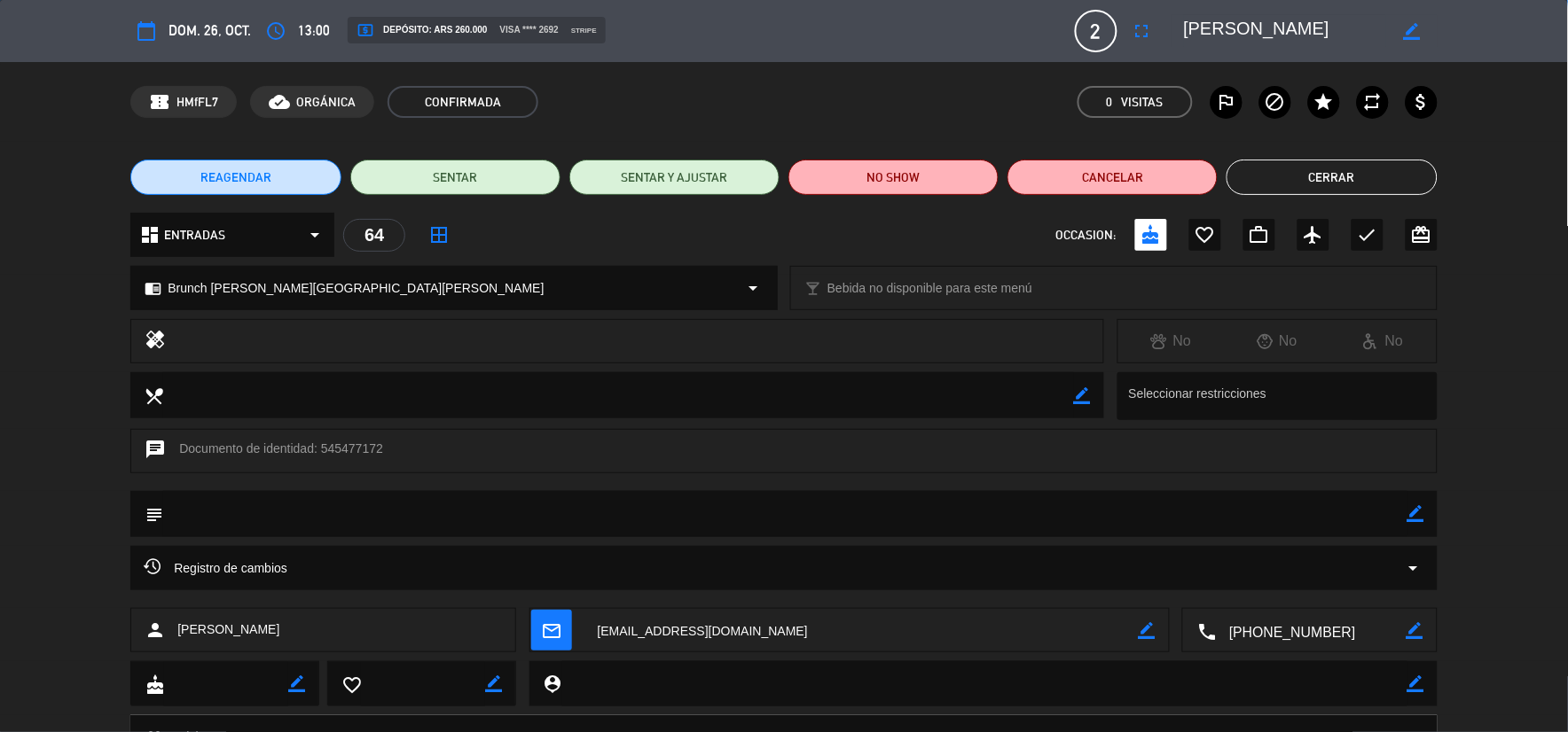
click at [1350, 177] on button "Cerrar" at bounding box center [1332, 177] width 210 height 36
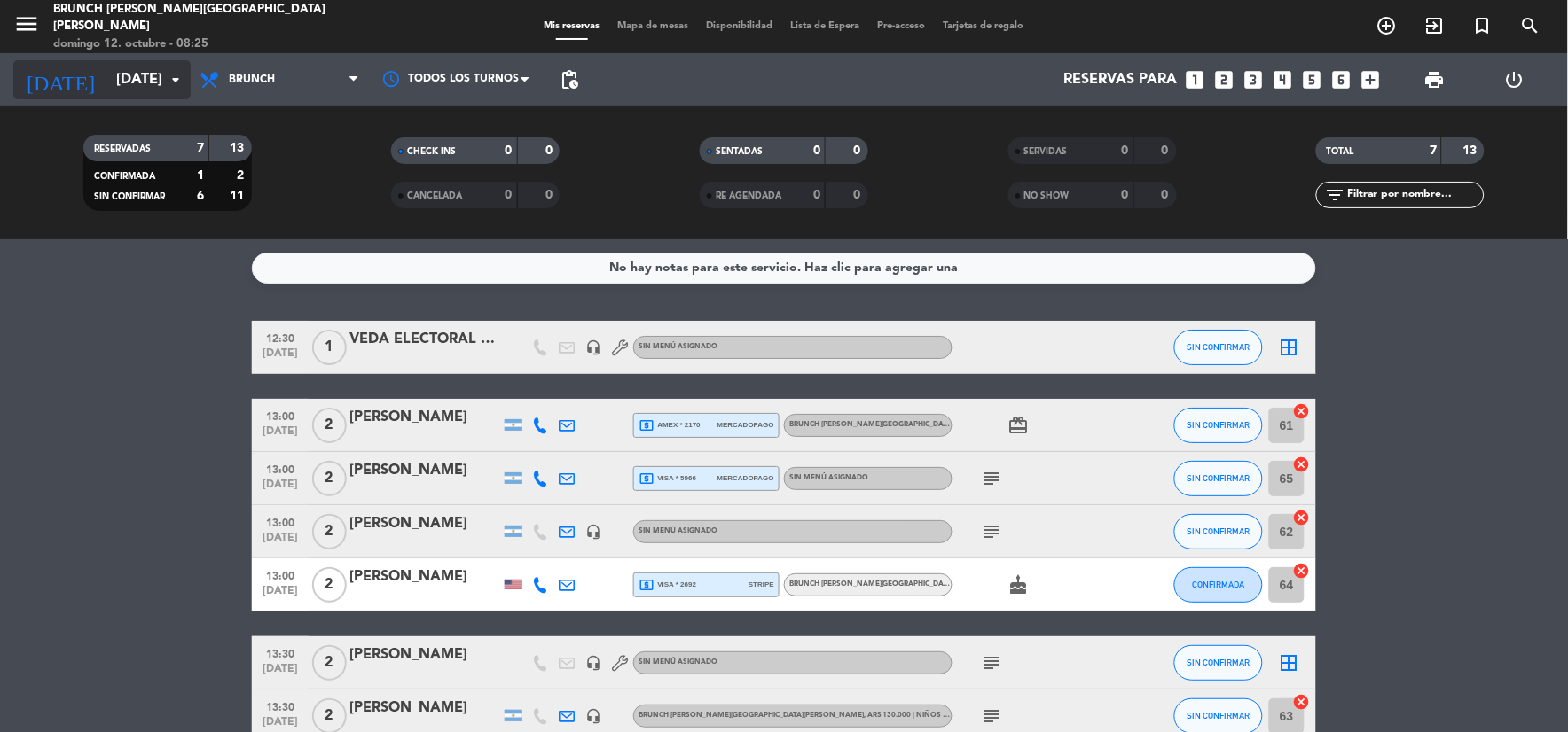
click at [165, 77] on icon "arrow_drop_down" at bounding box center [175, 80] width 22 height 22
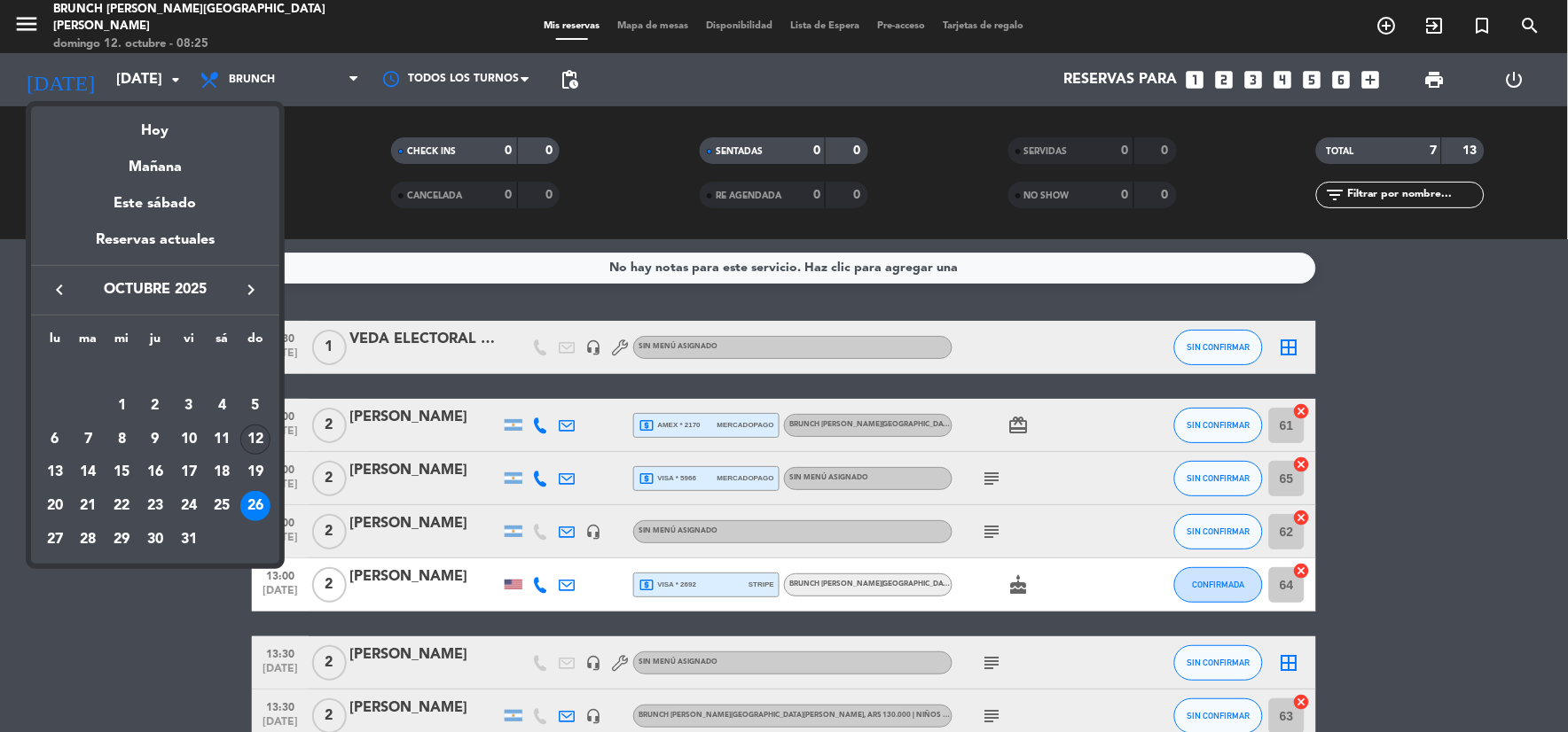
click at [254, 437] on div "12" at bounding box center [255, 440] width 30 height 30
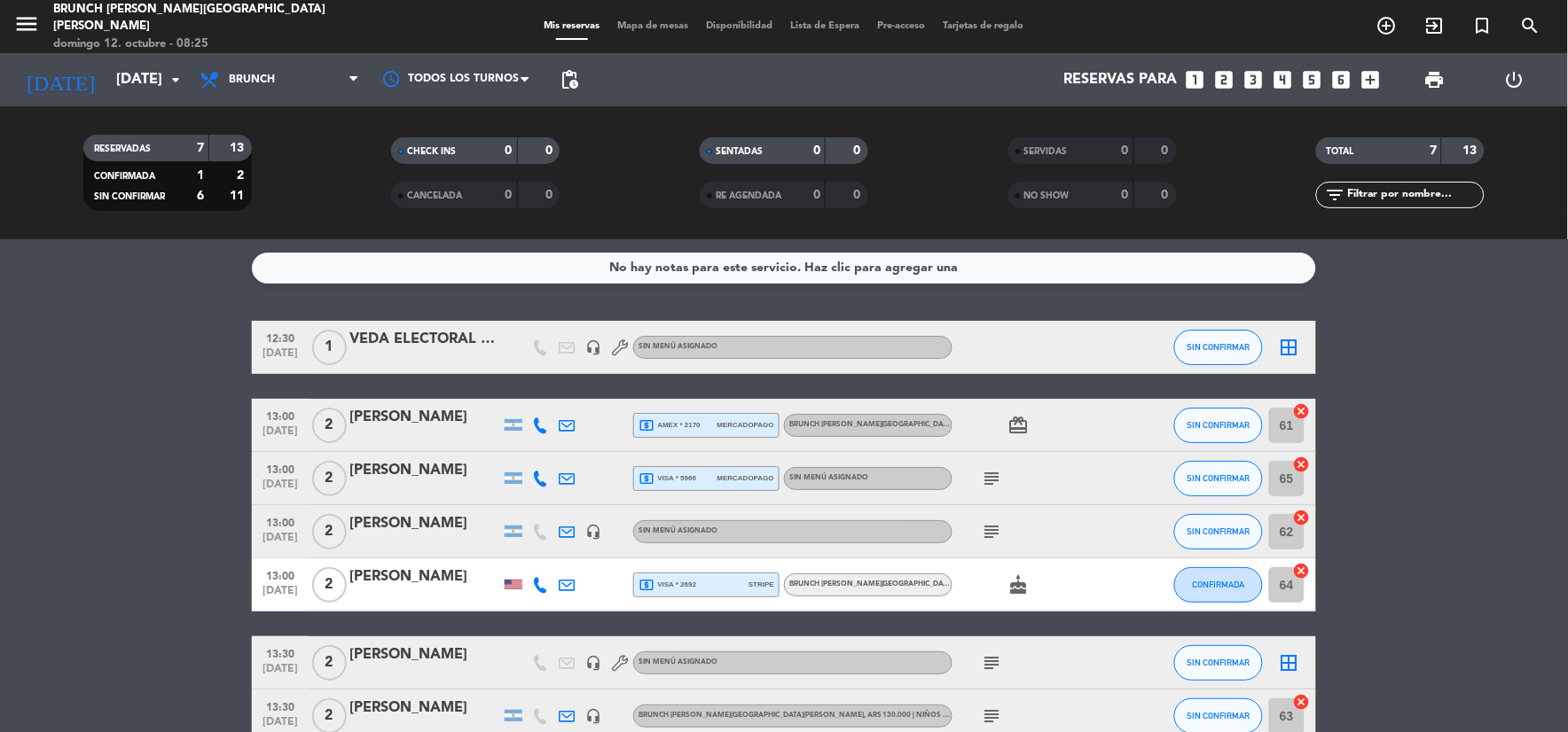
type input "[DATE]"
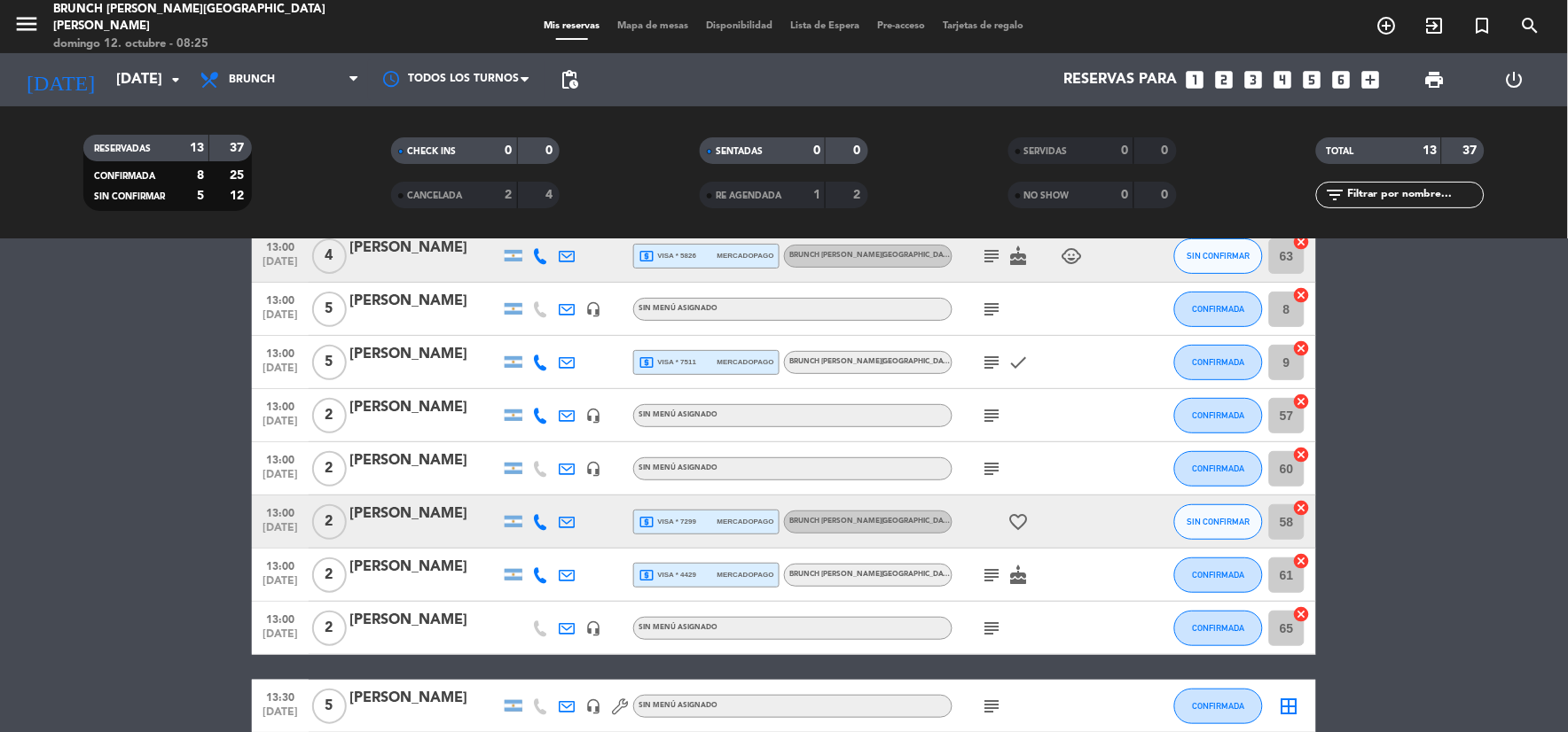
scroll to position [98, 0]
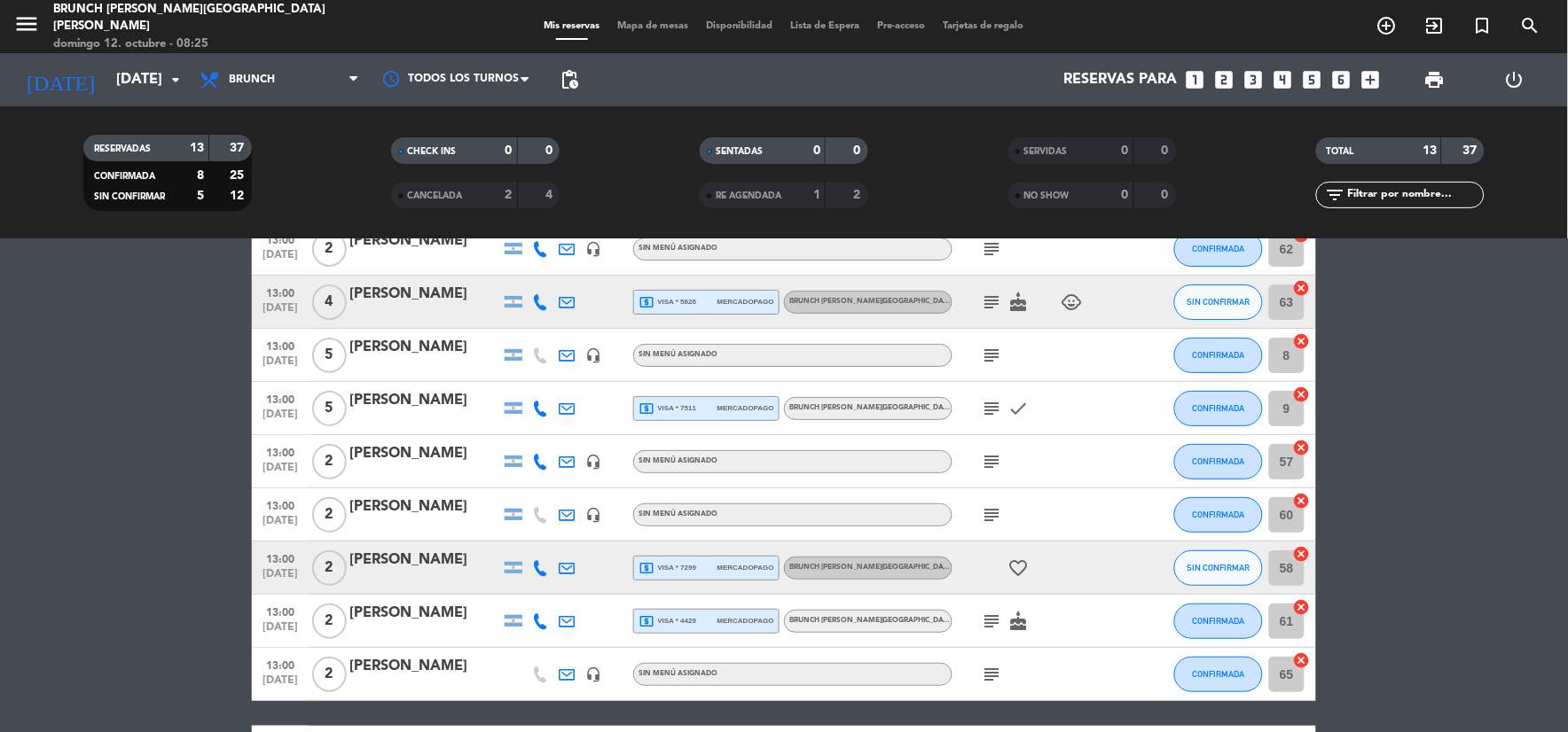
click at [985, 348] on icon "subject" at bounding box center [992, 355] width 22 height 22
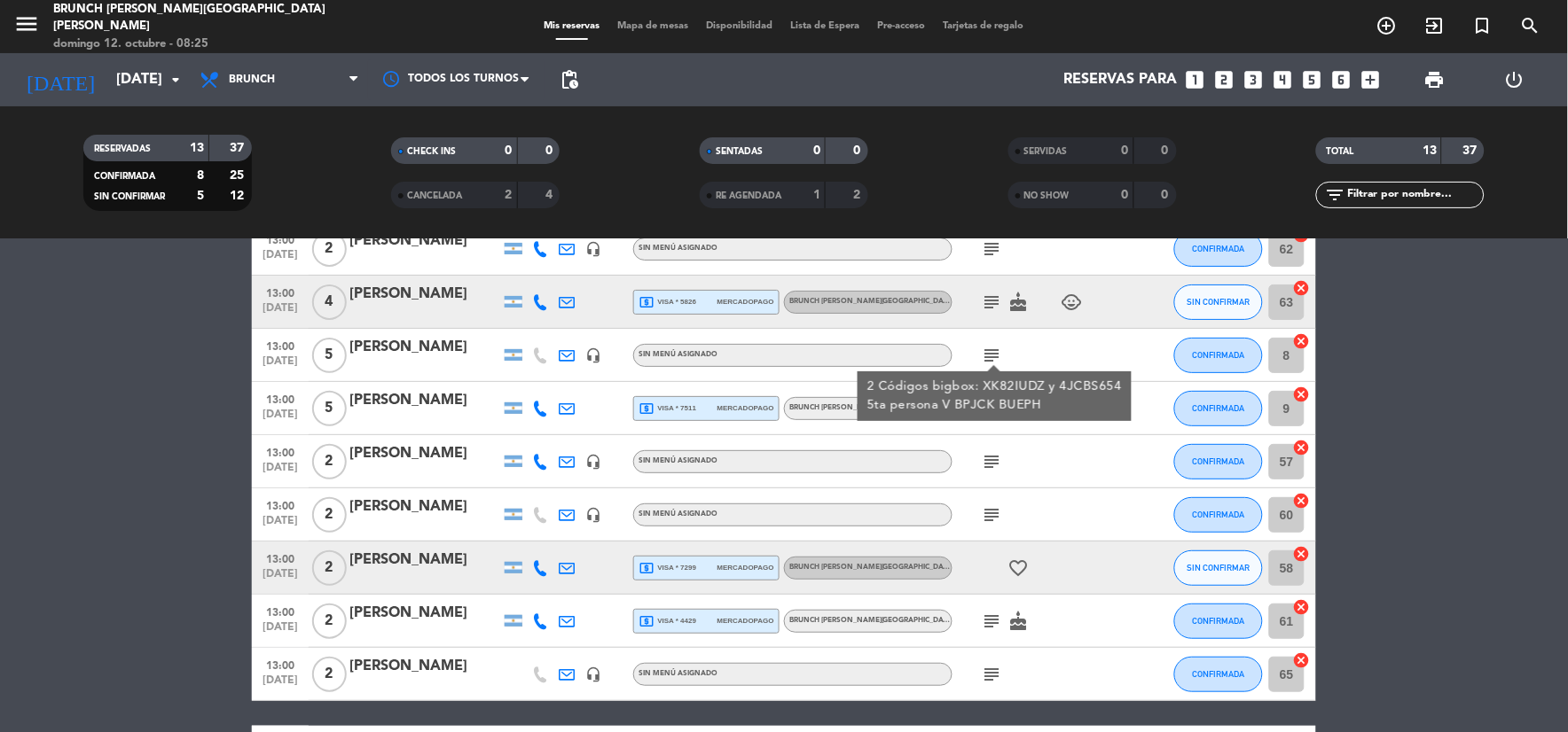
click at [84, 463] on bookings-row "13:00 [DATE] 2 [PERSON_NAME] headset_mic Sin menú asignado subject CONFIRMADA 6…" at bounding box center [784, 592] width 1568 height 741
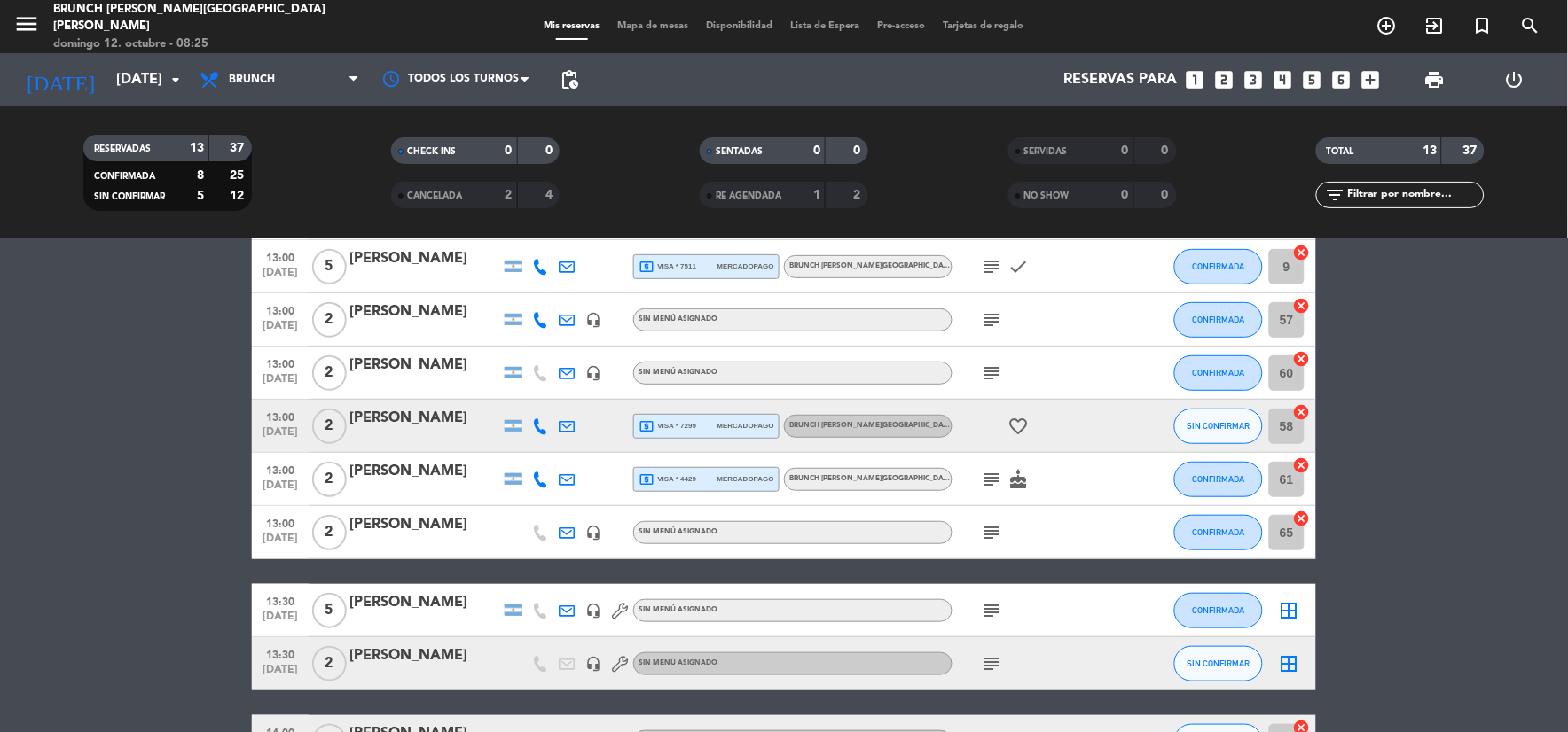
scroll to position [418, 0]
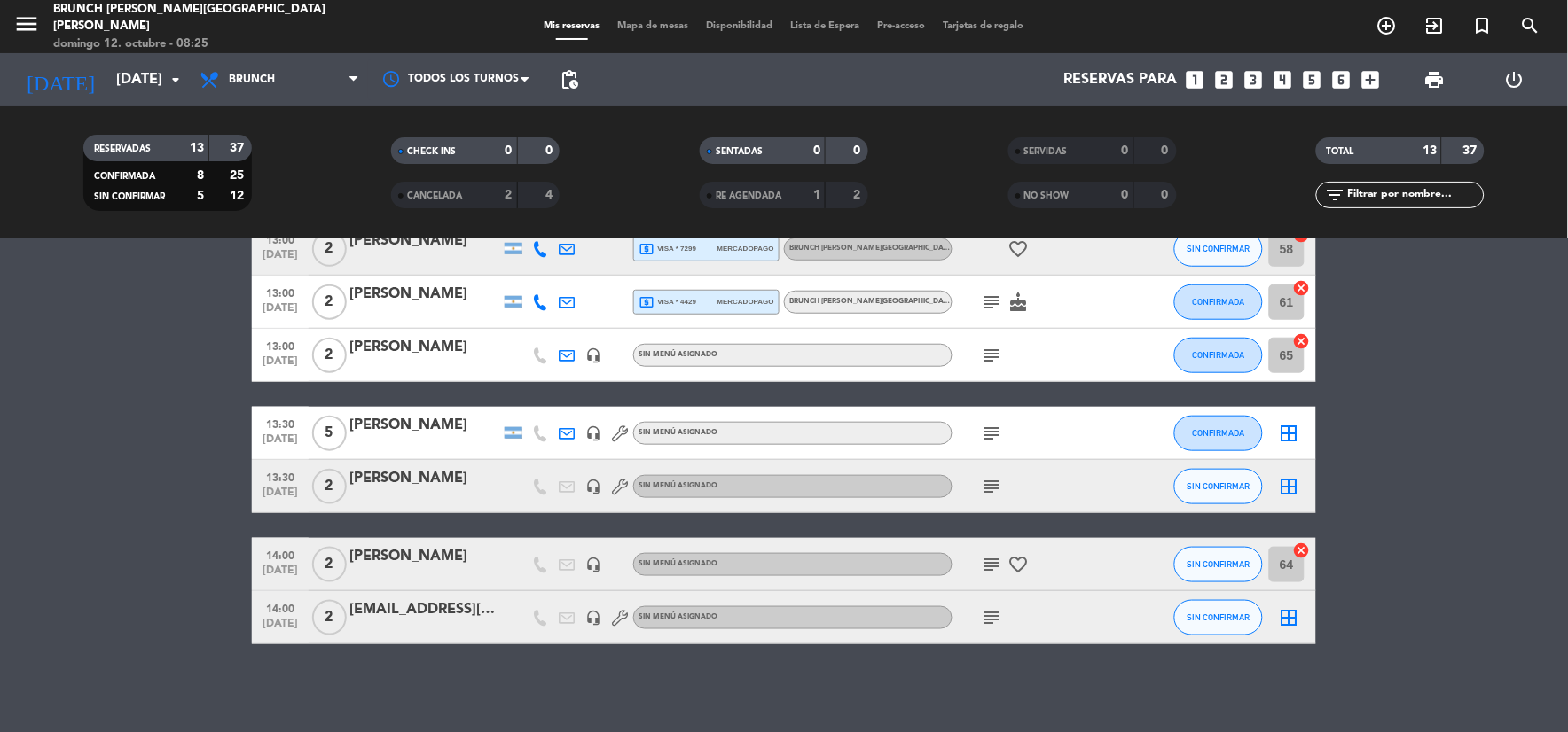
click at [995, 434] on icon "subject" at bounding box center [992, 433] width 22 height 22
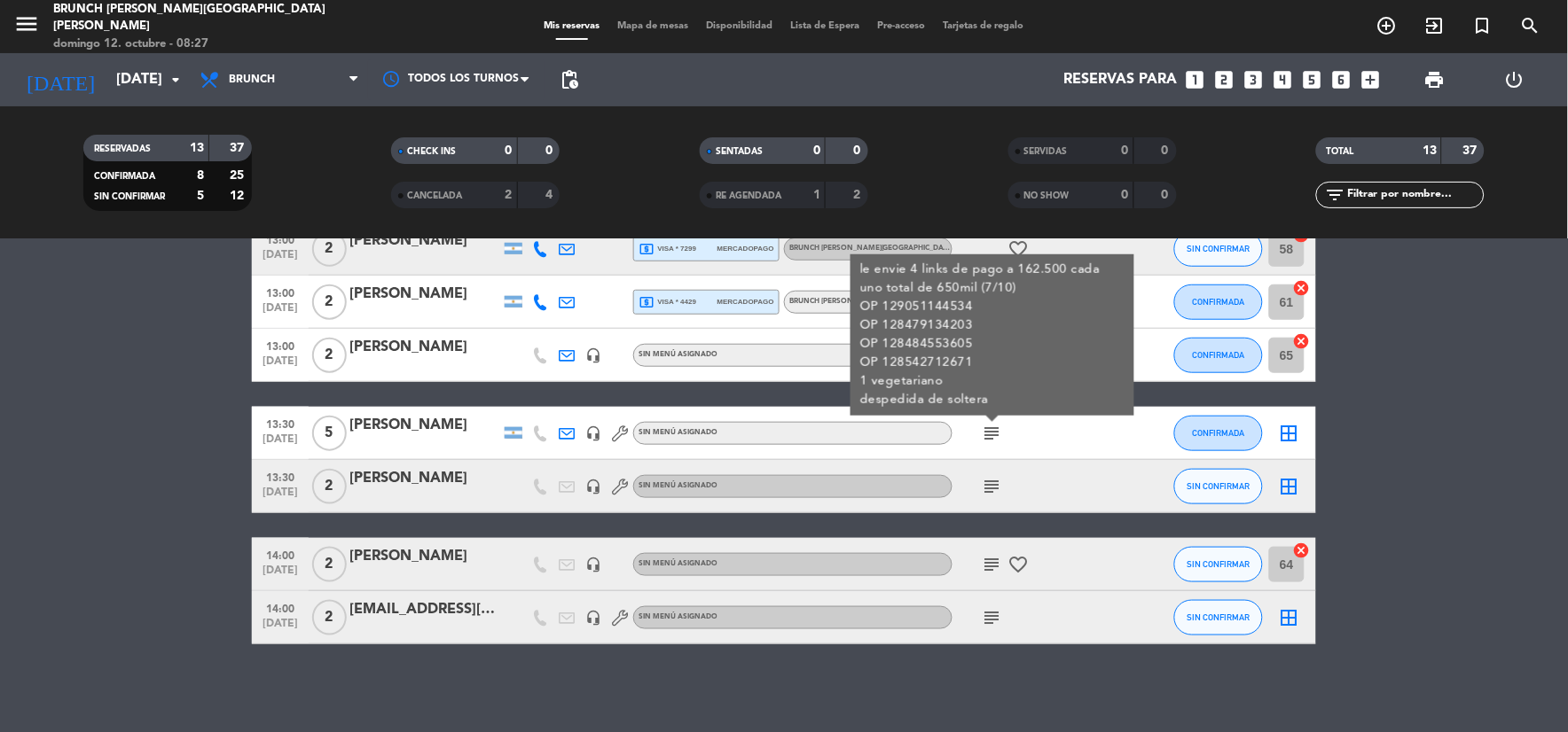
click at [196, 481] on bookings-row "13:00 [DATE] 2 [PERSON_NAME] headset_mic Sin menú asignado subject CONFIRMADA 6…" at bounding box center [784, 274] width 1568 height 741
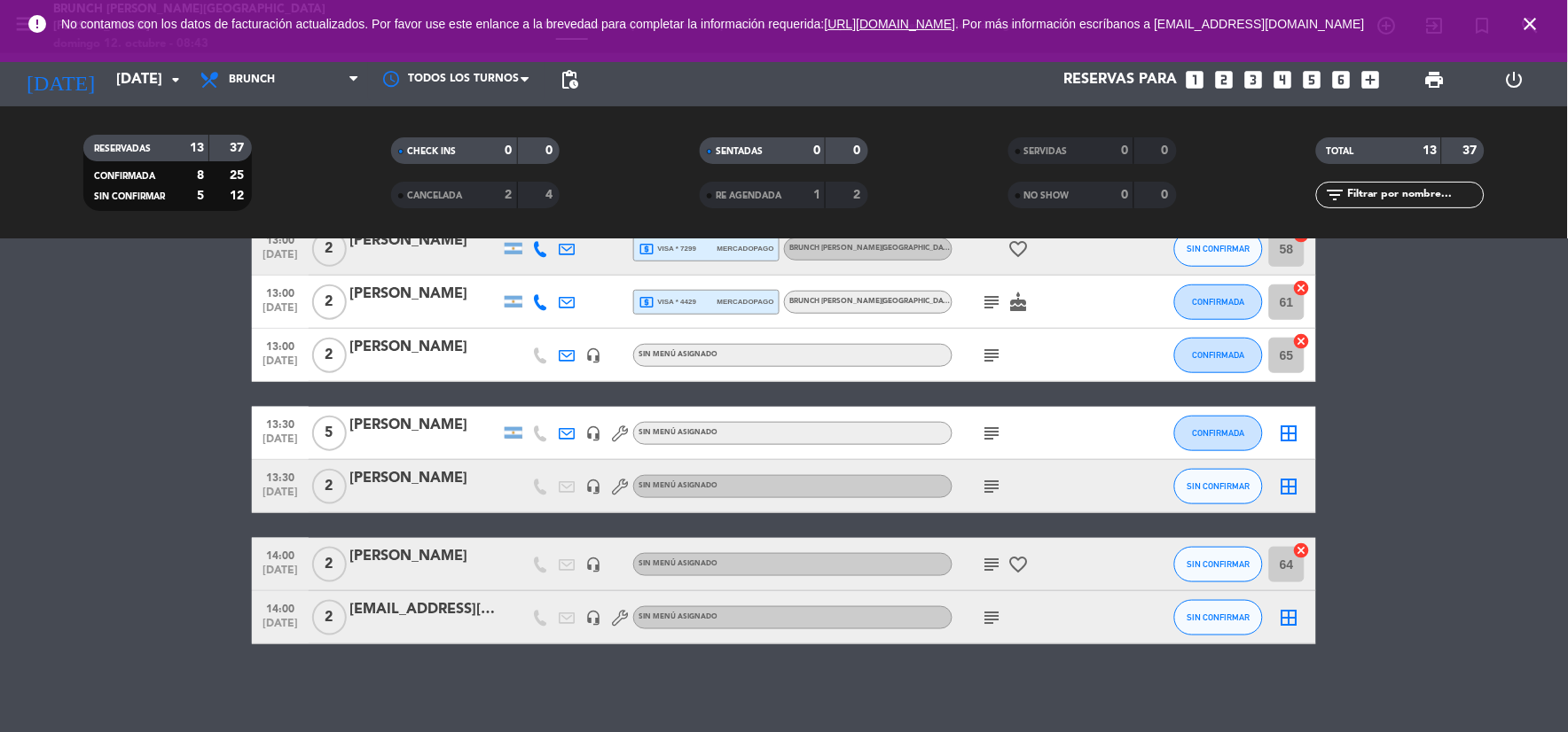
drag, startPoint x: 1534, startPoint y: 28, endPoint x: 1476, endPoint y: 54, distance: 63.6
click at [1522, 34] on icon "close" at bounding box center [1530, 23] width 22 height 22
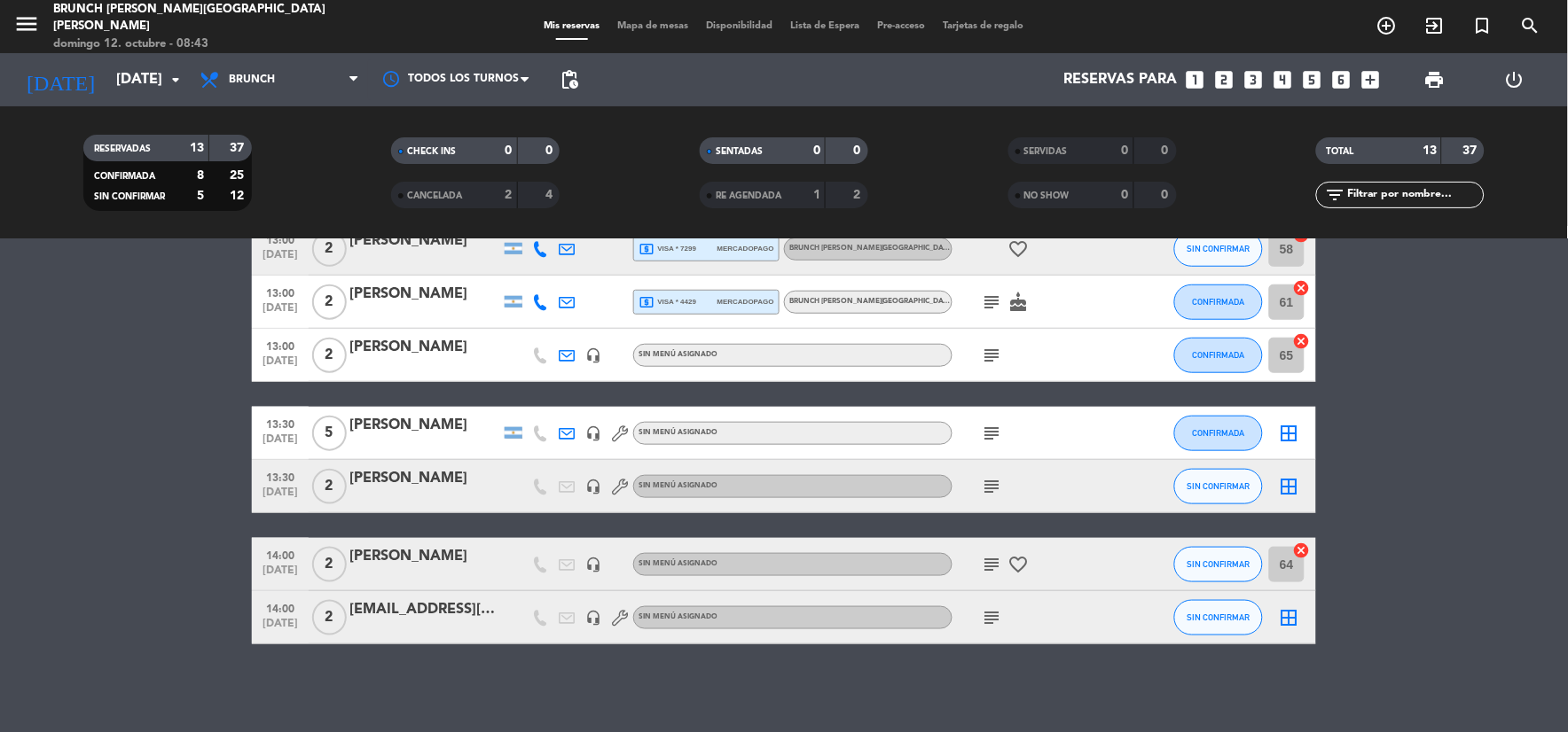
click at [1221, 74] on icon "looks_two" at bounding box center [1224, 80] width 23 height 23
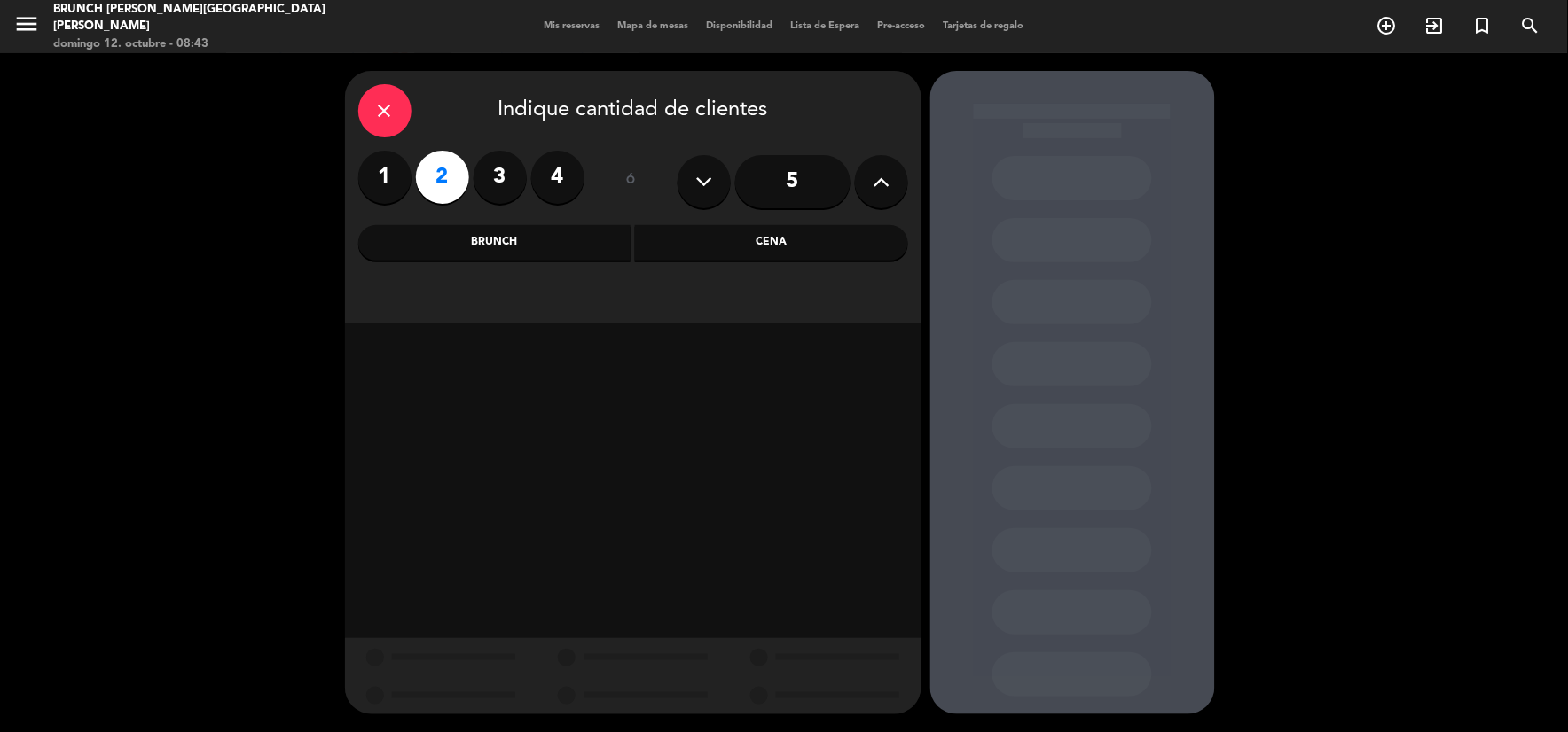
click at [530, 254] on div "Brunch" at bounding box center [494, 243] width 273 height 36
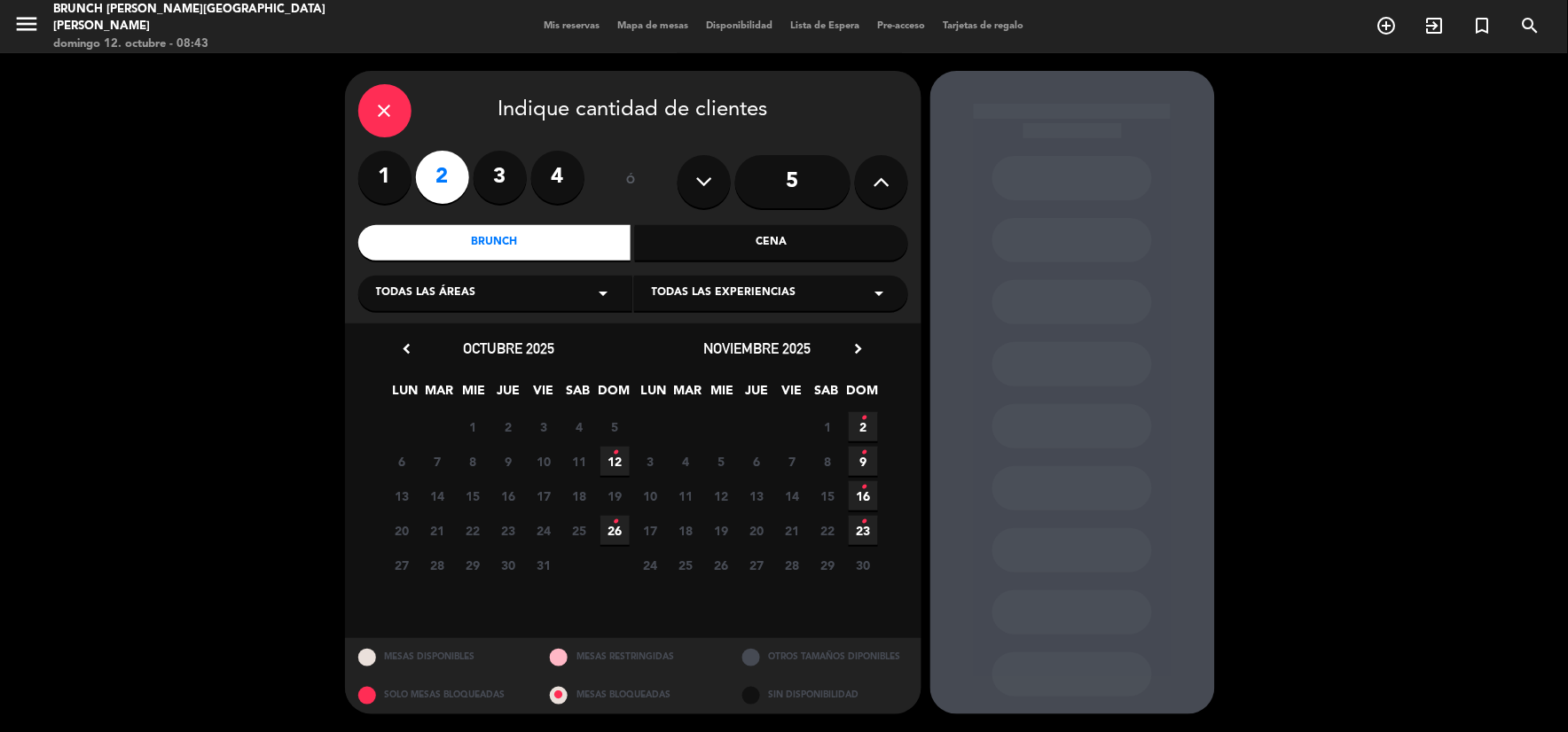
click at [609, 458] on span "12 •" at bounding box center [614, 461] width 29 height 29
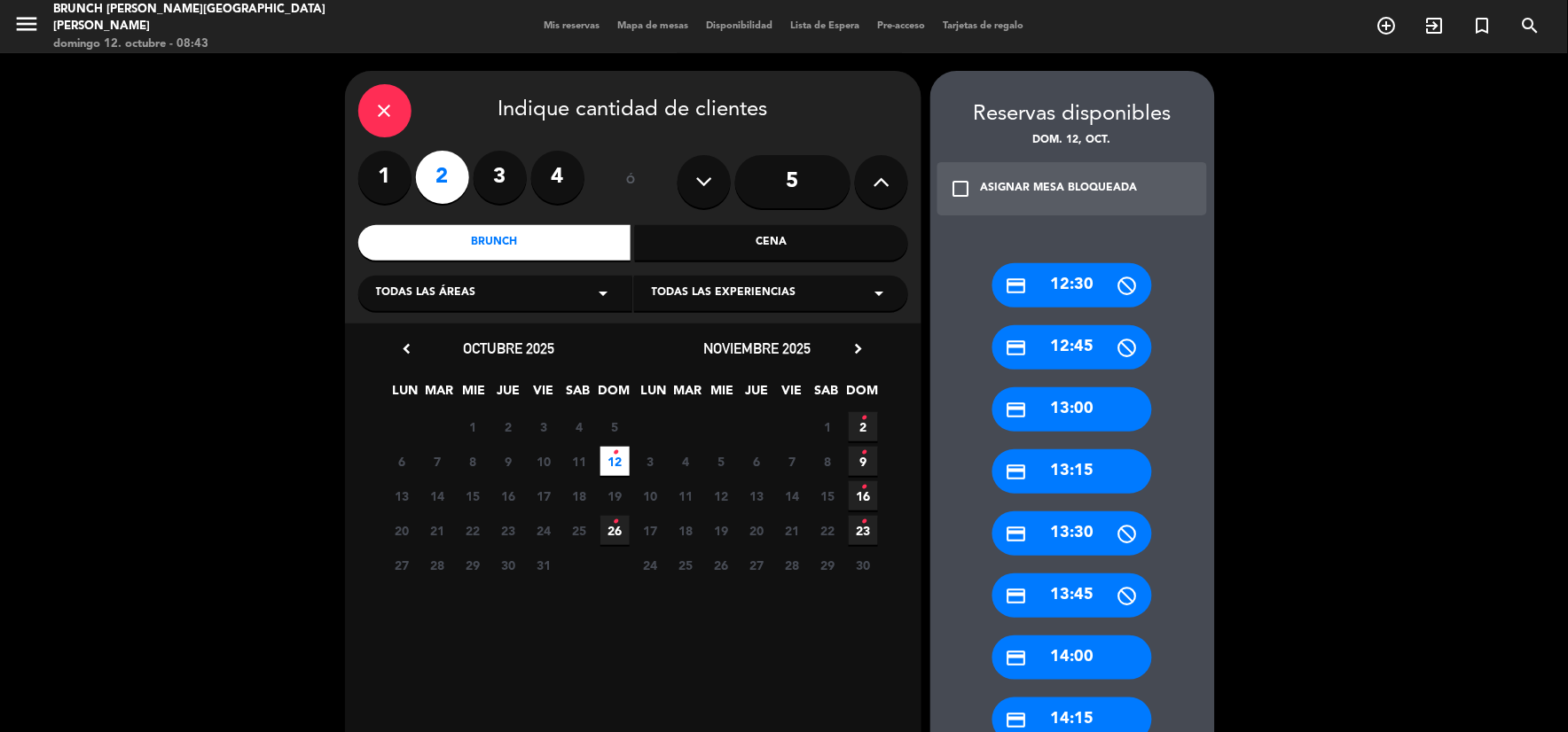
click at [1069, 408] on div "credit_card 13:00" at bounding box center [1072, 409] width 159 height 44
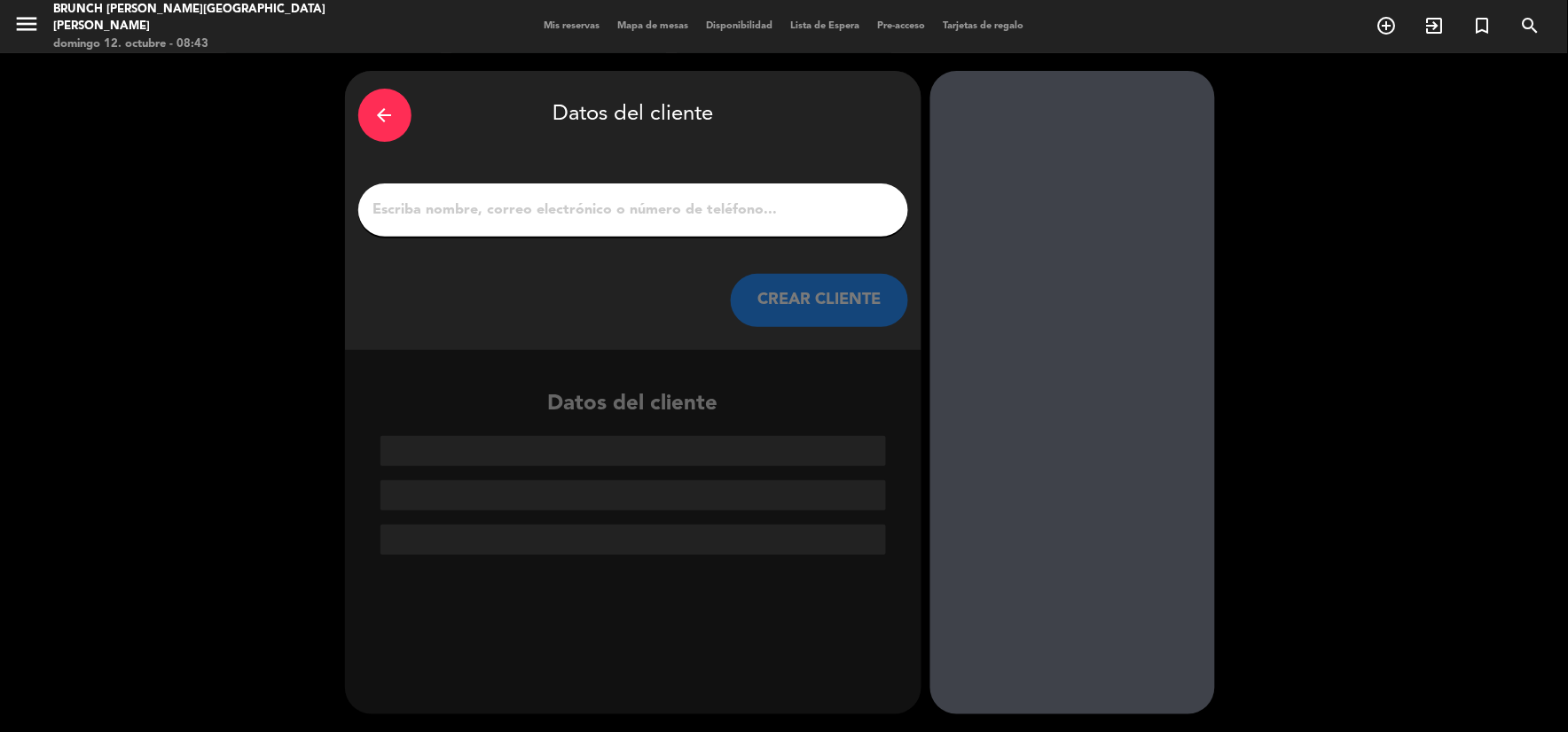
click at [569, 202] on input "1" at bounding box center [633, 210] width 523 height 24
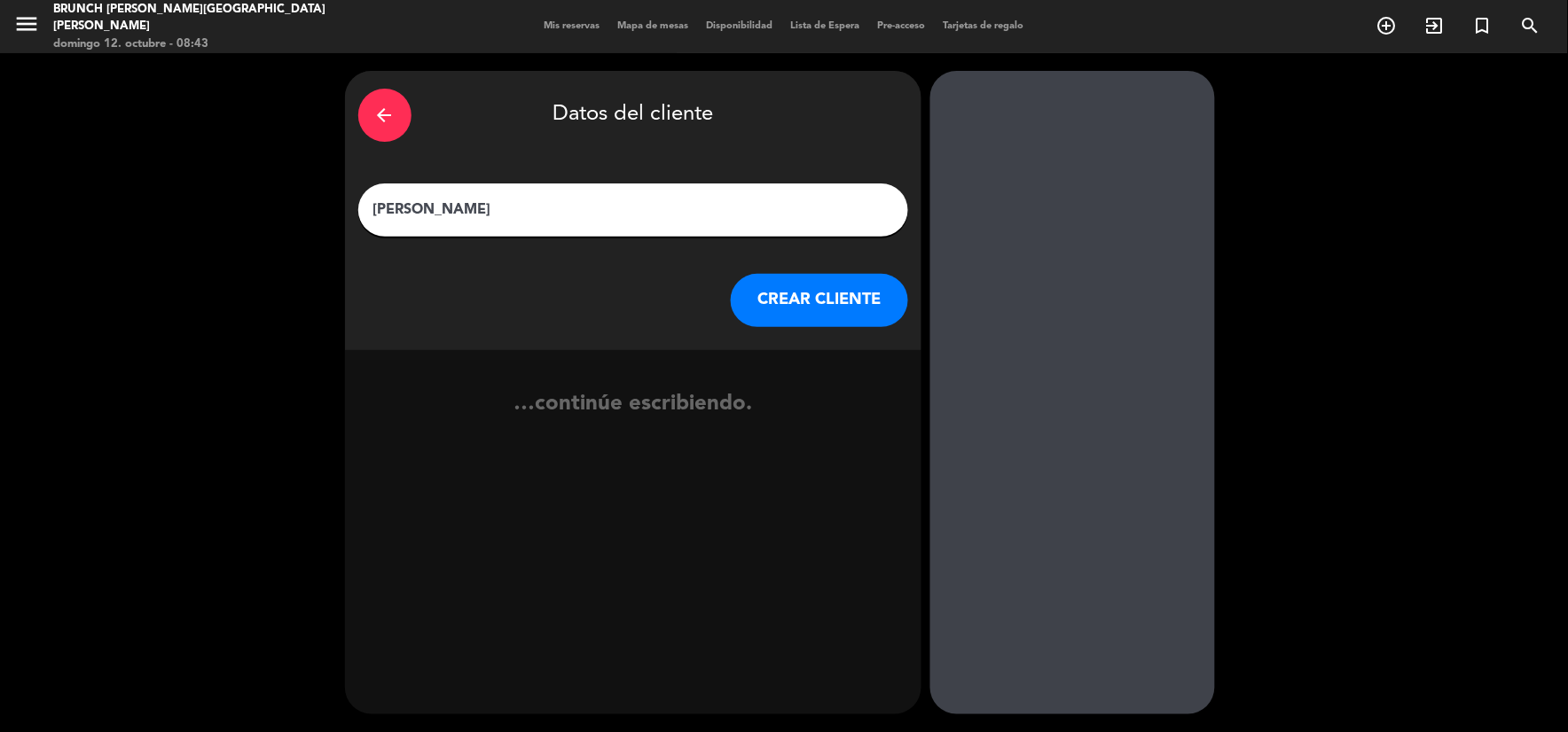
type input "[PERSON_NAME]"
click at [811, 310] on button "CREAR CLIENTE" at bounding box center [819, 300] width 177 height 53
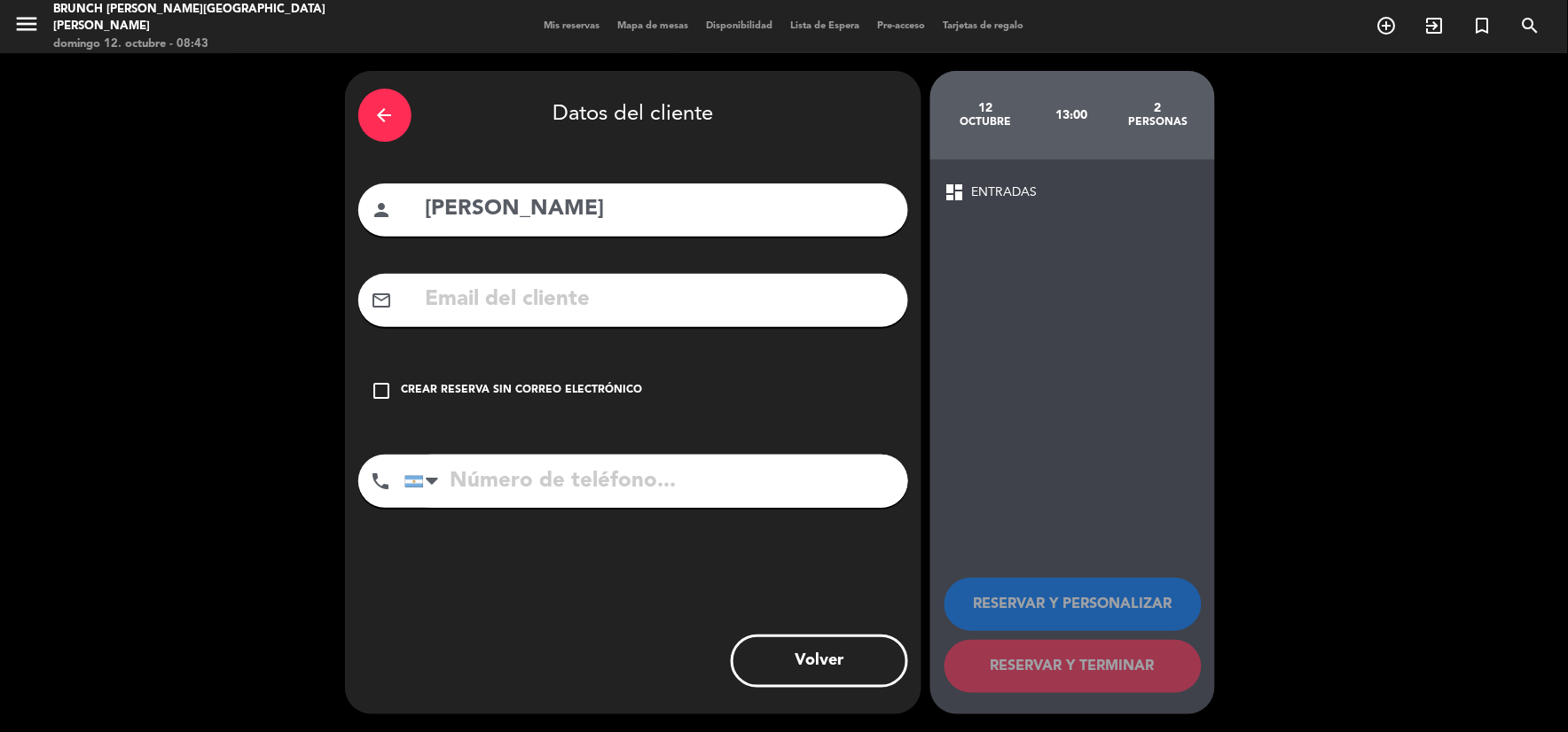
drag, startPoint x: 572, startPoint y: 387, endPoint x: 1013, endPoint y: 590, distance: 485.5
click at [577, 387] on div "Crear reserva sin correo electrónico" at bounding box center [521, 391] width 241 height 18
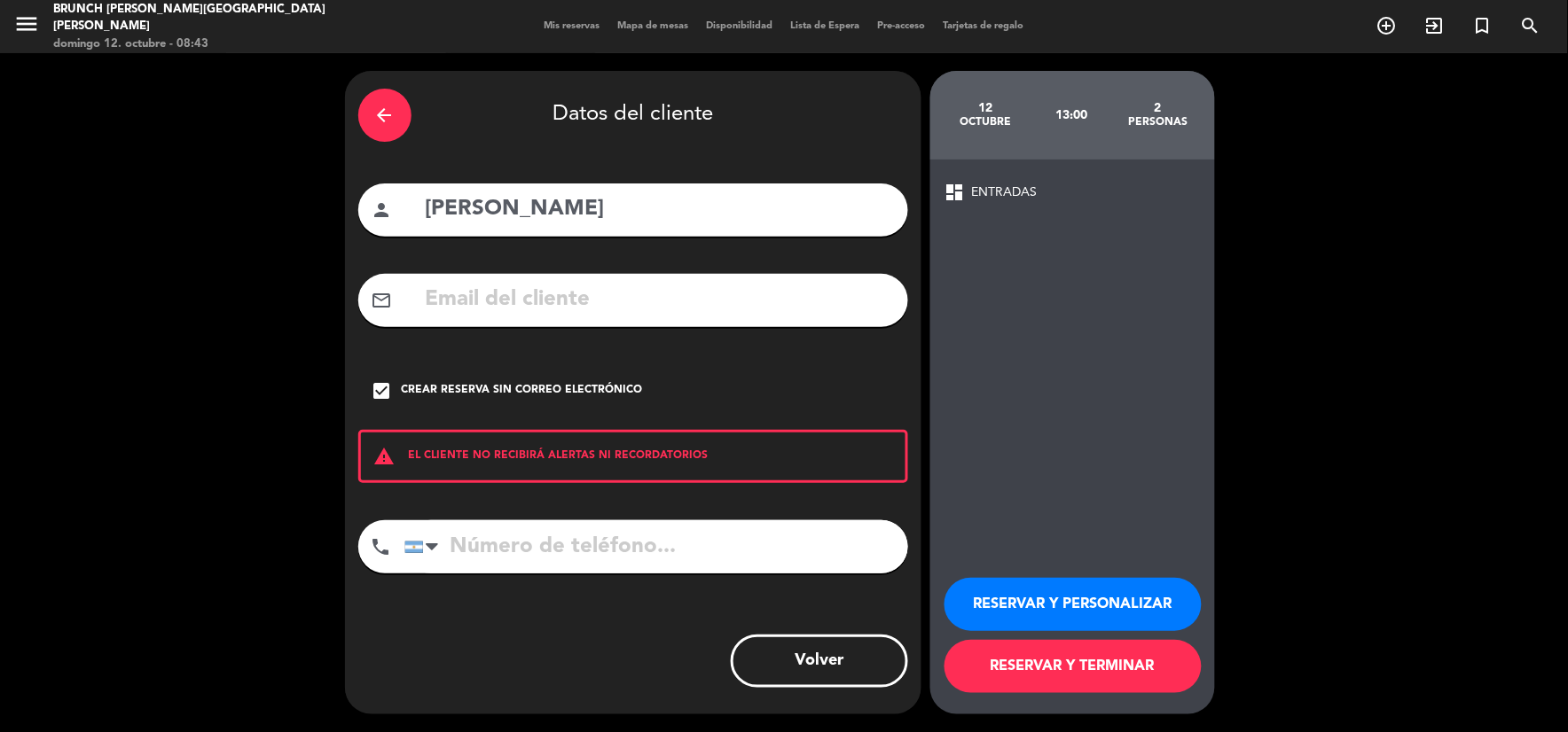
click at [995, 597] on button "RESERVAR Y PERSONALIZAR" at bounding box center [1073, 605] width 257 height 53
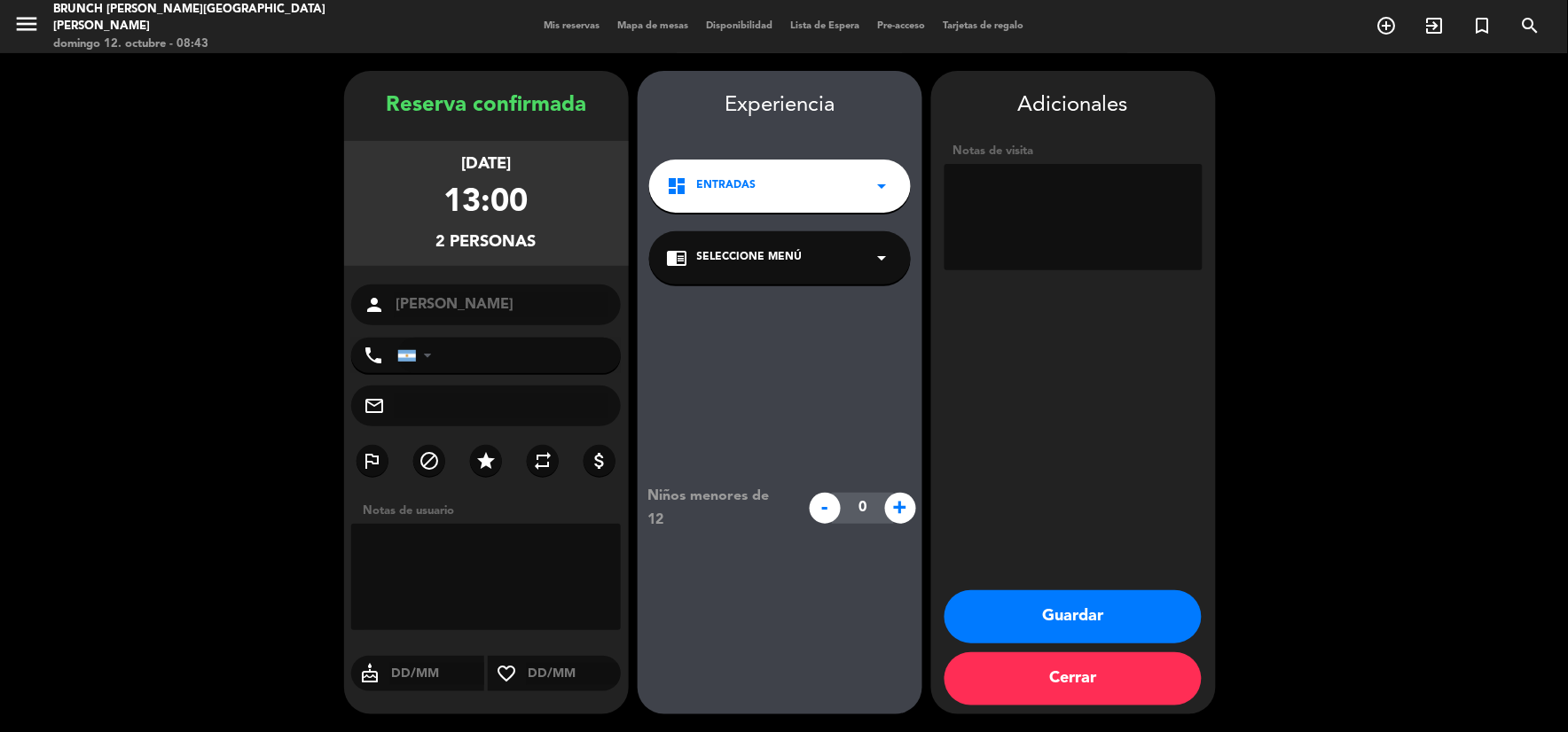
click at [1056, 226] on textarea at bounding box center [1073, 217] width 258 height 107
paste textarea "V-ILUXR-BUEPH"
type textarea "V-ILUXR-BUEPH"
click at [1057, 623] on button "Guardar" at bounding box center [1073, 617] width 257 height 53
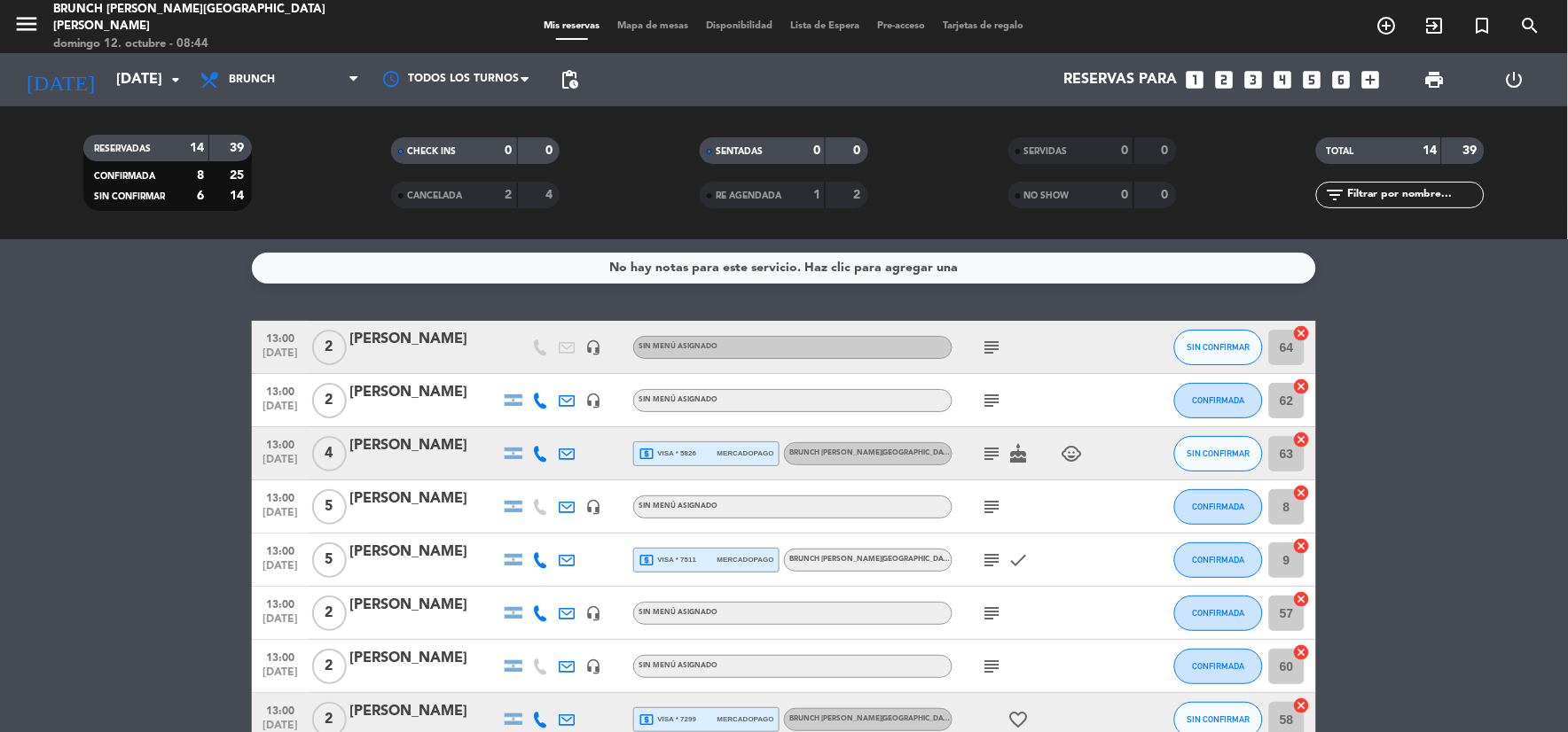
click at [998, 352] on icon "subject" at bounding box center [992, 347] width 22 height 22
click at [100, 467] on bookings-row "13:00 [DATE] 2 [PERSON_NAME] headset_mic Sin menú asignado subject V-ILUXR-BUEP…" at bounding box center [784, 718] width 1568 height 795
click at [19, 22] on icon "menu" at bounding box center [26, 23] width 26 height 26
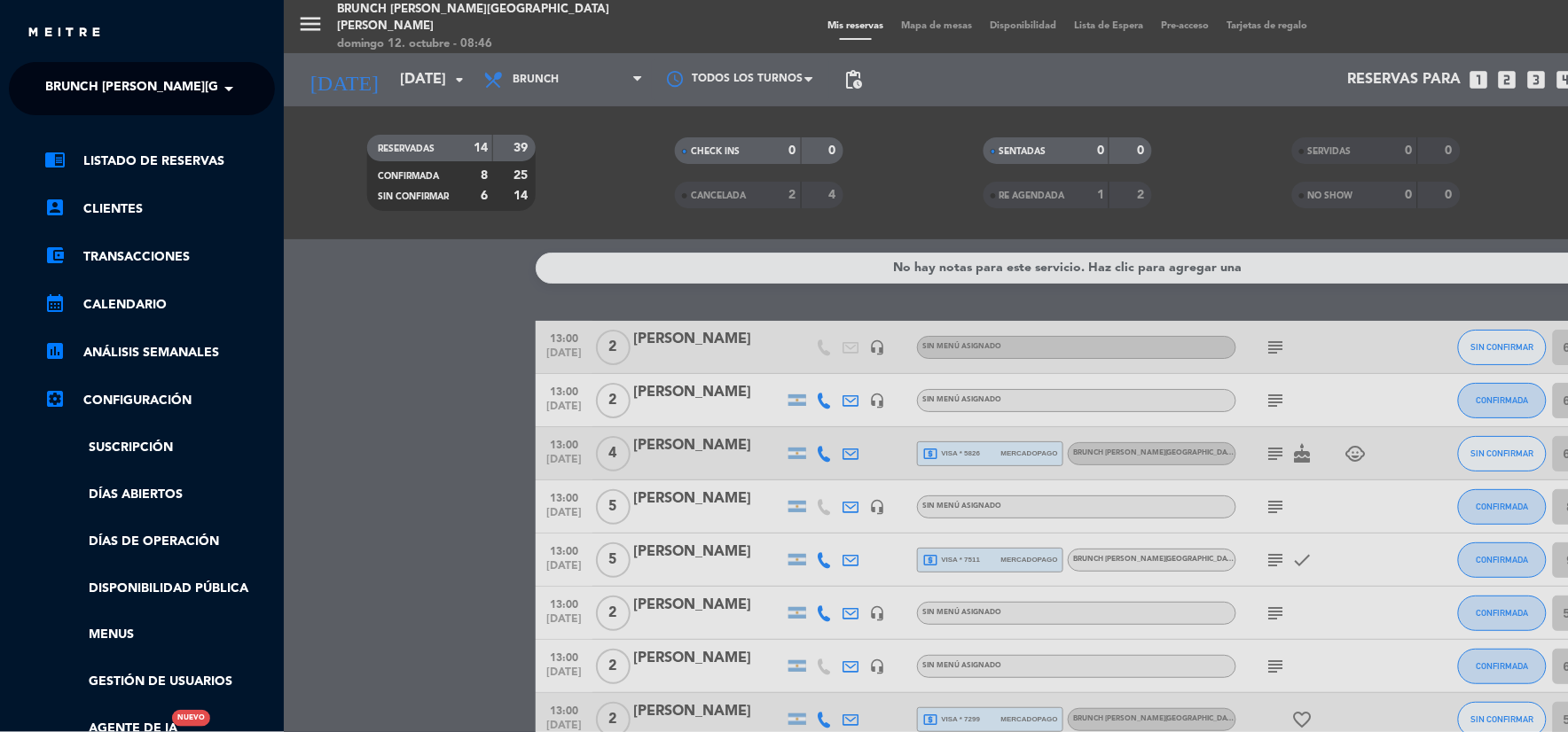
click at [91, 93] on span "Brunch [PERSON_NAME][GEOGRAPHIC_DATA][PERSON_NAME]" at bounding box center [242, 89] width 394 height 37
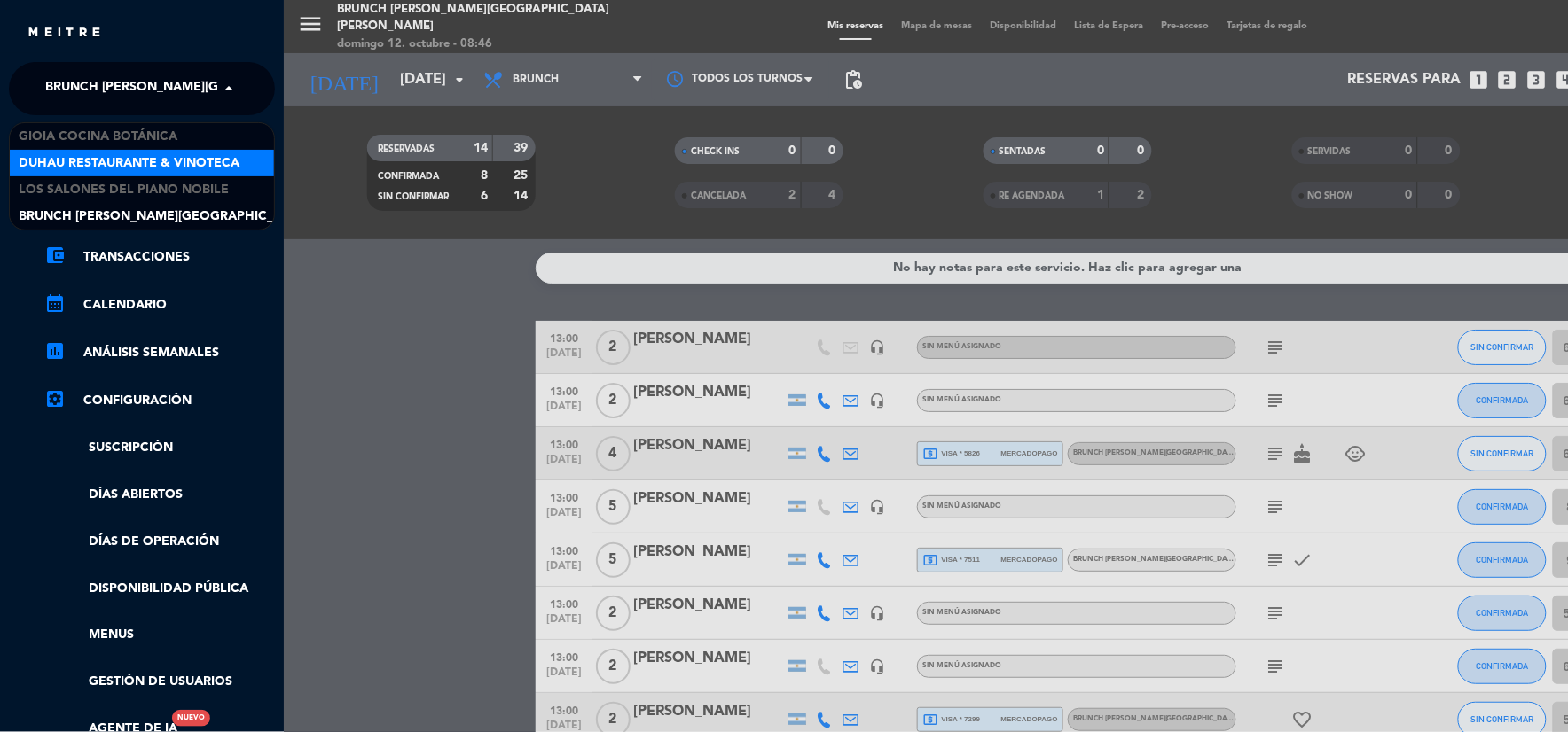
click at [98, 162] on span "Duhau Restaurante & Vinoteca" at bounding box center [129, 164] width 221 height 21
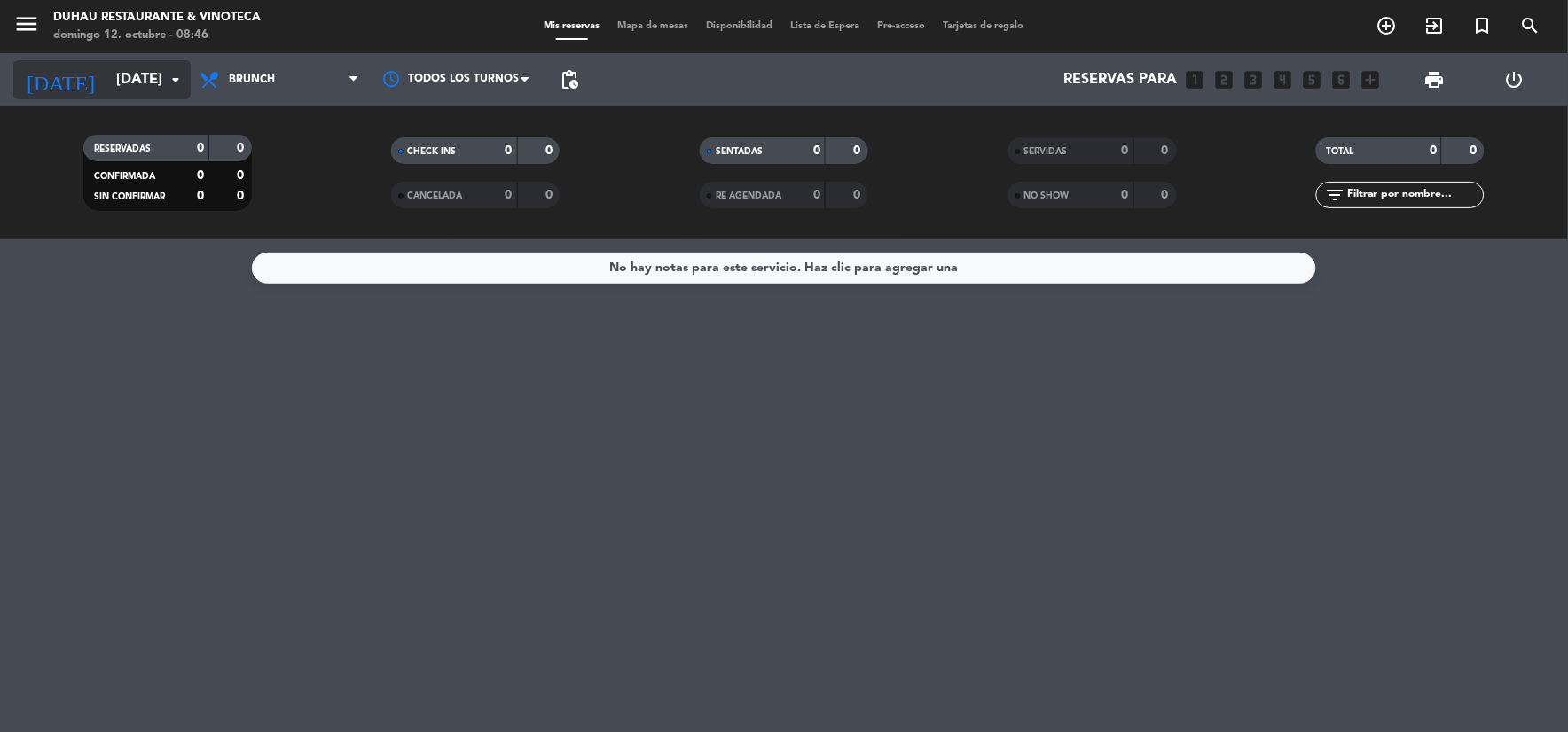
click at [107, 77] on input "[DATE]" at bounding box center [201, 80] width 188 height 35
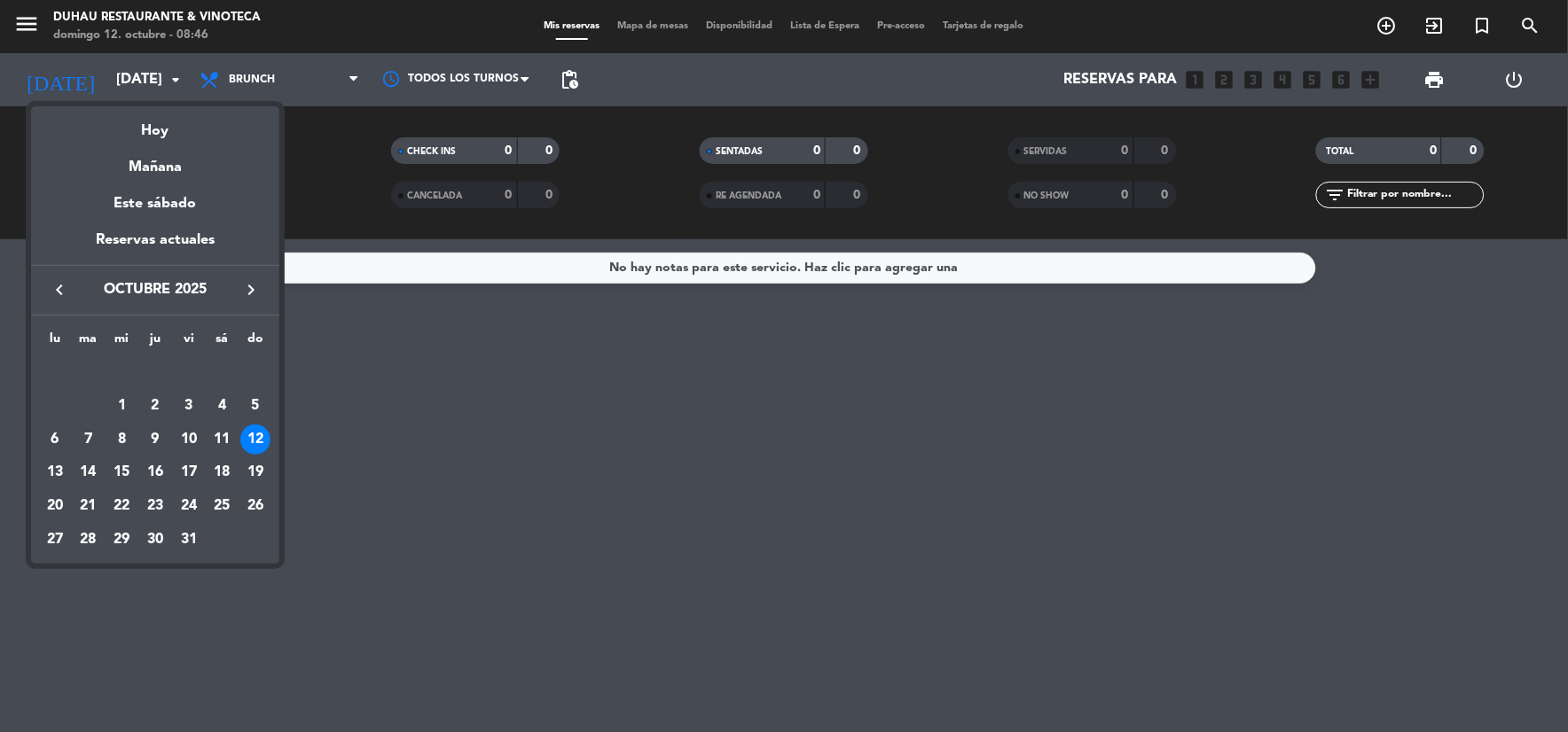
click at [233, 68] on div at bounding box center [784, 366] width 1568 height 732
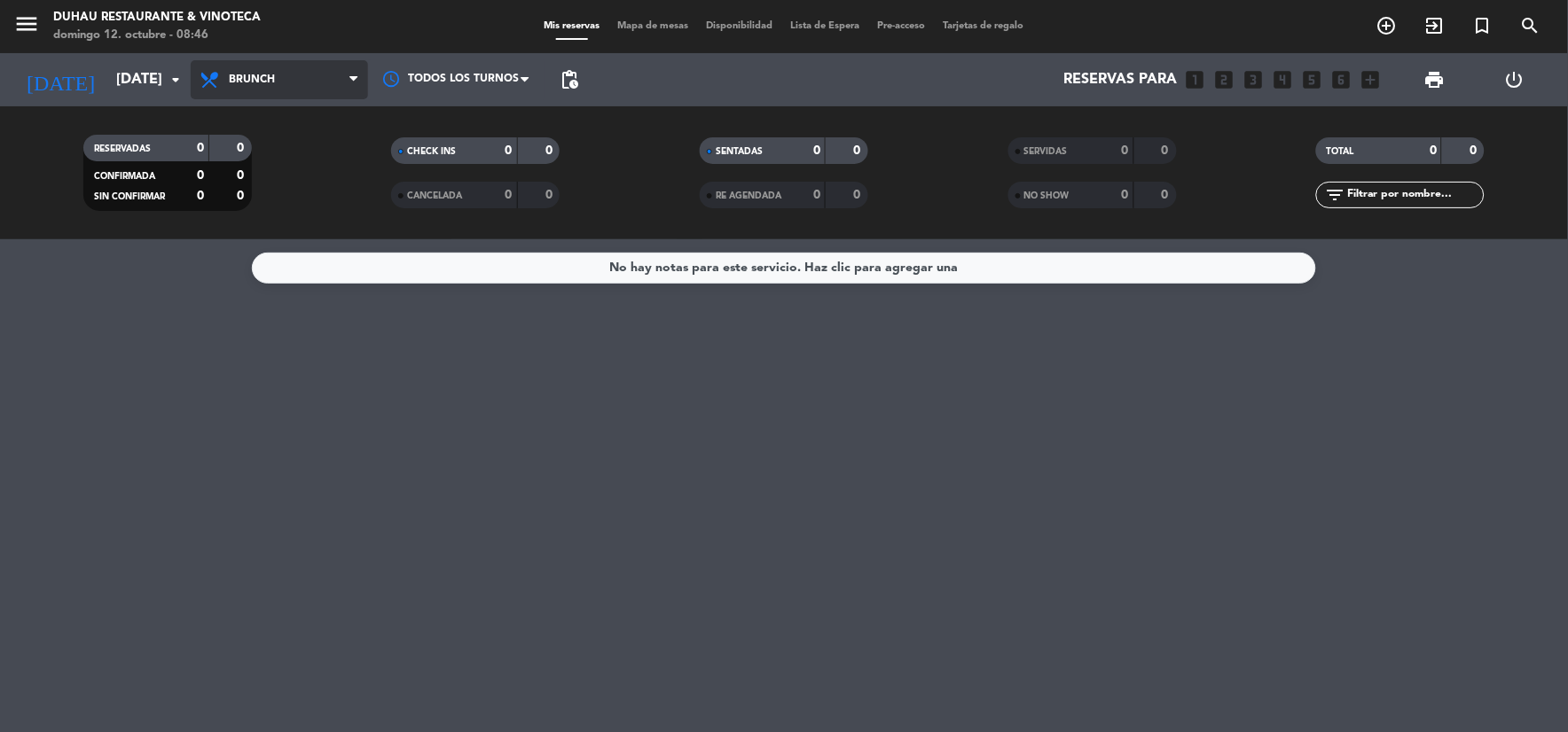
drag, startPoint x: 233, startPoint y: 68, endPoint x: 266, endPoint y: 185, distance: 121.6
click at [233, 69] on span "Brunch" at bounding box center [279, 80] width 177 height 39
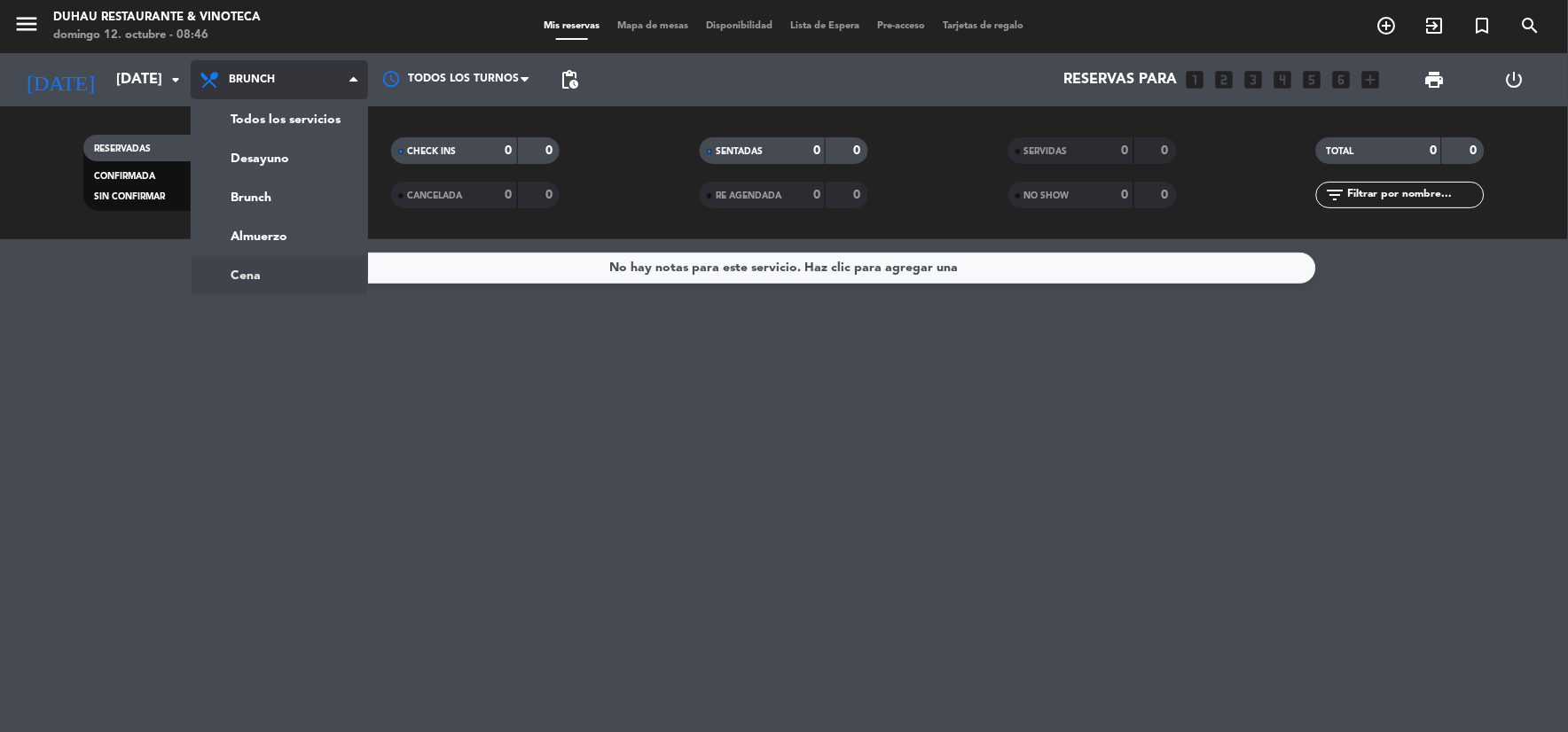
click at [269, 275] on ng-component "menu [PERSON_NAME] Restaurante & Vinoteca [DATE] 12. octubre - 08:46 Mis reserv…" at bounding box center [784, 366] width 1568 height 732
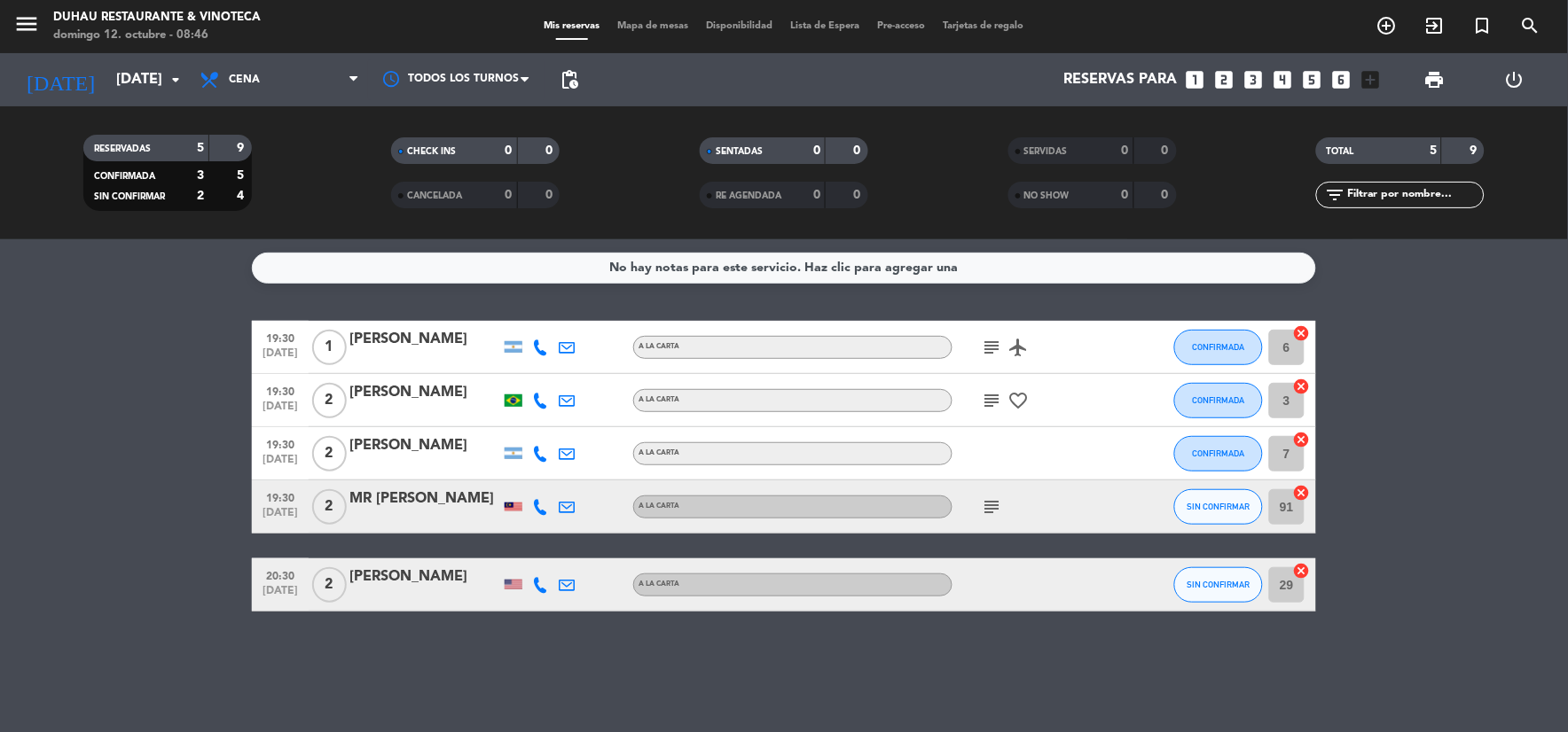
click at [1003, 344] on icon "subject" at bounding box center [992, 347] width 22 height 22
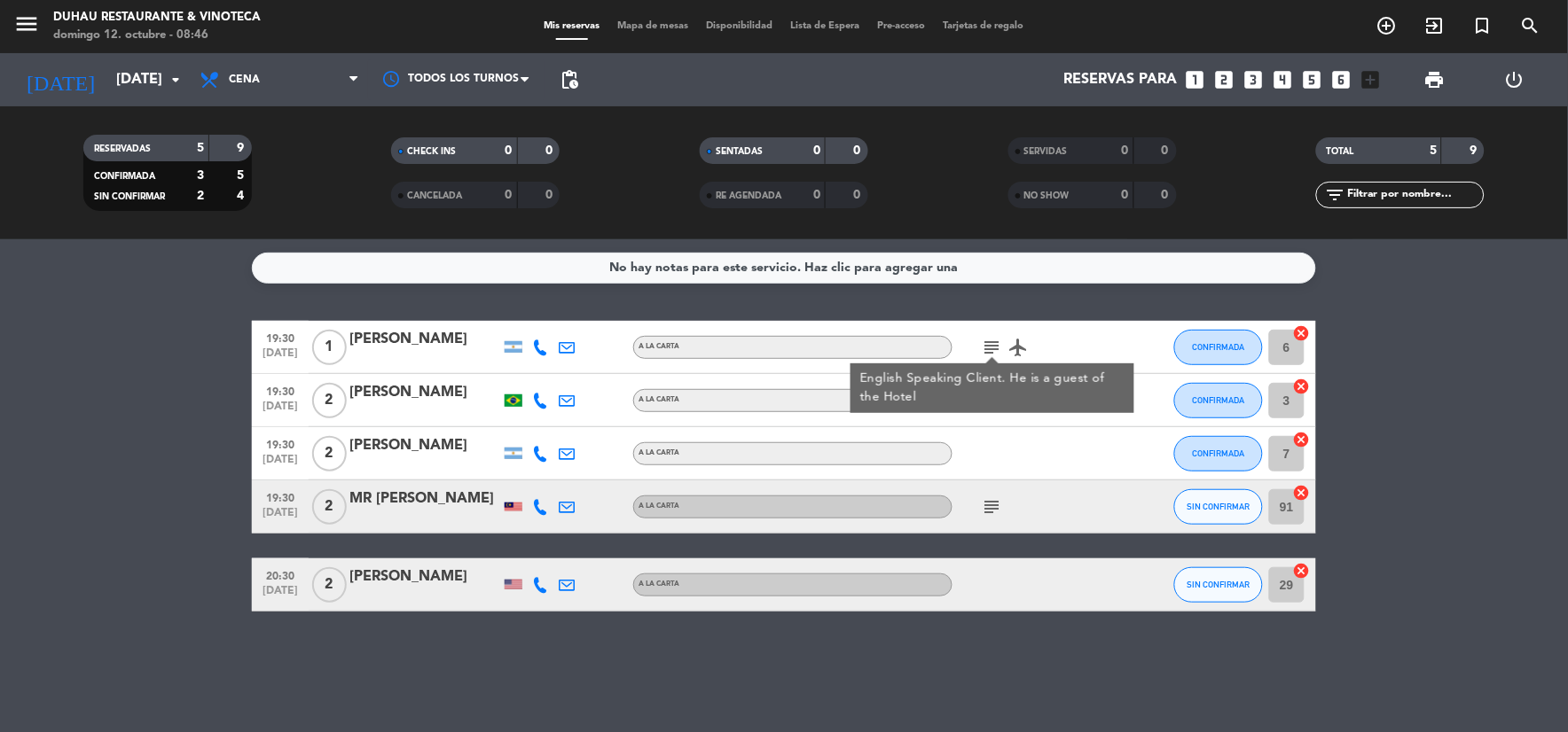
click at [1024, 339] on icon "airplanemode_active" at bounding box center [1018, 347] width 22 height 22
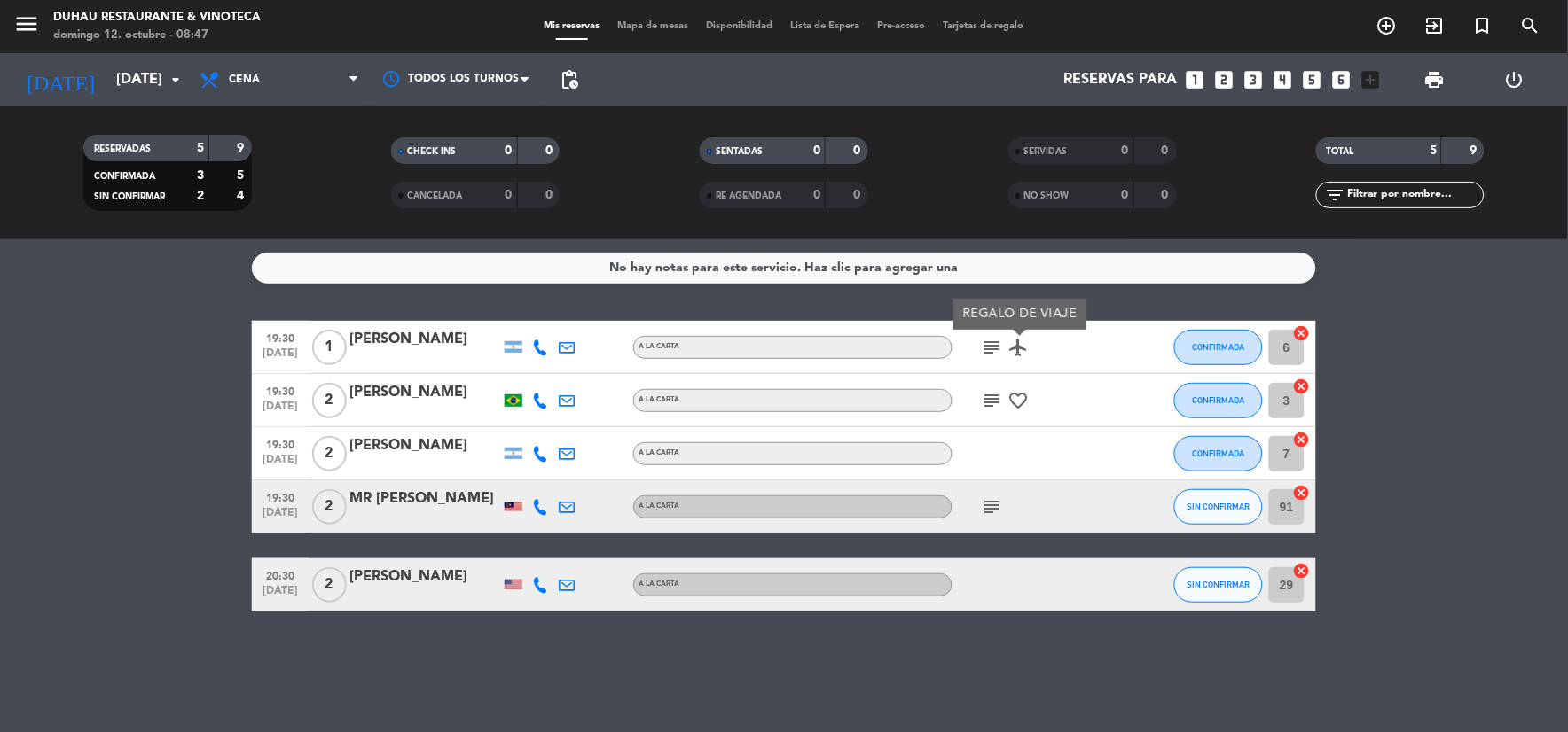
click at [991, 351] on icon "subject" at bounding box center [992, 347] width 22 height 22
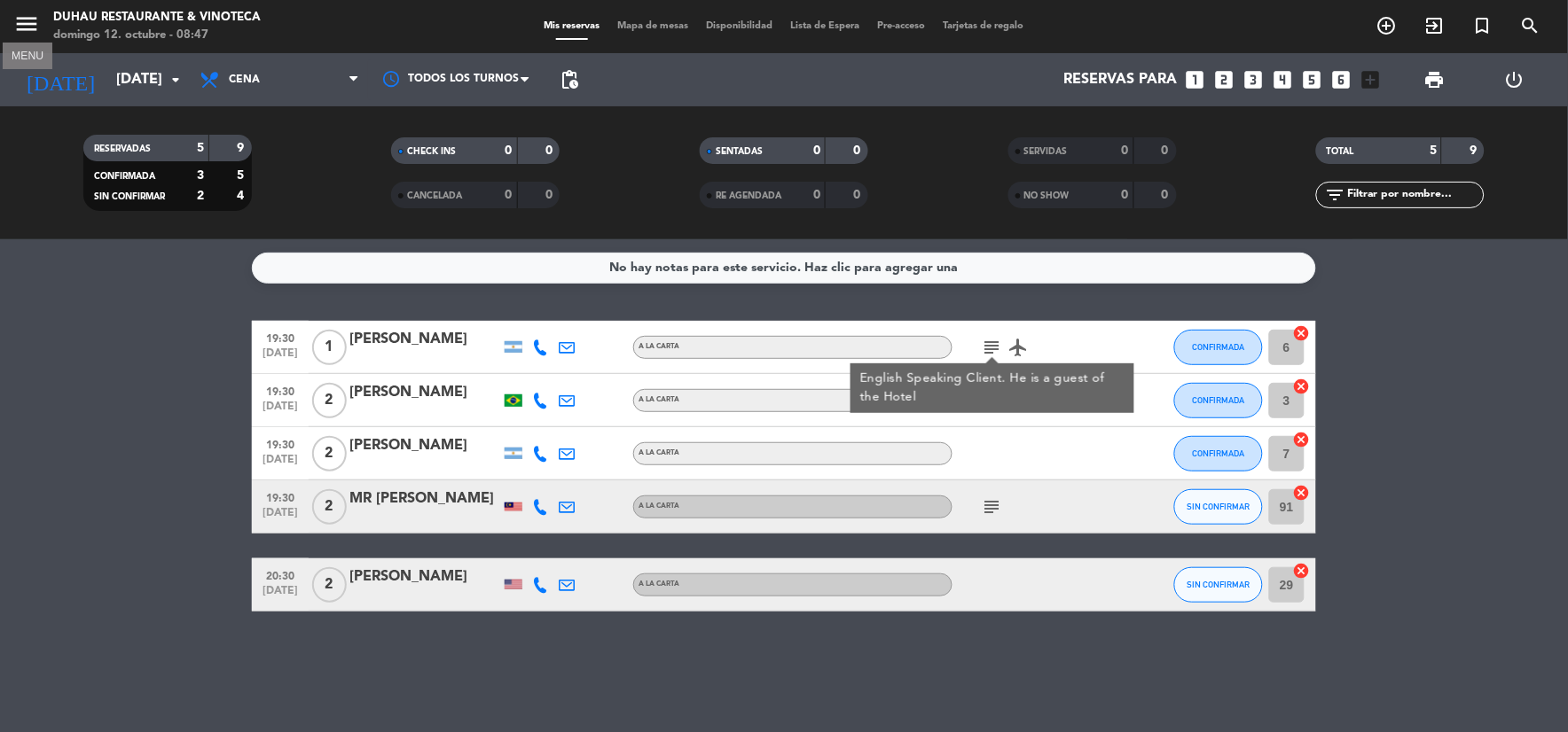
click at [15, 24] on icon "menu" at bounding box center [26, 23] width 26 height 26
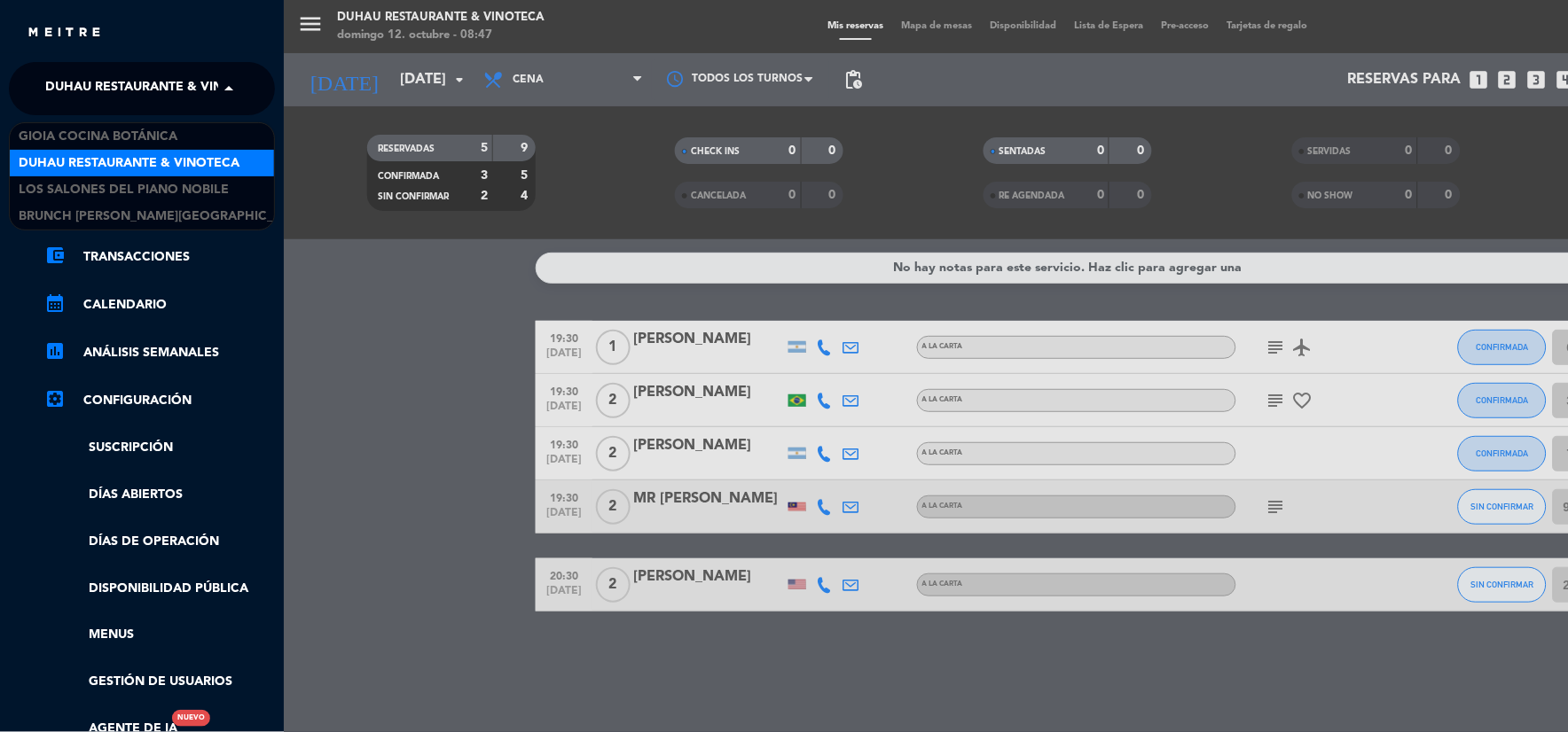
click at [91, 101] on span "Duhau Restaurante & Vinoteca" at bounding box center [156, 89] width 221 height 37
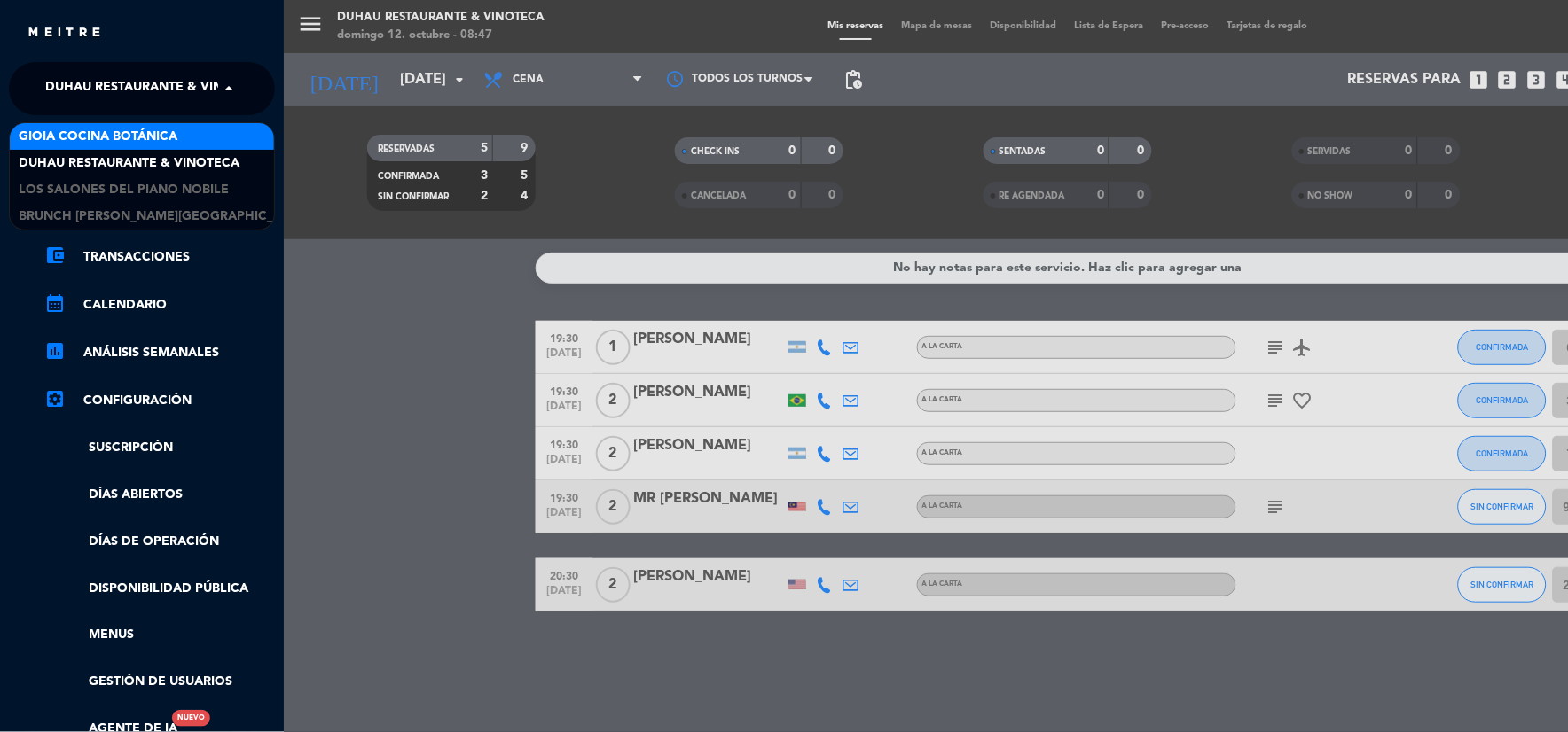
click at [101, 131] on span "Gioia Cocina Botánica" at bounding box center [98, 137] width 158 height 21
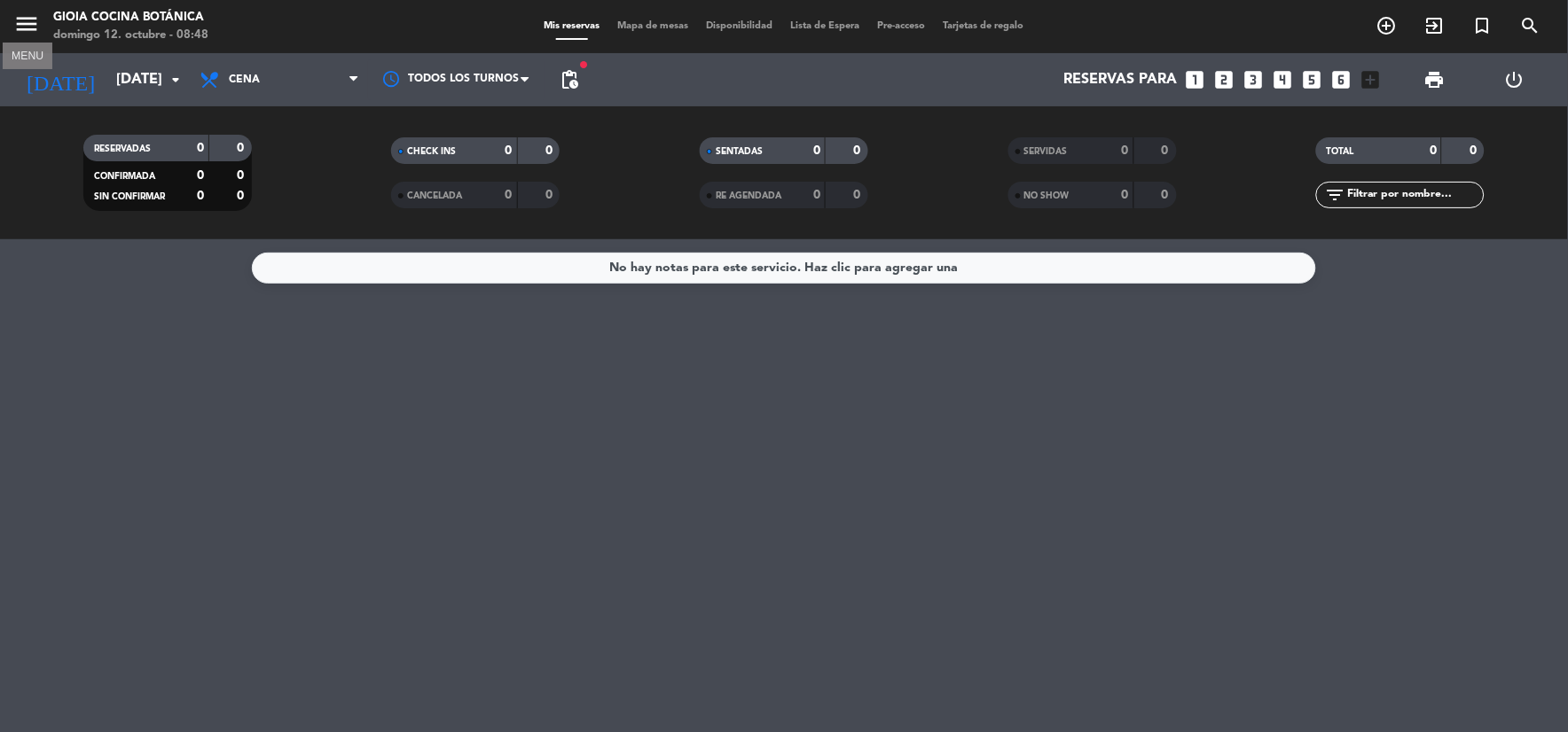
click at [29, 20] on icon "menu" at bounding box center [26, 23] width 26 height 26
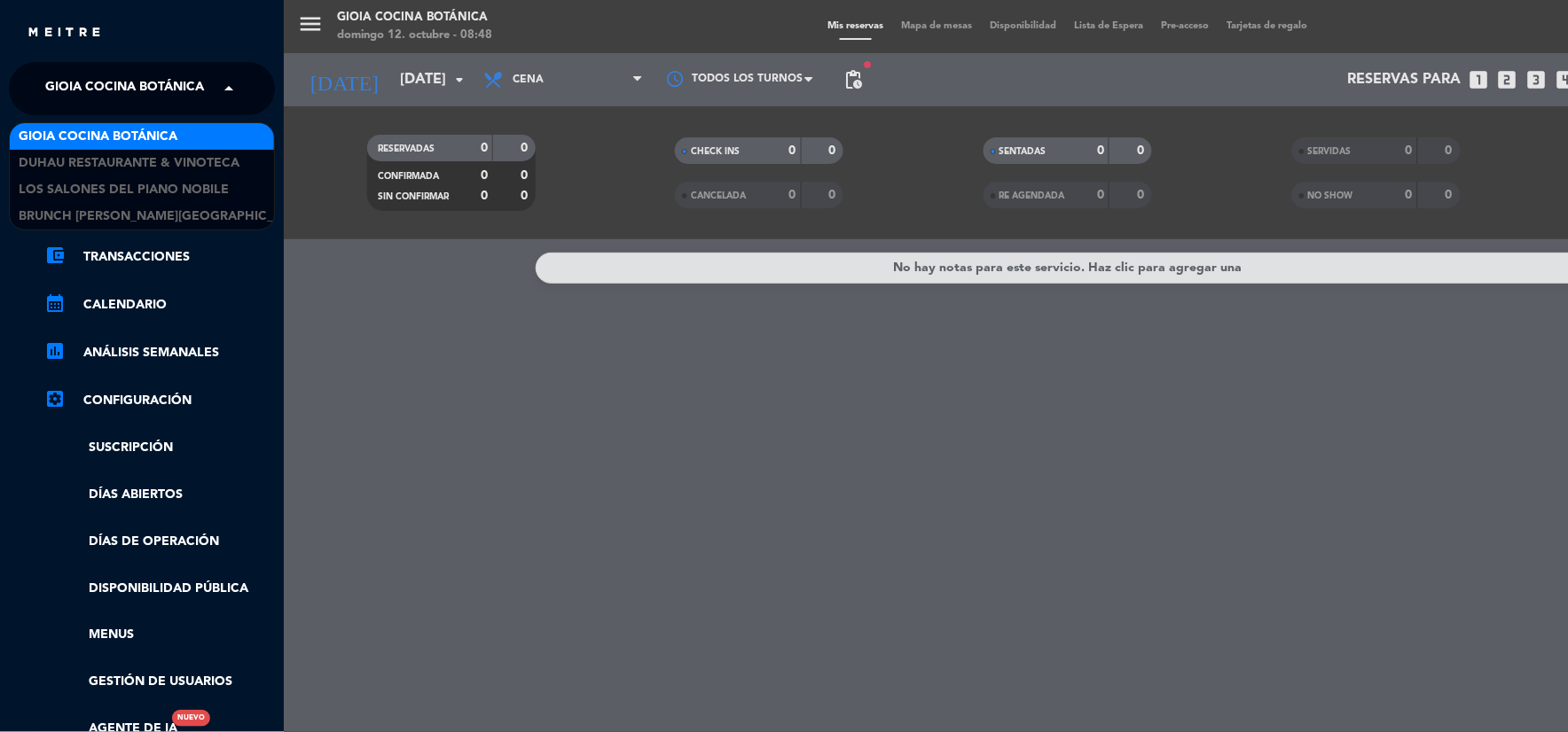
click at [105, 91] on span "Gioia Cocina Botánica" at bounding box center [124, 89] width 158 height 37
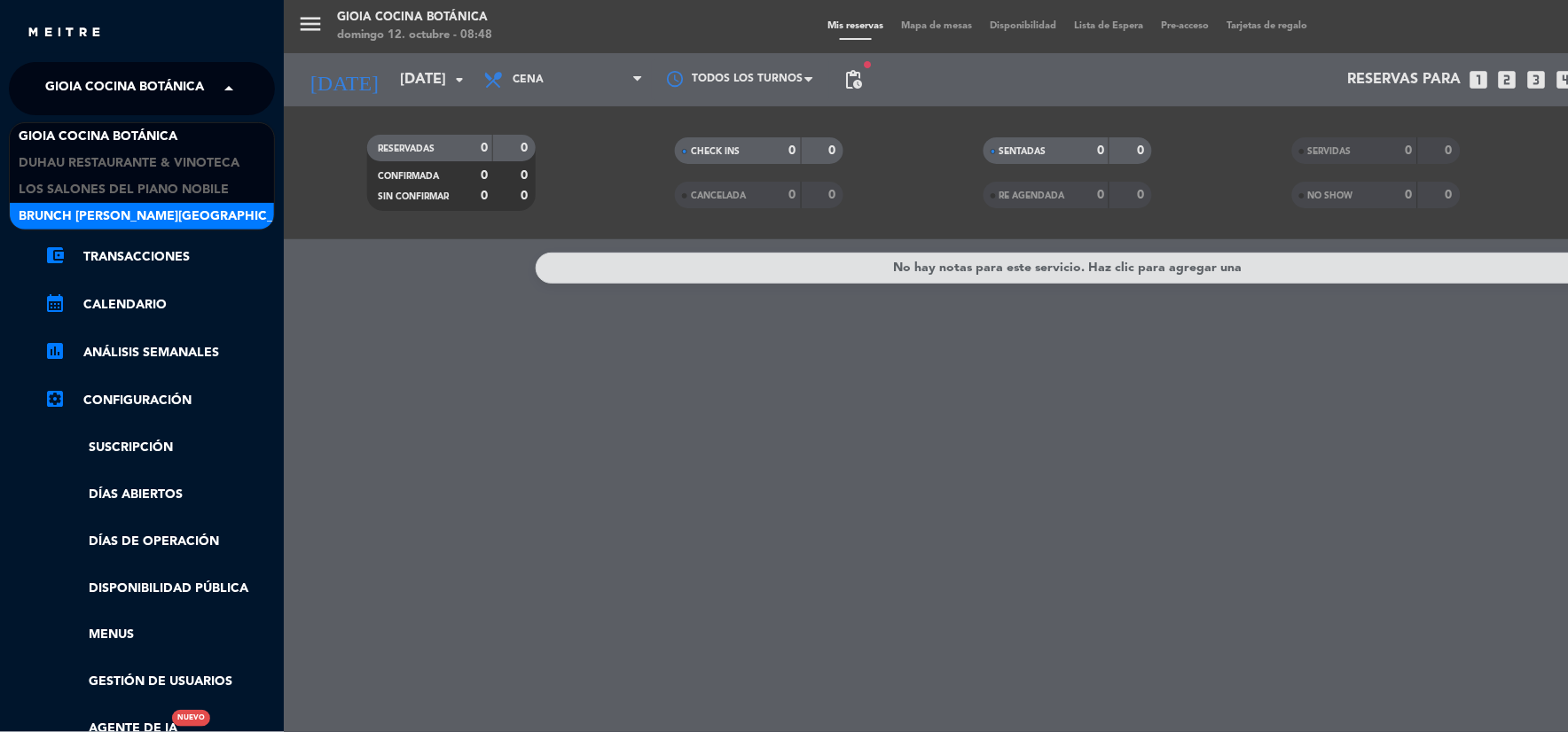
click at [128, 204] on div "Brunch [PERSON_NAME][GEOGRAPHIC_DATA][PERSON_NAME]" at bounding box center [142, 217] width 264 height 26
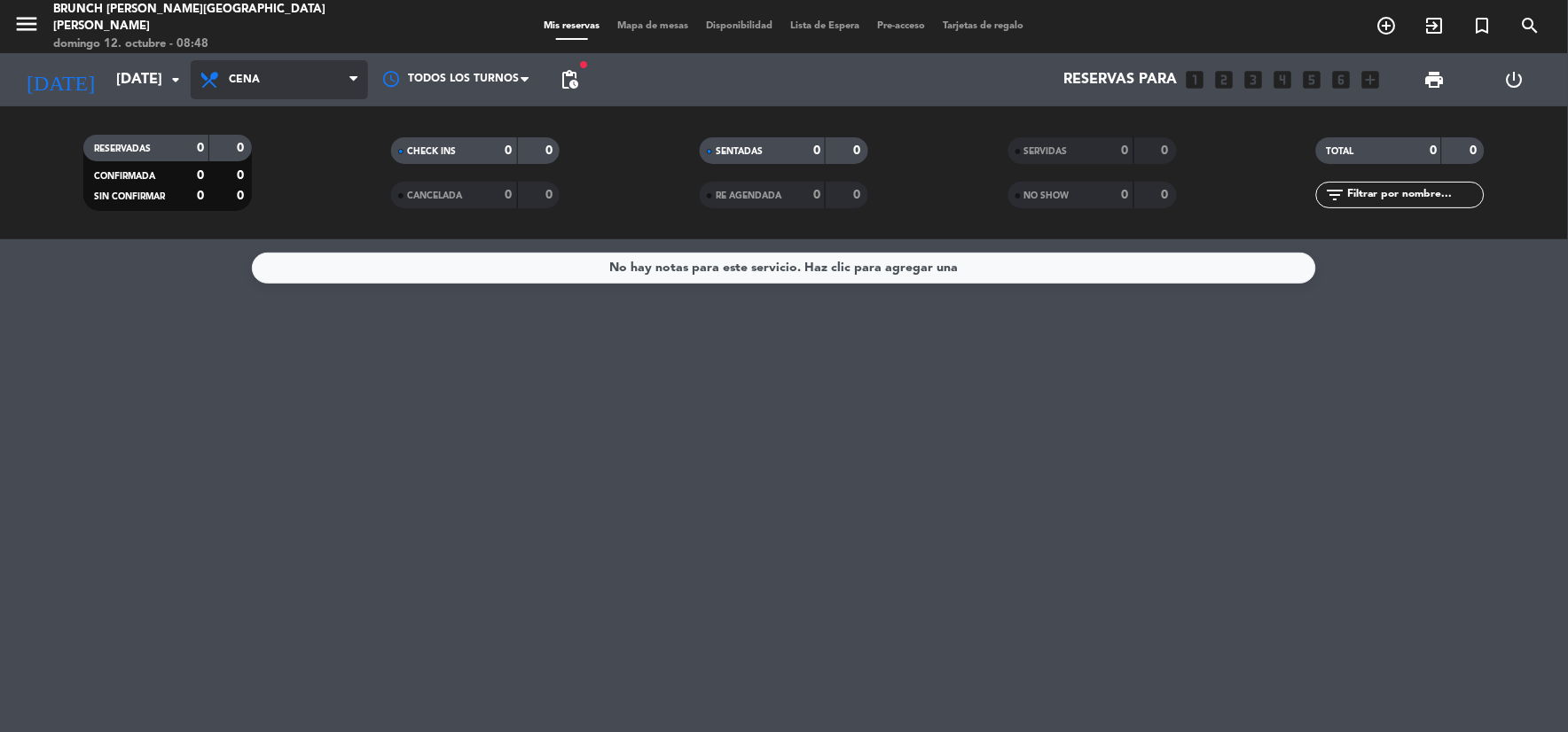
click at [329, 75] on span "Cena" at bounding box center [279, 80] width 177 height 39
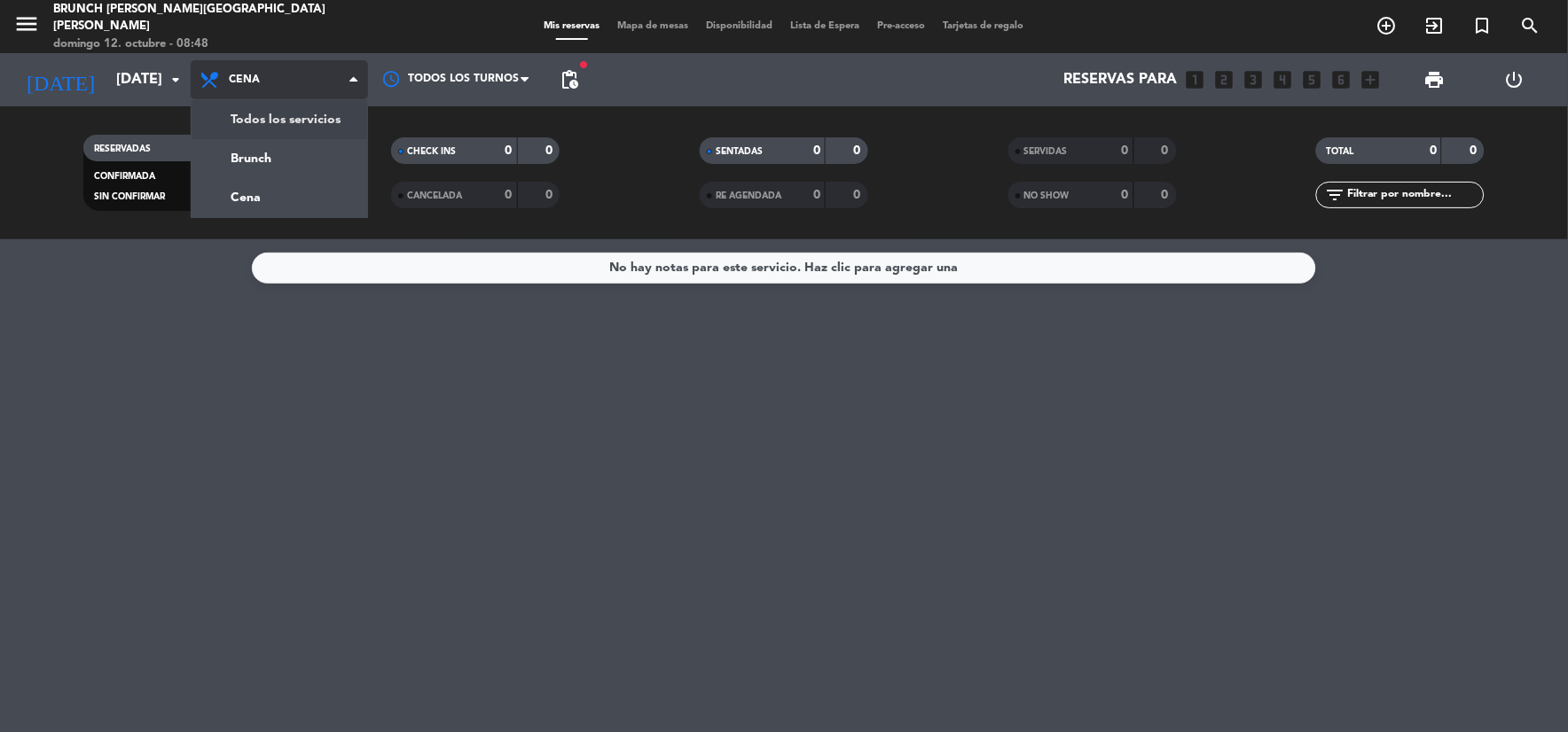
click at [333, 109] on div "menu Brunch [PERSON_NAME][GEOGRAPHIC_DATA][DATE]. octubre - 08:48 Mis reservas …" at bounding box center [784, 119] width 1568 height 239
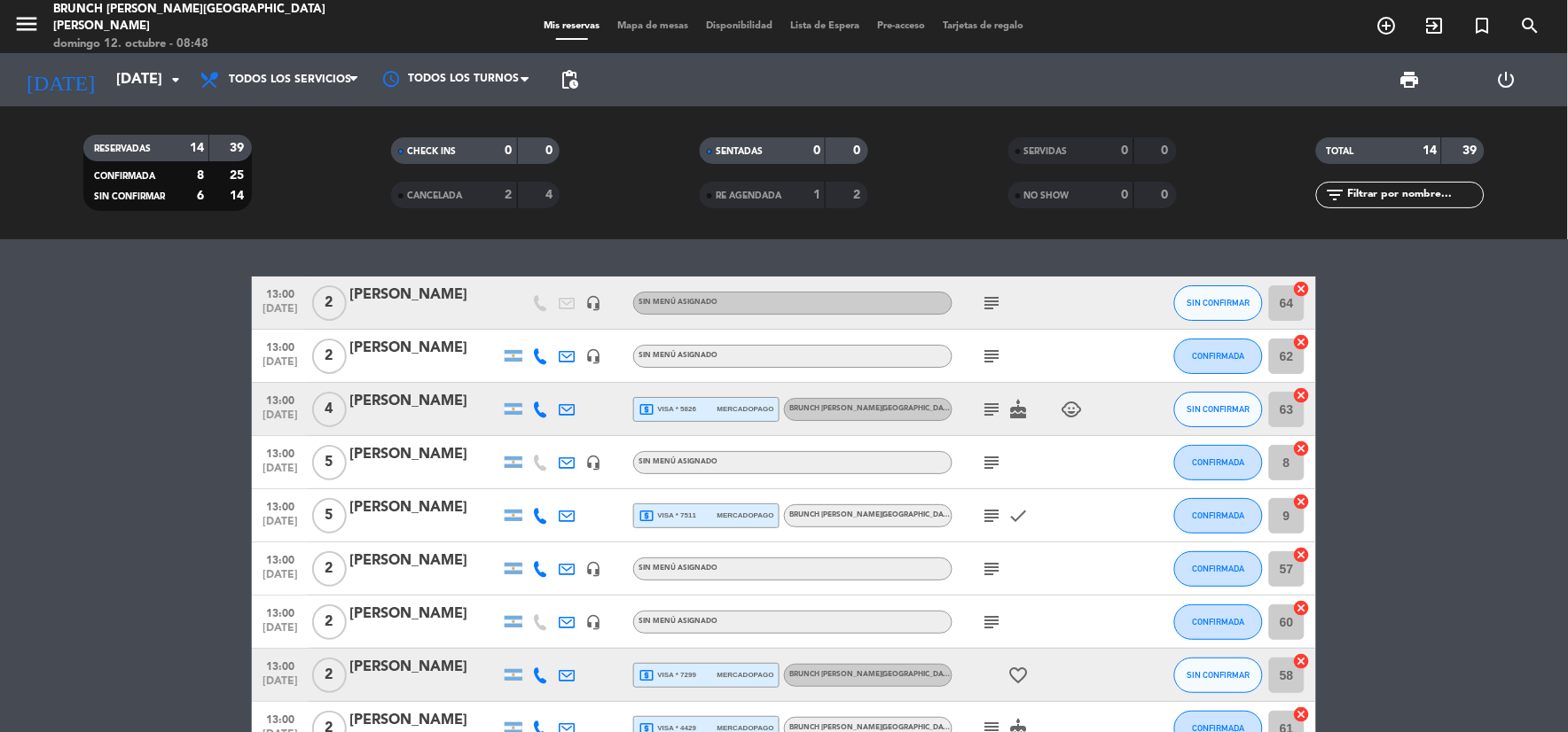
drag, startPoint x: 996, startPoint y: 304, endPoint x: 1000, endPoint y: 293, distance: 11.7
click at [996, 302] on icon "subject" at bounding box center [992, 303] width 22 height 22
drag, startPoint x: 943, startPoint y: 324, endPoint x: 1051, endPoint y: 338, distance: 108.9
click at [1051, 338] on div "13:00 [DATE] 2 [PERSON_NAME] headset_mic Sin menú asignado subject V-ILUXR-BUEP…" at bounding box center [784, 674] width 1064 height 795
click at [1018, 294] on div "subject" at bounding box center [1033, 303] width 159 height 52
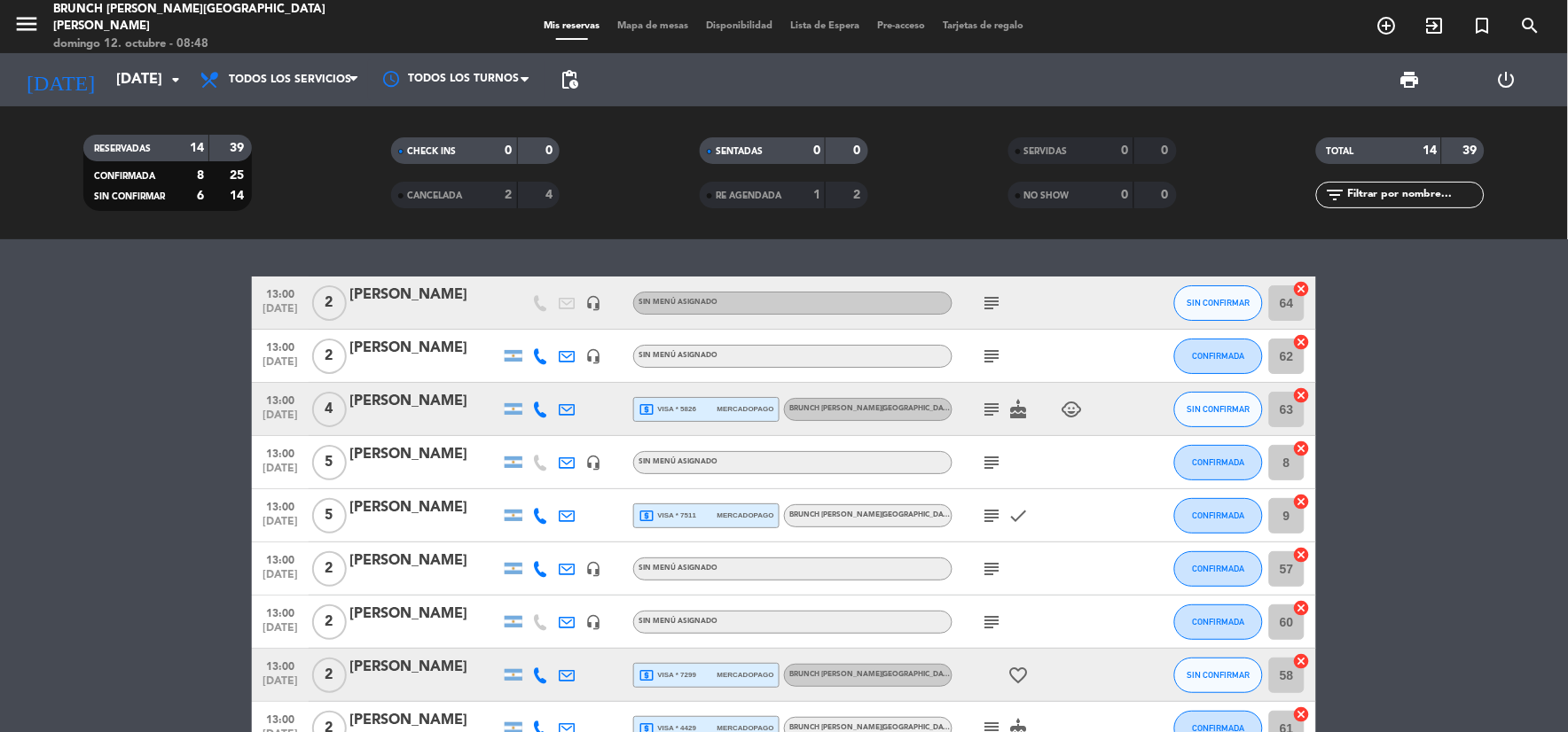
click at [986, 299] on icon "subject" at bounding box center [992, 303] width 22 height 22
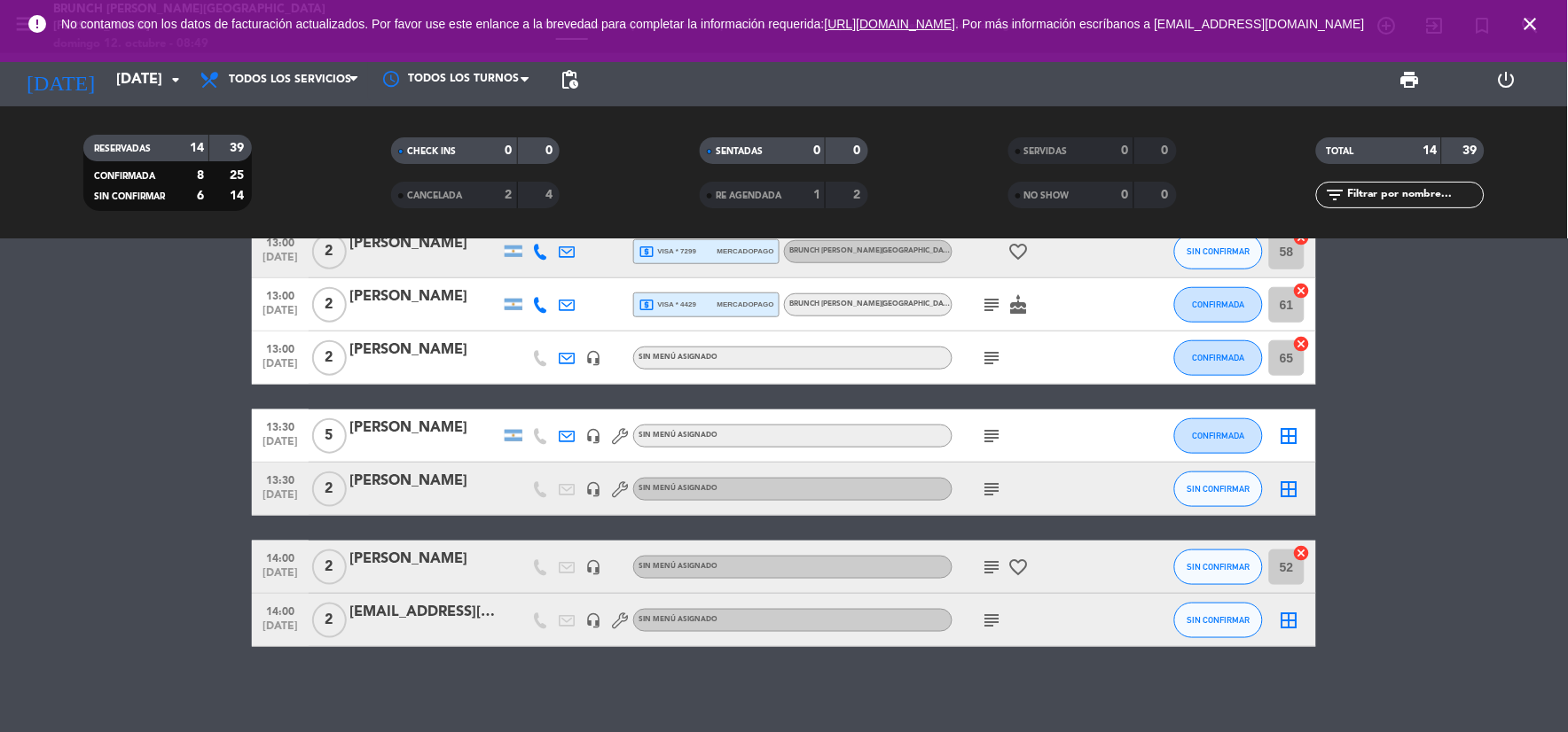
scroll to position [426, 0]
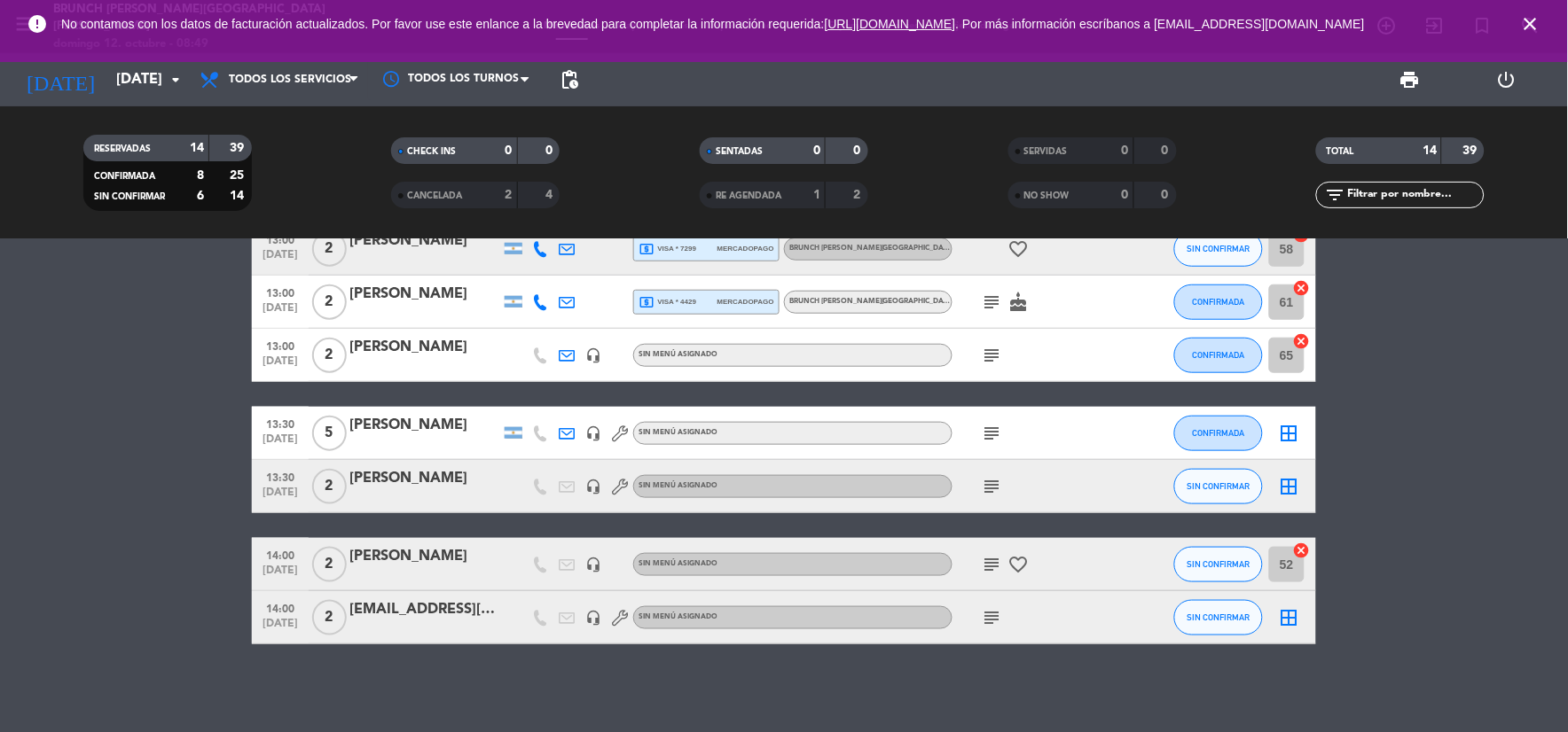
click at [1531, 29] on icon "close" at bounding box center [1530, 23] width 22 height 22
click at [112, 90] on input "[DATE]" at bounding box center [201, 80] width 188 height 35
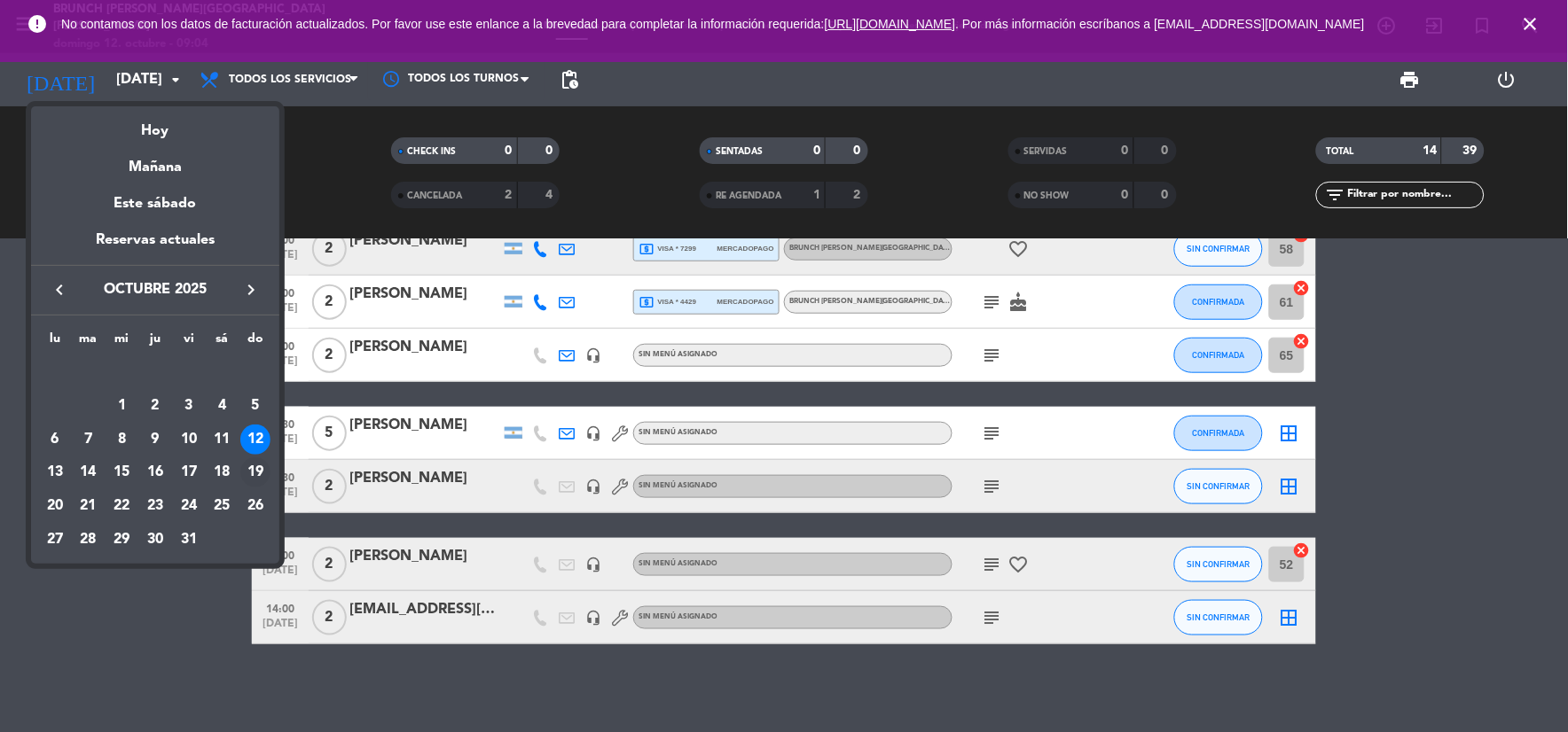
click at [251, 461] on div "19" at bounding box center [255, 472] width 30 height 30
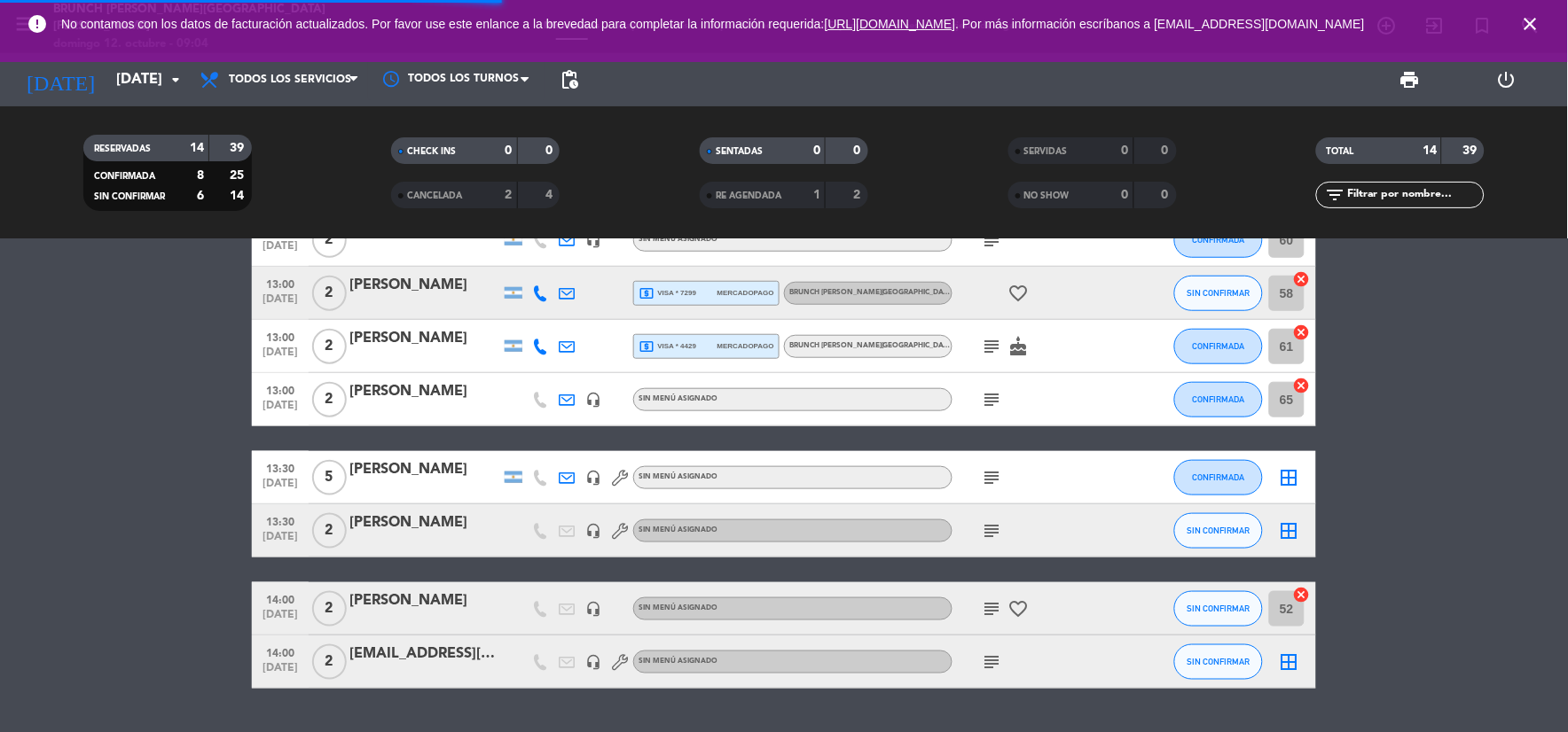
scroll to position [471, 0]
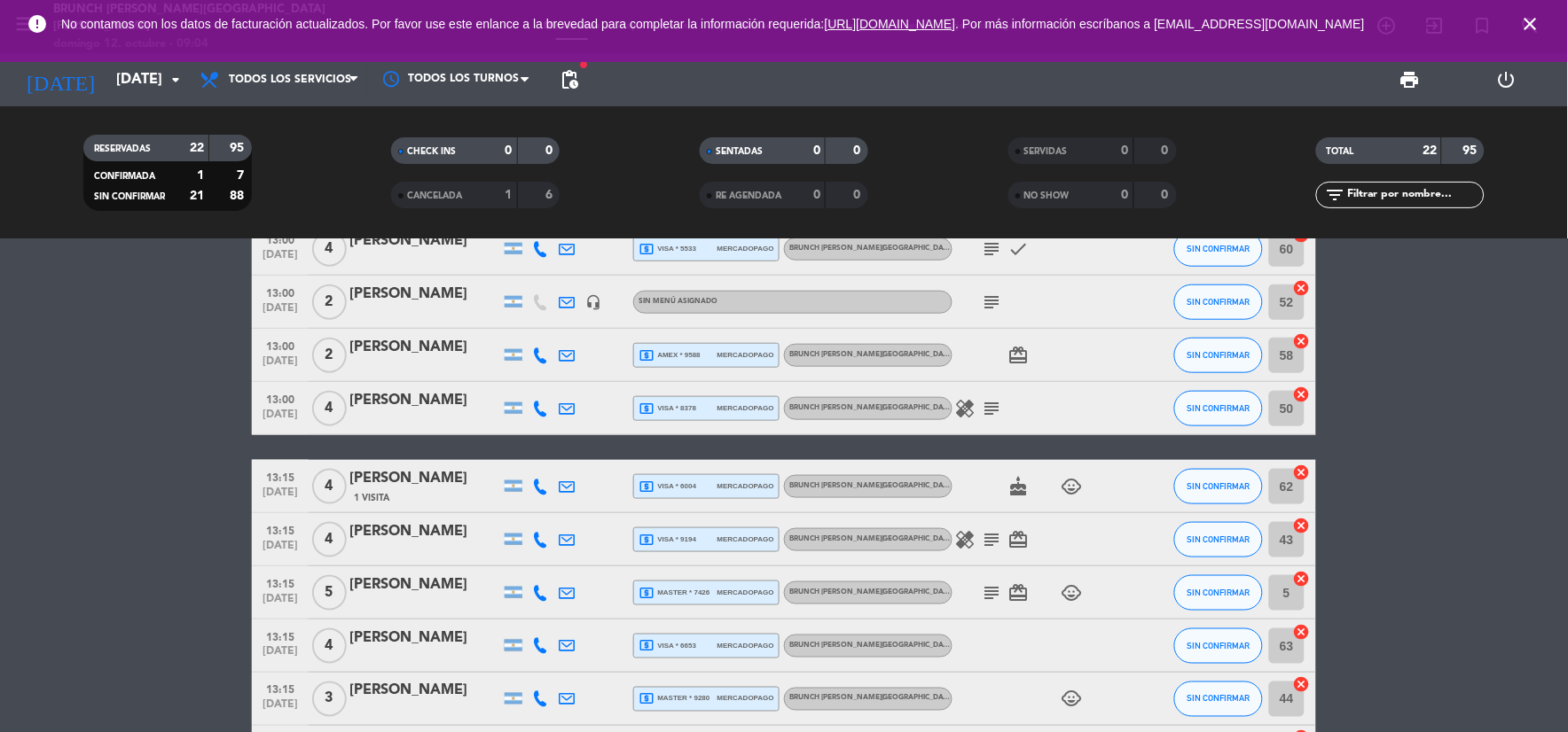
click at [1515, 30] on span "close" at bounding box center [1530, 23] width 48 height 48
click at [1524, 29] on icon "close" at bounding box center [1530, 23] width 22 height 22
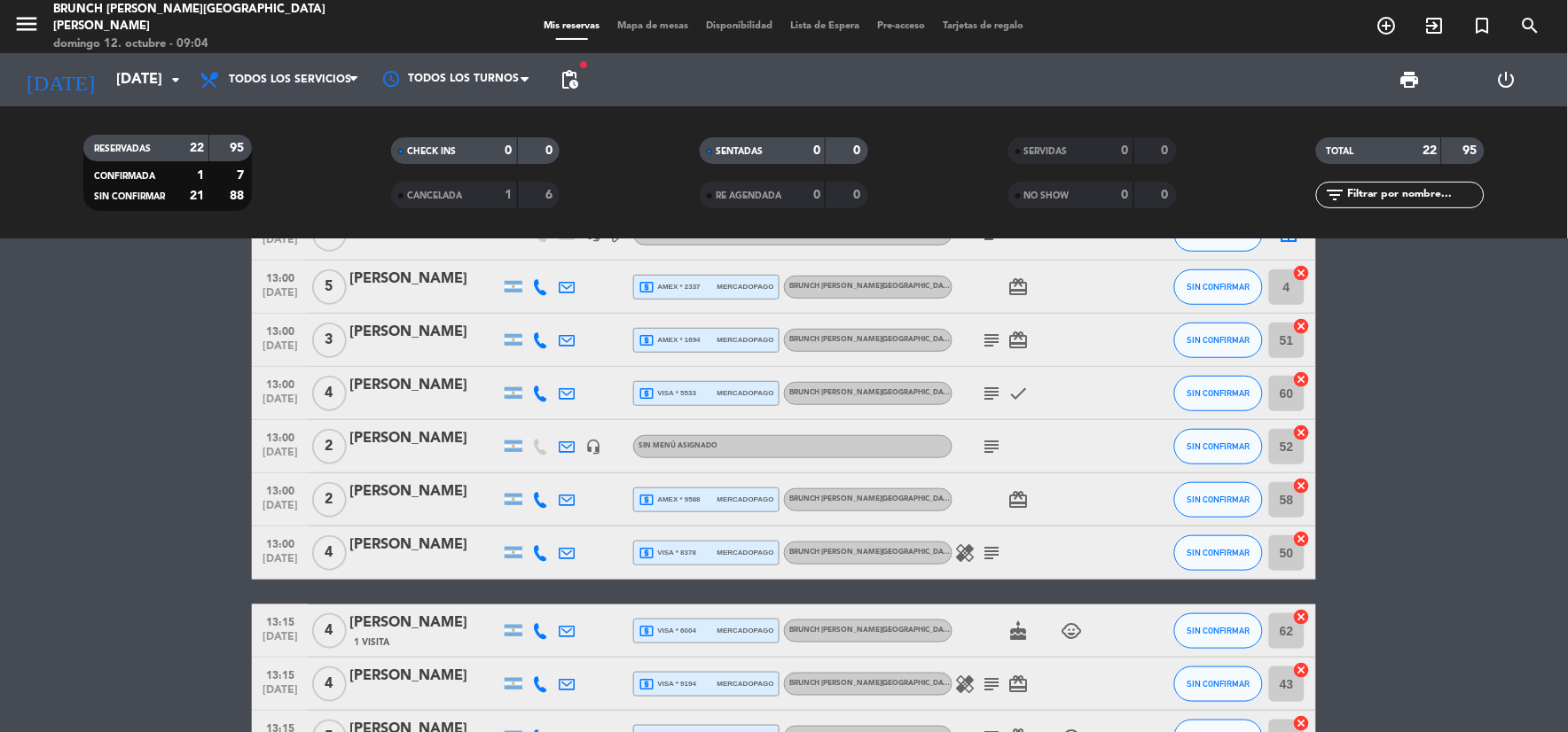
scroll to position [0, 0]
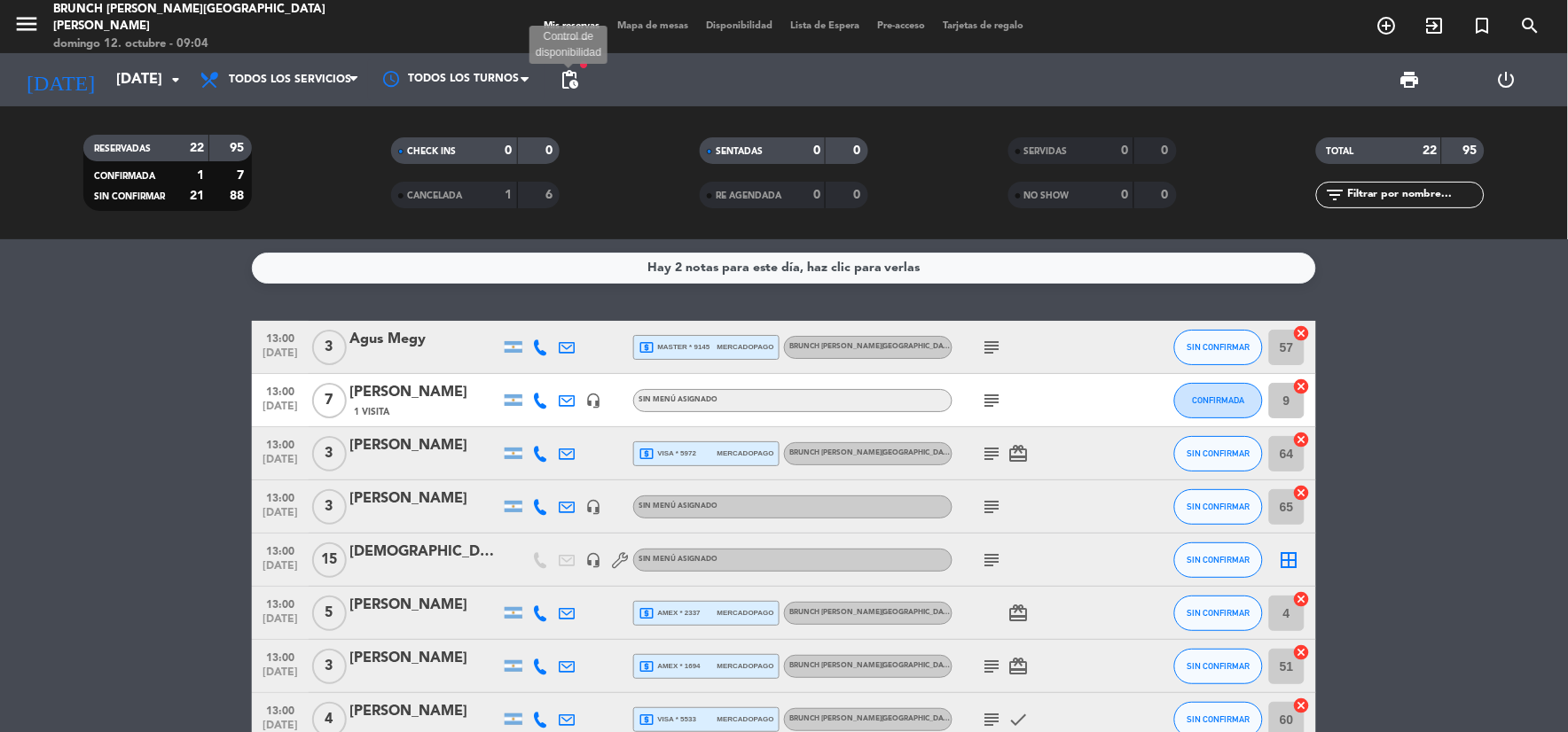
click at [571, 83] on span "pending_actions" at bounding box center [569, 80] width 22 height 22
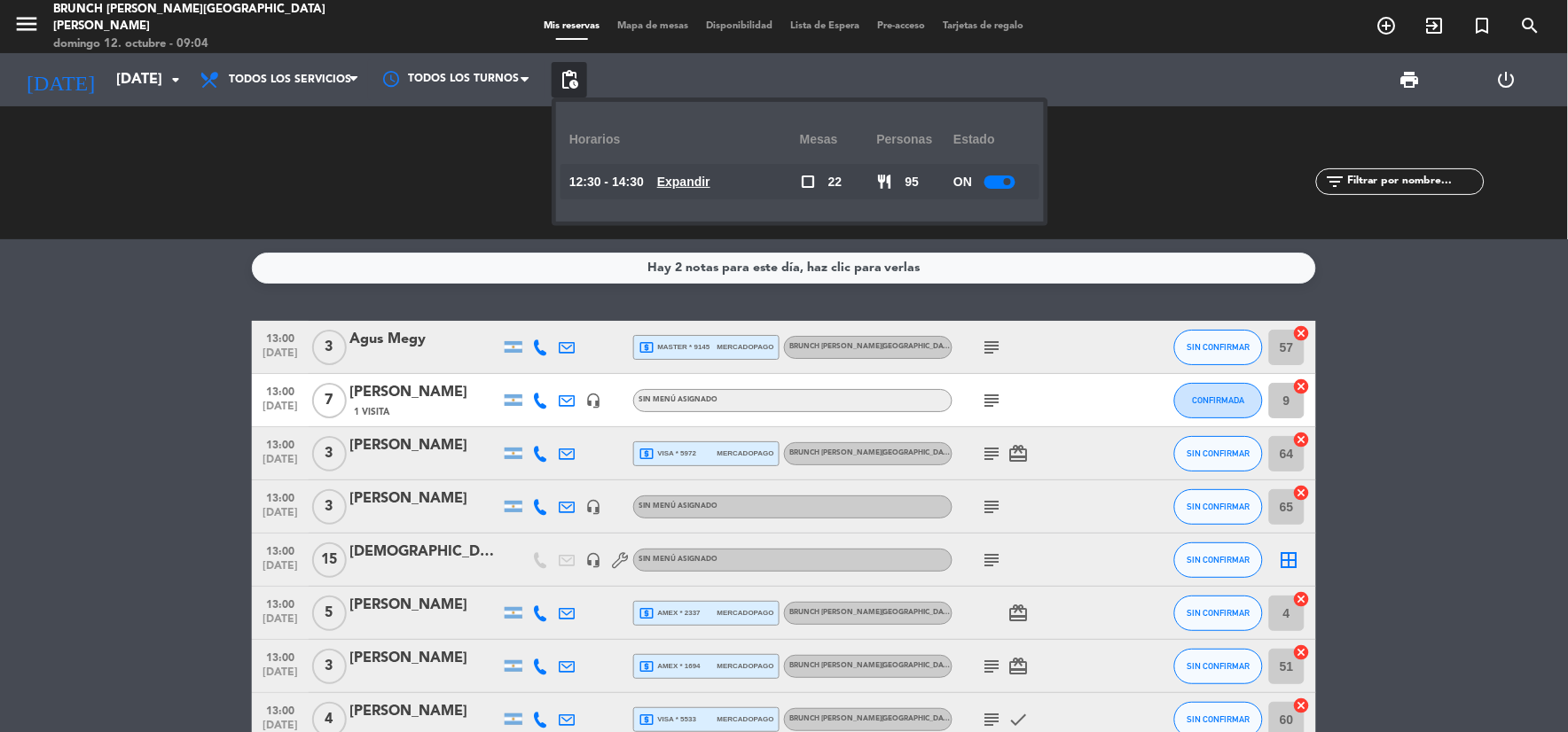
click at [689, 184] on u "Expandir" at bounding box center [684, 181] width 53 height 14
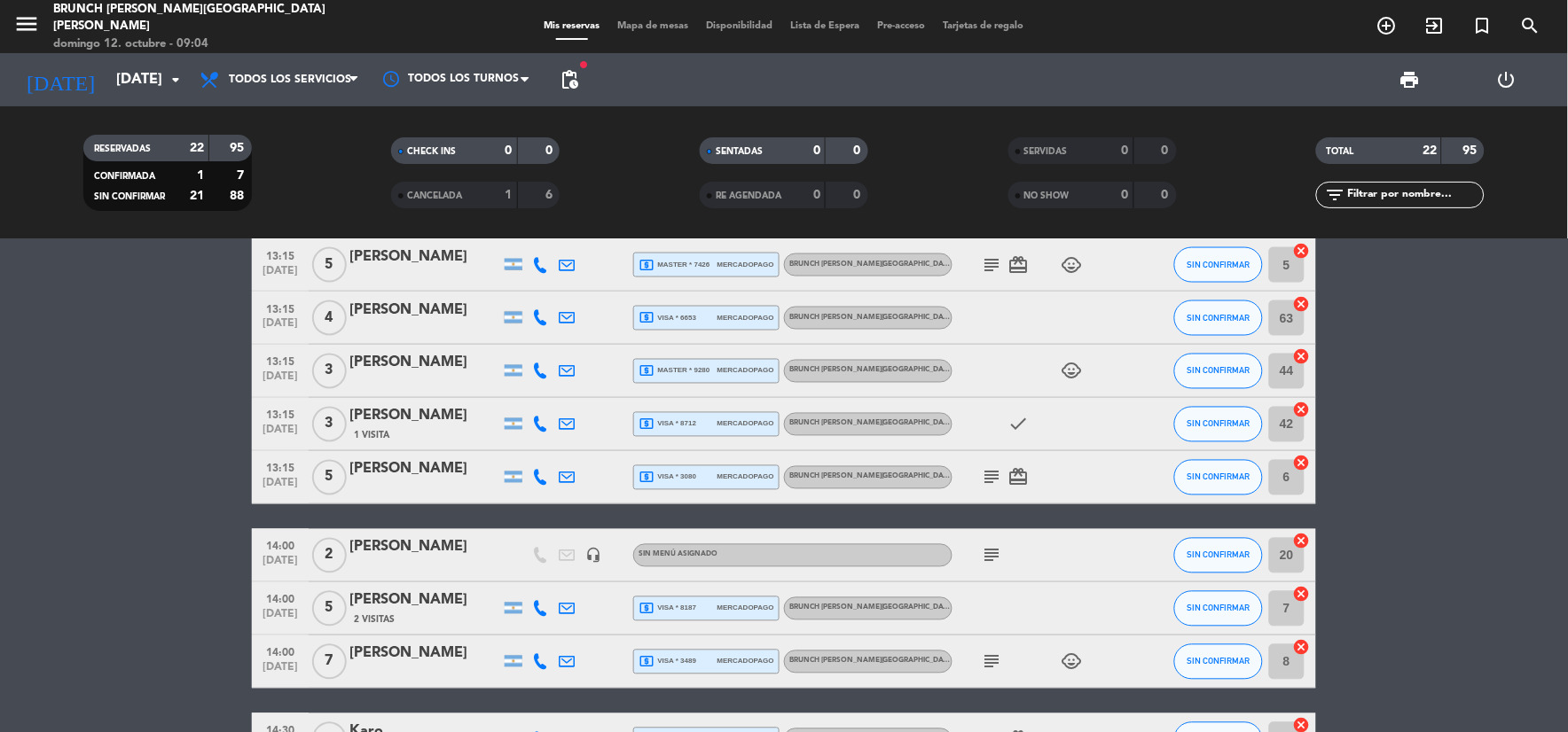
scroll to position [920, 0]
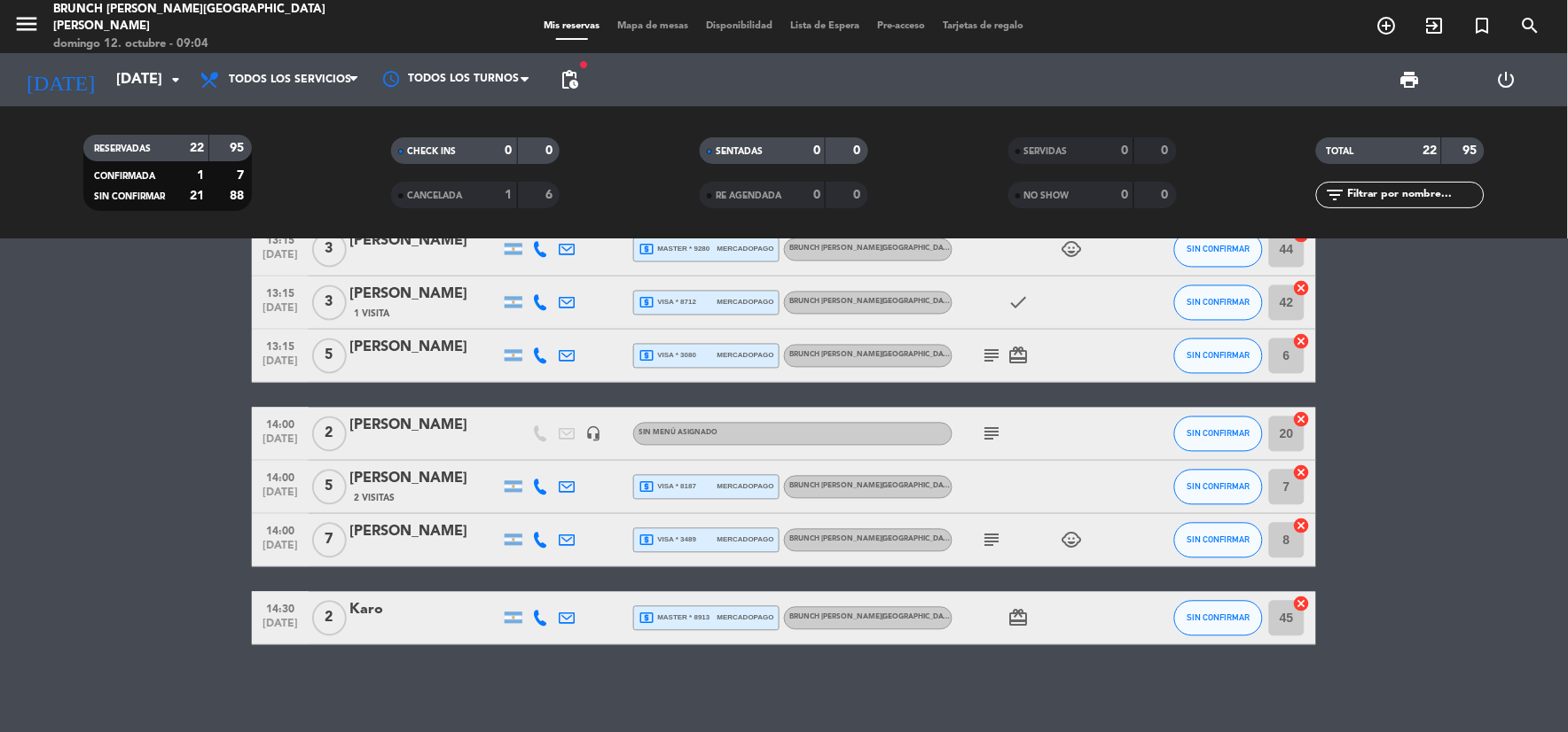
click at [979, 438] on span "subject" at bounding box center [992, 434] width 26 height 22
click at [1008, 434] on div "subject" at bounding box center [1033, 434] width 159 height 52
click at [994, 427] on icon "subject" at bounding box center [992, 434] width 22 height 22
click at [991, 534] on icon "subject" at bounding box center [992, 541] width 22 height 22
click at [1009, 618] on icon "card_giftcard" at bounding box center [1018, 619] width 22 height 22
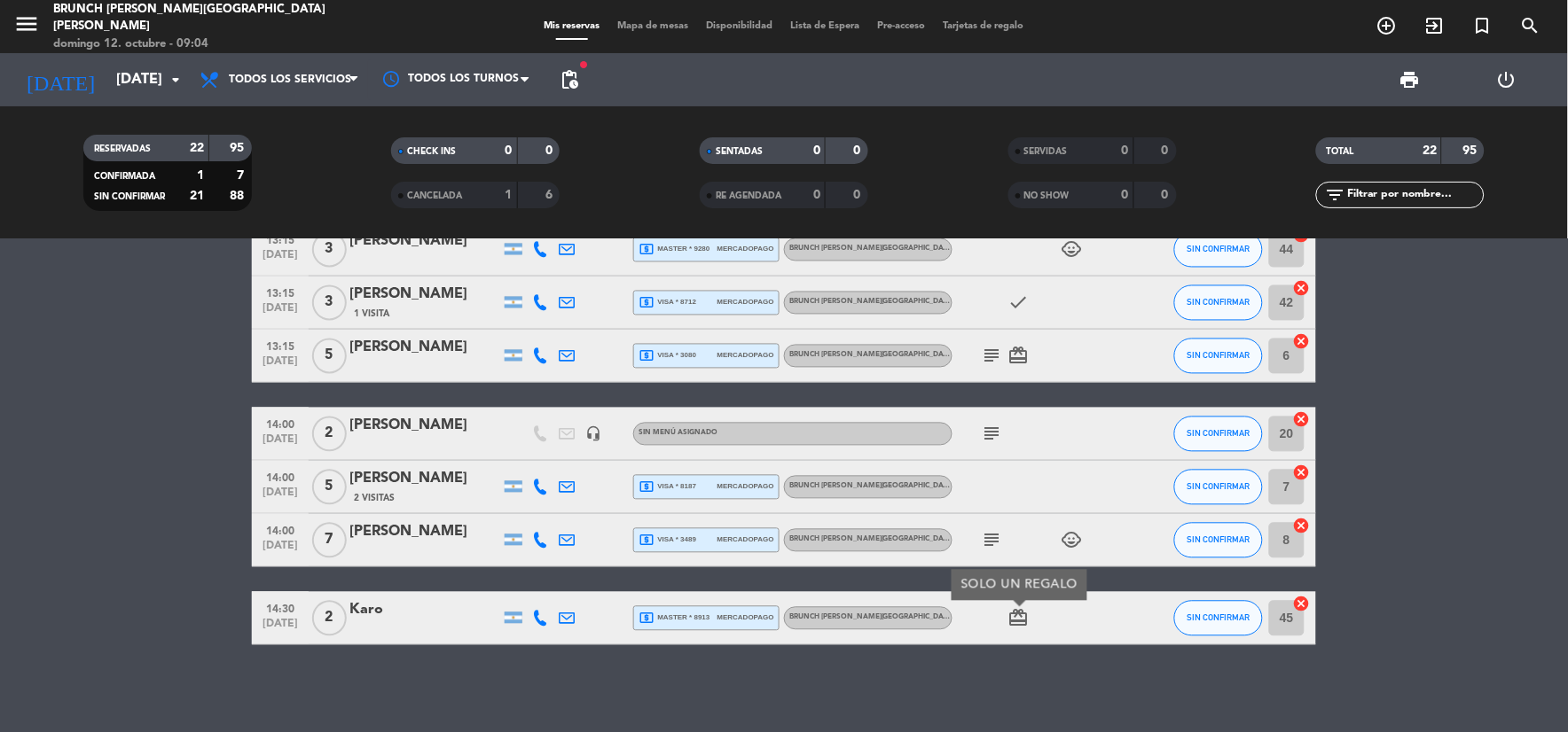
click at [999, 661] on div "Hay 2 notas para este día, haz clic para verlas 13:00 [DATE] 3 Agus Megy local_…" at bounding box center [784, 486] width 1568 height 493
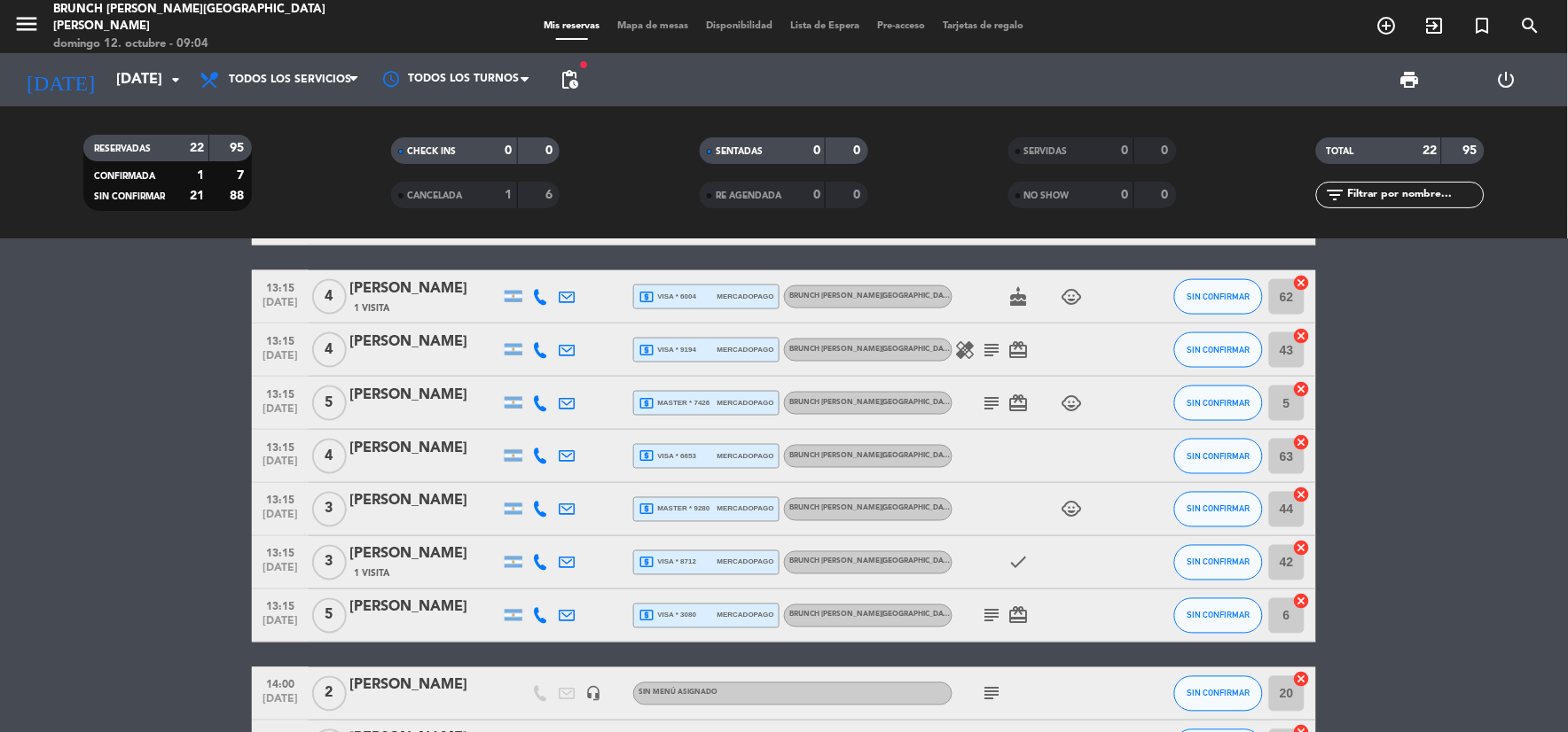
scroll to position [625, 0]
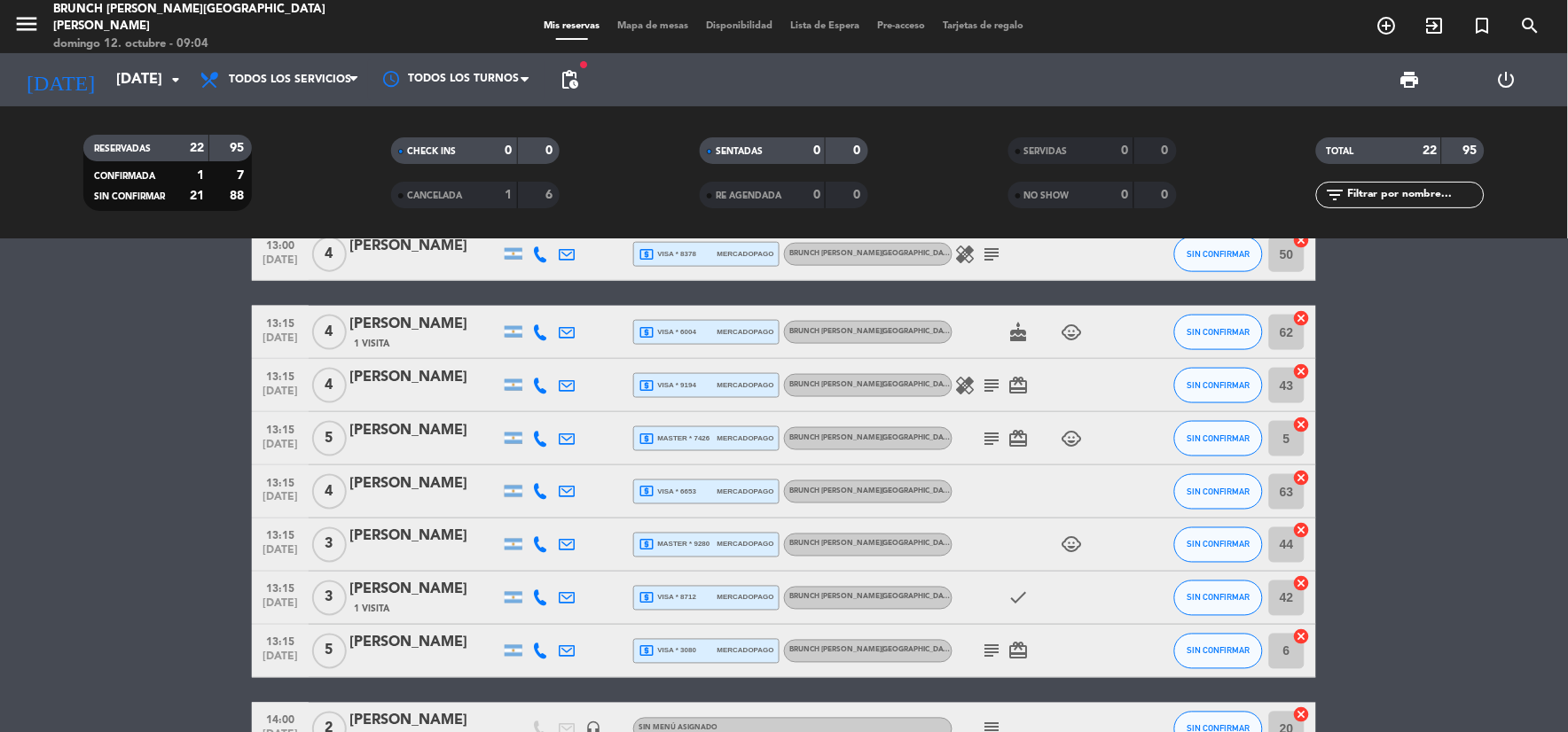
click at [993, 436] on icon "subject" at bounding box center [992, 439] width 22 height 22
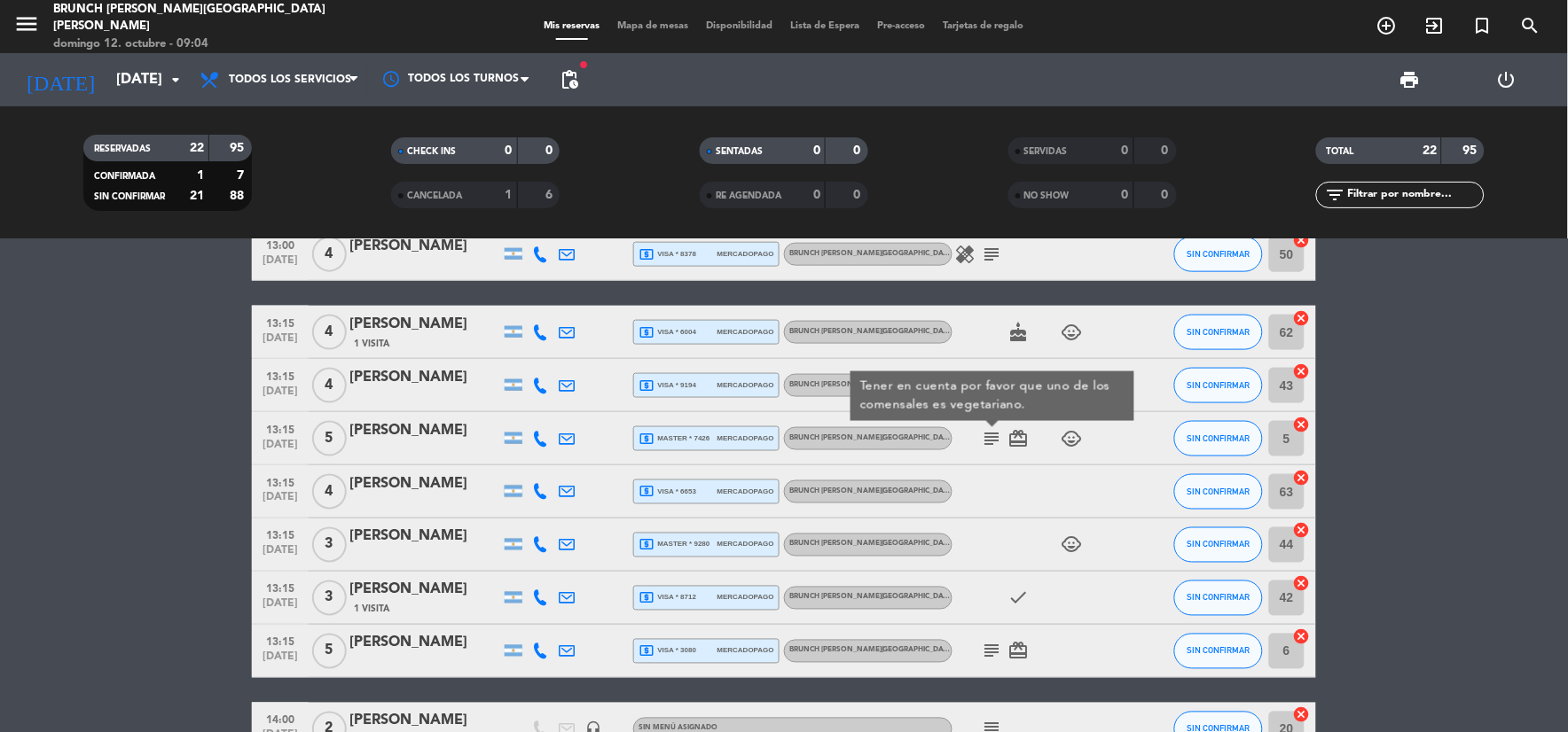
click at [1003, 392] on div "Tener en cuenta por favor que uno de los comensales es vegetariano." at bounding box center [992, 396] width 265 height 37
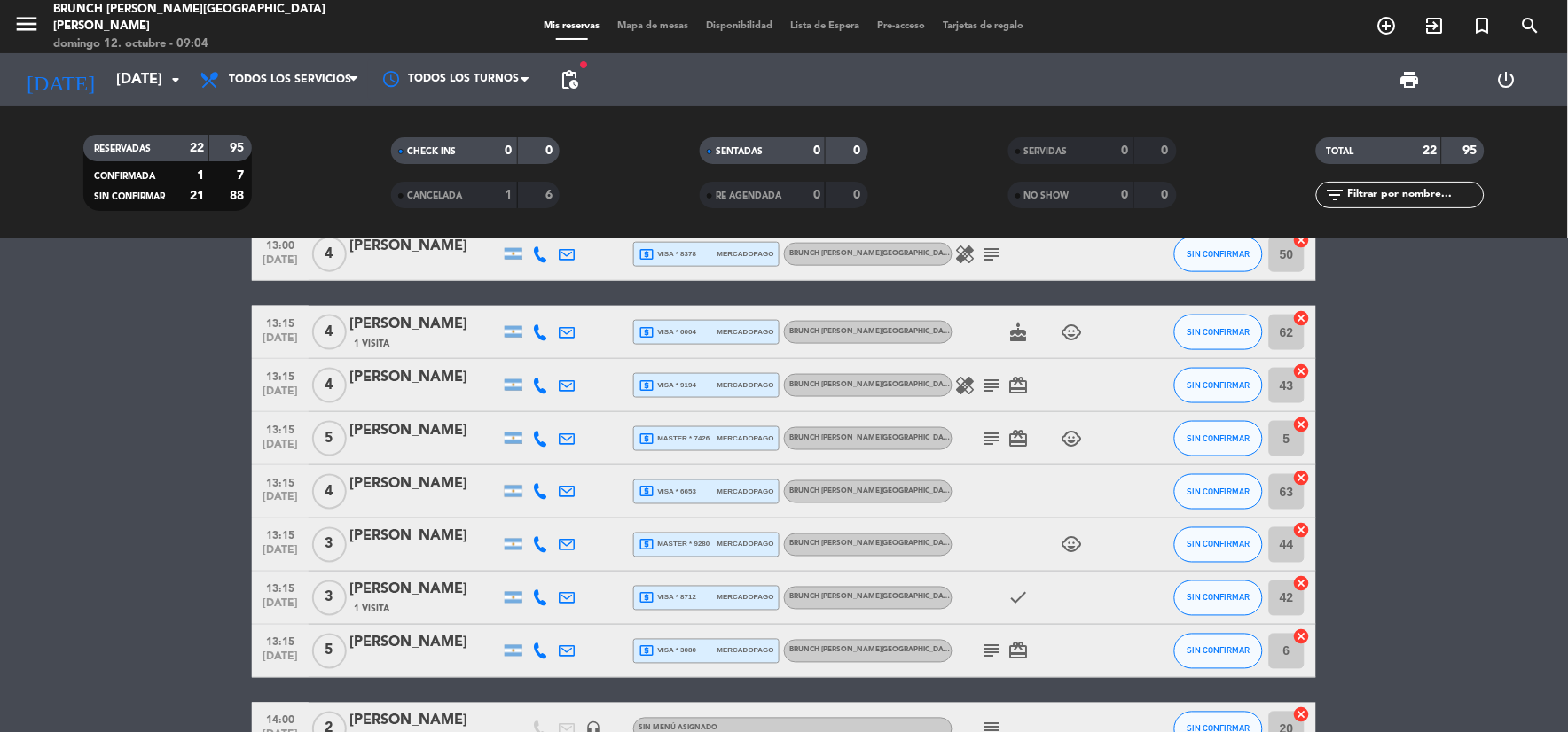
click at [991, 387] on icon "subject" at bounding box center [992, 385] width 22 height 22
click at [963, 384] on icon "healing" at bounding box center [966, 385] width 22 height 22
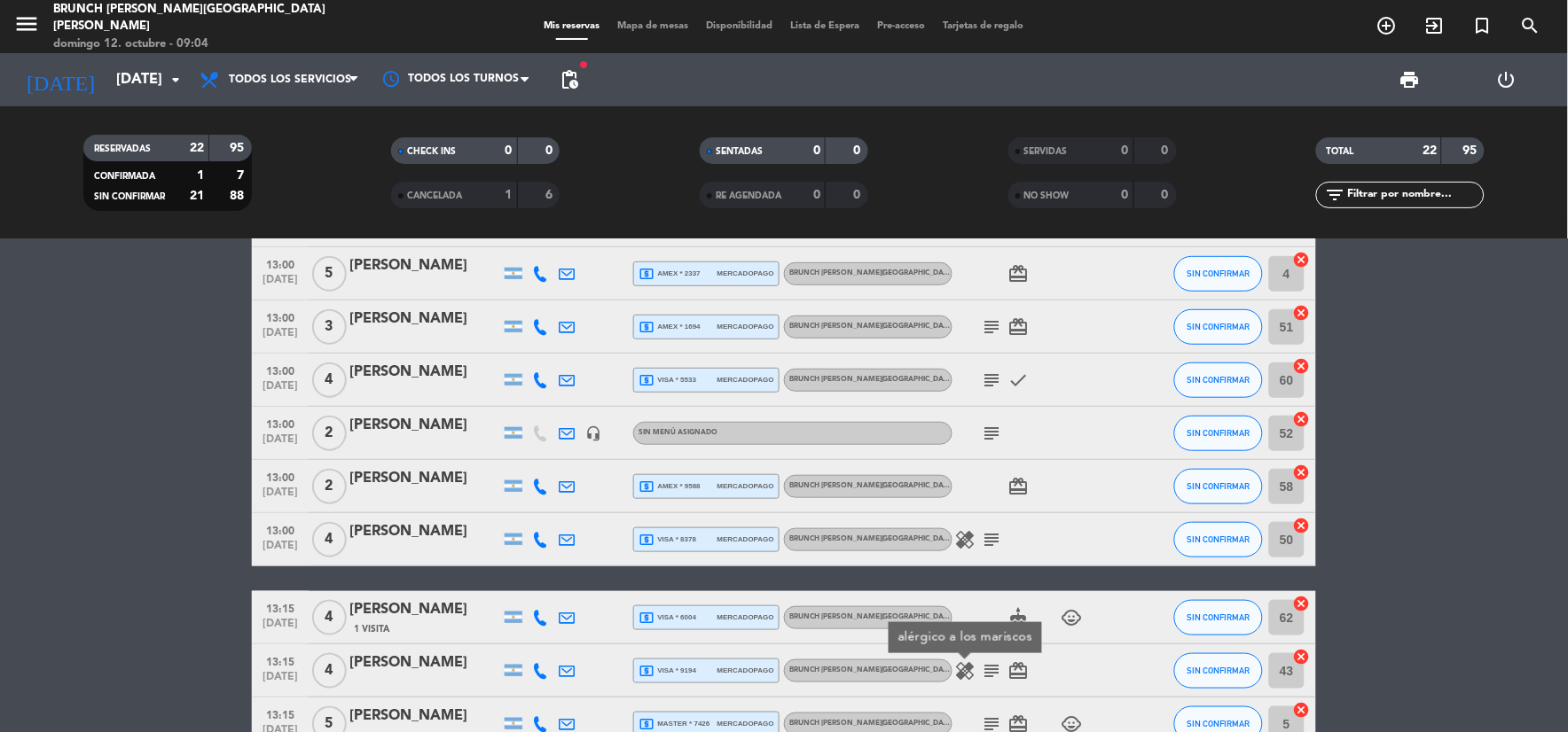
scroll to position [330, 0]
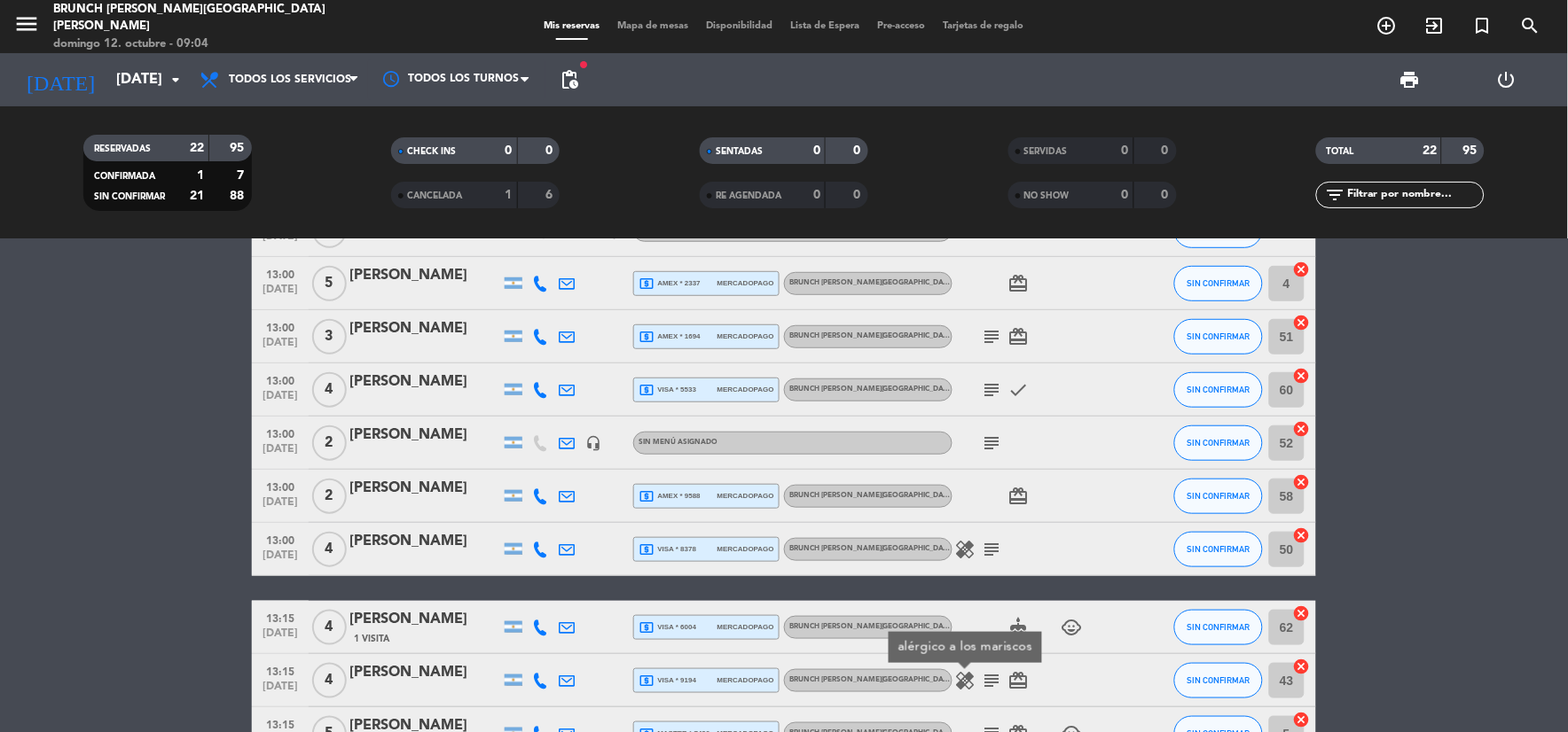
click at [968, 561] on div "healing subject" at bounding box center [1033, 549] width 159 height 52
click at [974, 545] on icon "healing" at bounding box center [966, 549] width 22 height 22
click at [987, 548] on icon "subject" at bounding box center [992, 549] width 22 height 22
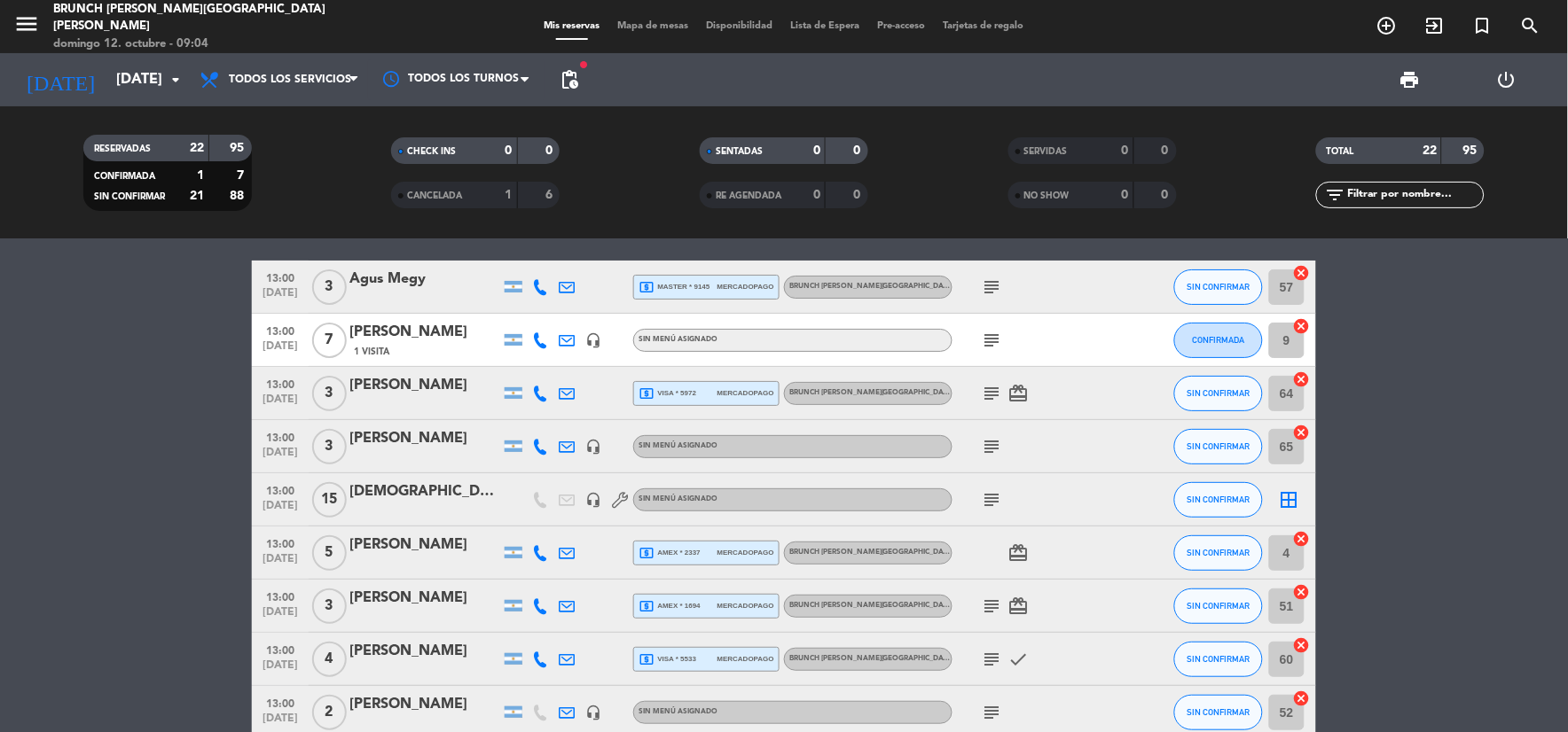
scroll to position [34, 0]
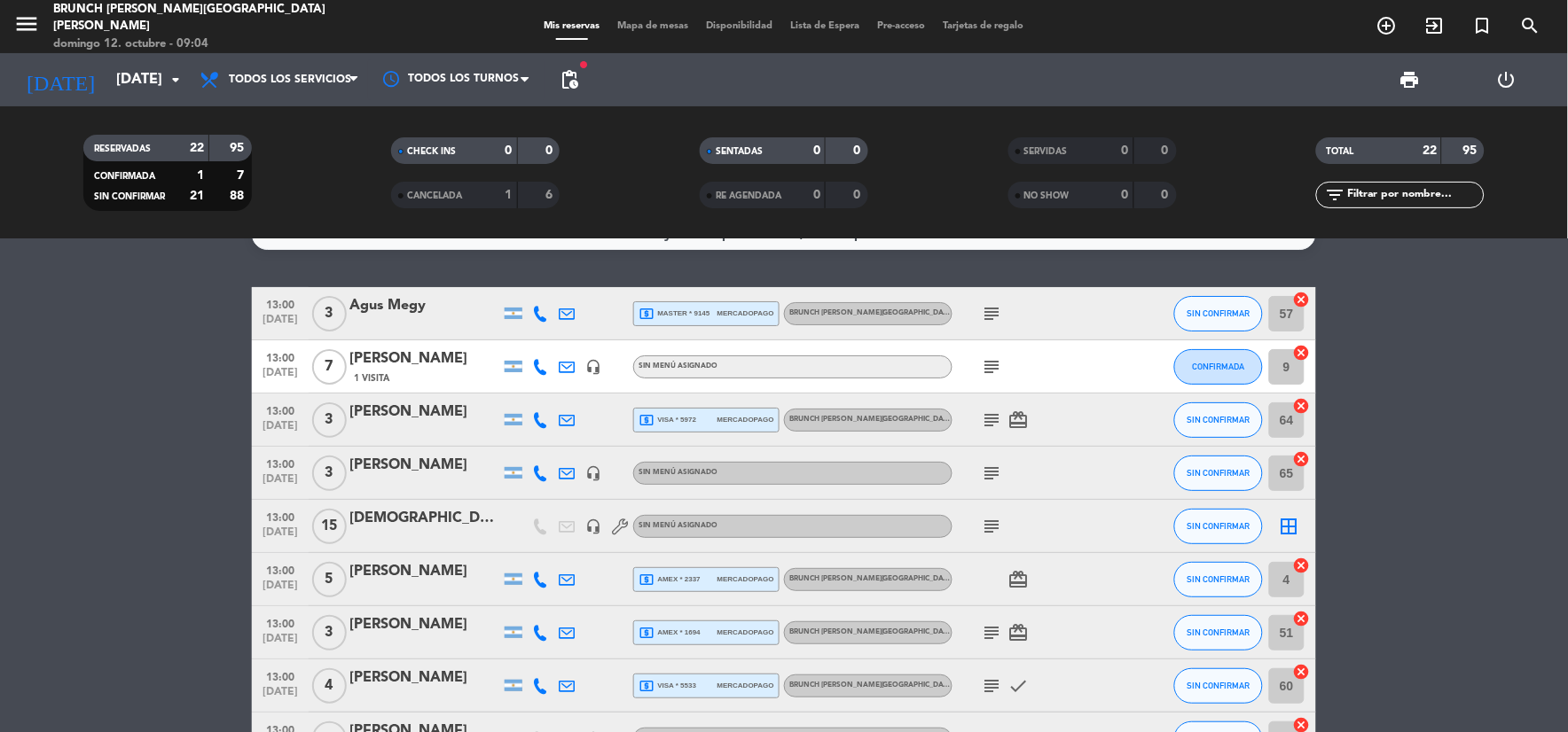
click at [998, 513] on div "subject" at bounding box center [1033, 526] width 159 height 52
click at [996, 517] on icon "subject" at bounding box center [992, 526] width 22 height 22
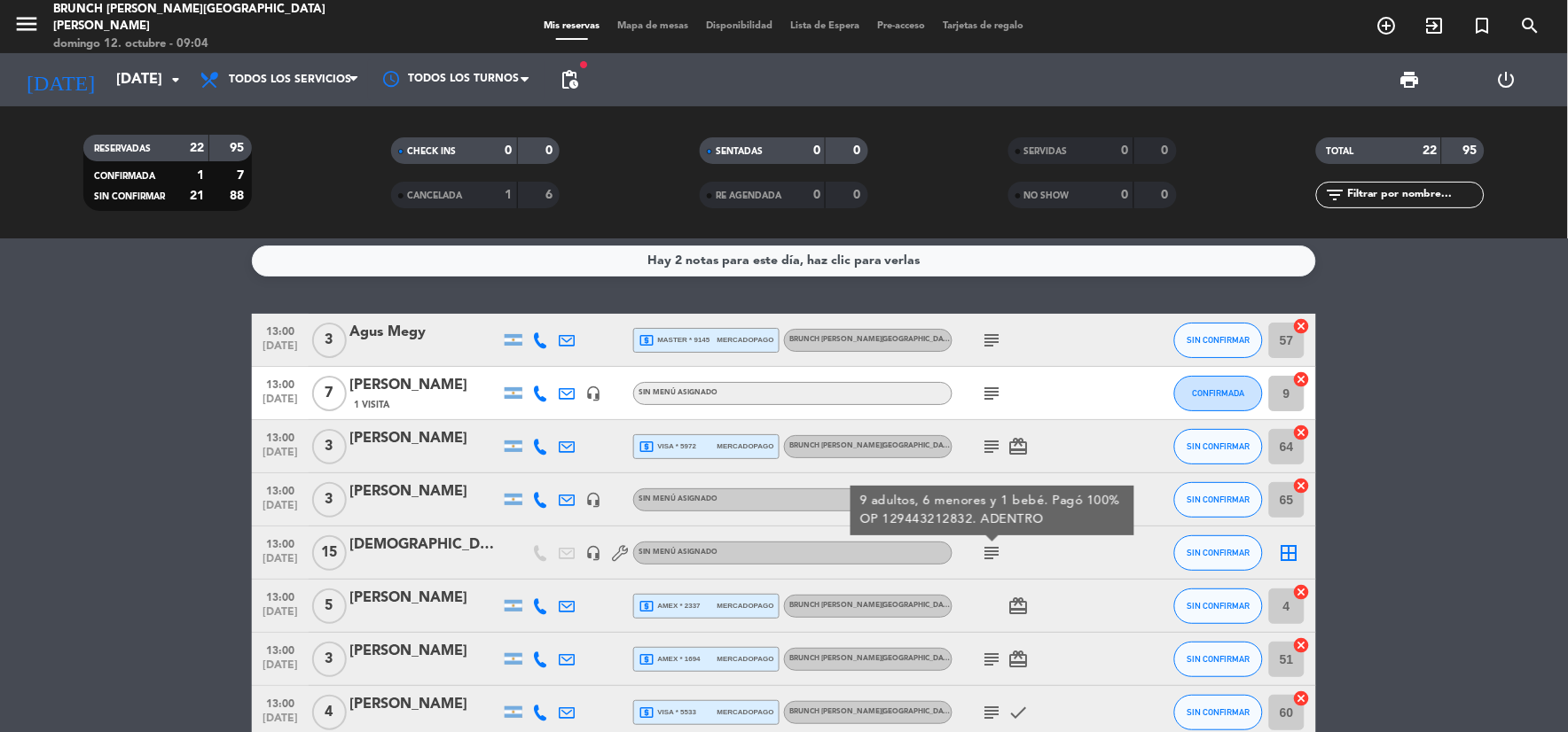
scroll to position [0, 0]
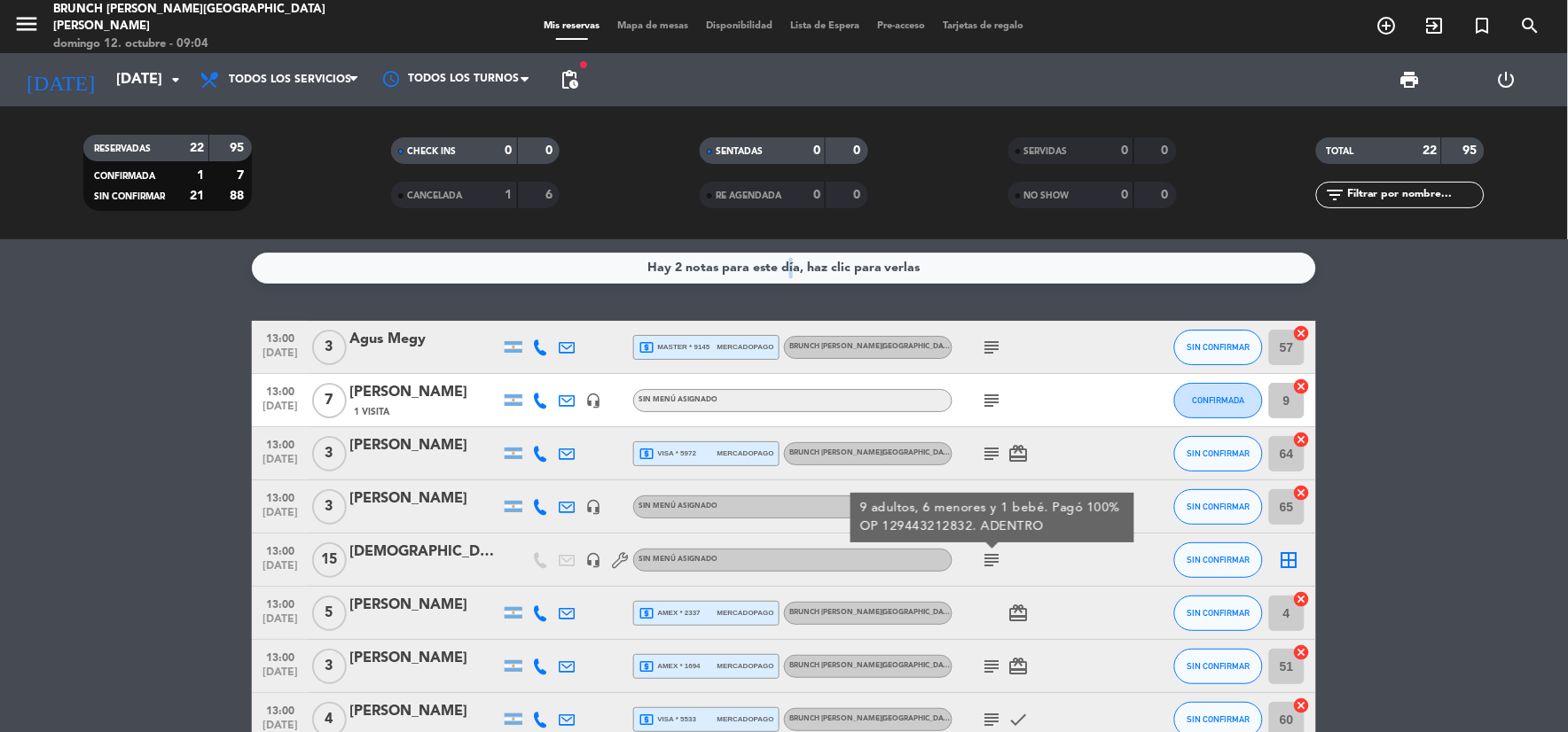
click at [781, 270] on div "Hay 2 notas para este día, haz clic para verlas" at bounding box center [783, 268] width 273 height 21
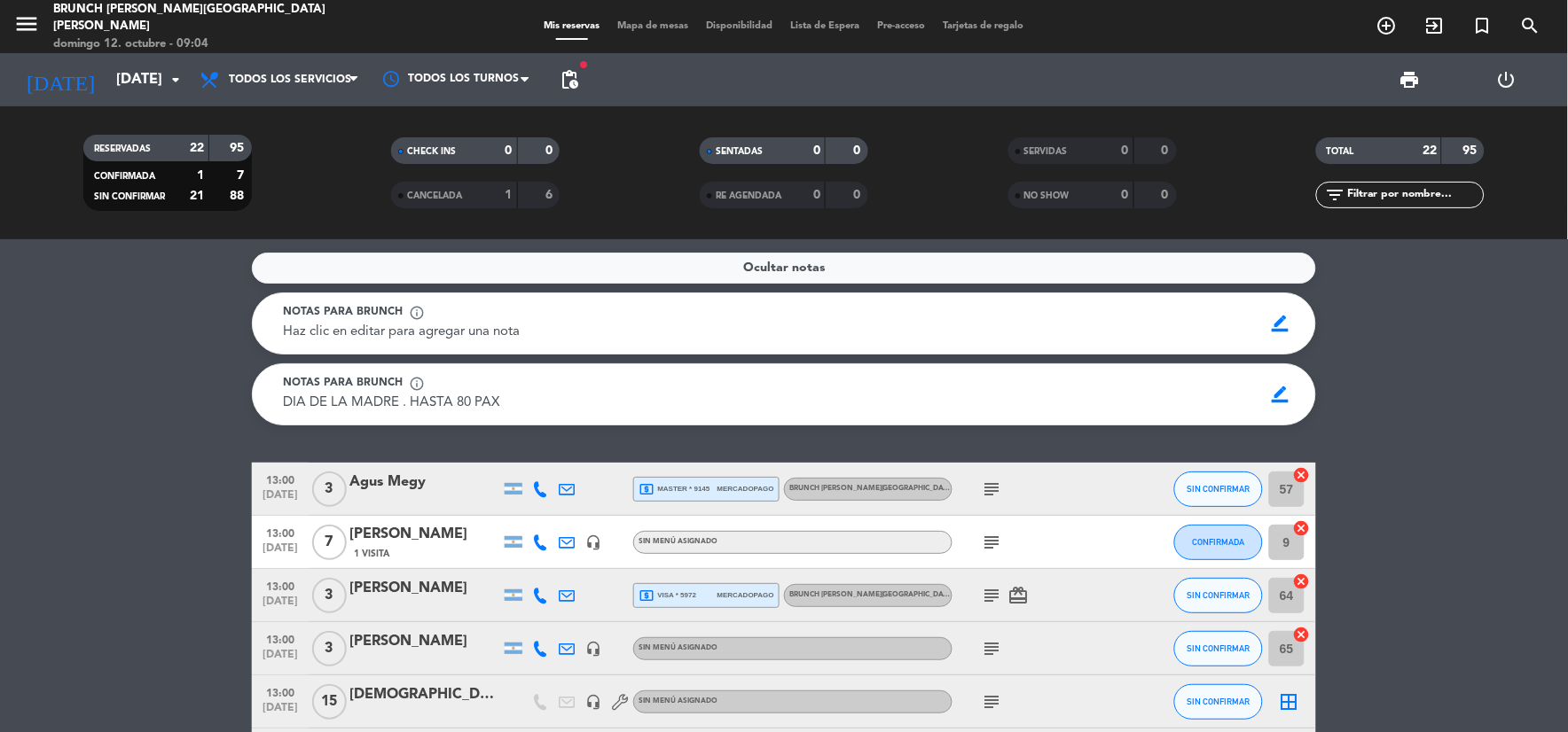
click at [774, 266] on span "Ocultar notas" at bounding box center [784, 268] width 82 height 21
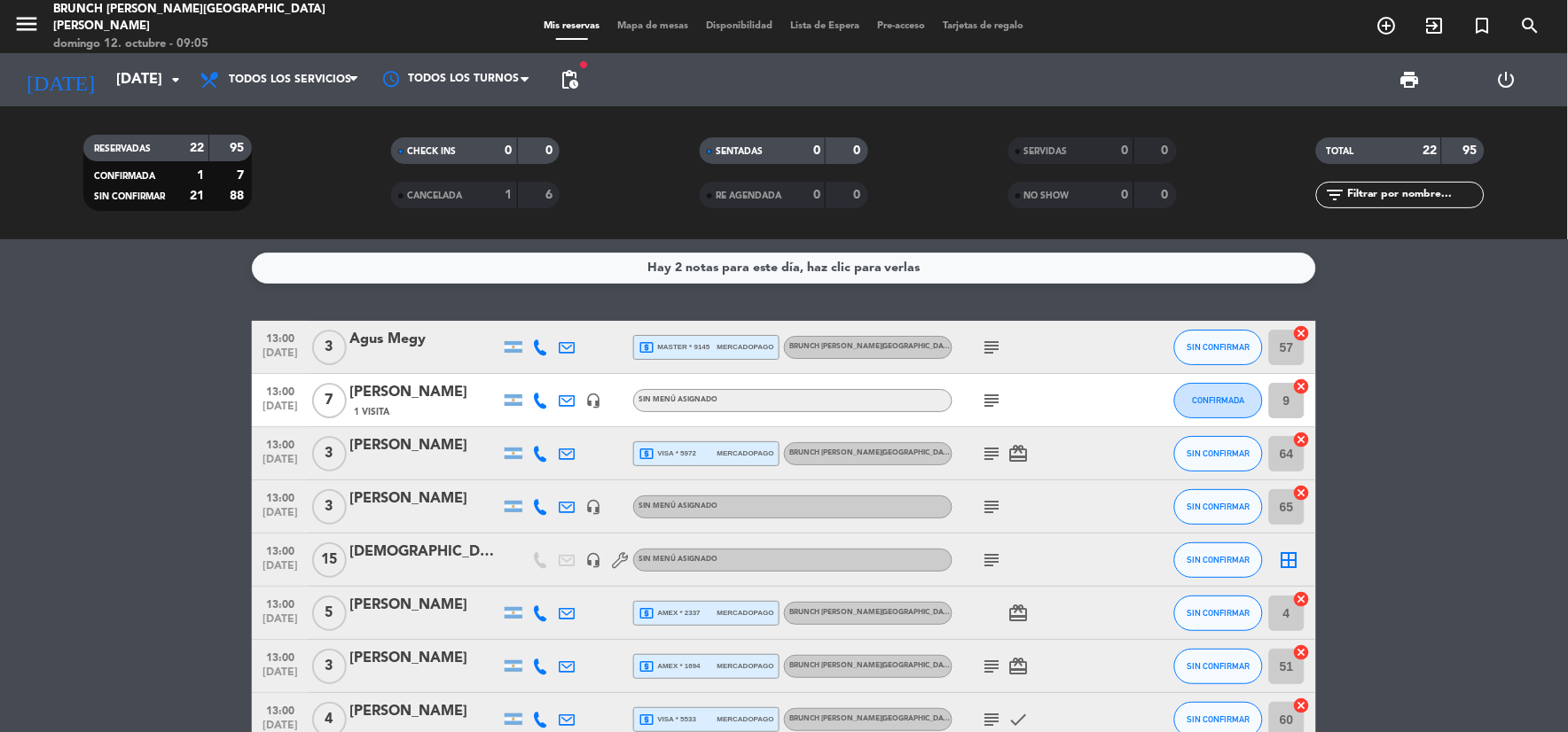
click at [580, 74] on span "pending_actions" at bounding box center [569, 80] width 36 height 36
click at [575, 82] on span "pending_actions" at bounding box center [569, 80] width 22 height 22
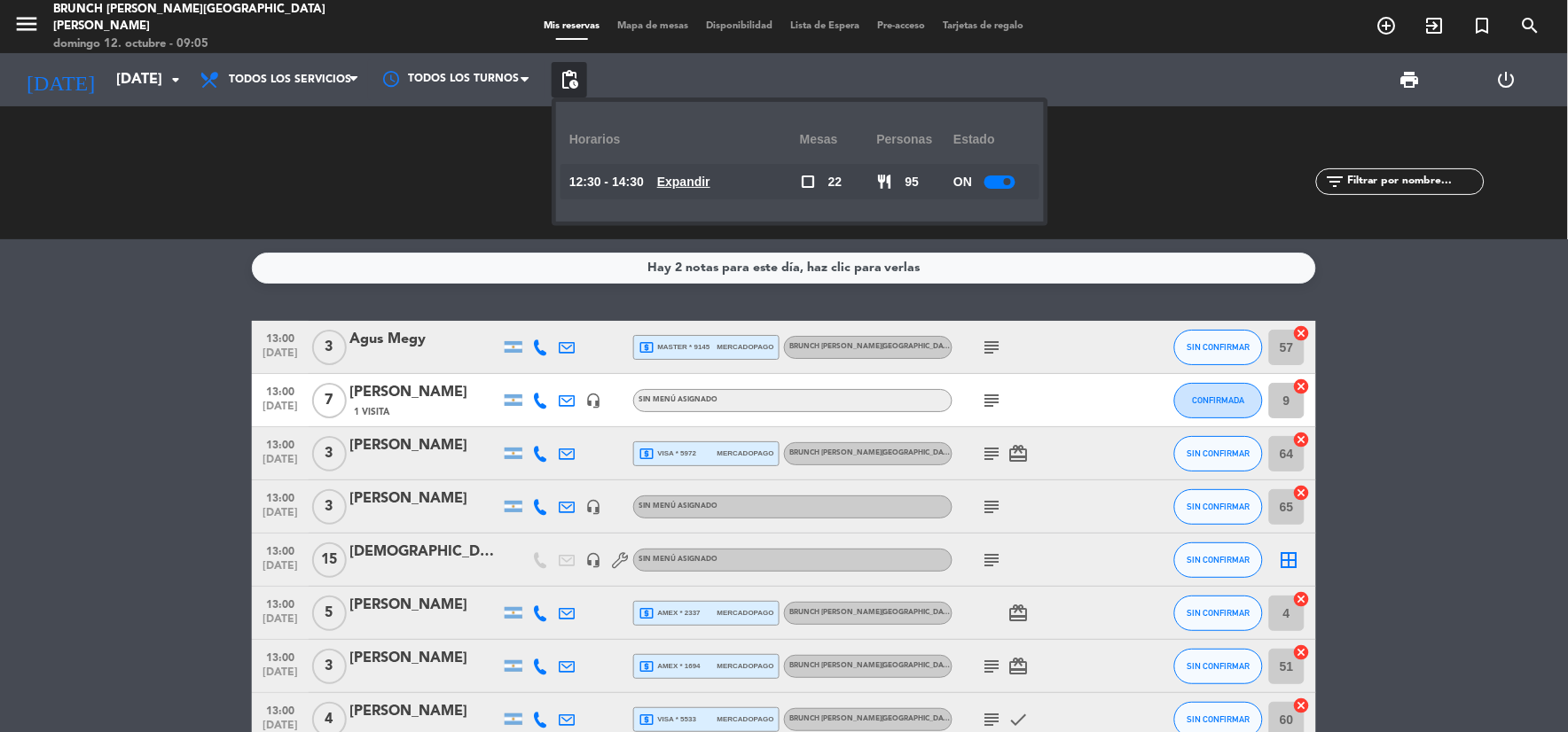
click at [685, 178] on u "Expandir" at bounding box center [684, 181] width 53 height 14
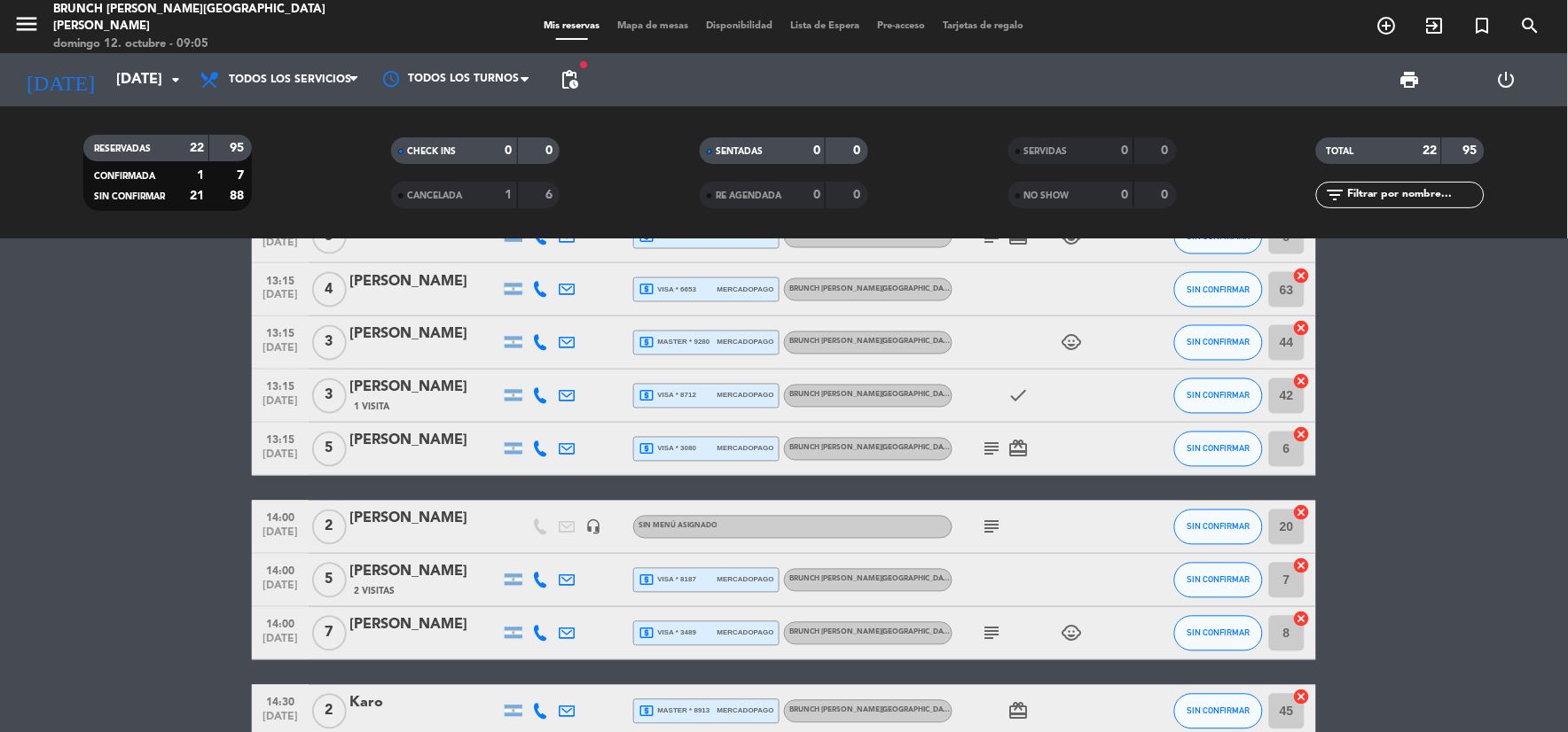
scroll to position [920, 0]
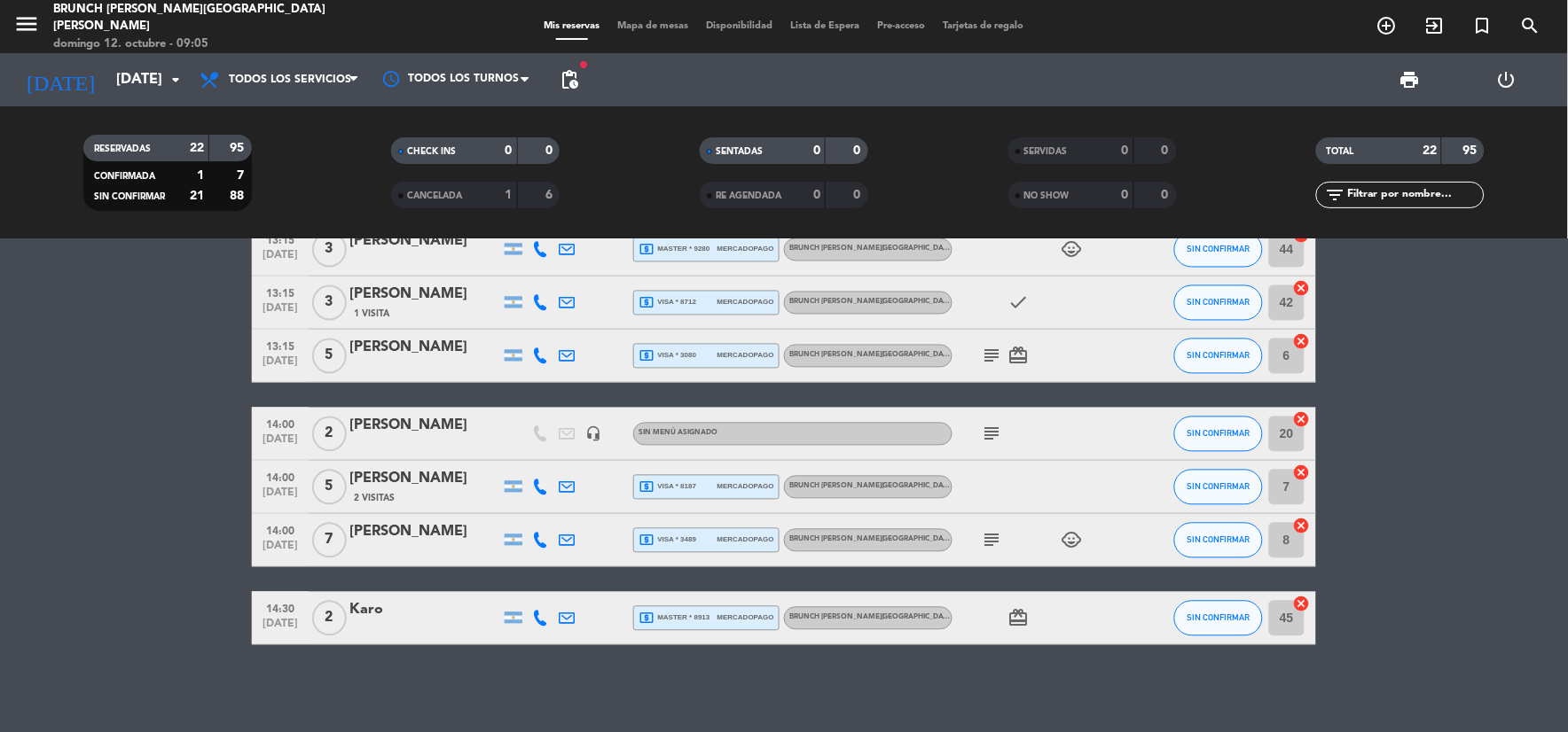
click at [999, 431] on icon "subject" at bounding box center [992, 434] width 22 height 22
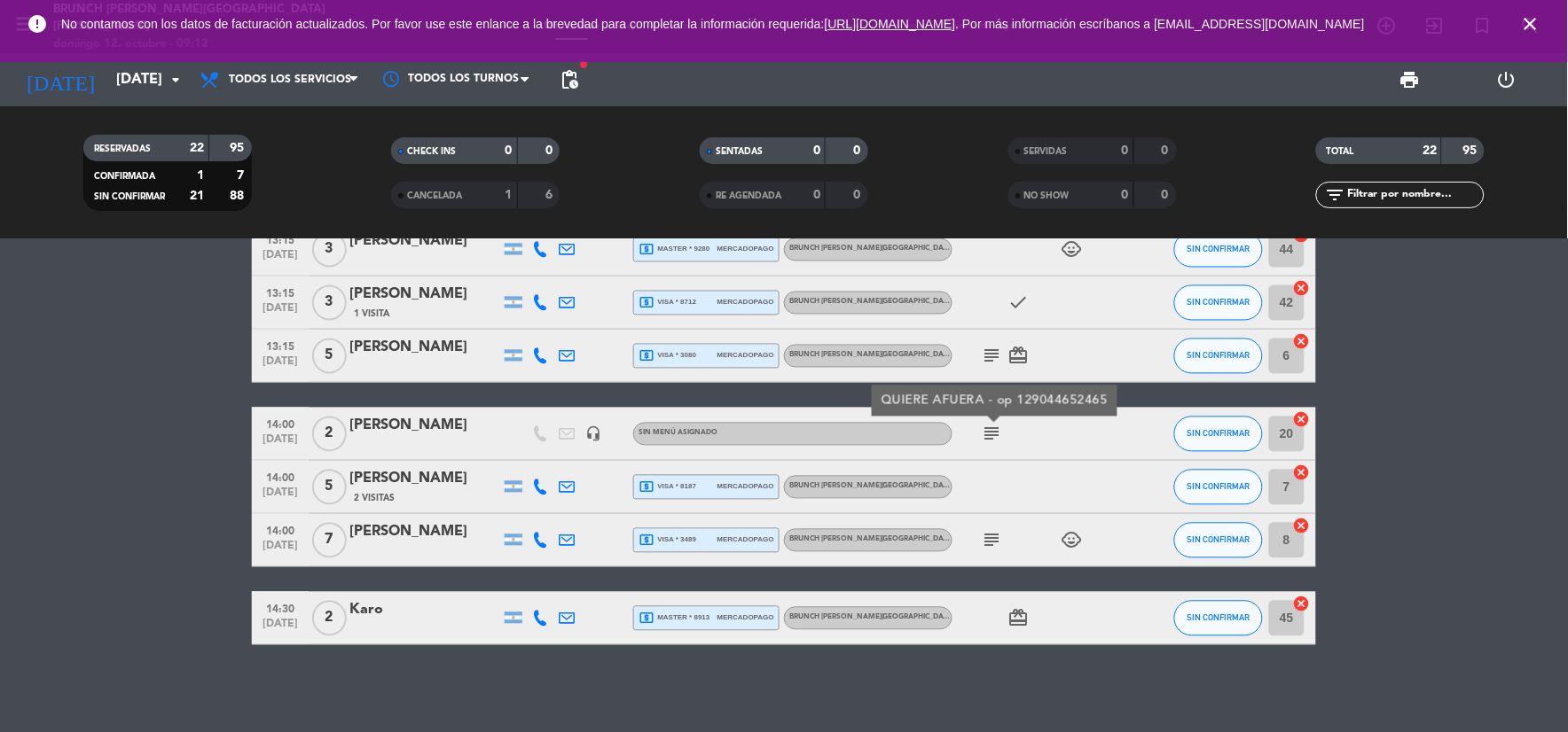
click at [1097, 683] on div "Hay 2 notas para este día, haz clic para verlas 13:00 [DATE] 3 Agus Megy local_…" at bounding box center [784, 486] width 1568 height 493
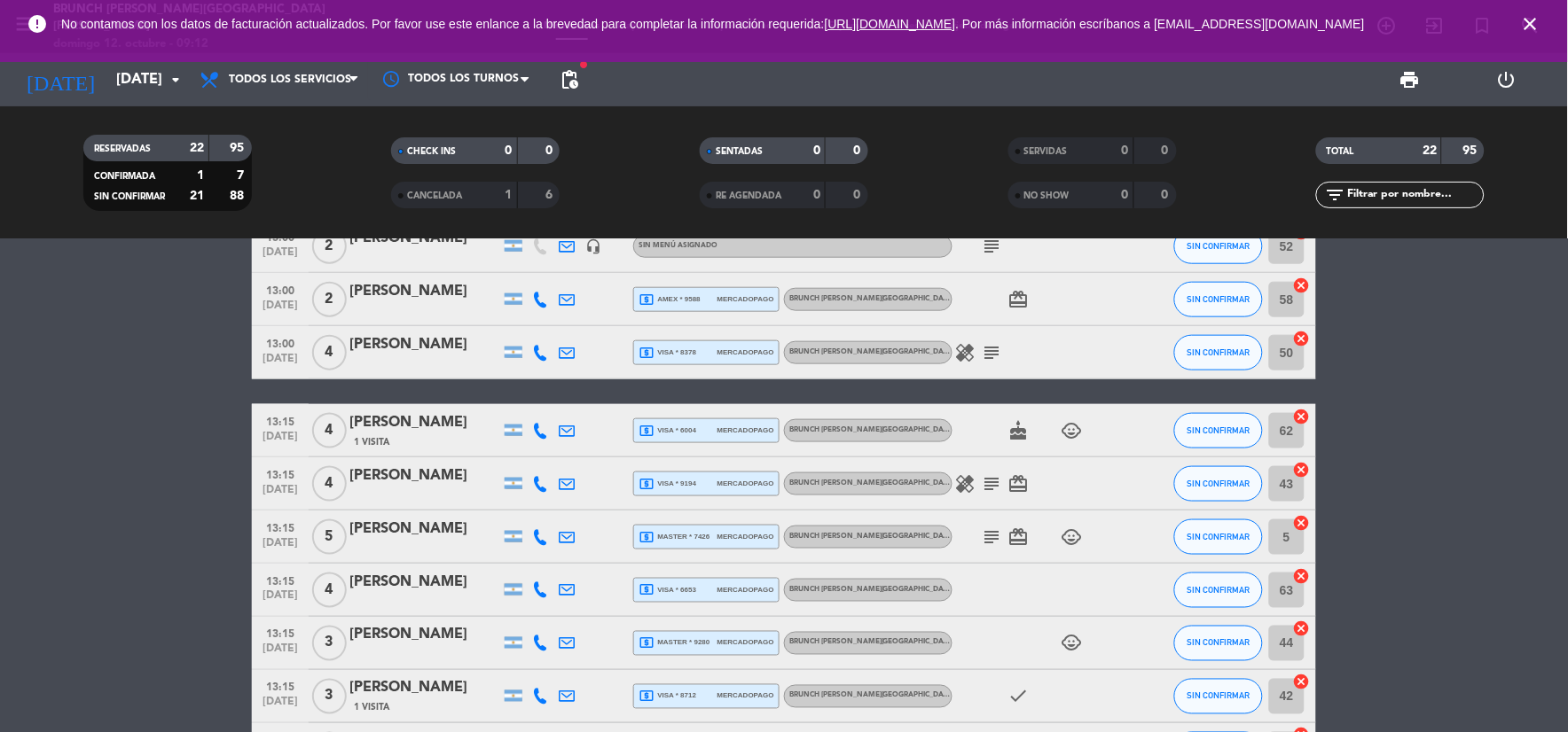
scroll to position [232, 0]
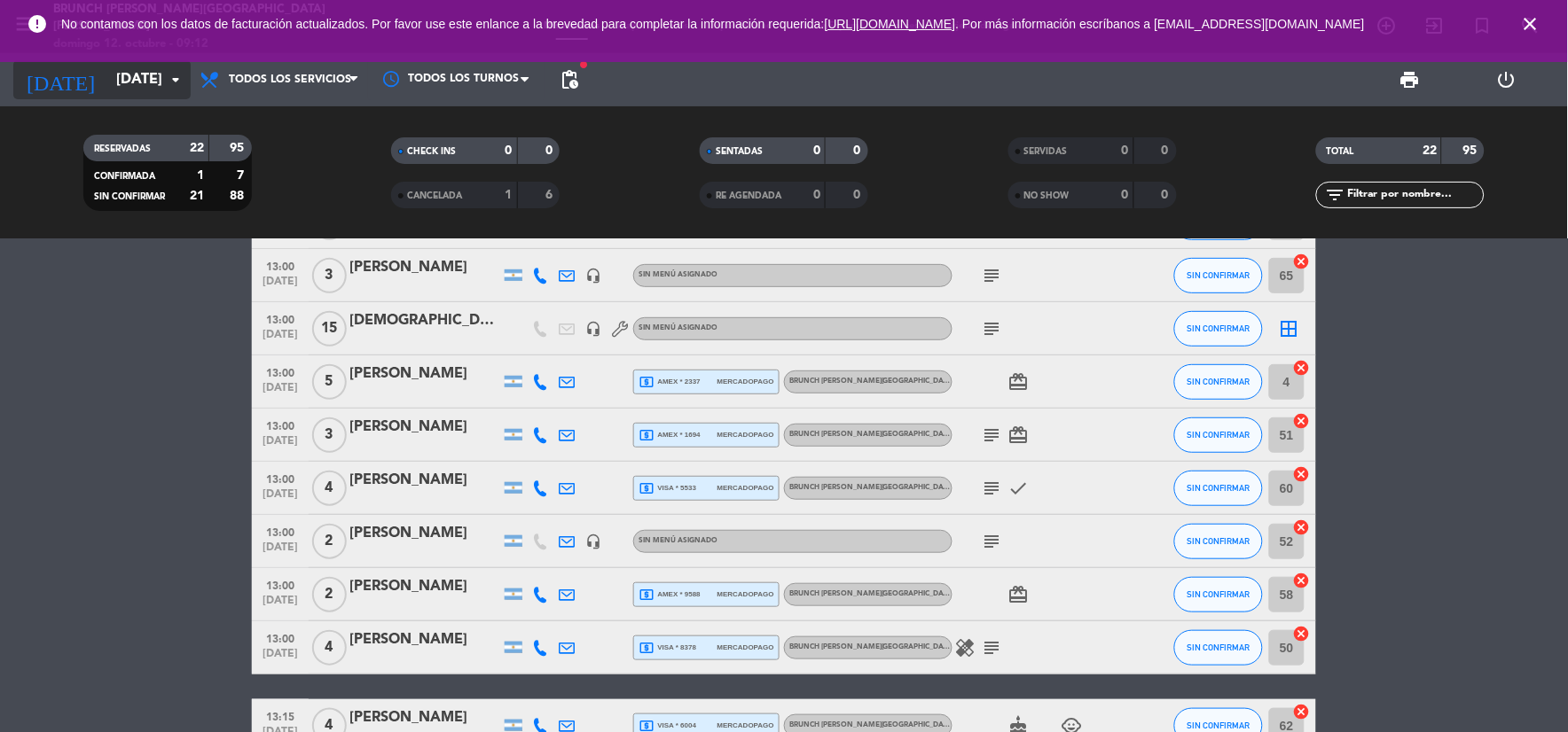
click at [58, 82] on icon "[DATE]" at bounding box center [60, 80] width 94 height 39
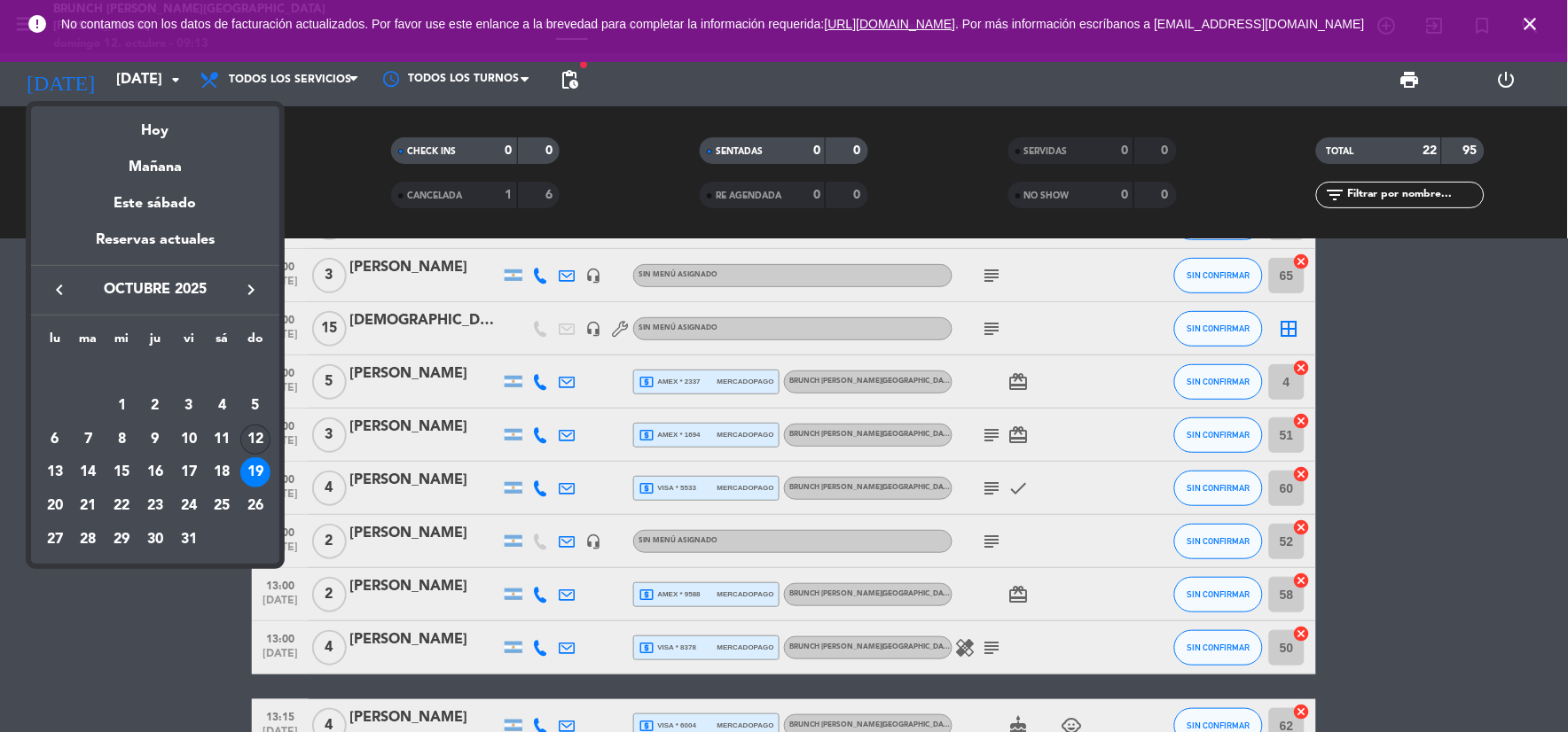
click at [255, 429] on div "12" at bounding box center [255, 440] width 30 height 30
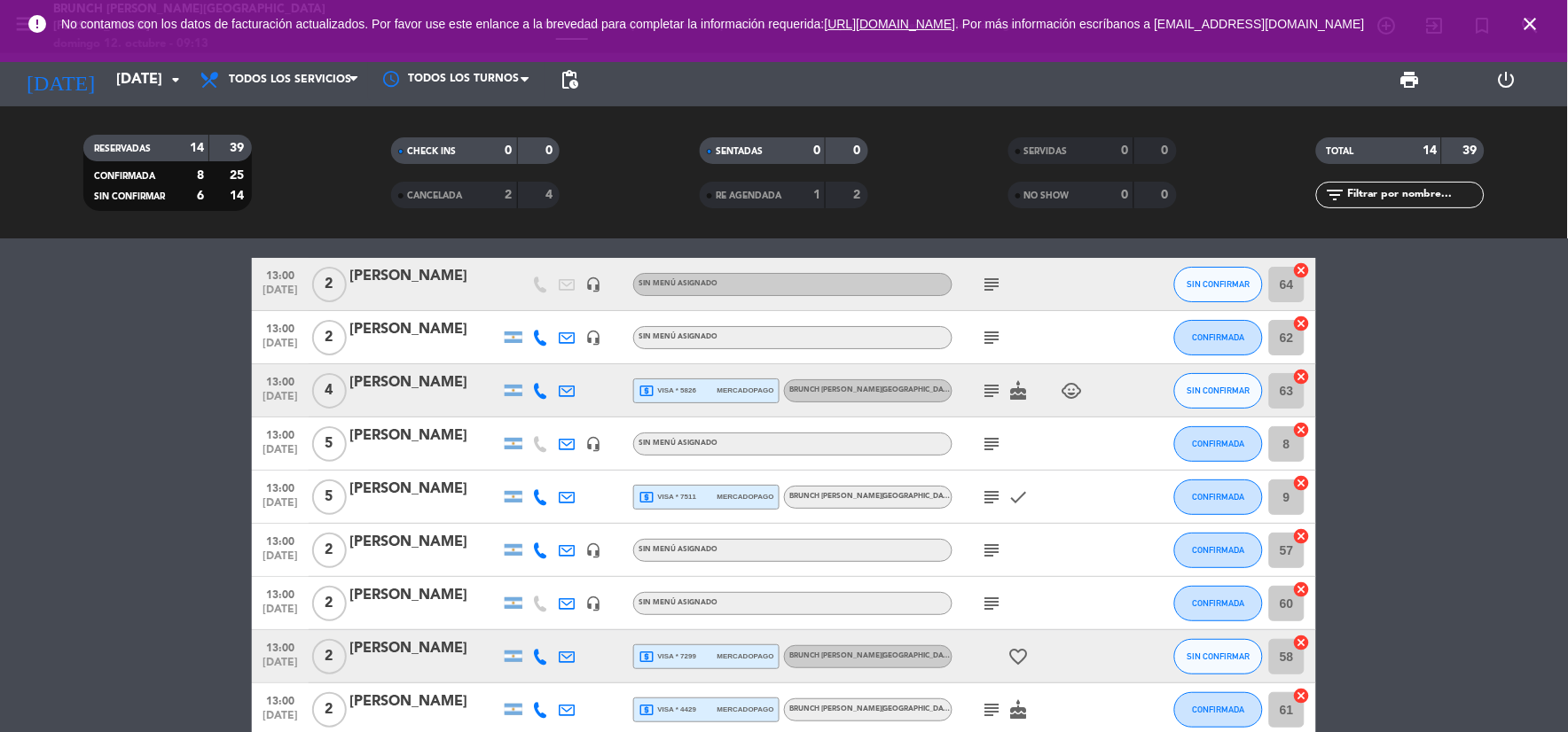
scroll to position [0, 0]
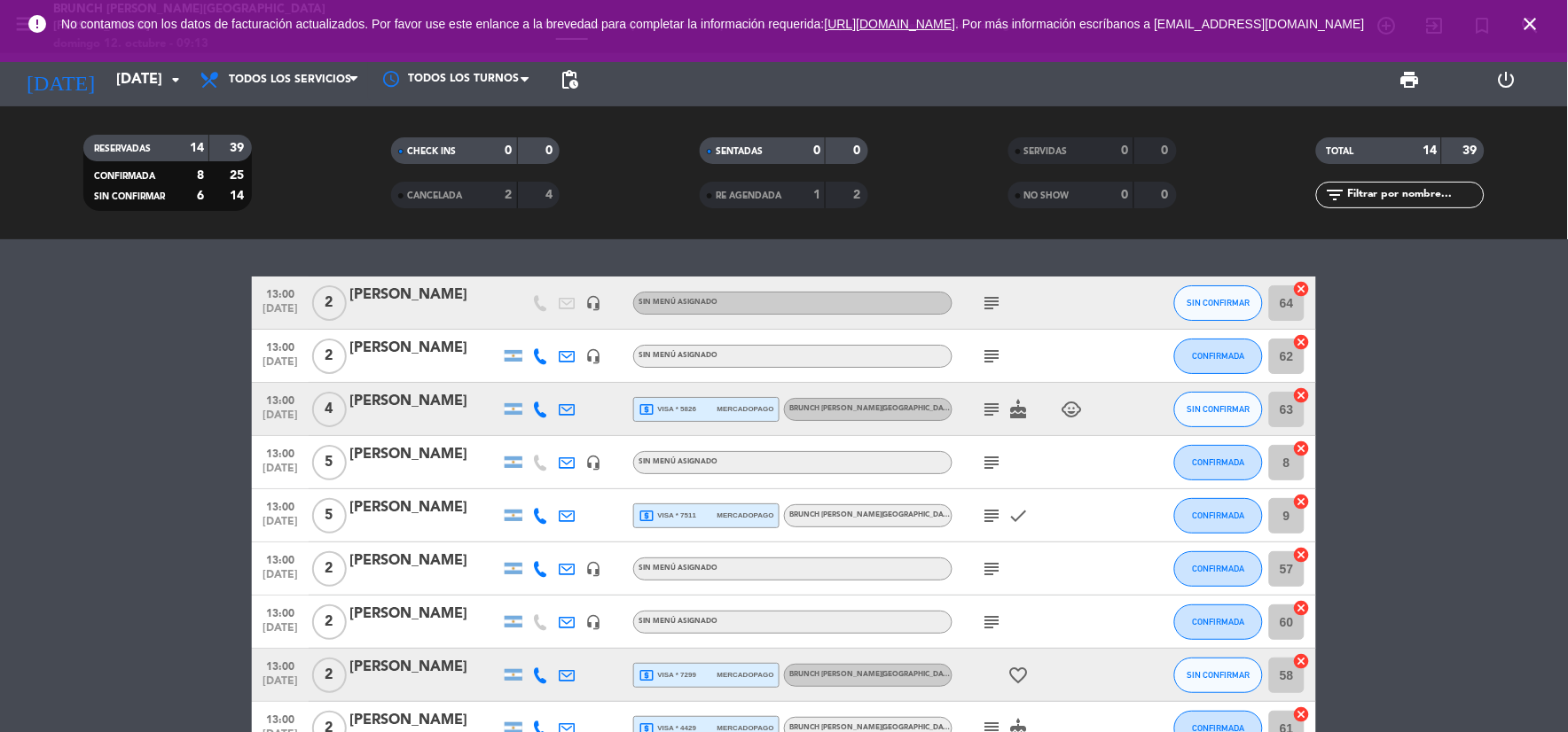
click at [988, 307] on icon "subject" at bounding box center [992, 303] width 22 height 22
click at [126, 83] on input "[DATE]" at bounding box center [201, 80] width 188 height 35
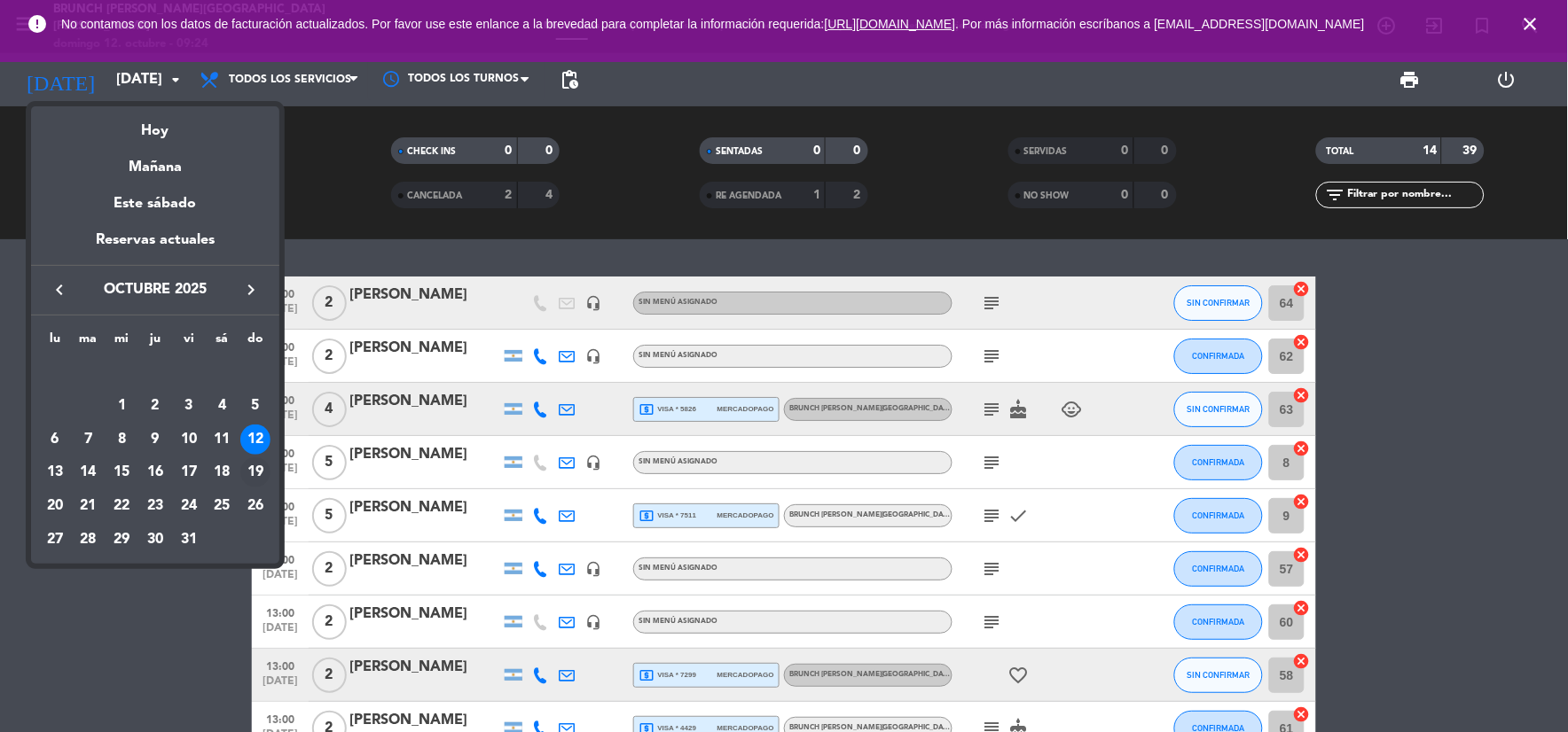
click at [257, 467] on div "19" at bounding box center [255, 472] width 30 height 30
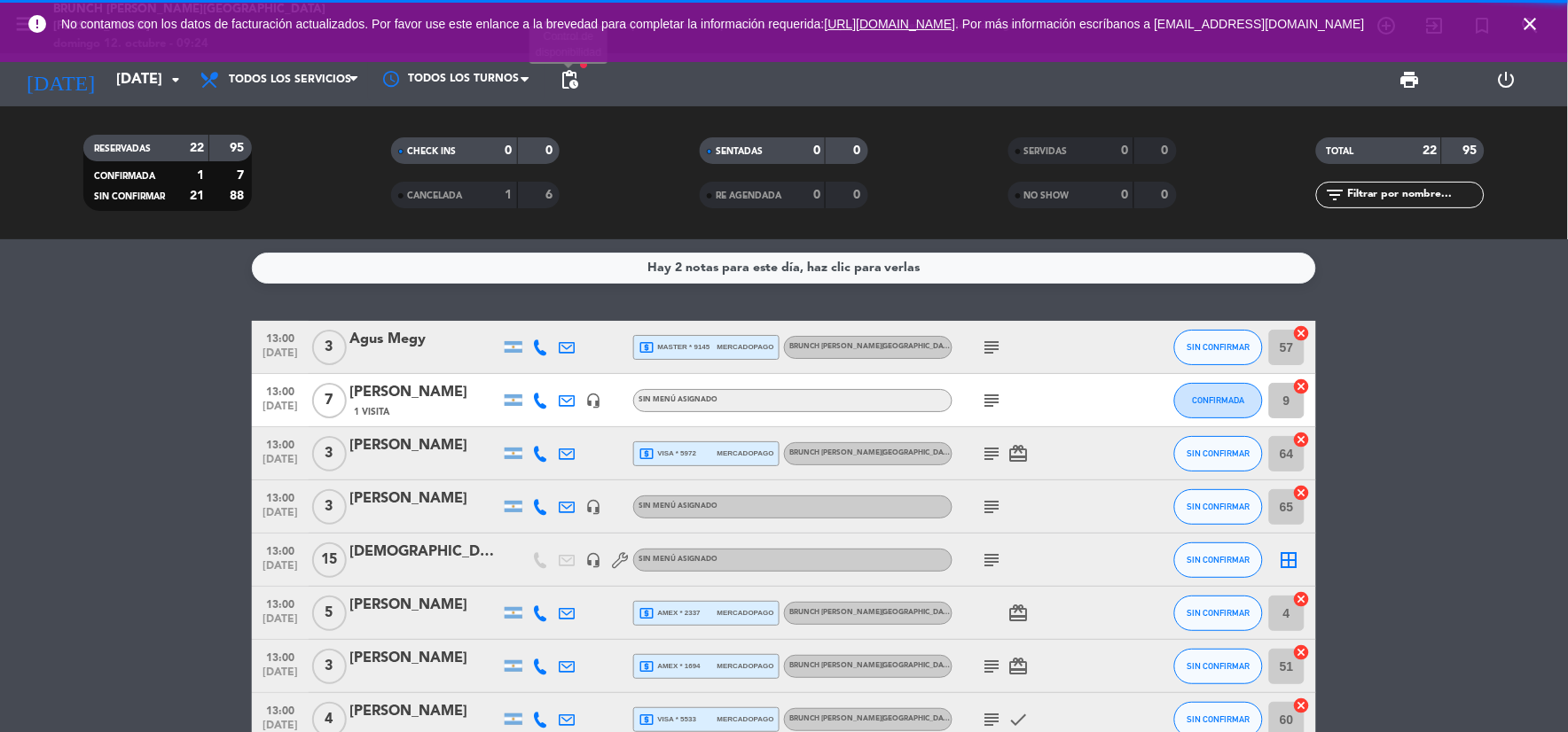
click at [569, 78] on span "pending_actions" at bounding box center [569, 80] width 22 height 22
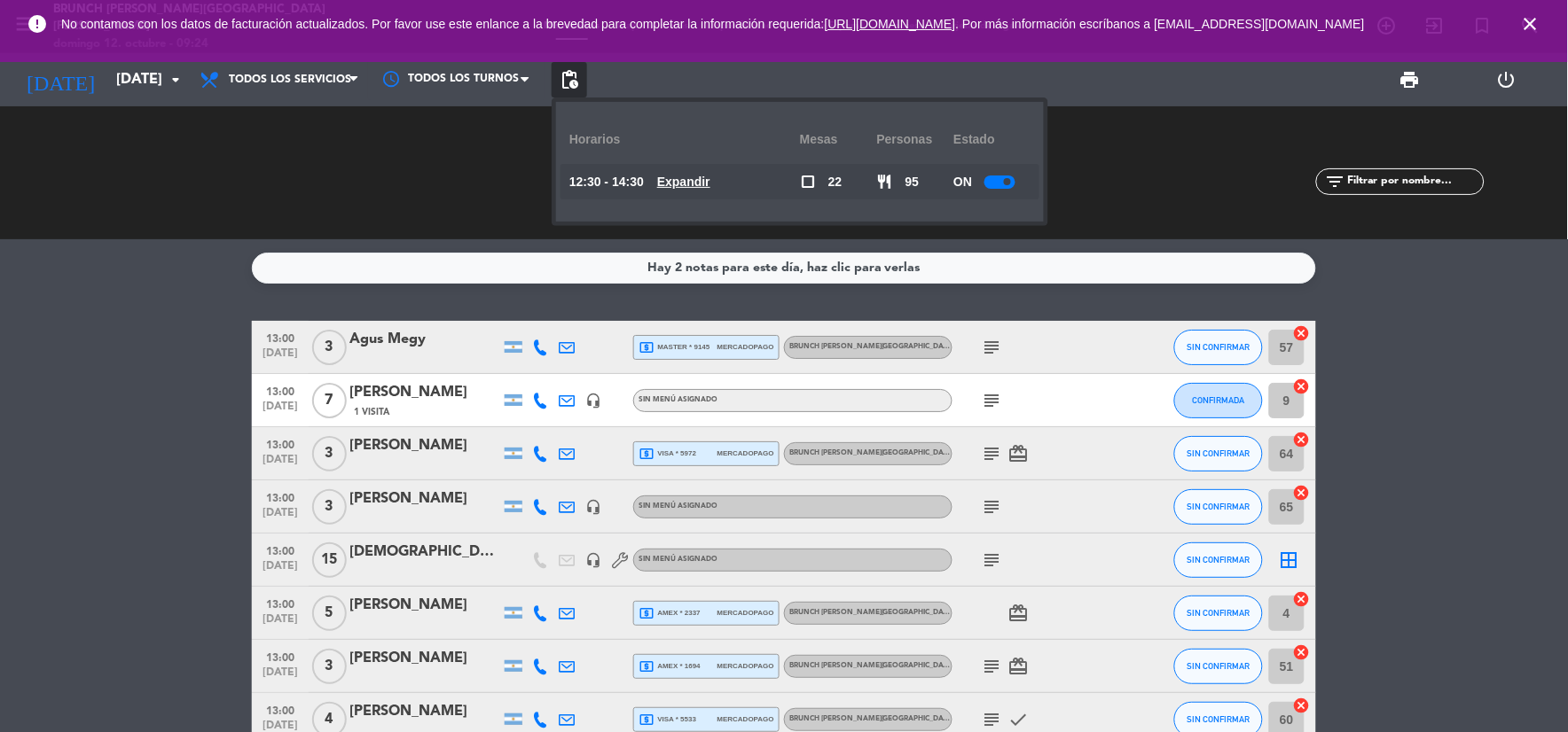
click at [993, 179] on div at bounding box center [1000, 182] width 31 height 13
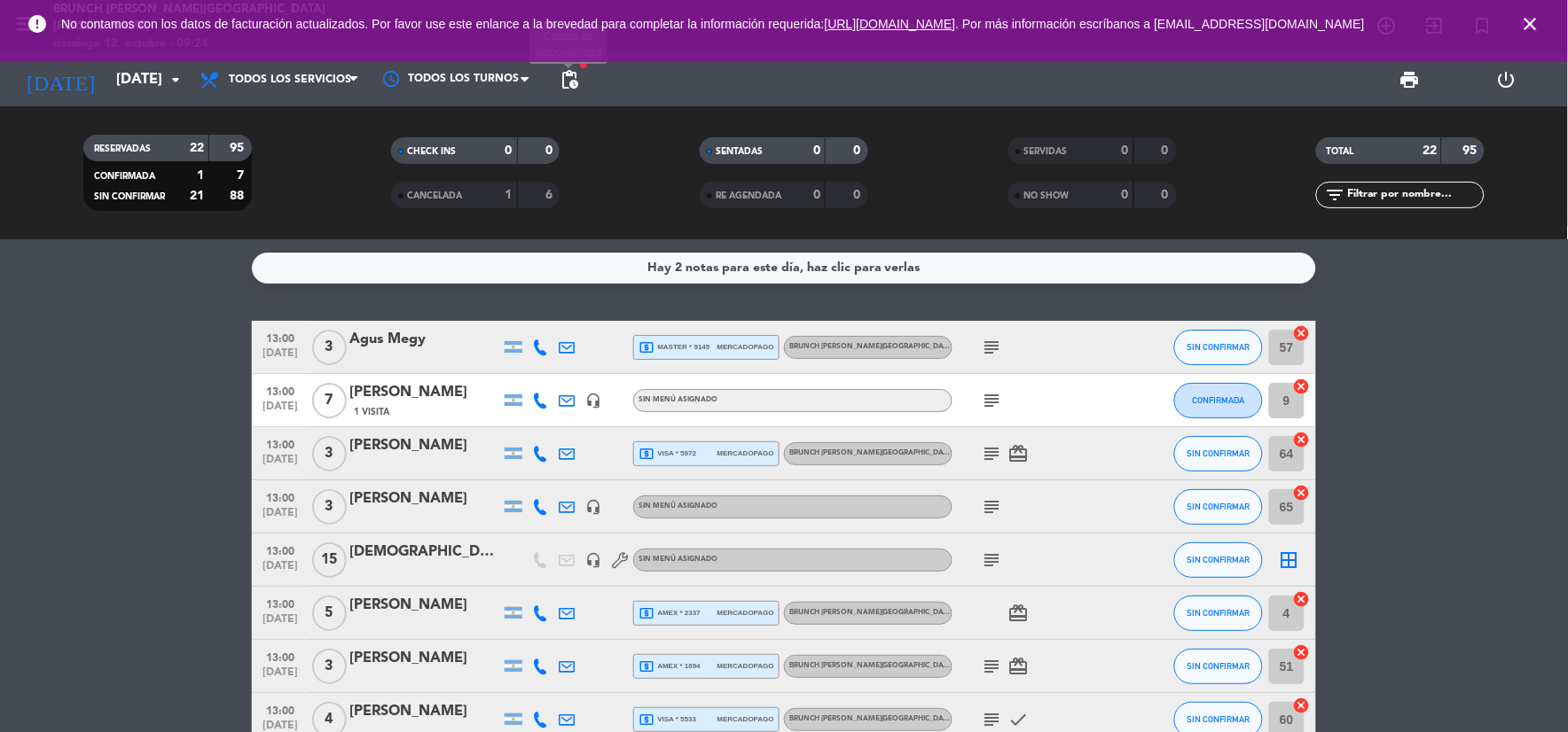
click at [571, 80] on span "pending_actions" at bounding box center [569, 80] width 22 height 22
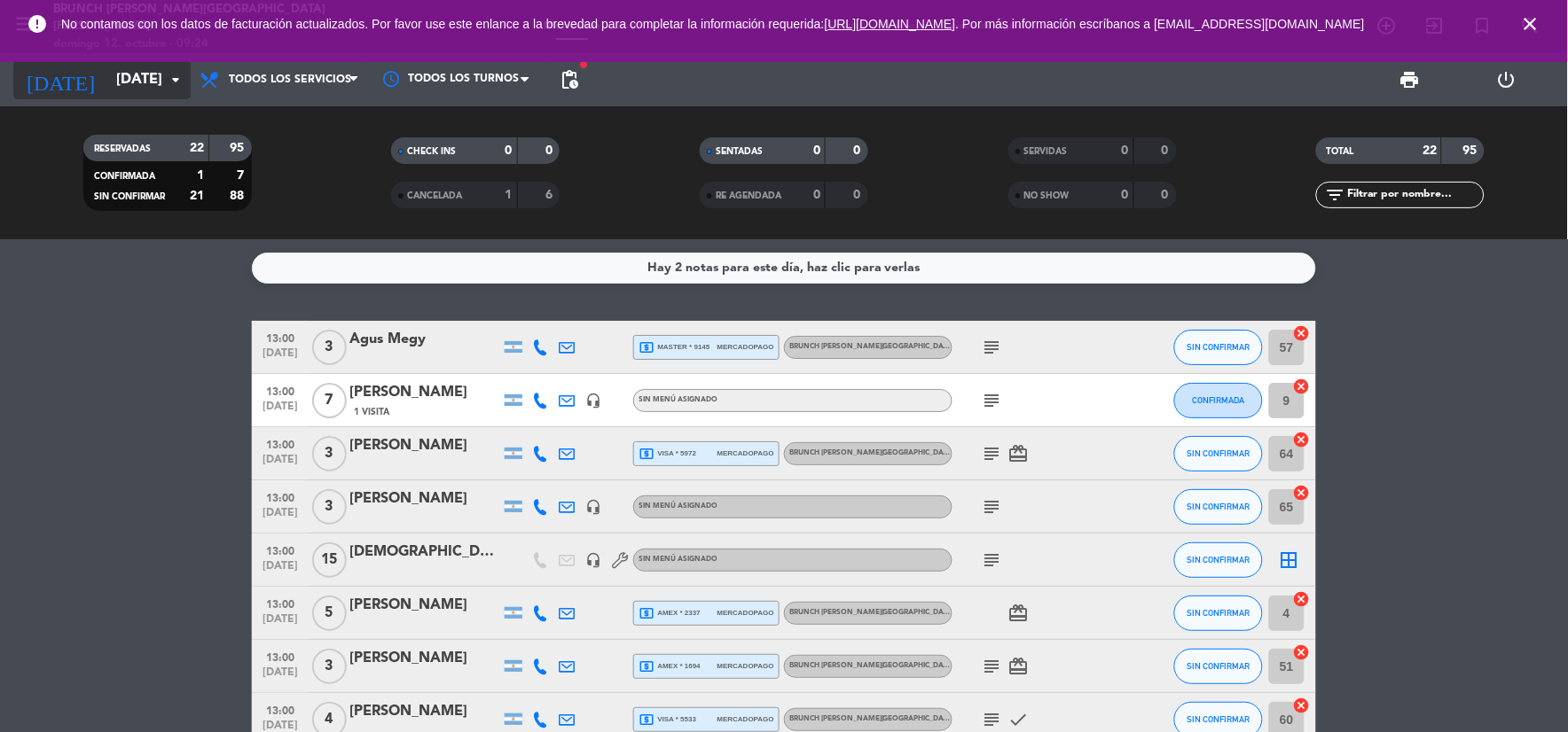
click at [107, 94] on input "[DATE]" at bounding box center [201, 80] width 188 height 35
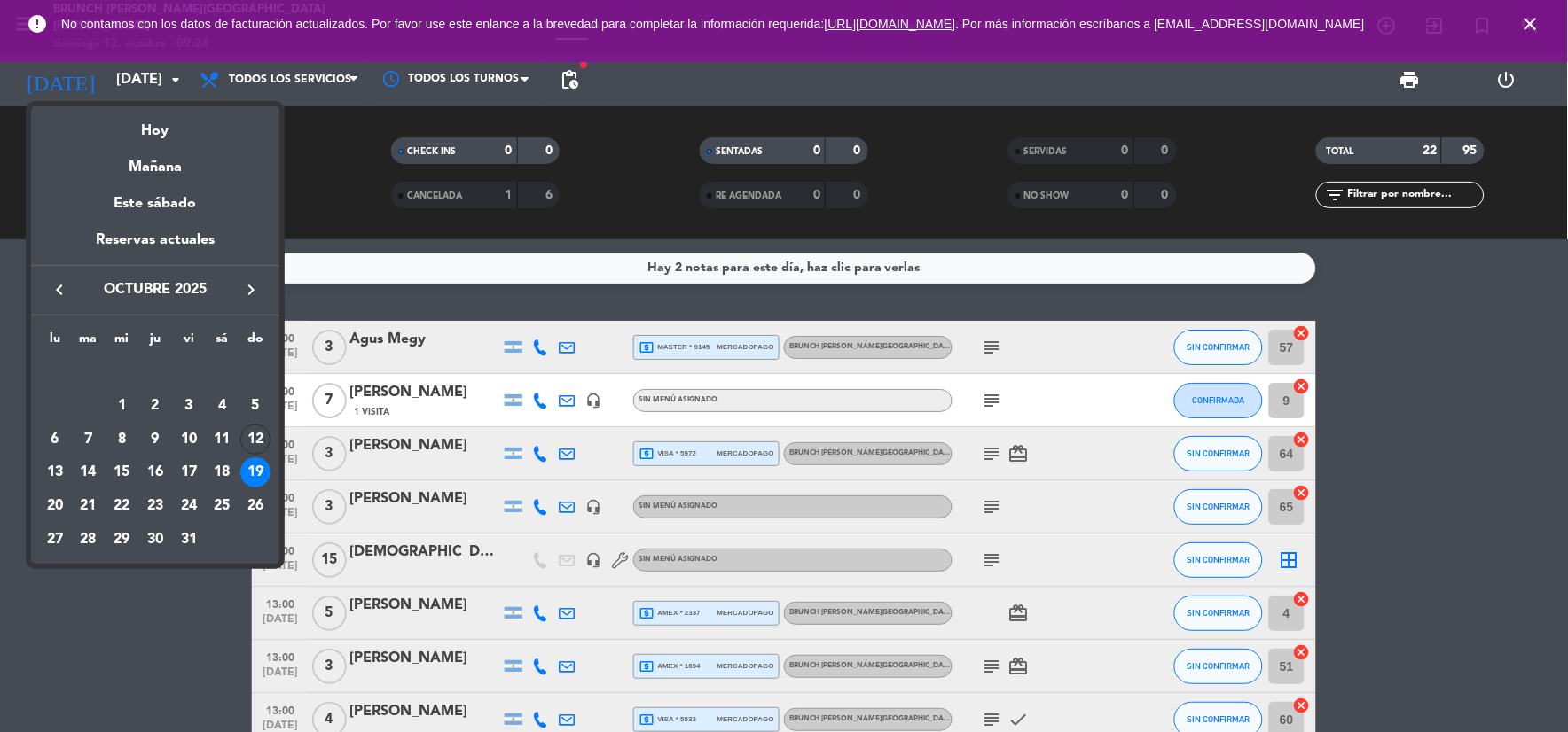
drag, startPoint x: 250, startPoint y: 439, endPoint x: 502, endPoint y: 244, distance: 318.6
click at [253, 439] on div "12" at bounding box center [255, 440] width 30 height 30
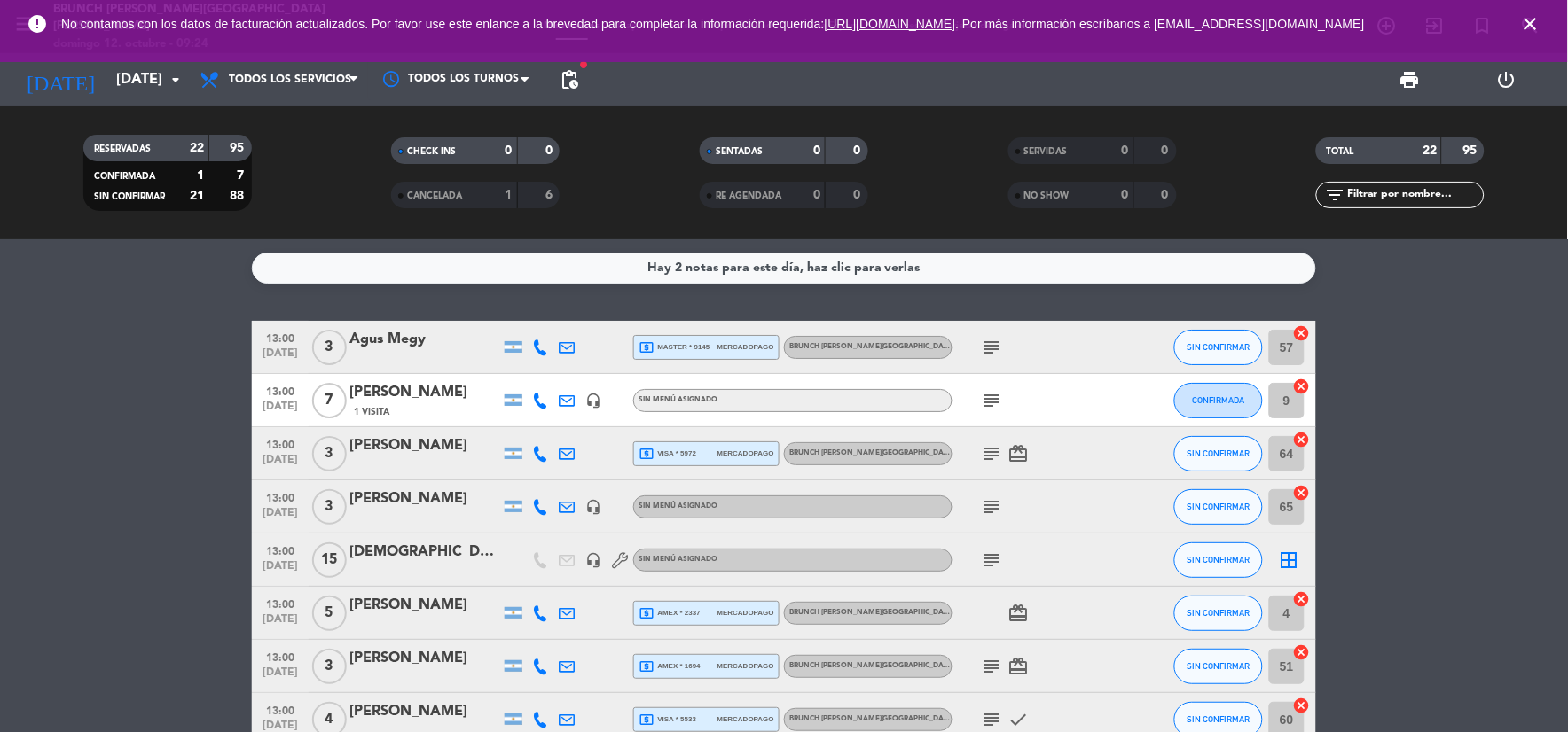
type input "[DATE]"
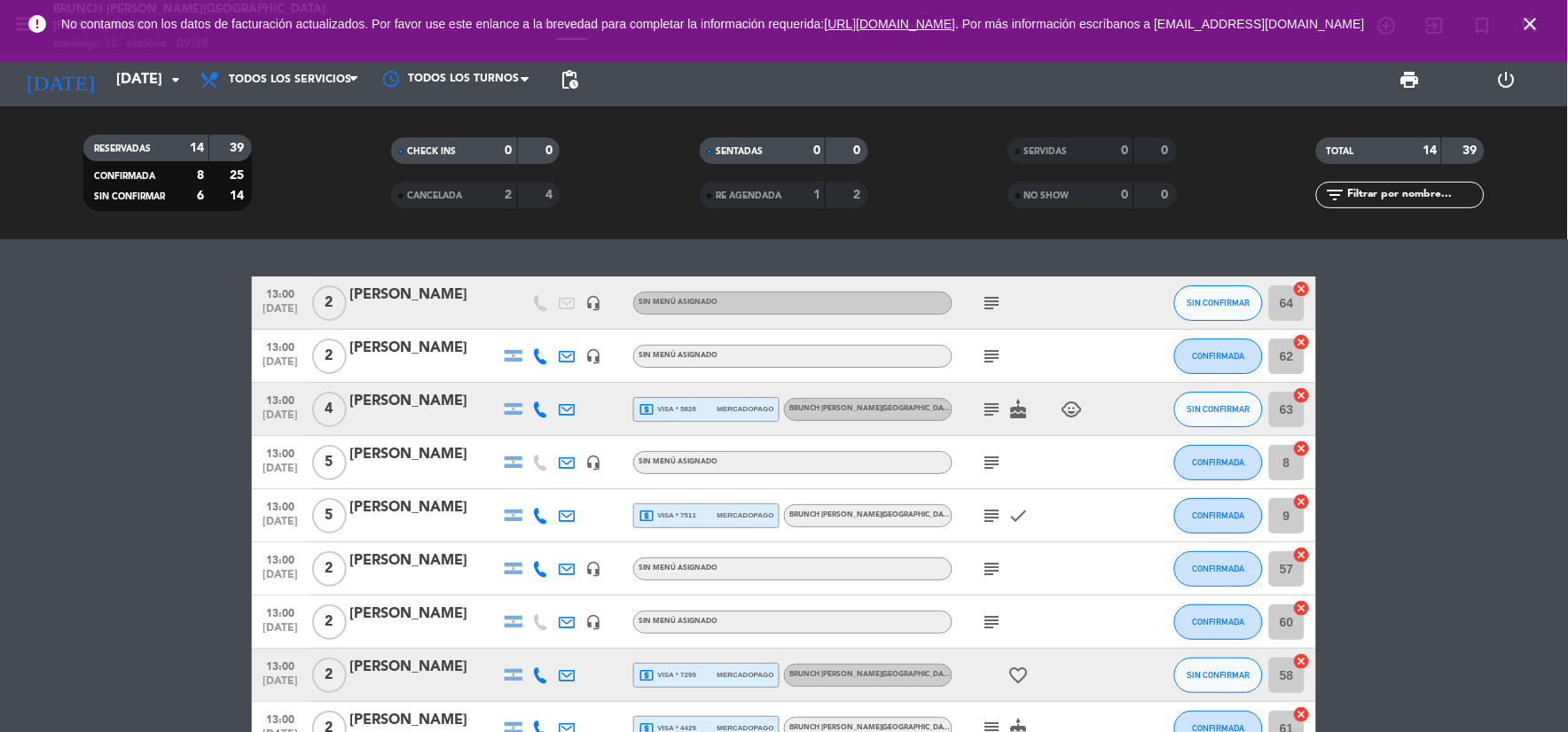
click at [734, 411] on span "mercadopago" at bounding box center [746, 409] width 57 height 11
click at [997, 412] on icon "subject" at bounding box center [992, 410] width 22 height 22
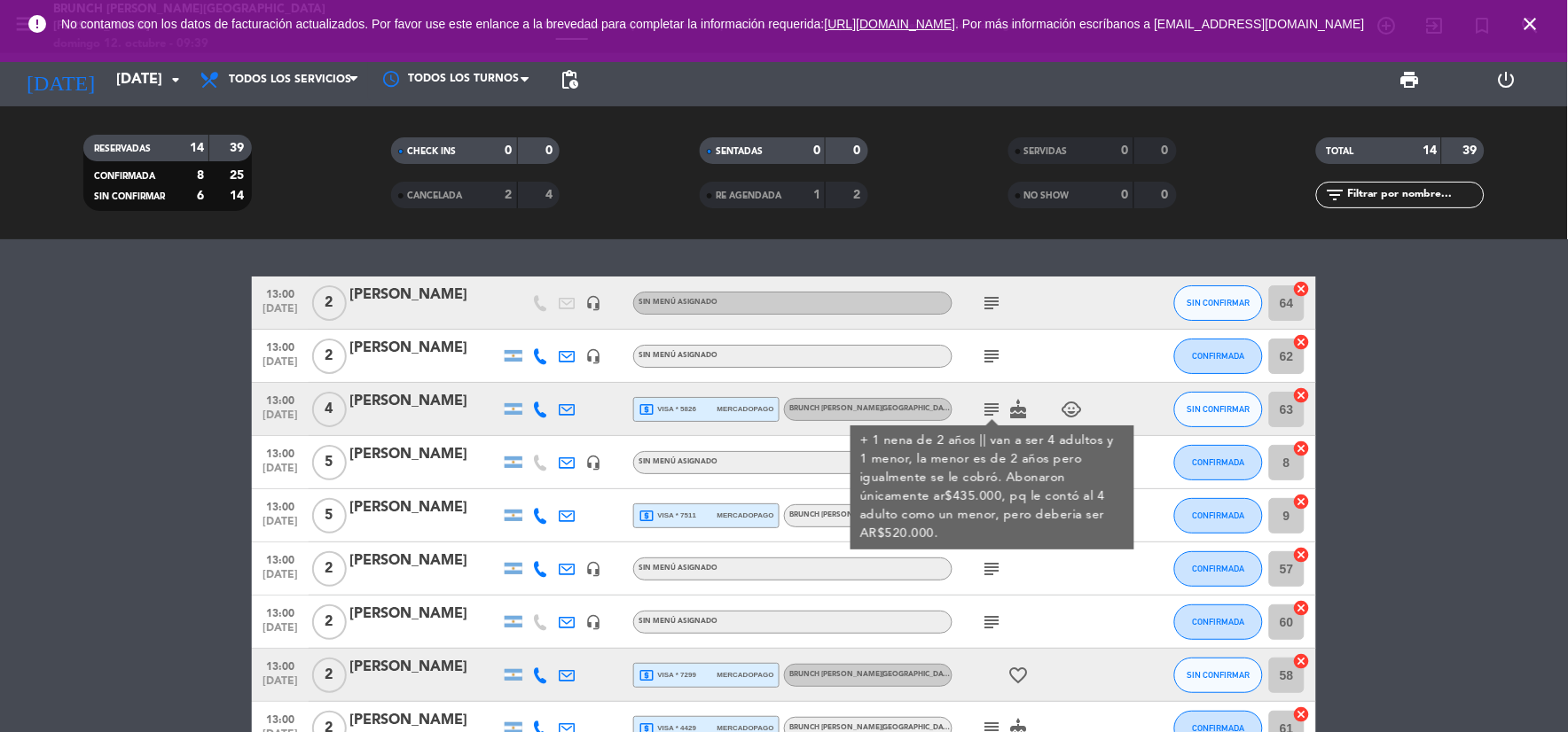
click at [1018, 410] on icon "cake" at bounding box center [1018, 410] width 22 height 22
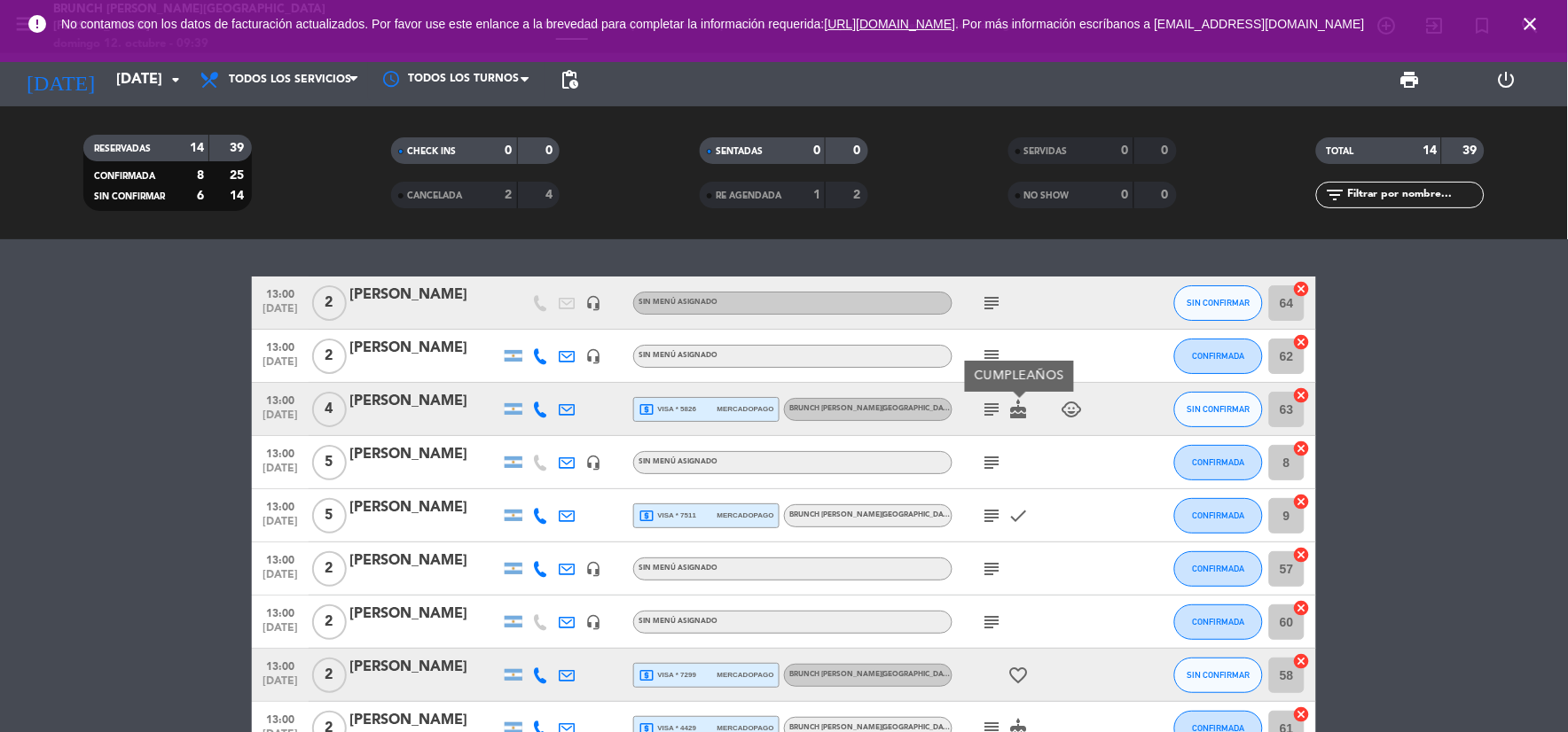
click at [1070, 408] on icon "child_care" at bounding box center [1072, 410] width 22 height 22
click at [989, 394] on div "subject cake child_care 1" at bounding box center [1033, 410] width 159 height 52
click at [995, 403] on icon "subject" at bounding box center [992, 410] width 22 height 22
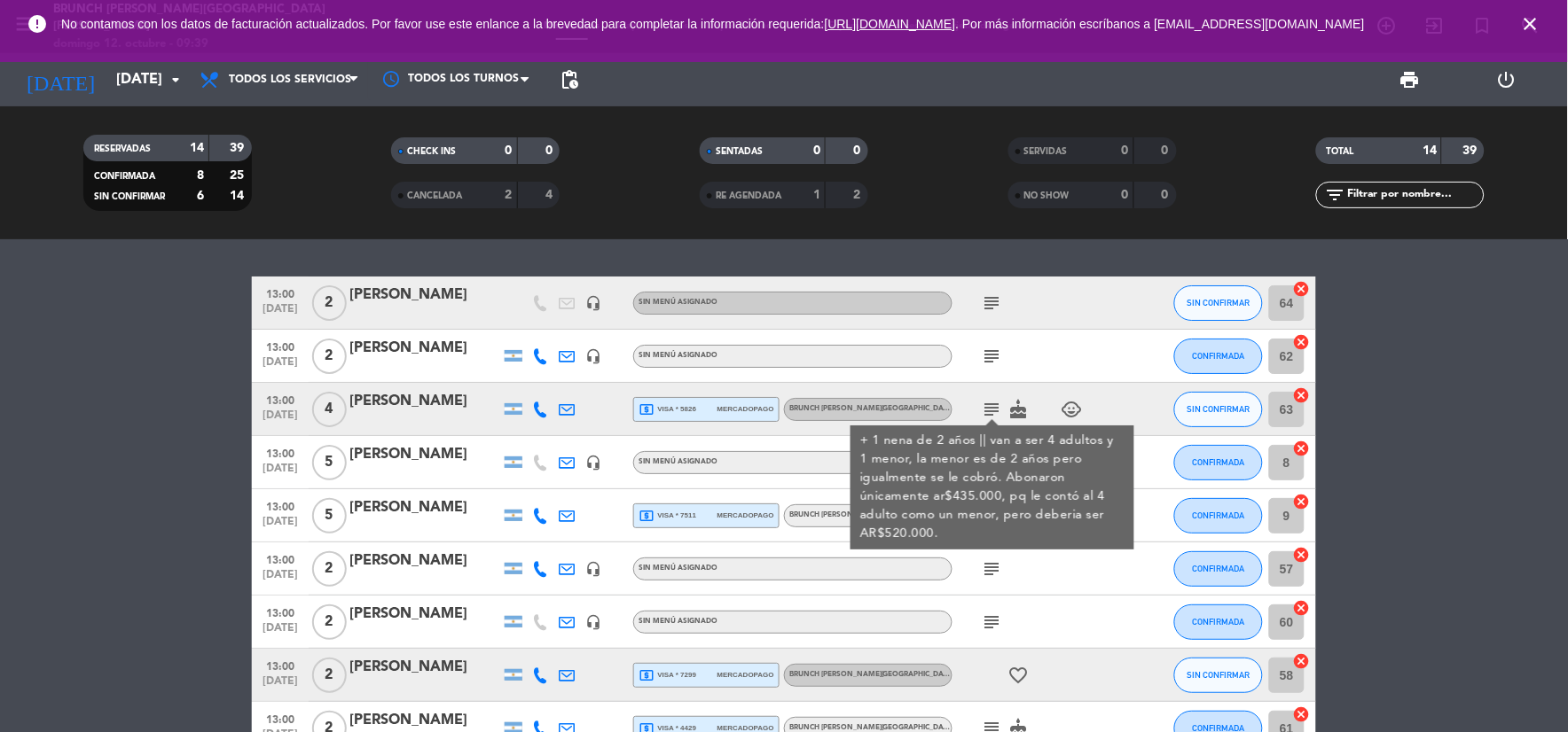
click at [742, 401] on div "local_atm visa * 5826 mercadopago" at bounding box center [706, 410] width 136 height 23
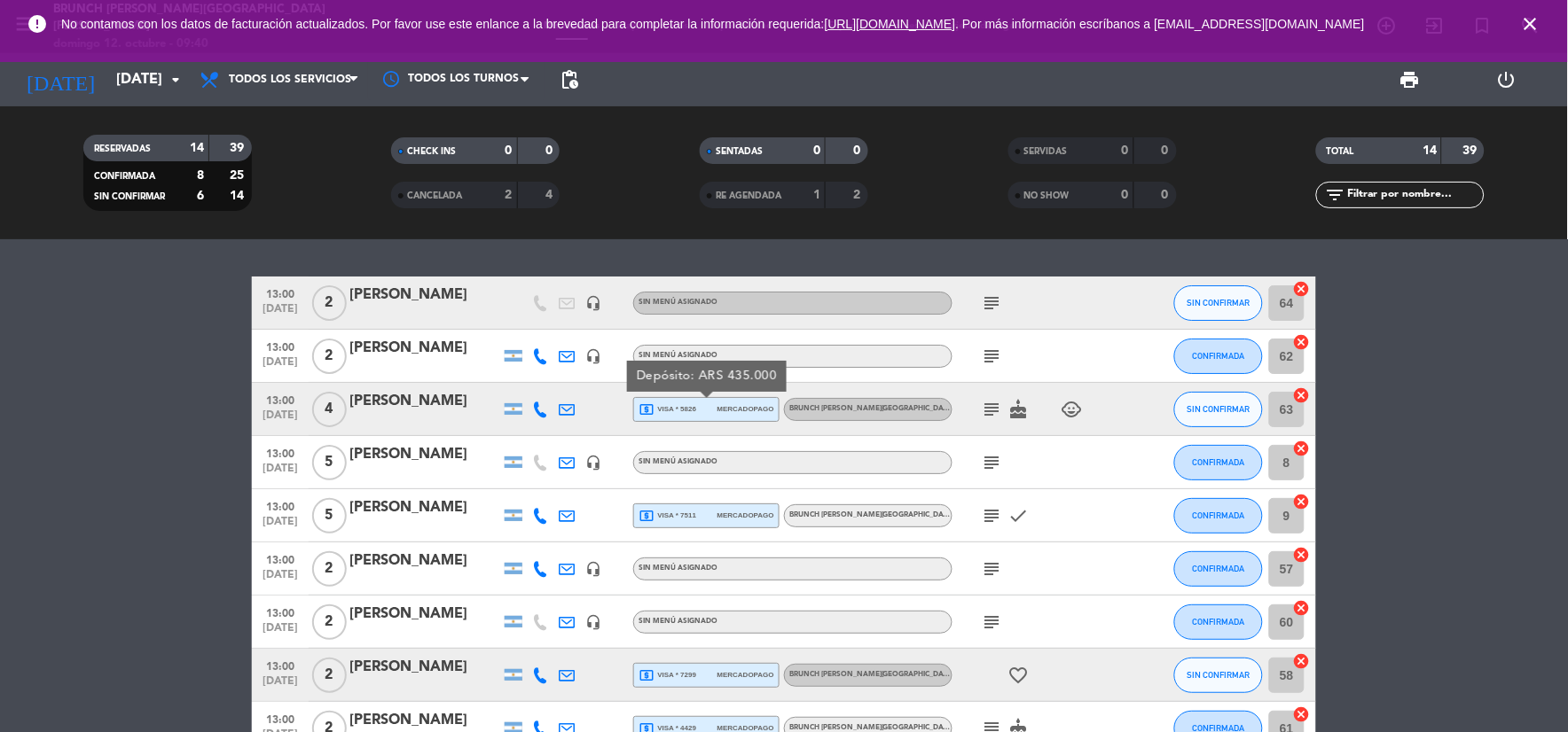
click at [569, 411] on icon at bounding box center [566, 409] width 16 height 16
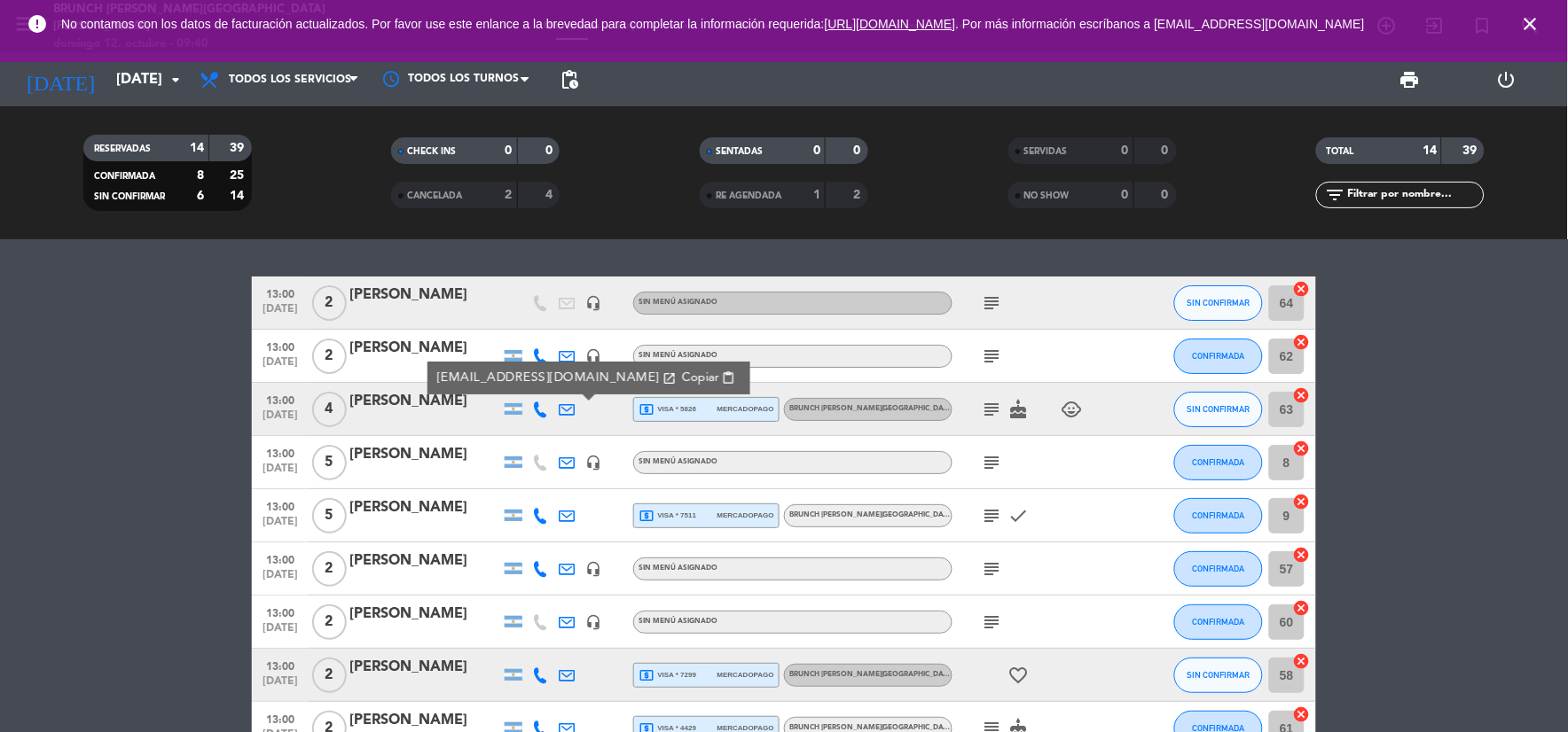
click at [659, 395] on div "13:00 [DATE] 4 [PERSON_NAME] [EMAIL_ADDRESS][DOMAIN_NAME] open_in_new Copiar co…" at bounding box center [784, 410] width 1064 height 53
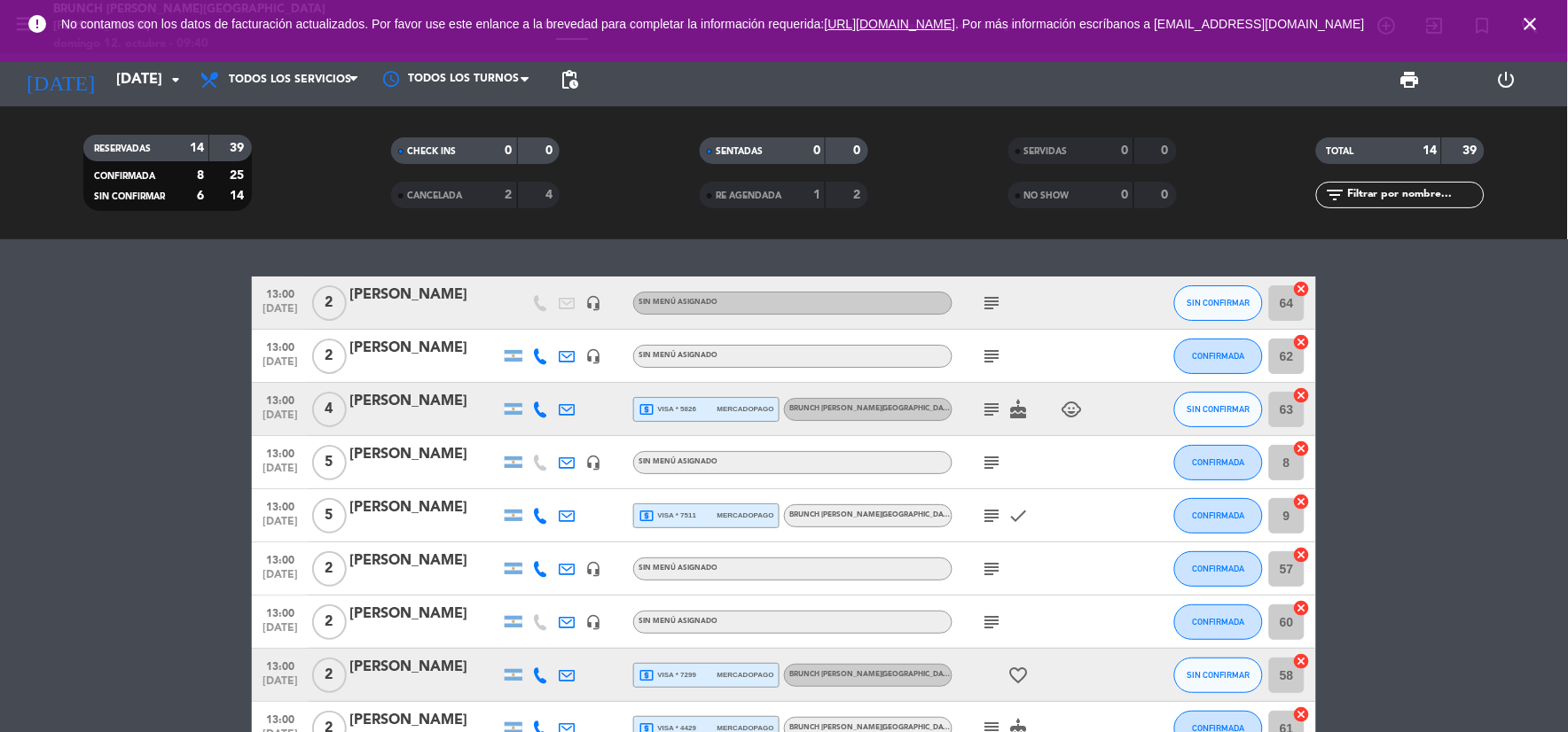
click at [659, 404] on span "local_atm visa * 5826" at bounding box center [667, 409] width 57 height 16
click at [565, 403] on icon at bounding box center [566, 409] width 16 height 16
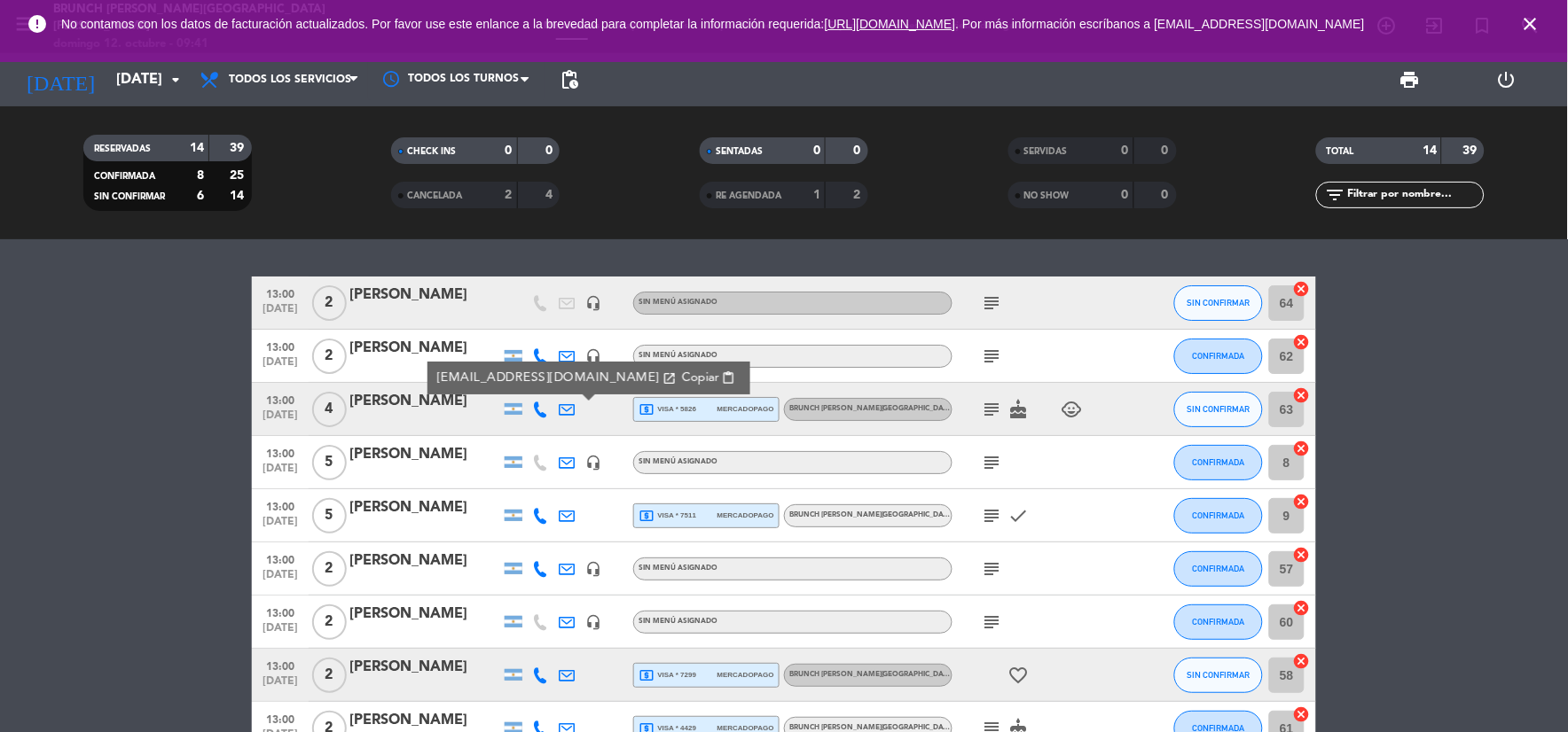
click at [722, 377] on span "content_paste" at bounding box center [729, 378] width 13 height 13
click at [373, 424] on div "13:00 [DATE] 4 [PERSON_NAME] [EMAIL_ADDRESS][DOMAIN_NAME] open_in_new Copiar co…" at bounding box center [784, 410] width 1064 height 53
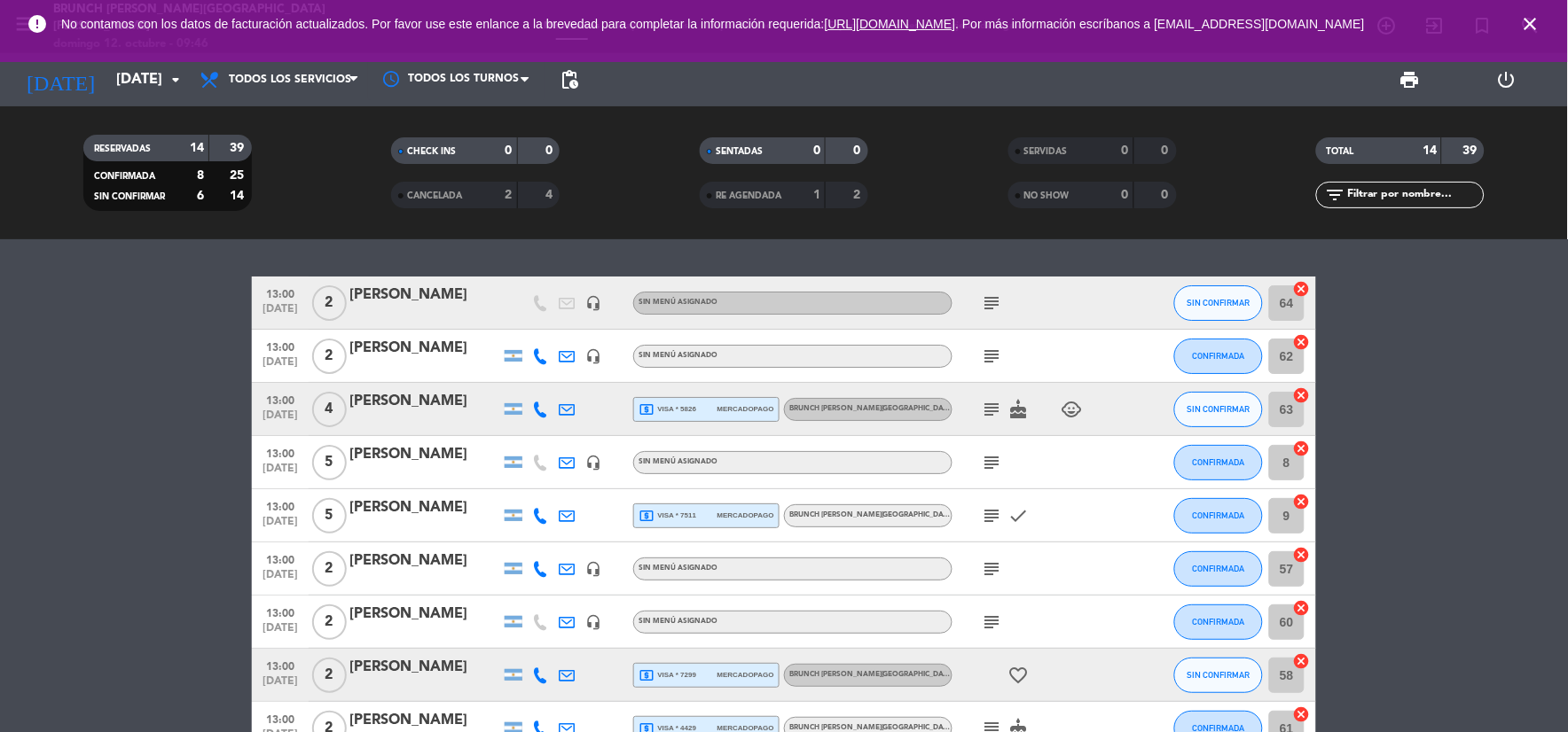
click at [370, 421] on div at bounding box center [425, 421] width 151 height 14
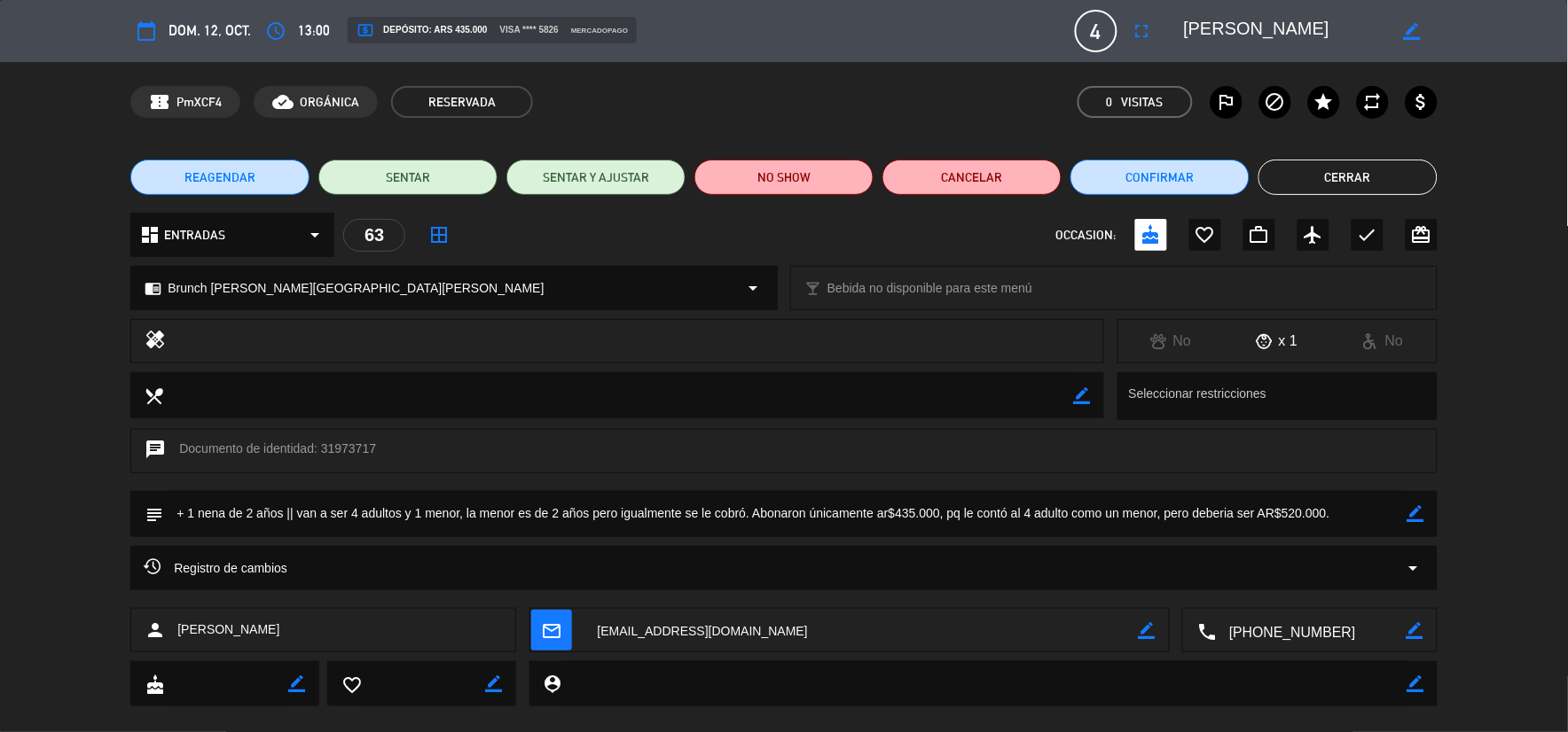
click at [1418, 511] on icon "border_color" at bounding box center [1416, 514] width 17 height 17
click at [1384, 513] on textarea at bounding box center [785, 514] width 1244 height 45
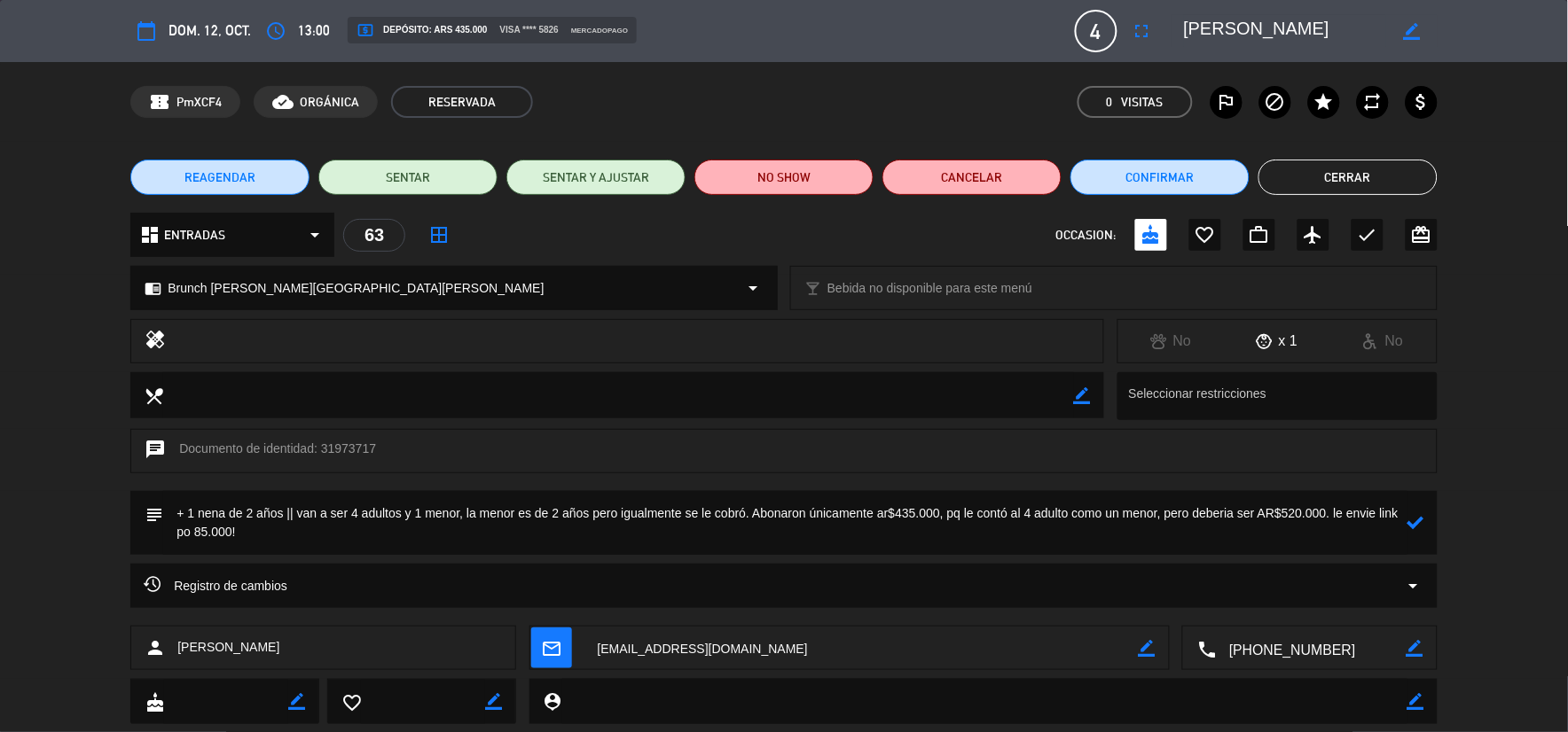
click at [196, 529] on textarea at bounding box center [785, 523] width 1244 height 64
type textarea "+ 1 nena de 2 años || van a ser 4 adultos y 1 menor, la menor es de 2 años pero…"
click at [1408, 517] on icon at bounding box center [1416, 523] width 17 height 17
click at [1301, 172] on button "Cerrar" at bounding box center [1348, 177] width 179 height 36
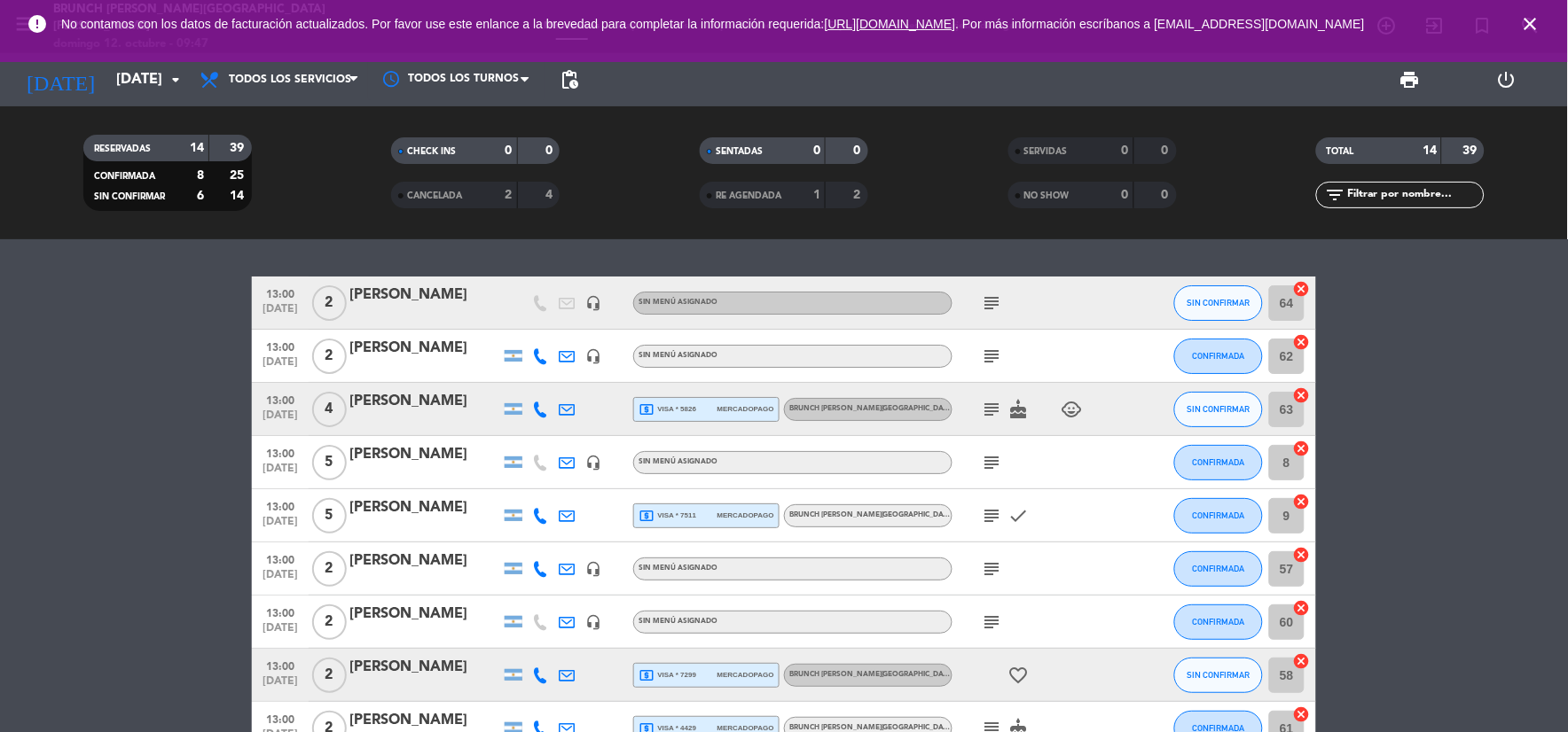
click at [982, 399] on div "subject cake child_care" at bounding box center [1033, 410] width 159 height 52
click at [986, 402] on icon "subject" at bounding box center [992, 410] width 22 height 22
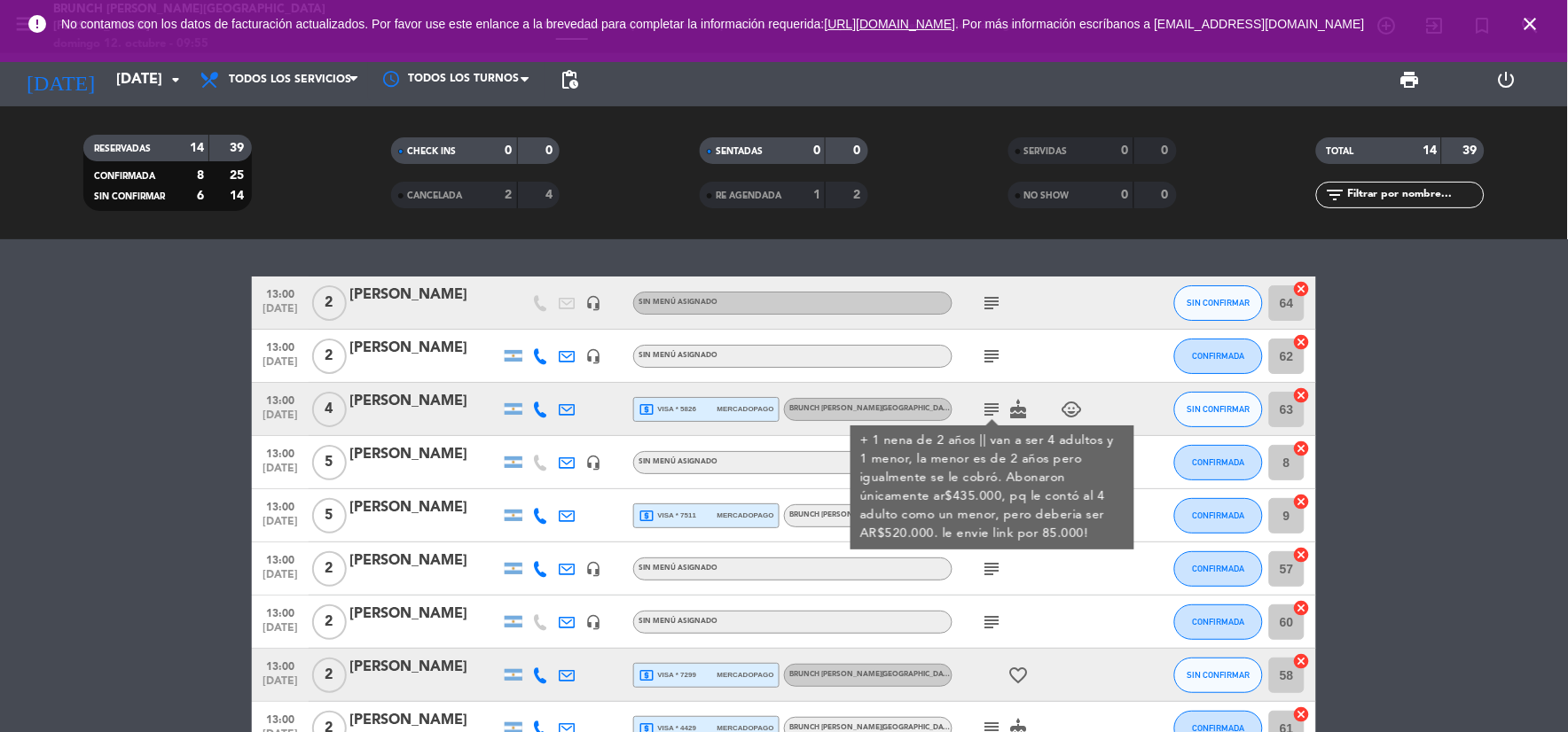
click at [187, 427] on bookings-row "13:00 [DATE] 2 [PERSON_NAME] headset_mic Sin menú asignado subject SIN CONFIRMA…" at bounding box center [784, 674] width 1568 height 795
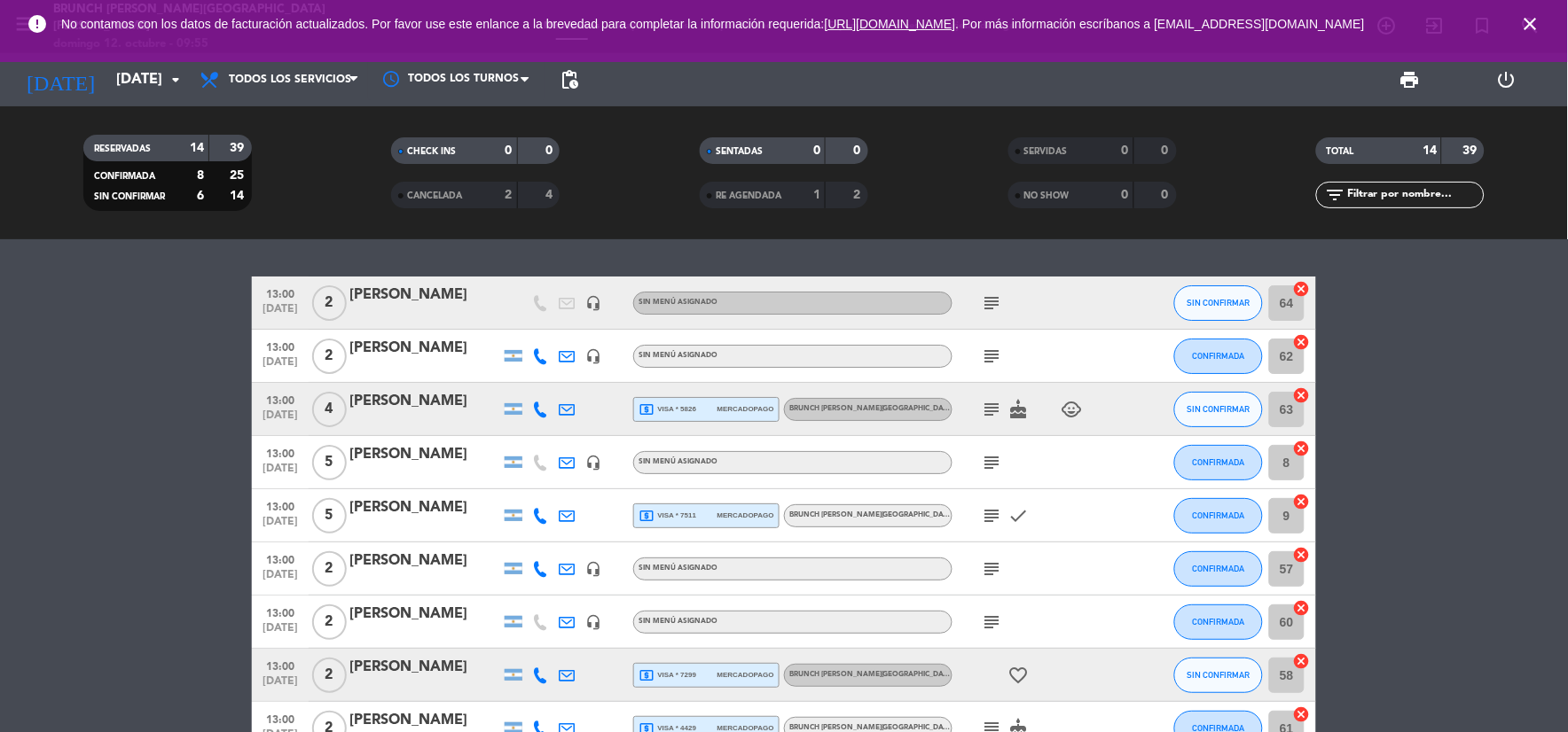
click at [1000, 348] on icon "subject" at bounding box center [992, 356] width 22 height 22
click at [990, 313] on icon "subject" at bounding box center [992, 303] width 22 height 22
click at [447, 420] on div at bounding box center [425, 421] width 151 height 14
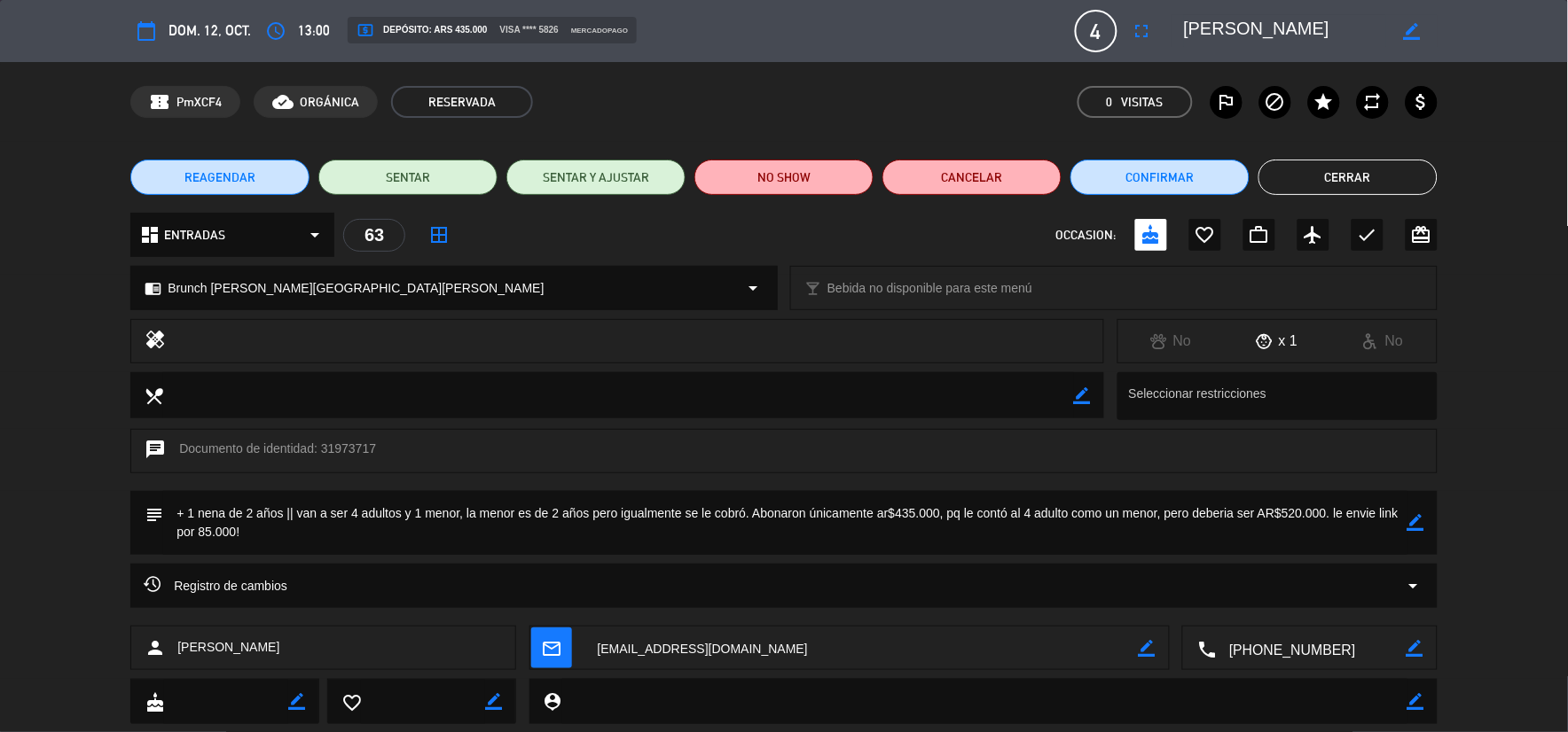
click at [1414, 523] on icon "border_color" at bounding box center [1416, 523] width 17 height 17
drag, startPoint x: 465, startPoint y: 515, endPoint x: 554, endPoint y: 510, distance: 89.1
click at [541, 507] on textarea at bounding box center [785, 523] width 1244 height 64
drag, startPoint x: 596, startPoint y: 512, endPoint x: 637, endPoint y: 546, distance: 53.3
click at [637, 546] on textarea at bounding box center [785, 523] width 1244 height 64
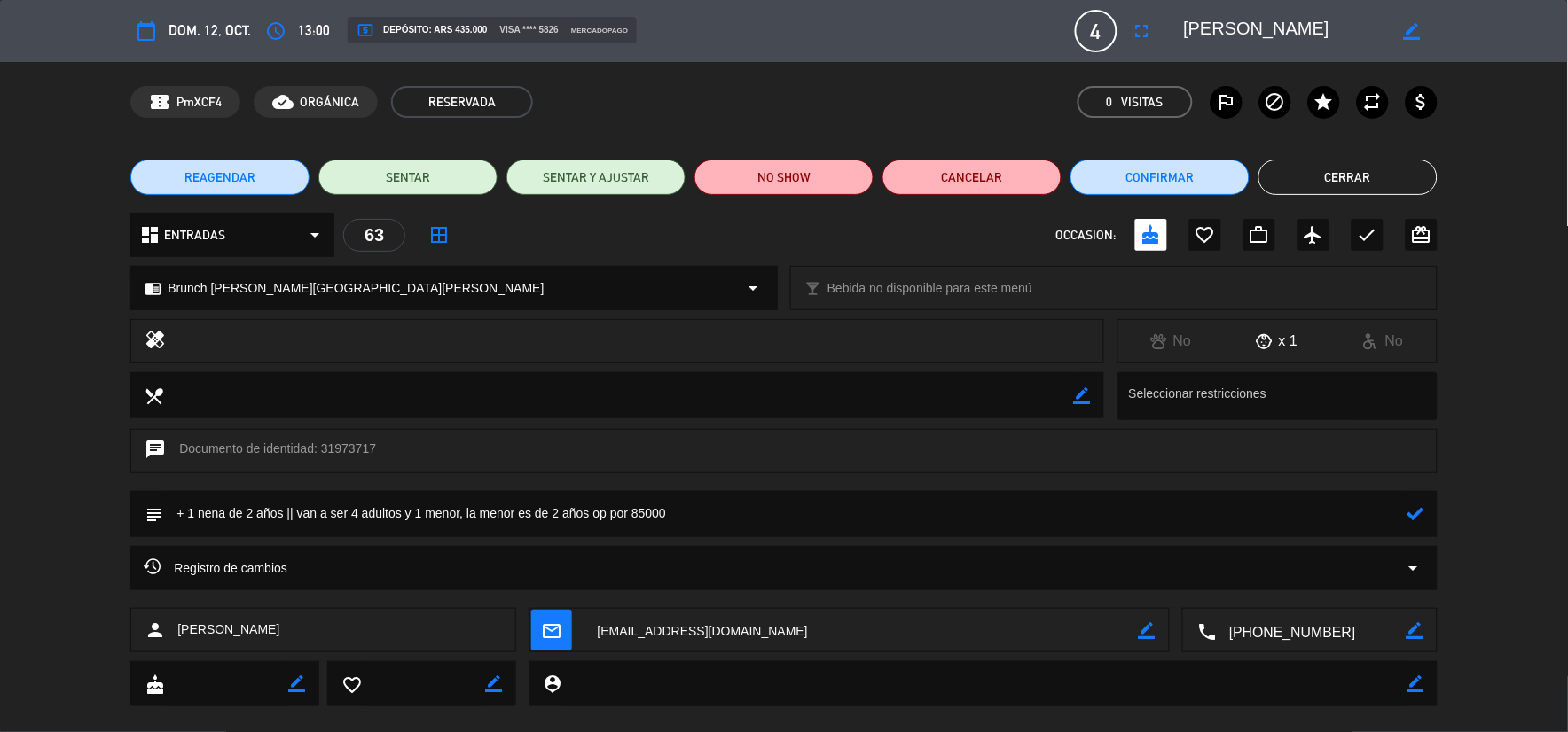
paste textarea "129632024466"
click at [671, 515] on textarea at bounding box center [785, 514] width 1244 height 45
type textarea "+ 1 nena de 2 años || van a ser 4 adultos y 1 menor, la menor es de 2 años op p…"
click at [1418, 520] on icon at bounding box center [1416, 514] width 17 height 17
click at [1332, 189] on button "Cerrar" at bounding box center [1348, 177] width 179 height 36
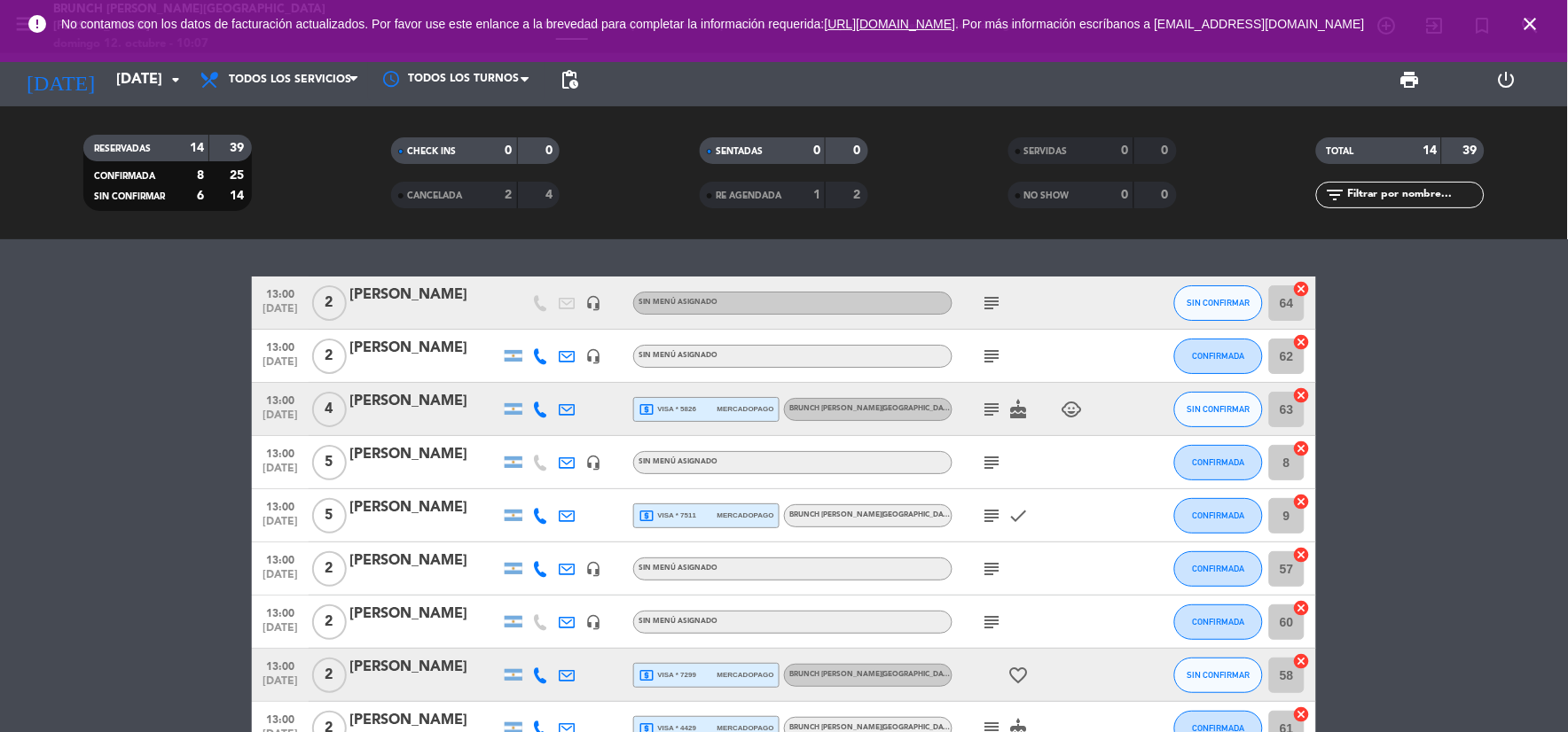
click at [1530, 35] on icon "close" at bounding box center [1530, 23] width 22 height 22
click at [433, 316] on div at bounding box center [425, 314] width 151 height 14
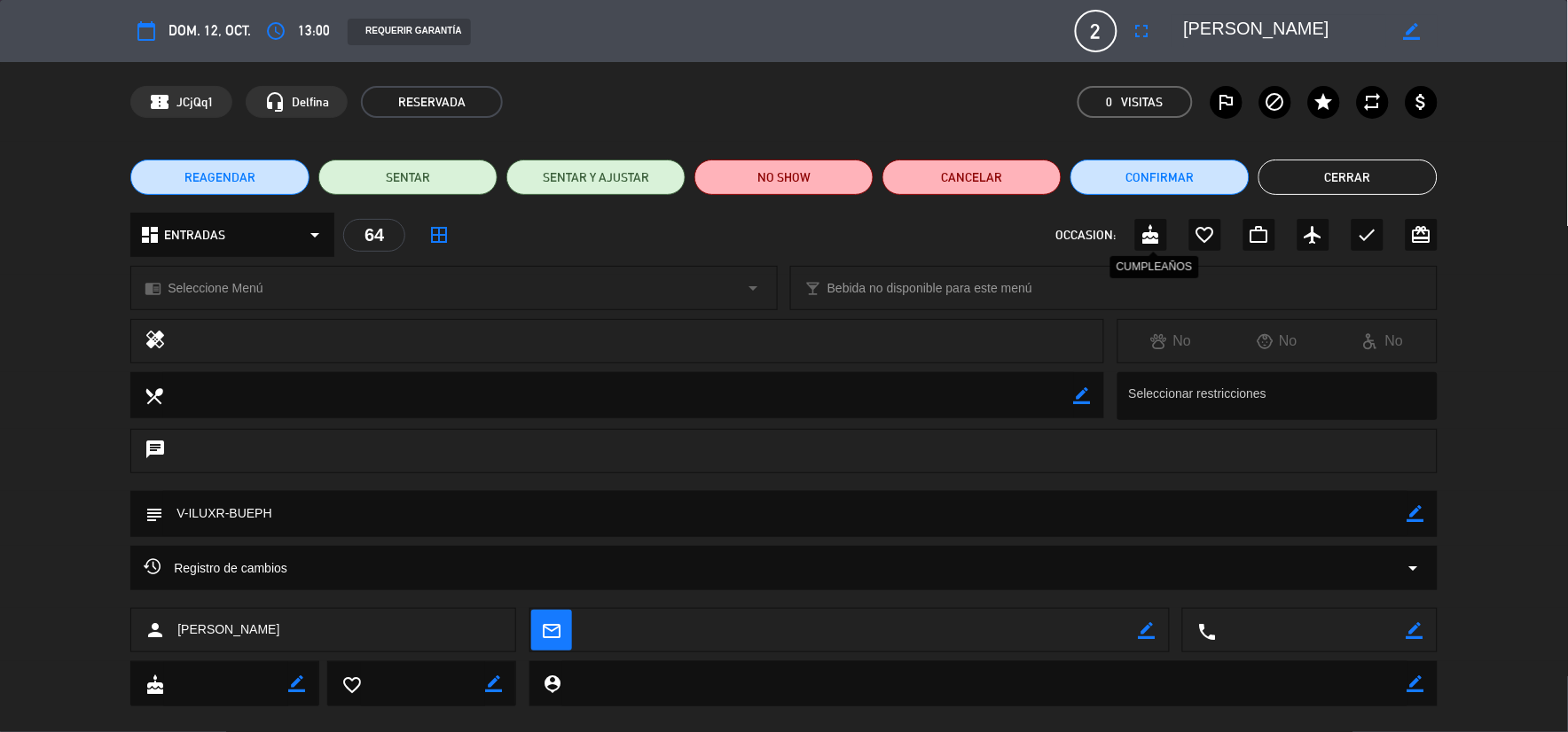
drag, startPoint x: 1151, startPoint y: 232, endPoint x: 1171, endPoint y: 226, distance: 20.9
click at [1153, 232] on icon "cake" at bounding box center [1151, 234] width 22 height 22
click at [1347, 172] on button "Cerrar" at bounding box center [1348, 177] width 179 height 36
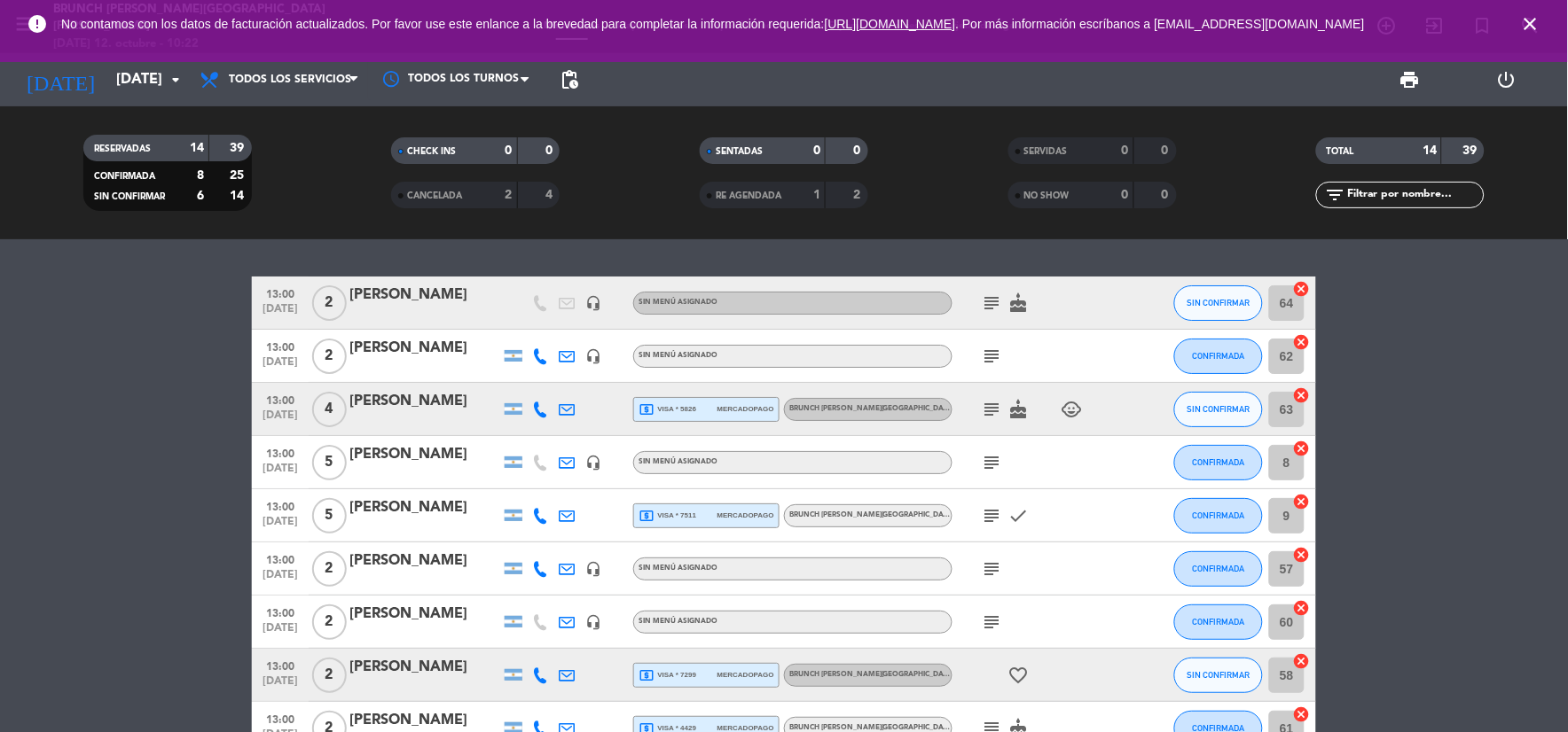
click at [422, 410] on div "[PERSON_NAME]" at bounding box center [425, 401] width 151 height 23
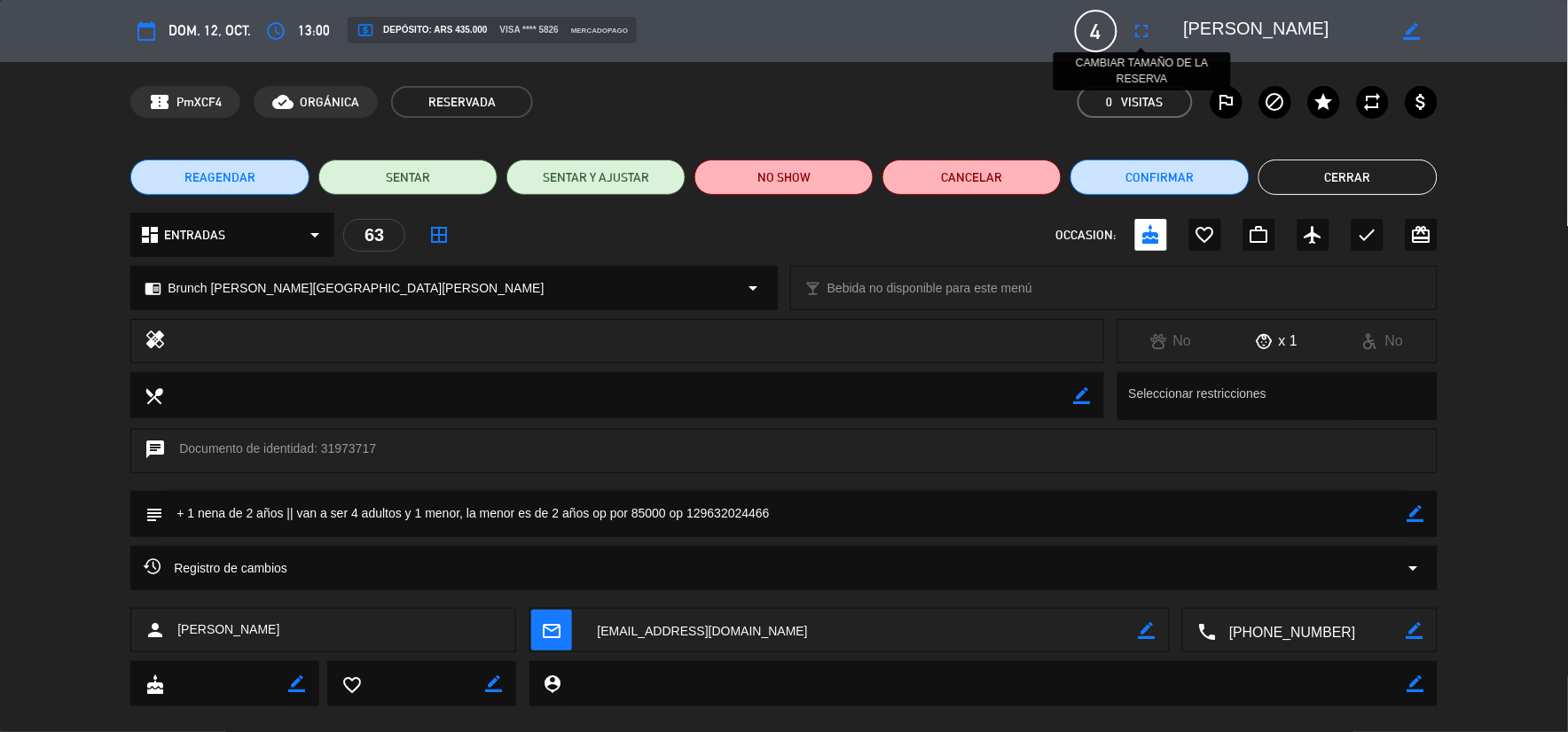
click at [1147, 24] on icon "fullscreen" at bounding box center [1142, 31] width 22 height 22
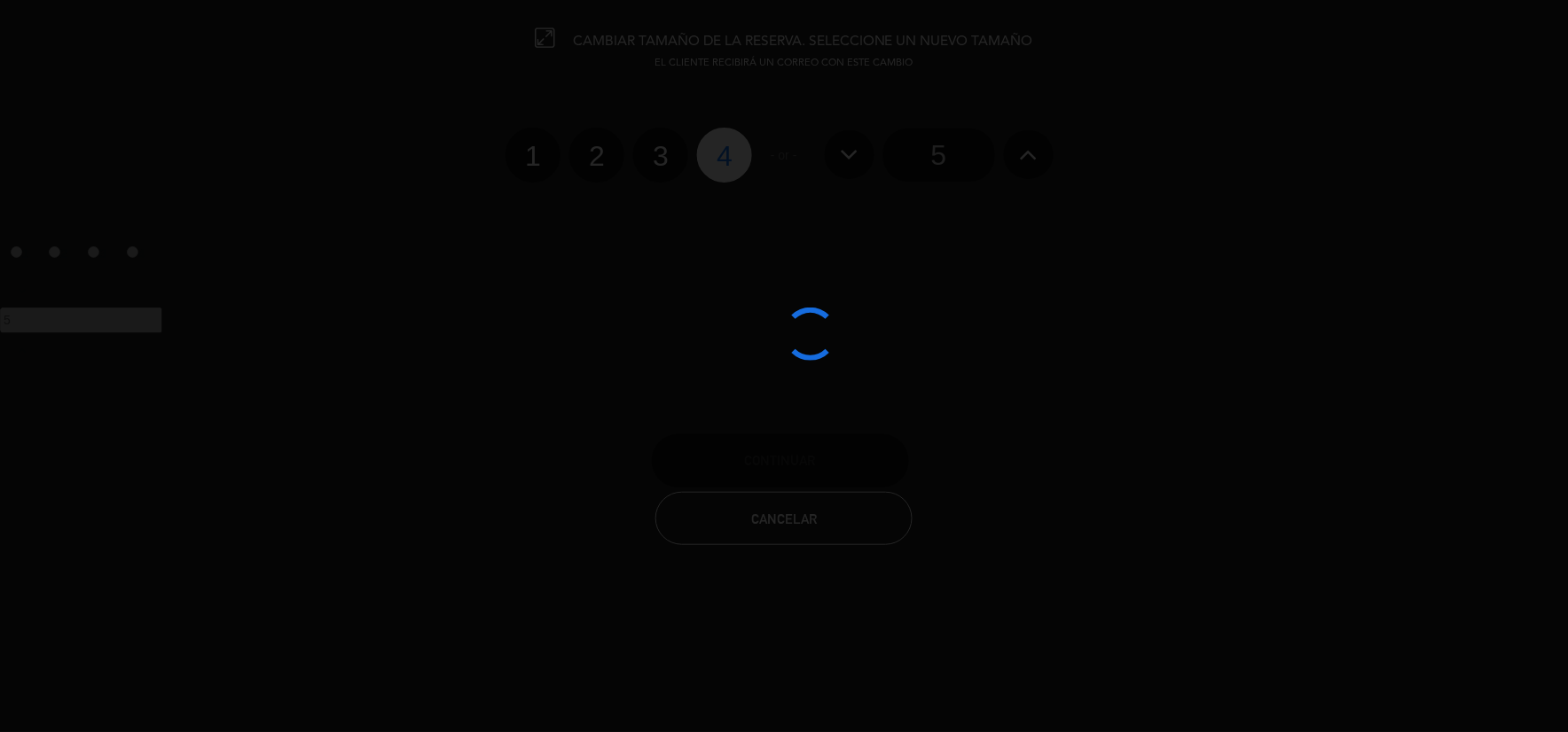
click at [953, 149] on div at bounding box center [784, 366] width 1568 height 732
click at [953, 152] on div at bounding box center [784, 366] width 1568 height 732
click at [943, 148] on div at bounding box center [784, 366] width 1568 height 732
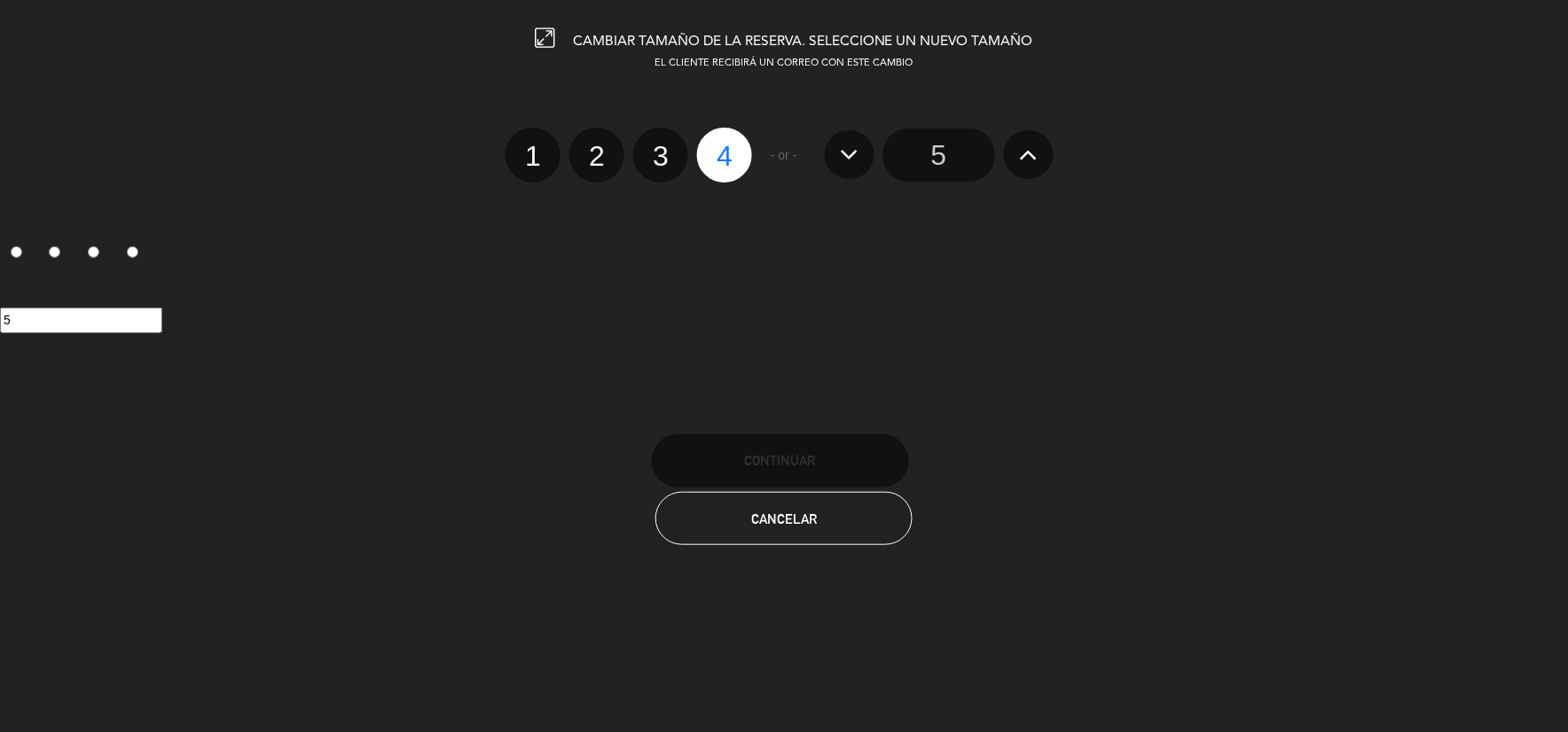
click at [942, 148] on input "5" at bounding box center [939, 155] width 112 height 53
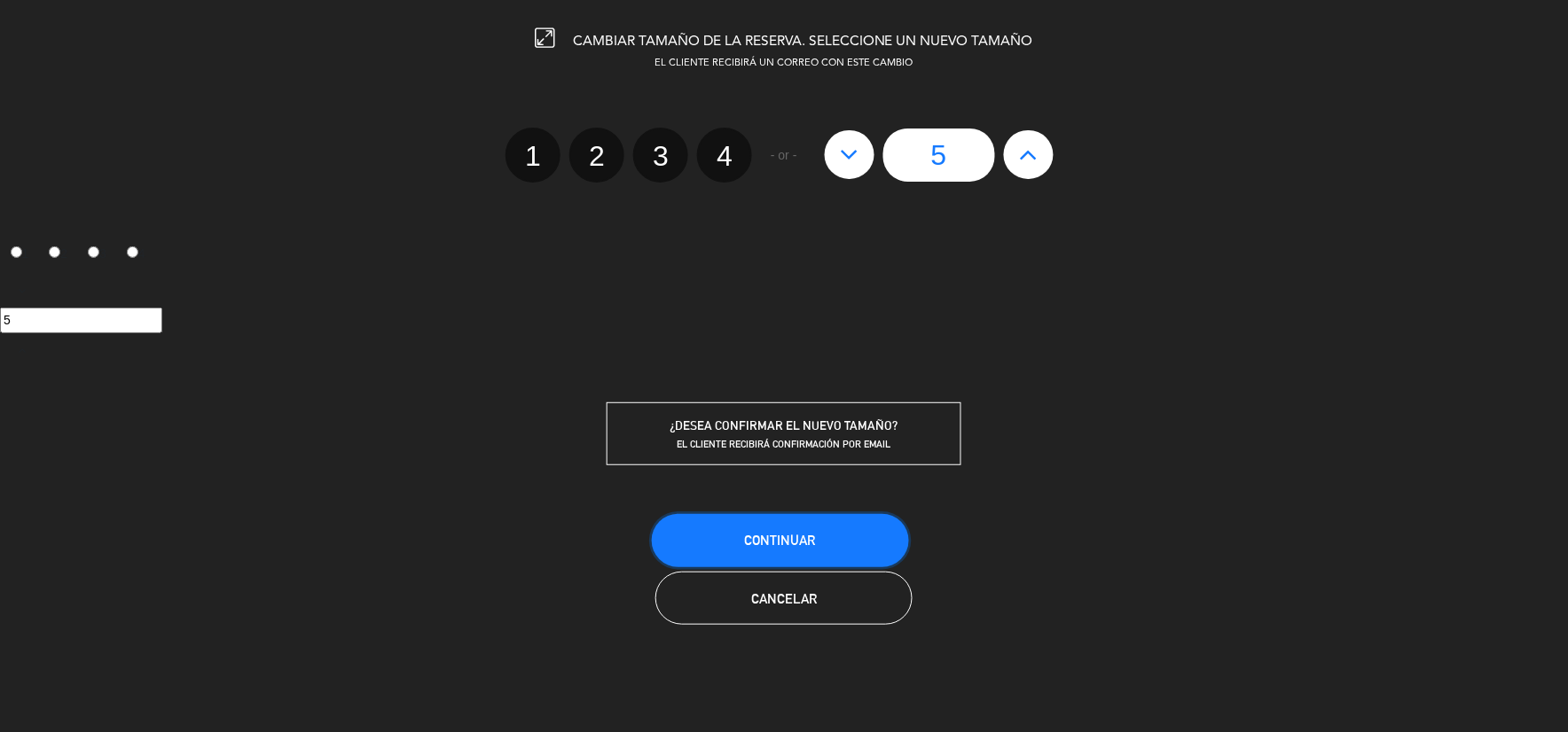
click at [843, 544] on button "Continuar" at bounding box center [780, 541] width 257 height 53
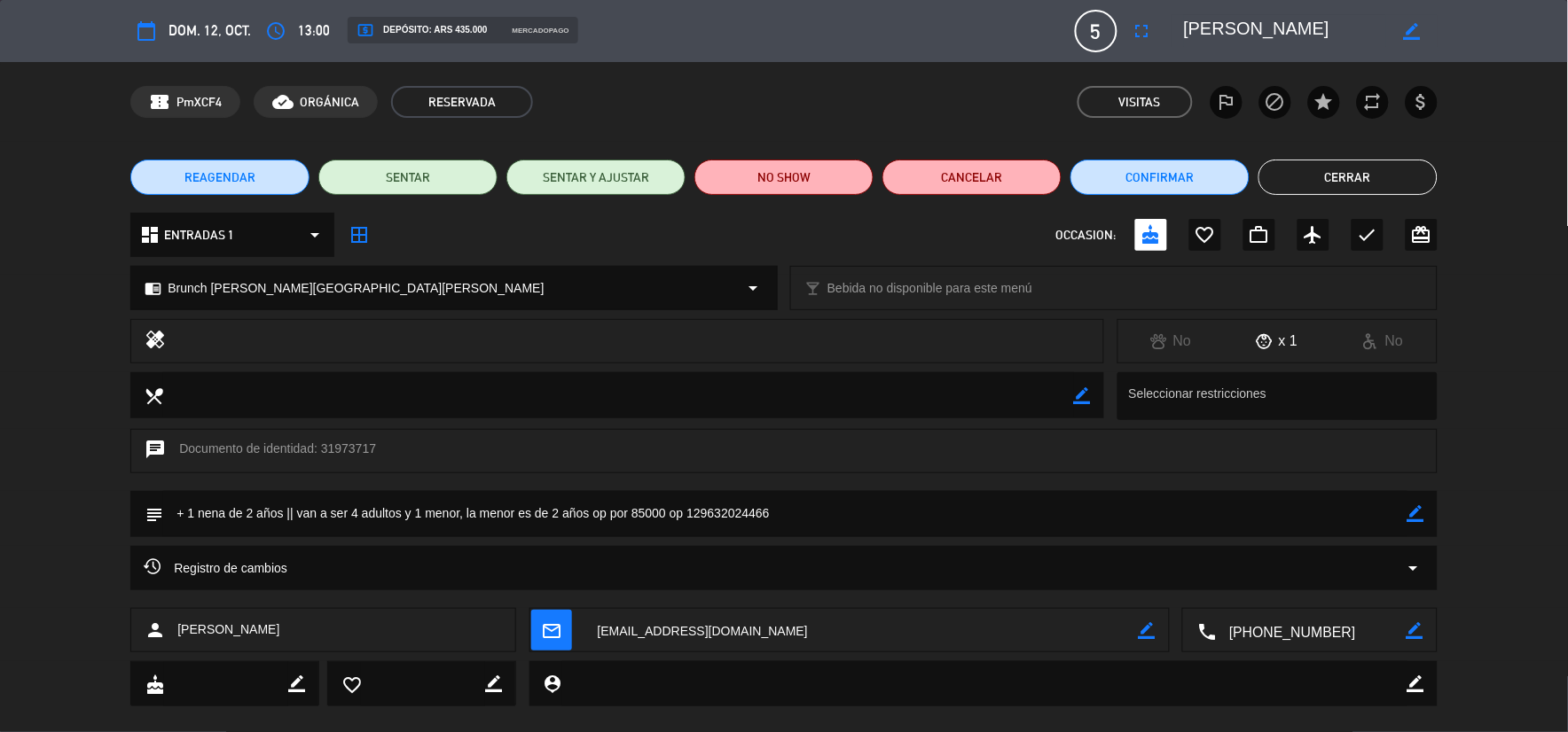
drag, startPoint x: 1455, startPoint y: 172, endPoint x: 1429, endPoint y: 172, distance: 26.0
click at [1444, 173] on div "REAGENDAR SENTAR SENTAR Y AJUSTAR NO SHOW Cancelar Confirmar Cerrar" at bounding box center [784, 177] width 1568 height 71
click at [1429, 172] on button "Cerrar" at bounding box center [1348, 177] width 179 height 36
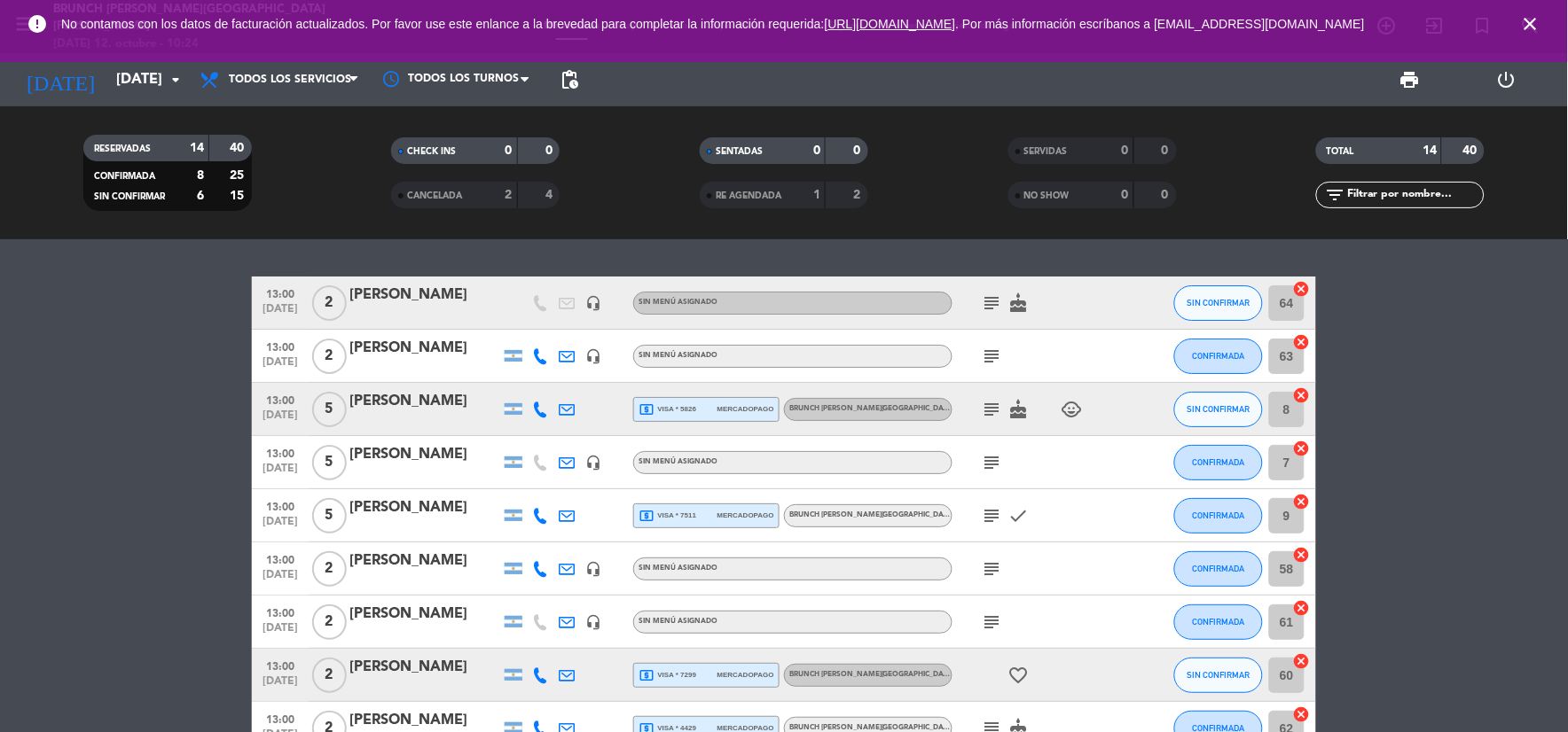
click at [367, 427] on div at bounding box center [425, 421] width 151 height 14
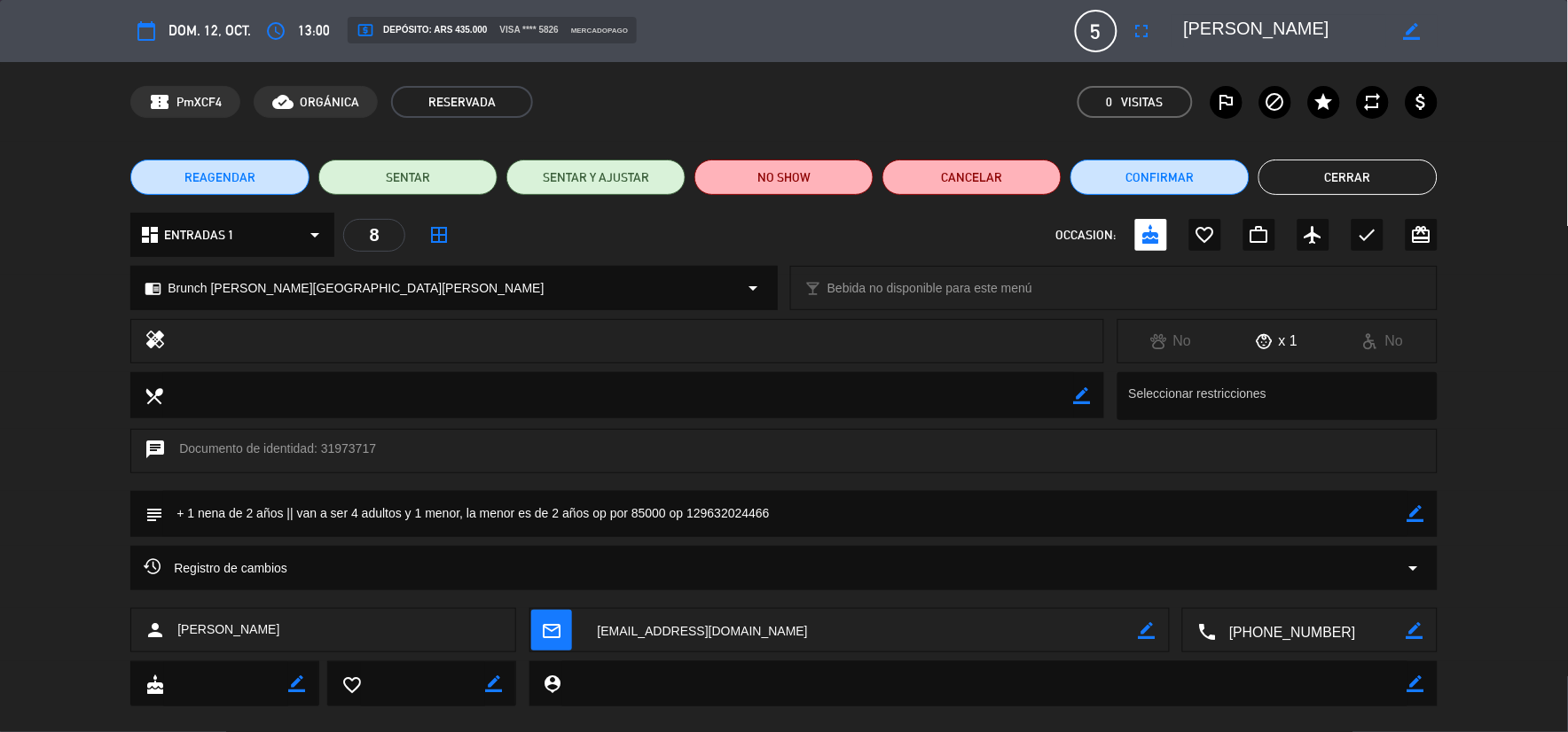
click at [1415, 506] on icon "border_color" at bounding box center [1416, 514] width 17 height 17
click at [357, 513] on textarea at bounding box center [785, 514] width 1244 height 45
drag, startPoint x: 296, startPoint y: 513, endPoint x: 121, endPoint y: 488, distance: 176.8
click at [121, 488] on div "calendar_today dom. 12, oct. access_time 13:00 local_atm Depósito: ARS 435.000 …" at bounding box center [784, 366] width 1568 height 732
click at [1418, 509] on icon at bounding box center [1416, 514] width 17 height 17
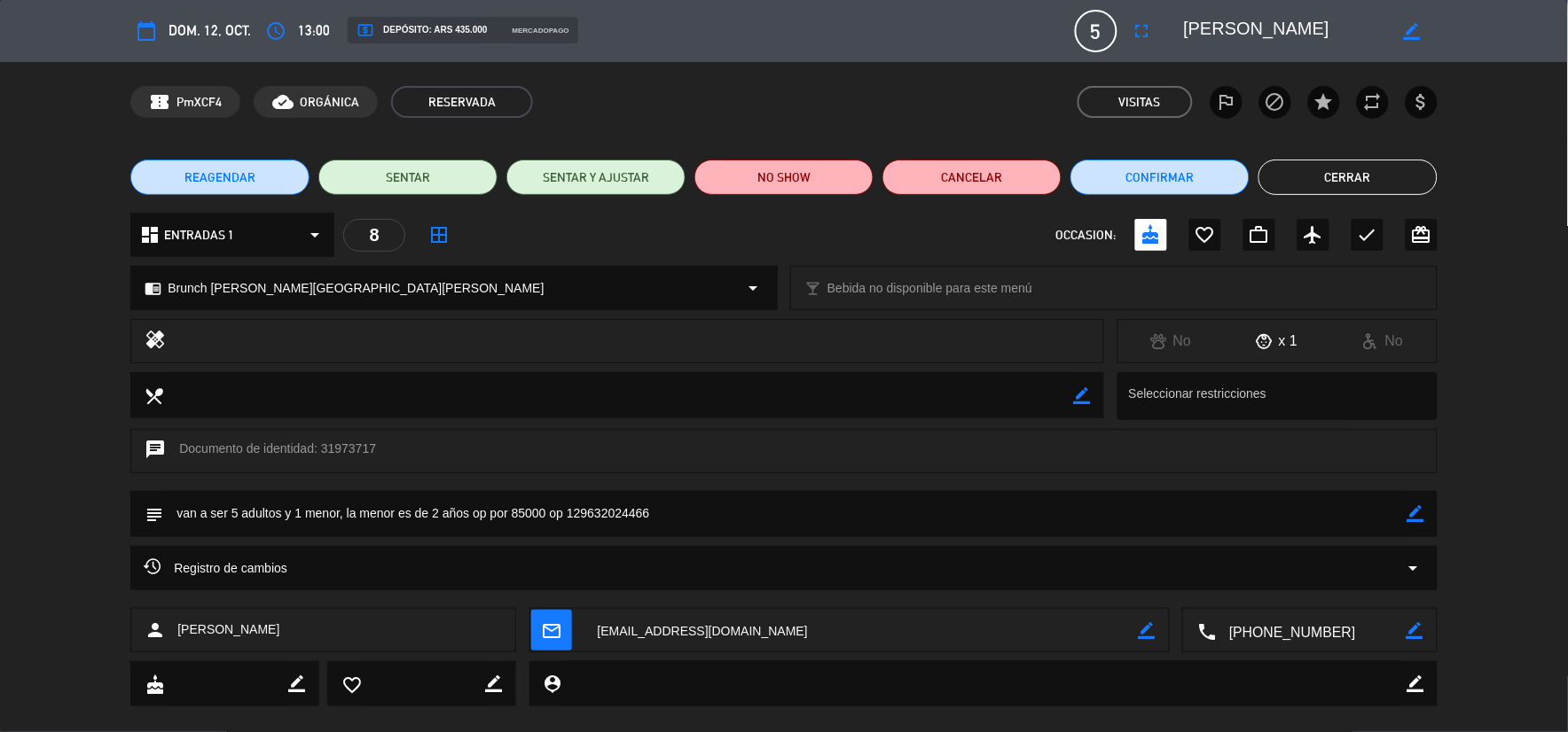
click at [714, 630] on textarea at bounding box center [861, 631] width 554 height 44
drag, startPoint x: 1419, startPoint y: 512, endPoint x: 1364, endPoint y: 515, distance: 55.1
click at [1417, 512] on icon "border_color" at bounding box center [1416, 514] width 17 height 17
click at [674, 519] on textarea at bounding box center [785, 514] width 1244 height 45
paste textarea "129023240911"
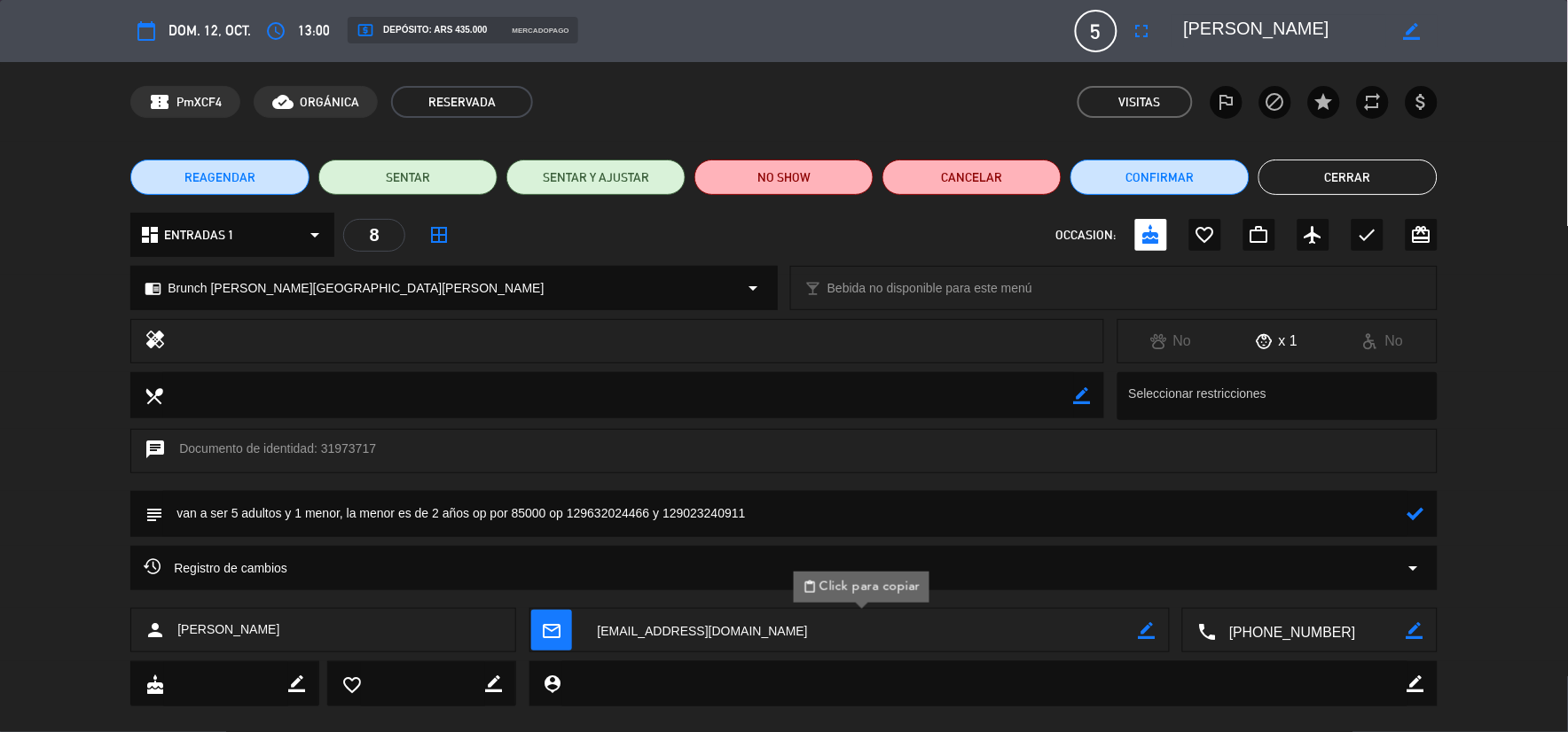
type textarea "van a ser 5 adultos y 1 menor, la menor es de 2 años op por 85000 op 1296320244…"
click at [1416, 515] on icon at bounding box center [1416, 514] width 17 height 17
click at [1313, 187] on button "Cerrar" at bounding box center [1348, 177] width 179 height 36
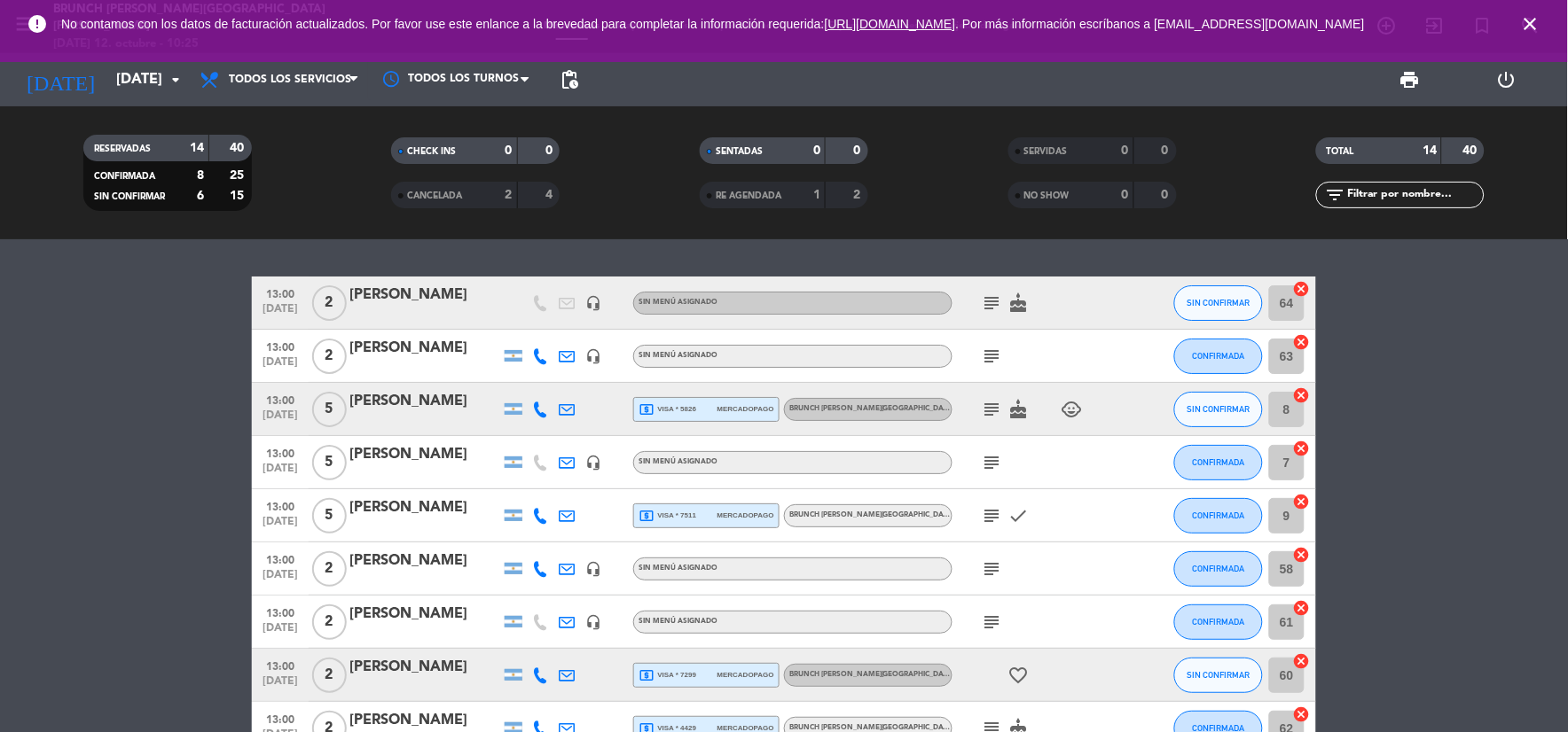
click at [988, 411] on icon "subject" at bounding box center [992, 410] width 22 height 22
